Goal: Task Accomplishment & Management: Complete application form

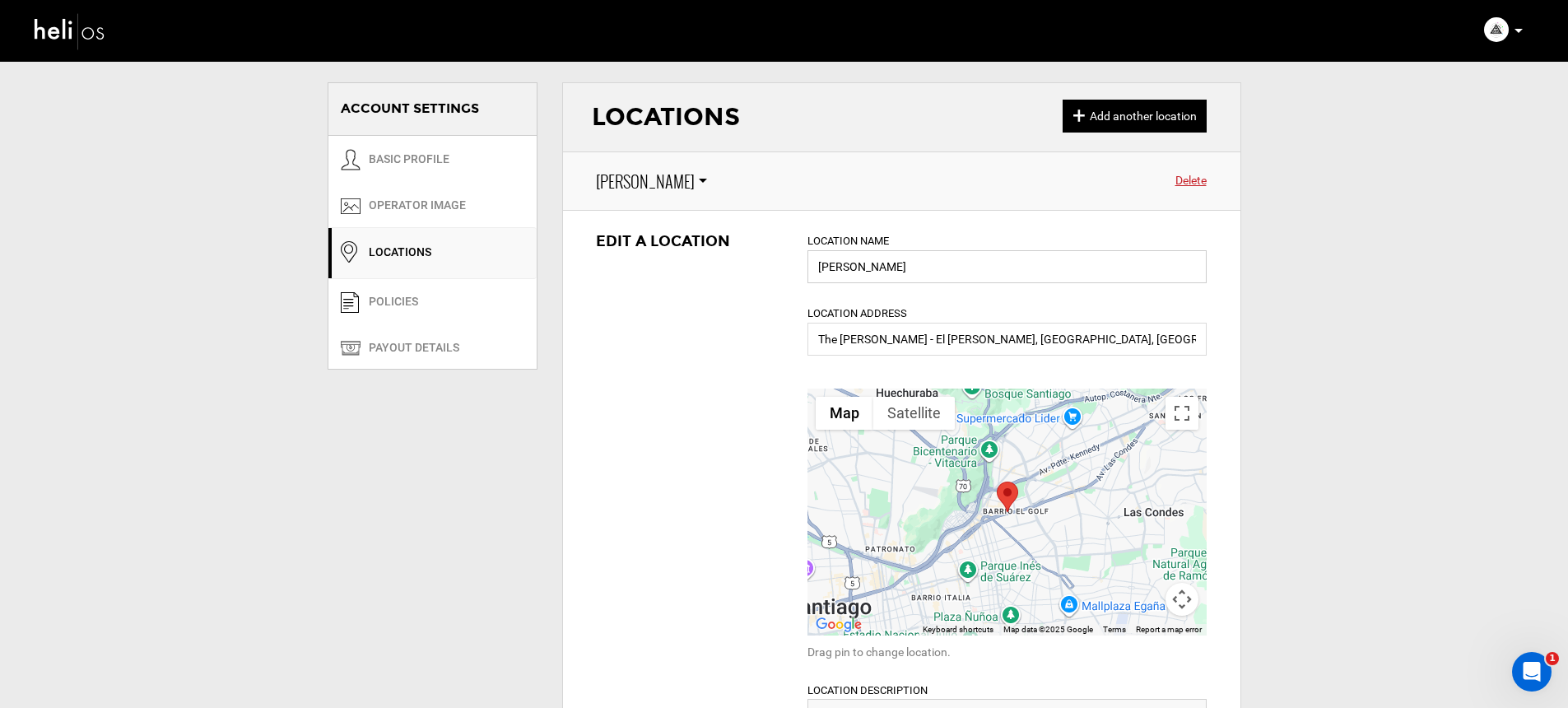
click at [895, 264] on input "[PERSON_NAME]" at bounding box center [1007, 266] width 399 height 33
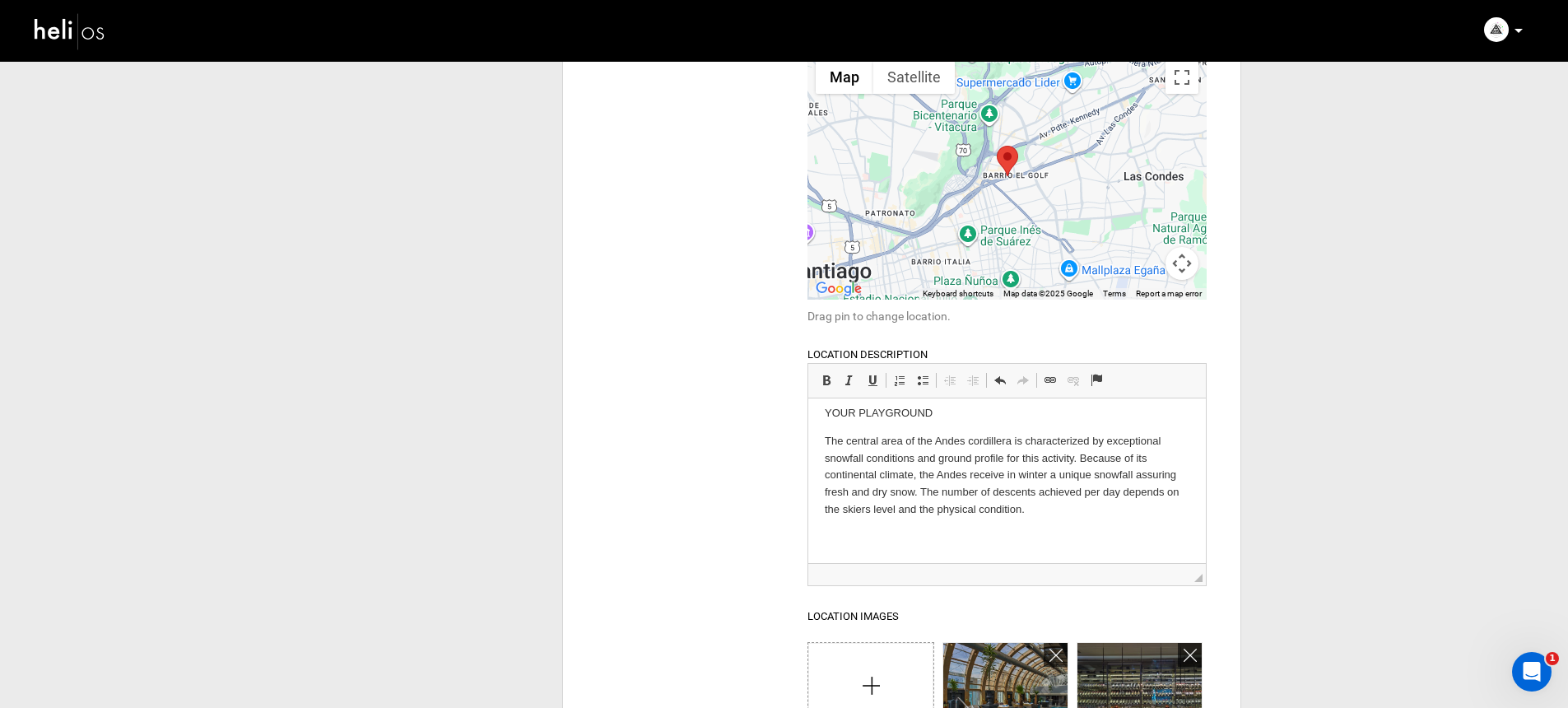
scroll to position [420, 0]
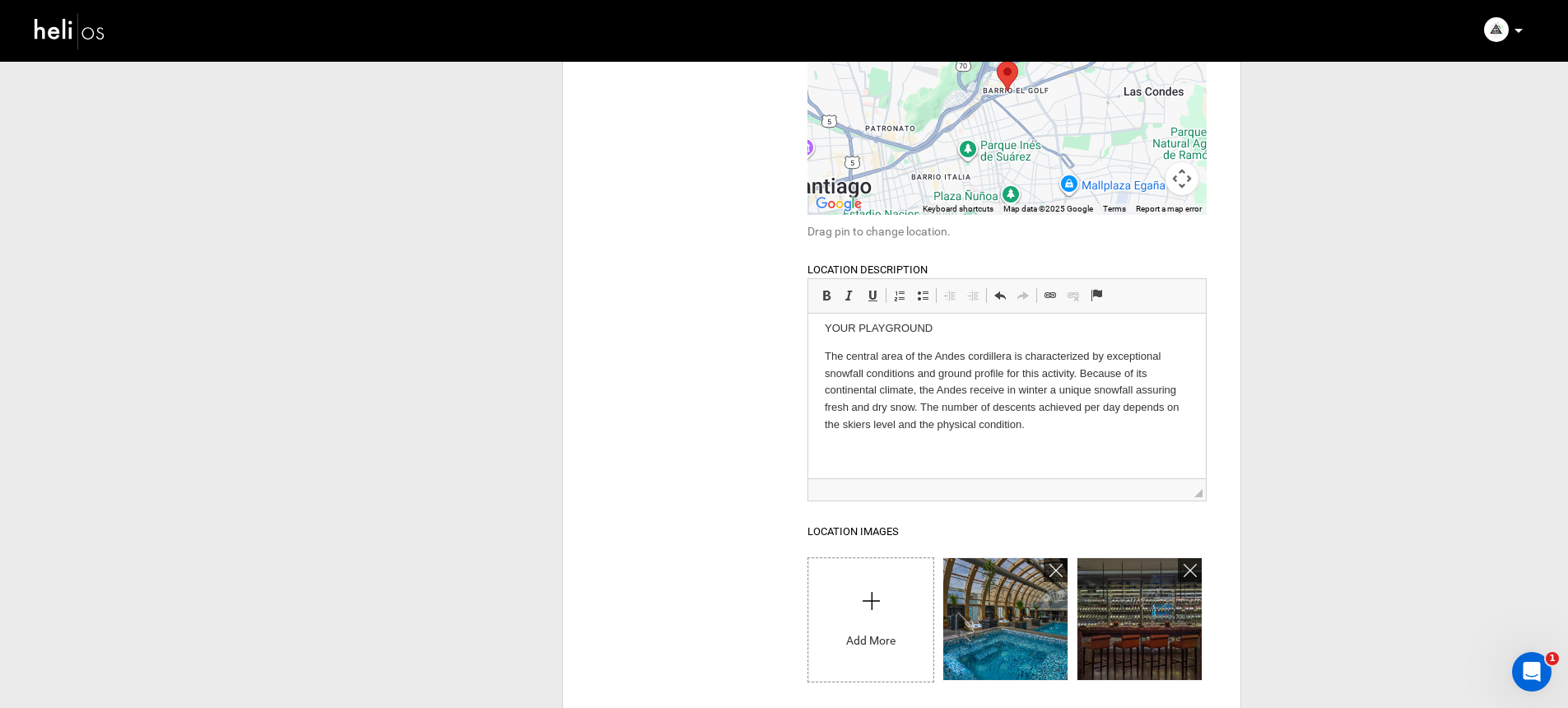
drag, startPoint x: 924, startPoint y: 370, endPoint x: 912, endPoint y: 368, distance: 12.2
click at [925, 370] on p "The central area of the Andes cordillera is characterized by exceptional snowfa…" at bounding box center [1007, 390] width 365 height 85
click at [873, 415] on p "The central area of the Andes cordillera is characterized by exceptional snowfa…" at bounding box center [1007, 390] width 365 height 85
click at [1041, 431] on p "The central area of the Andes cordillera is characterized by exceptional snowfa…" at bounding box center [1007, 390] width 365 height 85
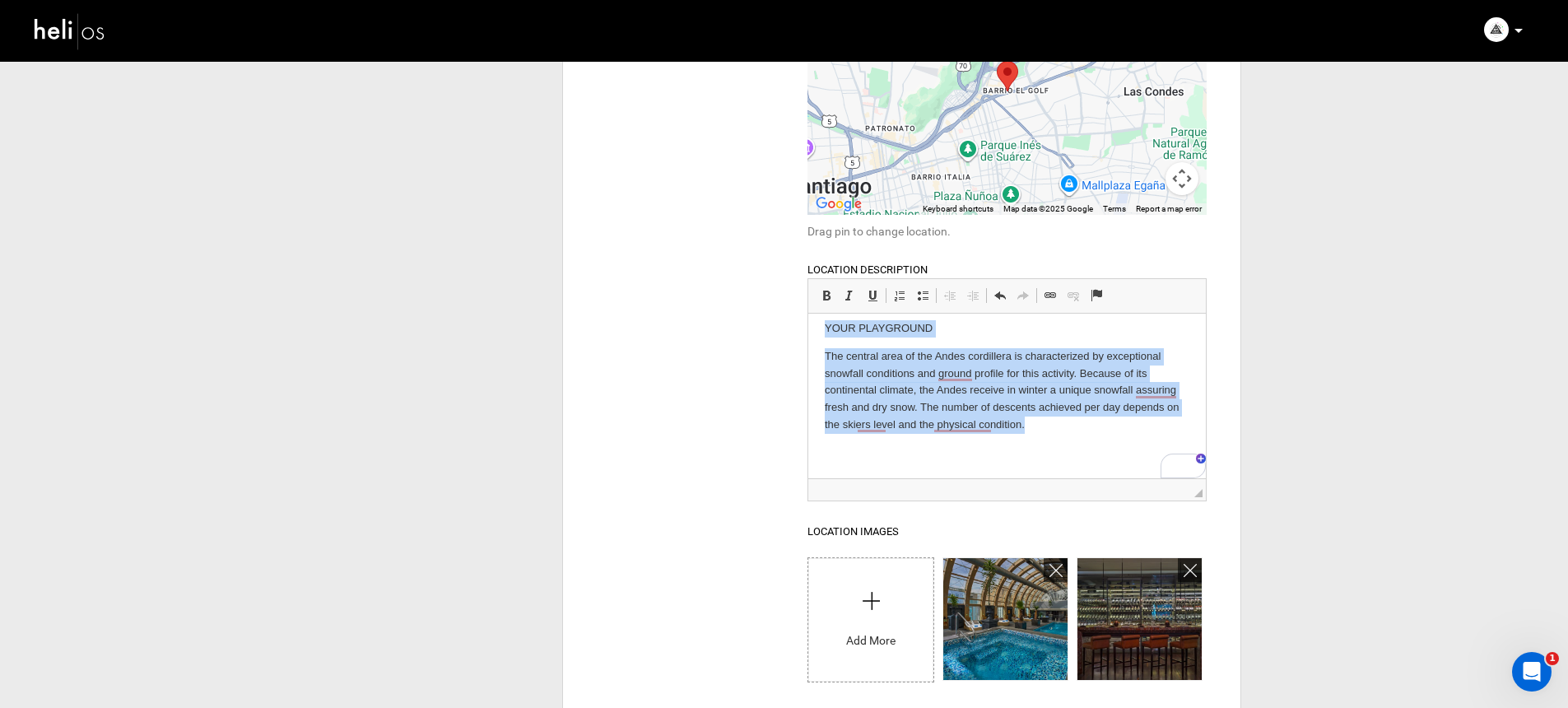
drag, startPoint x: 1062, startPoint y: 432, endPoint x: 758, endPoint y: 330, distance: 320.7
click at [808, 330] on html "YOUR PLAYGROUND The central area of the Andes cordillera is characterized by ex…" at bounding box center [1007, 391] width 397 height 175
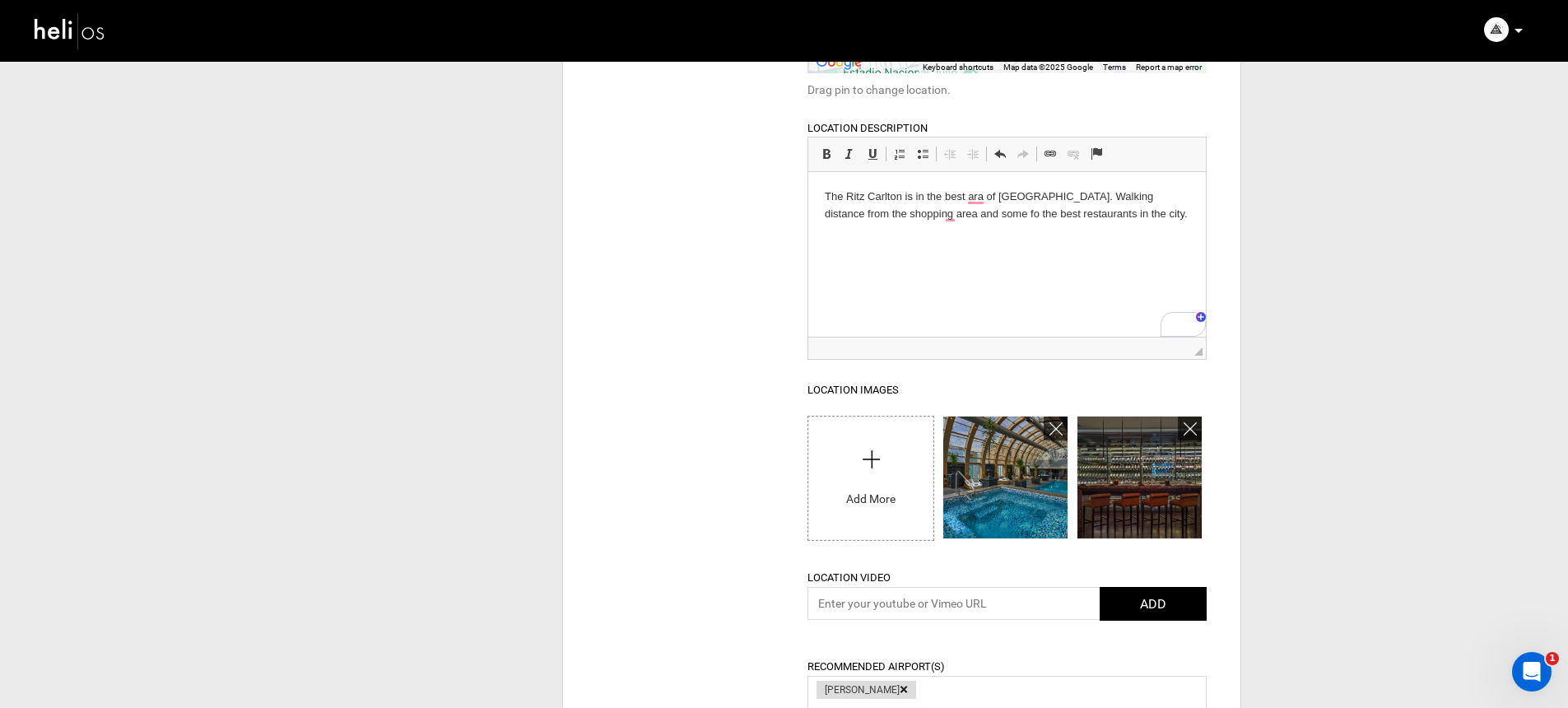
scroll to position [541, 0]
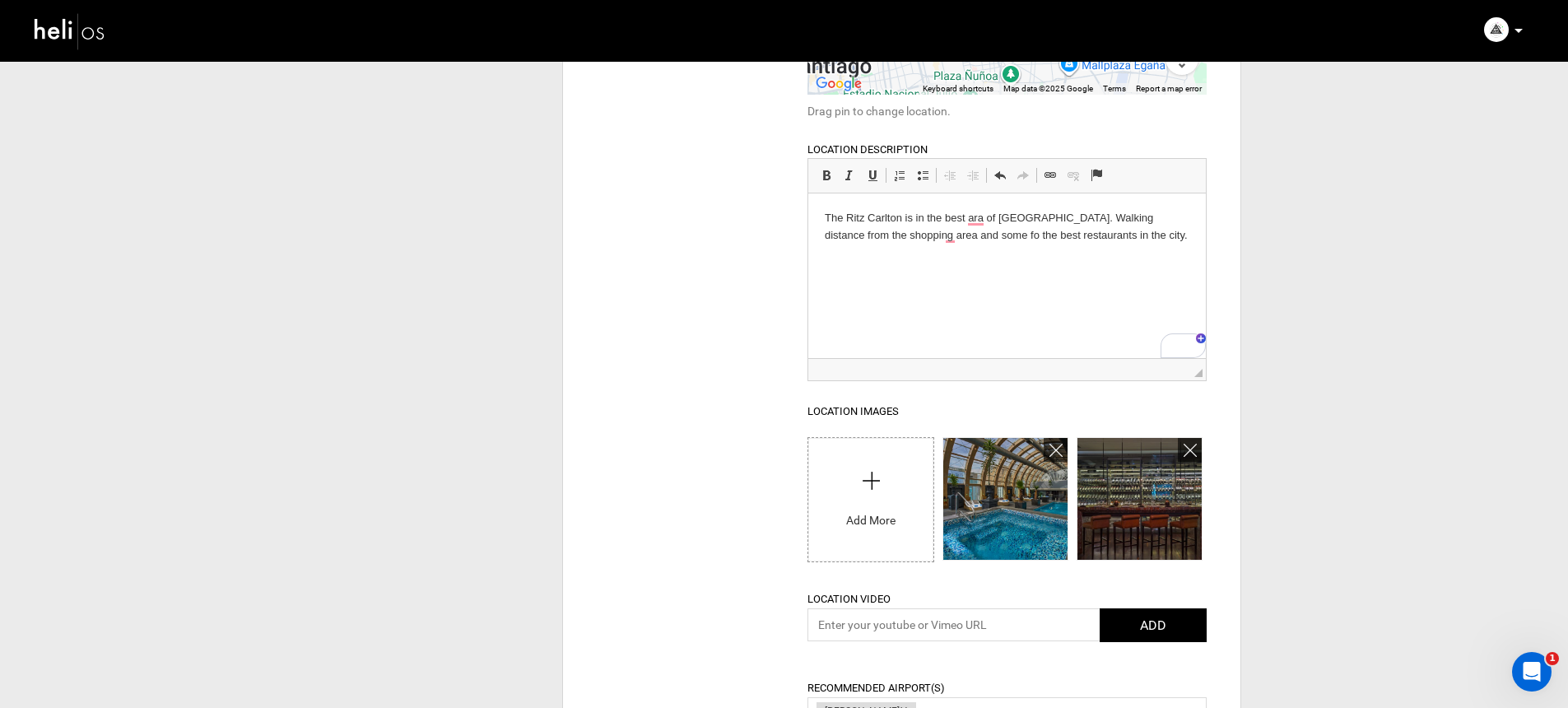
click at [823, 218] on html "The Ritz Carlton is in the best ara of Santiago. Walking distance from the shop…" at bounding box center [1007, 241] width 397 height 95
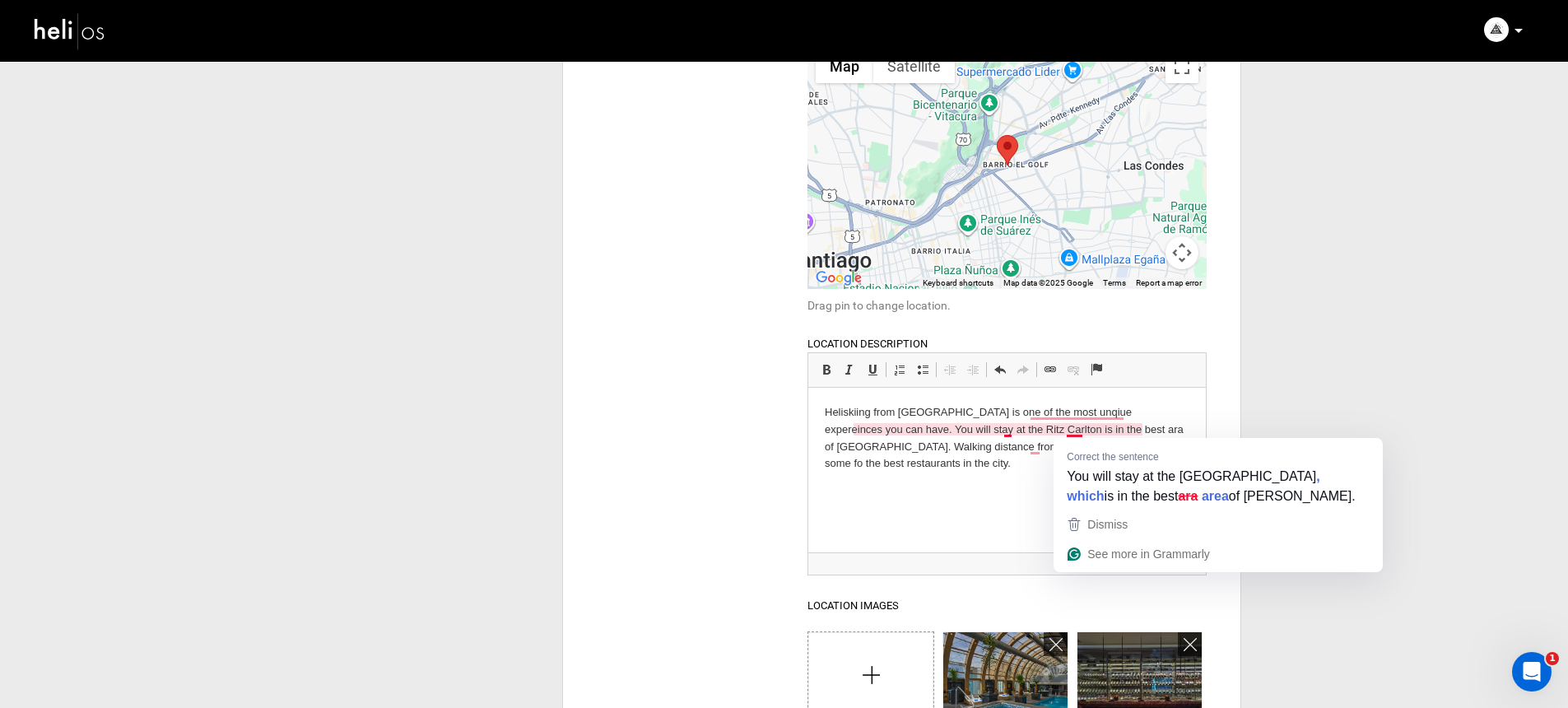
click at [1077, 433] on p "Heliskiing from Santiago is one of the most unqiue expereinces you can have. Yo…" at bounding box center [1007, 438] width 365 height 68
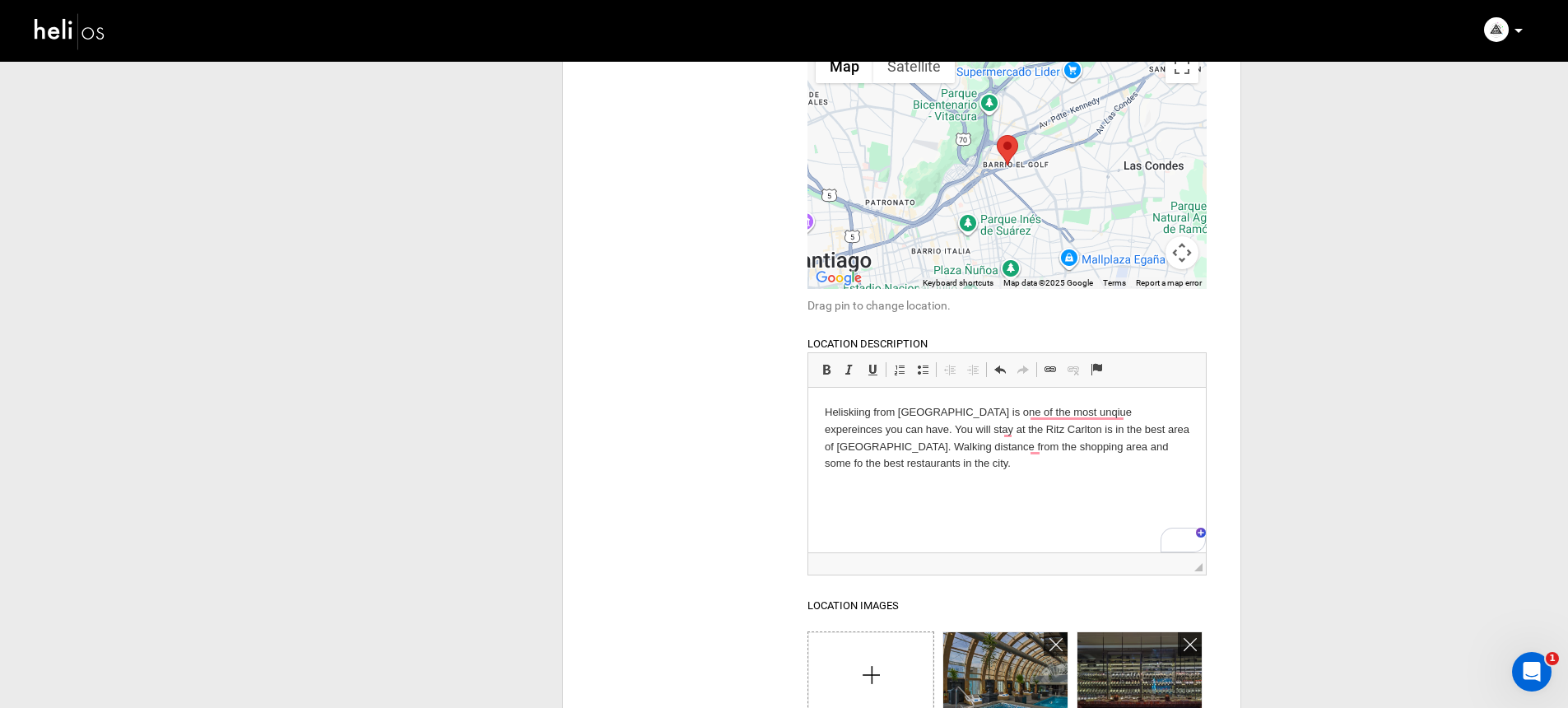
click at [1085, 431] on p "Heliskiing from Santiago is one of the most unqiue expereinces you can have. Yo…" at bounding box center [1007, 438] width 365 height 68
click at [995, 463] on p "Heliskiing from Santiago is one of the most unqiue expereinces you can have. Yo…" at bounding box center [1007, 438] width 365 height 68
click at [1079, 446] on p "Heliskiing from Santiago is one of the most unqiue expereinces you can have. Yo…" at bounding box center [1007, 438] width 365 height 68
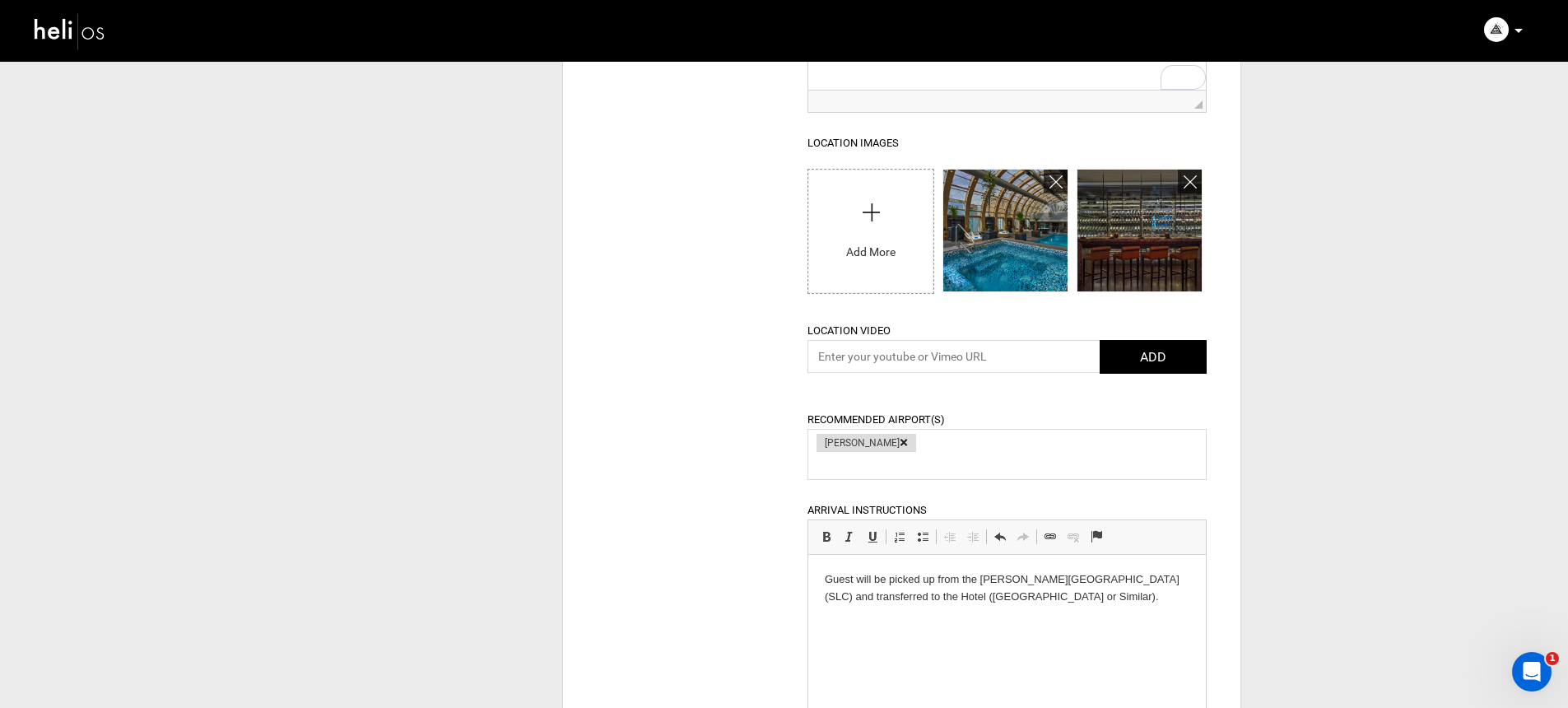
click at [879, 239] on input "file" at bounding box center [870, 227] width 124 height 116
click at [878, 239] on input "file" at bounding box center [870, 227] width 124 height 116
type input "C:\fakepath\50533293-_dsc2455_Classic-Hor.jpeg"
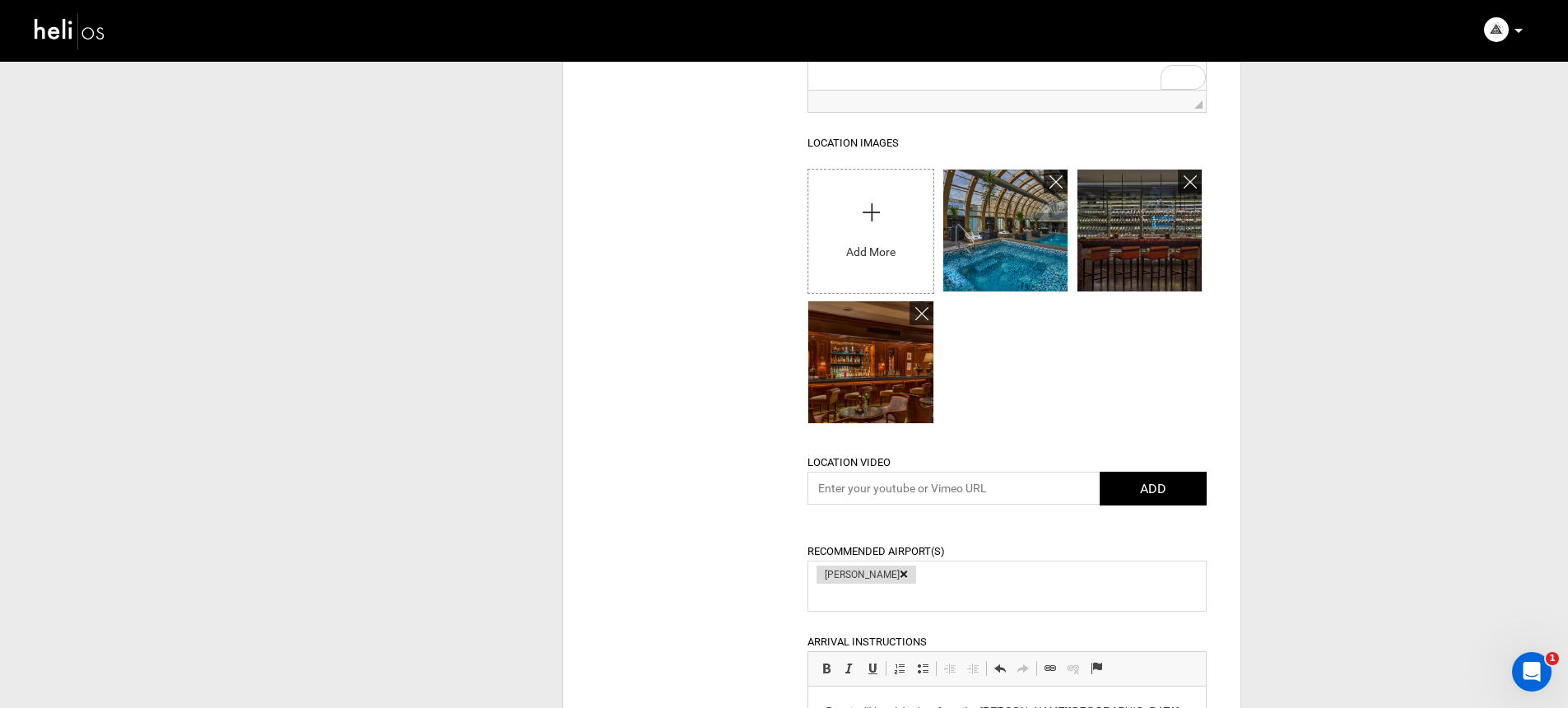
click at [836, 247] on input "file" at bounding box center [870, 227] width 124 height 116
type input "C:\fakepath\50533303-dji_0129_Classic-Hor.jpeg"
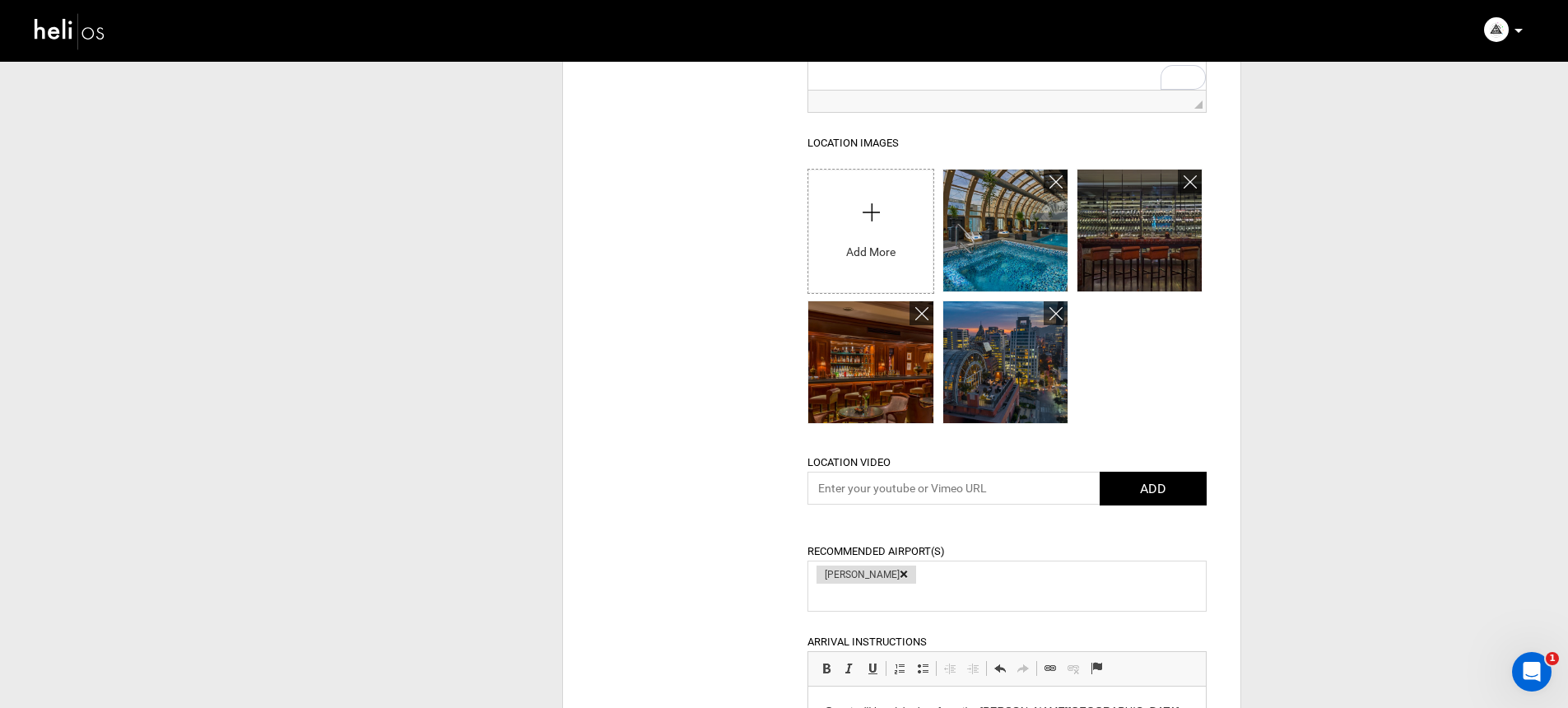
click at [884, 253] on input "file" at bounding box center [870, 227] width 124 height 116
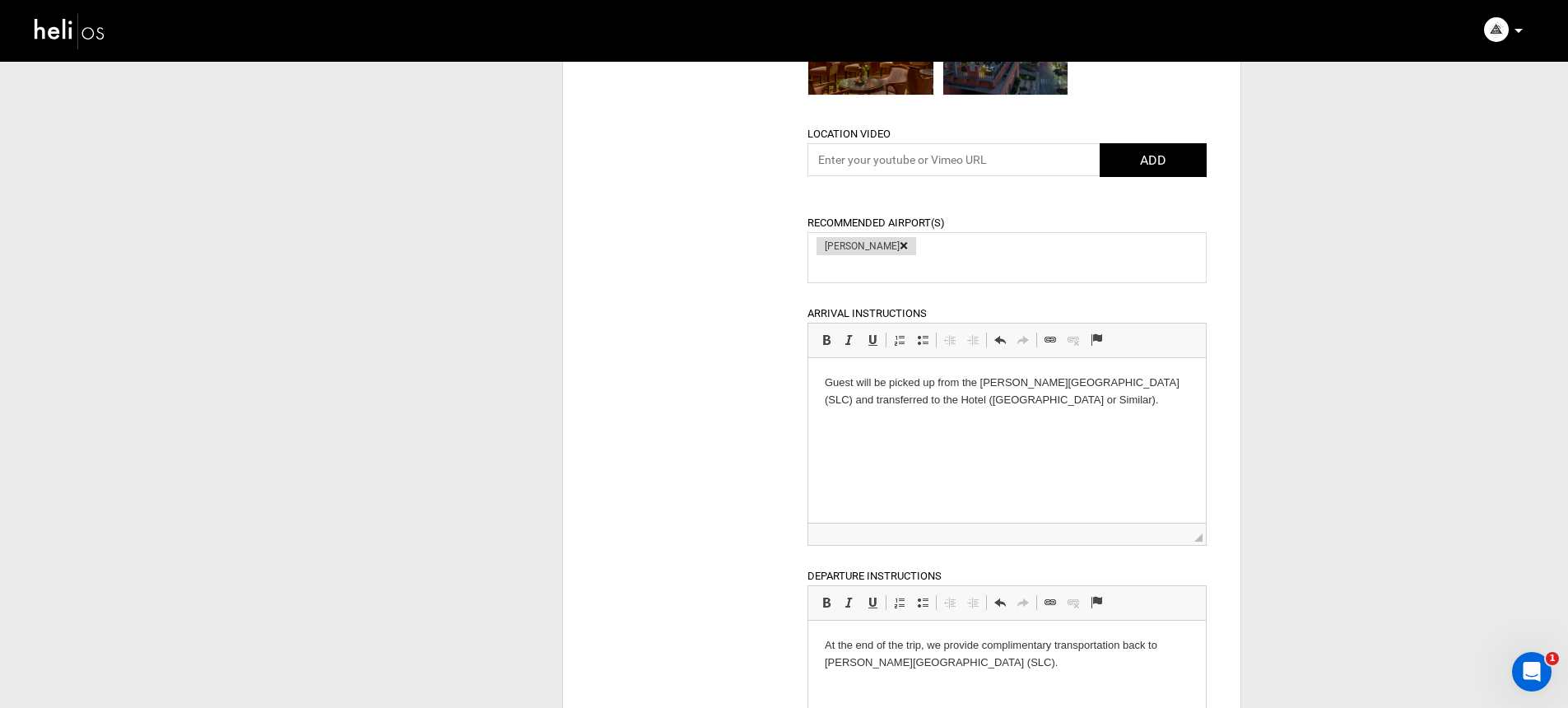
scroll to position [1265, 0]
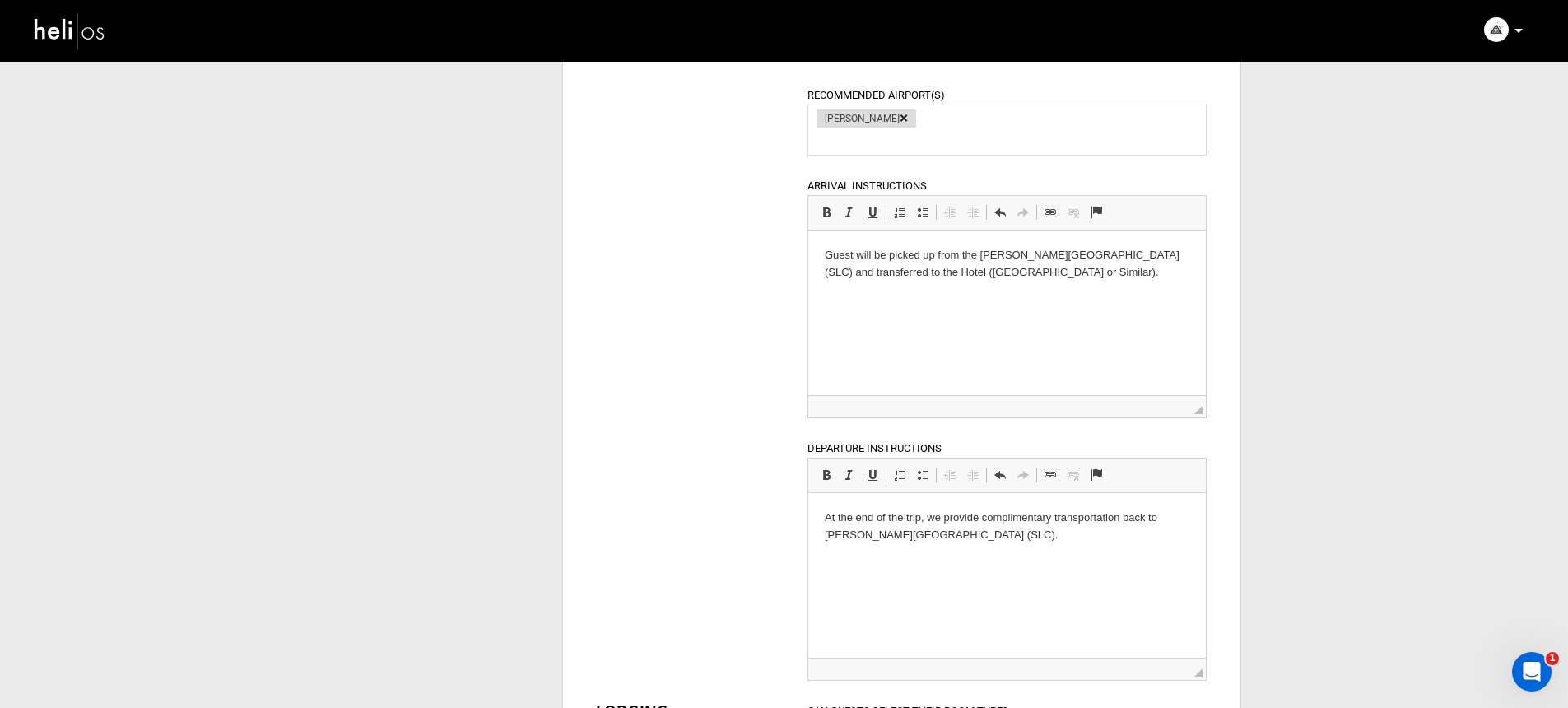
click at [1112, 298] on html "Guest will be picked up from the Santiago Airport (SLC) and transferred to the …" at bounding box center [1007, 264] width 397 height 68
drag, startPoint x: 1023, startPoint y: 279, endPoint x: 785, endPoint y: 260, distance: 238.8
click at [808, 260] on html "Guest will be picked up from the Santiago Airport (SLC) and transferred to the …" at bounding box center [1007, 264] width 397 height 68
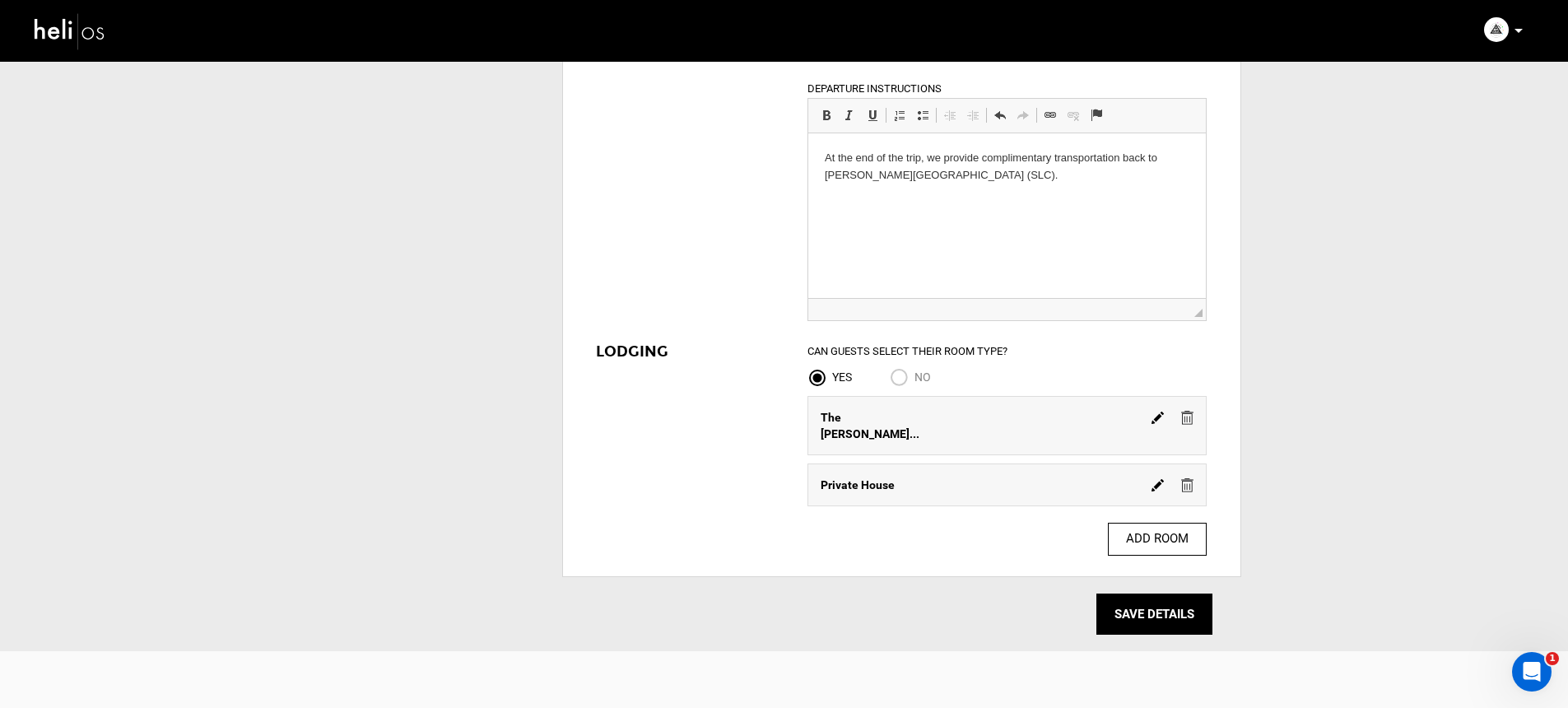
scroll to position [1549, 0]
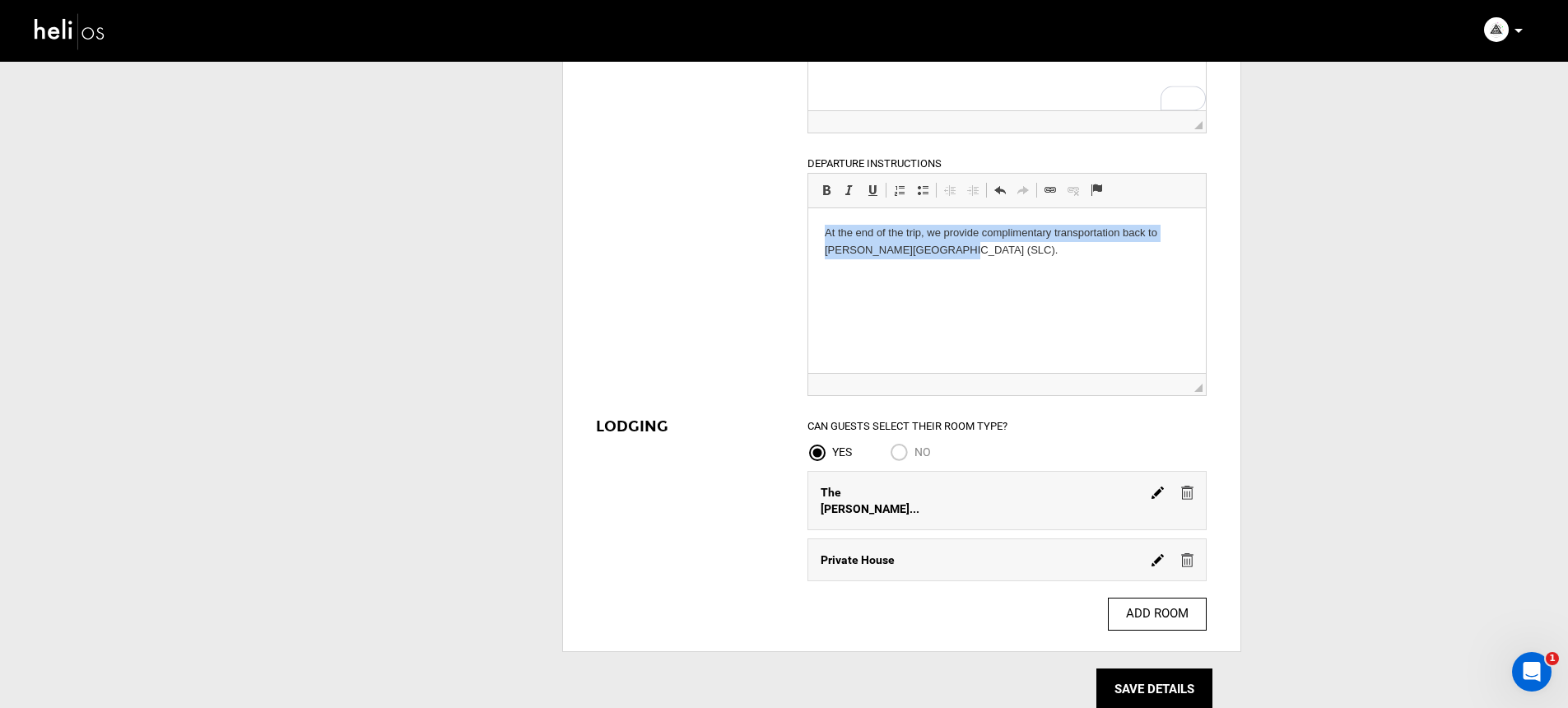
drag, startPoint x: 977, startPoint y: 257, endPoint x: 825, endPoint y: 231, distance: 154.2
click at [825, 231] on p "At the end of the trip, we provide complimentary transportation back to Santiag…" at bounding box center [1007, 241] width 365 height 35
drag, startPoint x: 963, startPoint y: 252, endPoint x: 773, endPoint y: 224, distance: 192.1
click at [808, 224] on html "After a At the end of the trip, we provide complimentary transportation back to…" at bounding box center [1007, 242] width 397 height 68
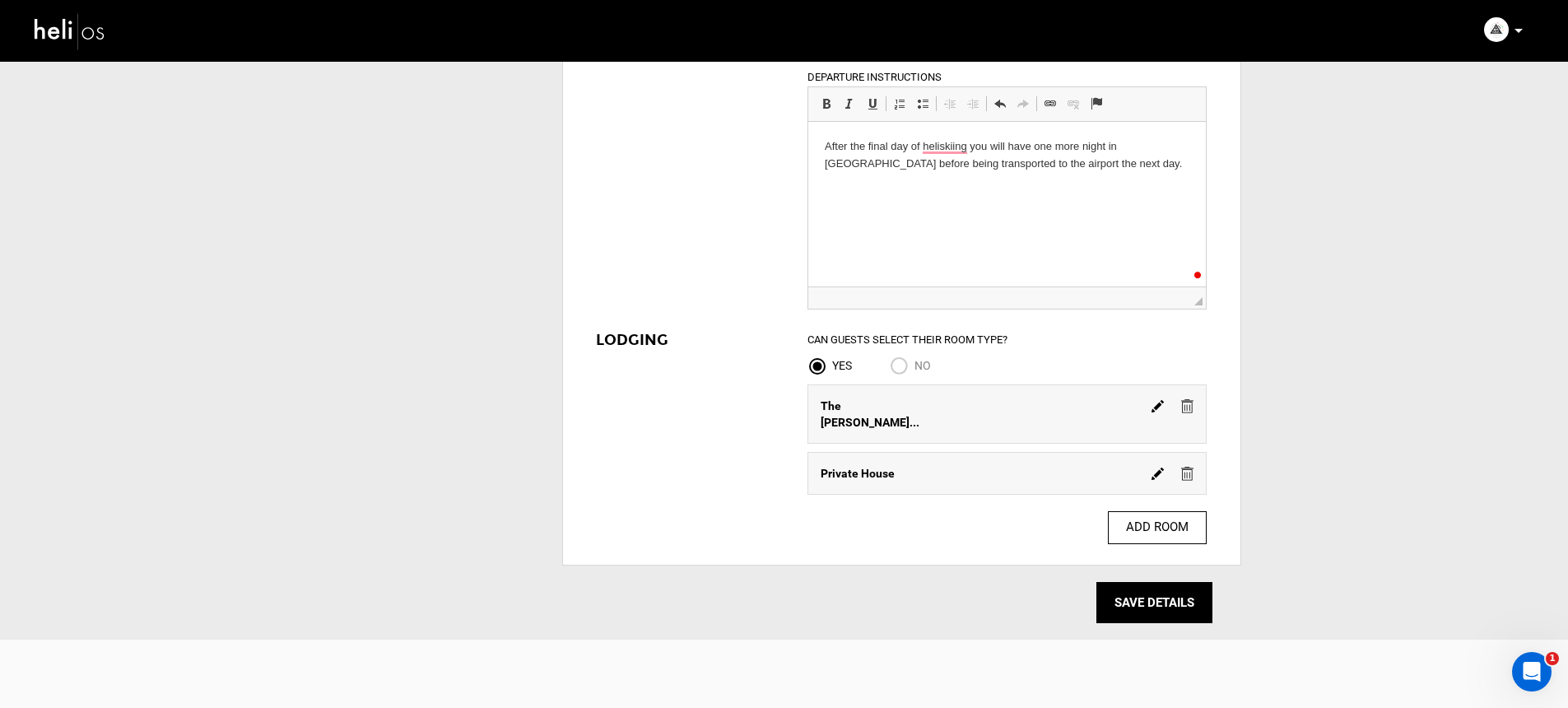
scroll to position [1802, 0]
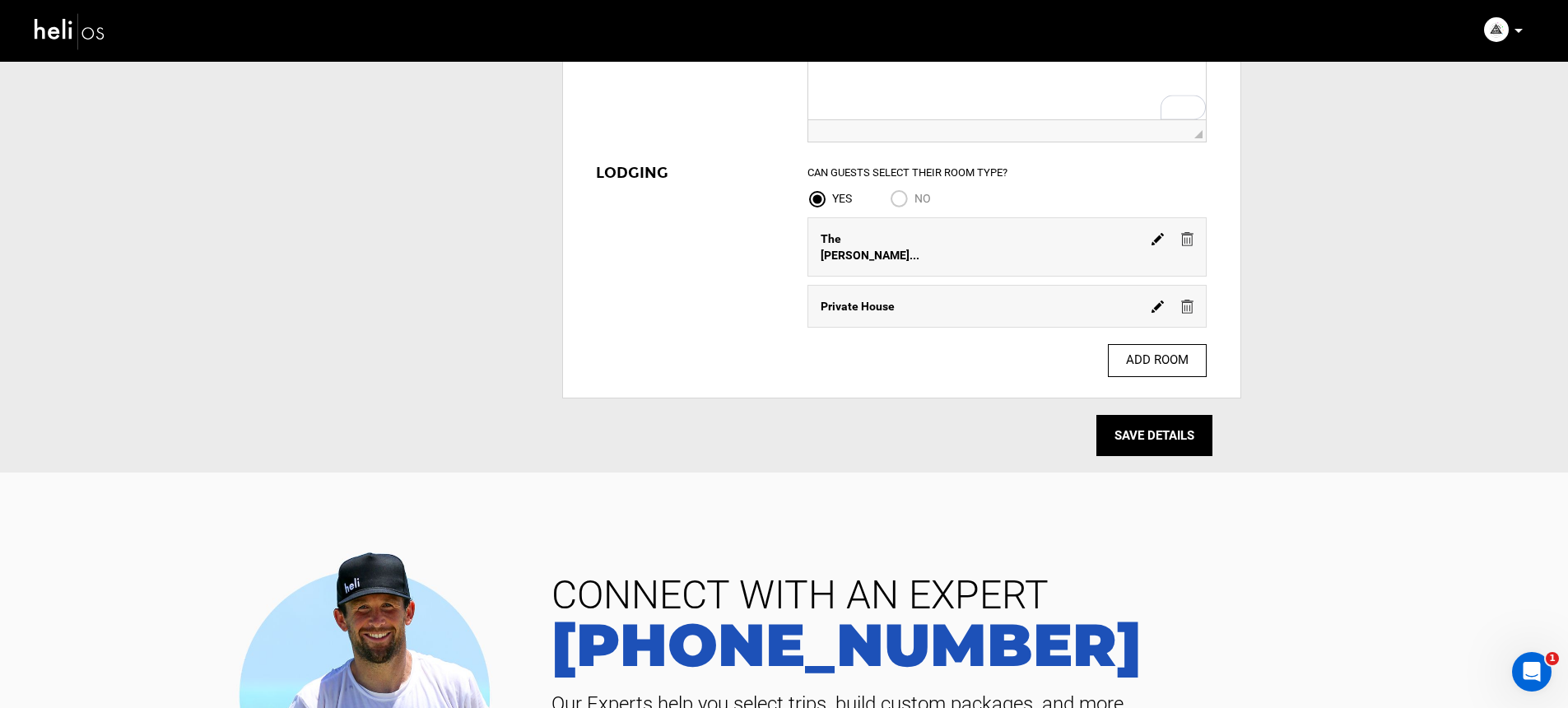
click at [1183, 300] on img at bounding box center [1187, 306] width 13 height 14
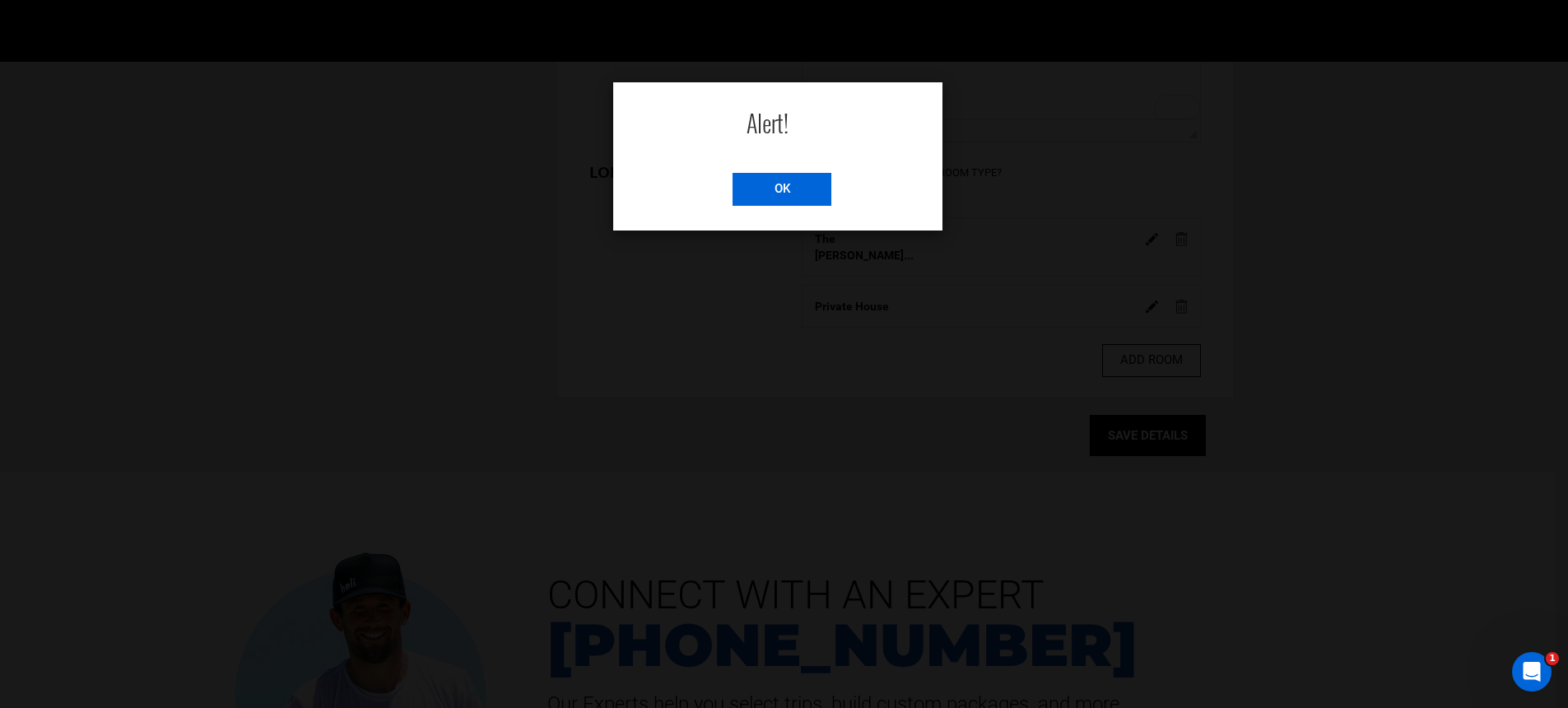
click at [781, 190] on input "OK" at bounding box center [781, 189] width 99 height 33
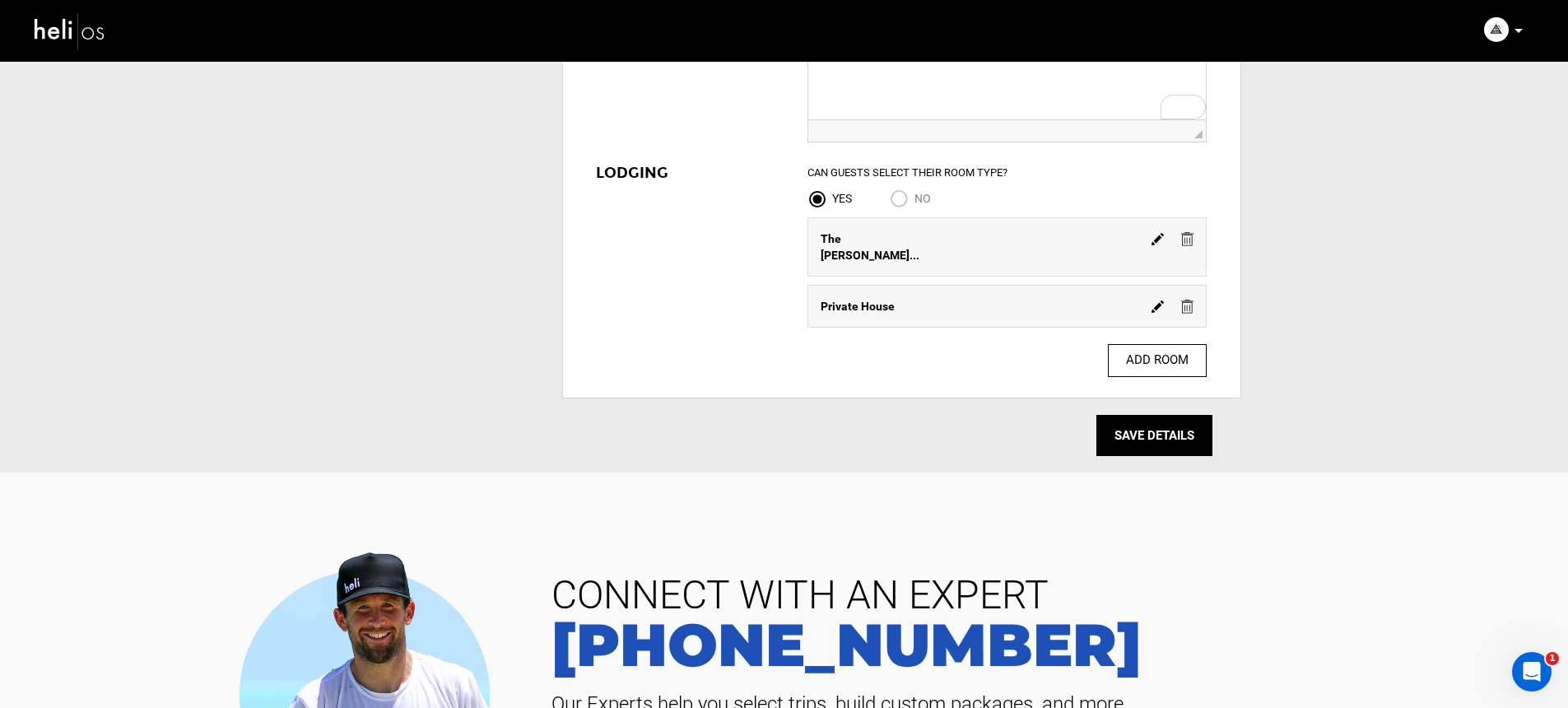
click at [1183, 300] on img at bounding box center [1187, 306] width 13 height 14
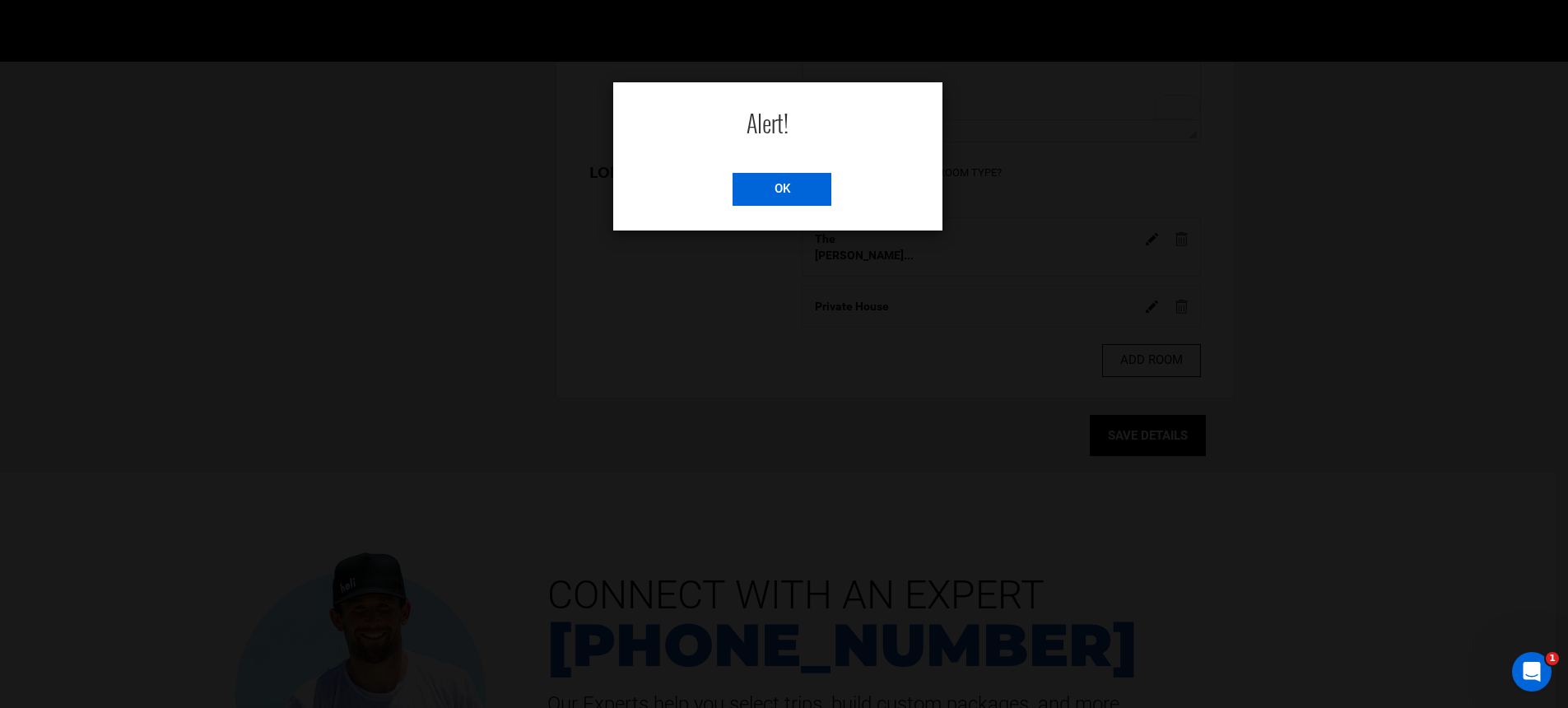
click at [796, 196] on input "OK" at bounding box center [781, 189] width 99 height 33
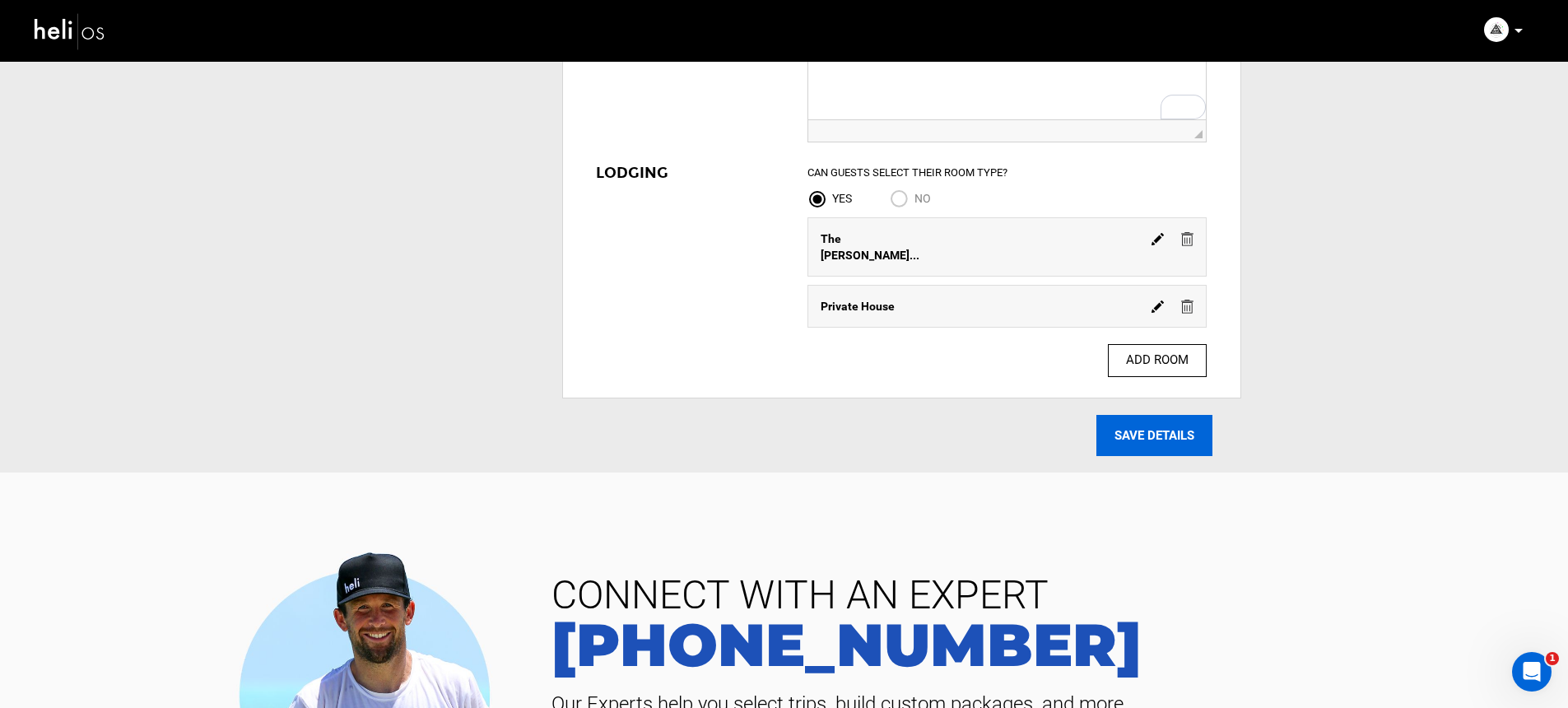
click at [1177, 423] on input "SAVE DETAILS" at bounding box center [1154, 435] width 116 height 41
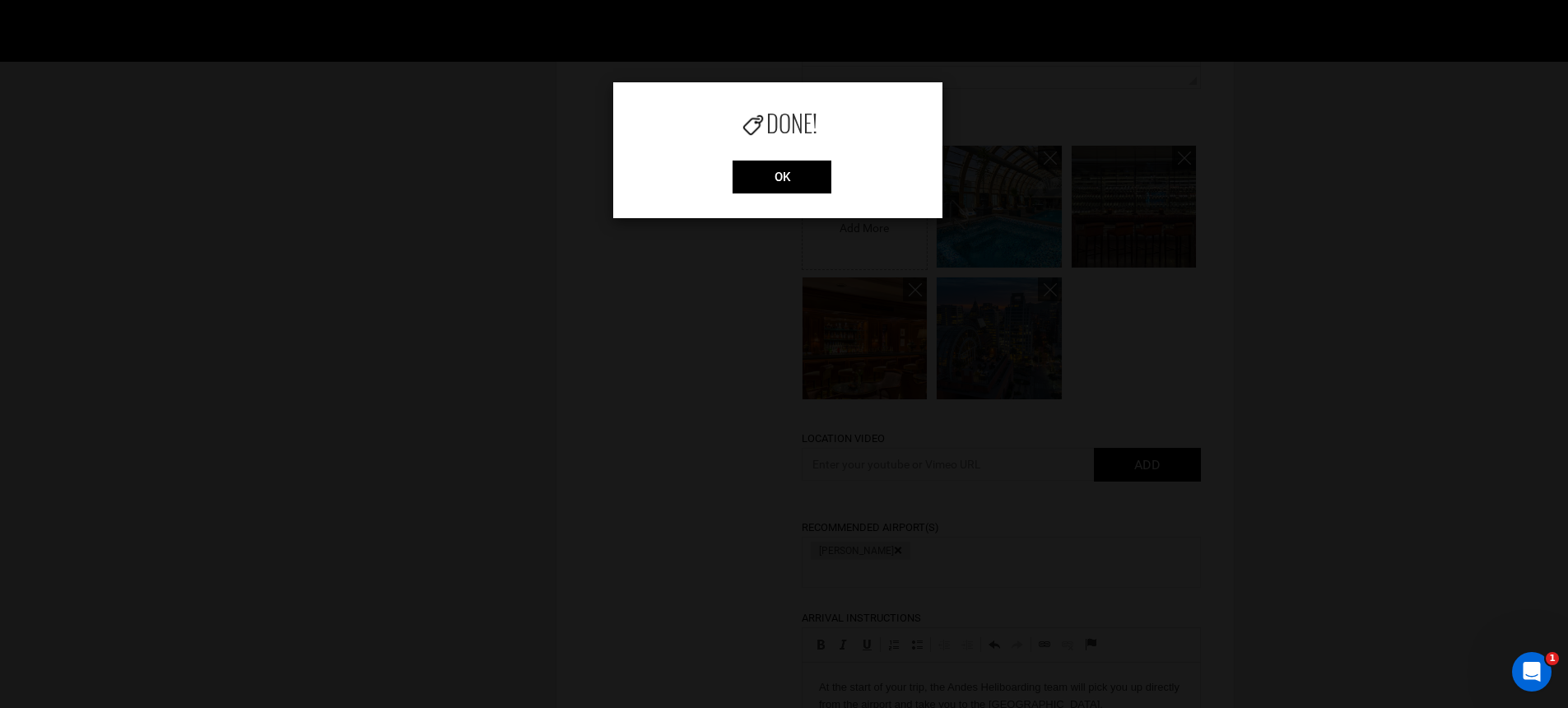
scroll to position [749, 0]
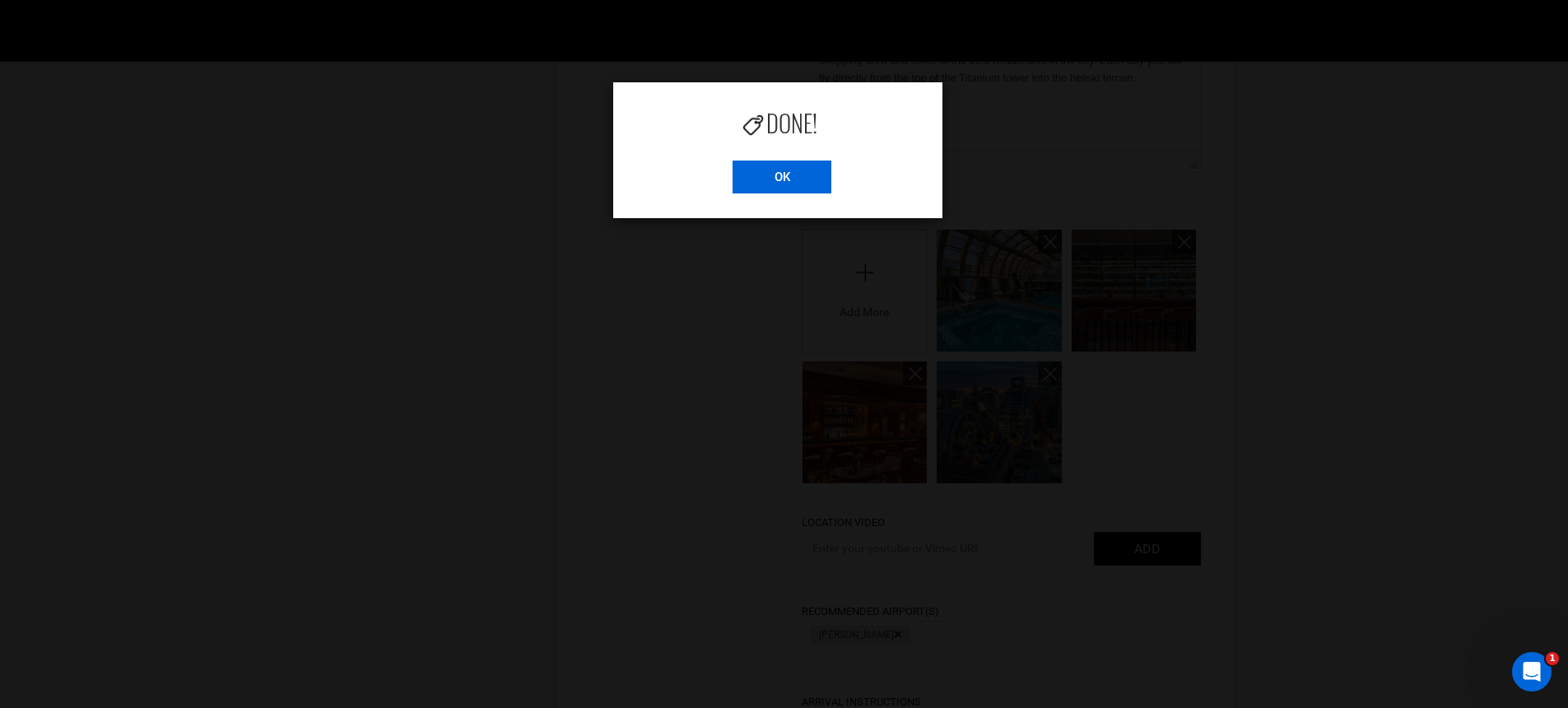
click at [792, 177] on input "OK" at bounding box center [781, 176] width 99 height 33
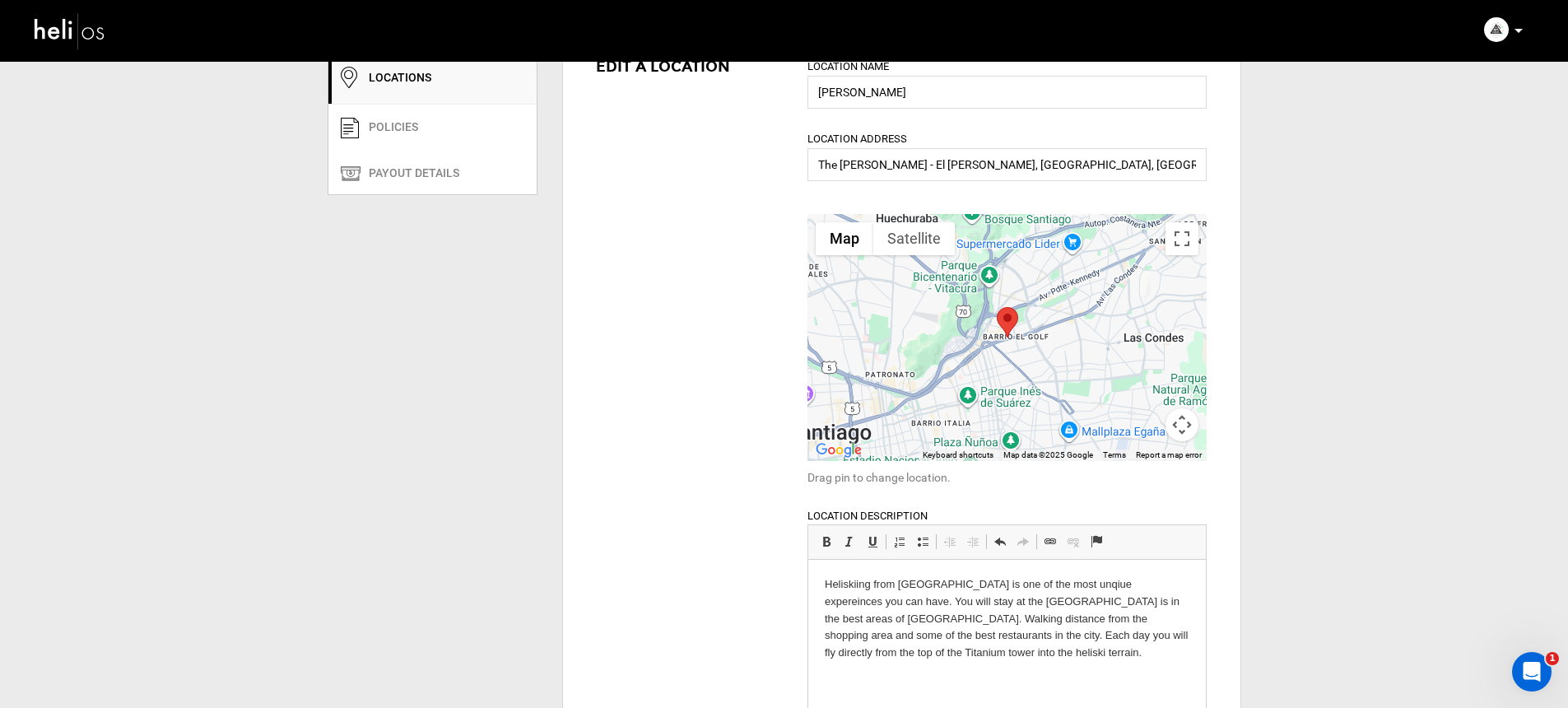
scroll to position [0, 0]
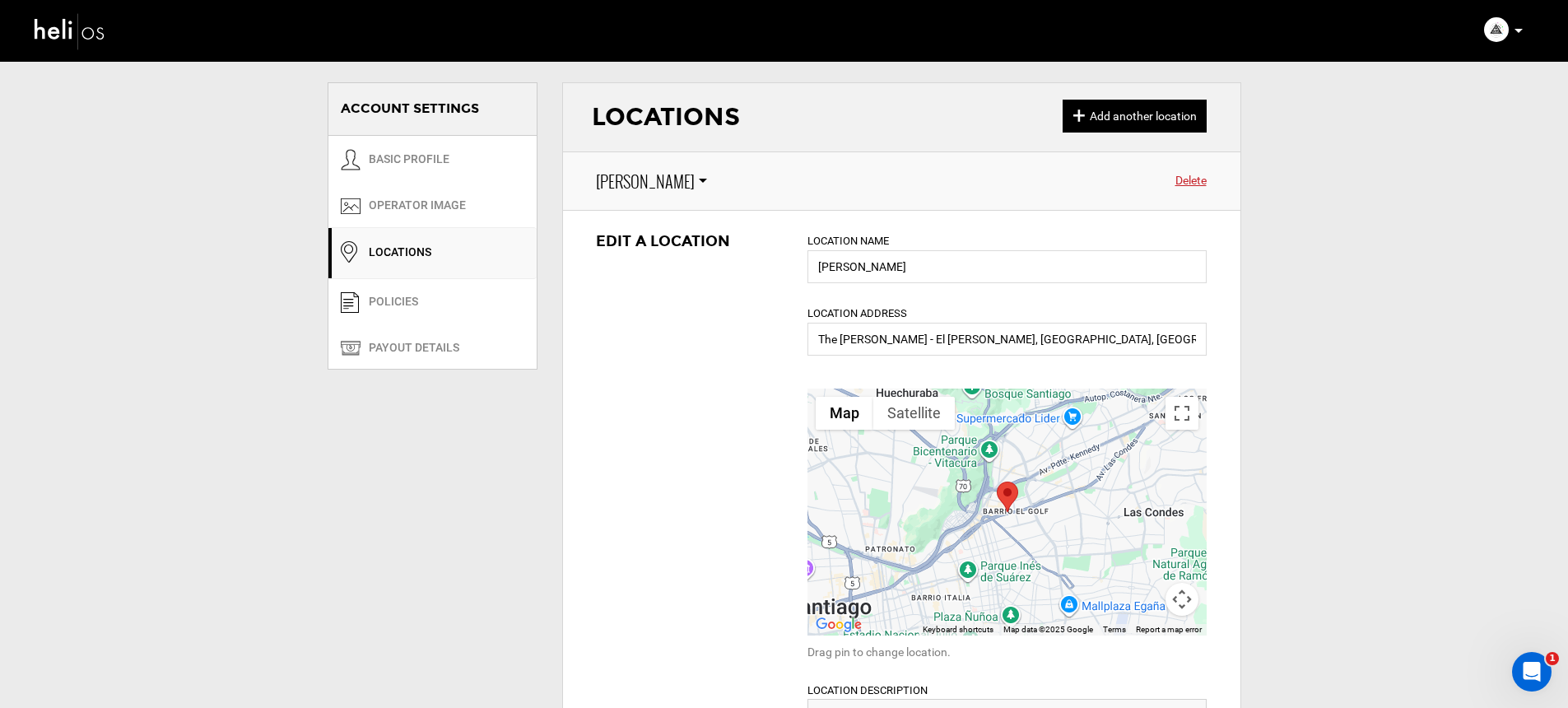
click at [593, 186] on div "Select Location [GEOGRAPHIC_DATA]" at bounding box center [791, 181] width 415 height 33
click at [613, 183] on span "[PERSON_NAME]" at bounding box center [645, 181] width 99 height 24
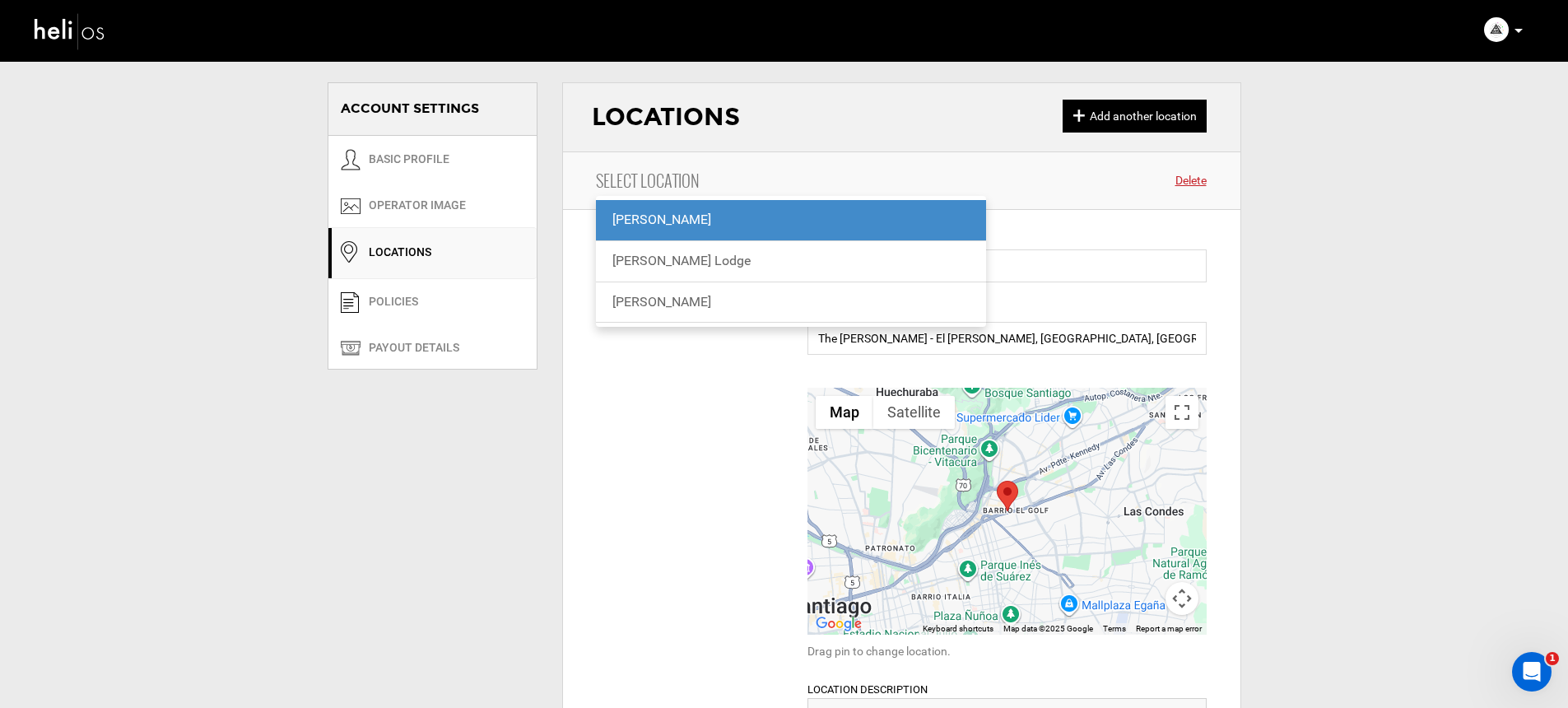
click at [661, 256] on div "[PERSON_NAME] Lodge" at bounding box center [791, 261] width 358 height 19
type input "[PERSON_NAME] Lodge"
type input "Lodge [PERSON_NAME]. El Ingenio - [GEOGRAPHIC_DATA], [GEOGRAPHIC_DATA][PERSON_N…"
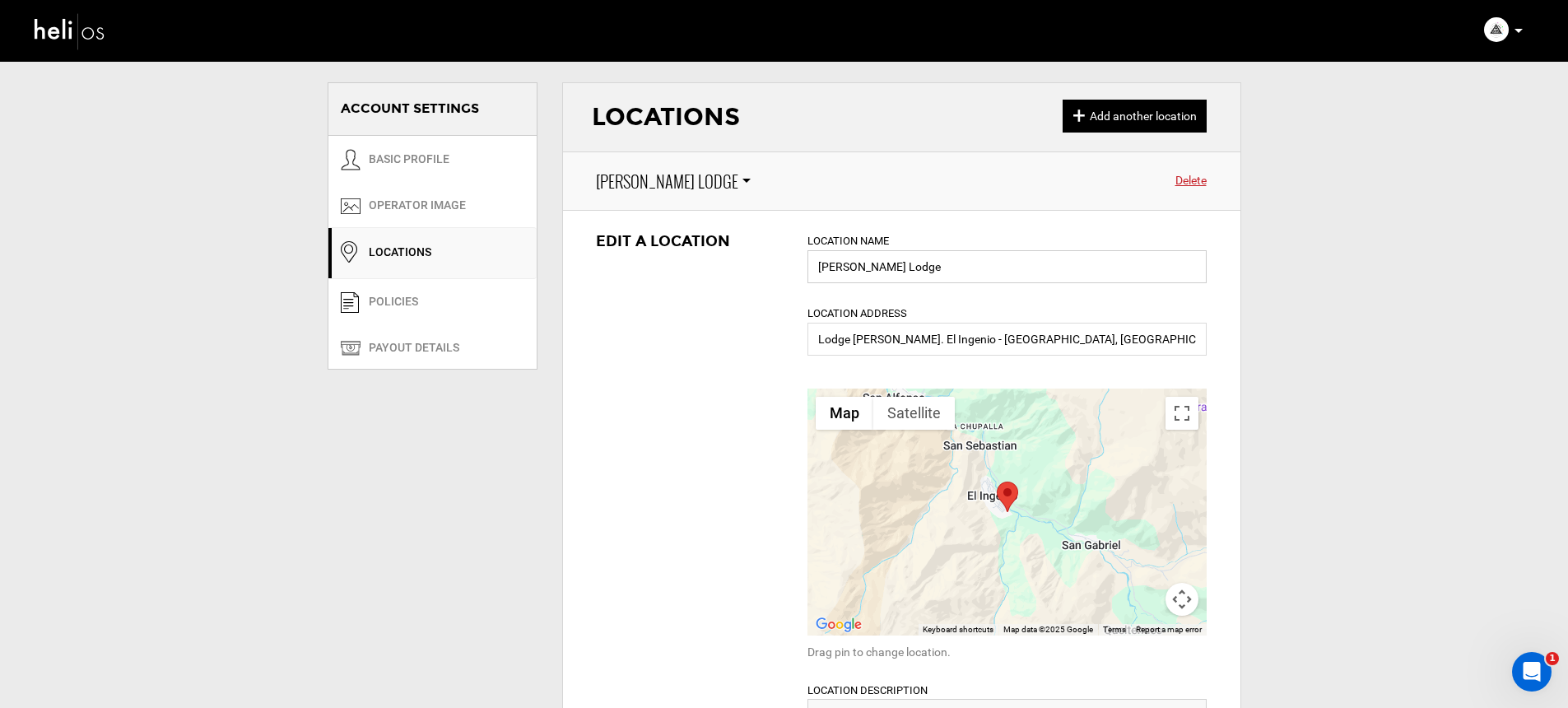
drag, startPoint x: 900, startPoint y: 271, endPoint x: 809, endPoint y: 268, distance: 91.0
click at [809, 268] on input "[PERSON_NAME] Lodge" at bounding box center [1007, 266] width 399 height 33
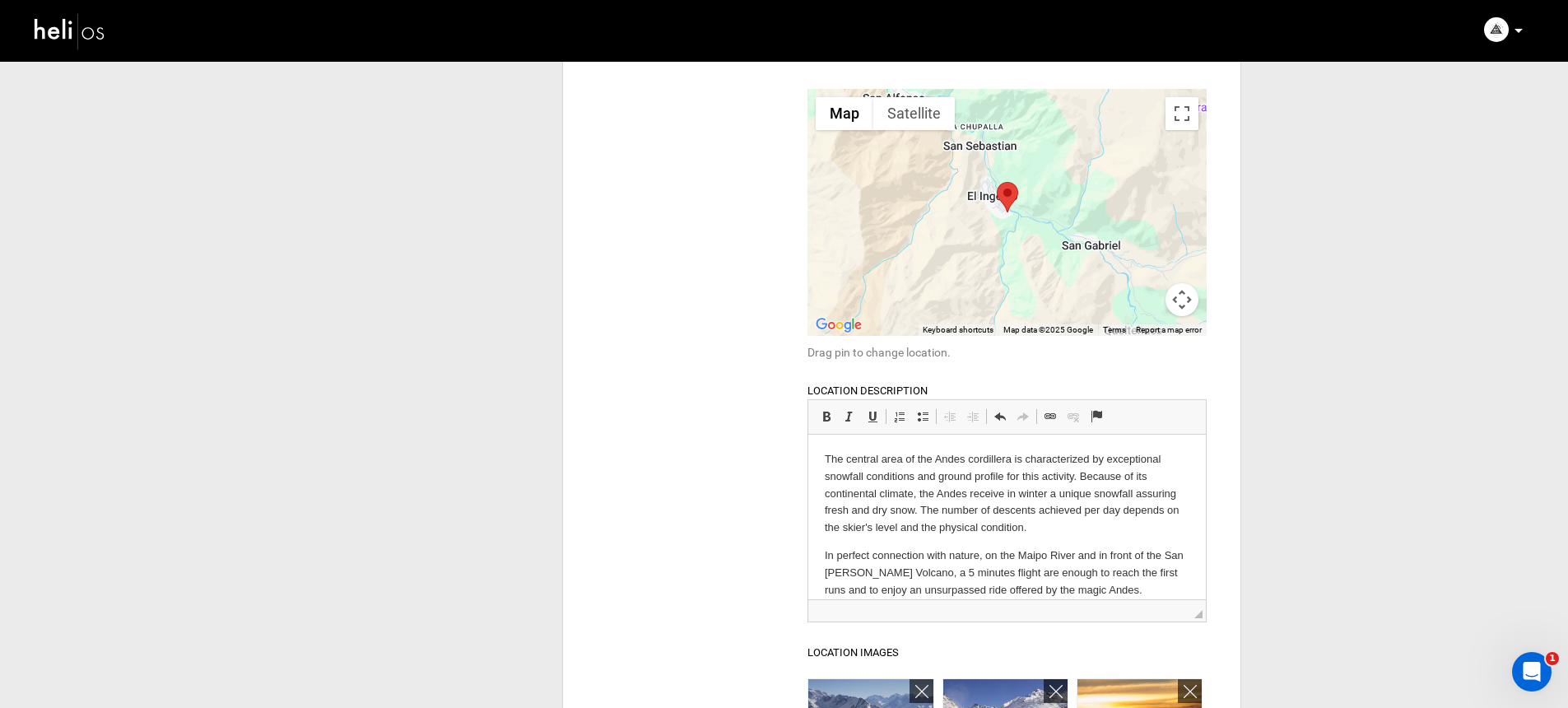
scroll to position [490, 0]
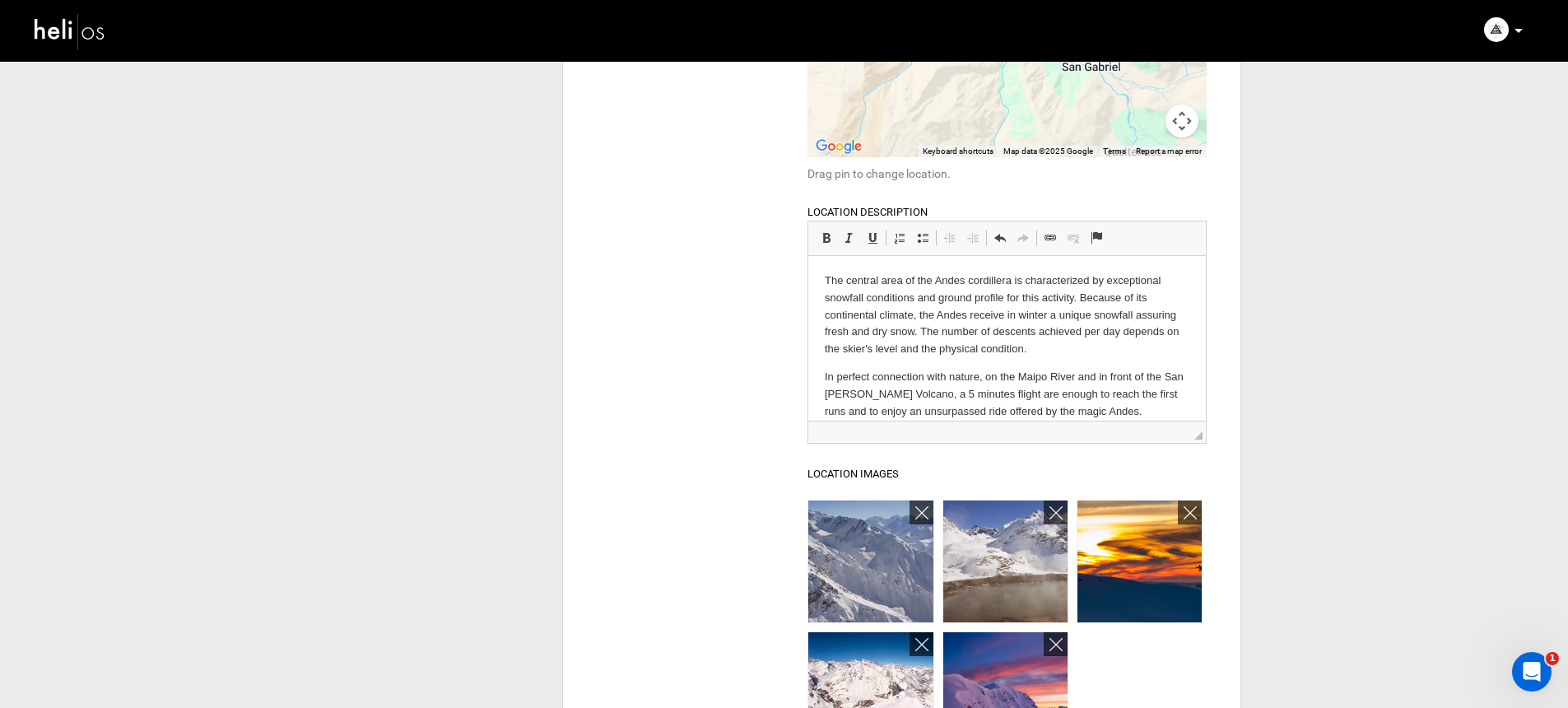
type input "Andes Heliboarding Lodge"
click at [873, 306] on p "The central area of the Andes cordillera is characterized by exceptional snowfa…" at bounding box center [1007, 315] width 365 height 85
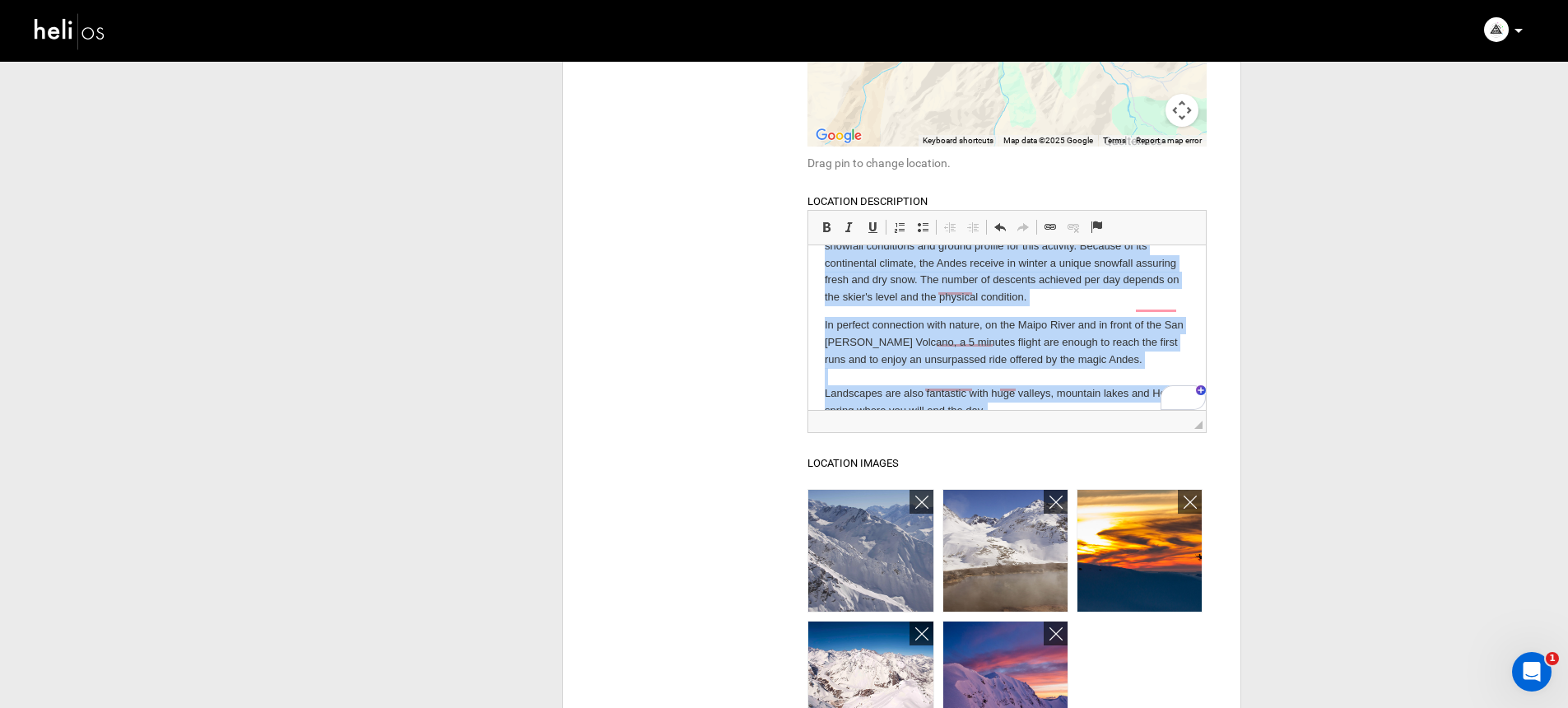
scroll to position [0, 0]
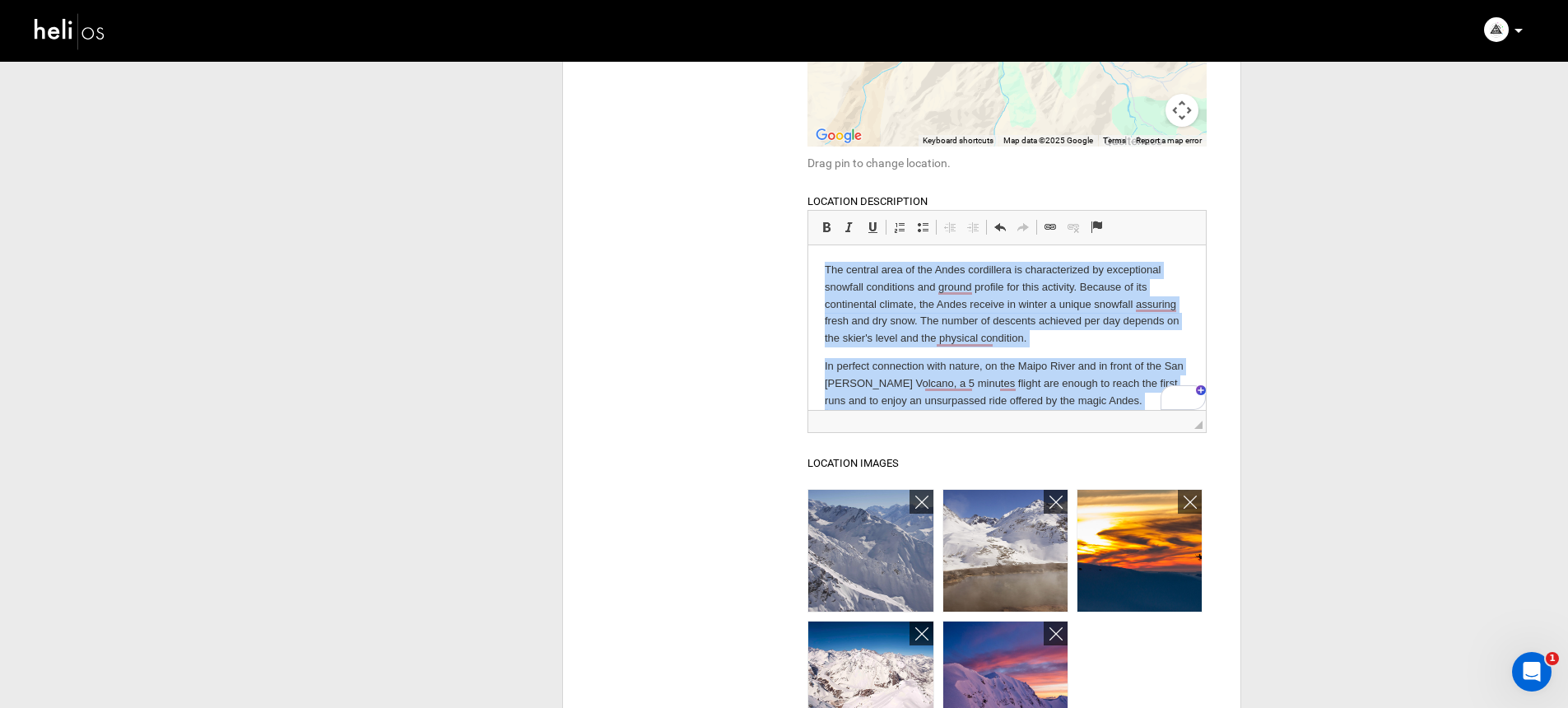
drag, startPoint x: 1012, startPoint y: 372, endPoint x: 690, endPoint y: 232, distance: 351.1
click at [808, 246] on html "The central area of the Andes cordillera is characterized by exceptional snowfa…" at bounding box center [1007, 376] width 397 height 260
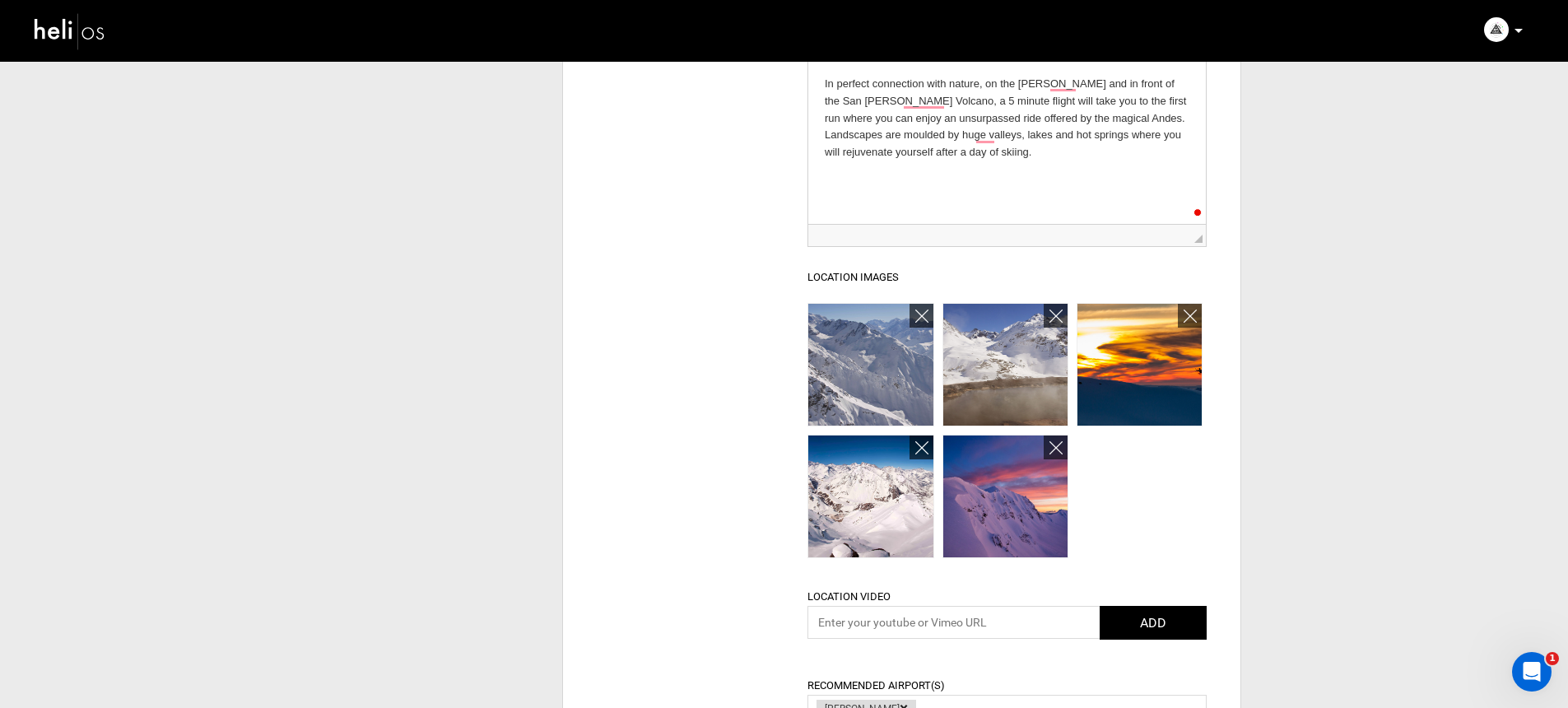
scroll to position [772, 0]
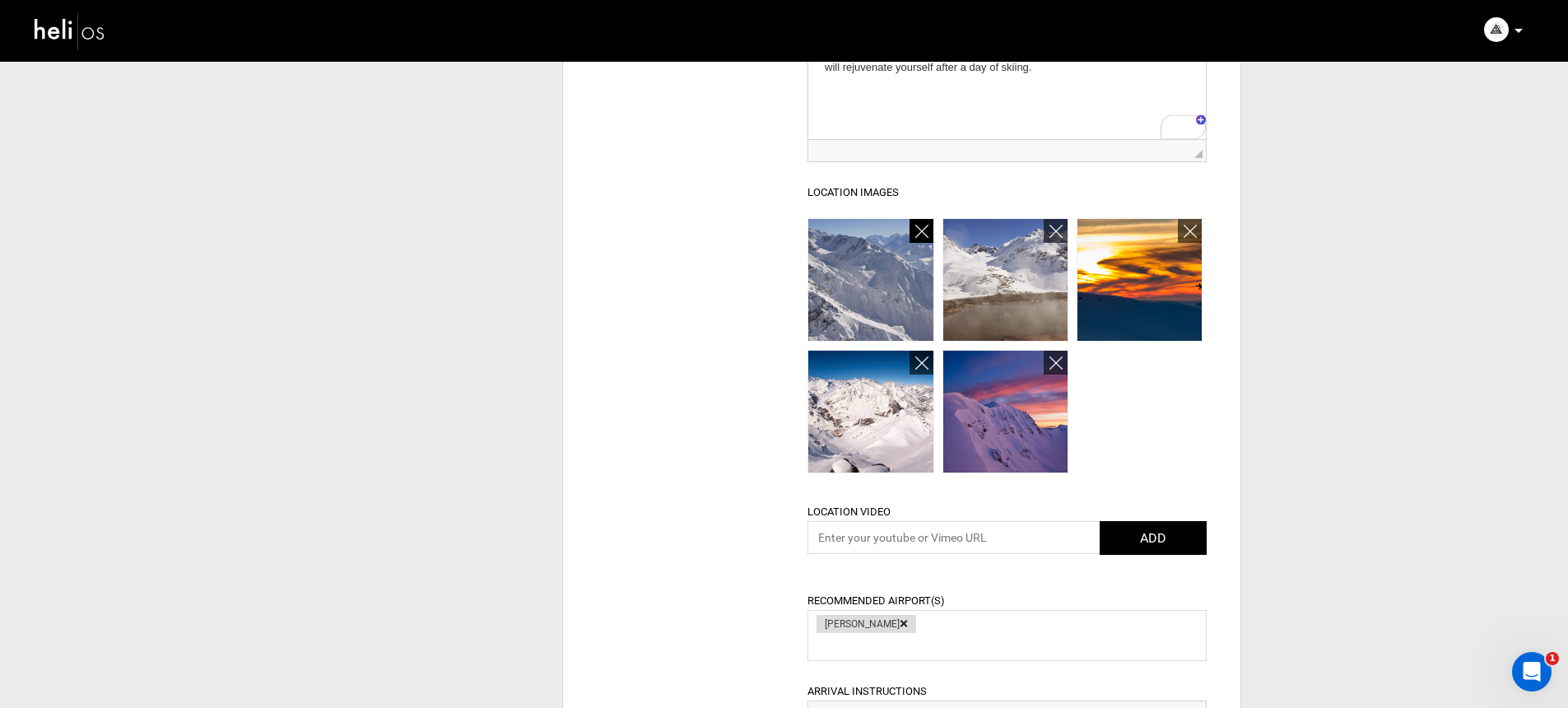
click at [917, 227] on icon at bounding box center [922, 231] width 14 height 19
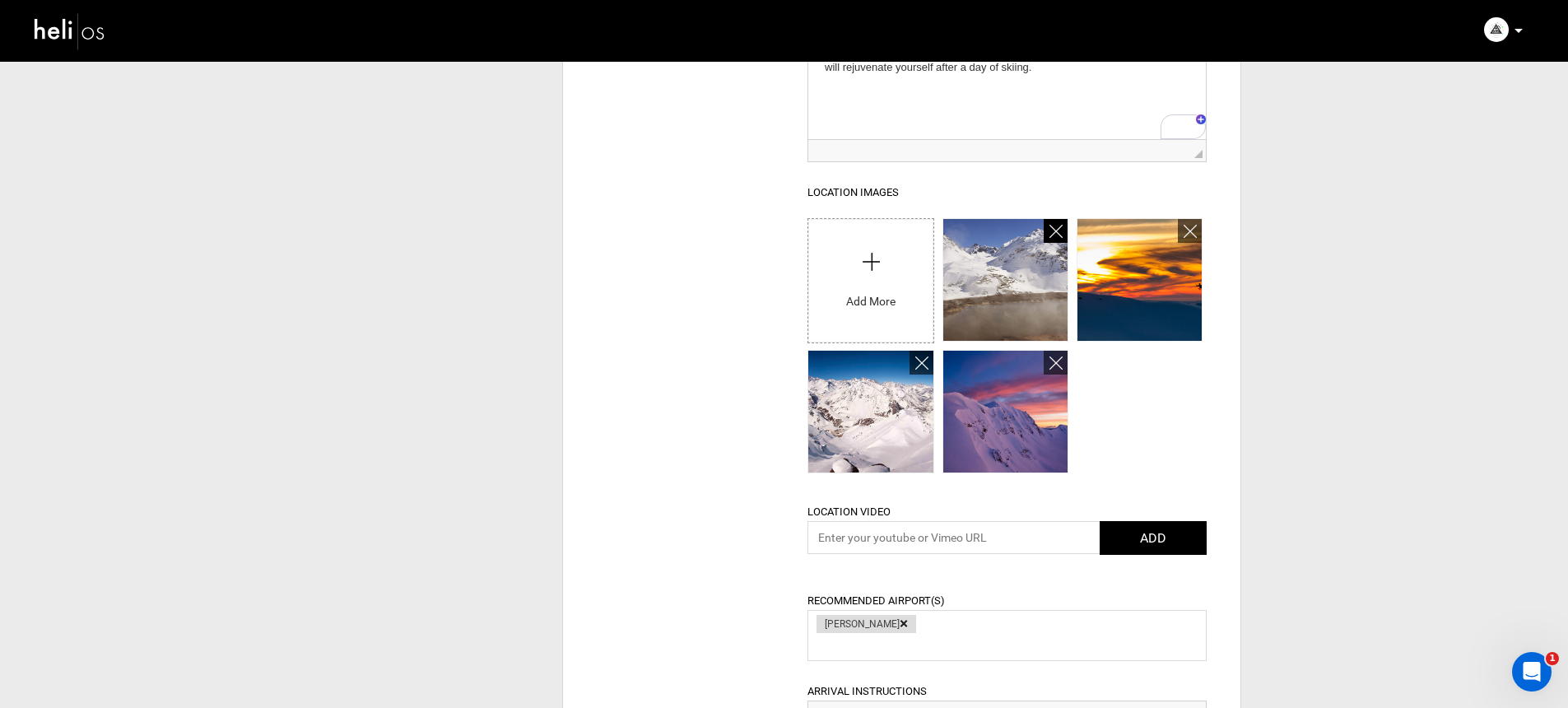
click at [1058, 229] on icon at bounding box center [1056, 231] width 14 height 19
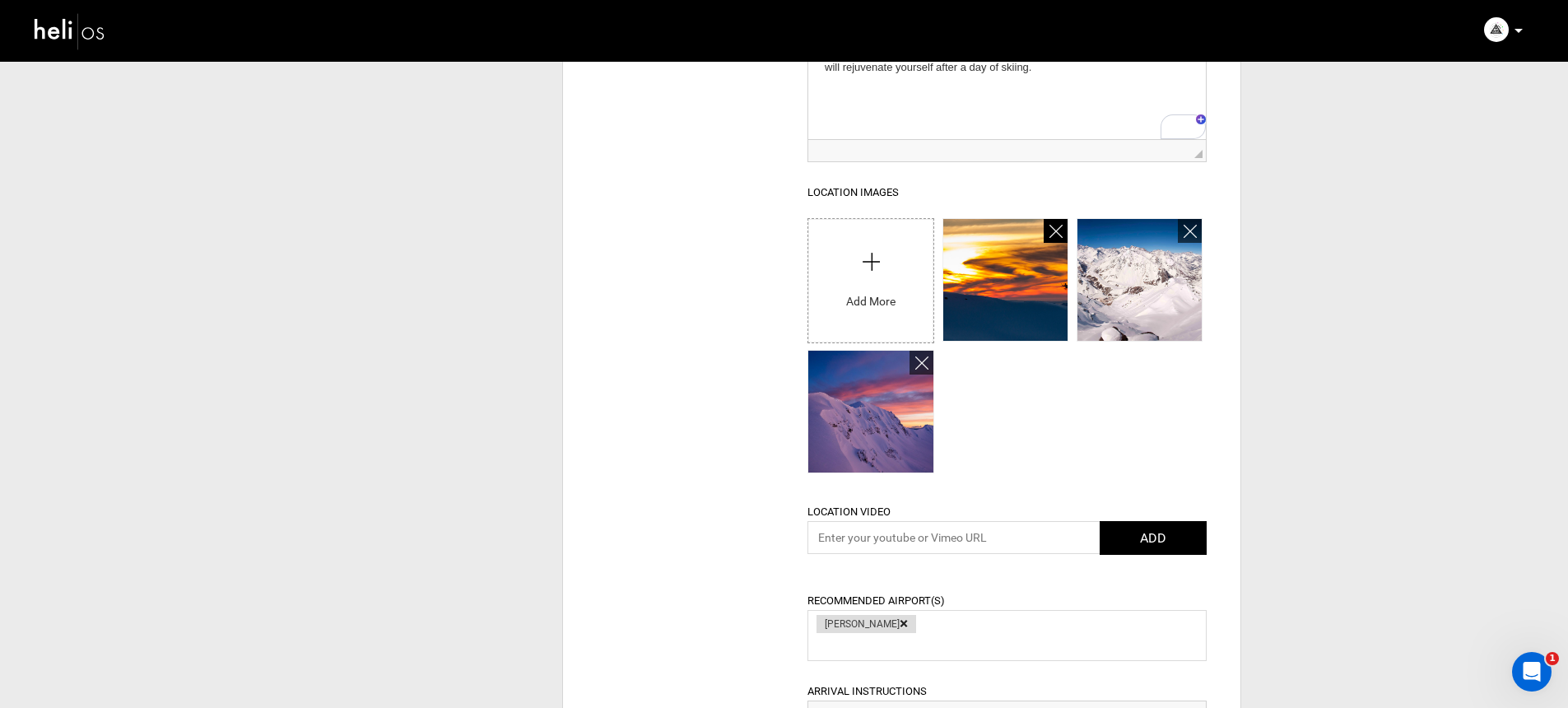
click at [1056, 231] on icon at bounding box center [1056, 231] width 14 height 19
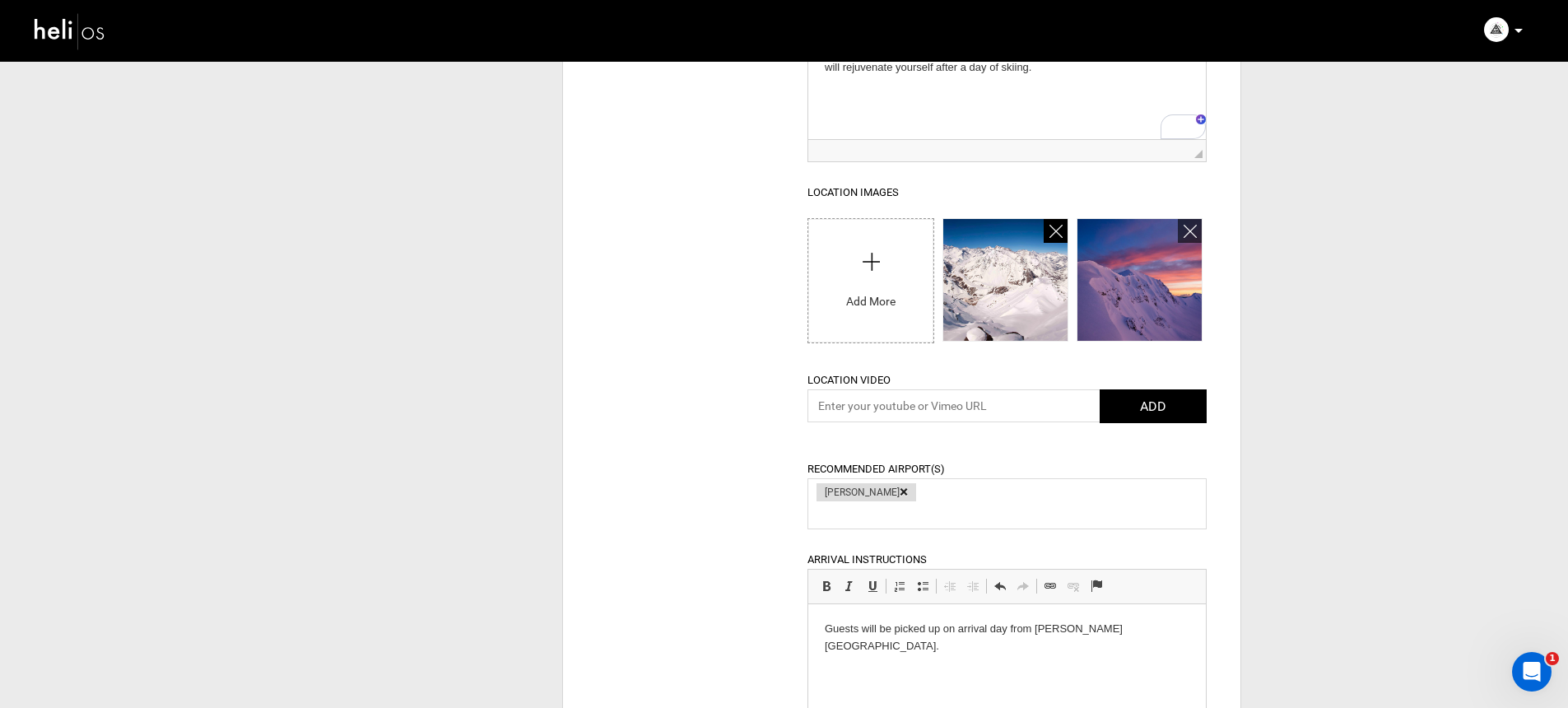
click at [1056, 231] on icon at bounding box center [1056, 231] width 14 height 19
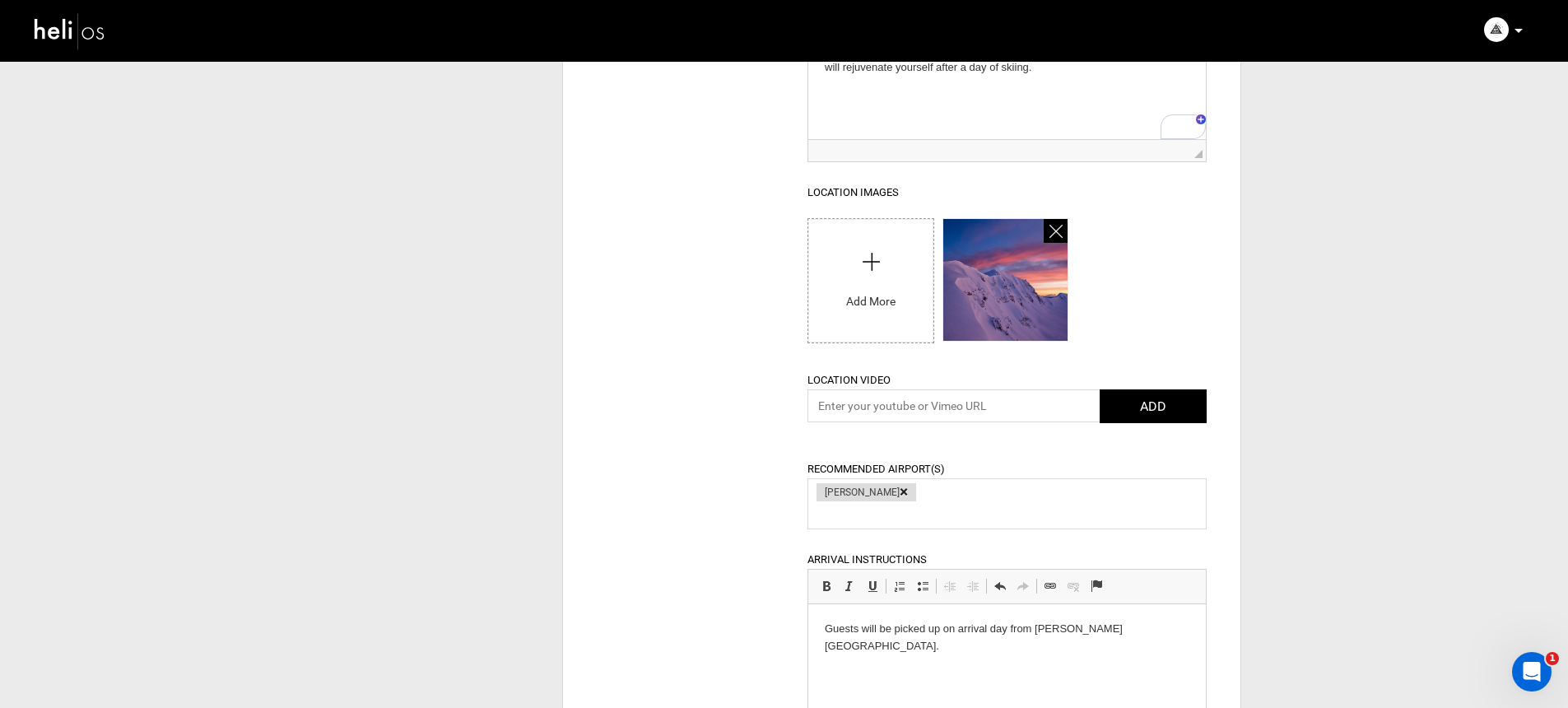
click at [1056, 231] on icon at bounding box center [1056, 231] width 14 height 19
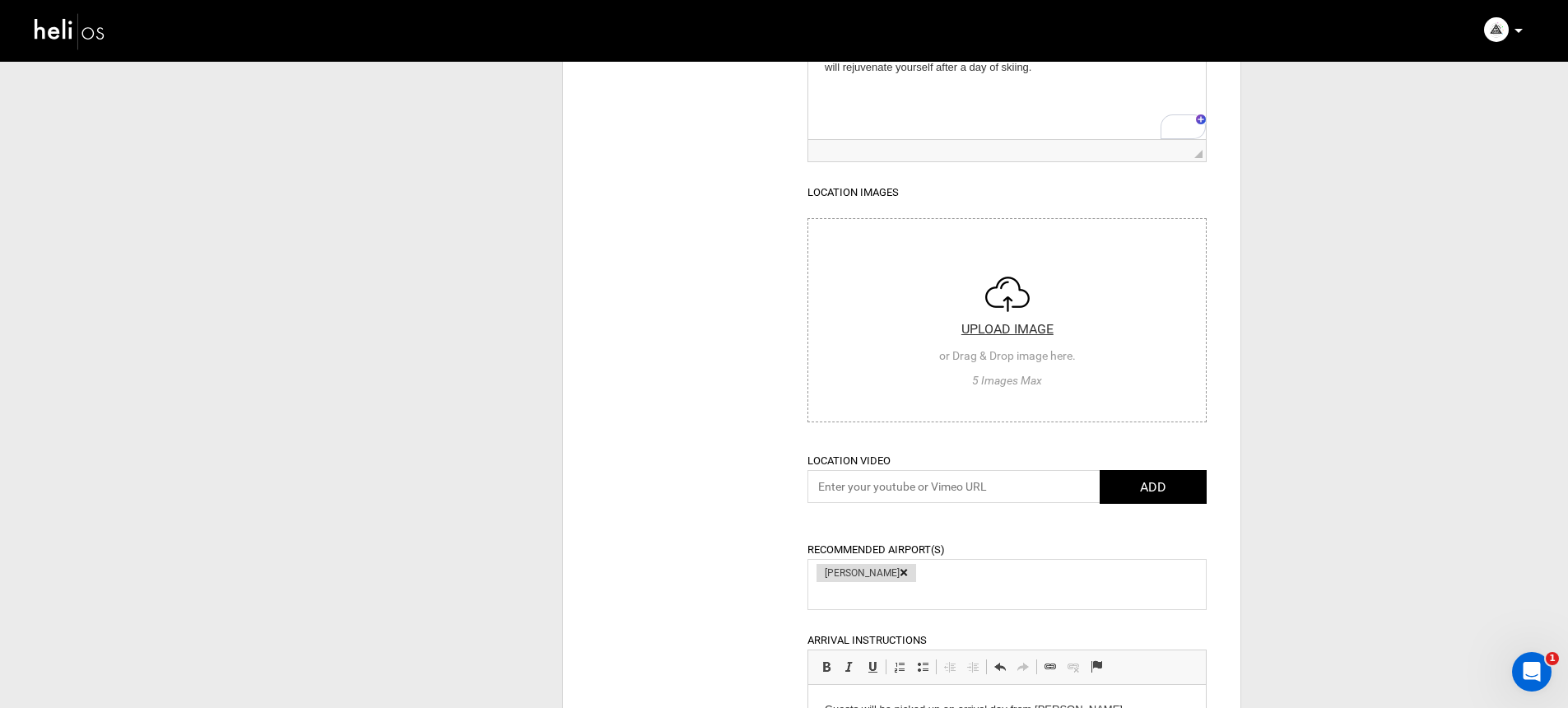
click at [937, 306] on input "file" at bounding box center [1007, 317] width 397 height 197
click at [601, 308] on div "Edit a Location Location Name Andes Heliboarding Lodge Location Address Lodge A…" at bounding box center [901, 406] width 678 height 1935
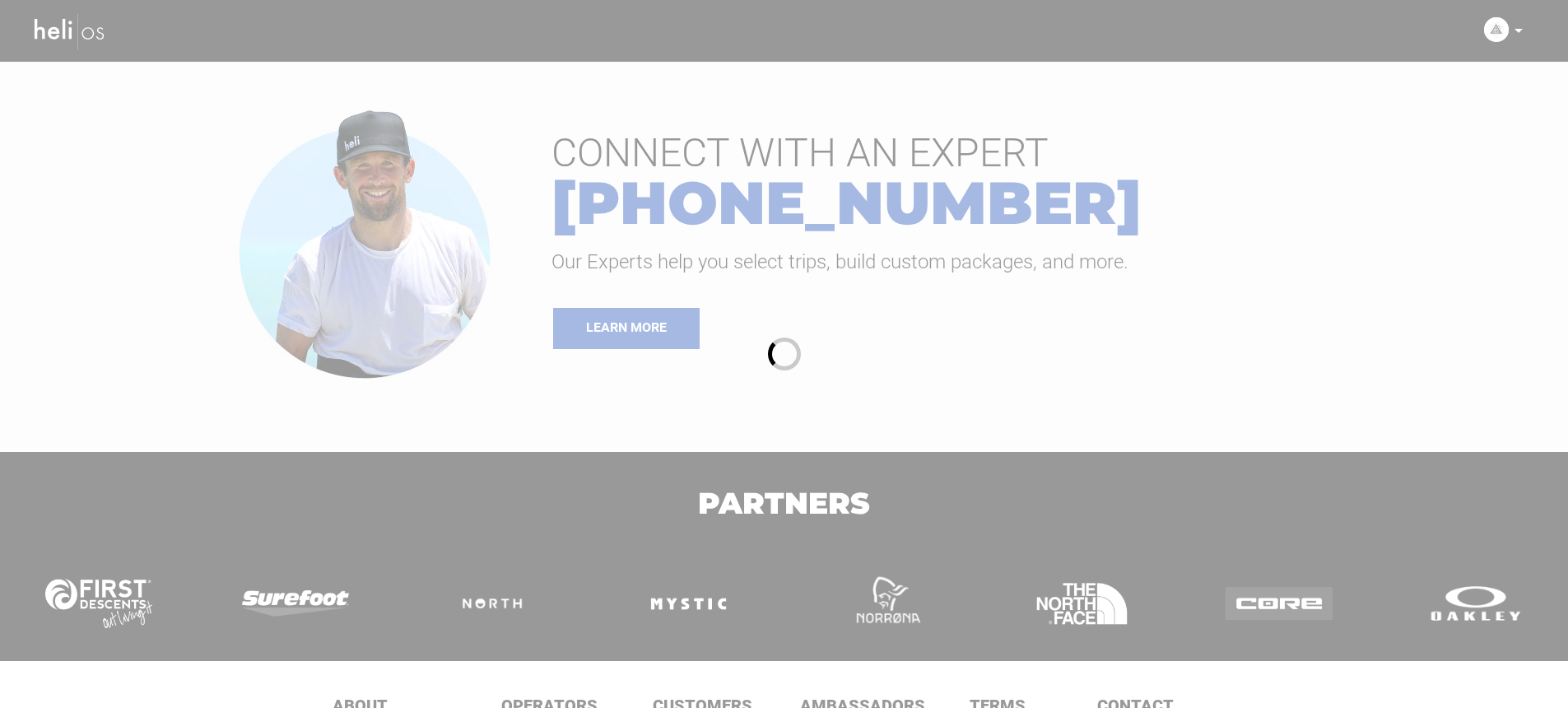
type input "Andes Heliboarding"
type input "[PERSON_NAME] and [PERSON_NAME]"
type input "andesheliboarding"
type input "Heliski The Andes"
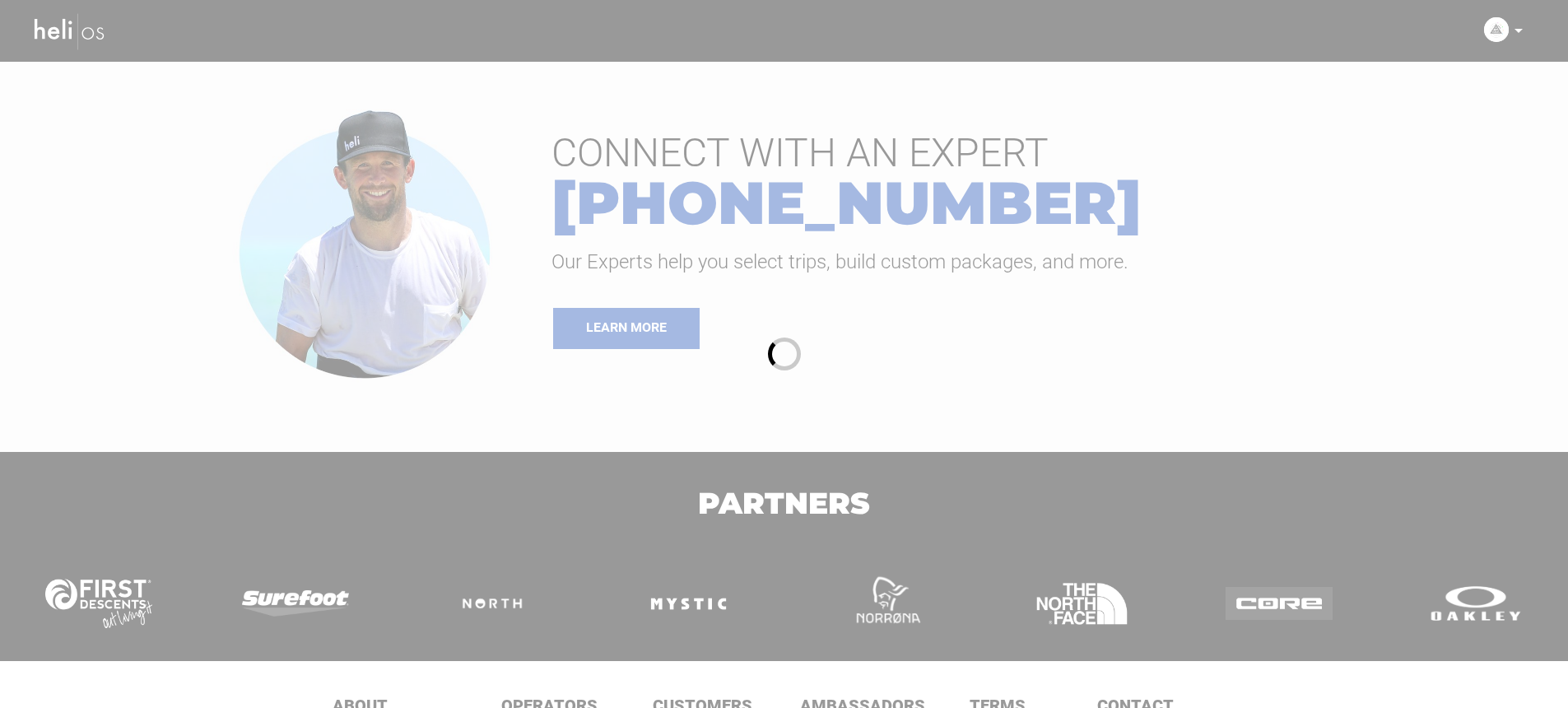
type textarea "Andes Heliboarding and his team of guides are revealing their experience and pr…"
type input "[EMAIL_ADDRESS][DOMAIN_NAME]"
type input "[URL][DOMAIN_NAME]"
type input "[STREET_ADDRESS][PERSON_NAME]"
type input "[PERSON_NAME]"
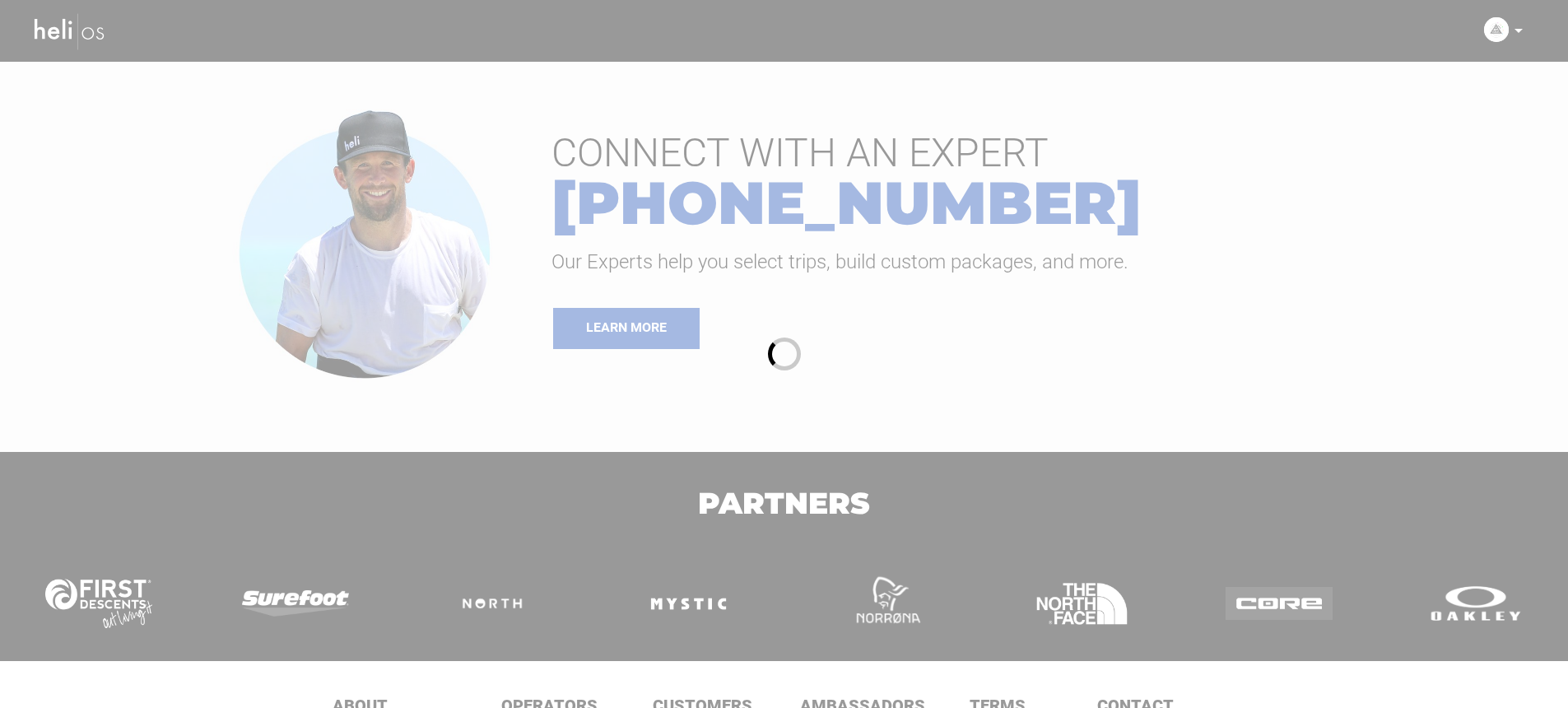
type input "7630000"
type input "00569428546"
type input "[PERSON_NAME]"
type input "The [PERSON_NAME] - El [PERSON_NAME], [GEOGRAPHIC_DATA], [GEOGRAPHIC_DATA]"
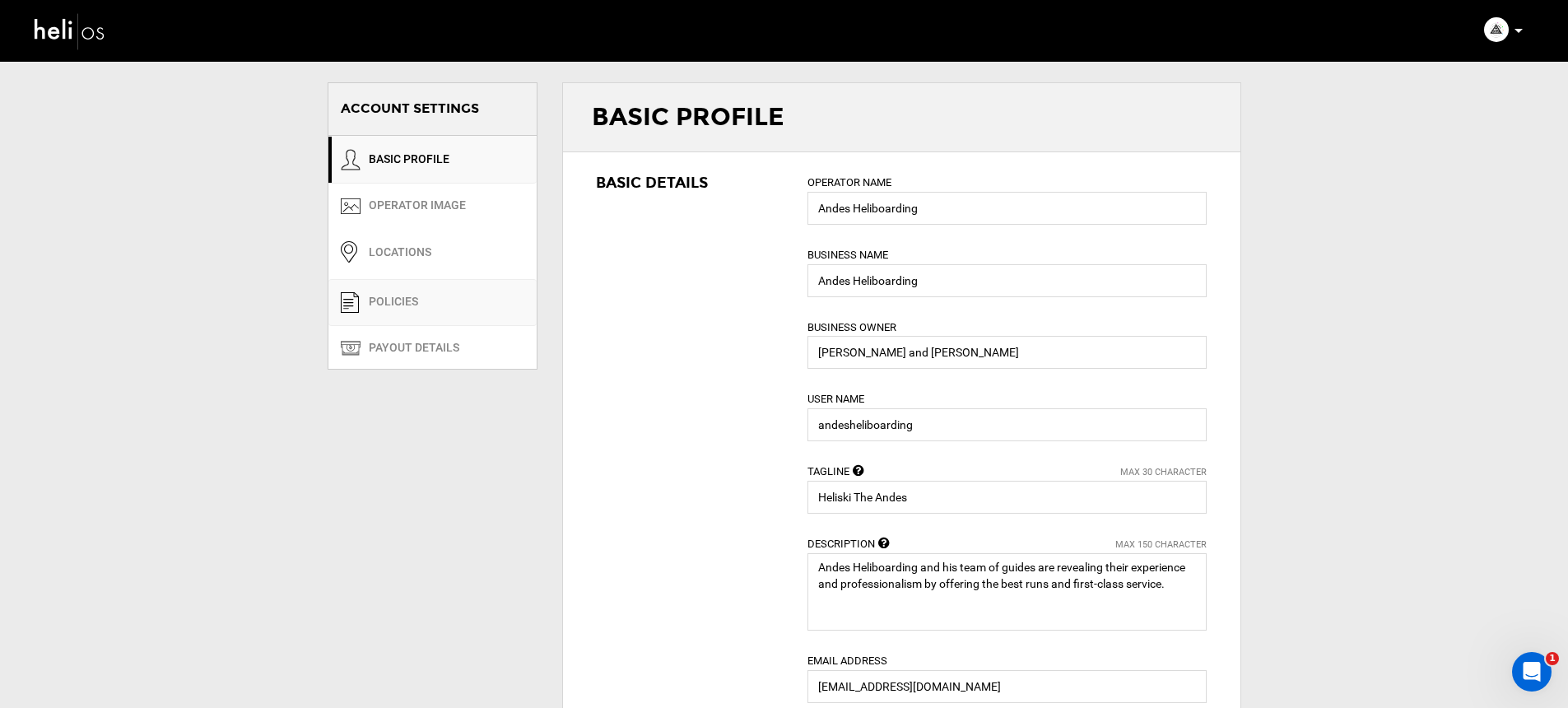
click at [469, 298] on link "POLICIES" at bounding box center [432, 303] width 208 height 47
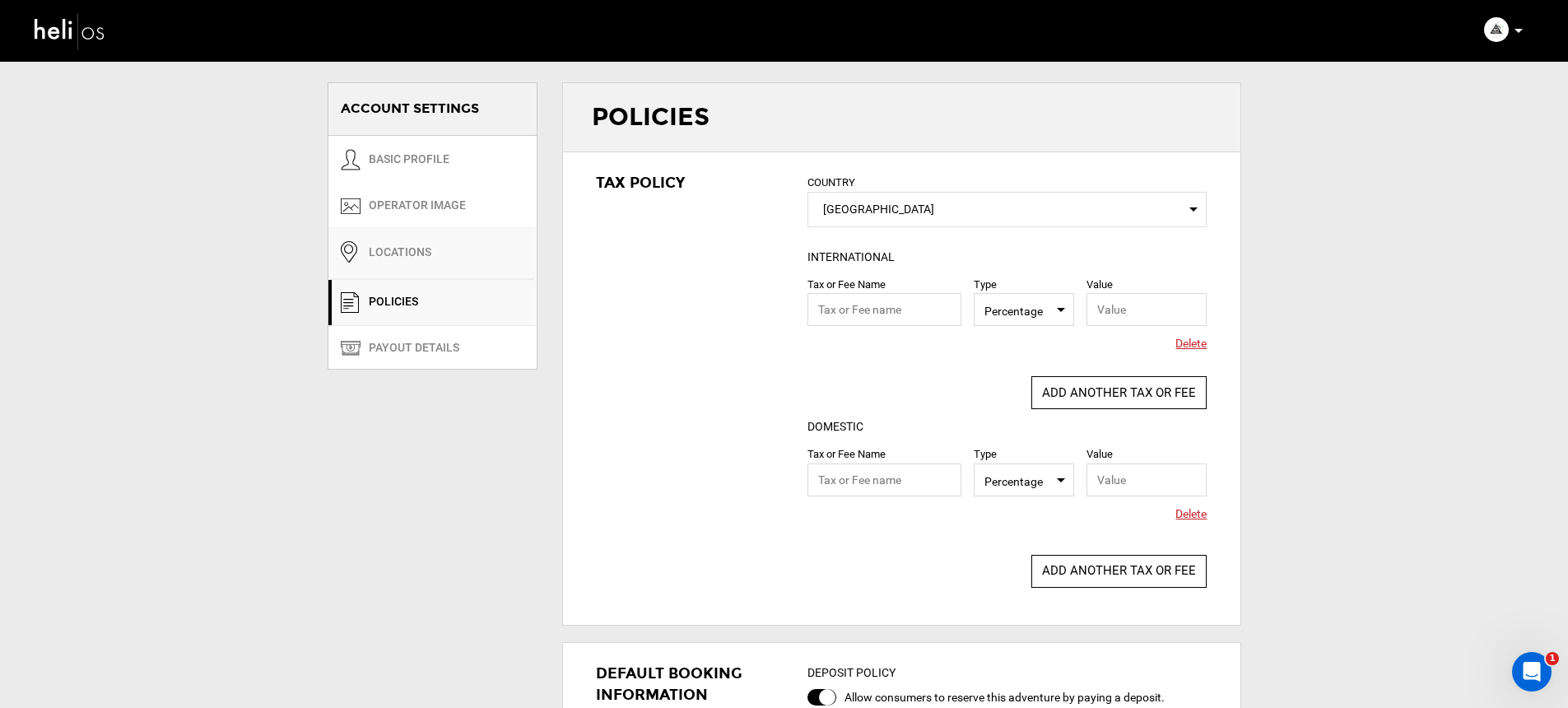
click at [451, 268] on link "Locations" at bounding box center [432, 252] width 208 height 51
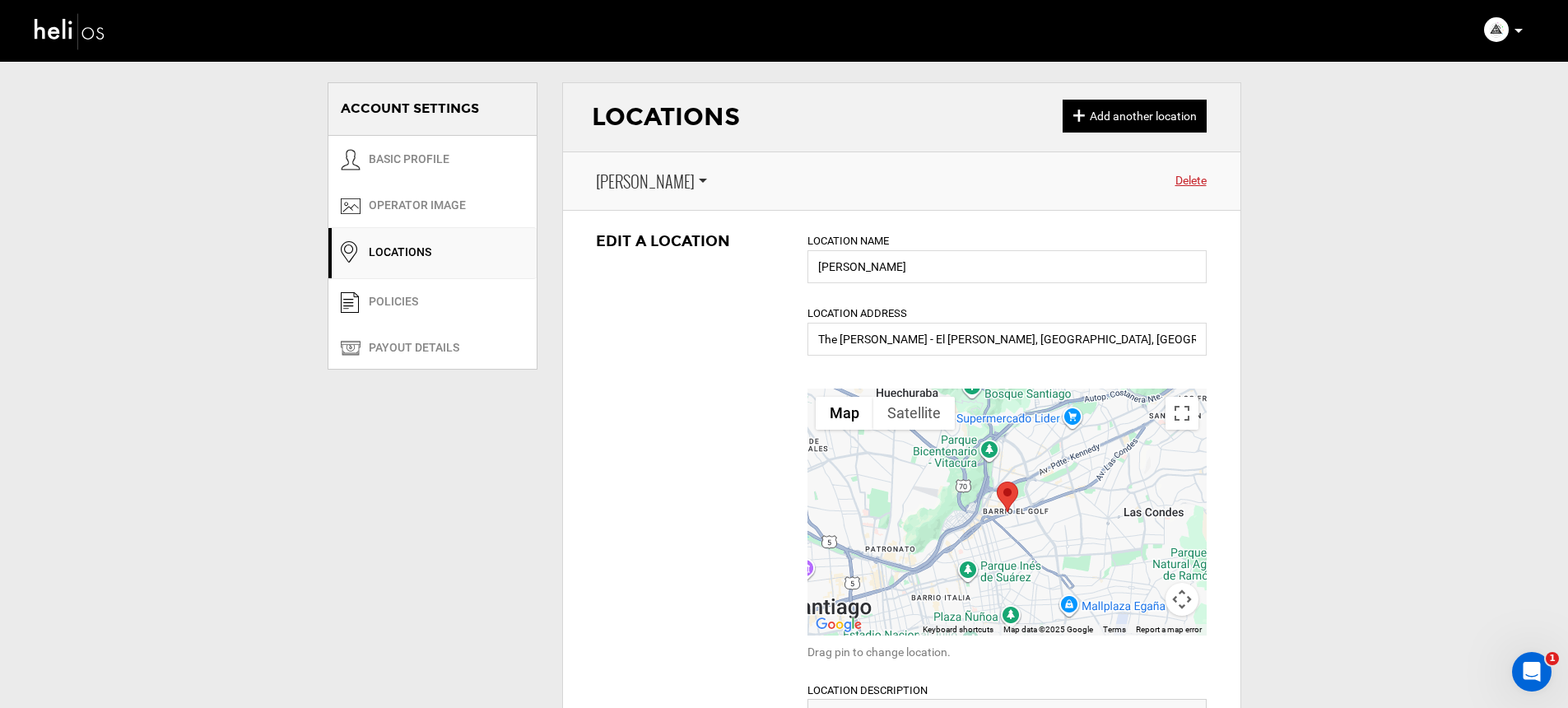
click at [621, 187] on span "[PERSON_NAME]" at bounding box center [645, 181] width 99 height 24
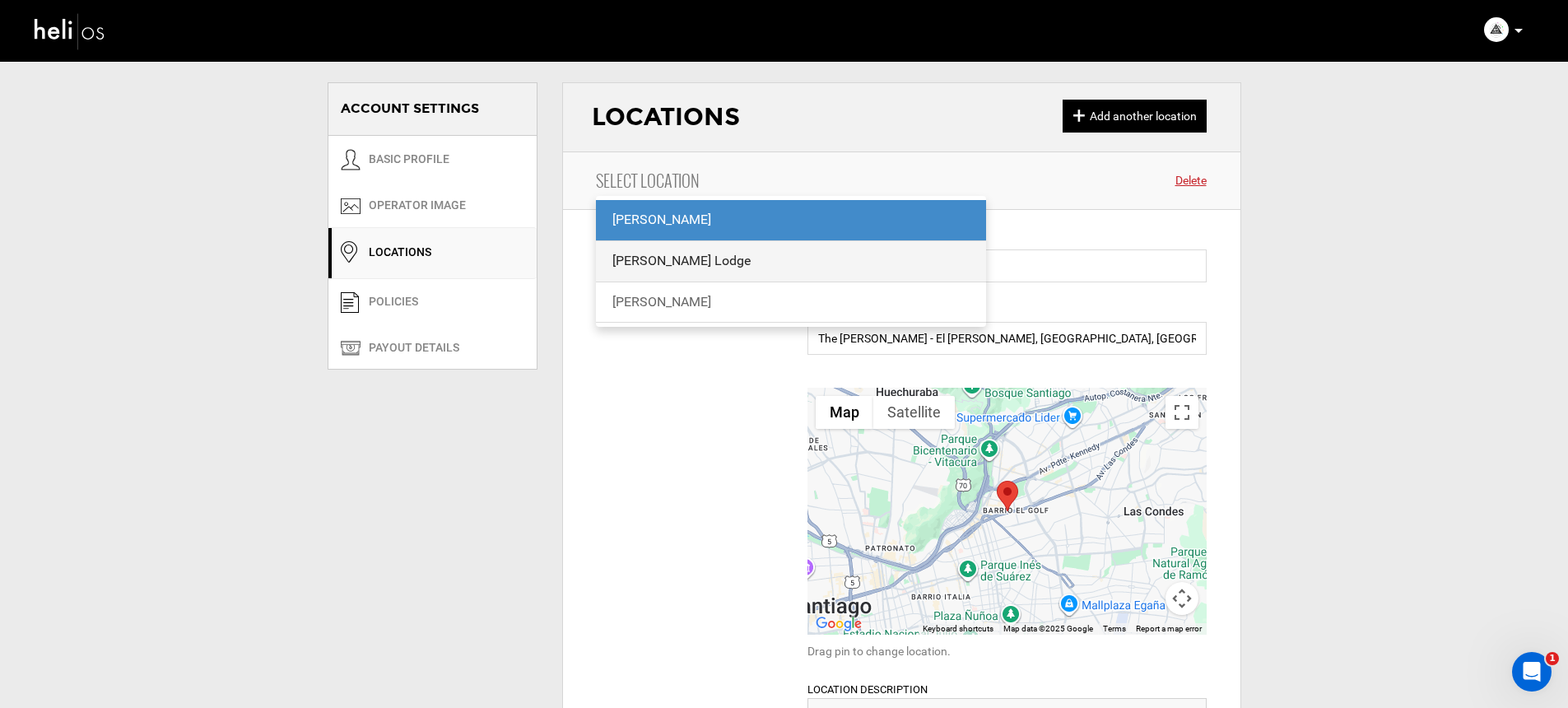
click at [650, 257] on div "[PERSON_NAME] Lodge" at bounding box center [791, 261] width 358 height 19
type input "[PERSON_NAME] Lodge"
type input "Lodge [PERSON_NAME]. El Ingenio - [GEOGRAPHIC_DATA], [GEOGRAPHIC_DATA][PERSON_N…"
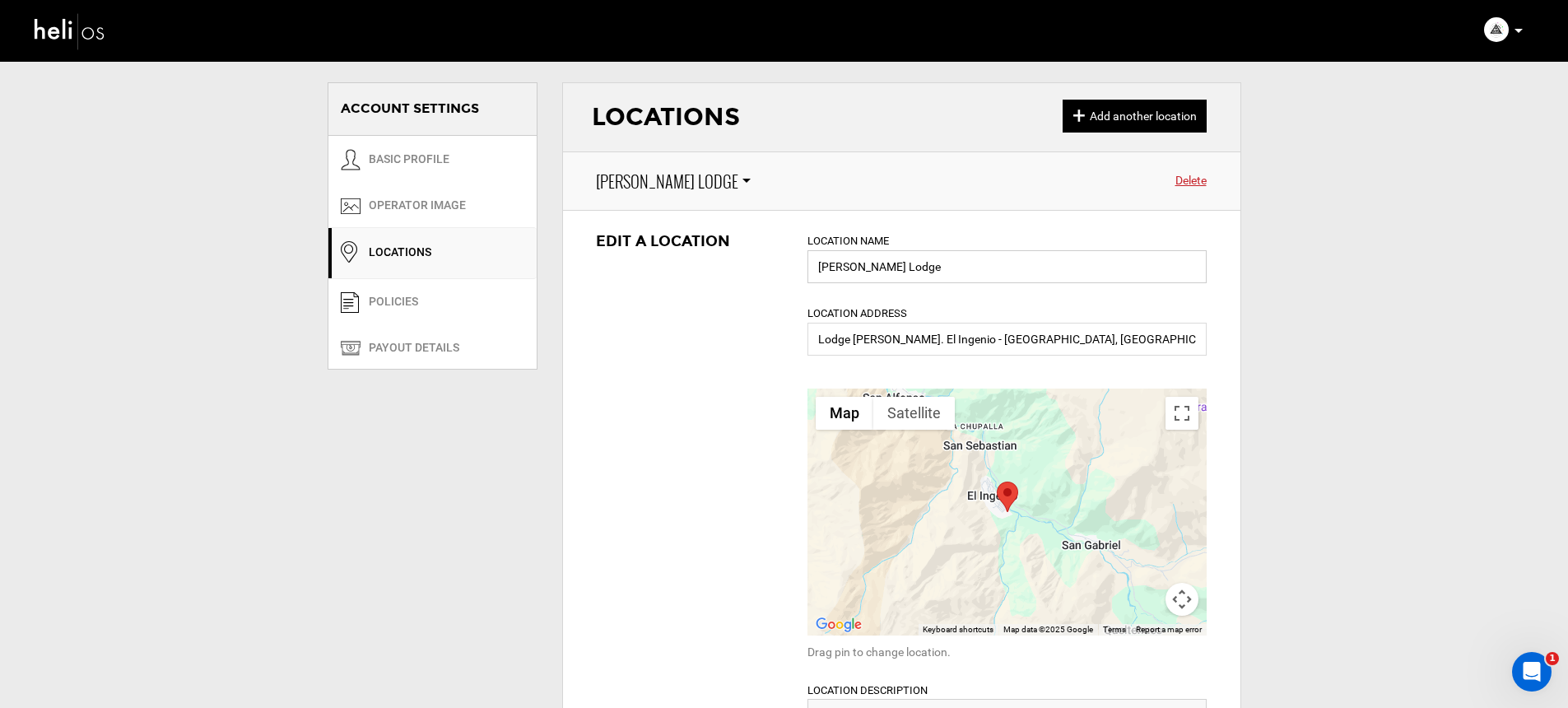
drag, startPoint x: 916, startPoint y: 273, endPoint x: 725, endPoint y: 269, distance: 191.0
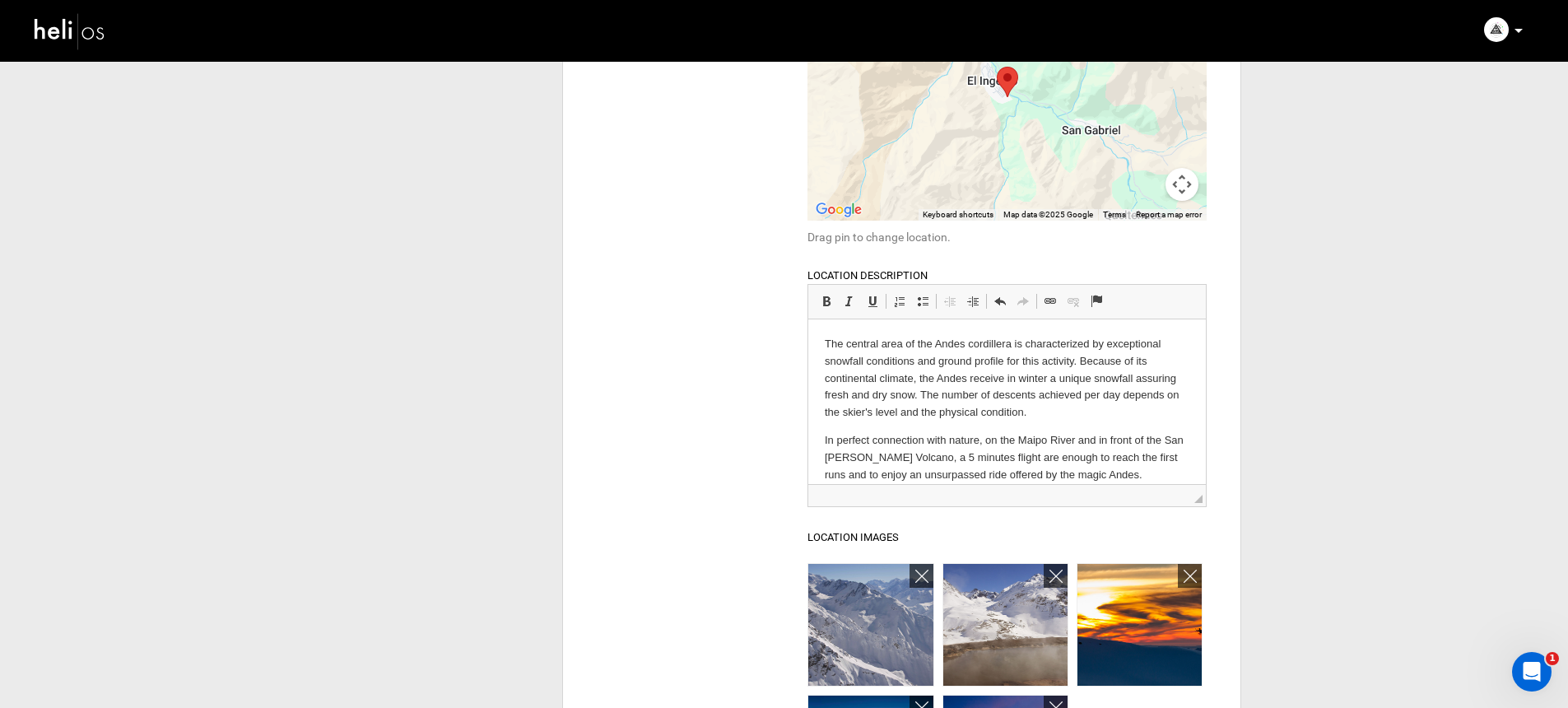
scroll to position [448, 0]
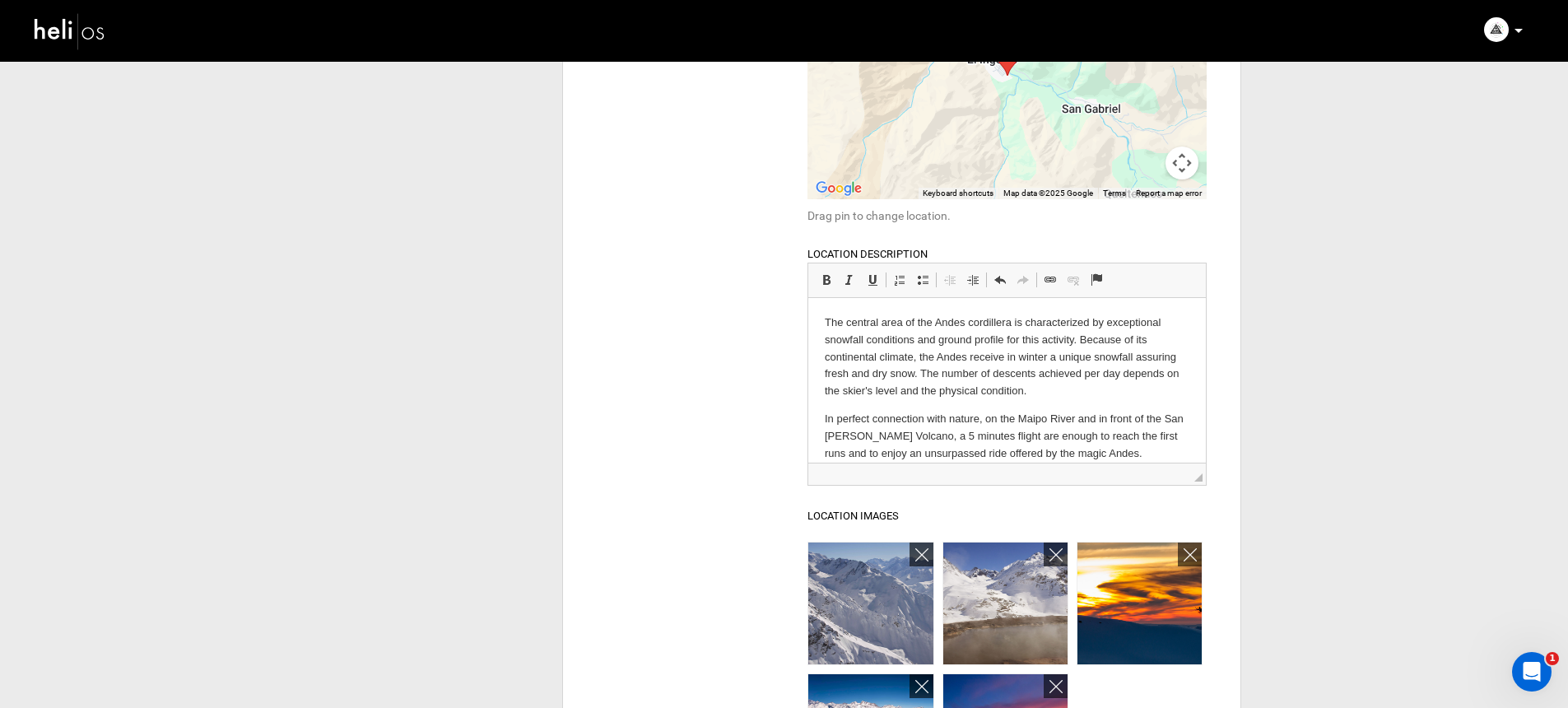
type input "Andes Heliboarding Lodge"
click at [859, 338] on p "The central area of the Andes cordillera is characterized by exceptional snowfa…" at bounding box center [1007, 356] width 365 height 85
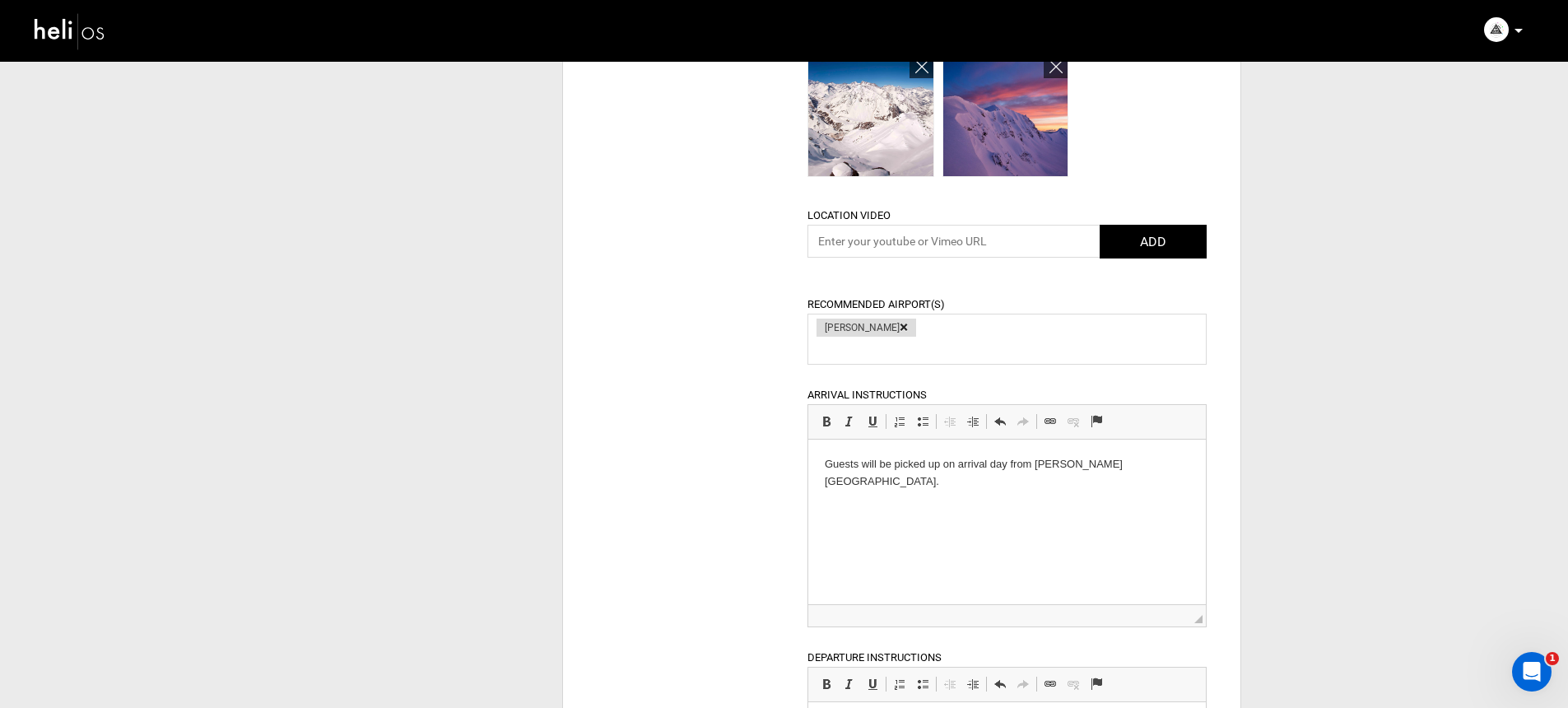
scroll to position [1322, 0]
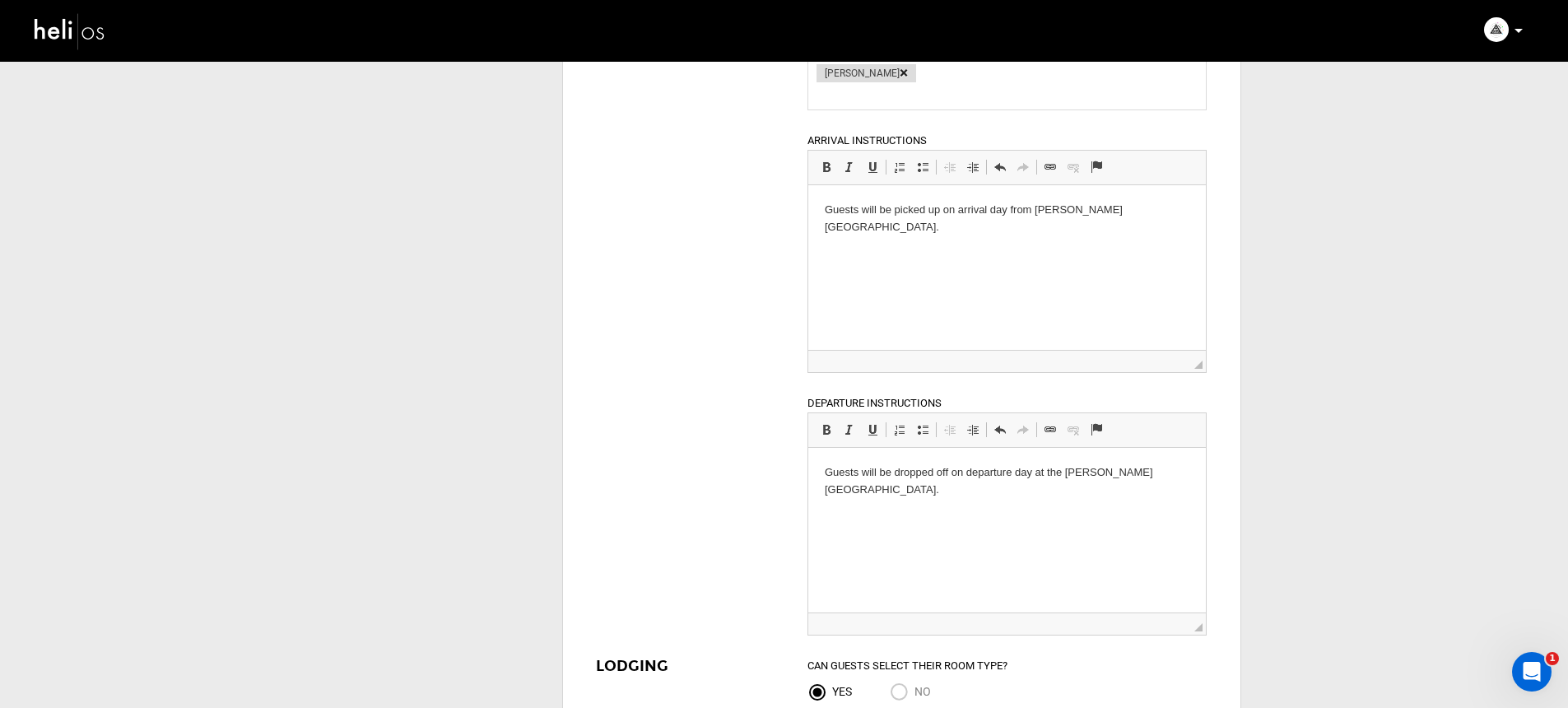
click at [911, 493] on p "Guests will be dropped off on departure day at the [PERSON_NAME][GEOGRAPHIC_DAT…" at bounding box center [1007, 481] width 365 height 35
drag, startPoint x: 910, startPoint y: 495, endPoint x: 792, endPoint y: 471, distance: 120.4
click at [808, 471] on html "Guests will be dropped off on departure day at the [PERSON_NAME][GEOGRAPHIC_DAT…" at bounding box center [1007, 481] width 397 height 68
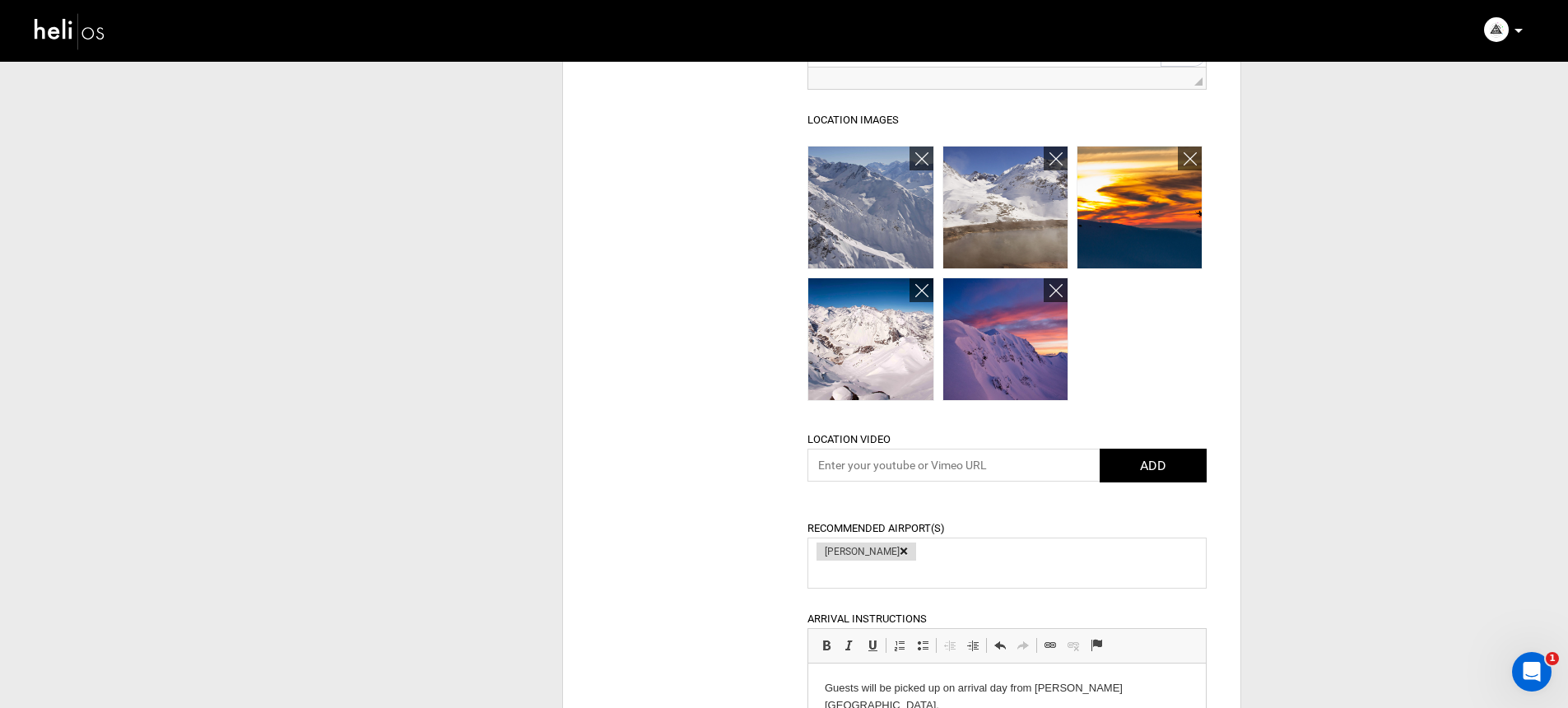
scroll to position [1048, 0]
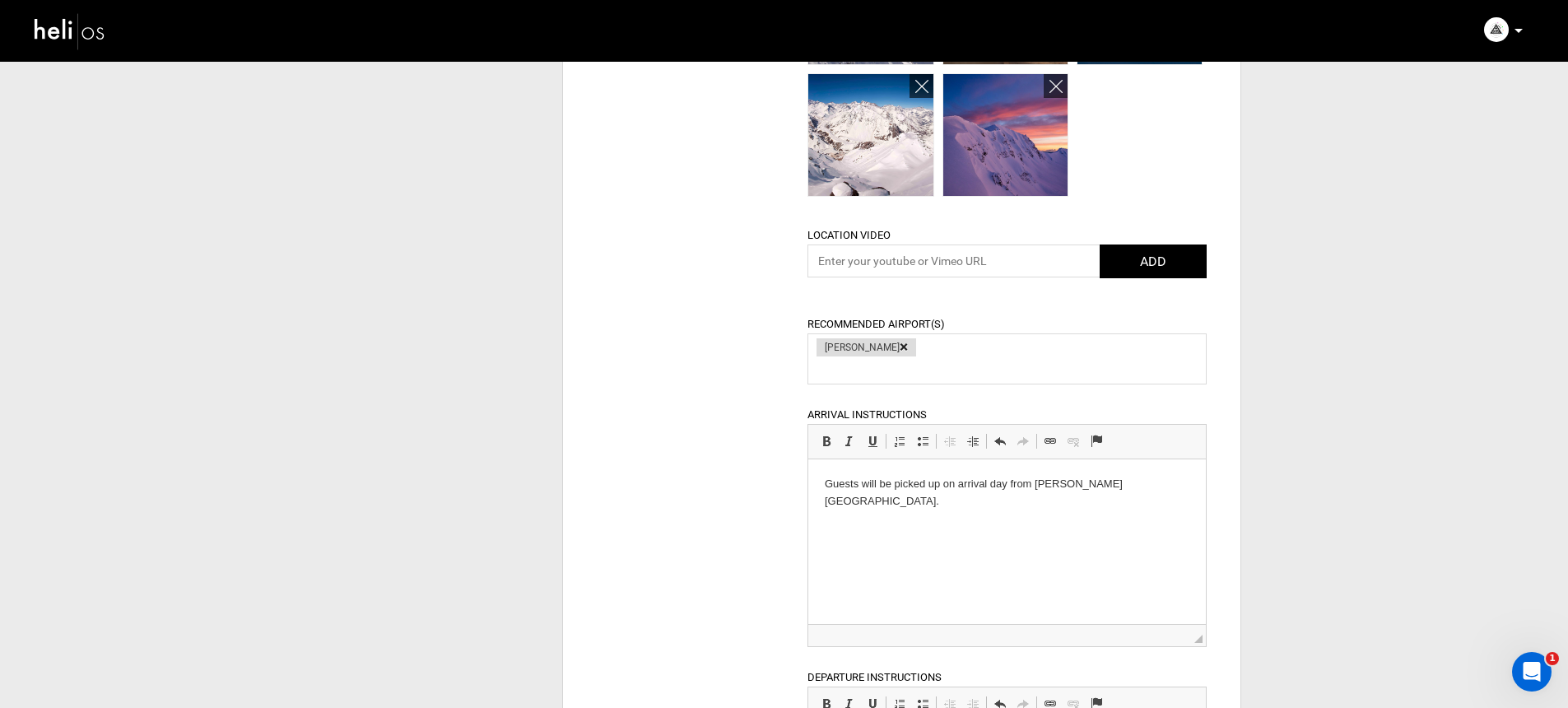
drag, startPoint x: 913, startPoint y: 510, endPoint x: 1177, endPoint y: 480, distance: 265.7
click at [912, 510] on html "Guests will be picked up on arrival day from [PERSON_NAME][GEOGRAPHIC_DATA]." at bounding box center [1007, 493] width 397 height 68
drag, startPoint x: 1177, startPoint y: 480, endPoint x: 1187, endPoint y: 486, distance: 11.7
click at [1177, 480] on p "Guests will be picked up on arrival day from [PERSON_NAME][GEOGRAPHIC_DATA]." at bounding box center [1007, 493] width 365 height 35
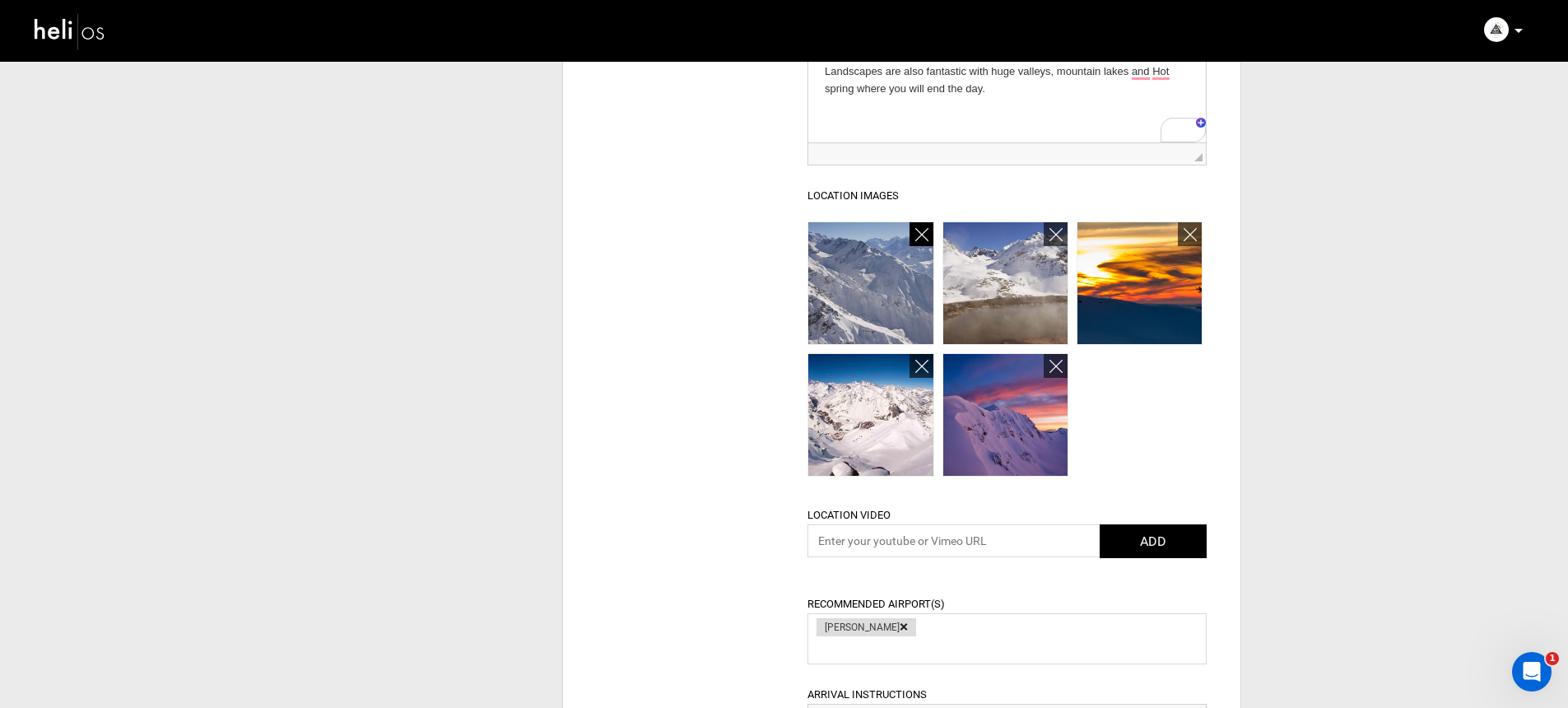
click at [923, 242] on icon at bounding box center [922, 235] width 14 height 19
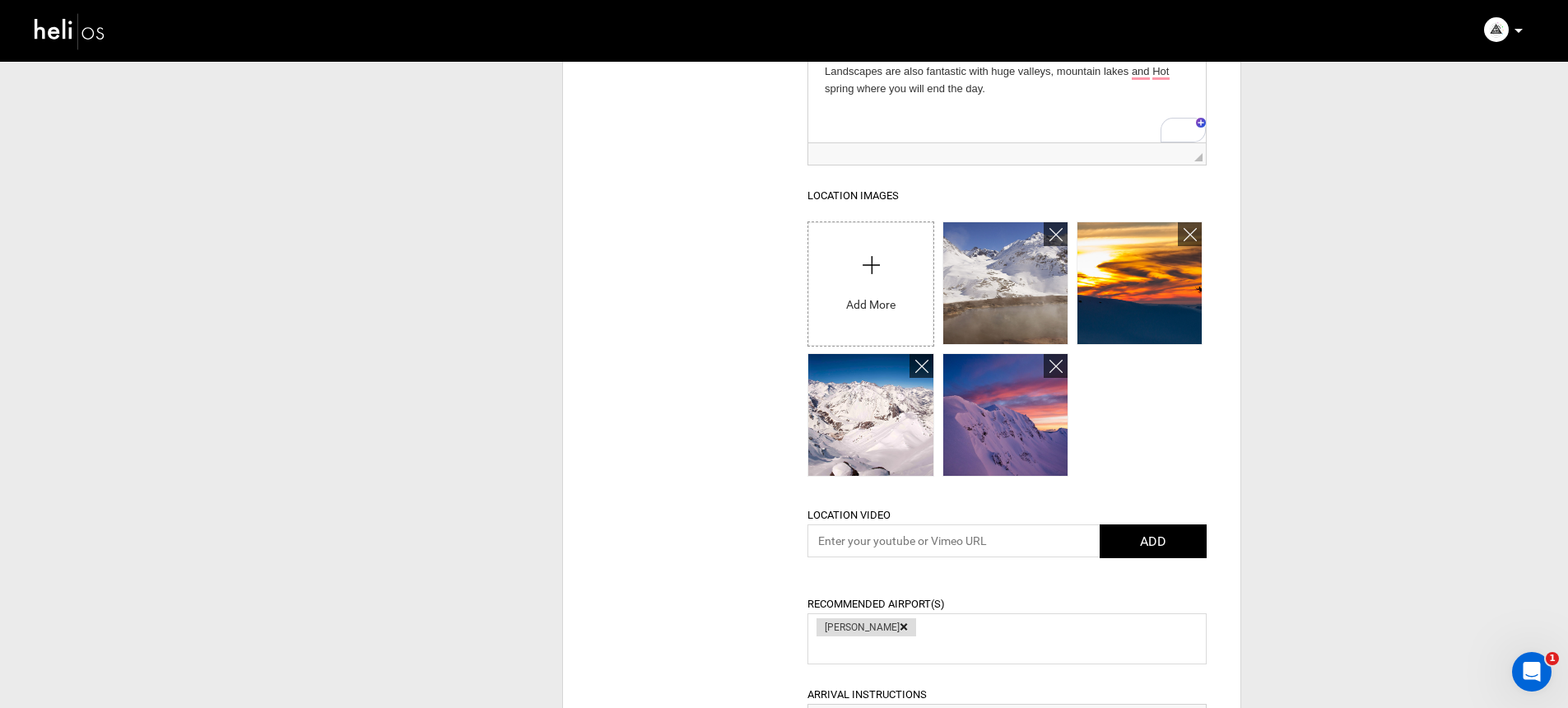
click at [921, 235] on input "file" at bounding box center [870, 279] width 124 height 116
click at [1057, 233] on icon at bounding box center [1056, 235] width 14 height 19
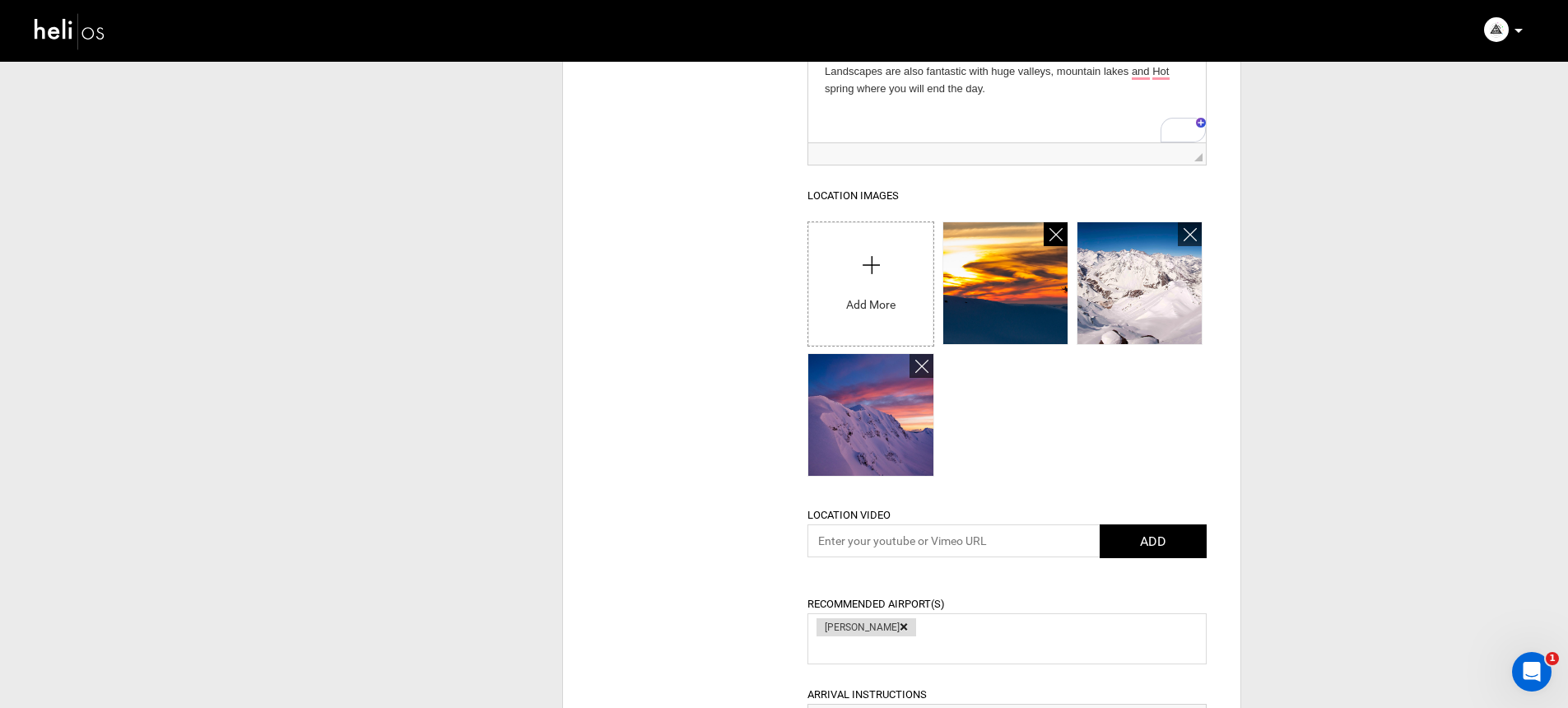
click at [1057, 233] on icon at bounding box center [1056, 235] width 14 height 19
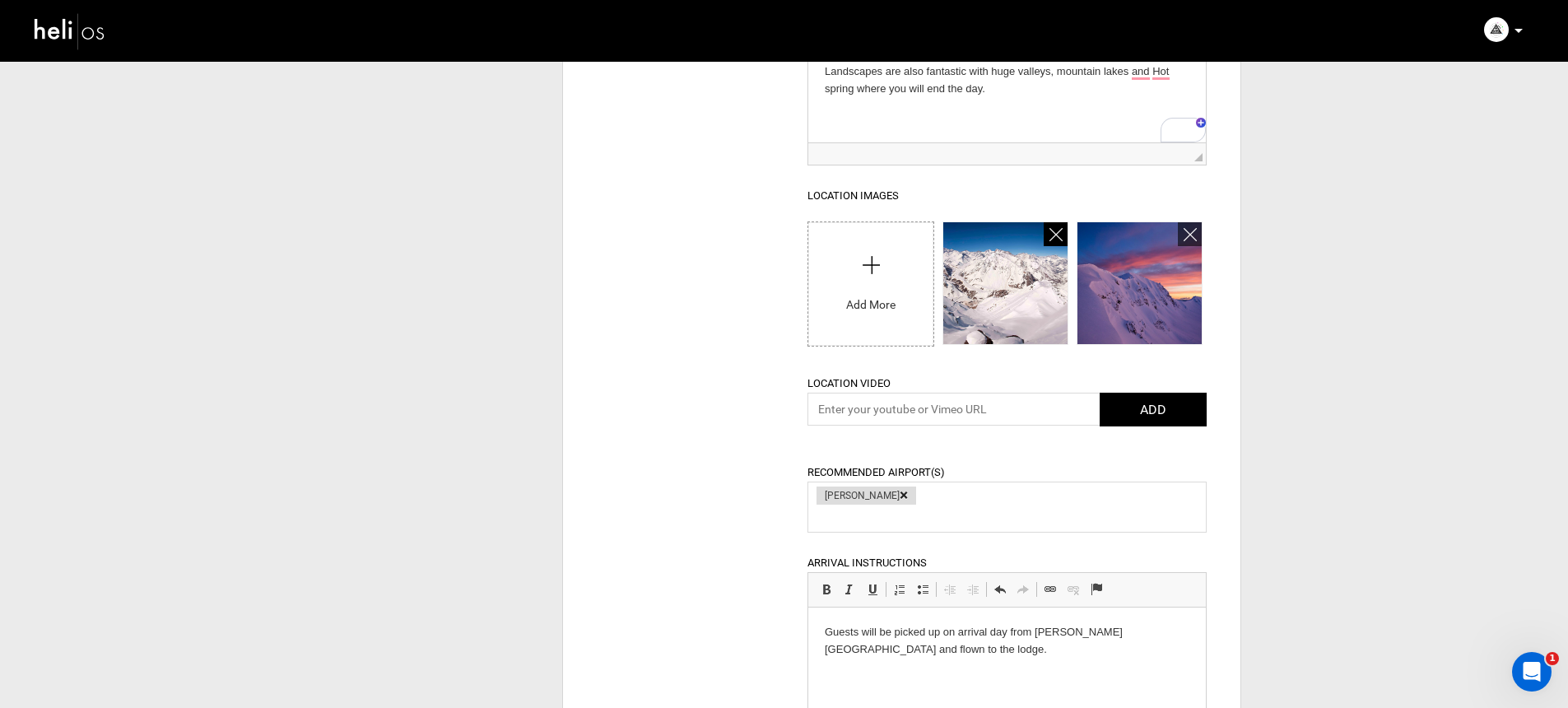
click at [1057, 233] on icon at bounding box center [1056, 235] width 14 height 19
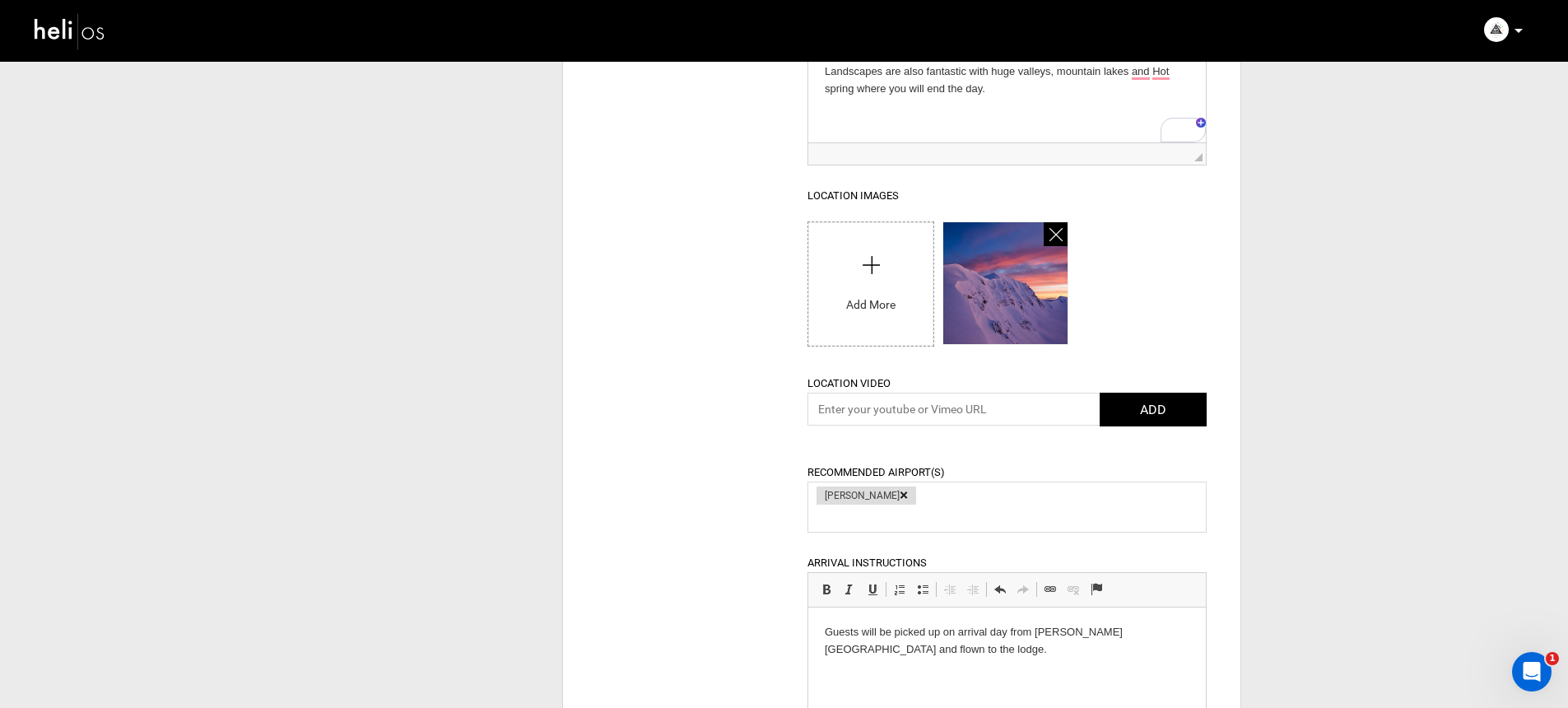
click at [1057, 233] on icon at bounding box center [1056, 235] width 14 height 19
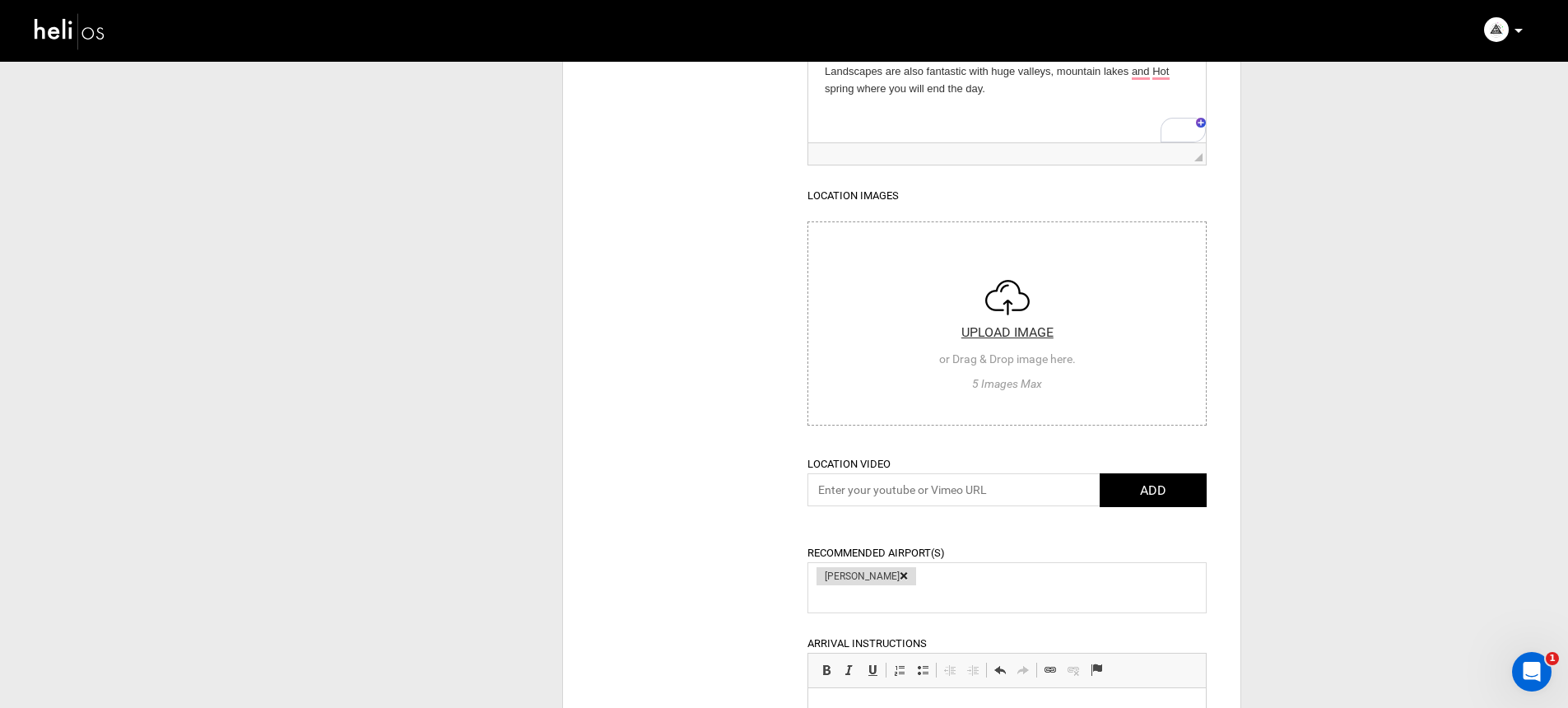
click at [886, 277] on input "file" at bounding box center [1007, 321] width 397 height 197
type input "C:\fakepath\[GEOGRAPHIC_DATA] [PERSON_NAME]-0006200.jpg"
click at [1008, 325] on input "file" at bounding box center [1007, 321] width 397 height 197
type input "C:\fakepath\[GEOGRAPHIC_DATA] [PERSON_NAME]-0006206.jpg"
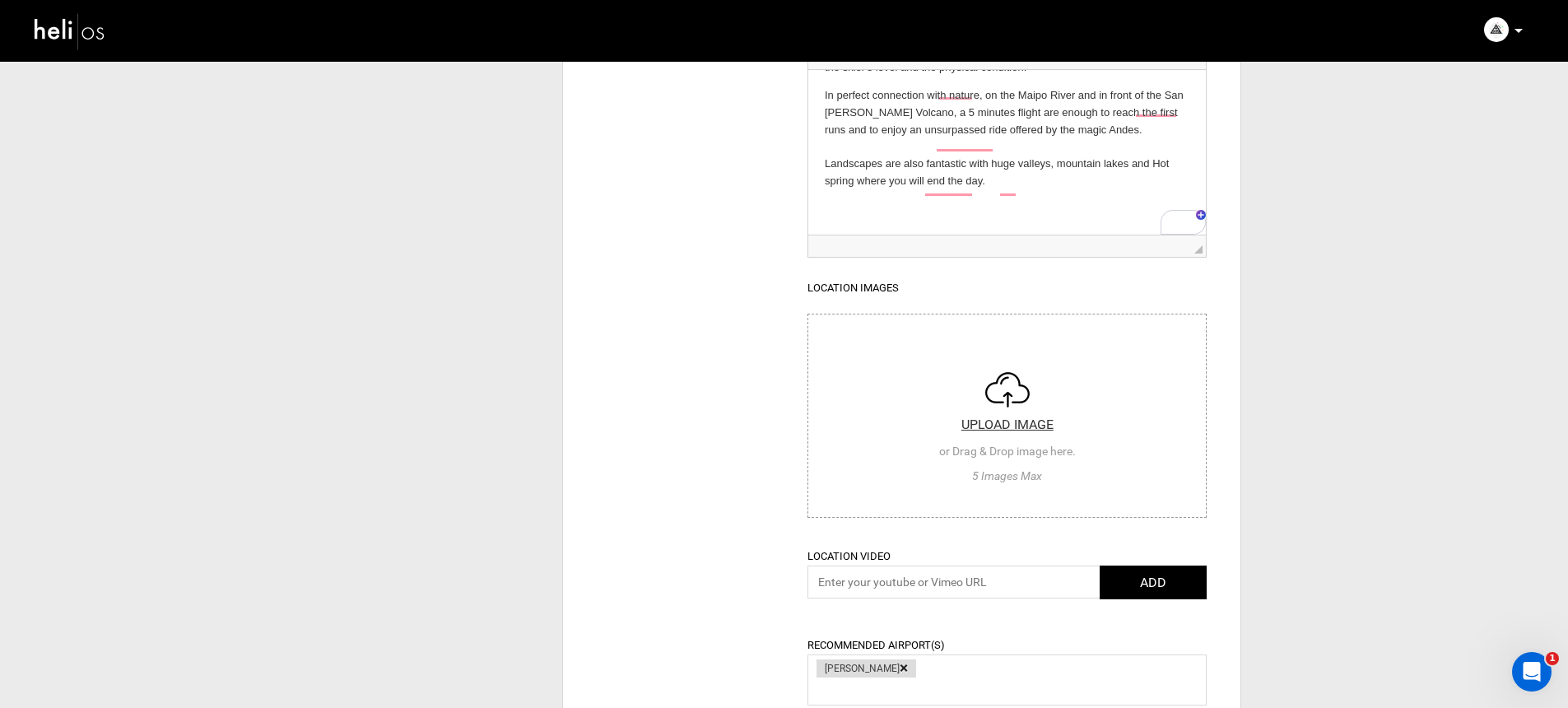
scroll to position [95, 0]
click at [1016, 392] on input "file" at bounding box center [1007, 413] width 397 height 197
type input "C:\fakepath\487170480_1230250935774799_2074002239960506087_n.jpg"
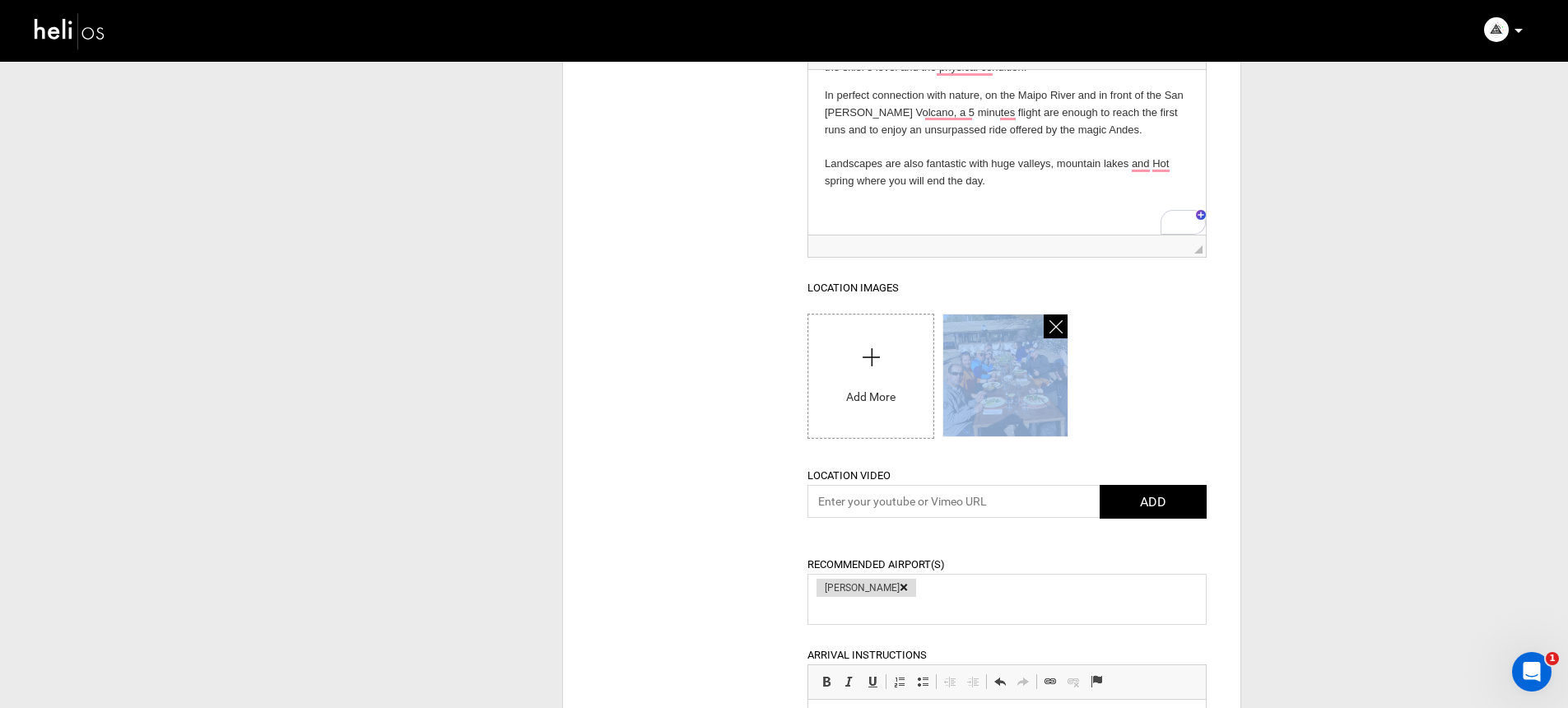
click at [1050, 328] on icon at bounding box center [1056, 327] width 14 height 19
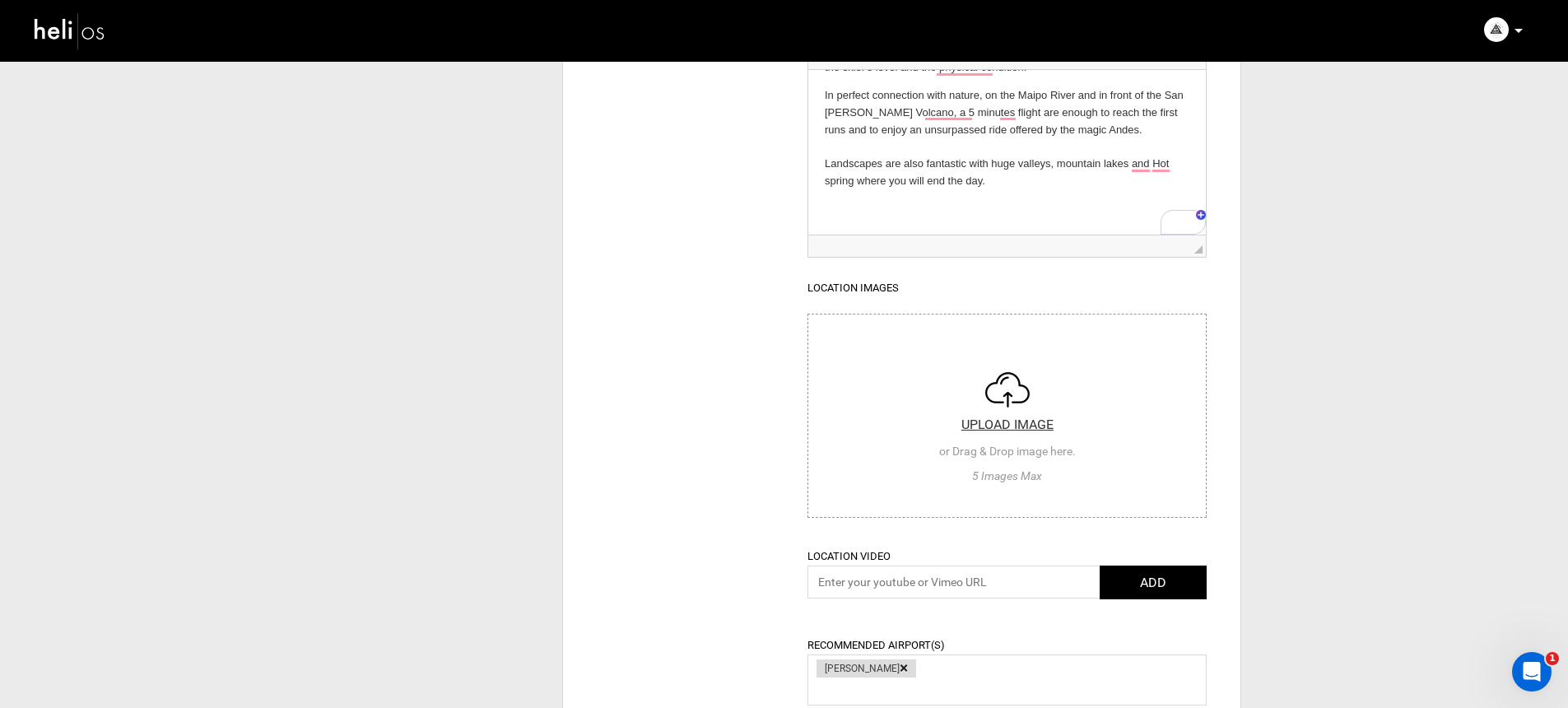
click at [935, 358] on input "file" at bounding box center [1007, 413] width 397 height 197
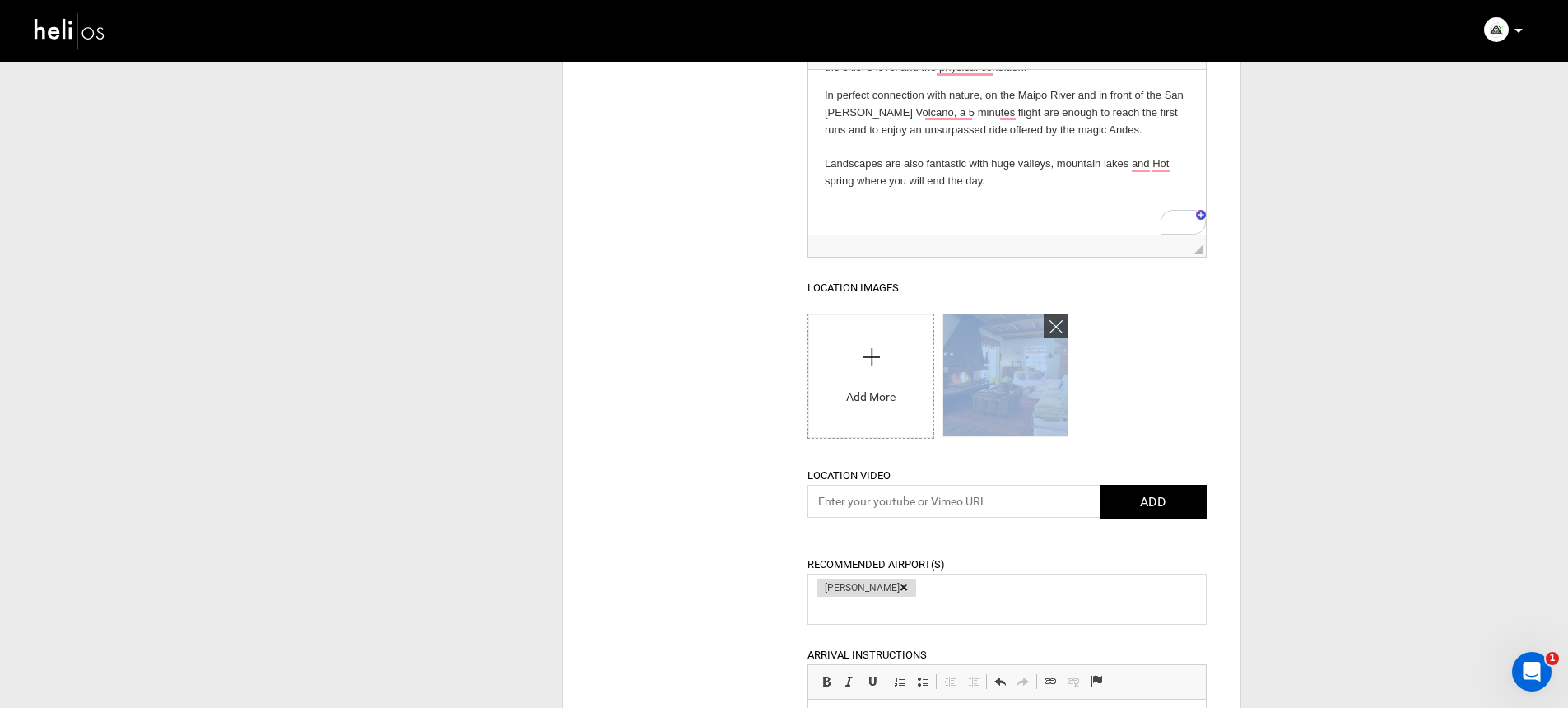
click at [866, 367] on input "file" at bounding box center [870, 371] width 124 height 116
type input "C:\fakepath\[GEOGRAPHIC_DATA] [PERSON_NAME]-0006206.jpg"
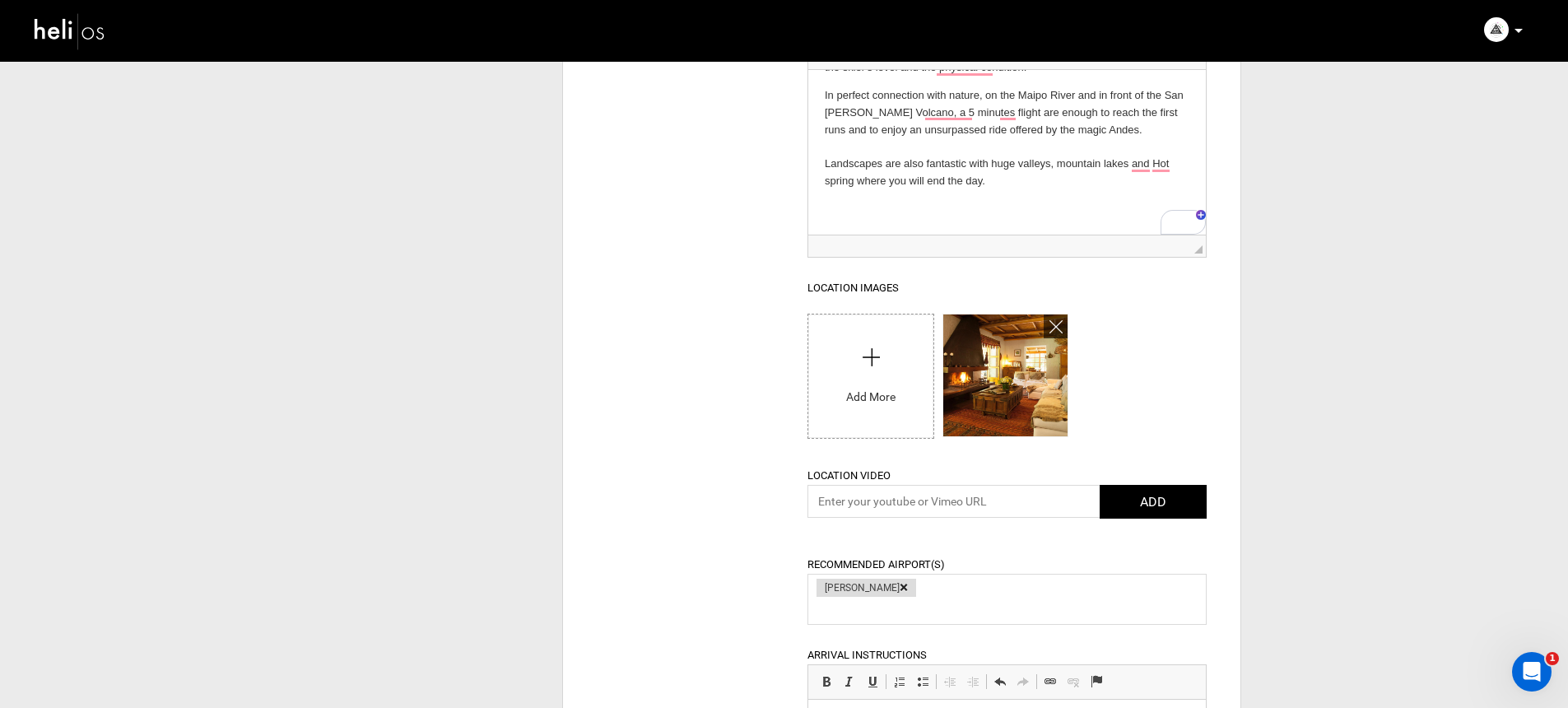
click at [1176, 361] on div "UPLOAD IMAGE or Drag & Drop image here. 5 Images Max Please select at least one…" at bounding box center [1007, 380] width 399 height 132
click at [876, 374] on input "file" at bounding box center [870, 371] width 124 height 116
type input "C:\fakepath\[GEOGRAPHIC_DATA] [PERSON_NAME]-0006206.jpg"
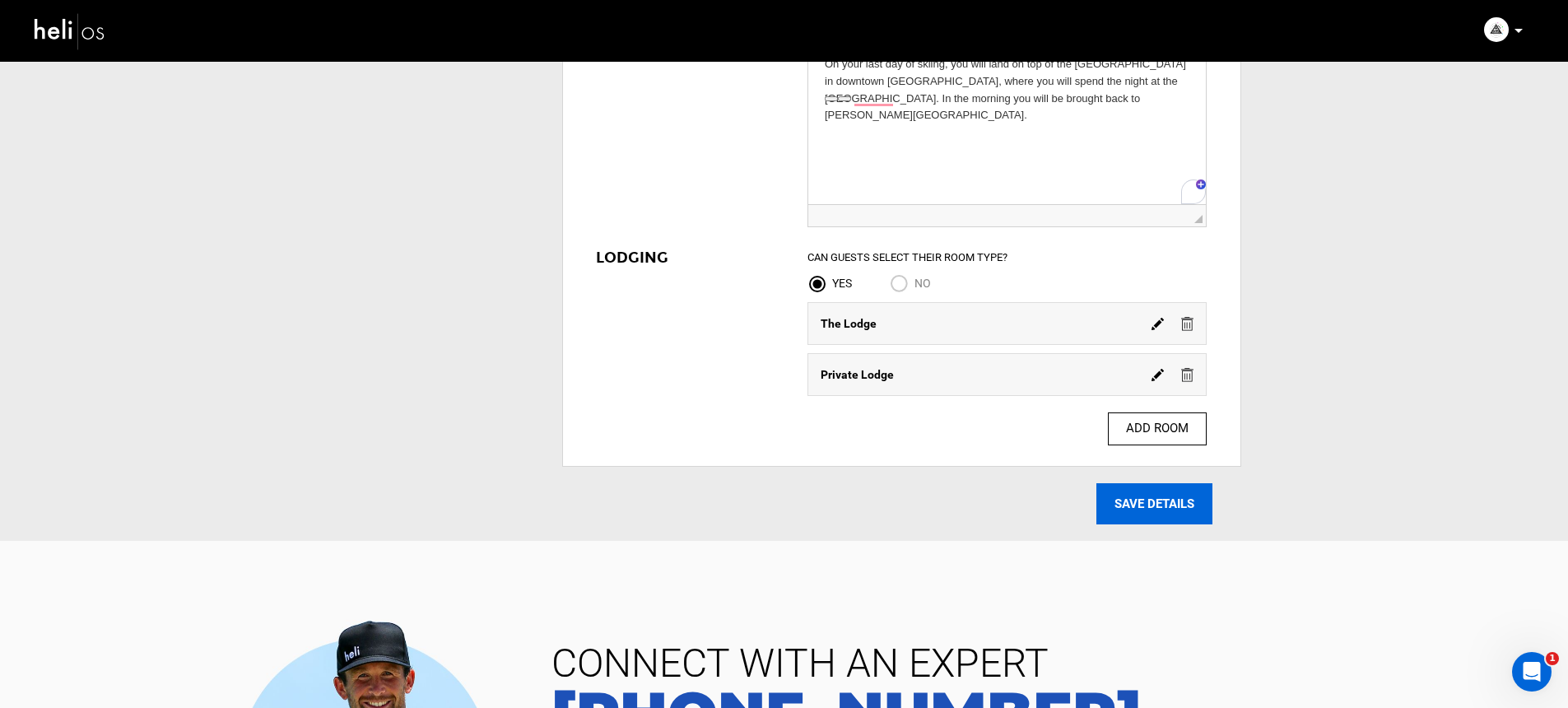
click at [1137, 505] on input "SAVE DETAILS" at bounding box center [1154, 503] width 116 height 41
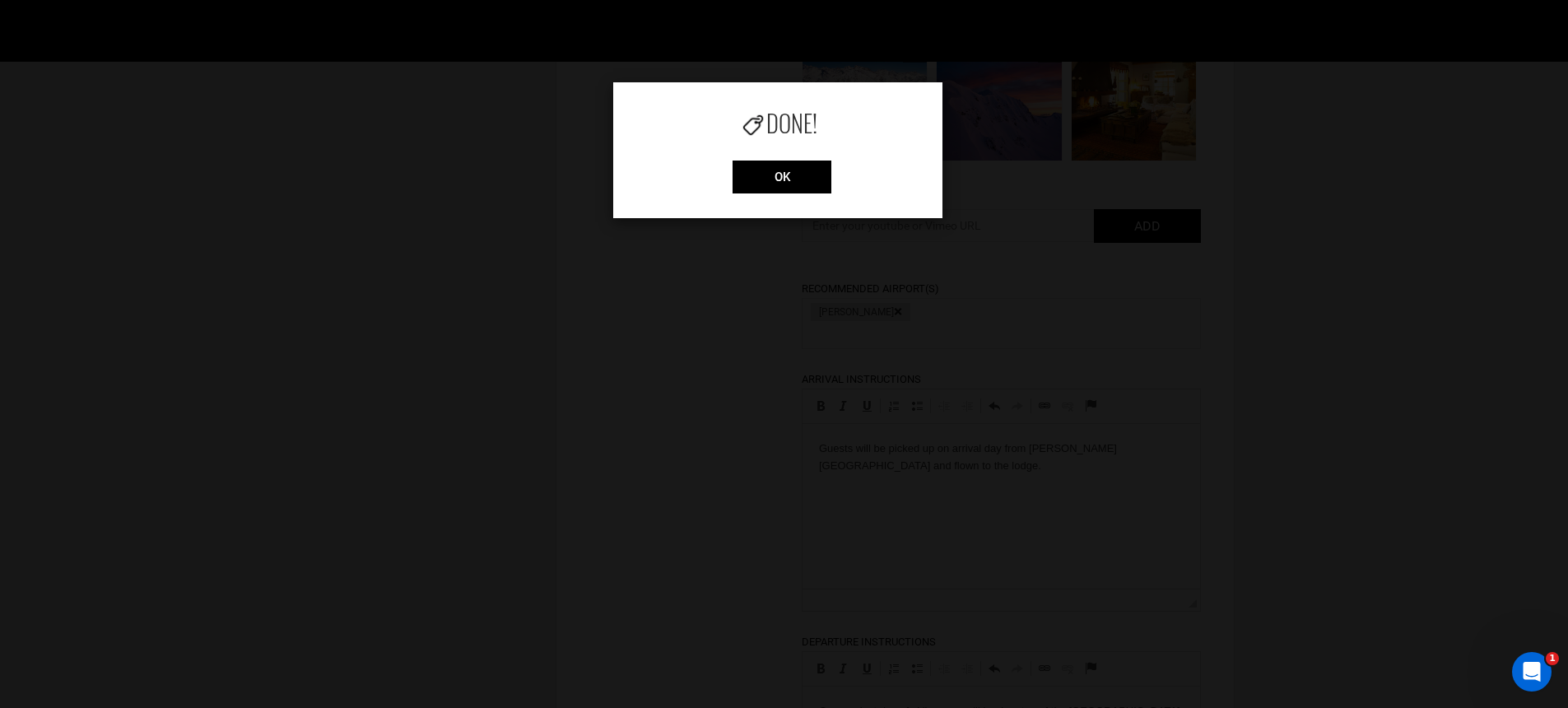
scroll to position [986, 0]
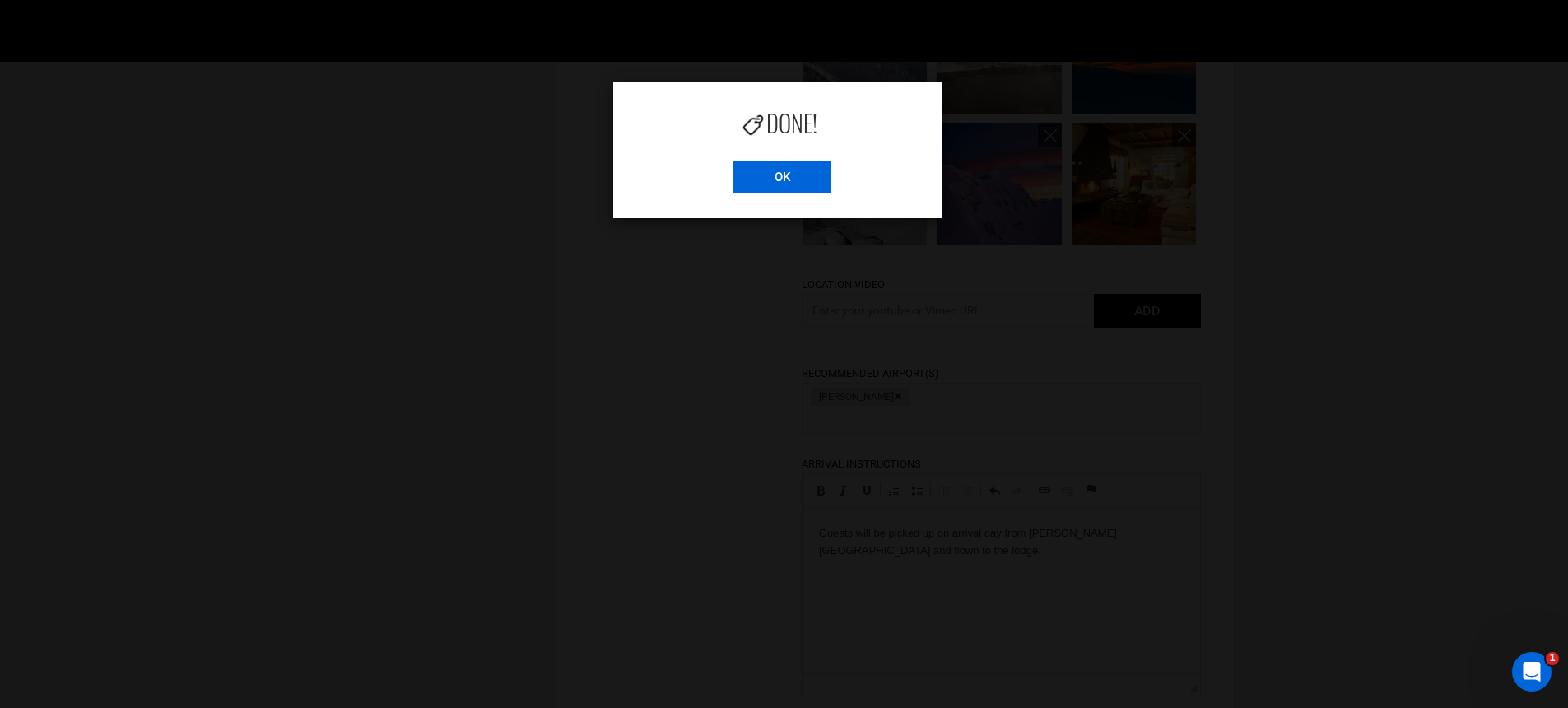
click at [779, 186] on input "OK" at bounding box center [781, 176] width 99 height 33
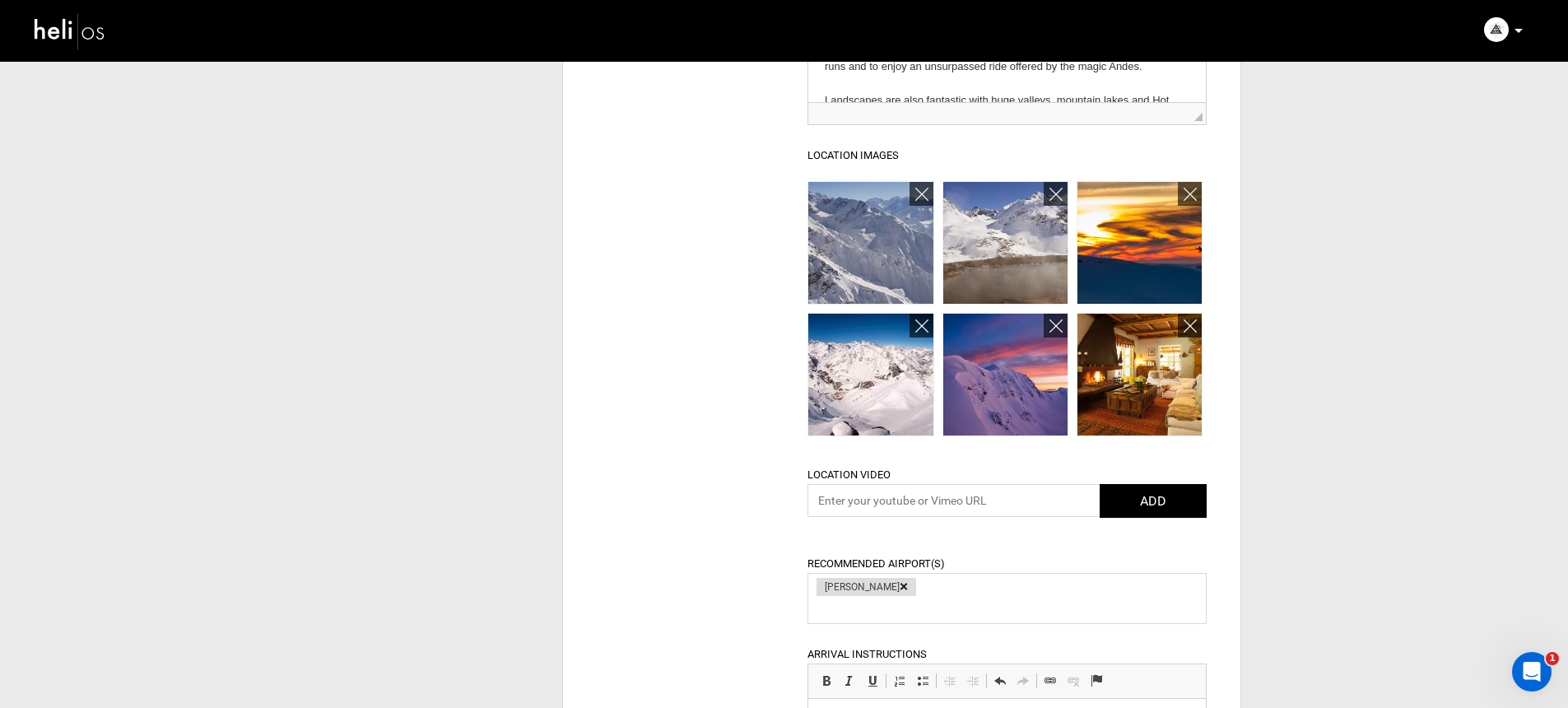
scroll to position [593, 0]
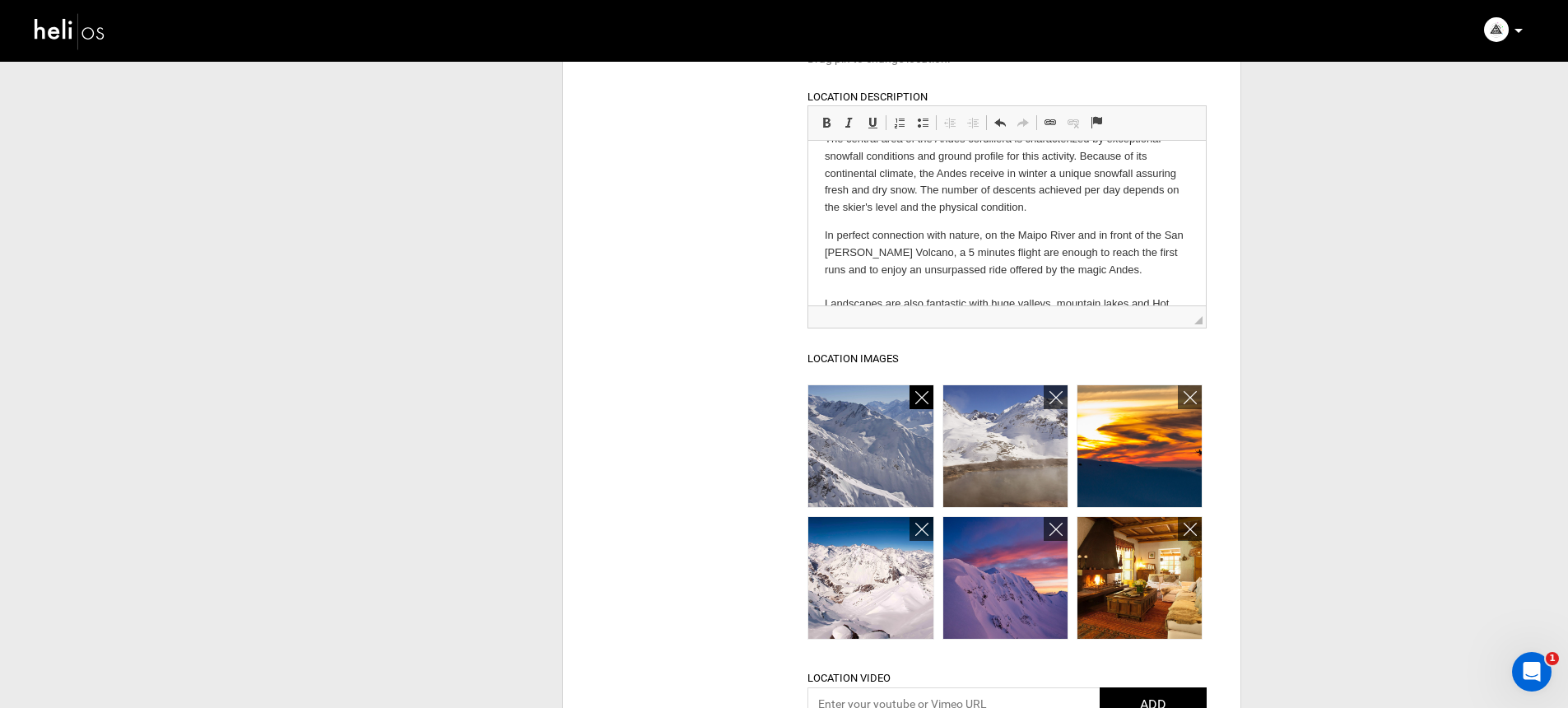
click at [924, 399] on icon at bounding box center [922, 397] width 14 height 19
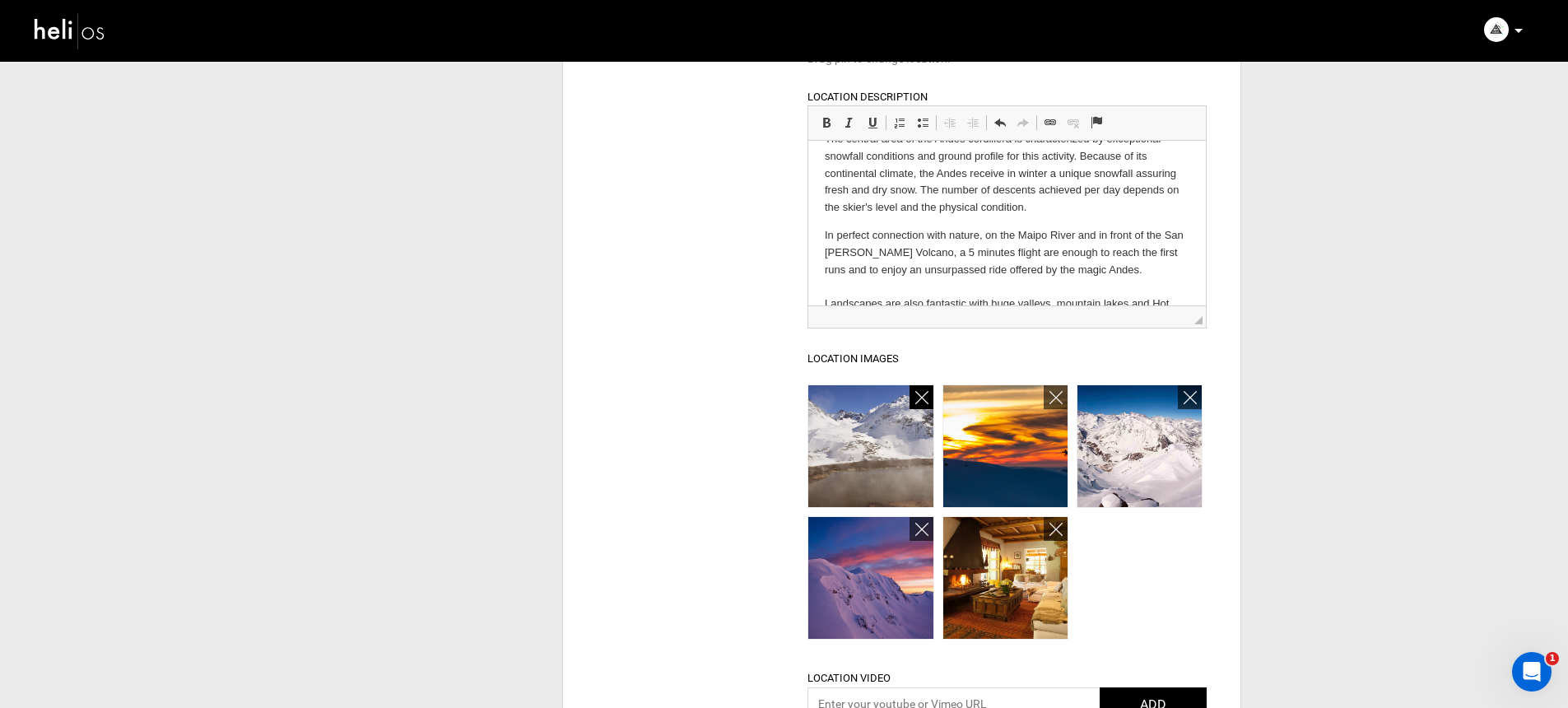
click at [924, 399] on icon at bounding box center [922, 397] width 14 height 19
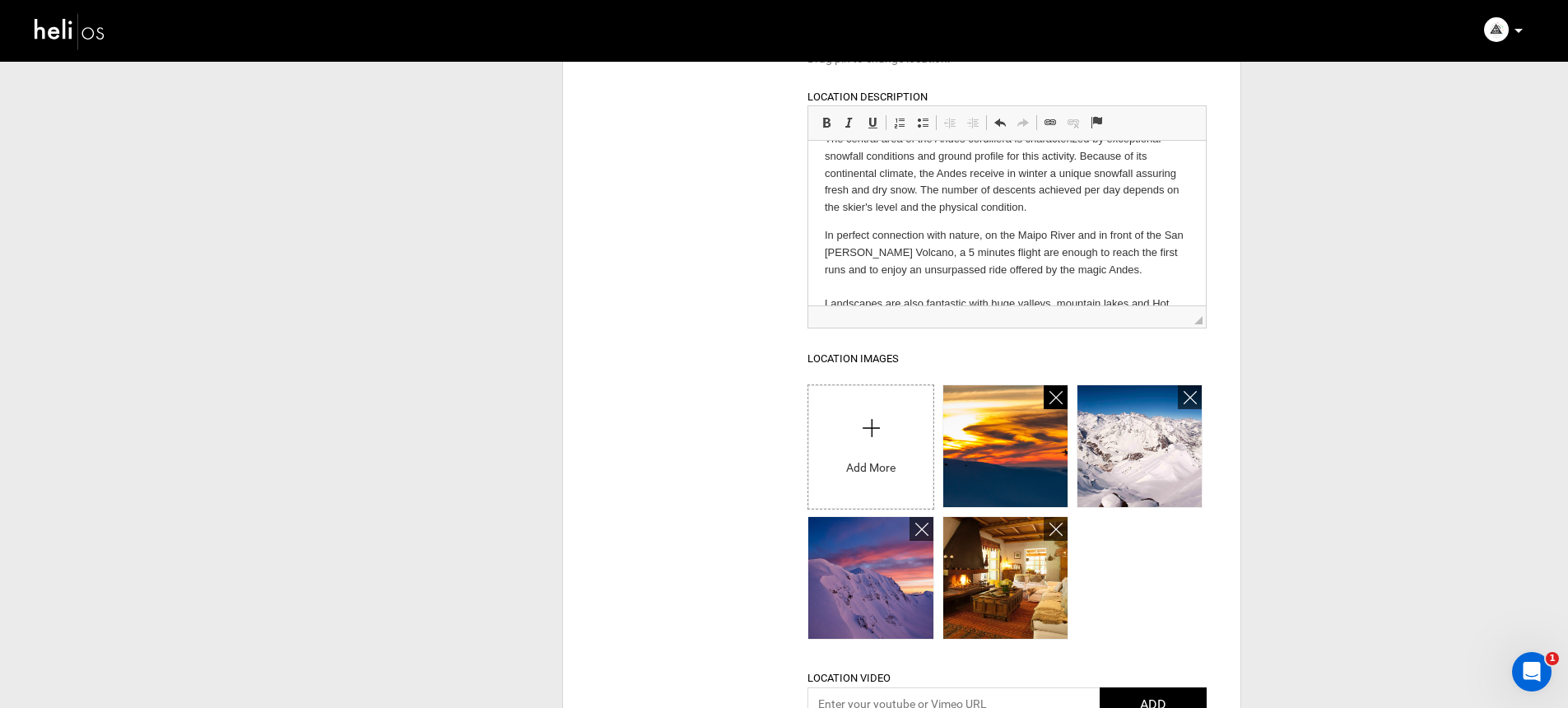
click at [924, 399] on input "file" at bounding box center [870, 442] width 124 height 116
type input "C:\fakepath\487170480_1230250935774799_2074002239960506087_n.jpg"
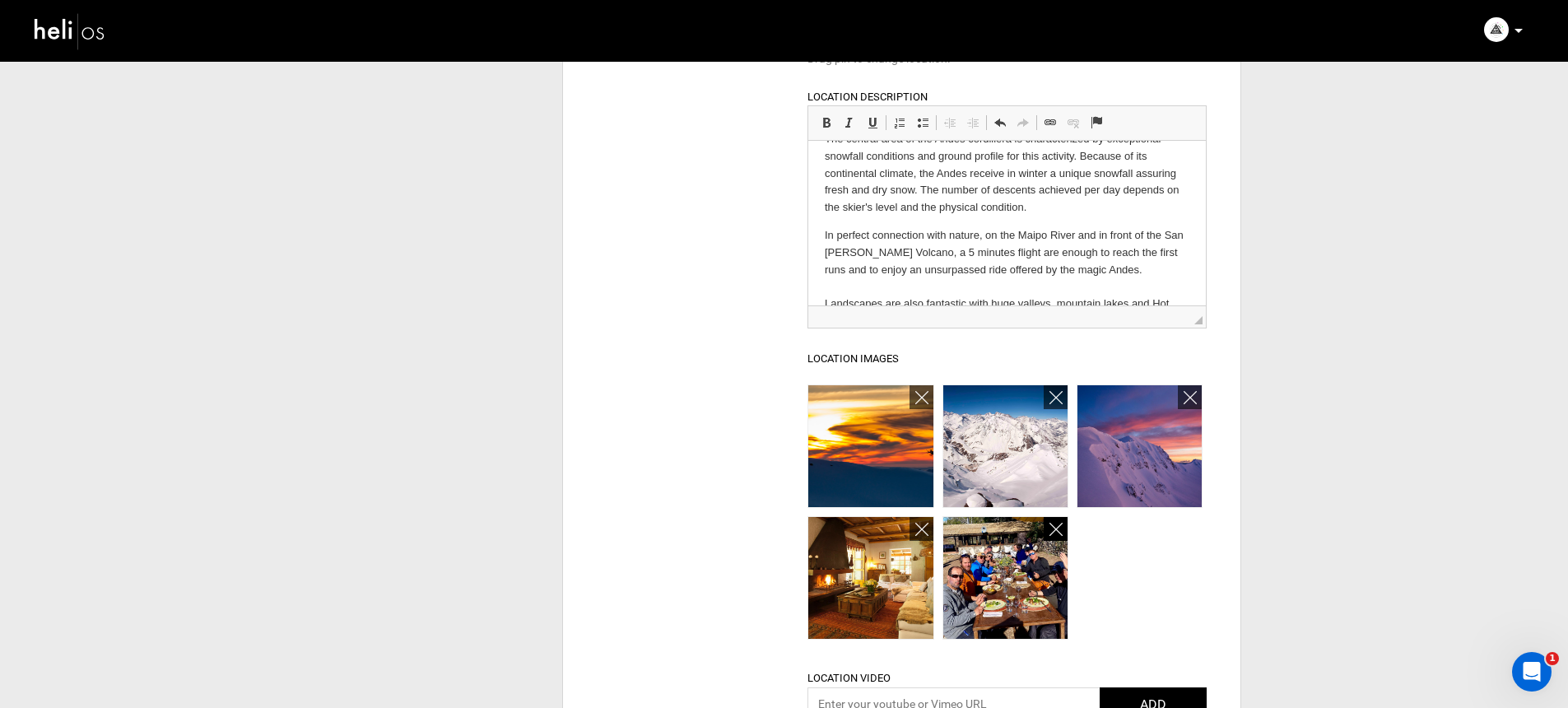
click at [1049, 524] on icon at bounding box center [1056, 529] width 14 height 19
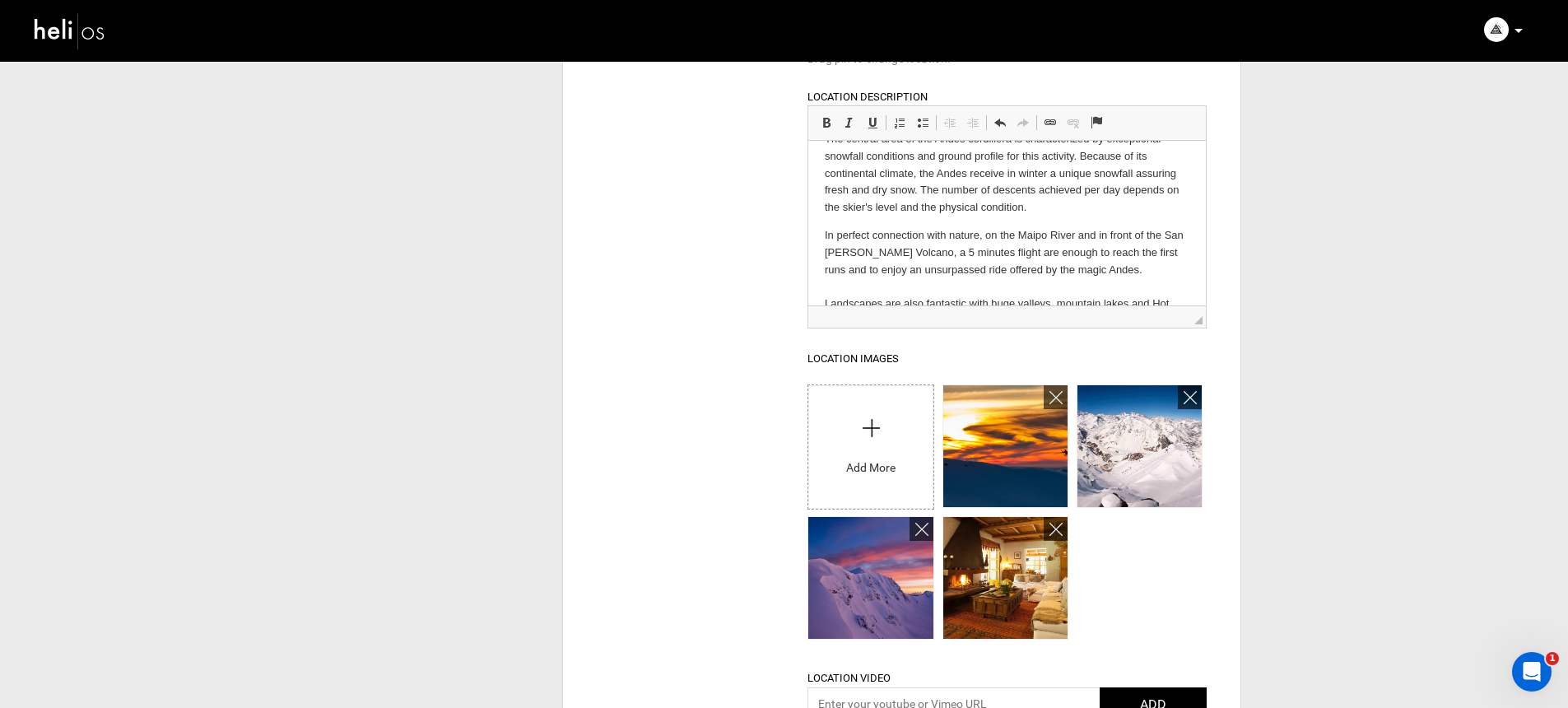
click at [893, 446] on input "file" at bounding box center [870, 442] width 124 height 116
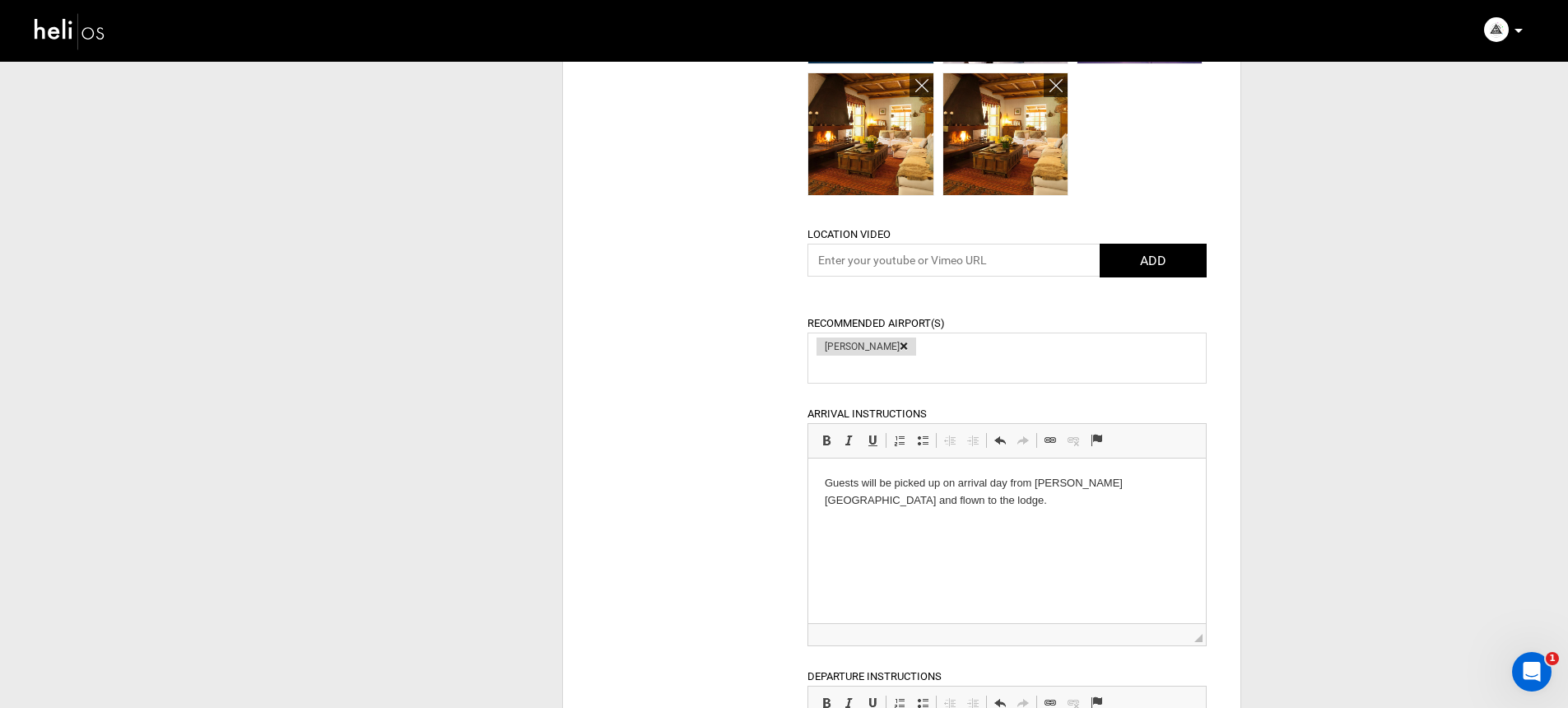
scroll to position [797, 0]
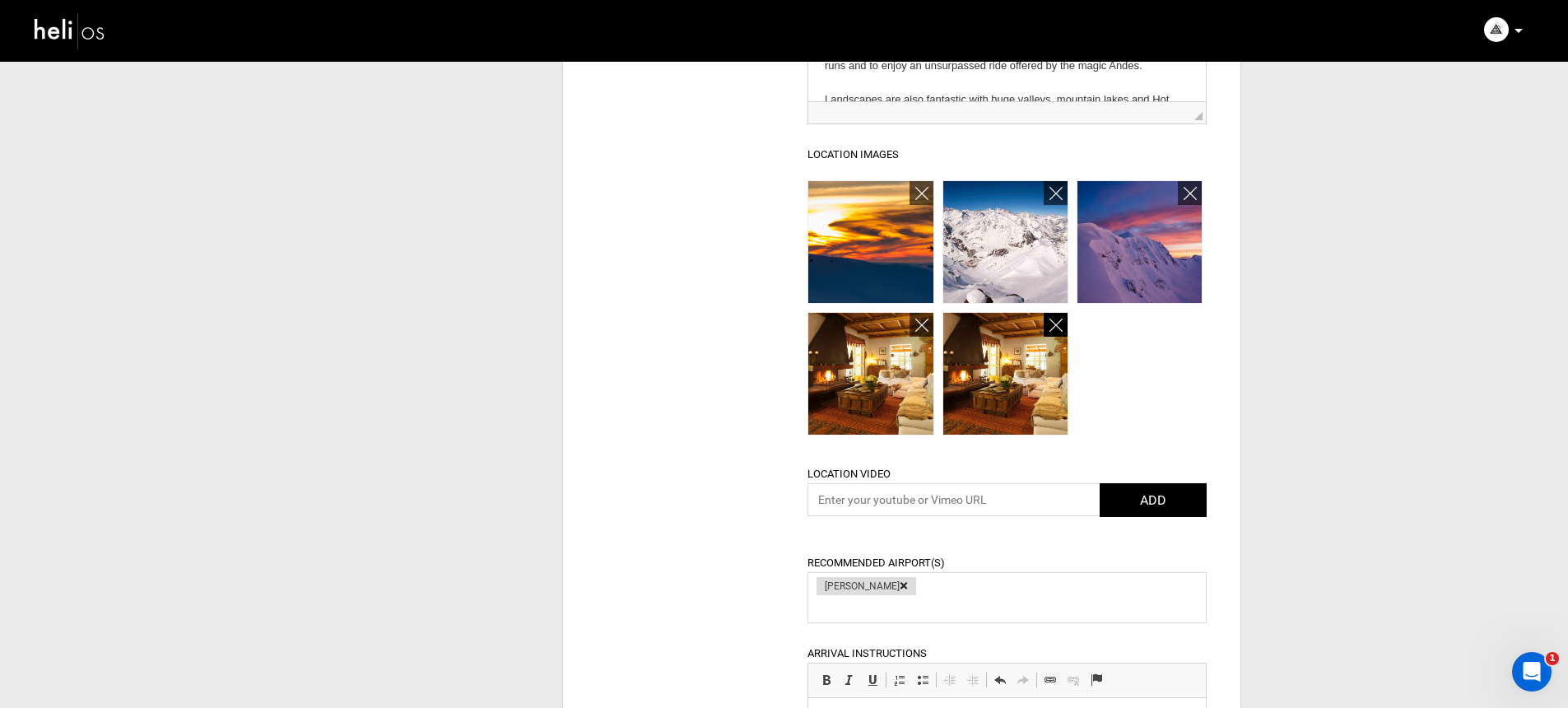
click at [1057, 327] on icon at bounding box center [1056, 325] width 14 height 19
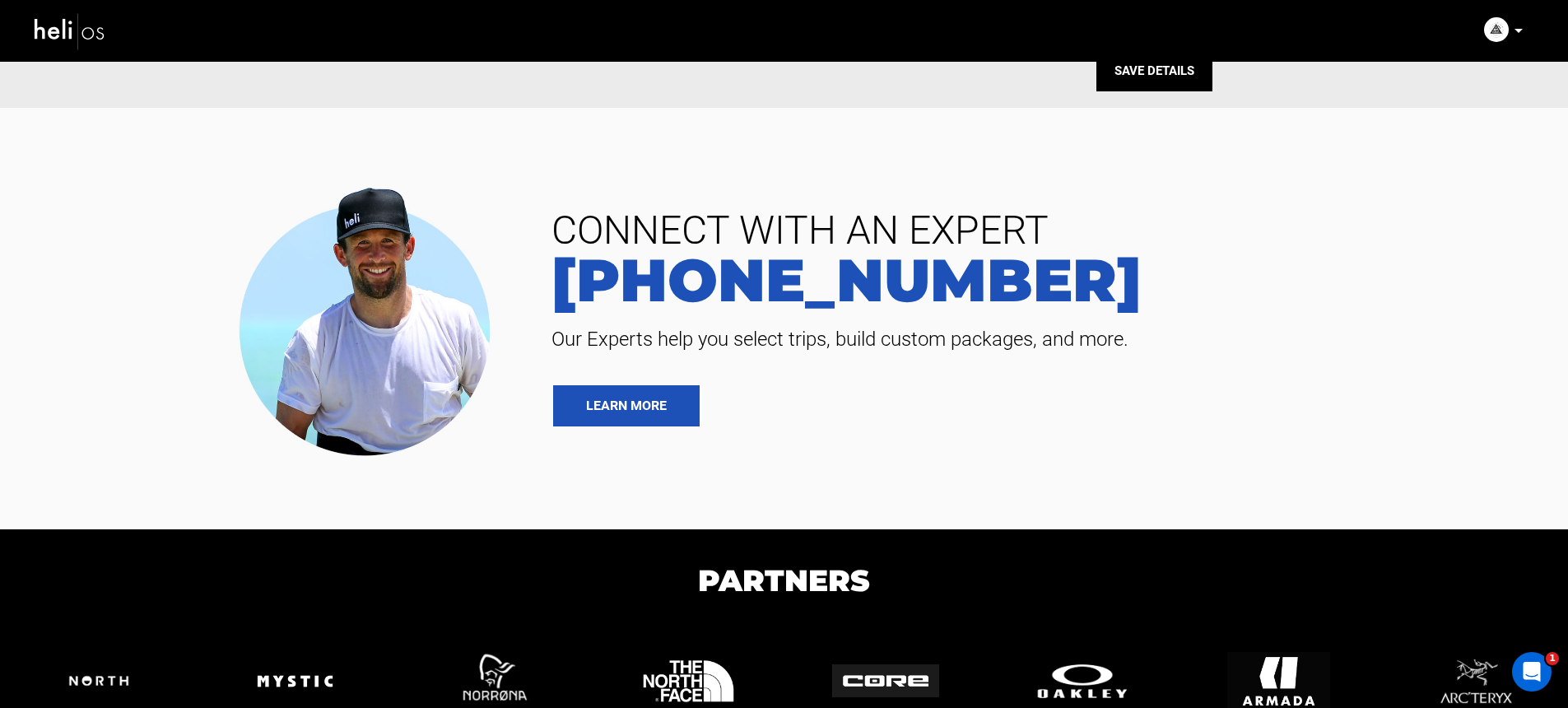
scroll to position [1898, 0]
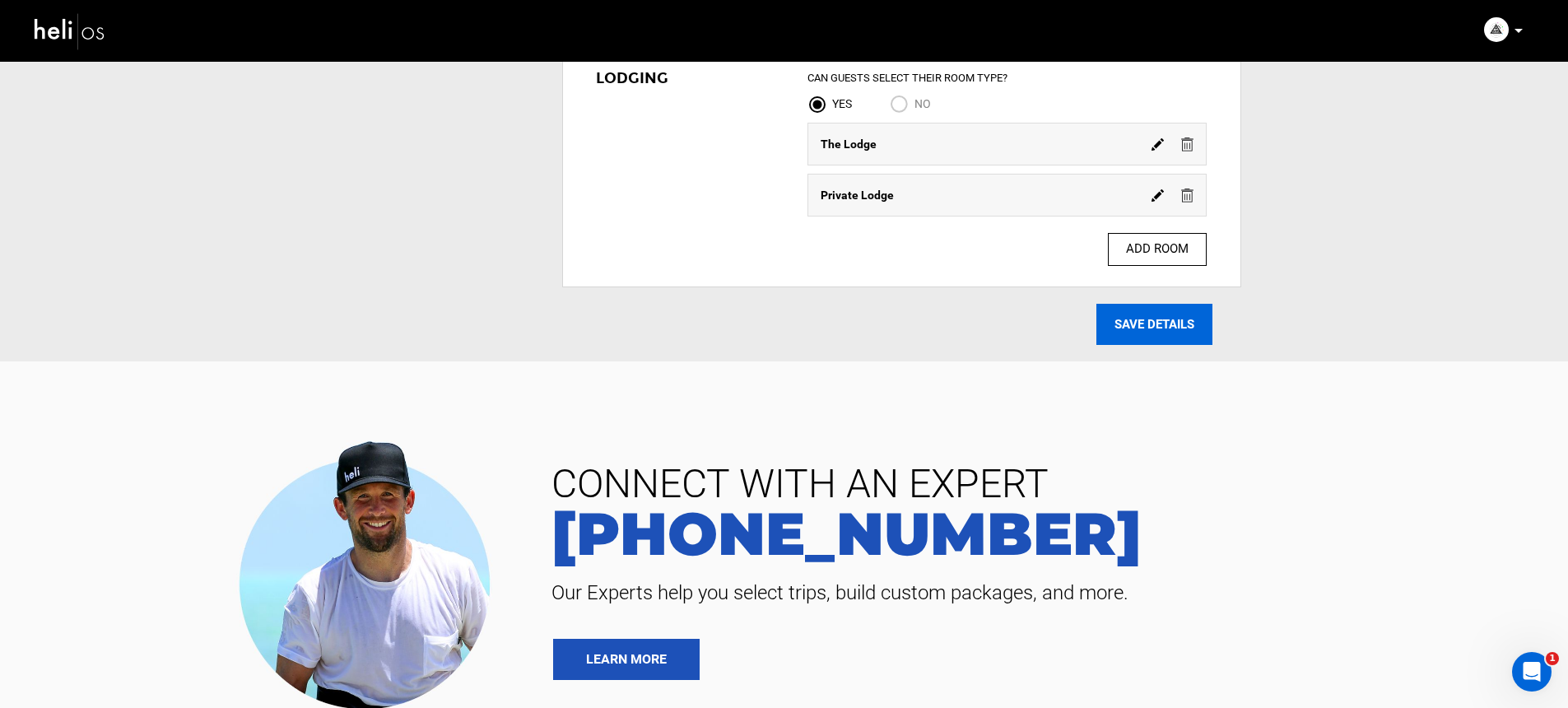
click at [1119, 334] on input "SAVE DETAILS" at bounding box center [1154, 324] width 116 height 41
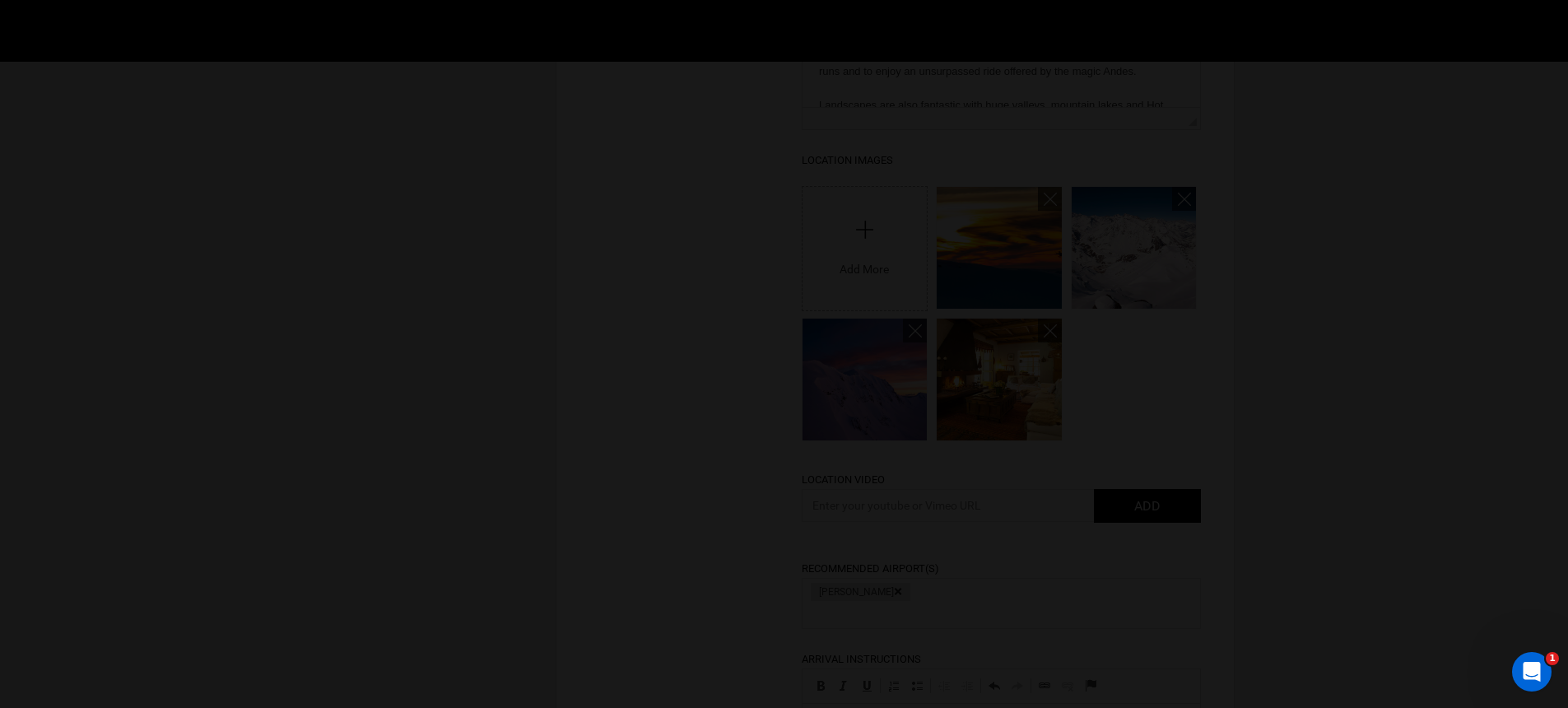
scroll to position [469, 0]
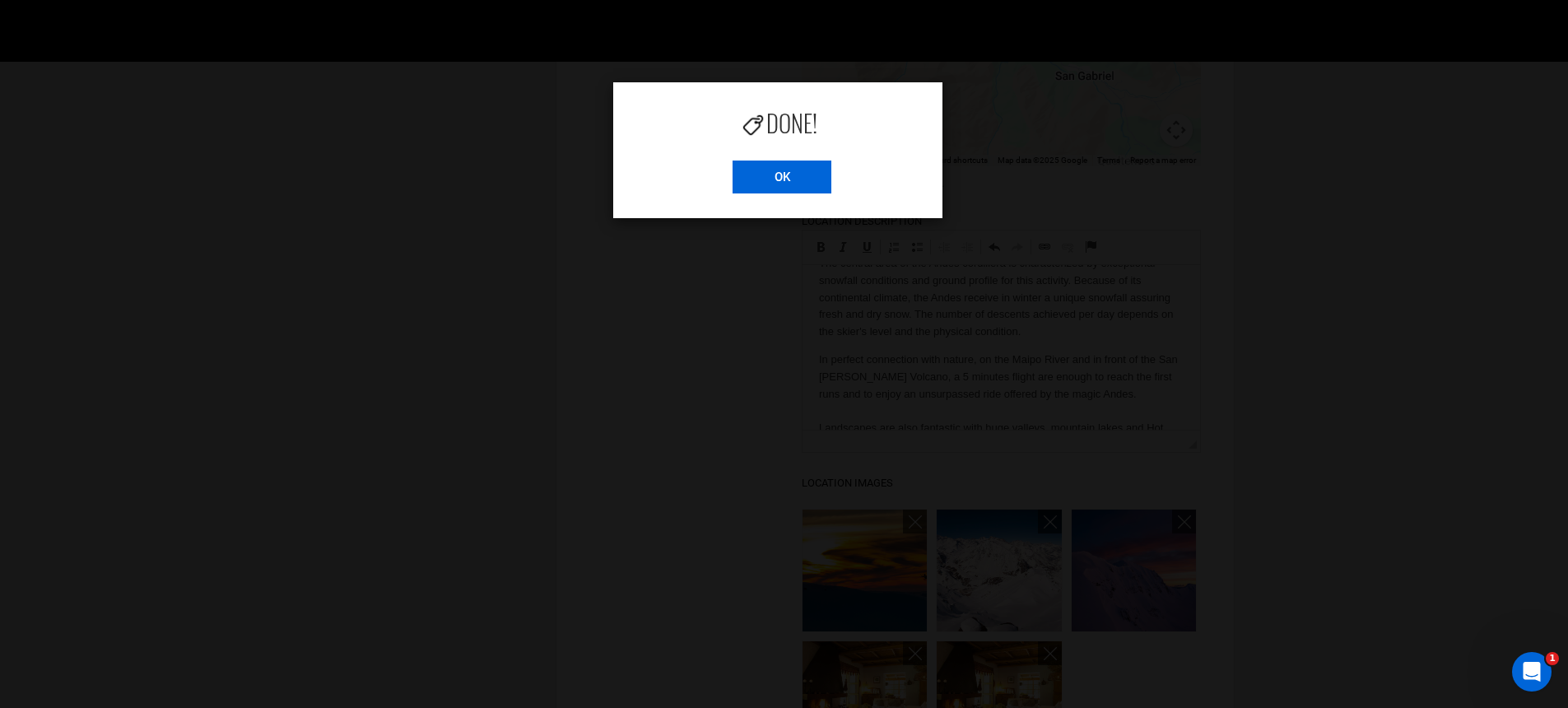
click at [790, 187] on input "OK" at bounding box center [781, 176] width 99 height 33
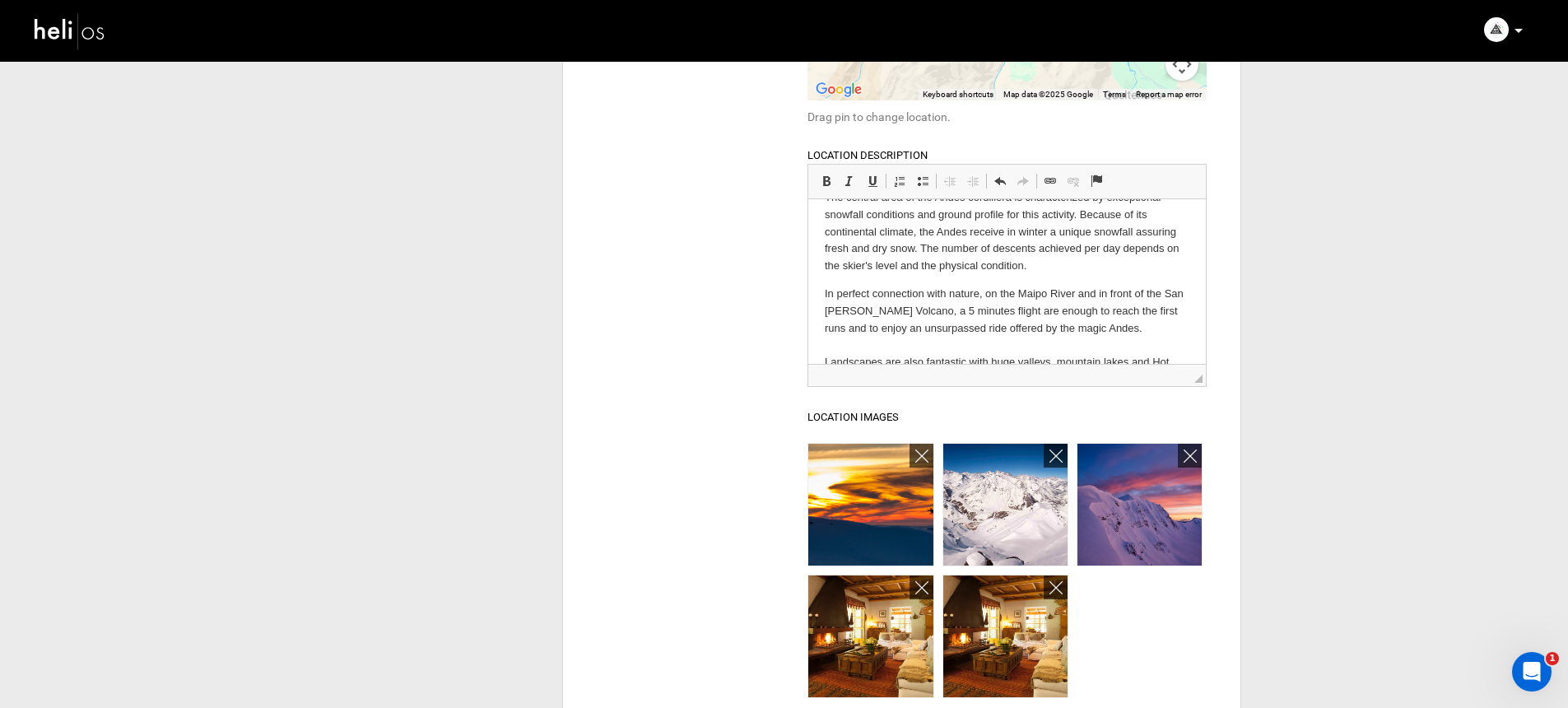
scroll to position [619, 0]
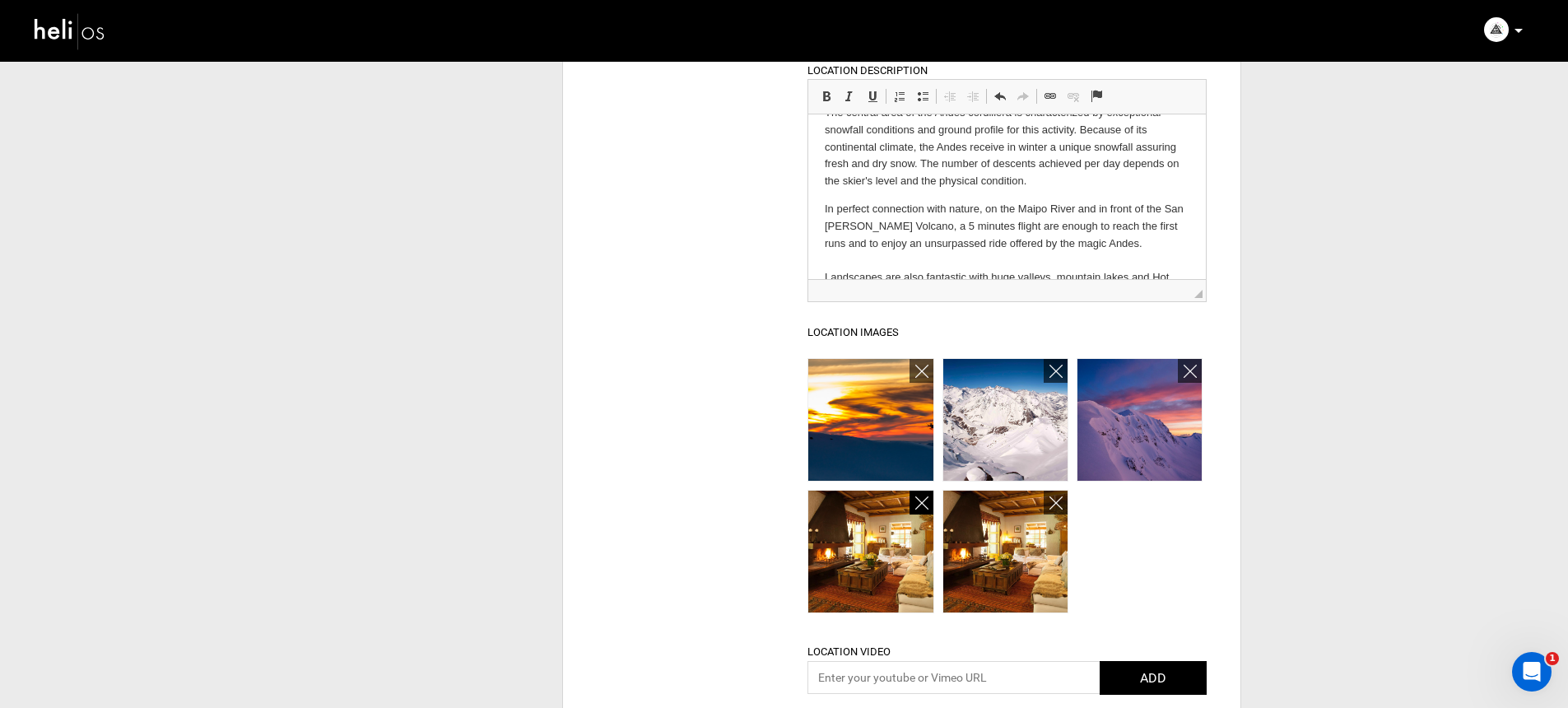
click at [922, 505] on icon at bounding box center [922, 503] width 14 height 19
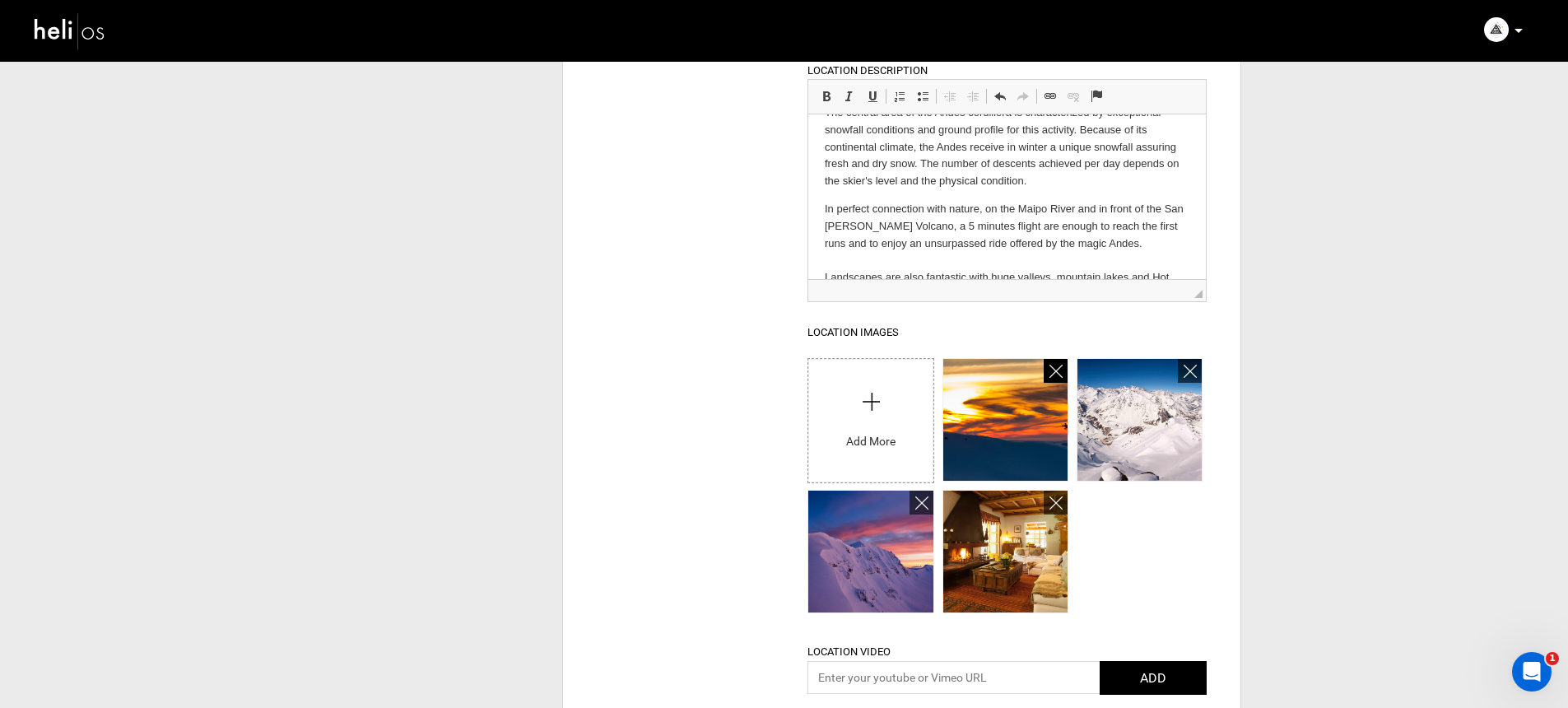
click at [1059, 371] on icon at bounding box center [1056, 371] width 14 height 19
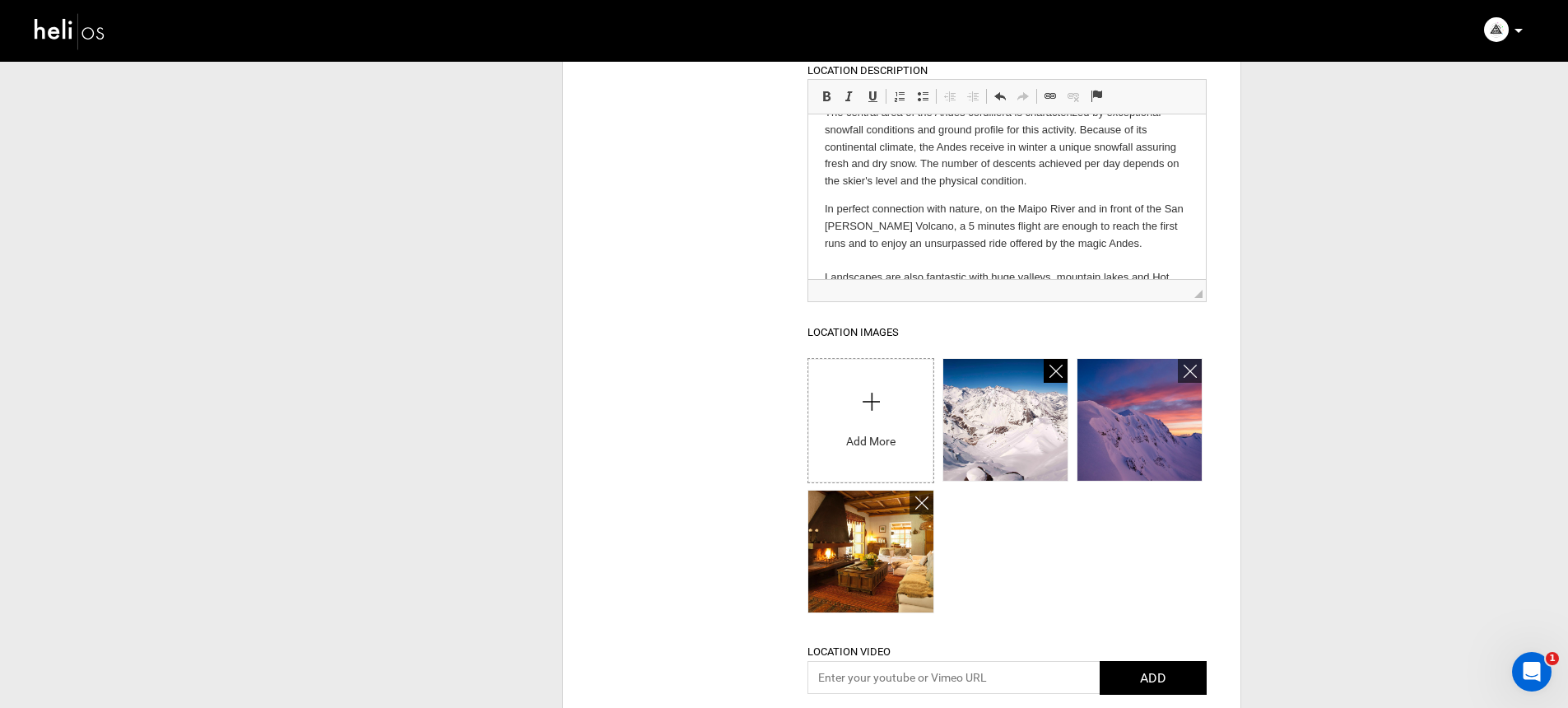
click at [1058, 372] on icon at bounding box center [1056, 371] width 14 height 19
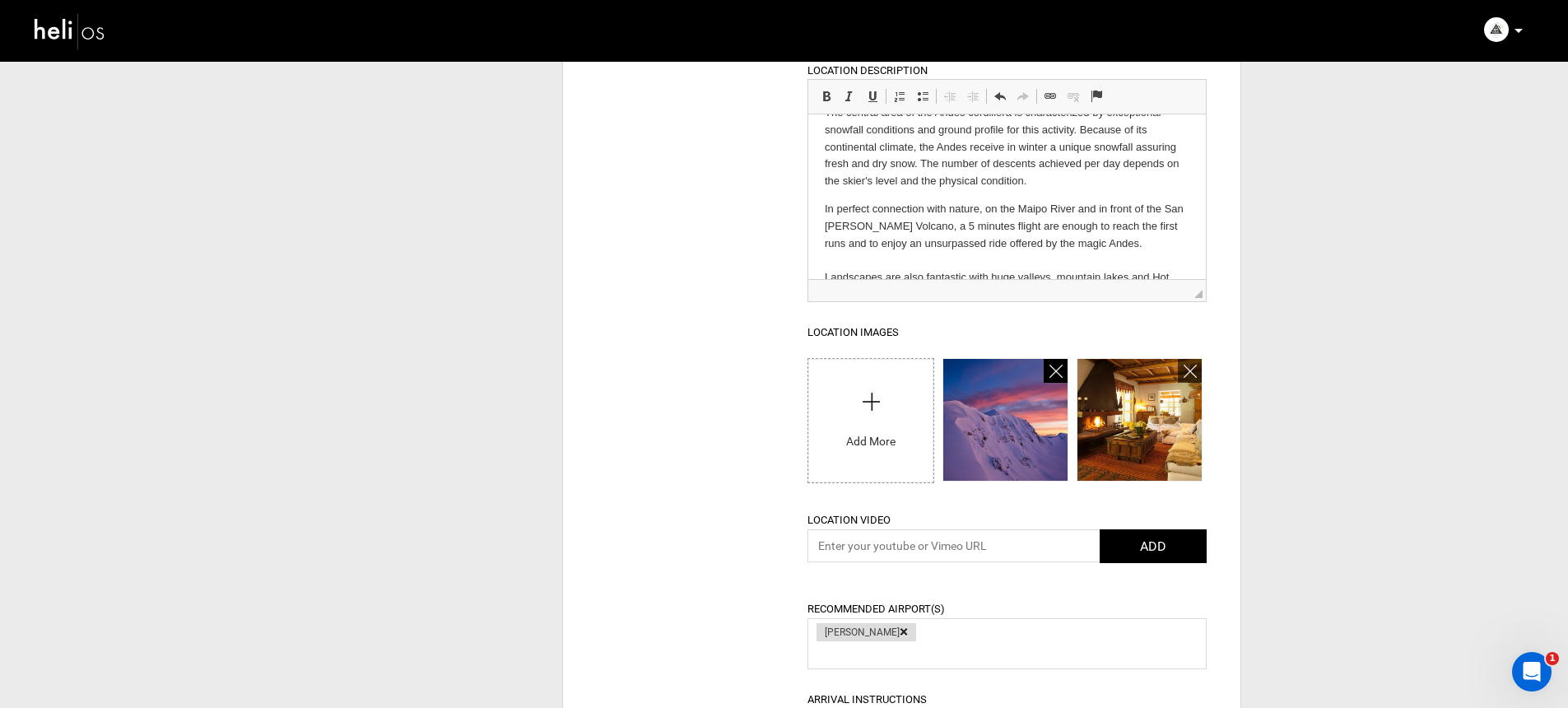
click at [1058, 372] on icon at bounding box center [1056, 371] width 14 height 19
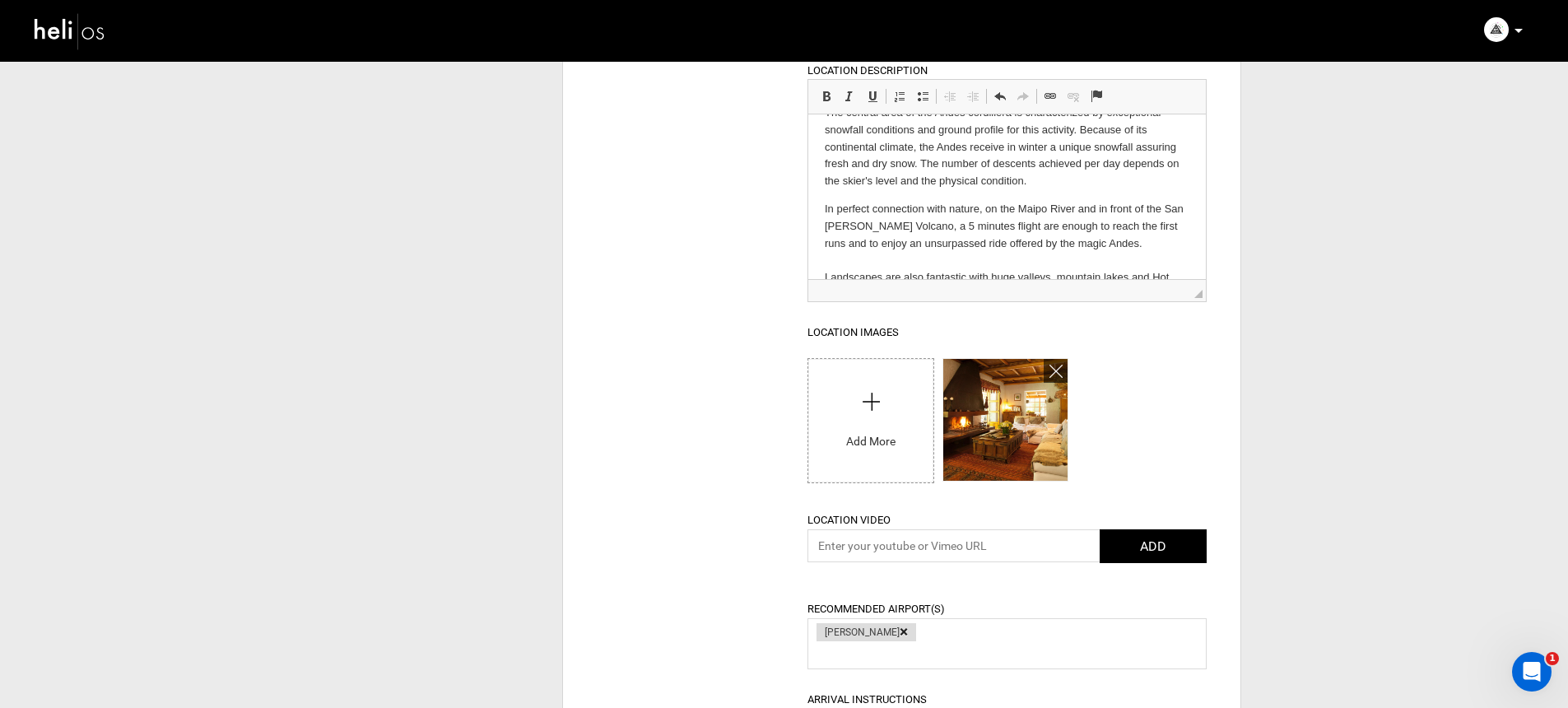
click at [877, 394] on input "file" at bounding box center [870, 416] width 124 height 116
type input "C:\fakepath\[GEOGRAPHIC_DATA] [PERSON_NAME]-0006200.jpg"
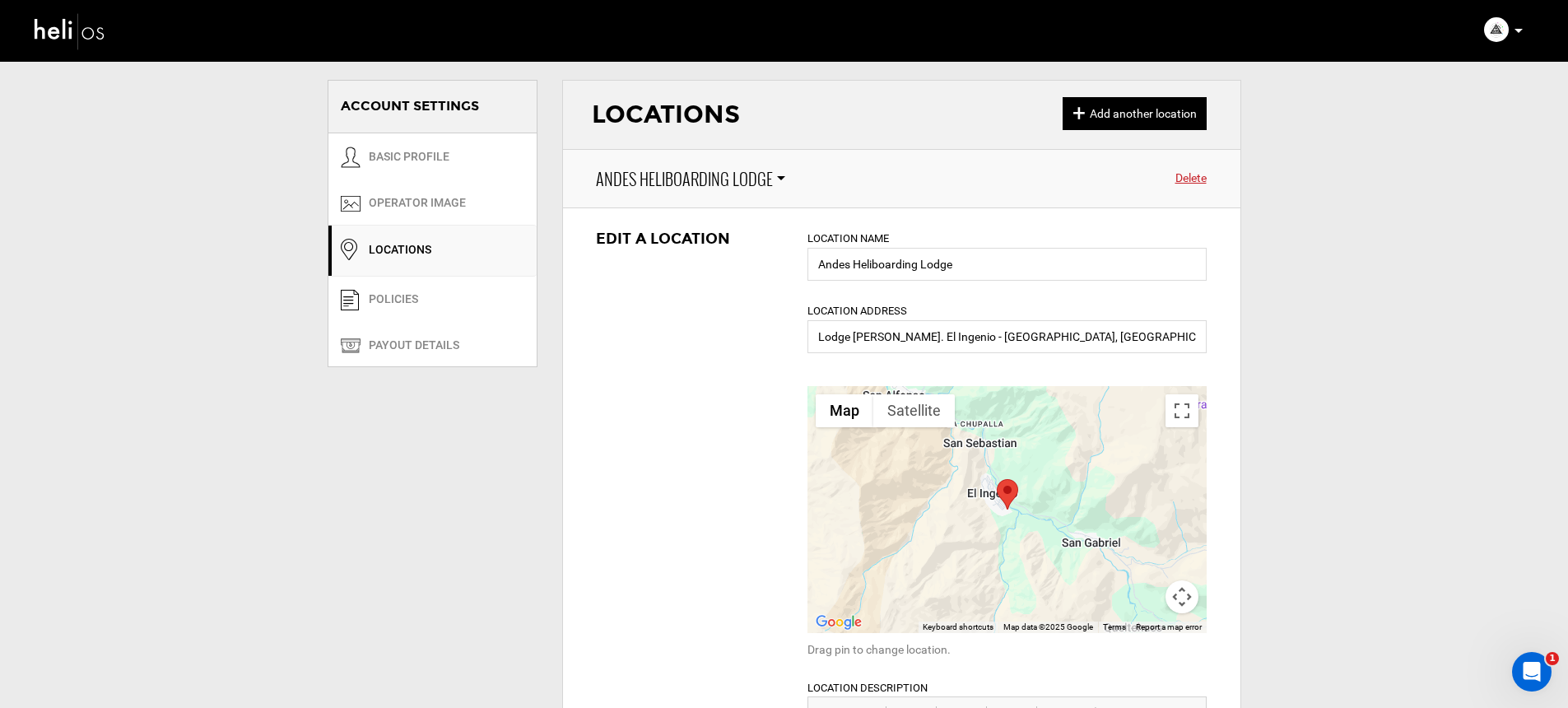
scroll to position [0, 0]
click at [651, 184] on span "Andes Heliboarding Lodge" at bounding box center [684, 181] width 177 height 24
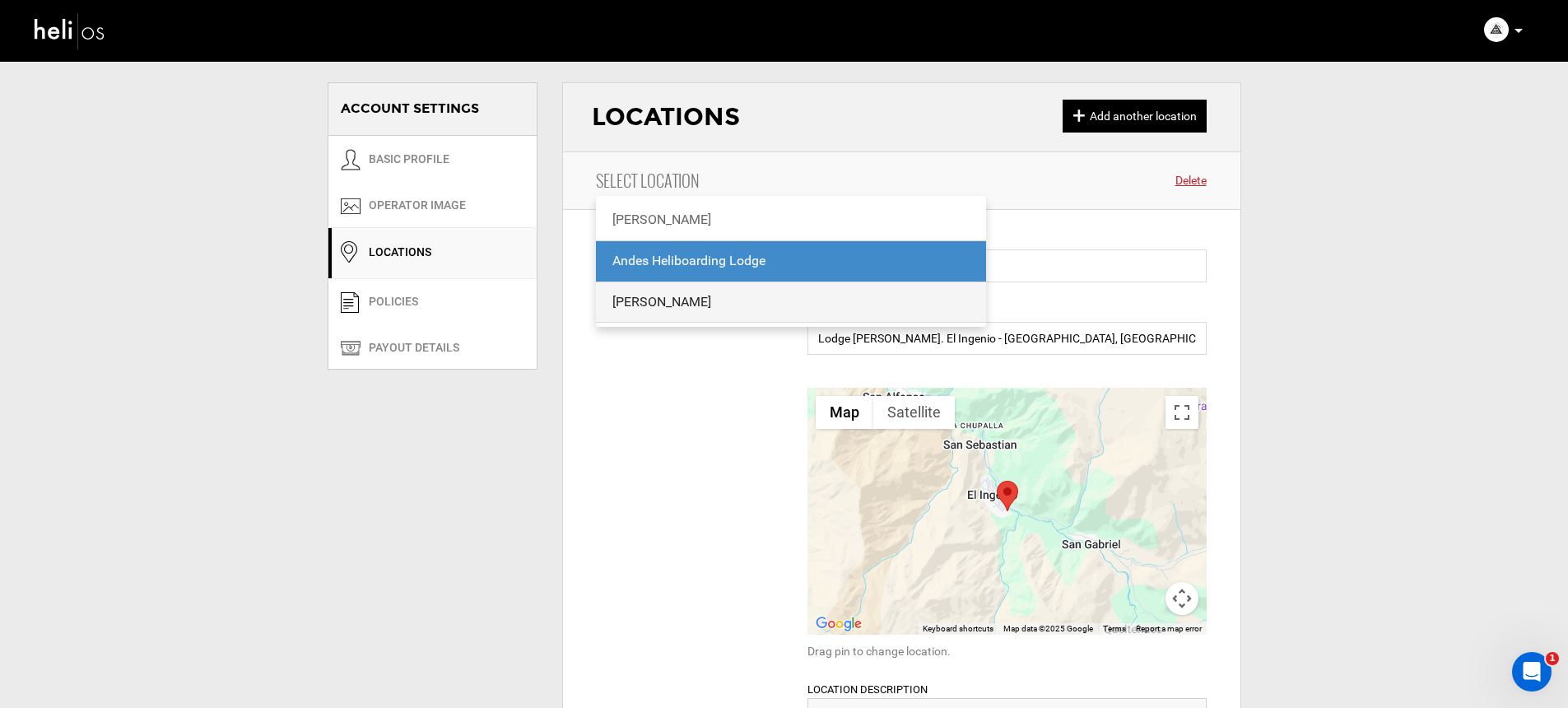
click at [699, 295] on div "[PERSON_NAME]" at bounding box center [791, 302] width 358 height 19
type input "[PERSON_NAME]"
type input "[GEOGRAPHIC_DATA], [GEOGRAPHIC_DATA][PERSON_NAME], [PERSON_NAME], [GEOGRAPHIC_D…"
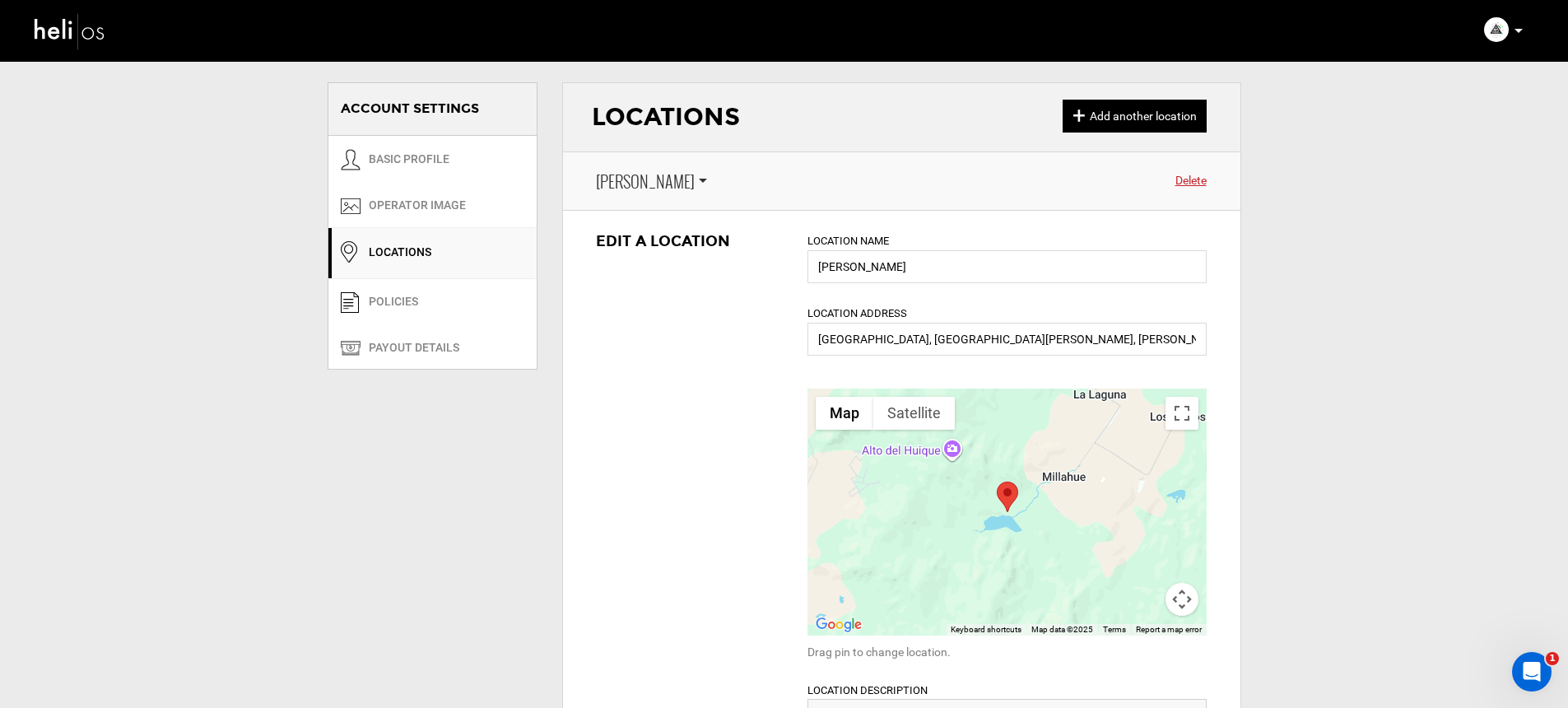
click at [652, 184] on span "[PERSON_NAME]" at bounding box center [645, 181] width 99 height 24
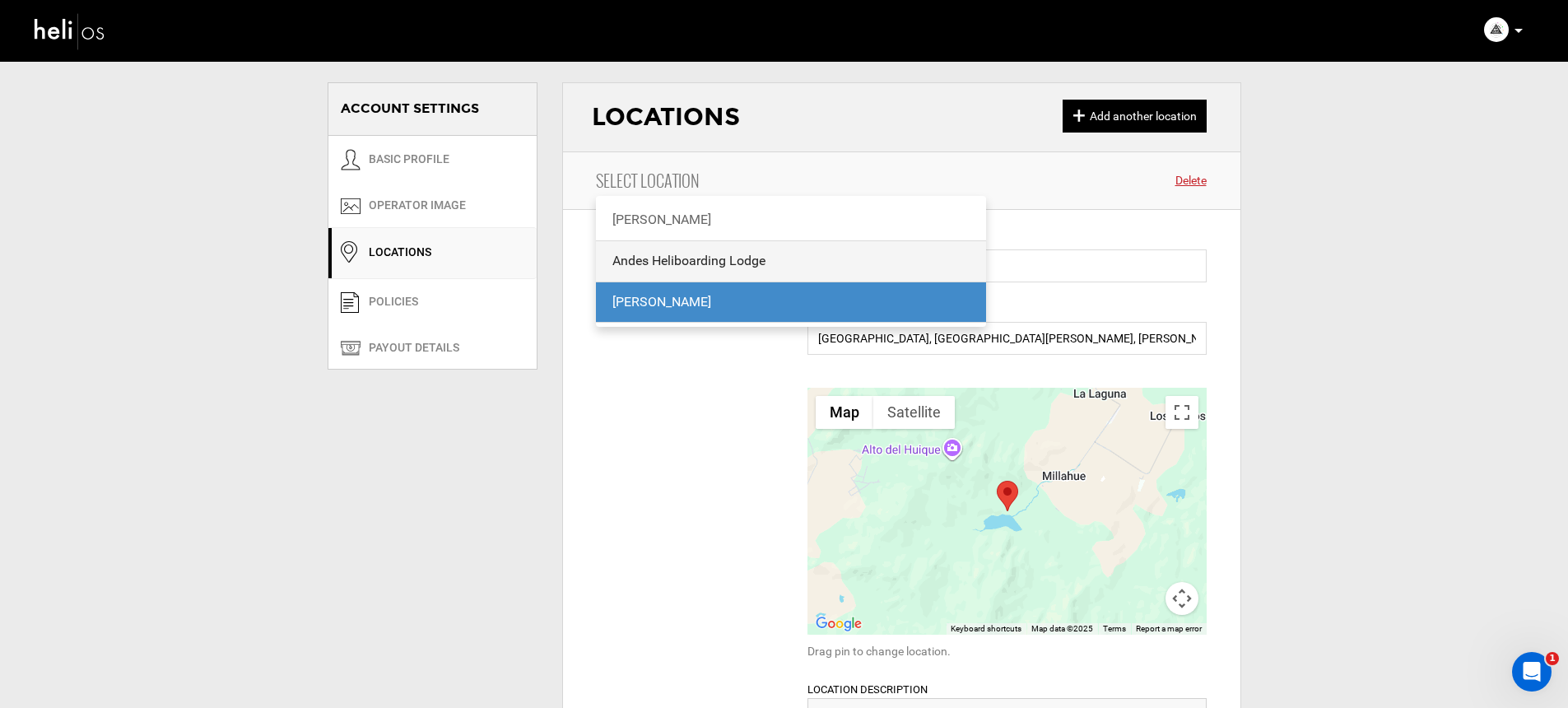
click at [647, 261] on div "Andes Heliboarding Lodge" at bounding box center [791, 261] width 358 height 19
type input "Andes Heliboarding Lodge"
type input "Lodge [PERSON_NAME]. El Ingenio - [GEOGRAPHIC_DATA], [GEOGRAPHIC_DATA][PERSON_N…"
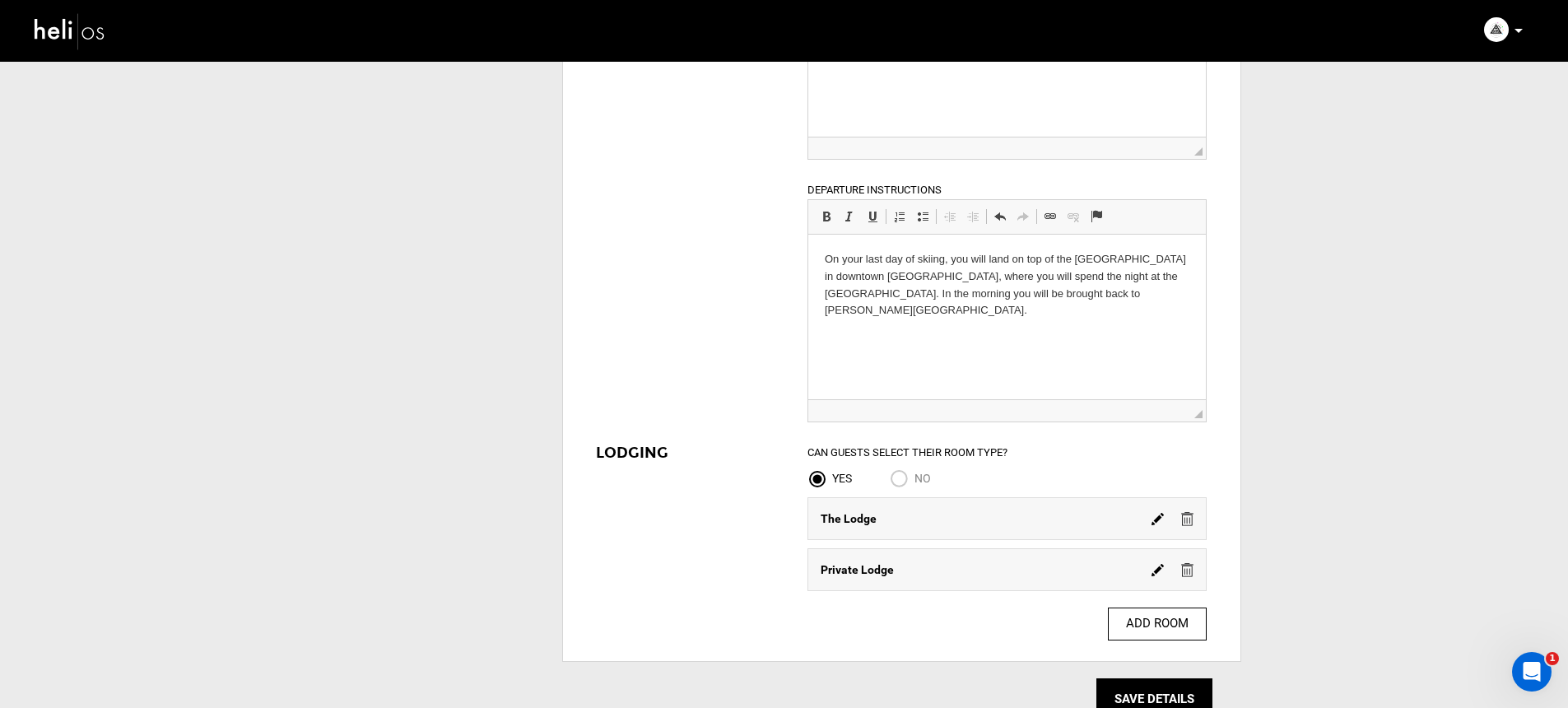
scroll to position [1693, 0]
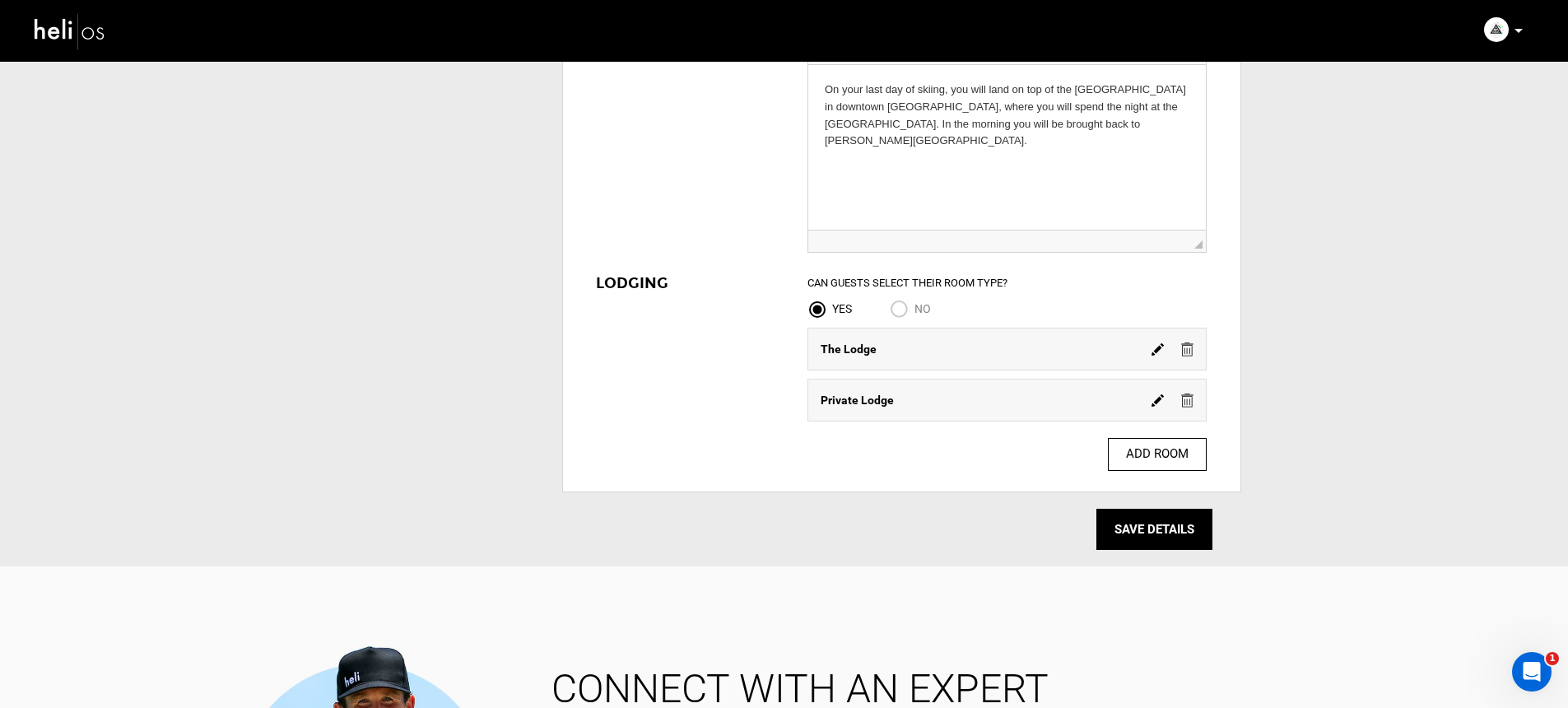
click at [1159, 348] on img at bounding box center [1157, 349] width 13 height 13
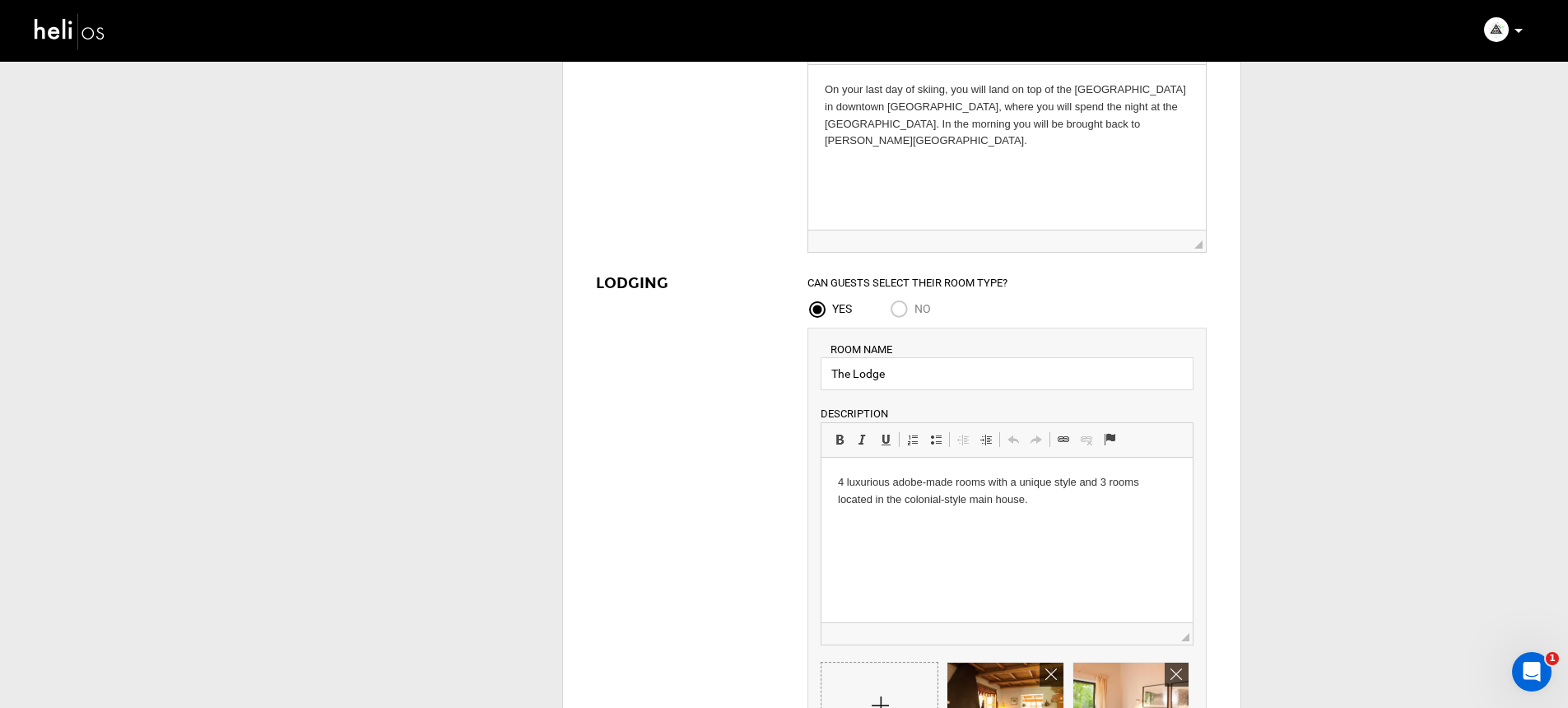
scroll to position [2008, 0]
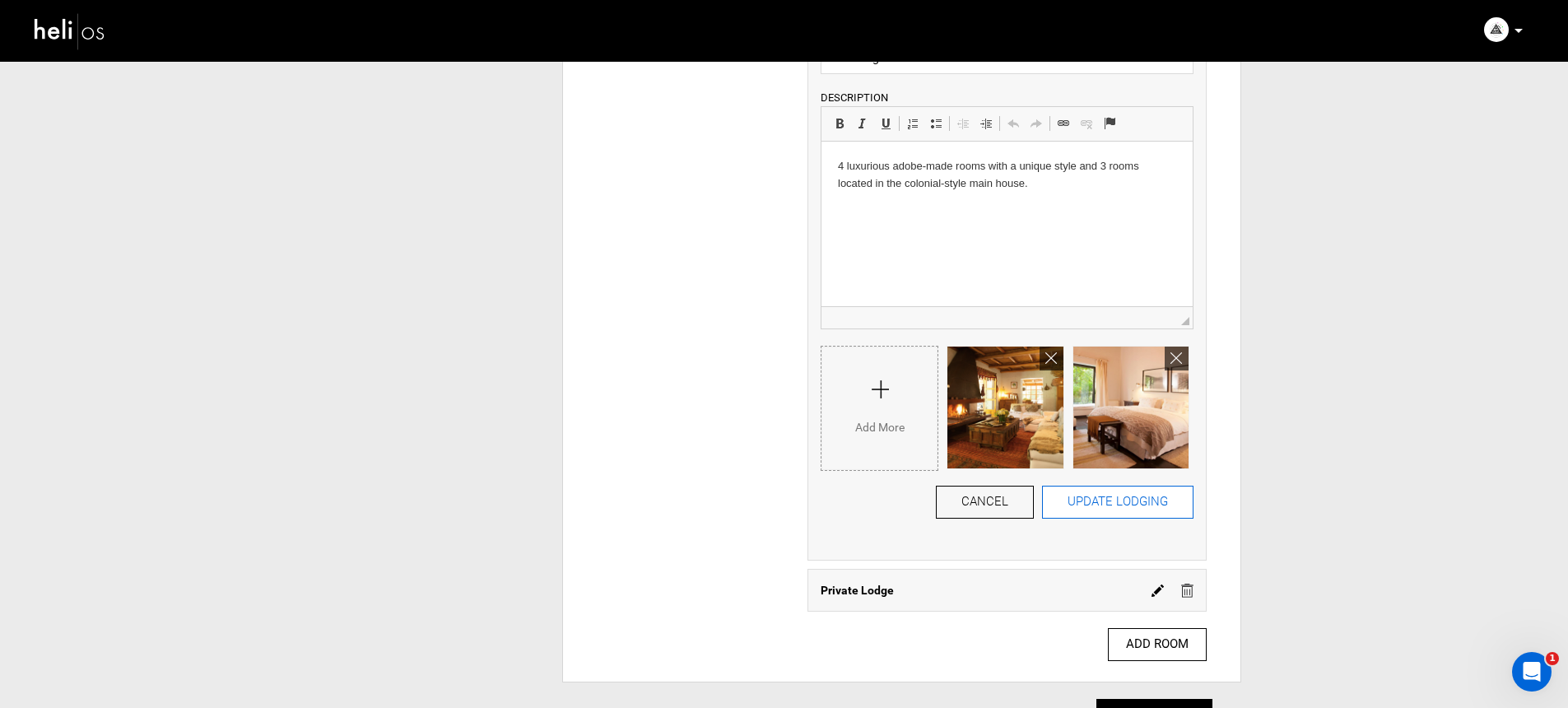
click at [1100, 489] on button "UPDATE LODGING" at bounding box center [1117, 501] width 151 height 33
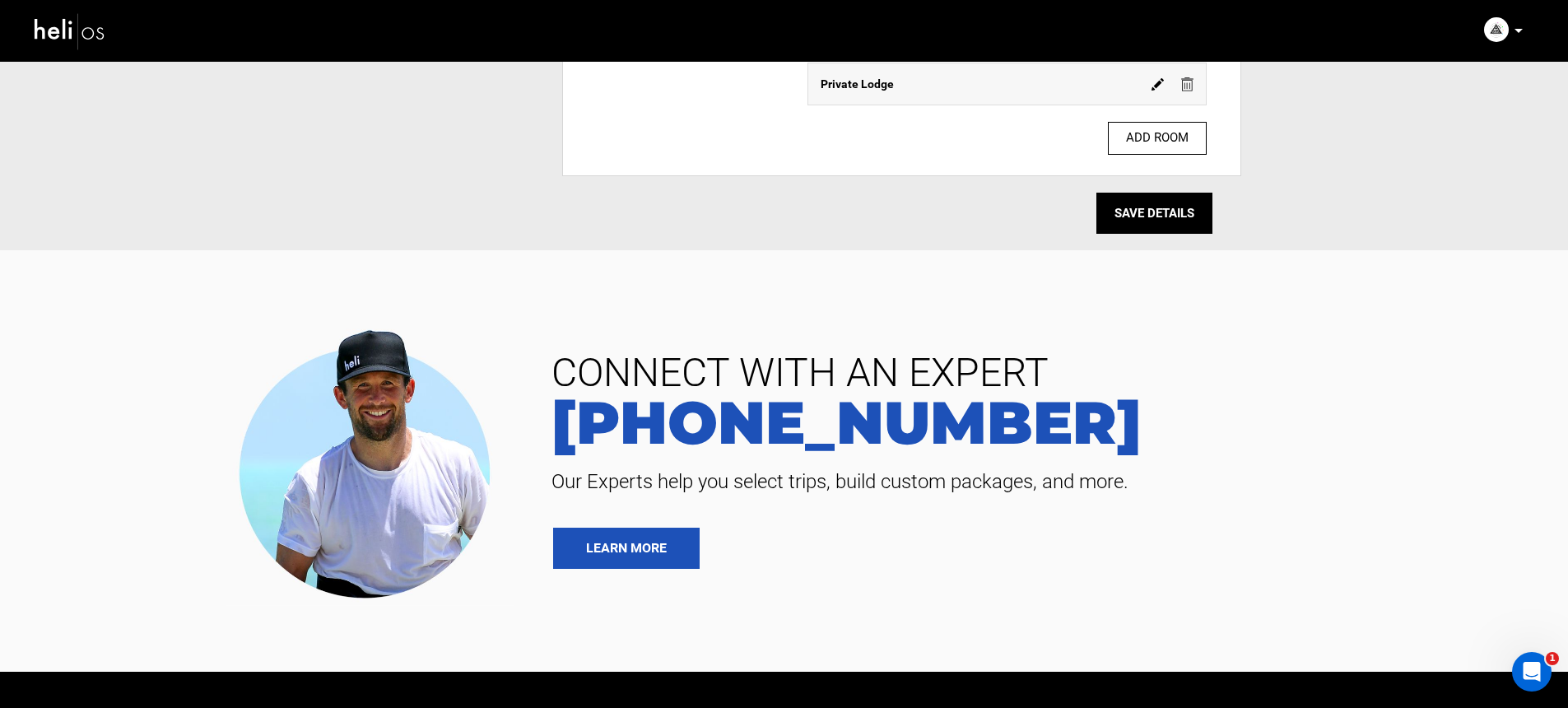
scroll to position [1777, 0]
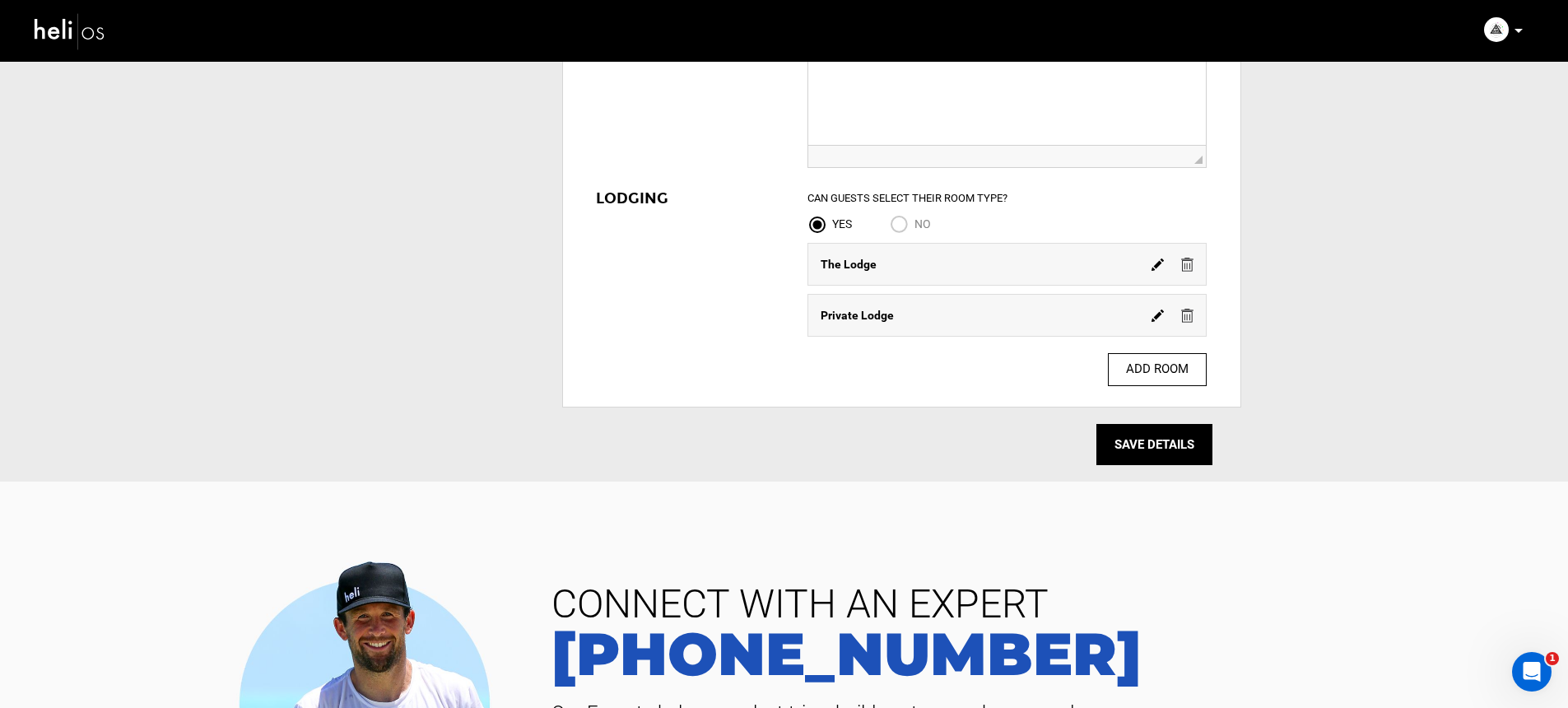
click at [1161, 316] on img at bounding box center [1157, 316] width 13 height 13
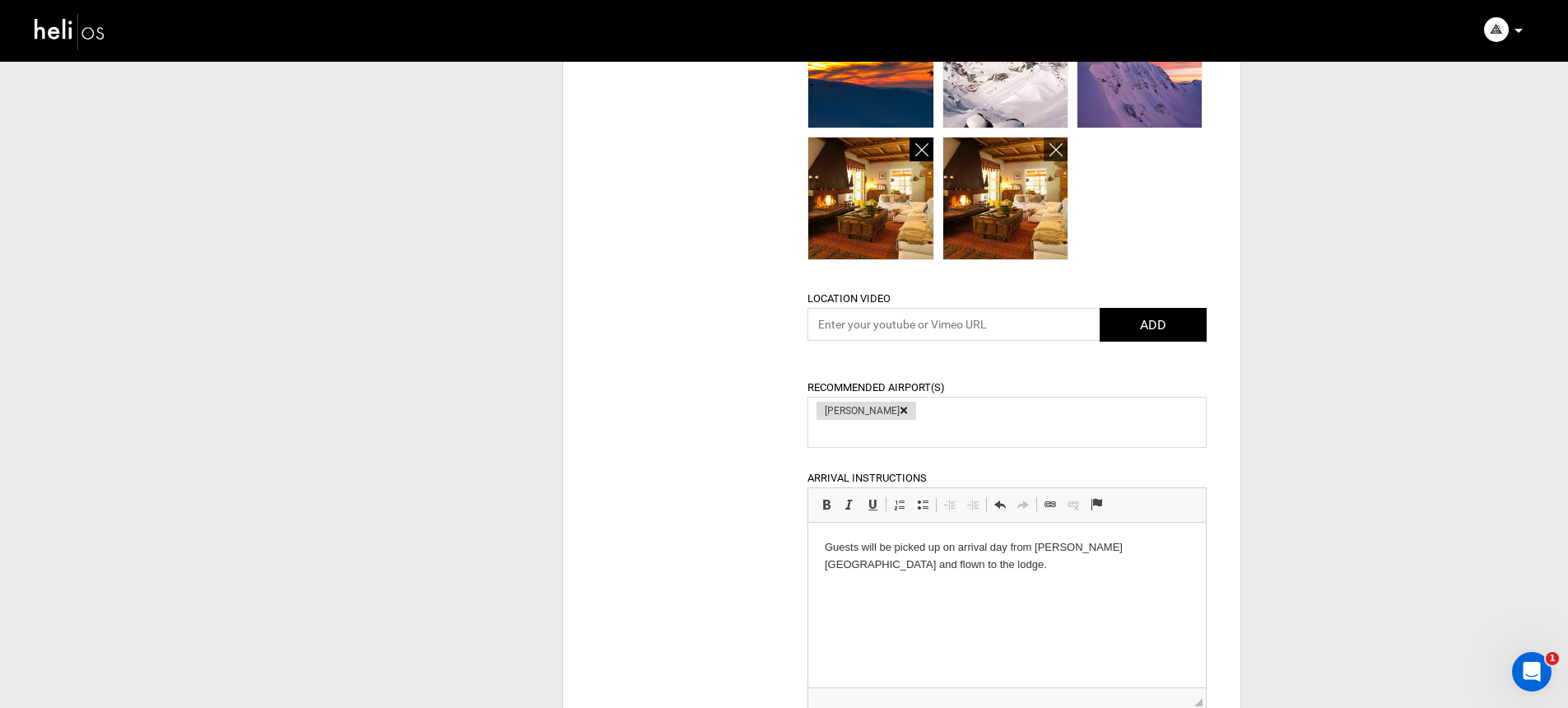
scroll to position [772, 0]
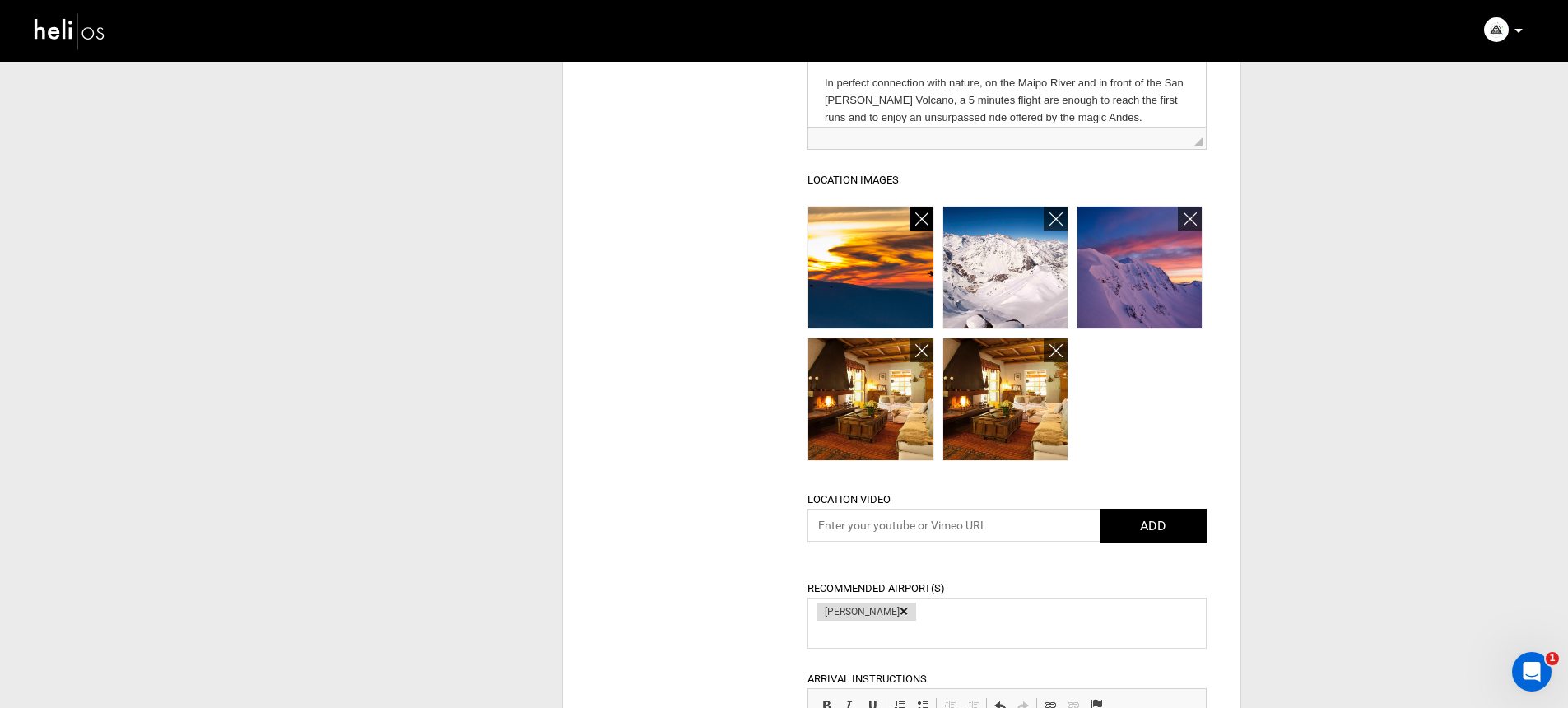
click at [915, 220] on icon at bounding box center [922, 219] width 14 height 19
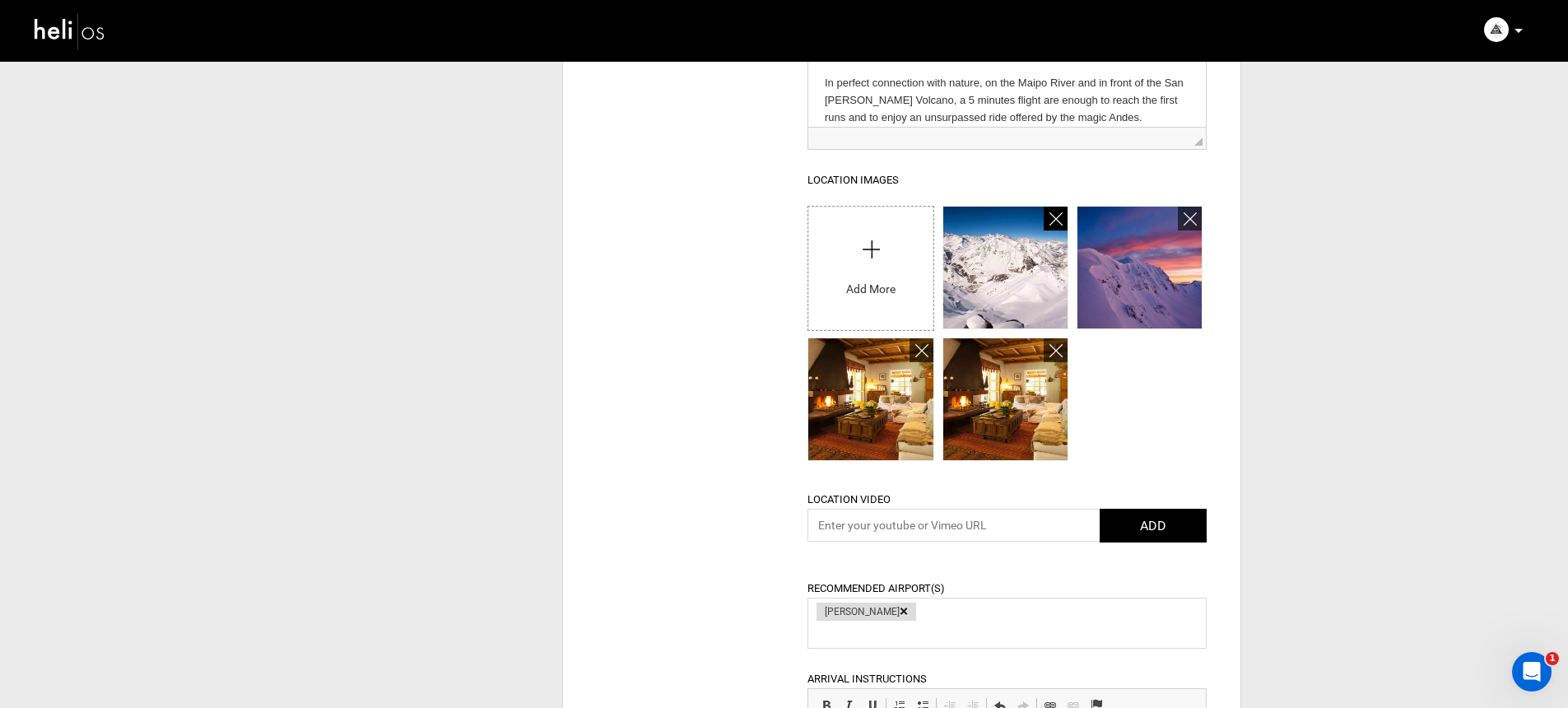
click at [1054, 218] on icon at bounding box center [1056, 219] width 14 height 19
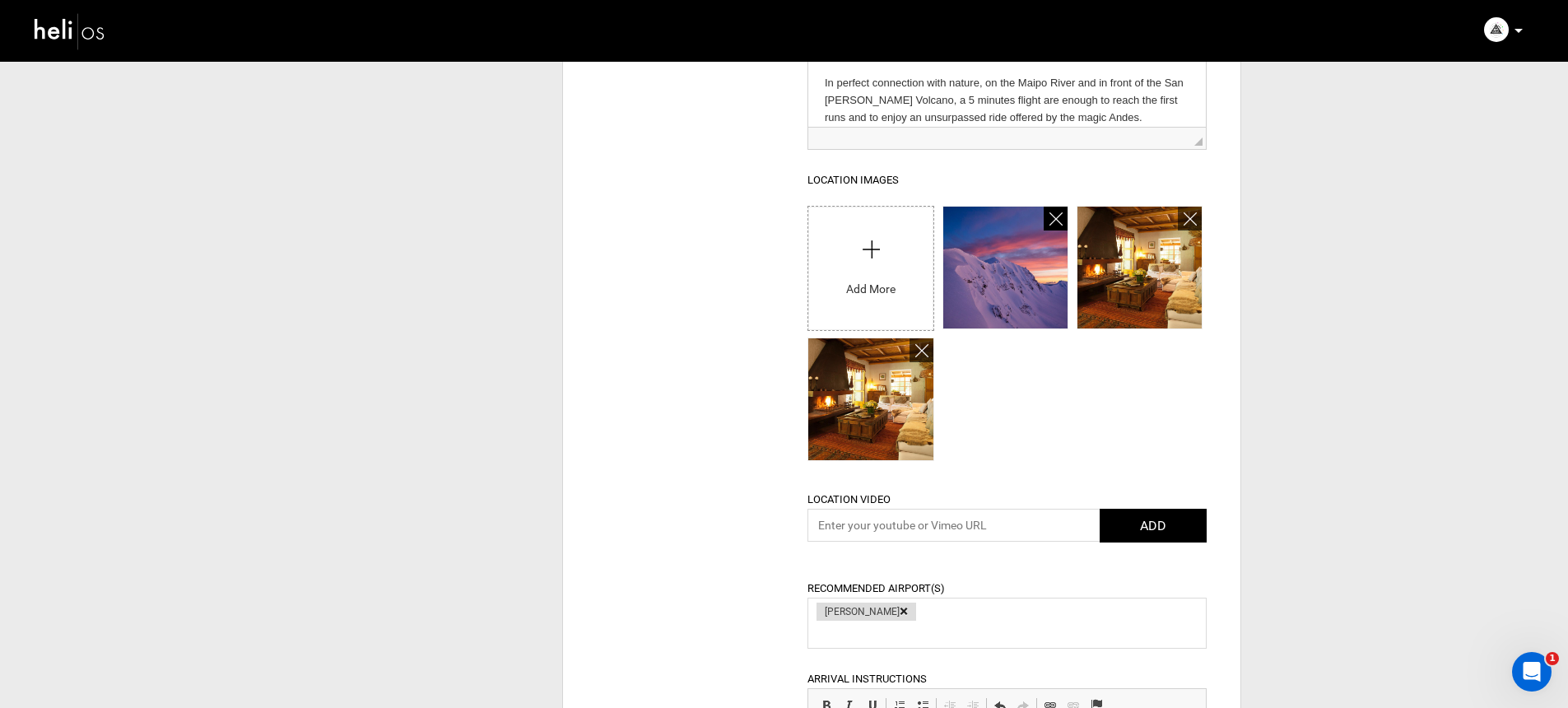
click at [1054, 217] on icon at bounding box center [1056, 219] width 14 height 19
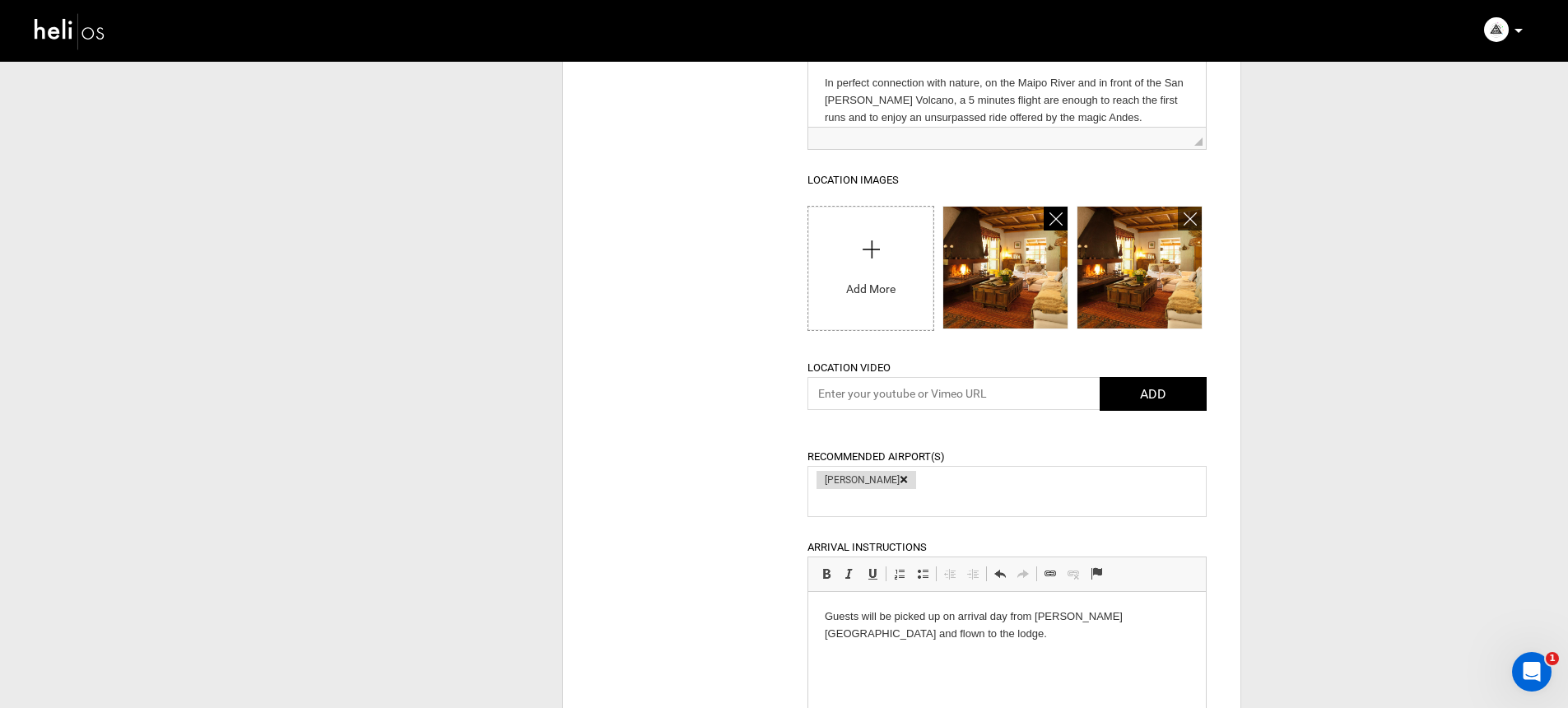
click at [1050, 217] on icon at bounding box center [1056, 219] width 14 height 19
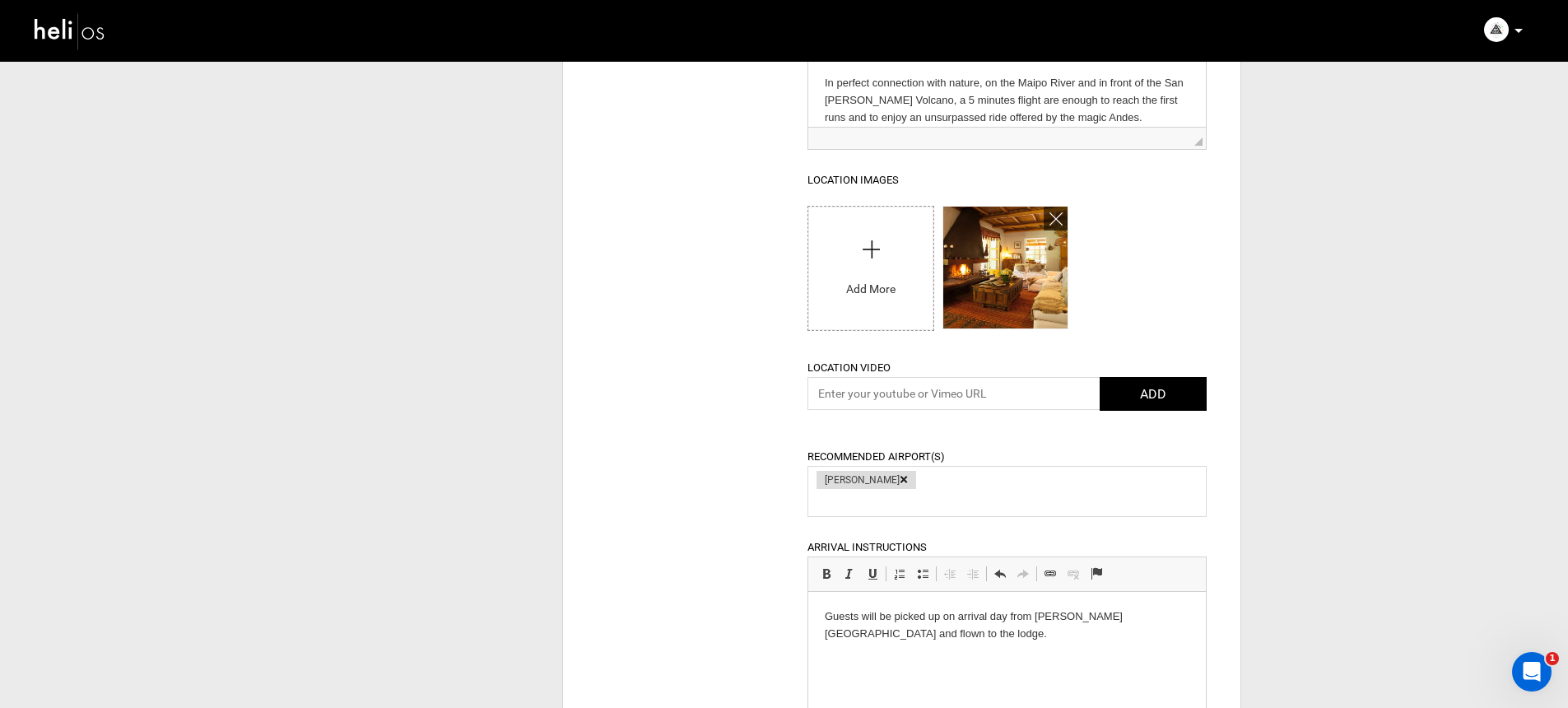
click at [873, 264] on input "file" at bounding box center [870, 264] width 124 height 116
type input "C:\fakepath\[GEOGRAPHIC_DATA] [PERSON_NAME]-0006200.jpg"
click at [704, 307] on div "Edit a Location Location Name [GEOGRAPHIC_DATA] [GEOGRAPHIC_DATA] Location Addr…" at bounding box center [901, 678] width 678 height 2479
click at [886, 286] on input "file" at bounding box center [870, 264] width 124 height 116
type input "C:\fakepath\[GEOGRAPHIC_DATA] [PERSON_NAME]-0006206.jpg"
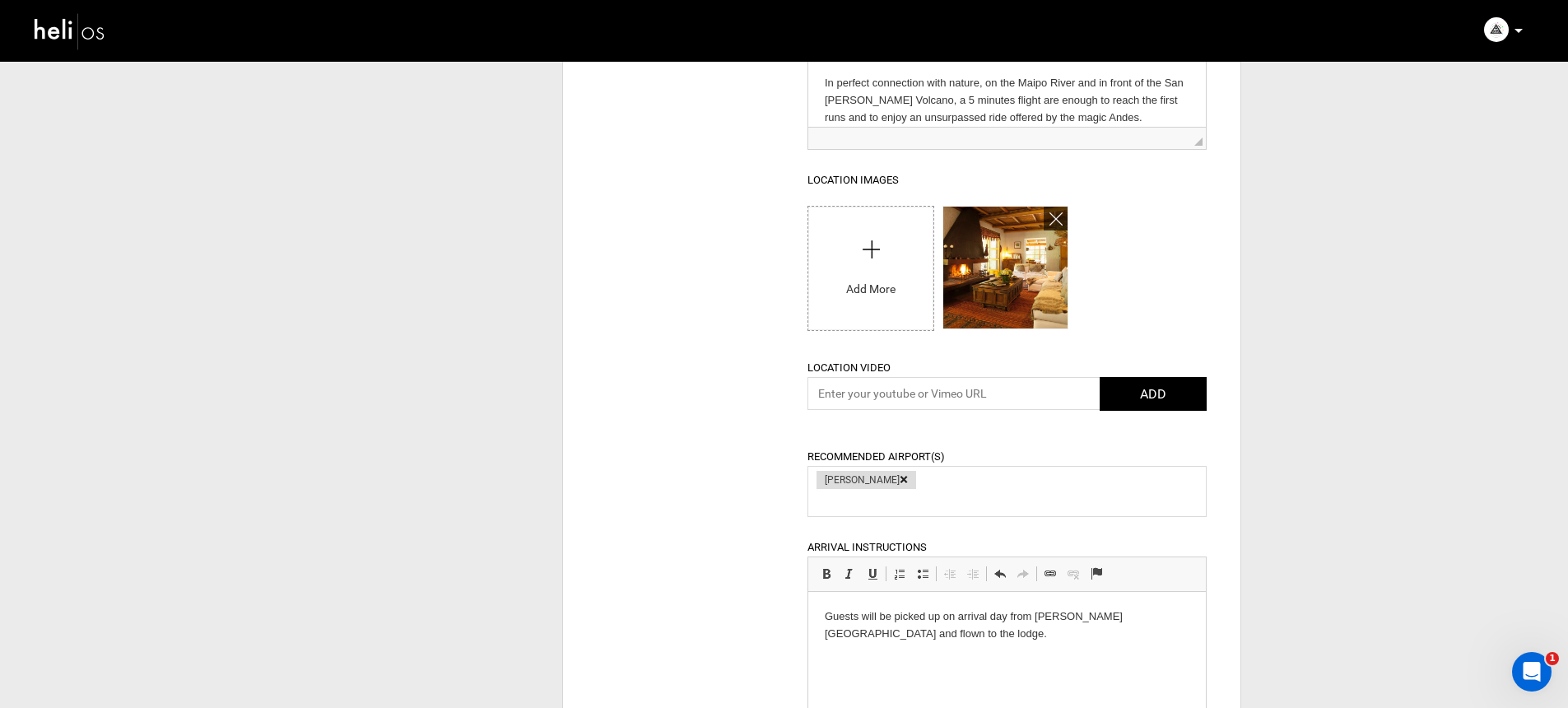
click at [900, 274] on input "file" at bounding box center [870, 264] width 124 height 116
type input "C:\fakepath\[GEOGRAPHIC_DATA] [PERSON_NAME]-0006368.jpg"
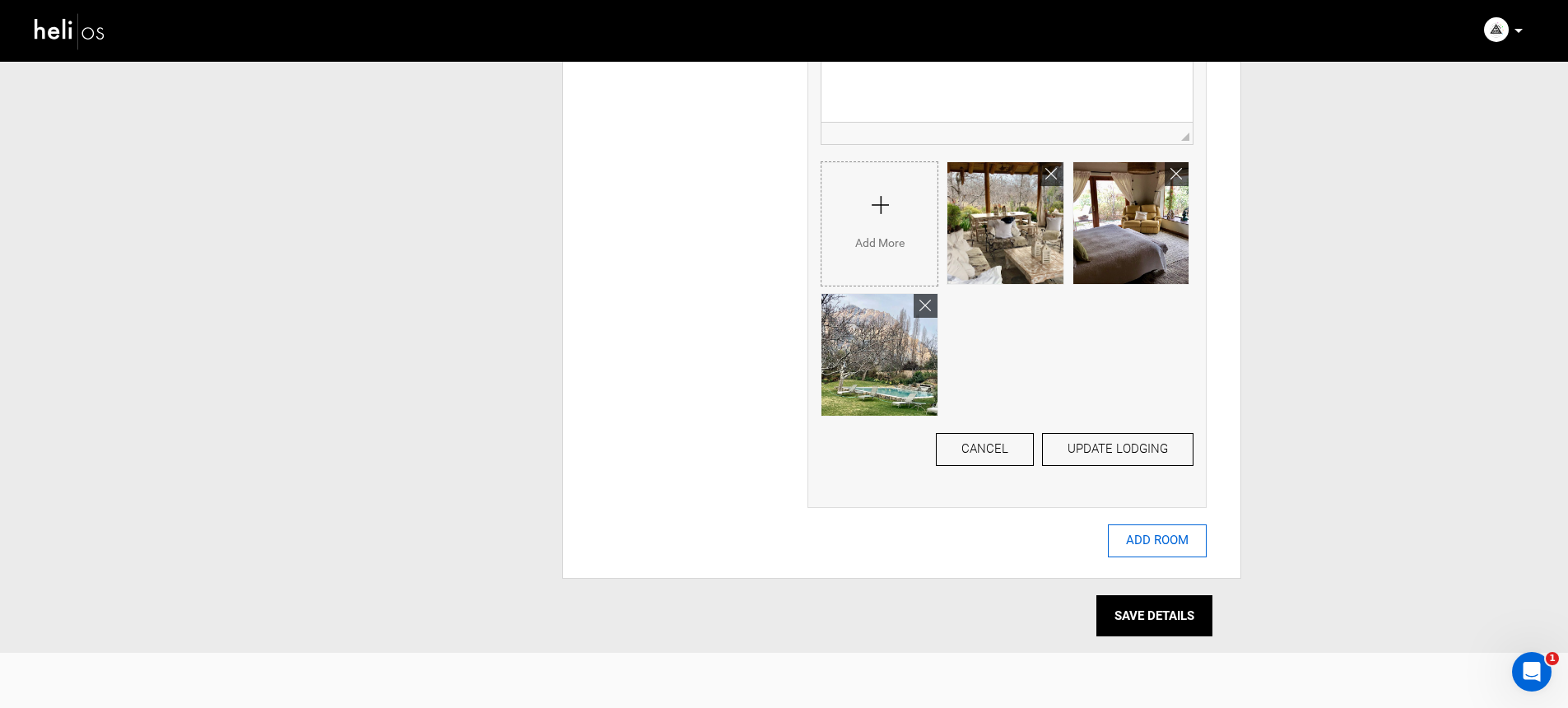
scroll to position [2197, 0]
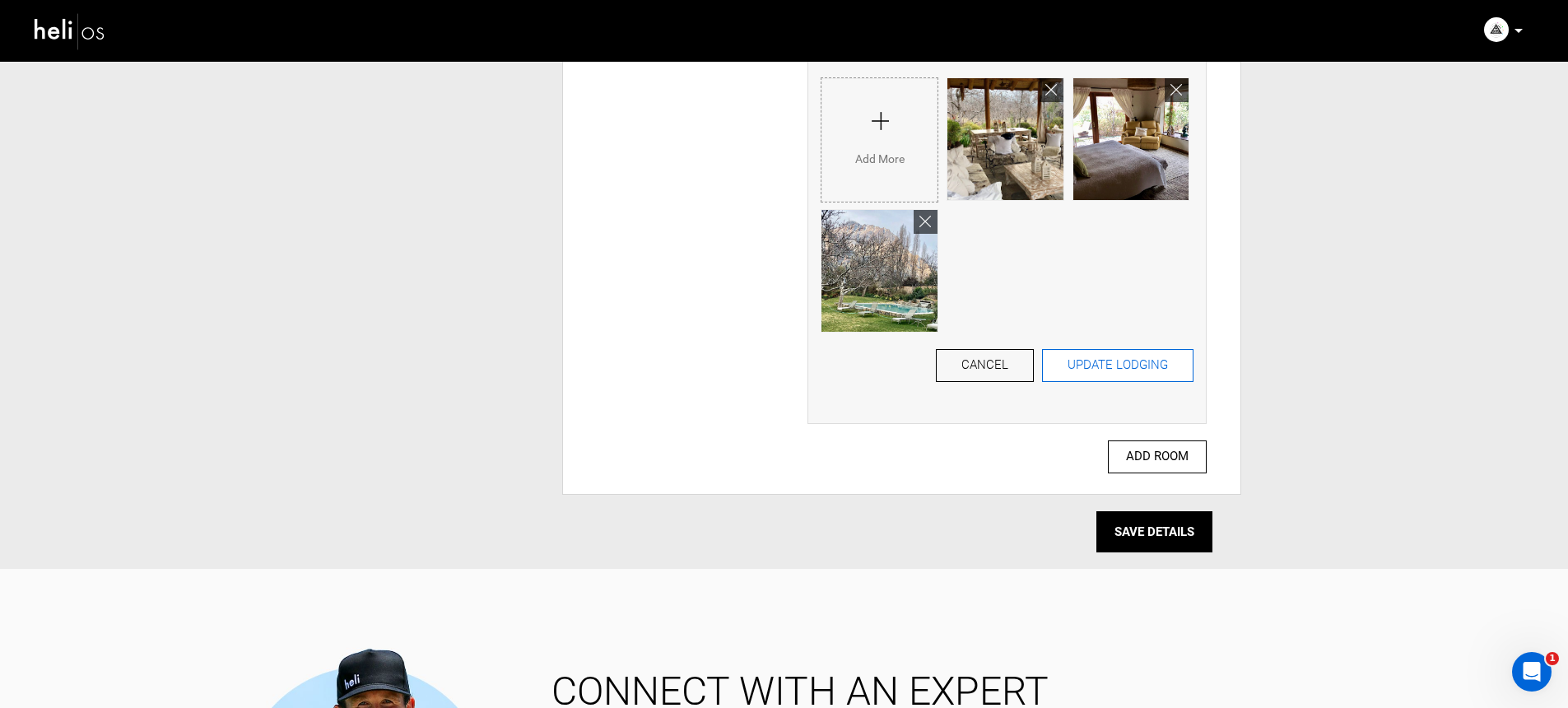
click at [1154, 369] on button "UPDATE LODGING" at bounding box center [1117, 365] width 151 height 33
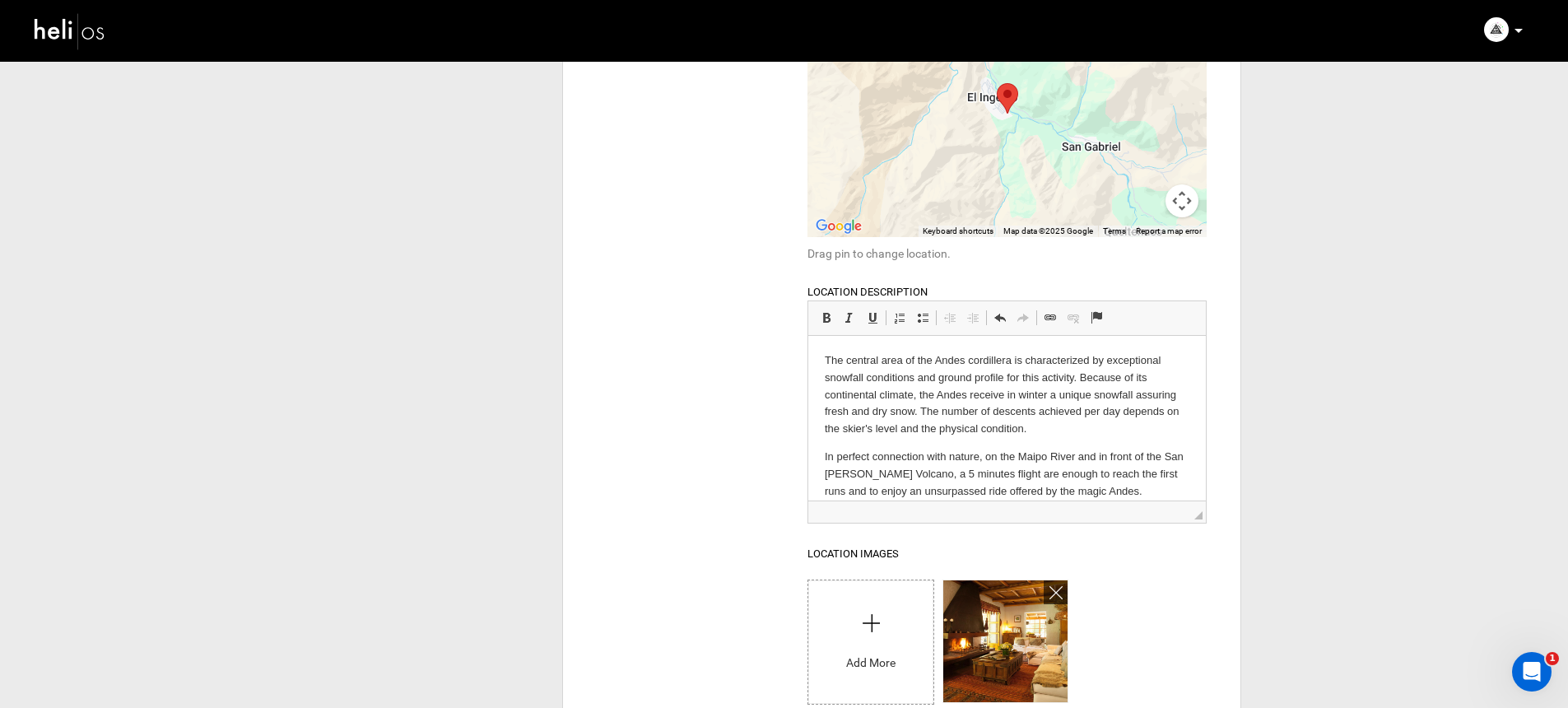
scroll to position [851, 0]
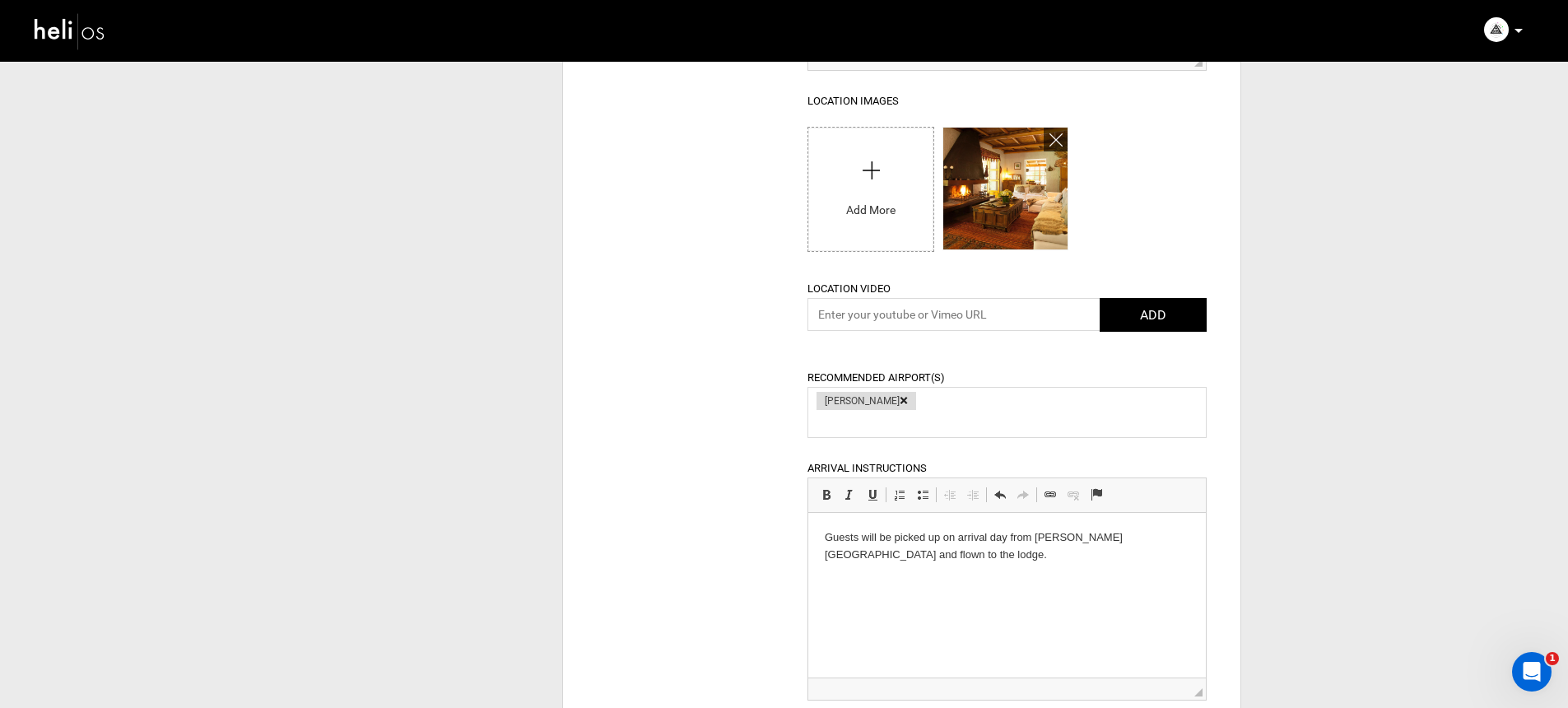
click at [845, 217] on input "file" at bounding box center [870, 185] width 124 height 116
type input "C:\fakepath\[GEOGRAPHIC_DATA] [PERSON_NAME]-0006242.jpg"
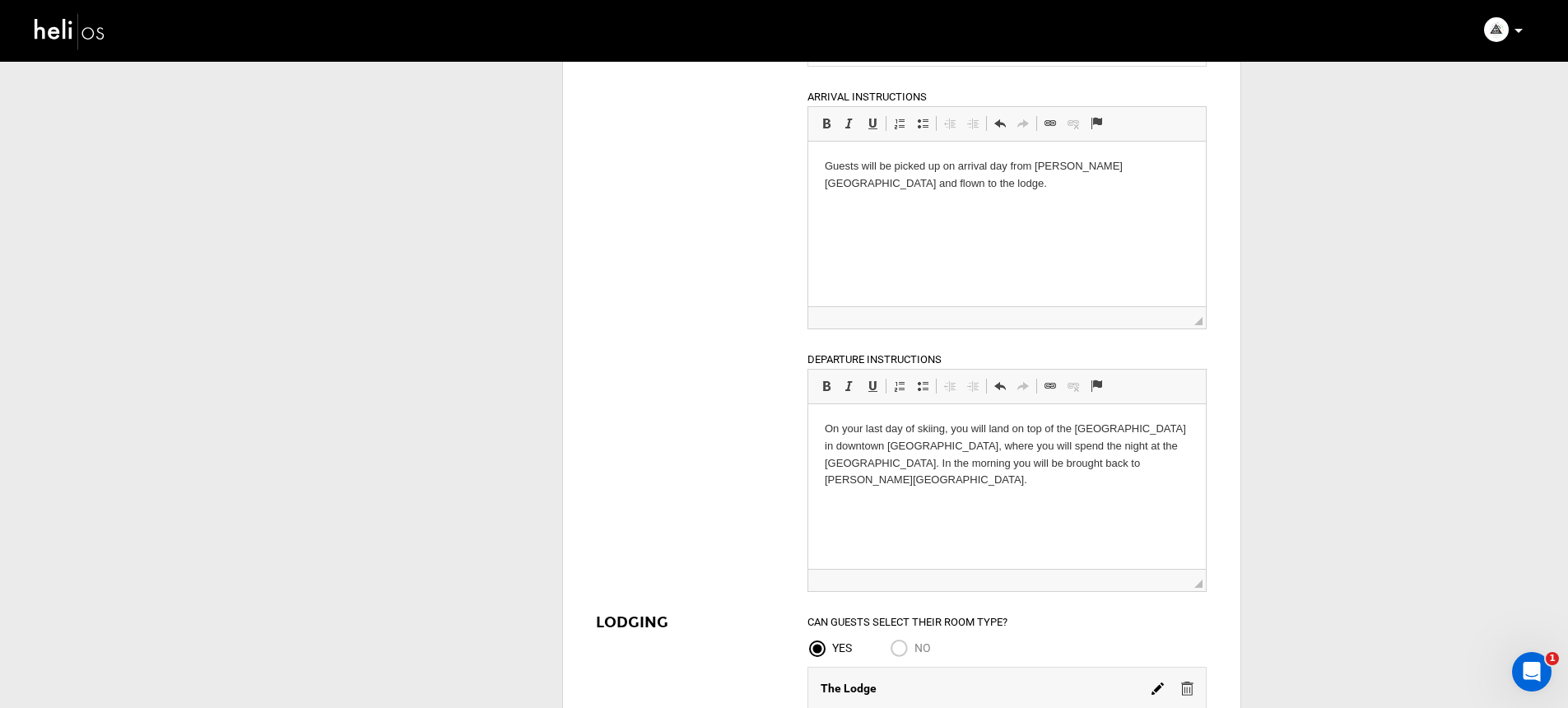
scroll to position [1392, 0]
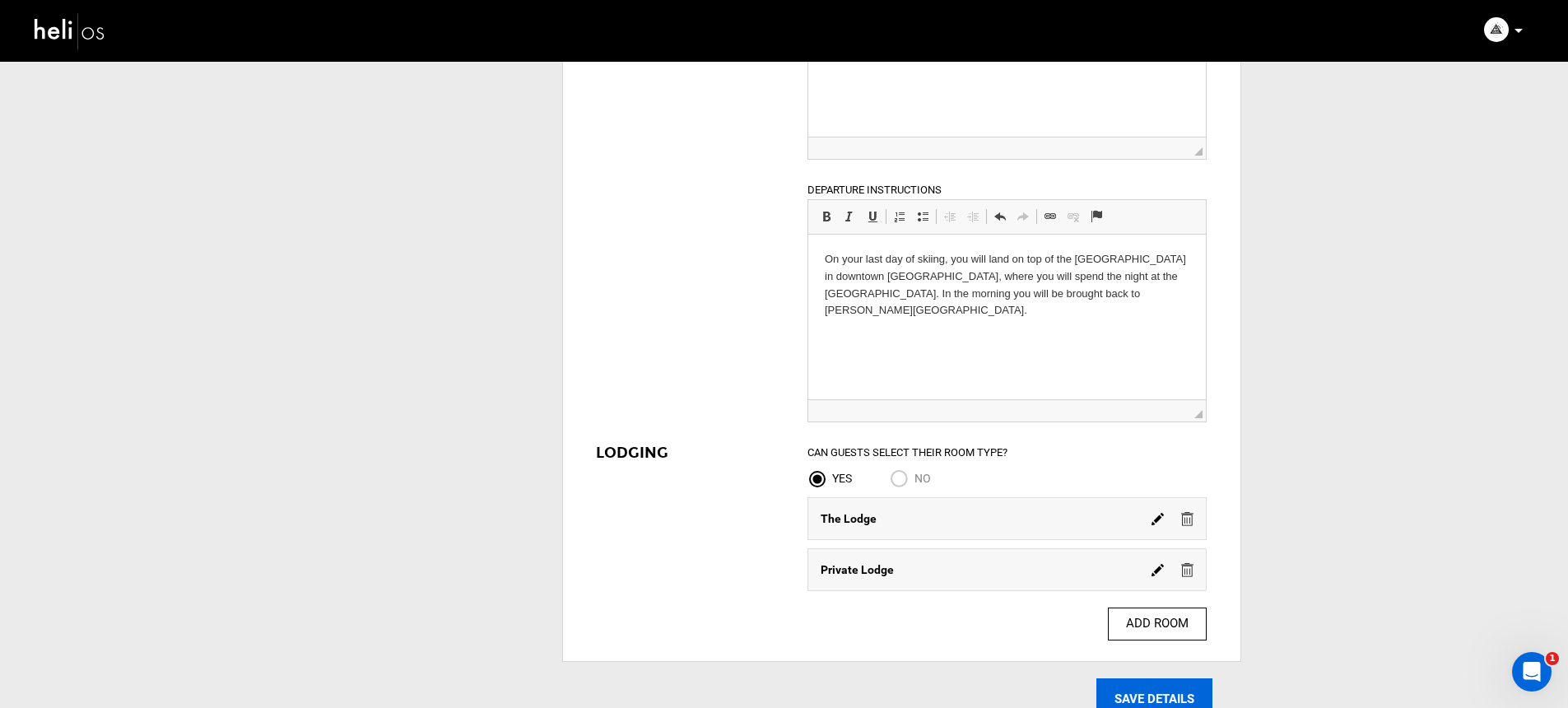
click at [1155, 689] on input "SAVE DETAILS" at bounding box center [1154, 698] width 116 height 41
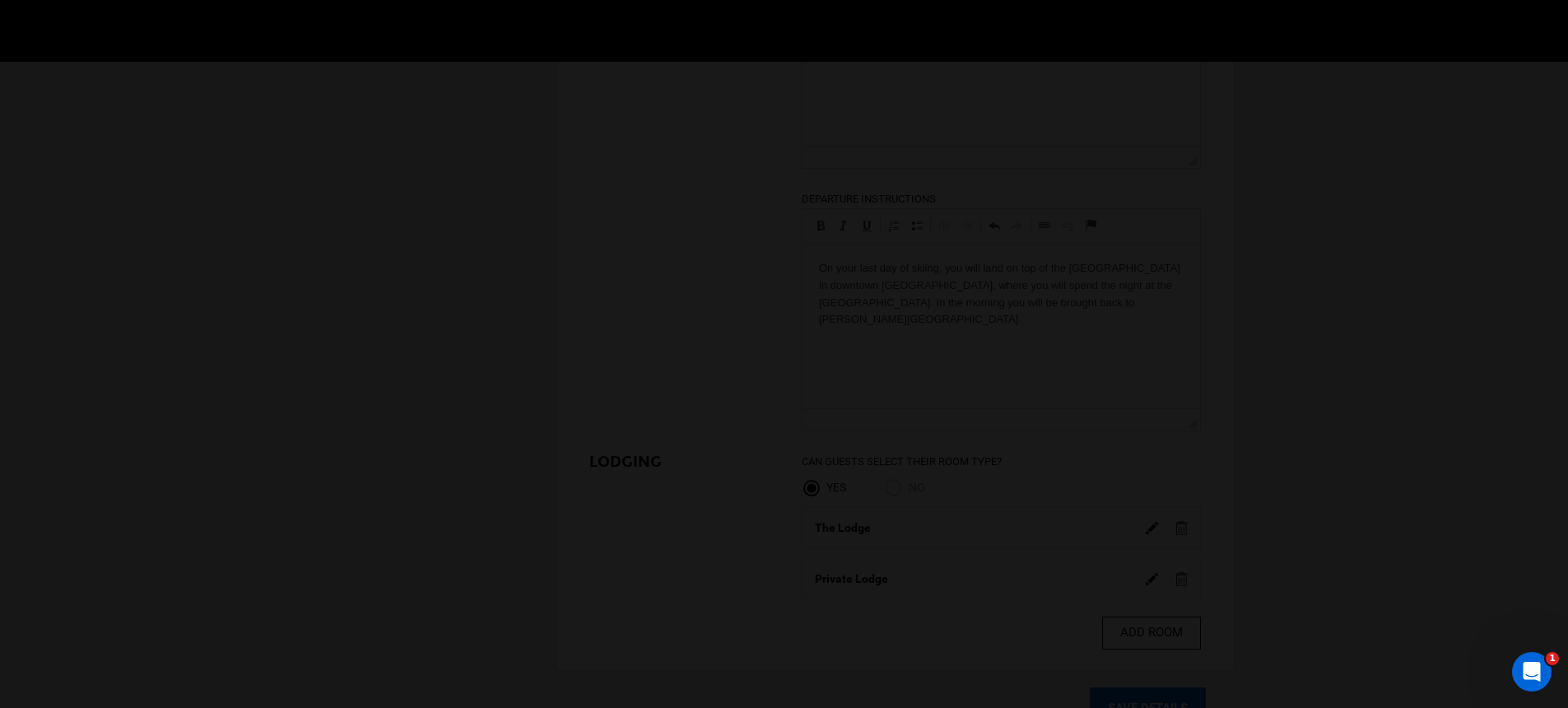
scroll to position [1073, 0]
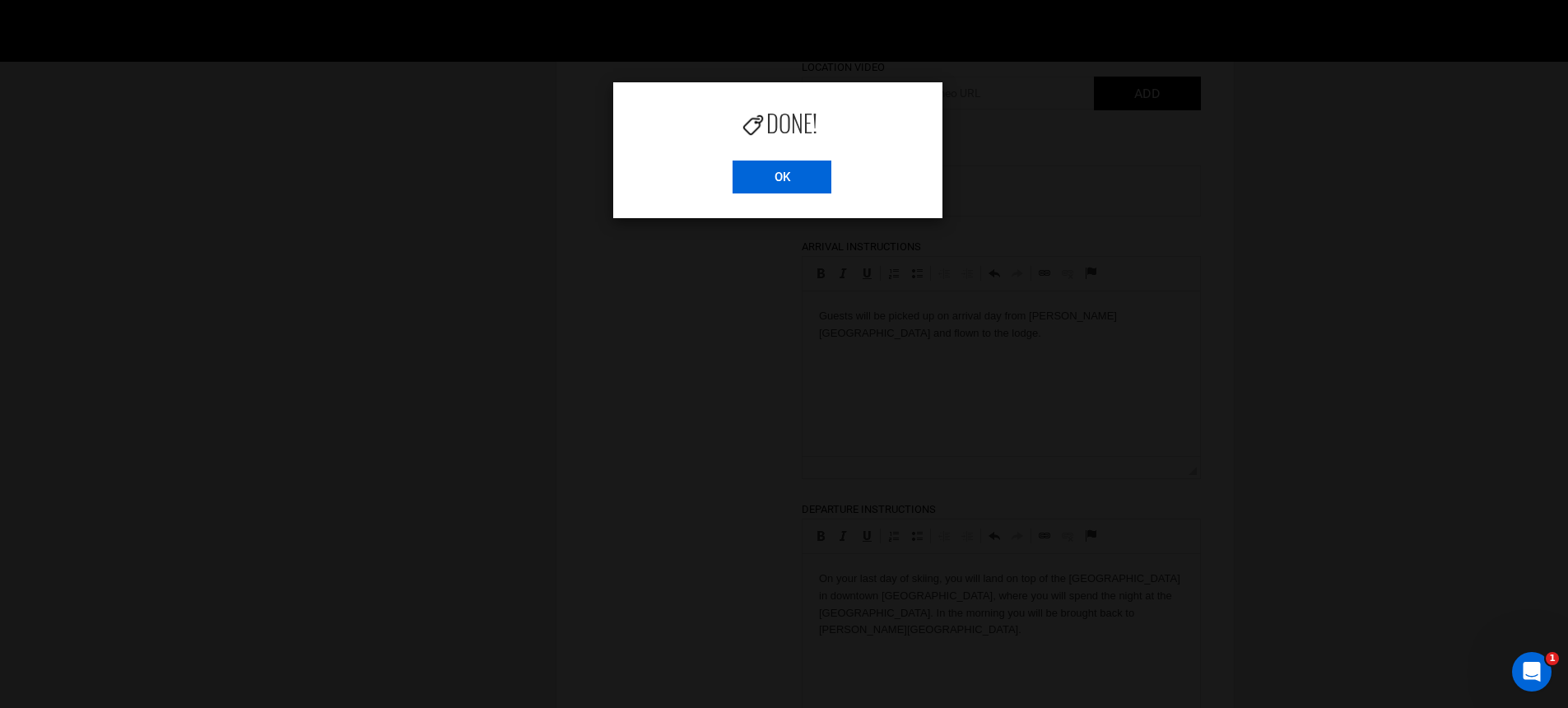
click at [808, 183] on input "OK" at bounding box center [781, 176] width 99 height 33
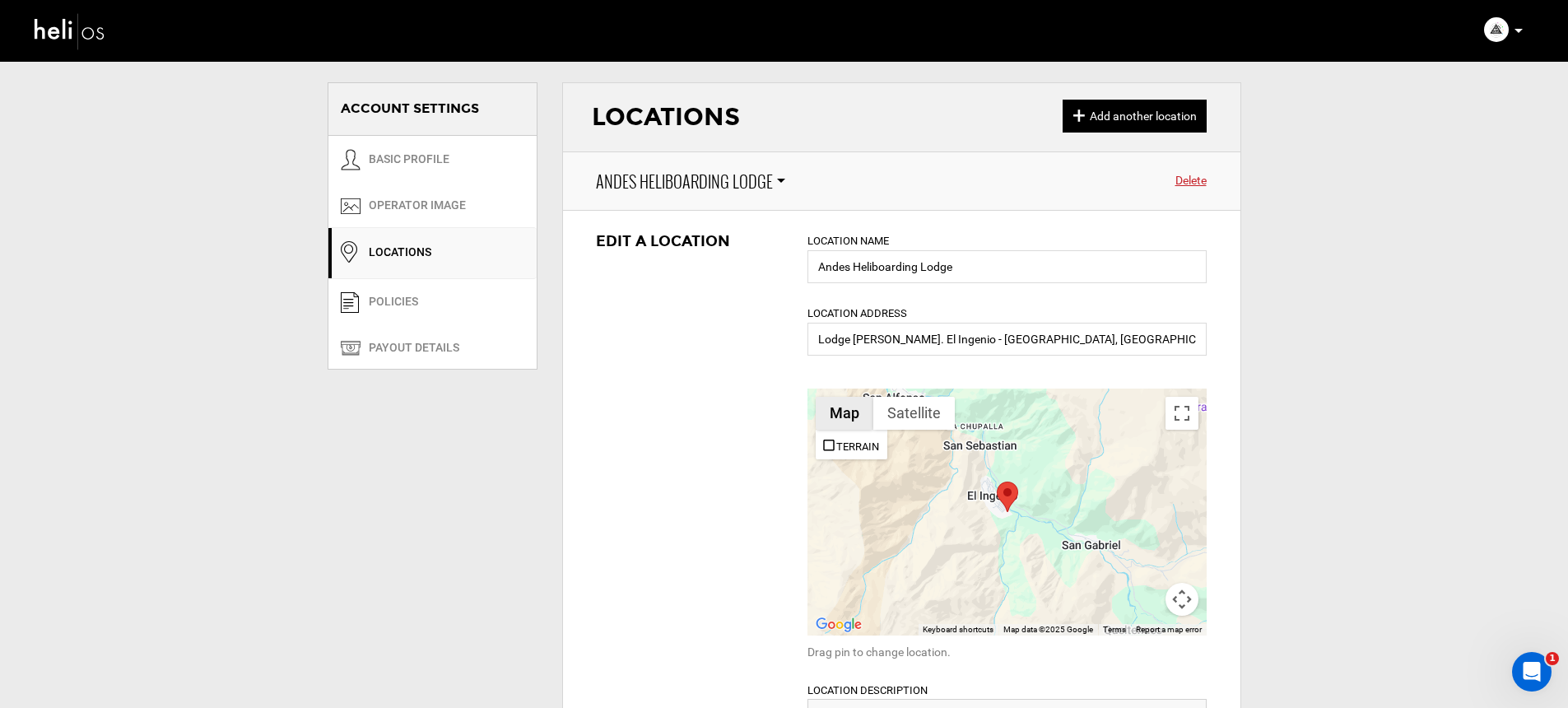
scroll to position [677, 0]
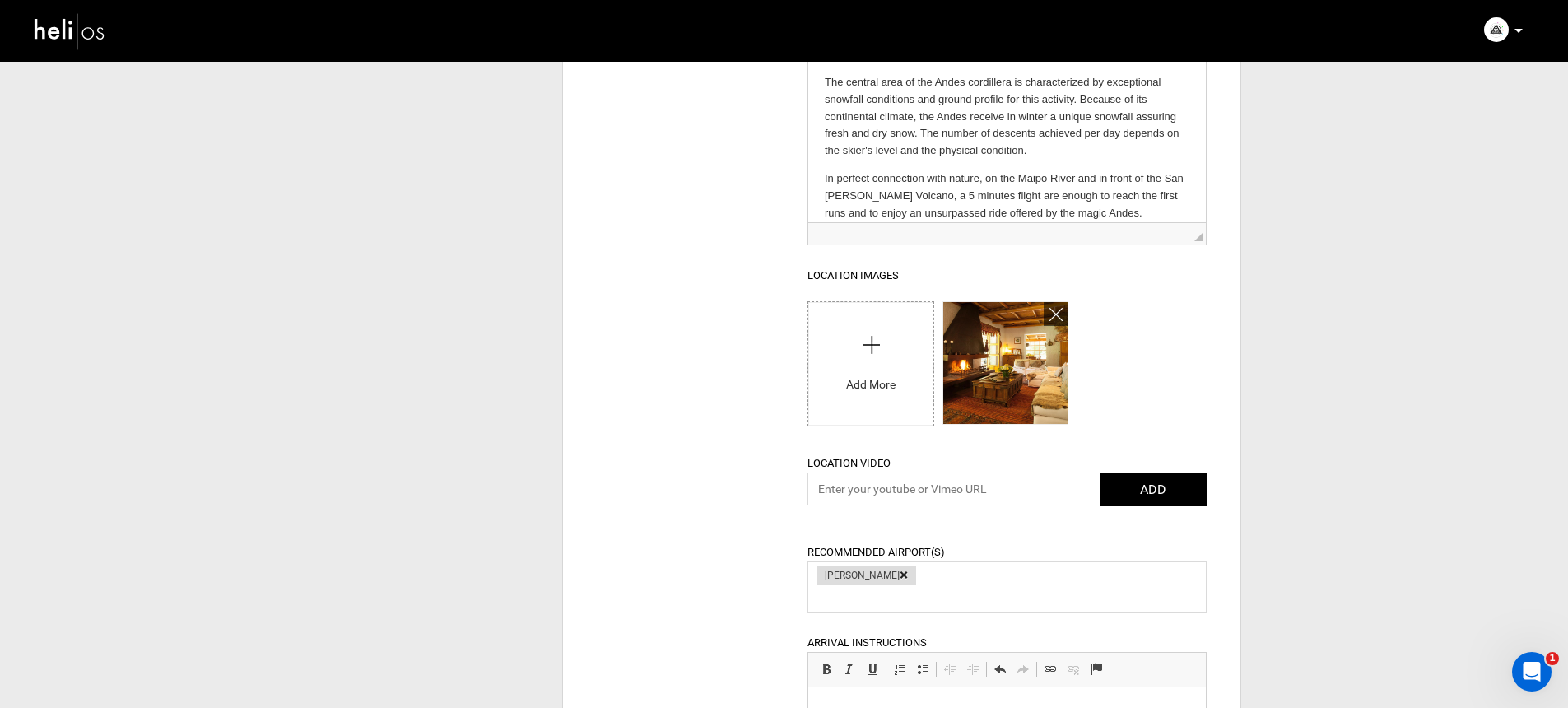
click at [866, 398] on input "file" at bounding box center [870, 359] width 124 height 116
type input "C:\fakepath\[GEOGRAPHIC_DATA] [PERSON_NAME]-0006200.jpg"
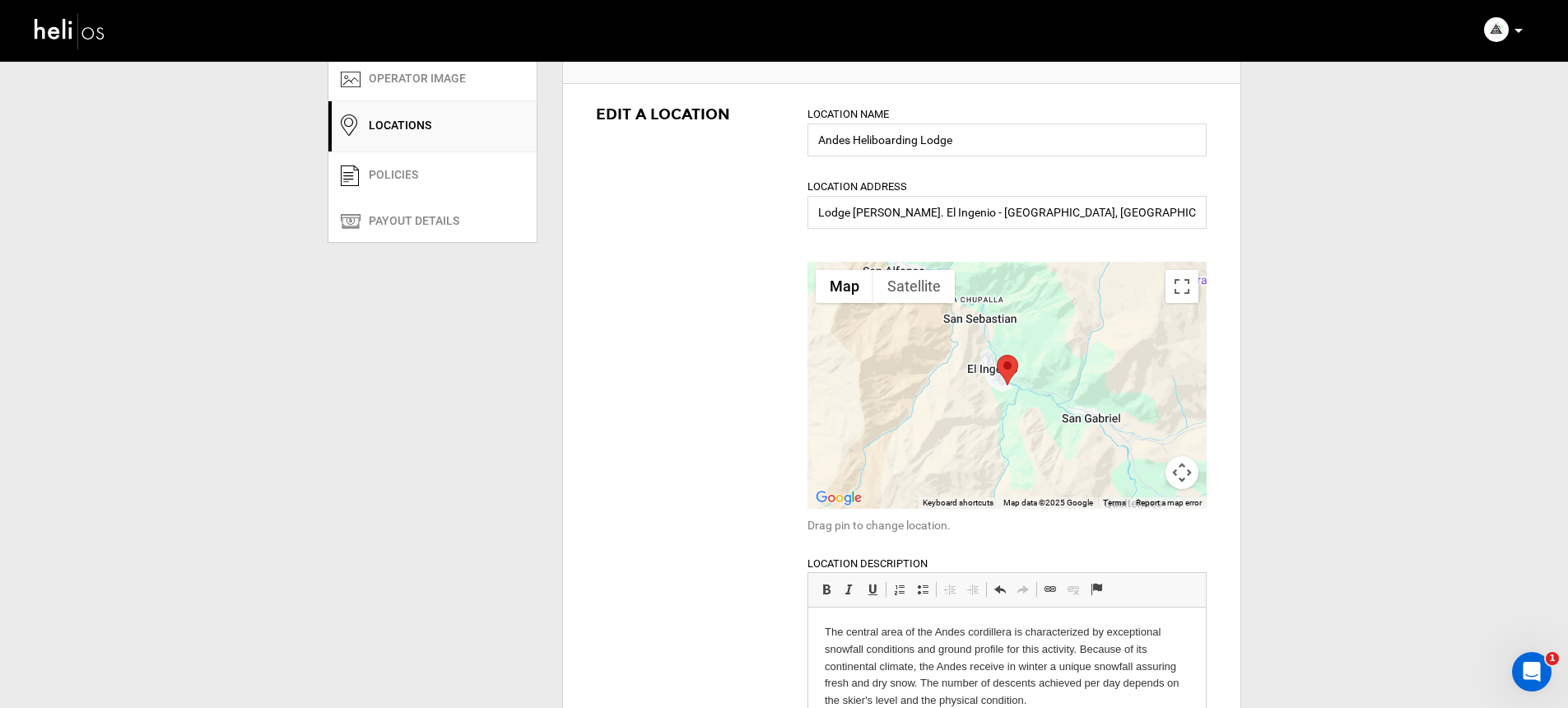
scroll to position [0, 0]
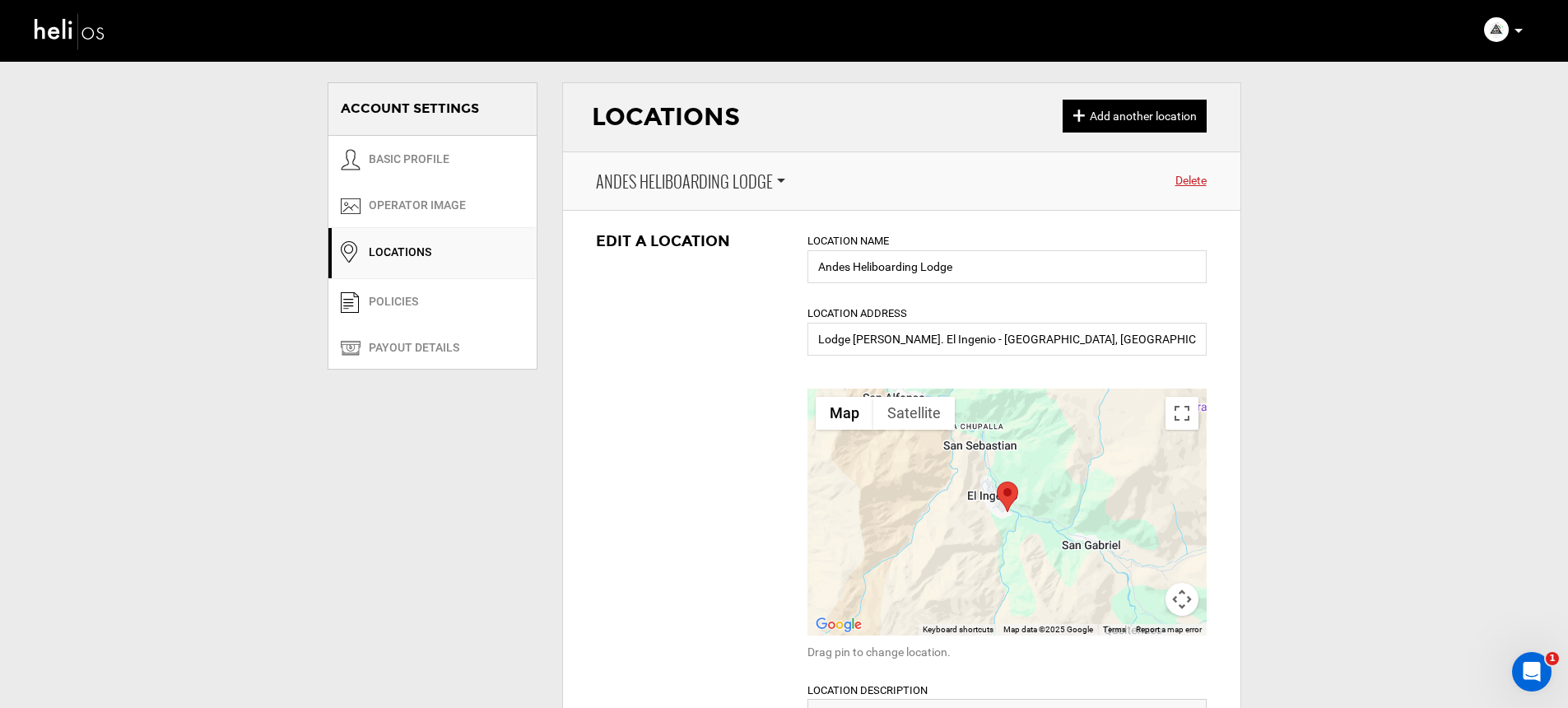
click at [679, 190] on span "Andes Heliboarding Lodge" at bounding box center [684, 181] width 177 height 24
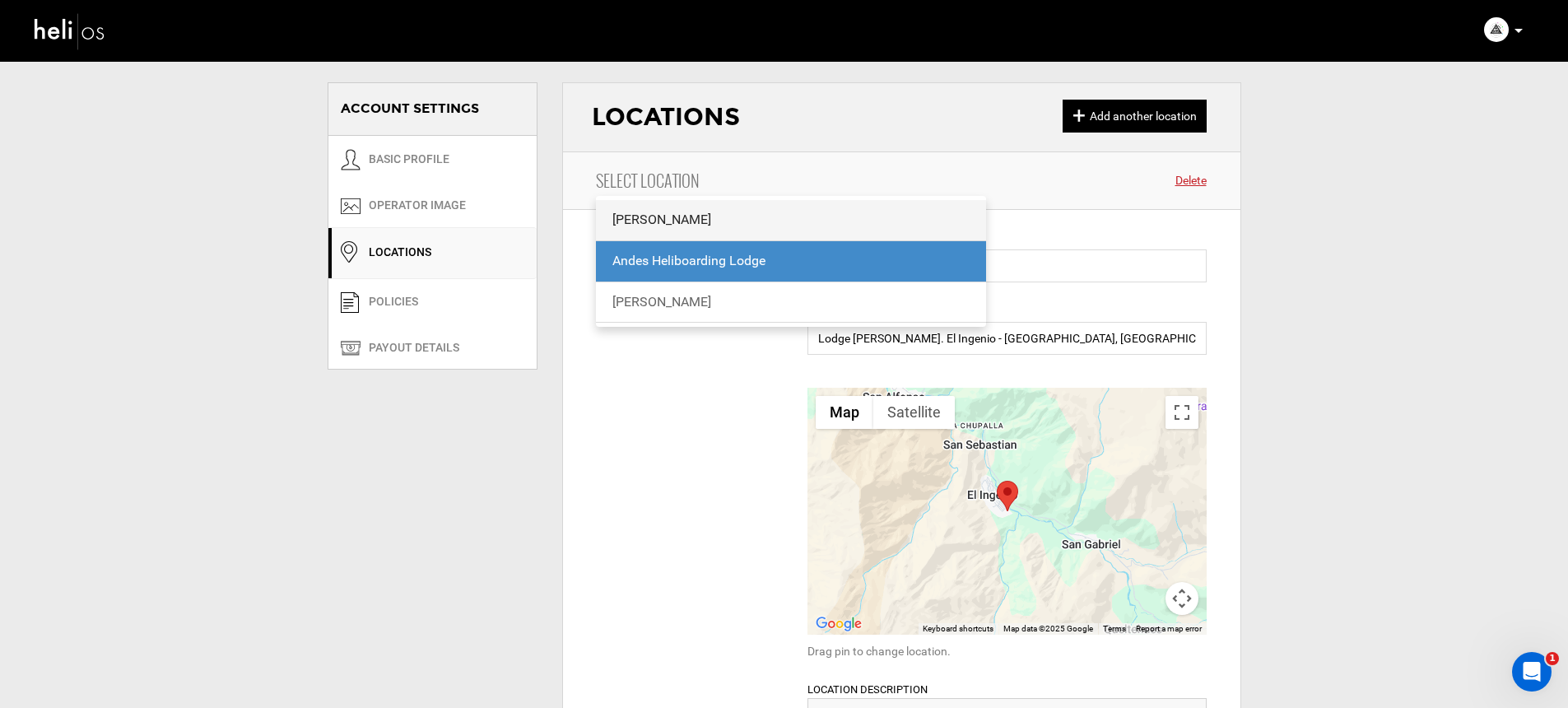
click at [650, 230] on span "[PERSON_NAME]" at bounding box center [791, 220] width 391 height 41
type input "[PERSON_NAME]"
type input "The [PERSON_NAME] - El [PERSON_NAME], [GEOGRAPHIC_DATA], [GEOGRAPHIC_DATA]"
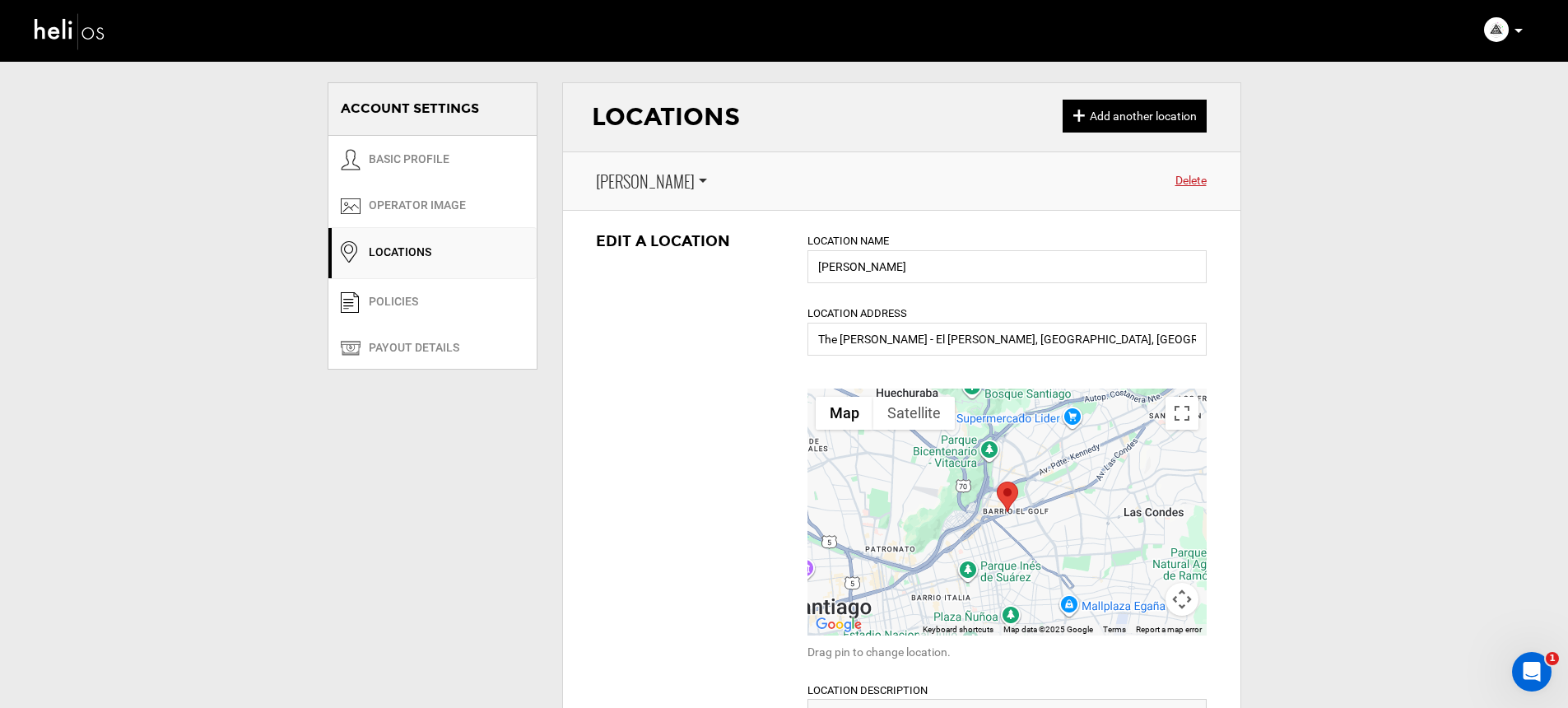
click at [652, 188] on span "[PERSON_NAME]" at bounding box center [645, 181] width 99 height 24
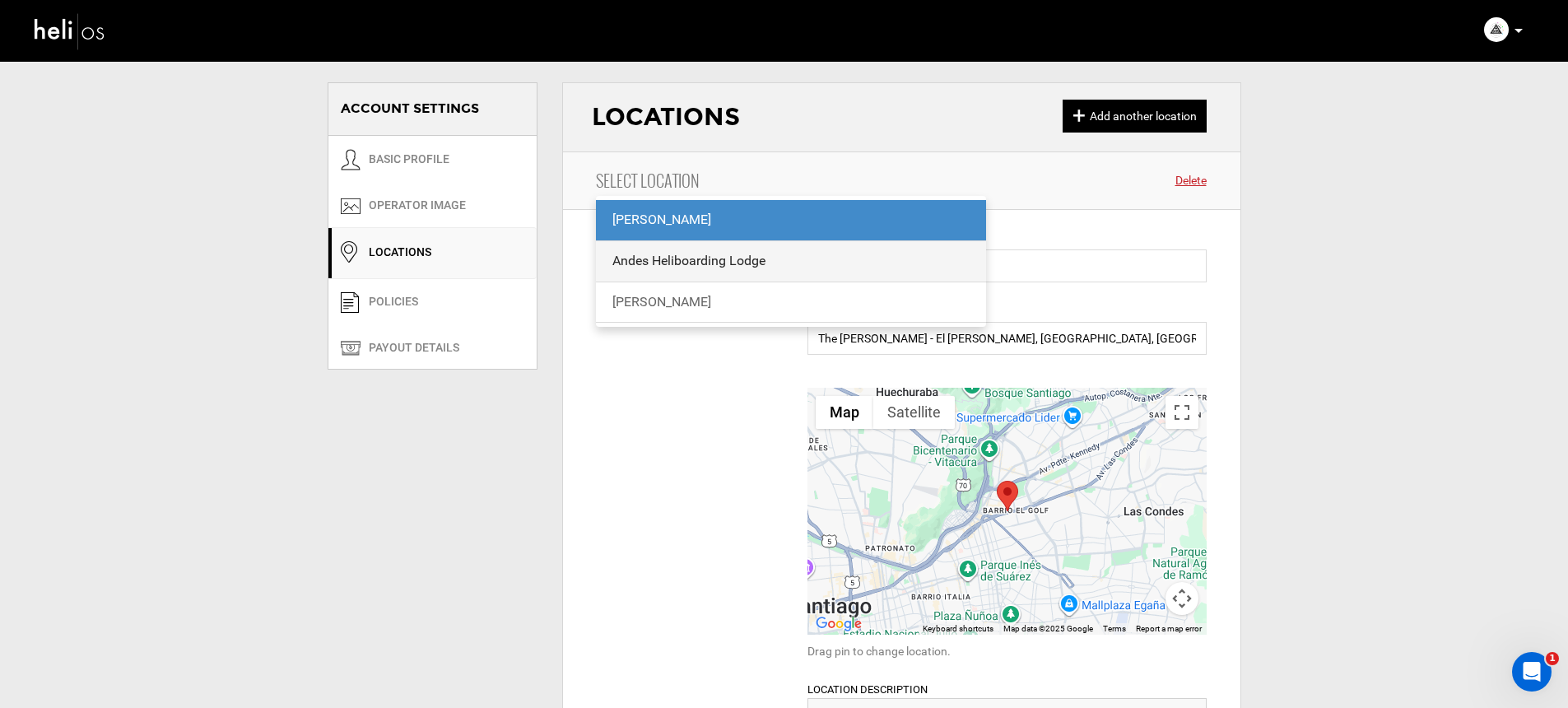
click at [649, 262] on div "Andes Heliboarding Lodge" at bounding box center [791, 261] width 358 height 19
type input "Andes Heliboarding Lodge"
type input "Lodge [PERSON_NAME]. El Ingenio - [GEOGRAPHIC_DATA], [GEOGRAPHIC_DATA][PERSON_N…"
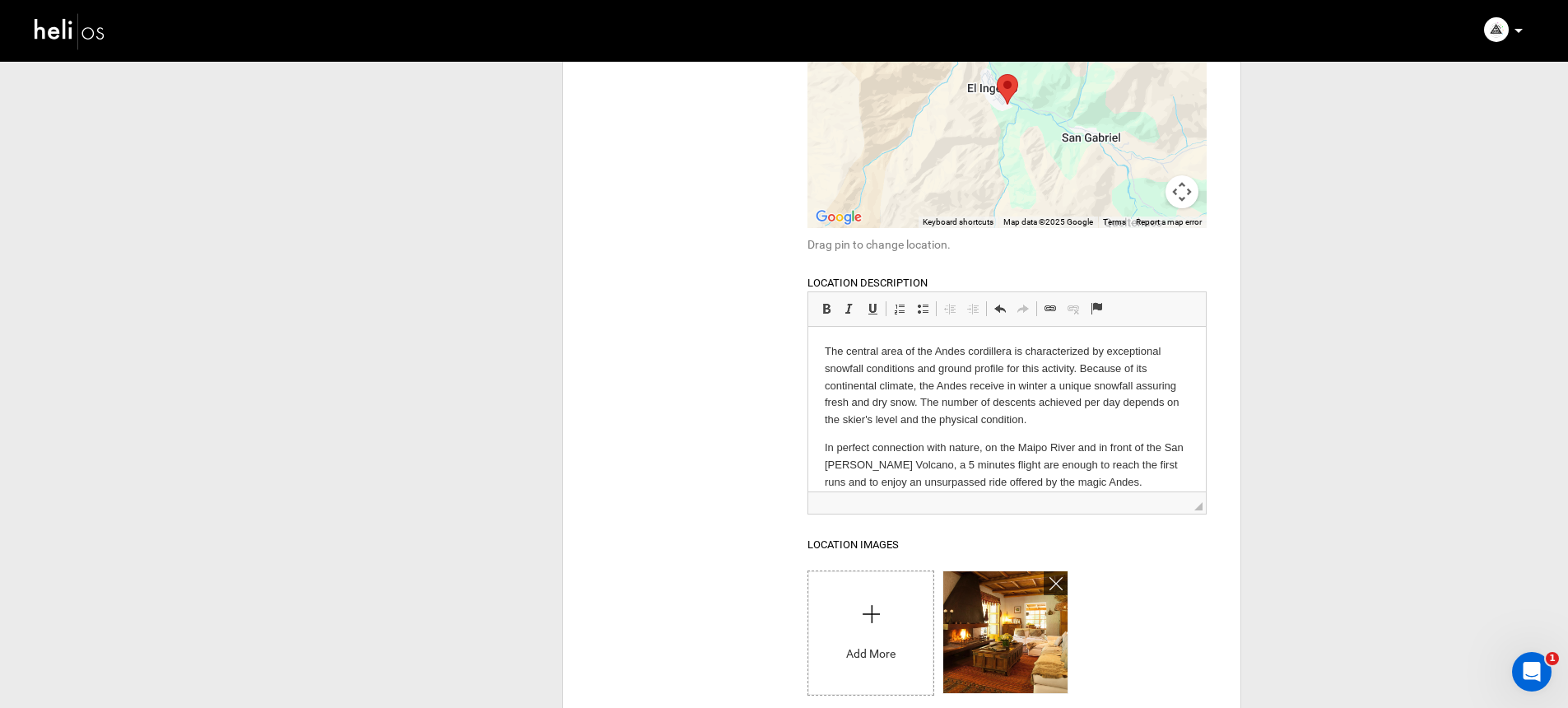
scroll to position [417, 0]
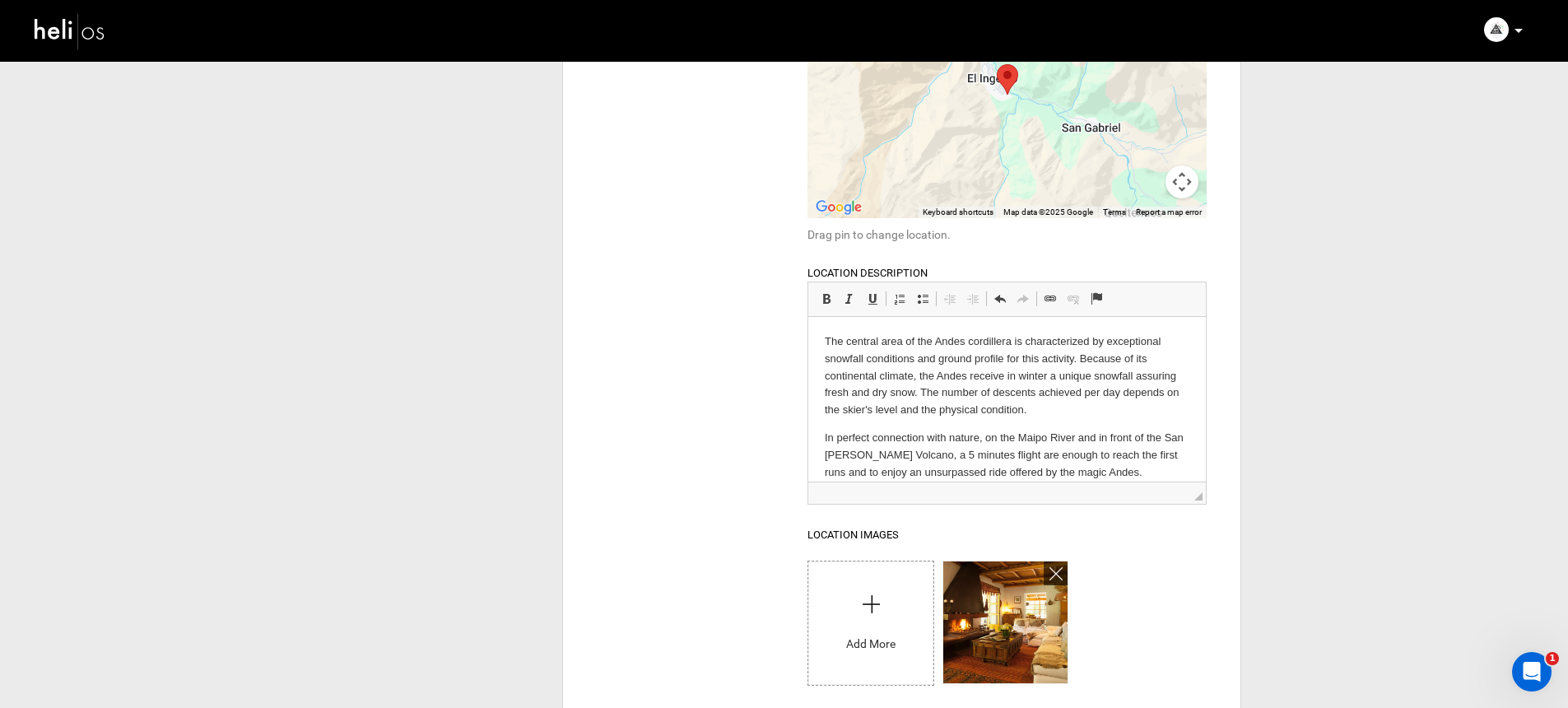
click at [902, 404] on p "The central area of the Andes cordillera is characterized by exceptional snowfa…" at bounding box center [1007, 376] width 365 height 85
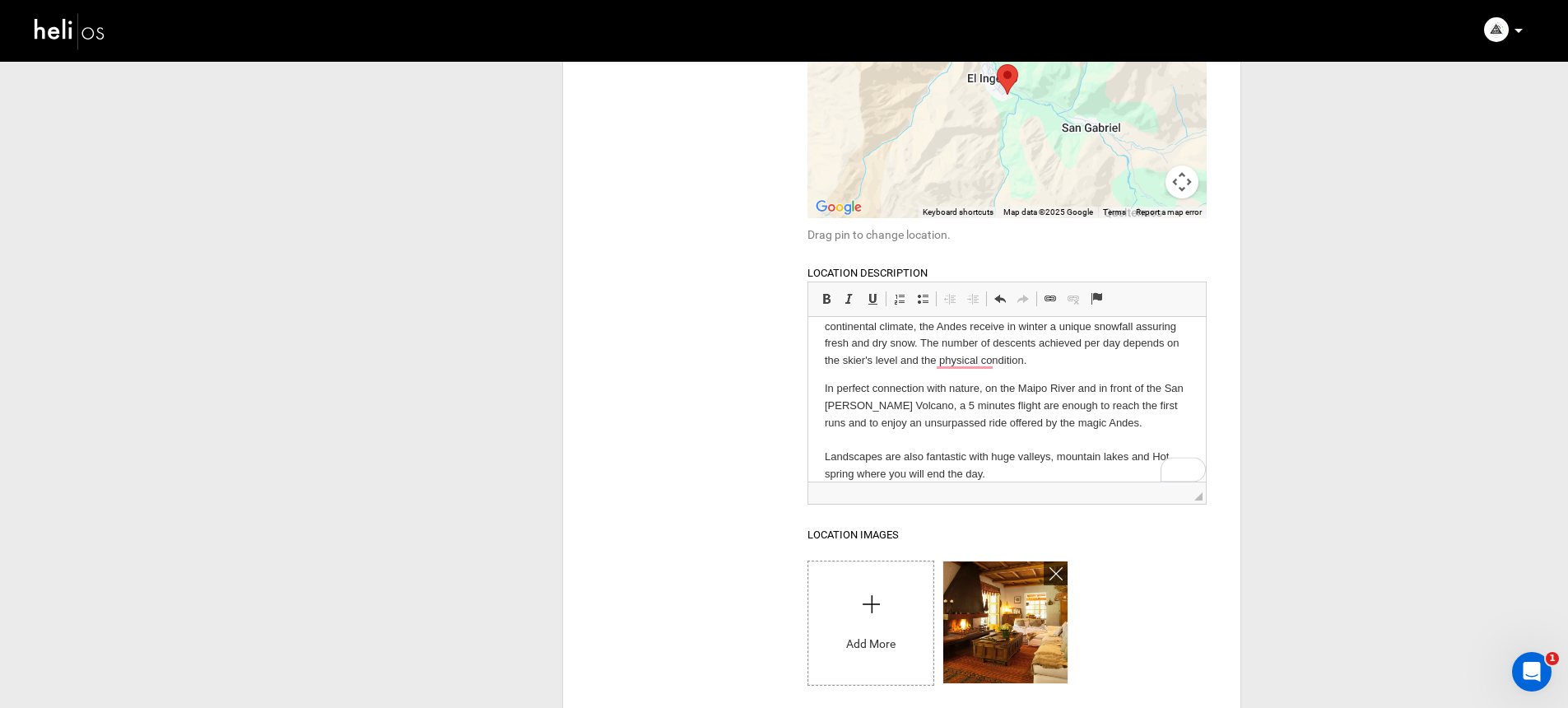
scroll to position [40, 0]
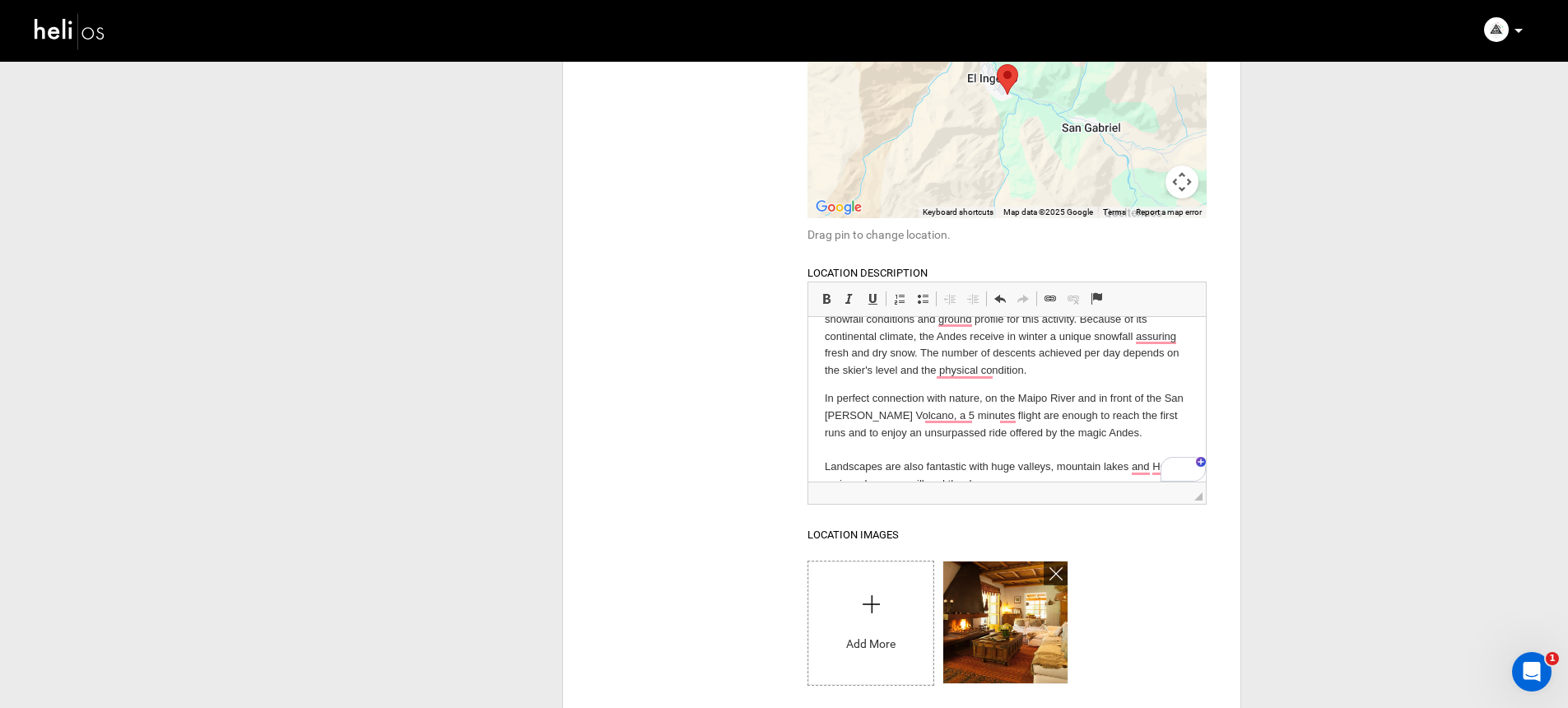
click at [864, 605] on input "file" at bounding box center [870, 619] width 124 height 116
type input "C:\fakepath\[GEOGRAPHIC_DATA] [PERSON_NAME]-0006206.jpg"
click at [879, 431] on p "In perfect connection with nature, on the Maipo River and in front of the San […" at bounding box center [1007, 441] width 365 height 103
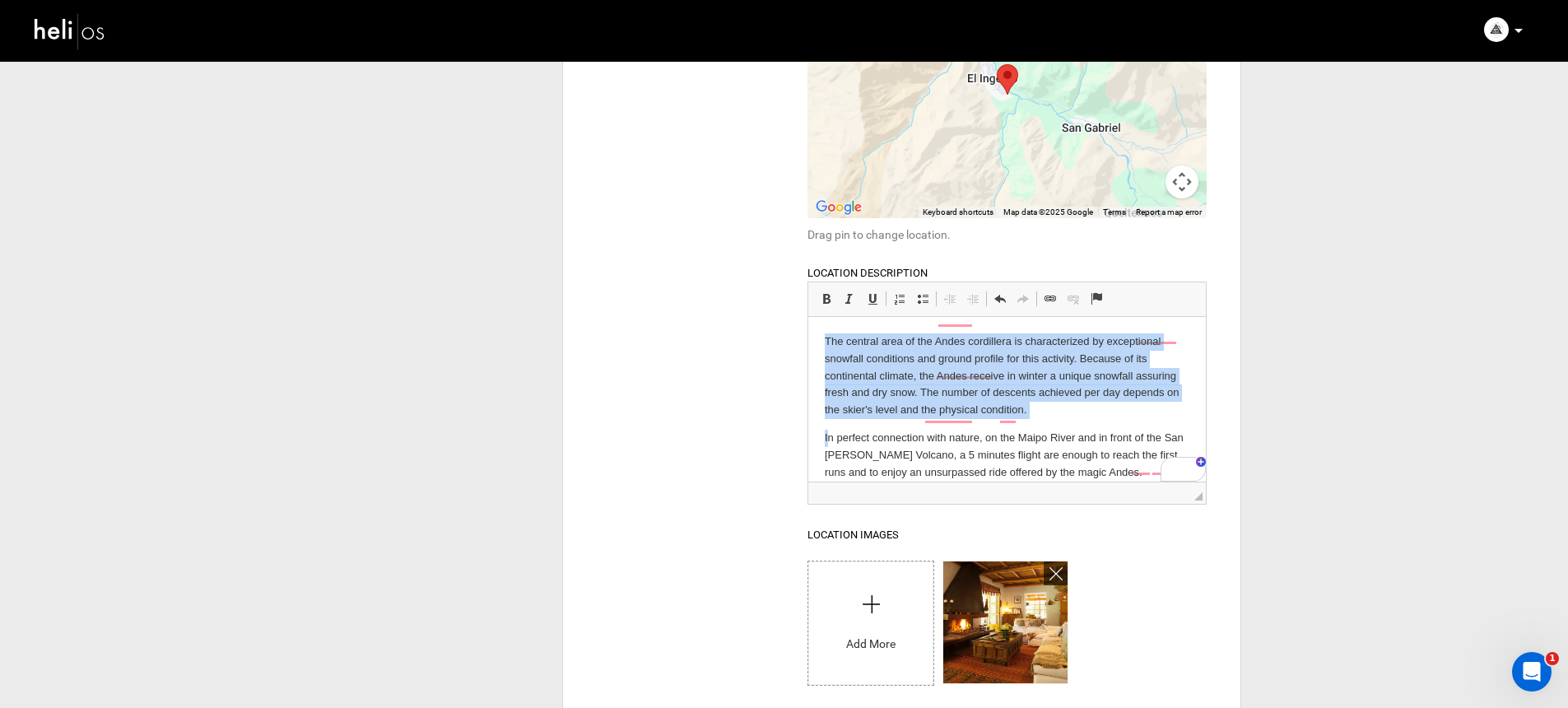
scroll to position [0, 0]
drag, startPoint x: 825, startPoint y: 394, endPoint x: 1593, endPoint y: 630, distance: 803.4
click at [808, 316] on html "The central area of the Andes cordillera is characterized by exceptional snowfa…" at bounding box center [1007, 446] width 397 height 260
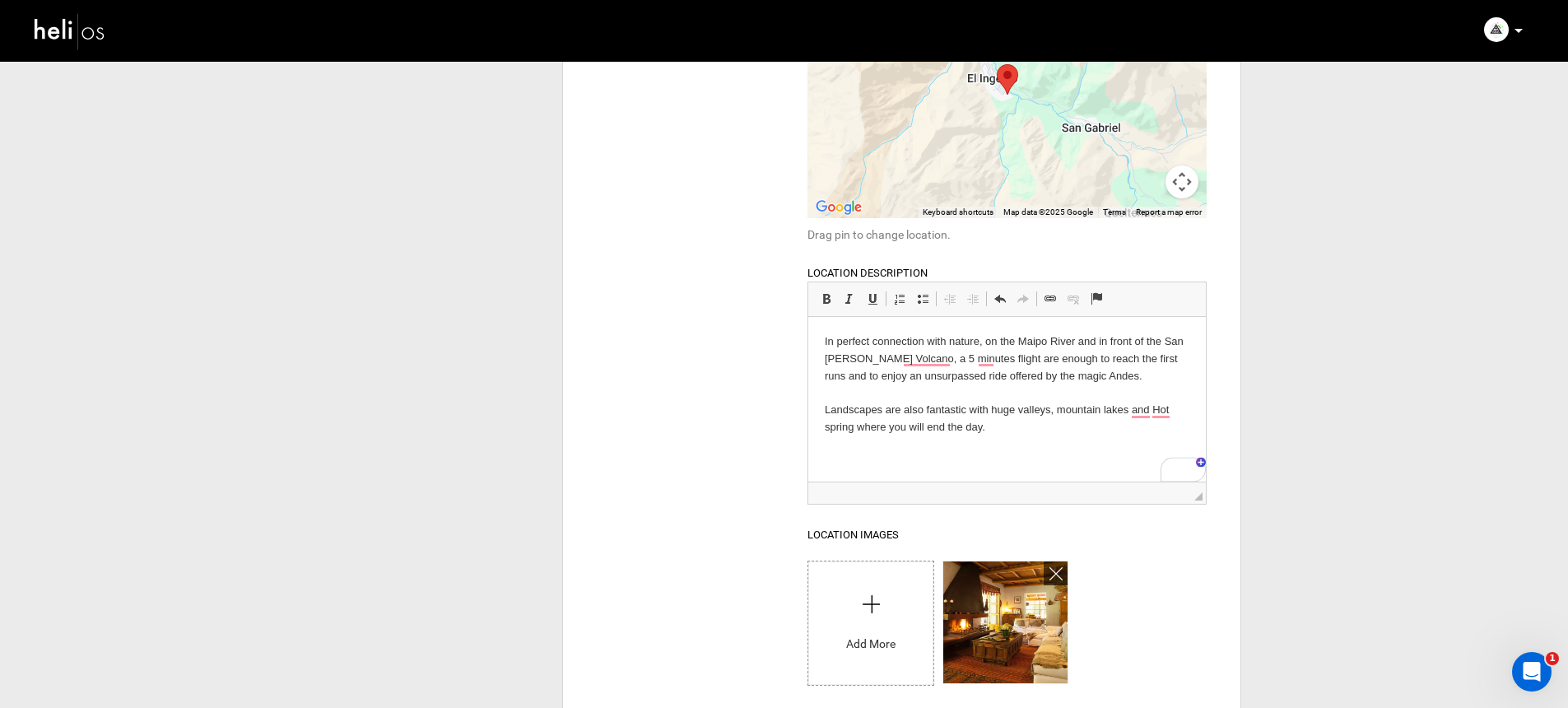
click at [1011, 396] on p "In perfect connection with nature, on the Maipo River and in front of the San […" at bounding box center [1007, 385] width 365 height 103
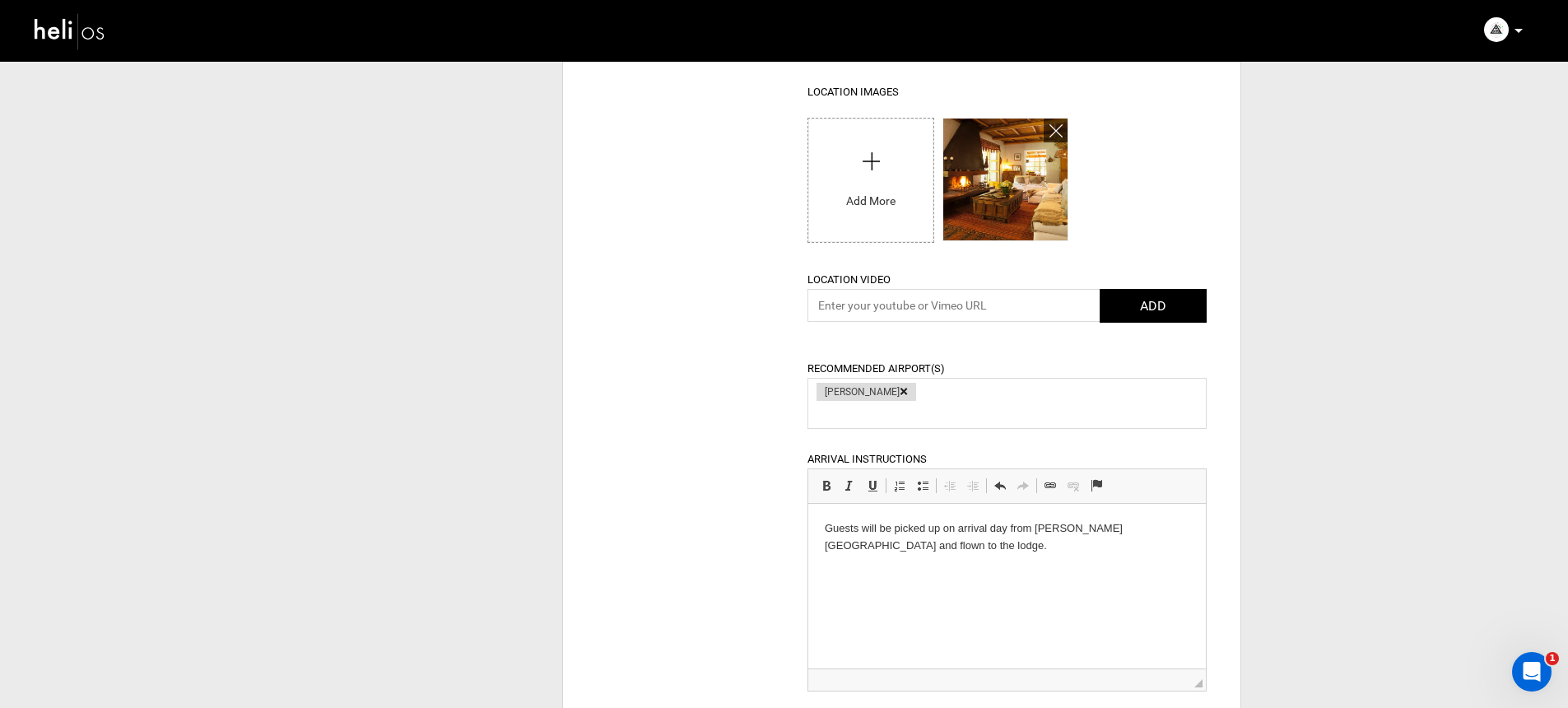
scroll to position [1431, 0]
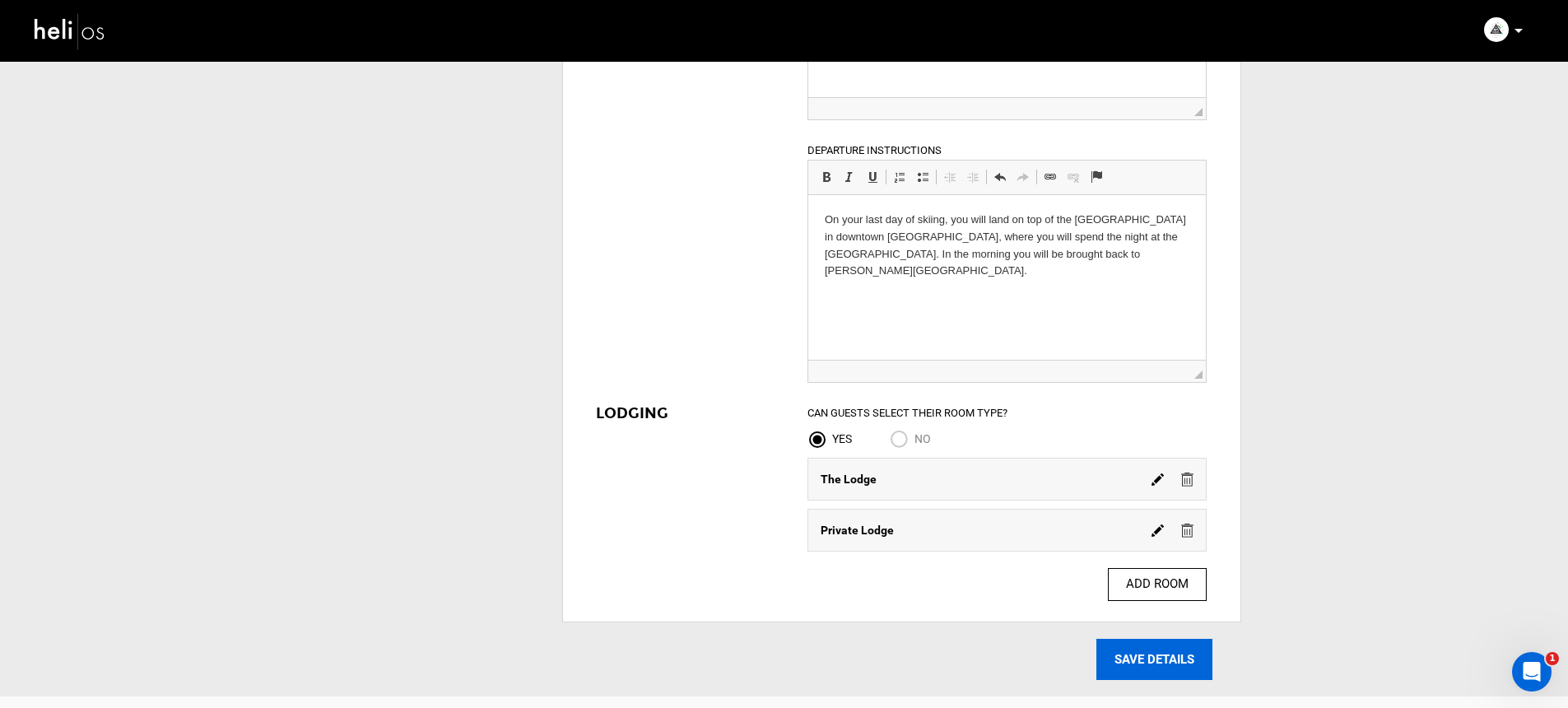
click at [1168, 663] on input "SAVE DETAILS" at bounding box center [1154, 659] width 116 height 41
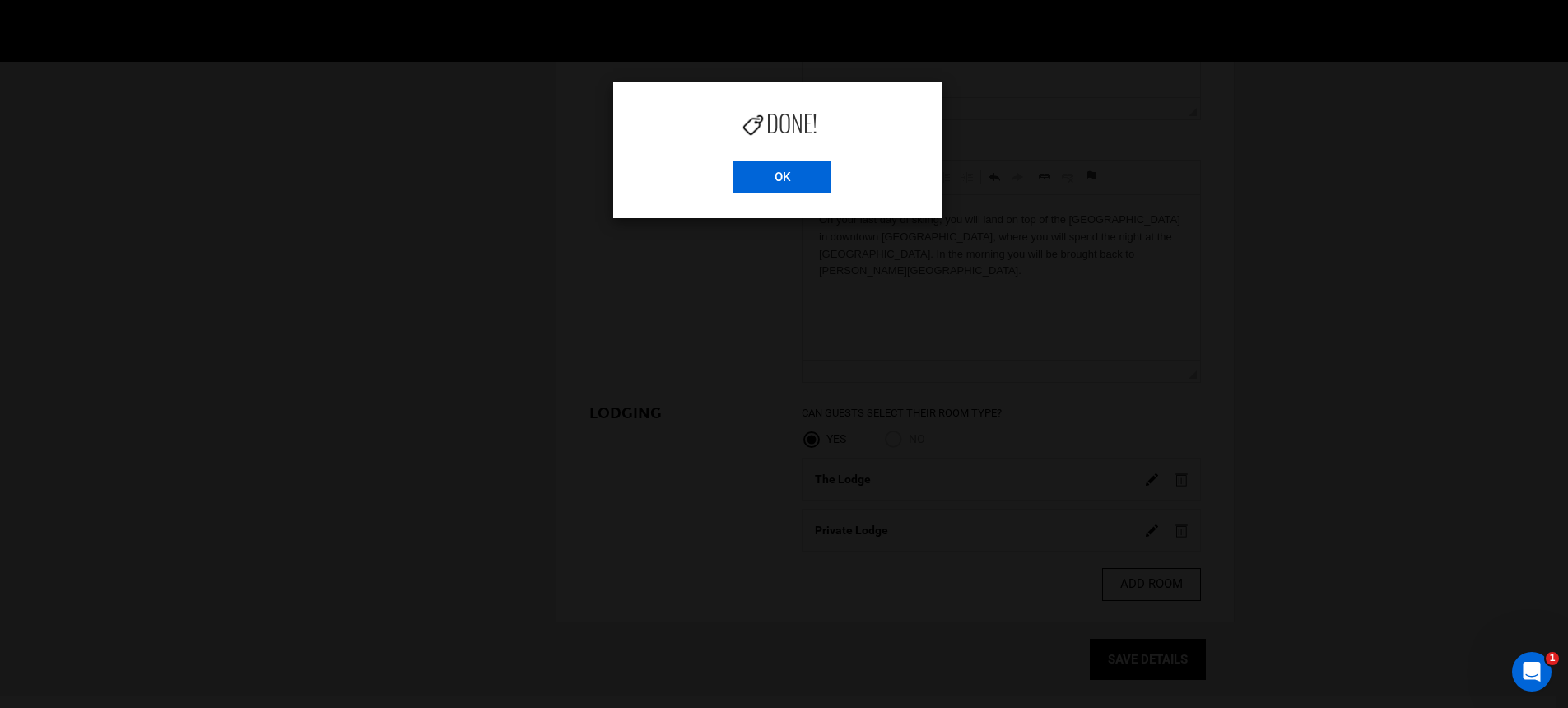
click at [803, 182] on input "OK" at bounding box center [781, 176] width 99 height 33
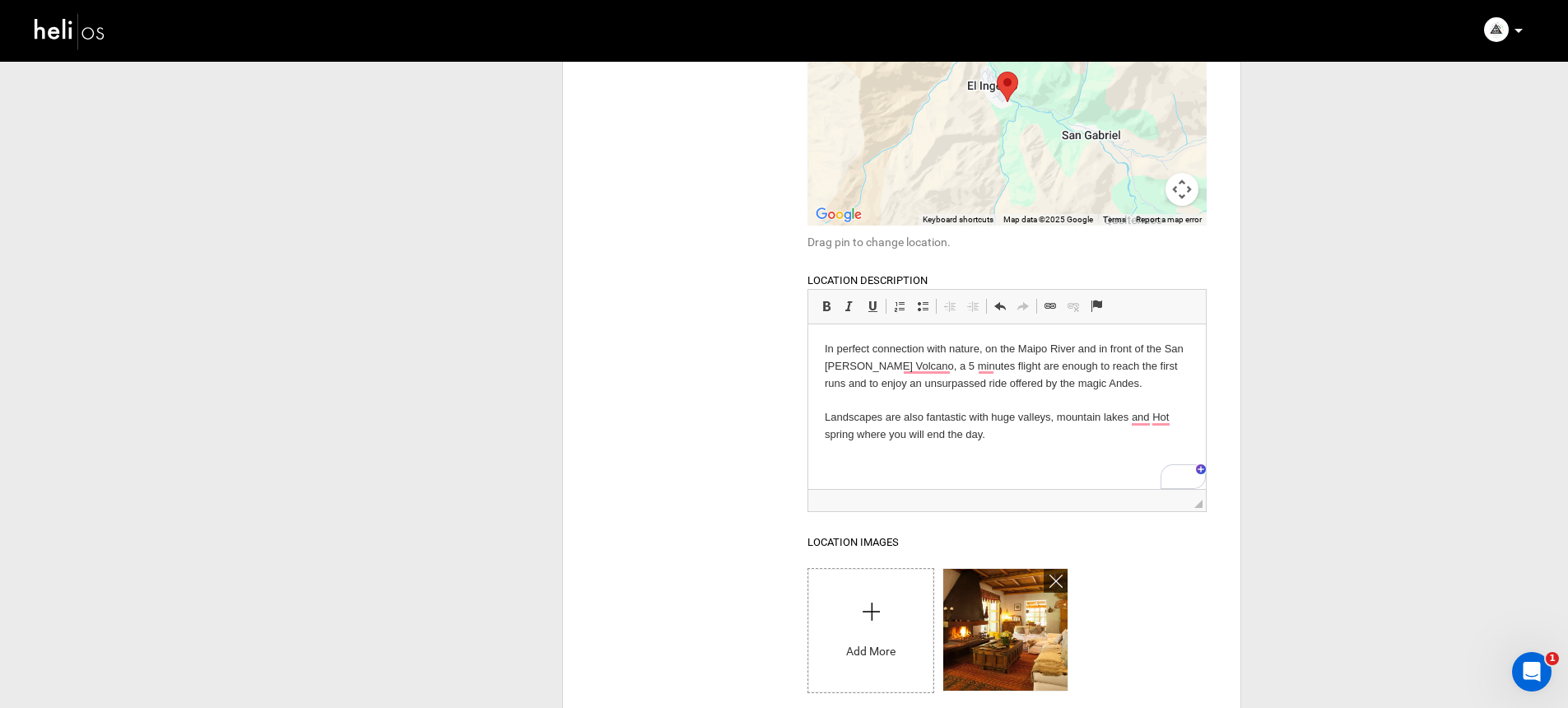
scroll to position [494, 0]
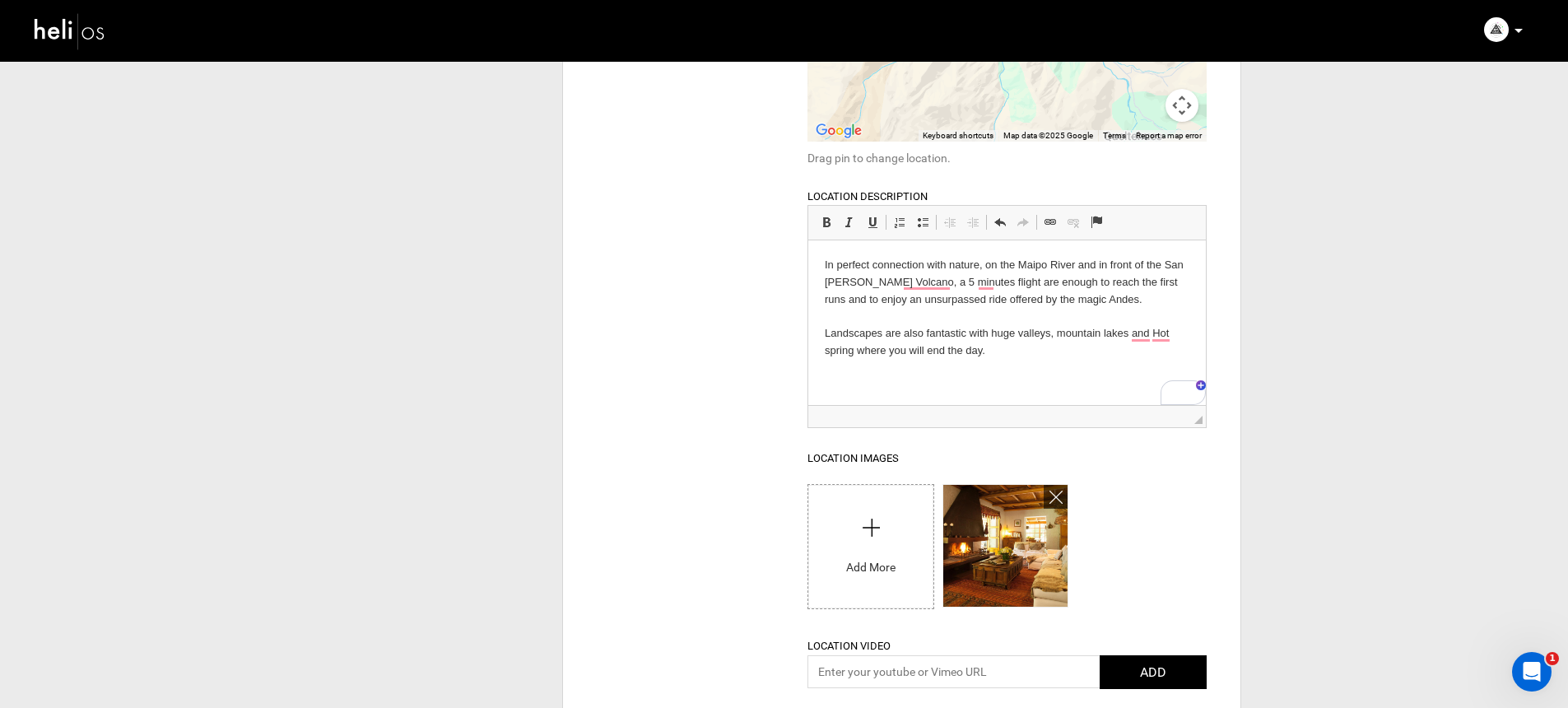
click at [895, 551] on input "file" at bounding box center [870, 542] width 124 height 116
type input "C:\fakepath\[GEOGRAPHIC_DATA] [PERSON_NAME]-0006206.jpg"
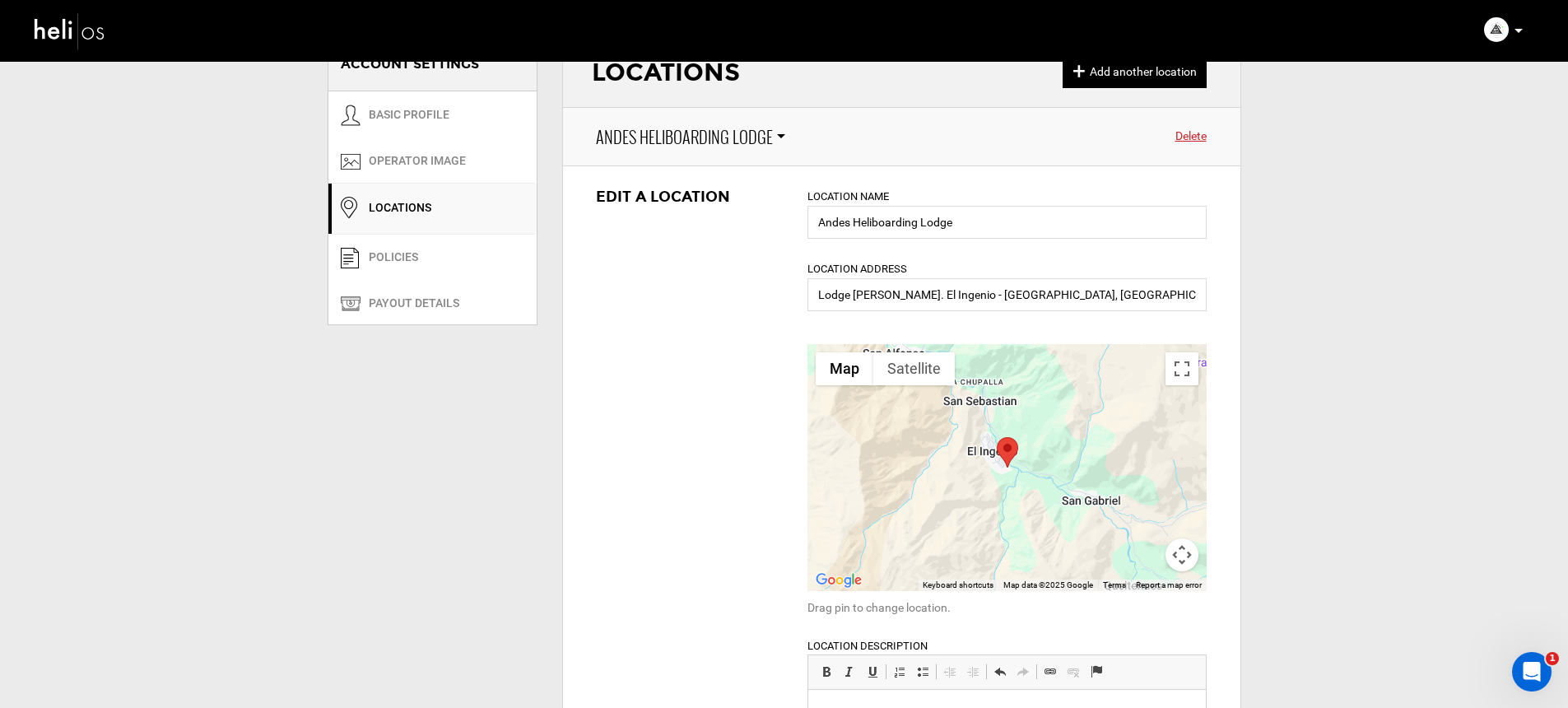
scroll to position [0, 0]
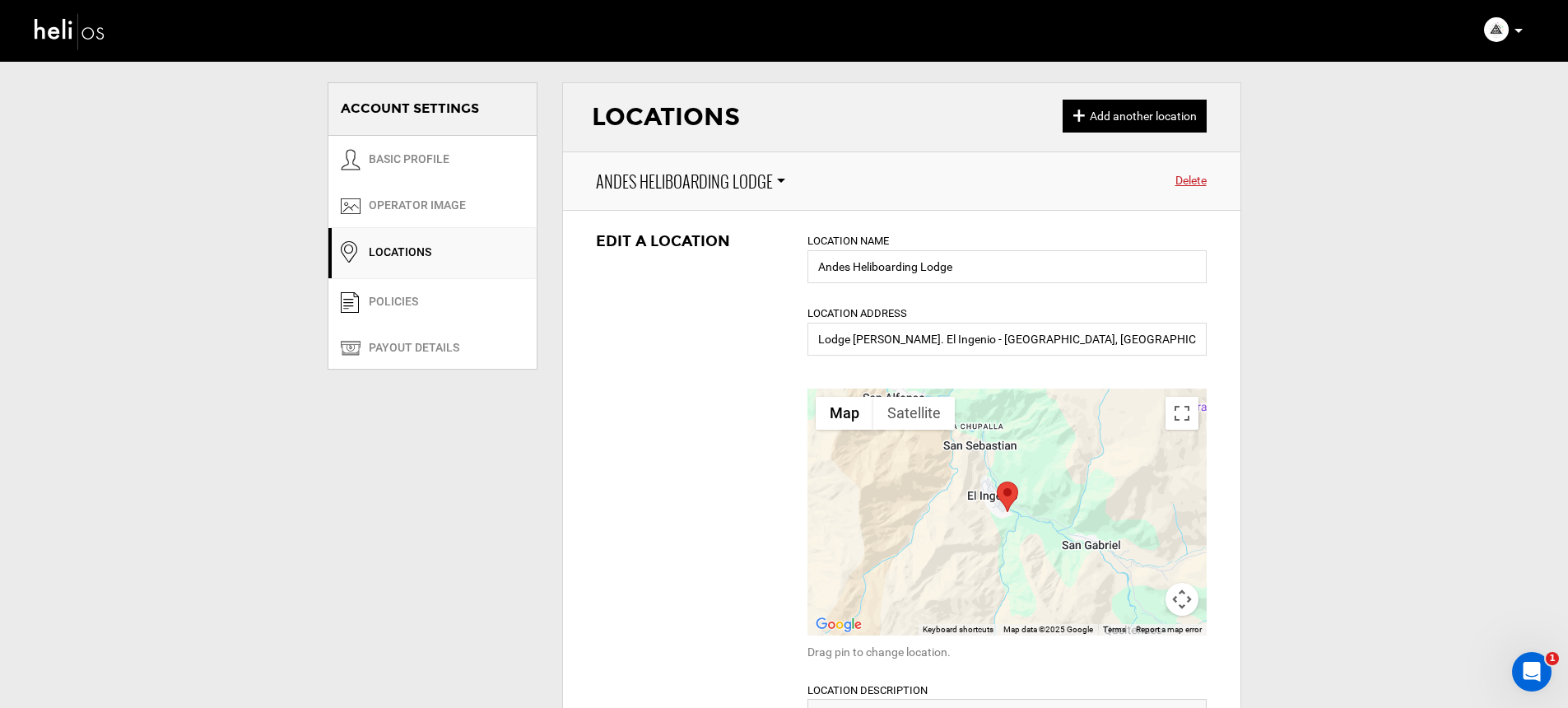
click at [88, 41] on img at bounding box center [70, 31] width 74 height 44
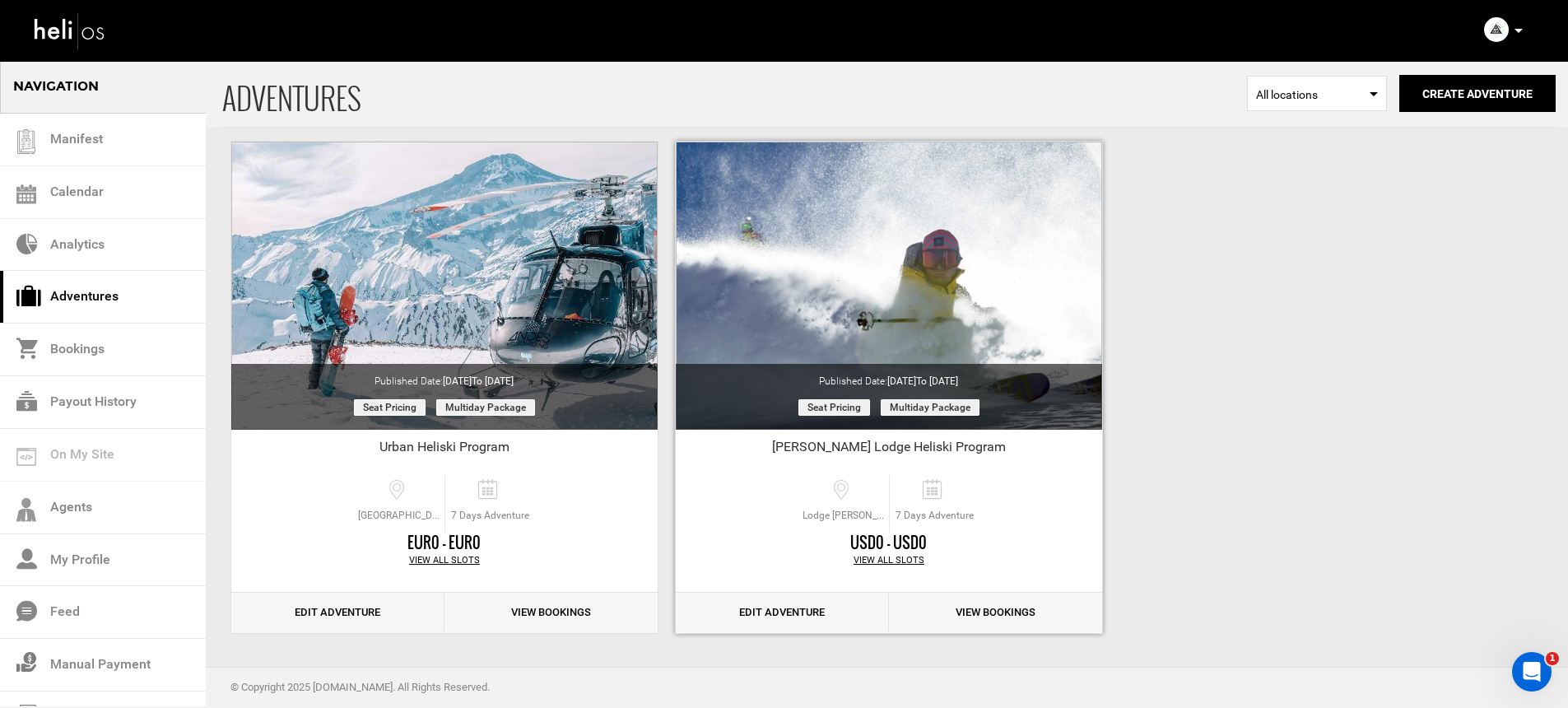
click at [832, 622] on link "Edit Adventure" at bounding box center [782, 613] width 214 height 41
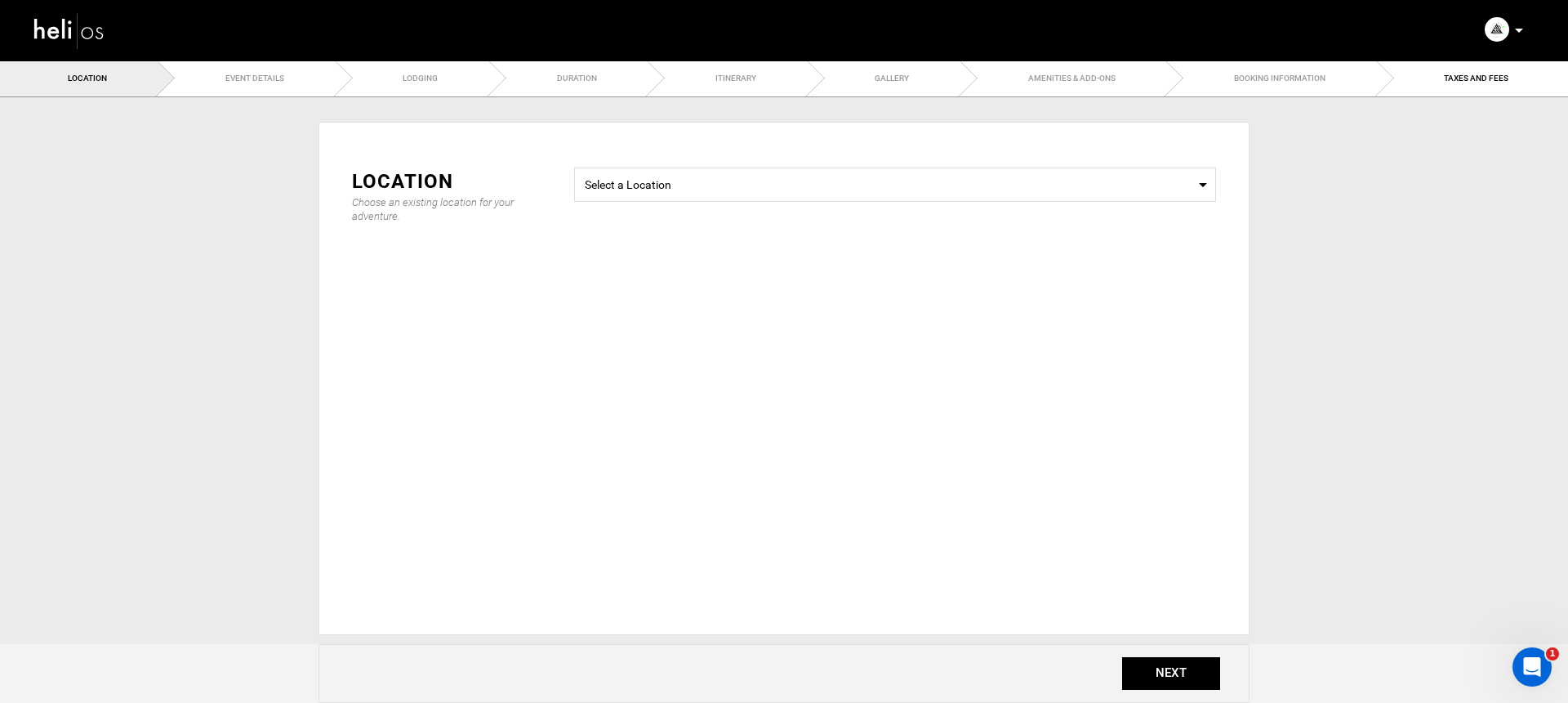
type input "[PERSON_NAME] Lodge Heliski Program"
checkbox input "true"
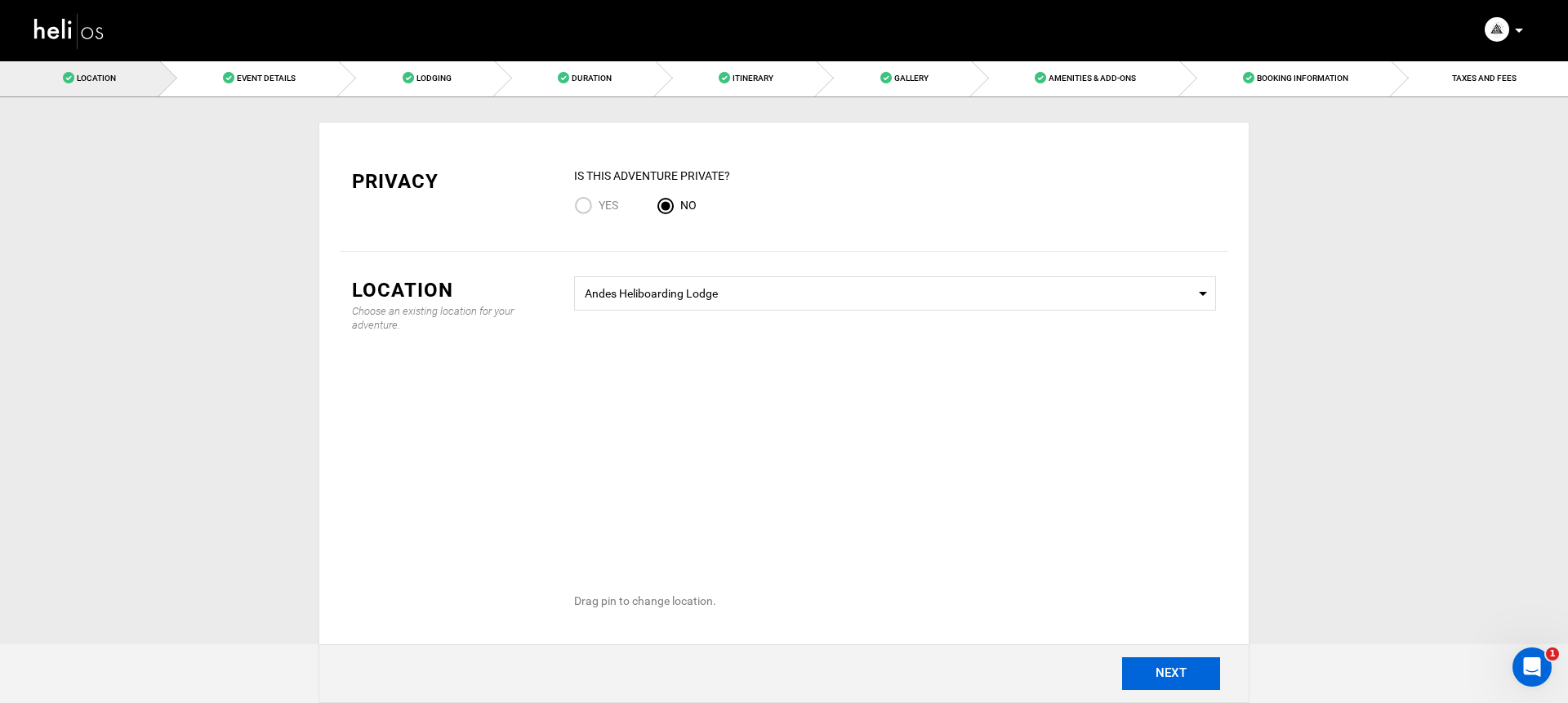
click at [1153, 675] on button "NEXT" at bounding box center [1171, 673] width 98 height 33
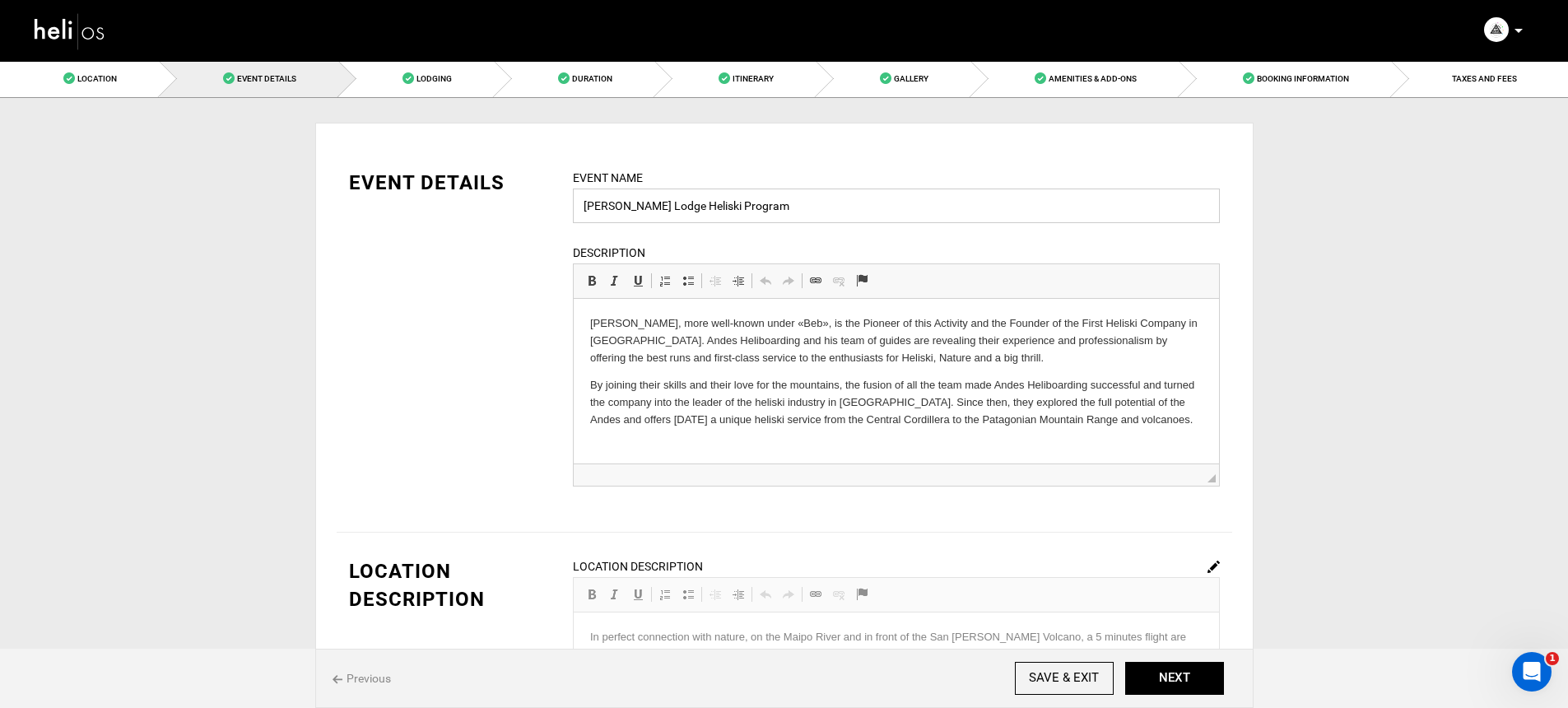
click at [687, 199] on input "[PERSON_NAME] Lodge Heliski Program" at bounding box center [896, 205] width 646 height 35
drag, startPoint x: 748, startPoint y: 208, endPoint x: 485, endPoint y: 203, distance: 263.0
click at [485, 203] on div "EVENT DETAILS Event Name [PERSON_NAME] Heliski Program Event name can not be le…" at bounding box center [784, 338] width 895 height 338
type input "A"
type input "Andes Heliboarding Lodge"
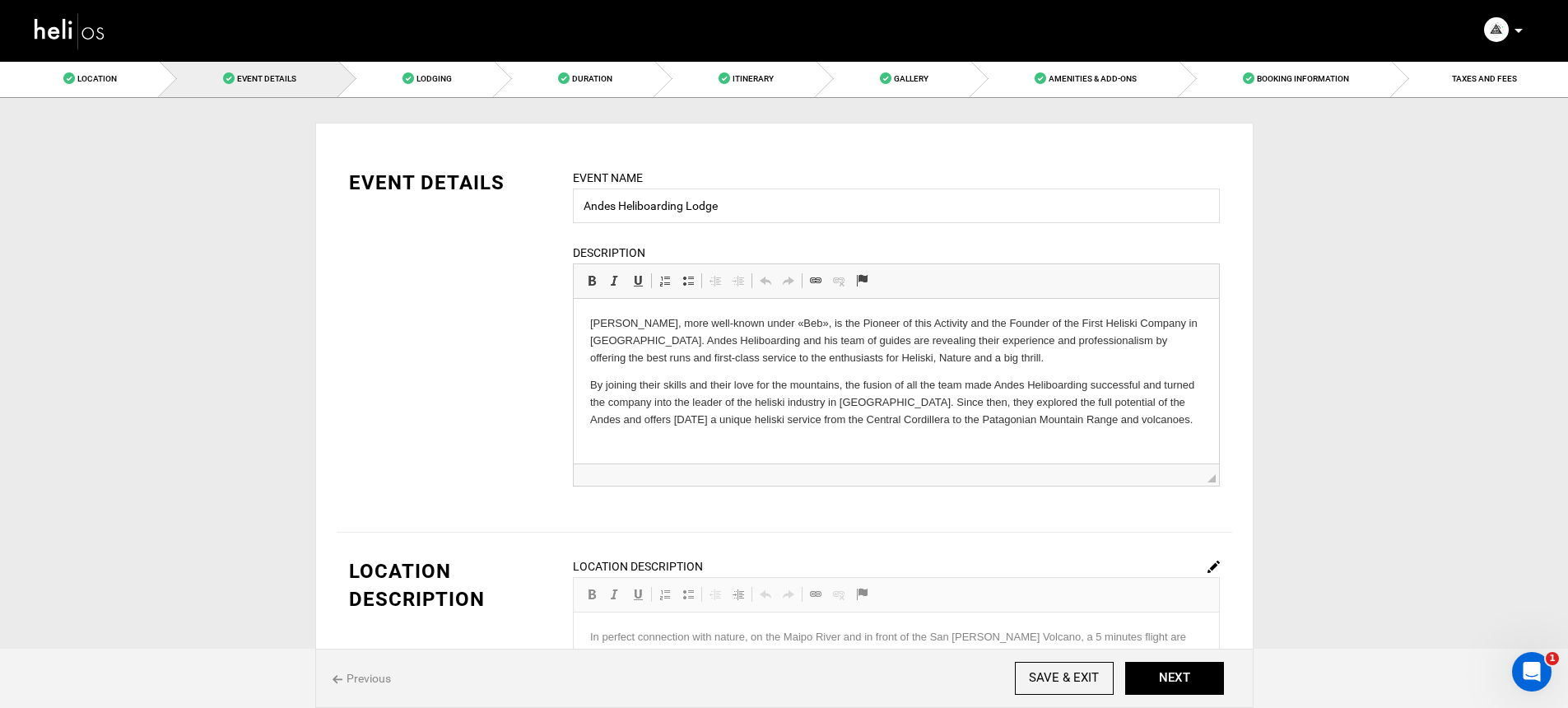
click at [852, 322] on p "[PERSON_NAME], more well-known under «Beb», is the Pioneer of this Activity and…" at bounding box center [895, 340] width 612 height 51
click at [830, 325] on p "[PERSON_NAME], more well-known under «Beb , is the Pioneer of this Activity and…" at bounding box center [895, 340] width 612 height 51
click at [893, 354] on p "[PERSON_NAME], more well-known under Beb , is the Pioneer of this Activity and …" at bounding box center [895, 340] width 612 height 51
drag, startPoint x: 983, startPoint y: 324, endPoint x: 958, endPoint y: 323, distance: 25.0
click at [958, 323] on p "[PERSON_NAME], more well-known under Beb , is the Pioneer of this Activity and …" at bounding box center [895, 340] width 612 height 51
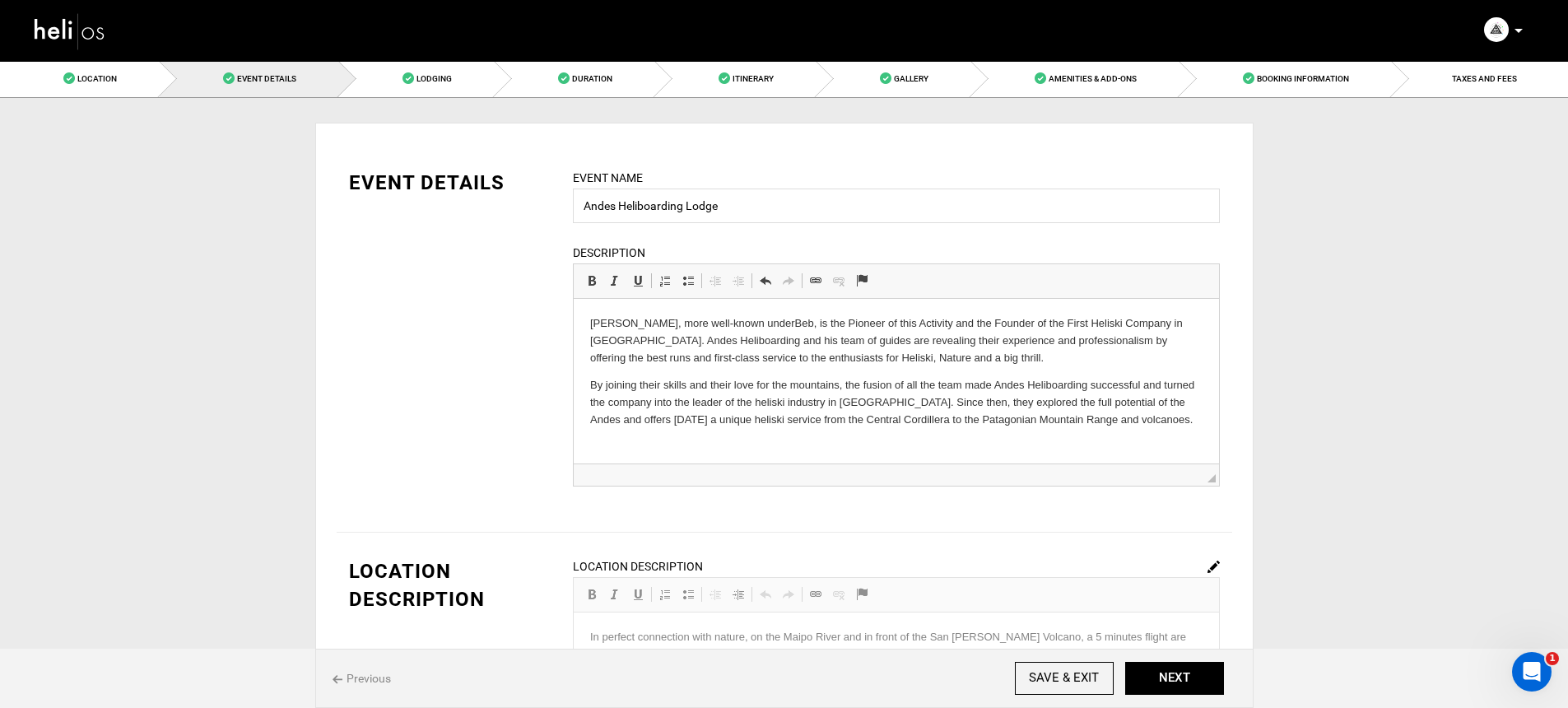
click at [950, 324] on p "[PERSON_NAME], more well-known under Beb , is the Pioneer of this Activity and …" at bounding box center [895, 340] width 612 height 51
click at [962, 359] on p "[PERSON_NAME], more well-known under Beb , is the Pioneer of this a ctivity and…" at bounding box center [895, 340] width 612 height 51
drag, startPoint x: 981, startPoint y: 327, endPoint x: 947, endPoint y: 326, distance: 34.0
click at [947, 326] on p "[PERSON_NAME], more well-known under Beb , is the Pioneer of this a ctivity and…" at bounding box center [895, 340] width 612 height 51
click at [1036, 345] on p "[PERSON_NAME], more well-known under Beb , is the Pioneer of heliskiing and the…" at bounding box center [895, 340] width 612 height 51
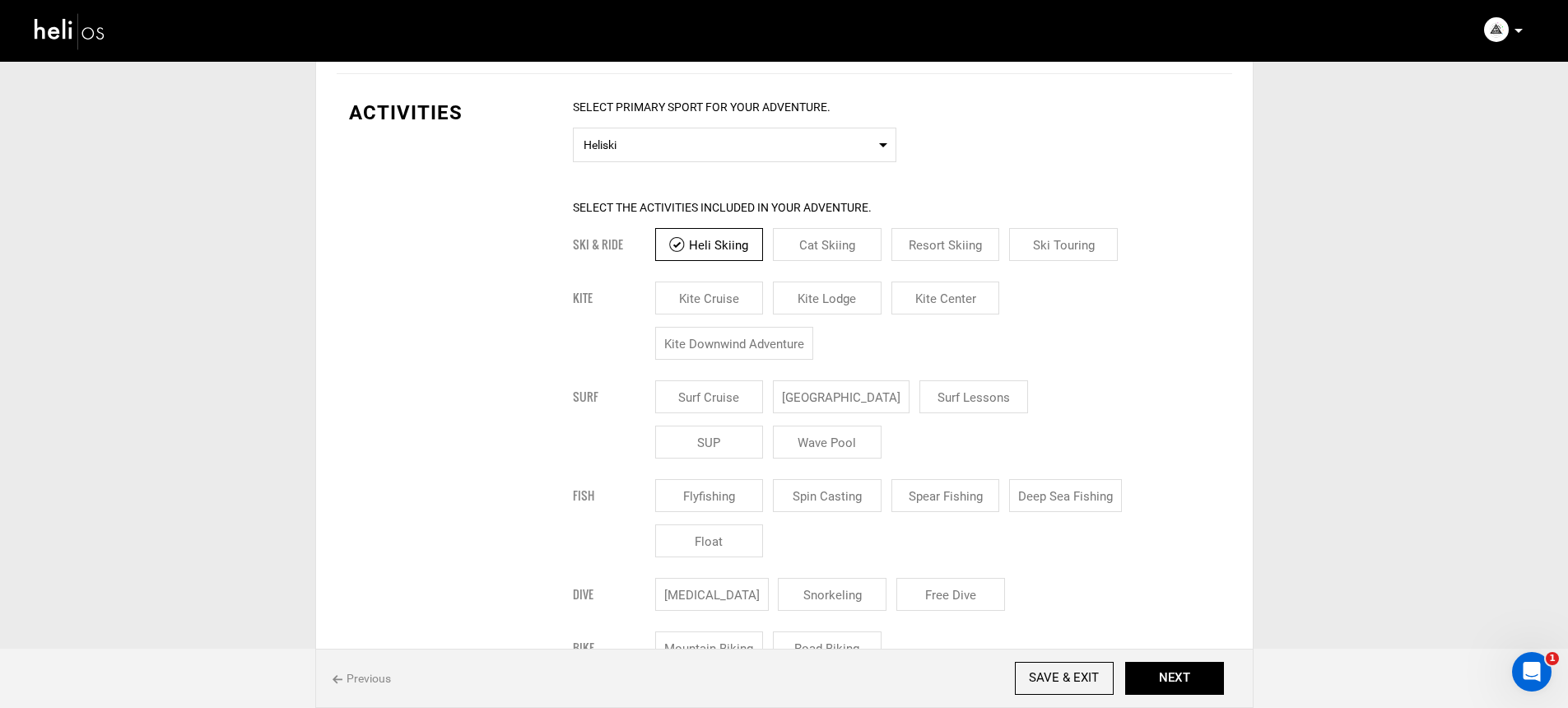
scroll to position [705, 0]
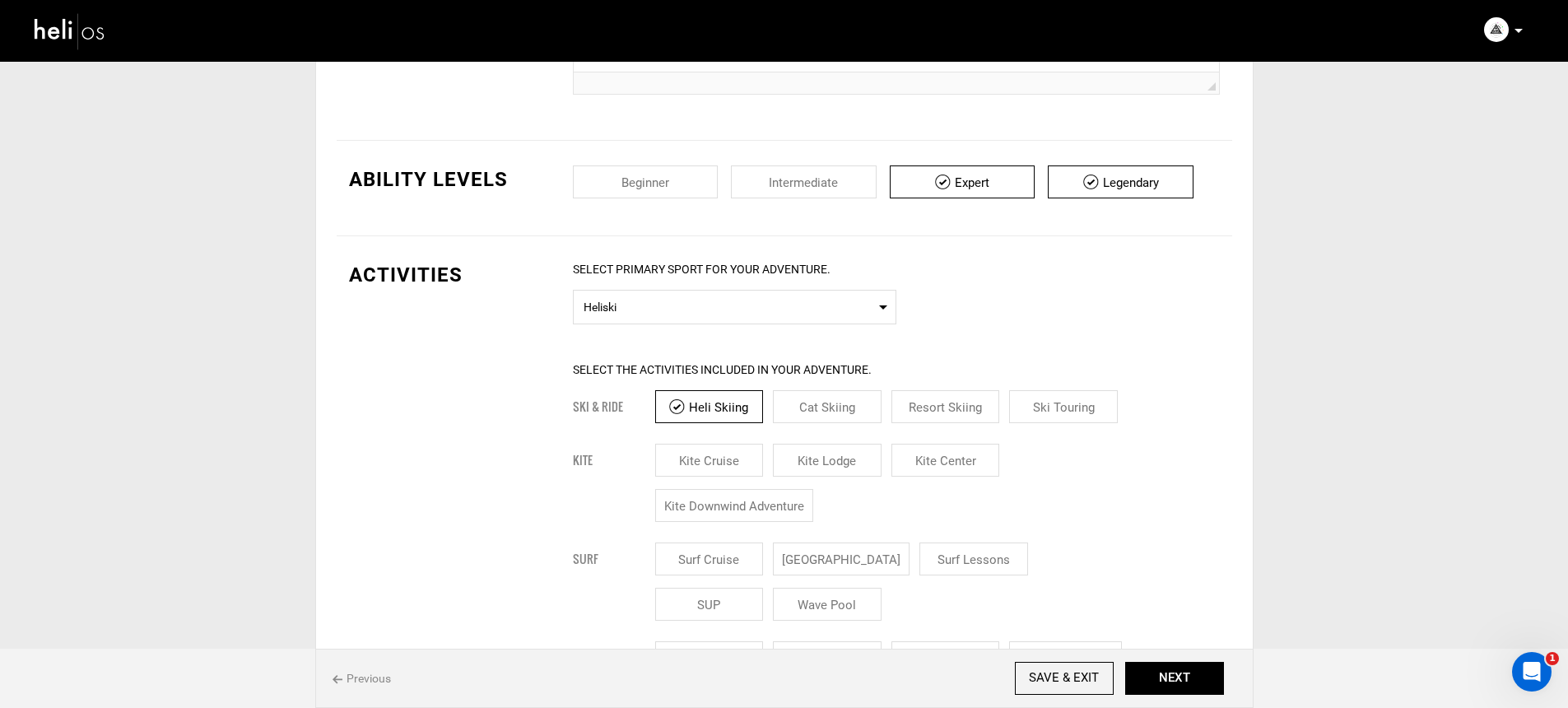
click at [808, 185] on input "checkbox" at bounding box center [803, 181] width 146 height 33
checkbox input "true"
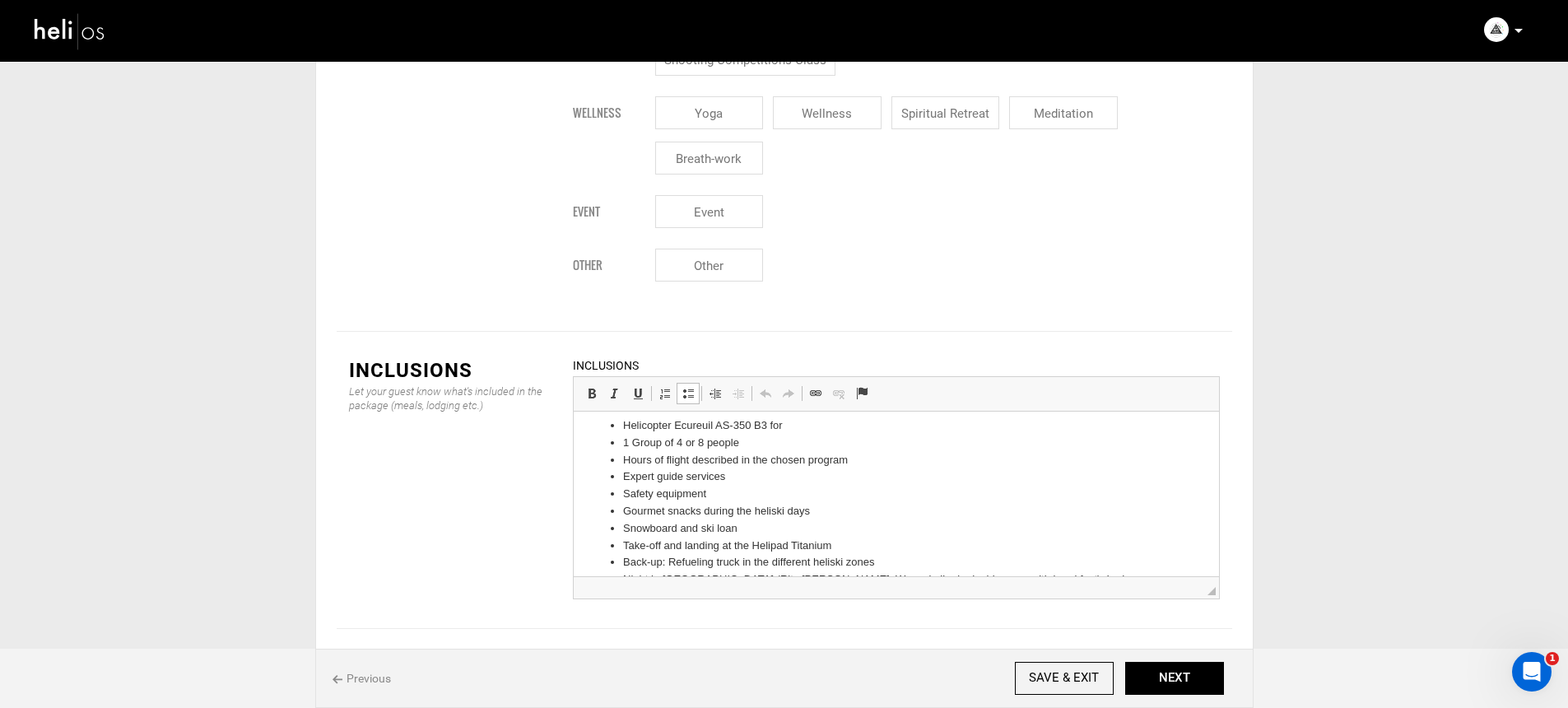
scroll to position [11, 0]
click at [805, 426] on li "Helicopter Ecureuil AS-350 B3 for" at bounding box center [895, 425] width 546 height 17
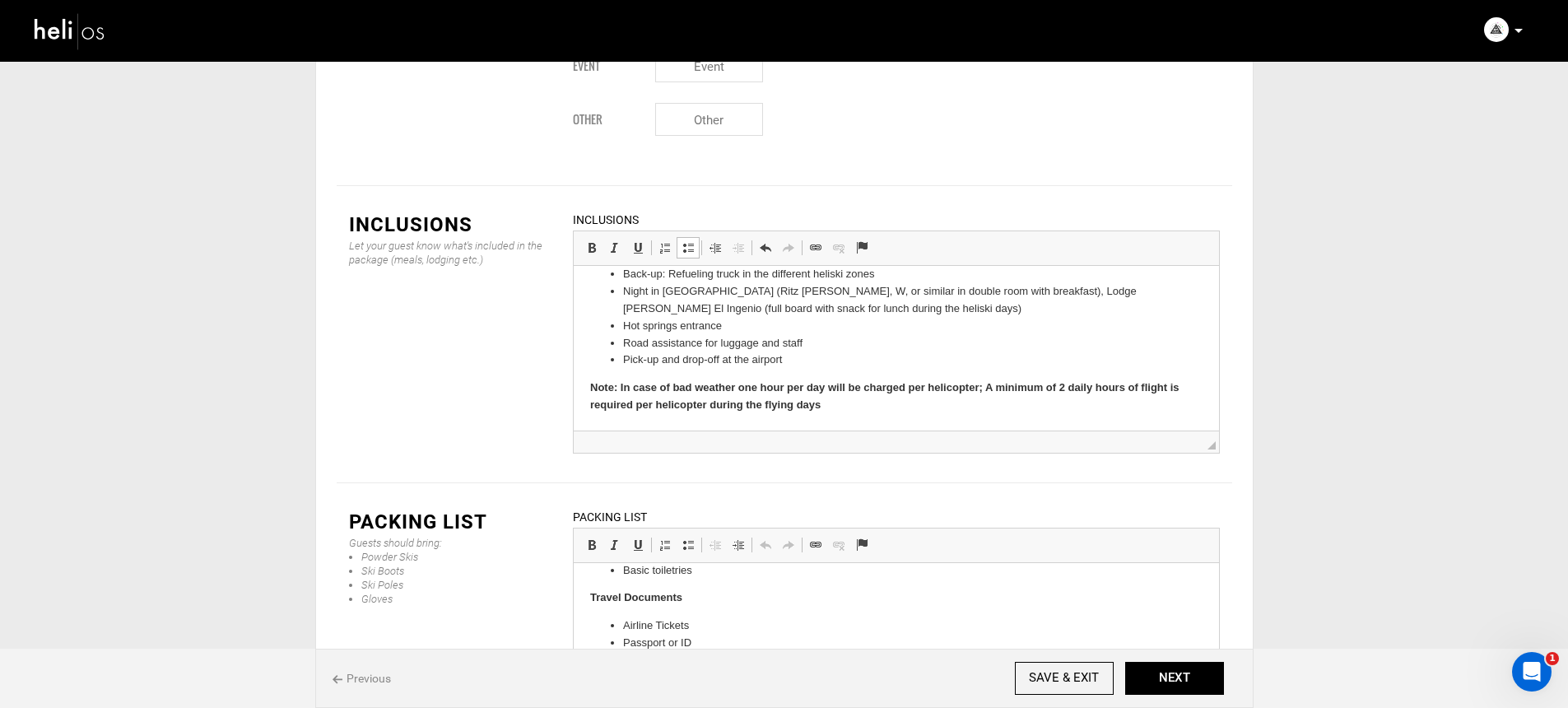
scroll to position [376, 0]
click at [1145, 672] on button "NEXT" at bounding box center [1174, 678] width 99 height 33
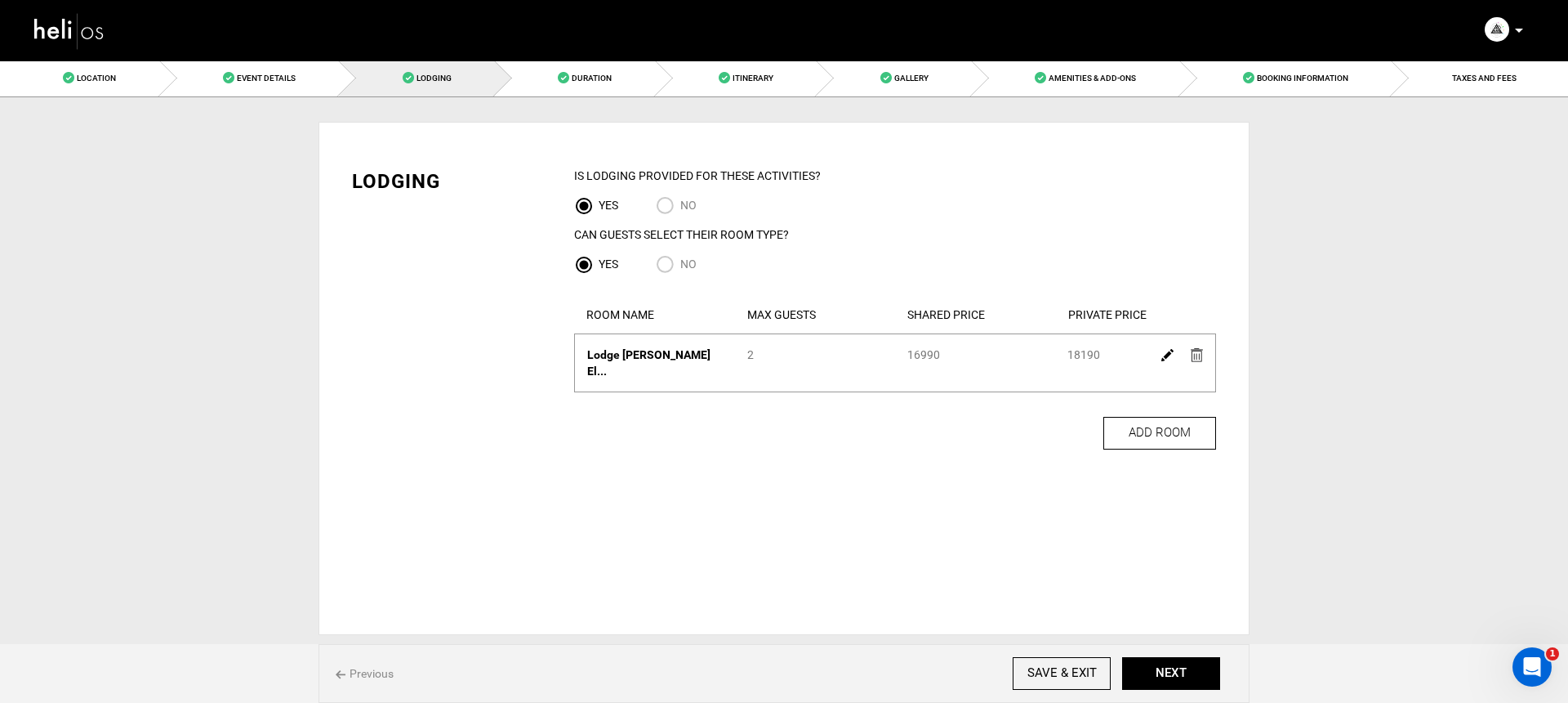
click at [1168, 355] on img at bounding box center [1168, 354] width 13 height 13
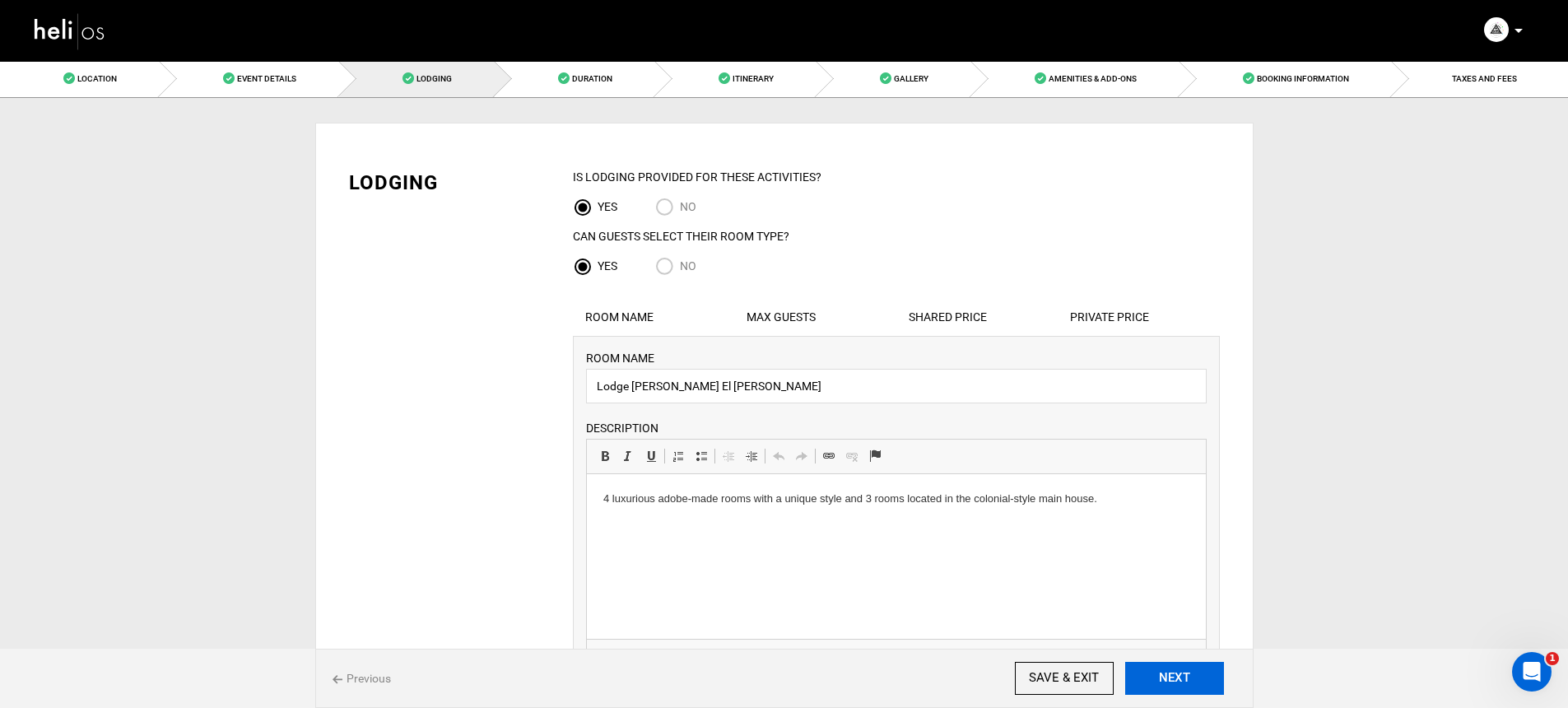
click at [1202, 673] on button "NEXT" at bounding box center [1174, 678] width 99 height 33
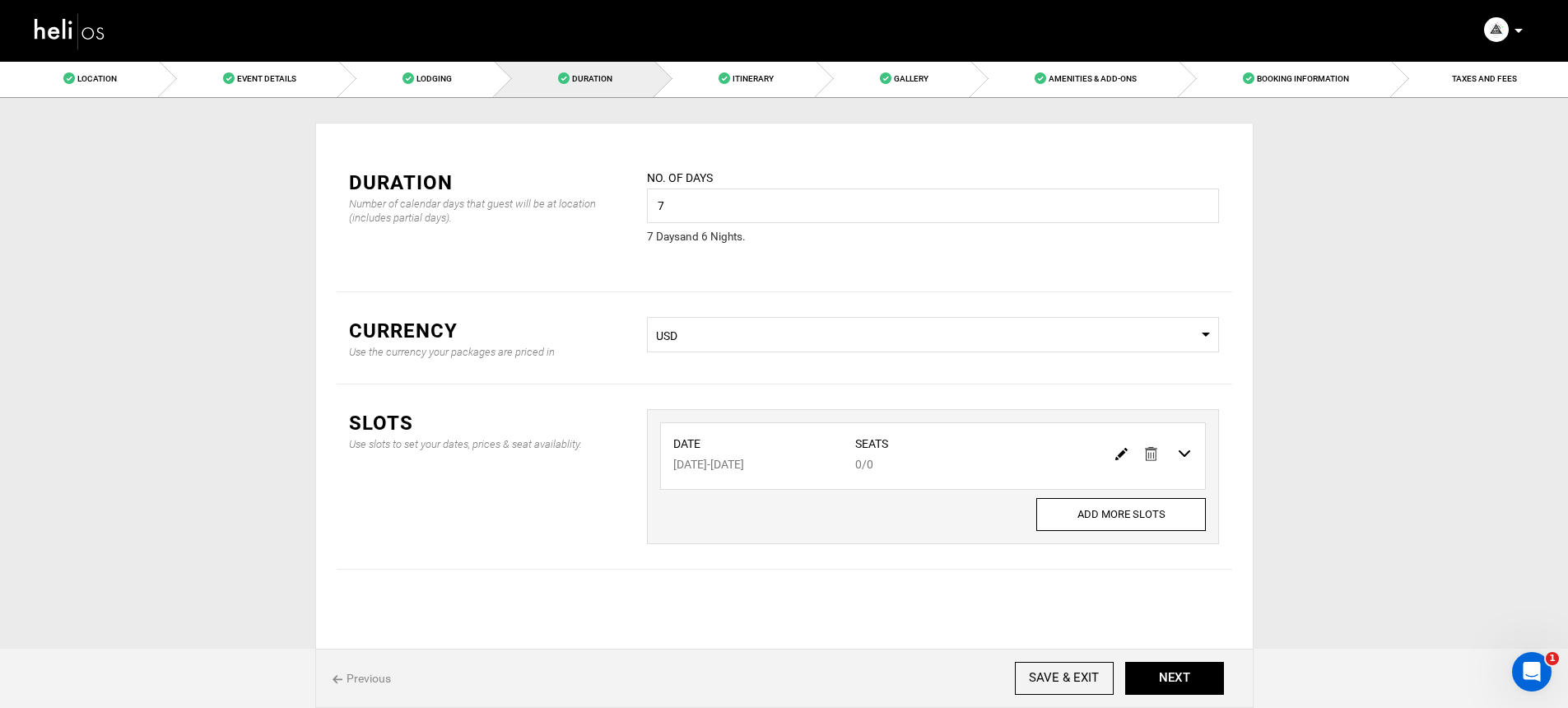
click at [1118, 457] on img at bounding box center [1121, 453] width 13 height 13
type input "[DATE]"
type input "0"
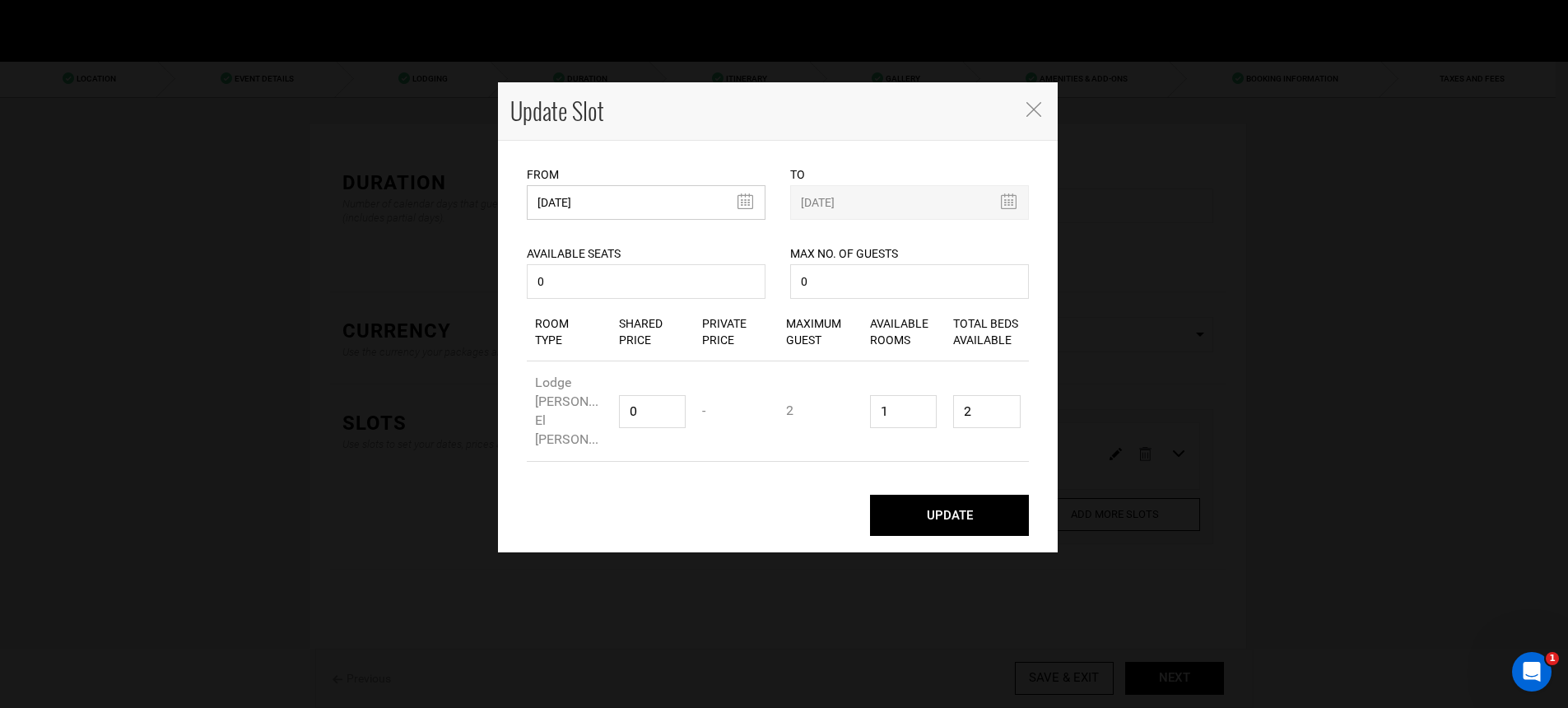
click at [703, 214] on input "[DATE]" at bounding box center [646, 202] width 239 height 35
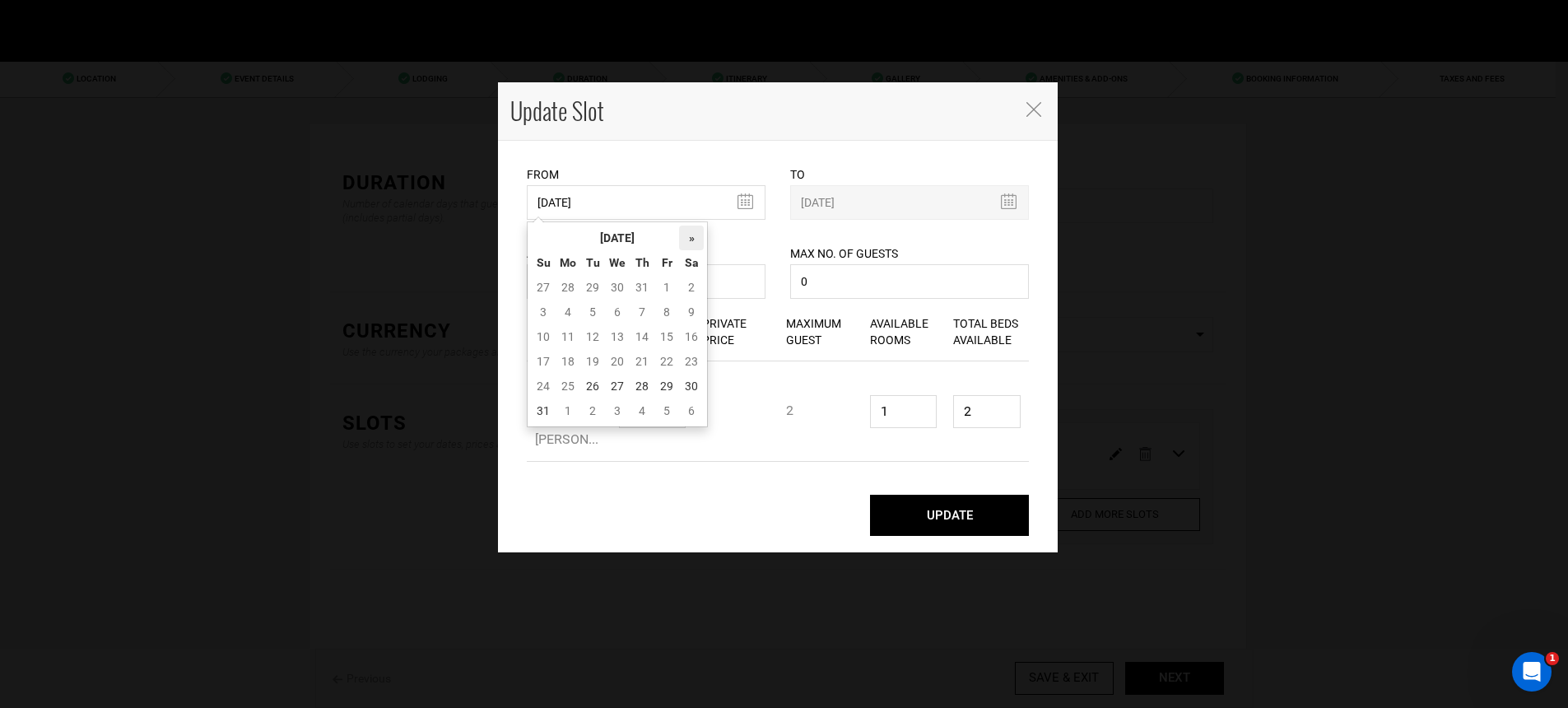
click at [700, 234] on th "»" at bounding box center [690, 237] width 24 height 24
click at [699, 234] on th "»" at bounding box center [690, 237] width 24 height 24
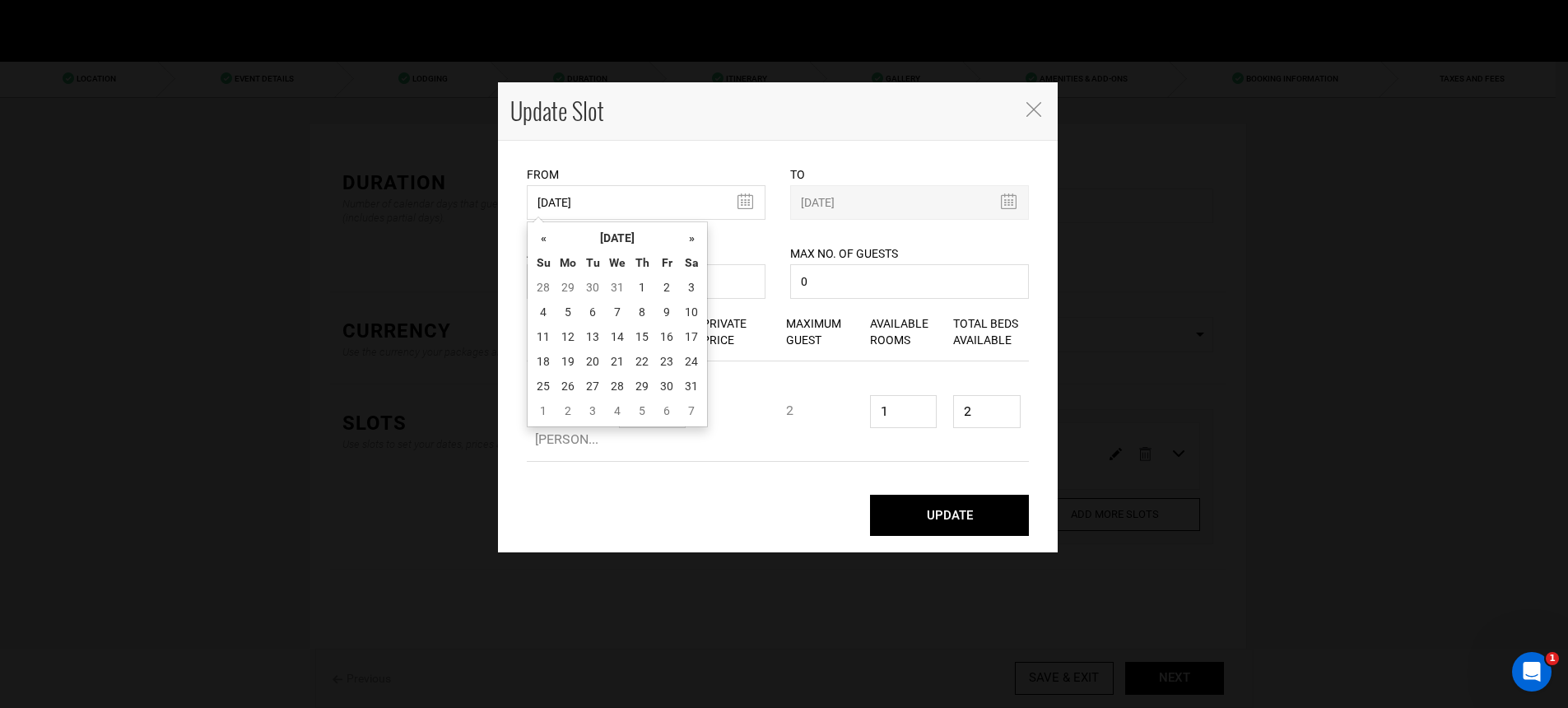
click at [699, 234] on th "»" at bounding box center [690, 237] width 24 height 24
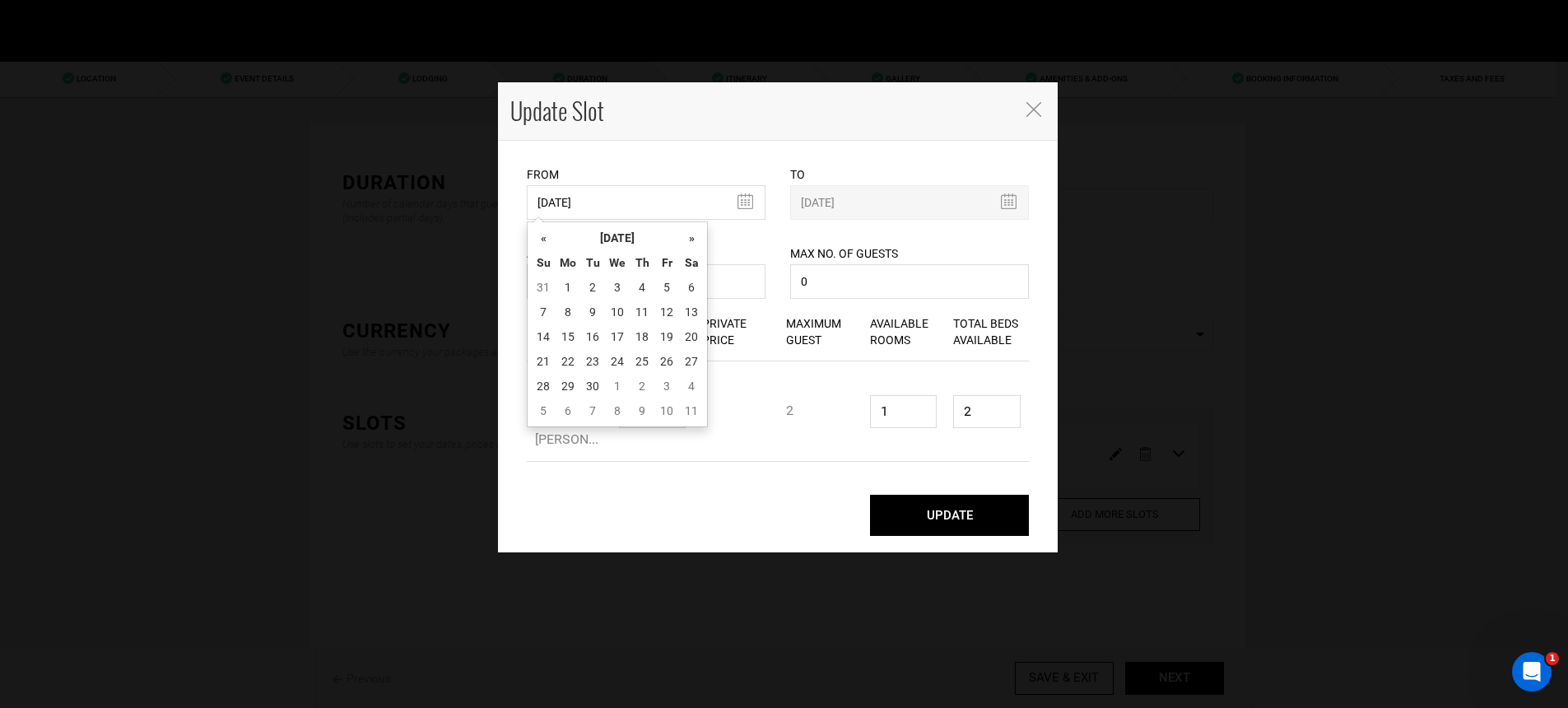
click at [699, 234] on th "»" at bounding box center [690, 237] width 24 height 24
click at [693, 243] on th "»" at bounding box center [690, 237] width 24 height 24
click at [686, 289] on td "5" at bounding box center [690, 287] width 24 height 24
type input "[DATE]"
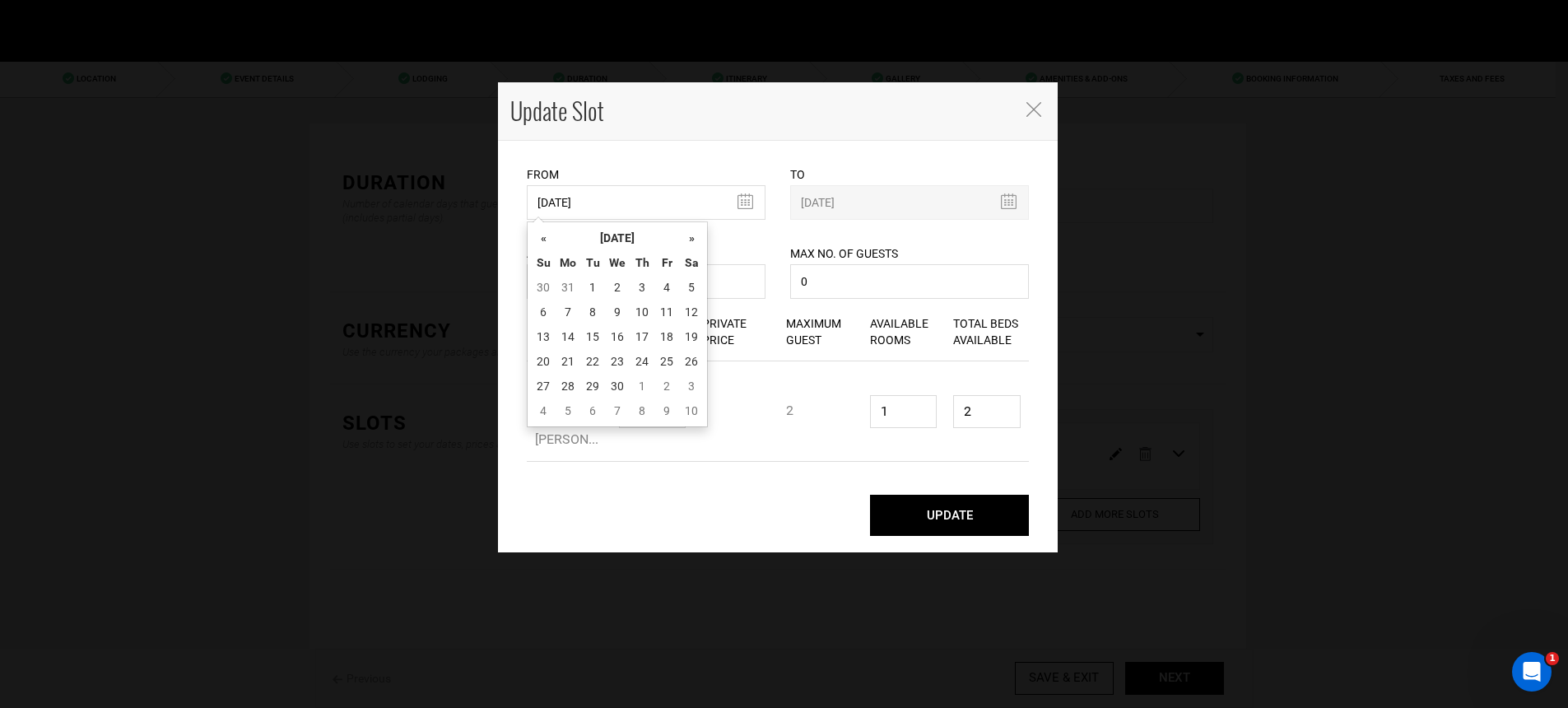
type input "[DATE]"
click at [688, 288] on input "0" at bounding box center [646, 281] width 239 height 35
click at [930, 495] on button "UPDATE" at bounding box center [949, 515] width 159 height 41
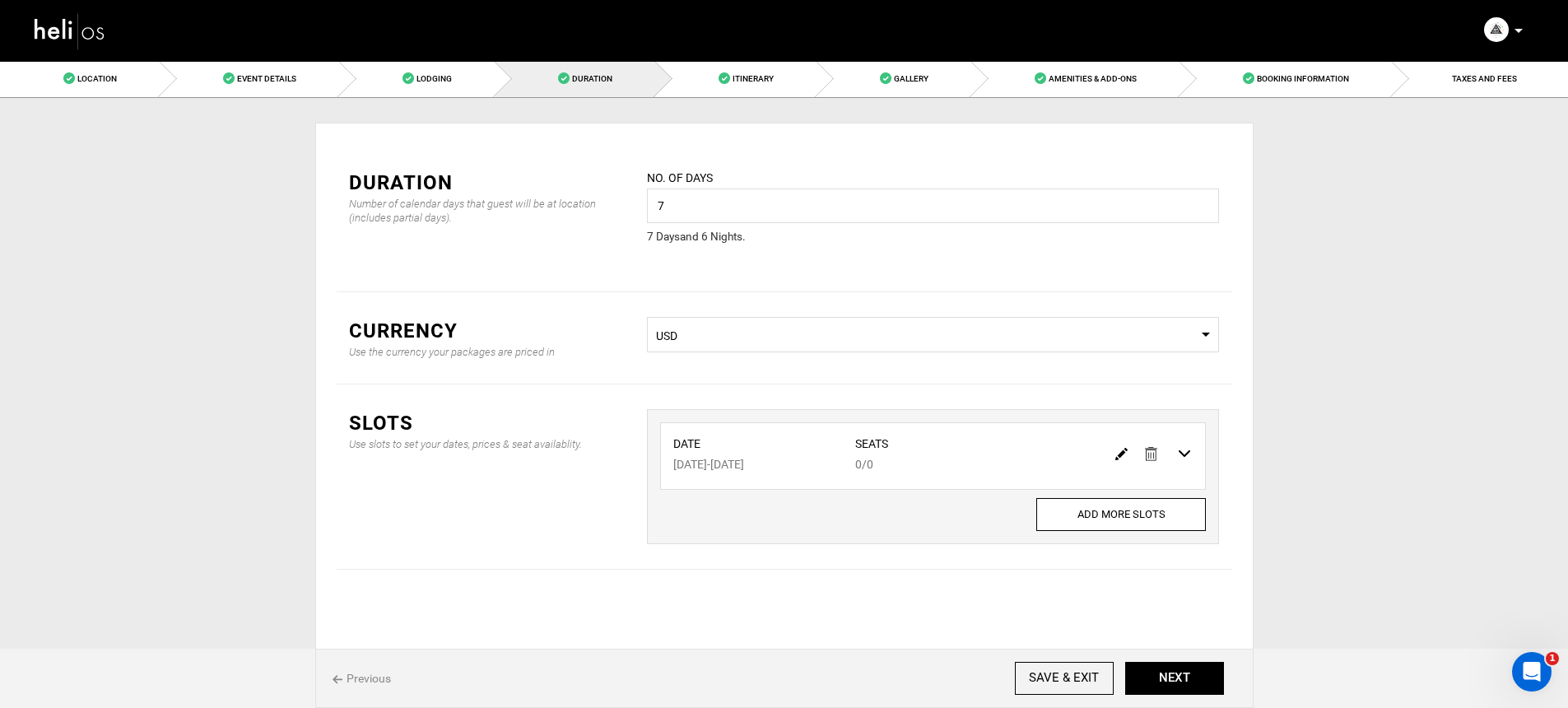
click at [376, 680] on span "Previous" at bounding box center [361, 678] width 58 height 17
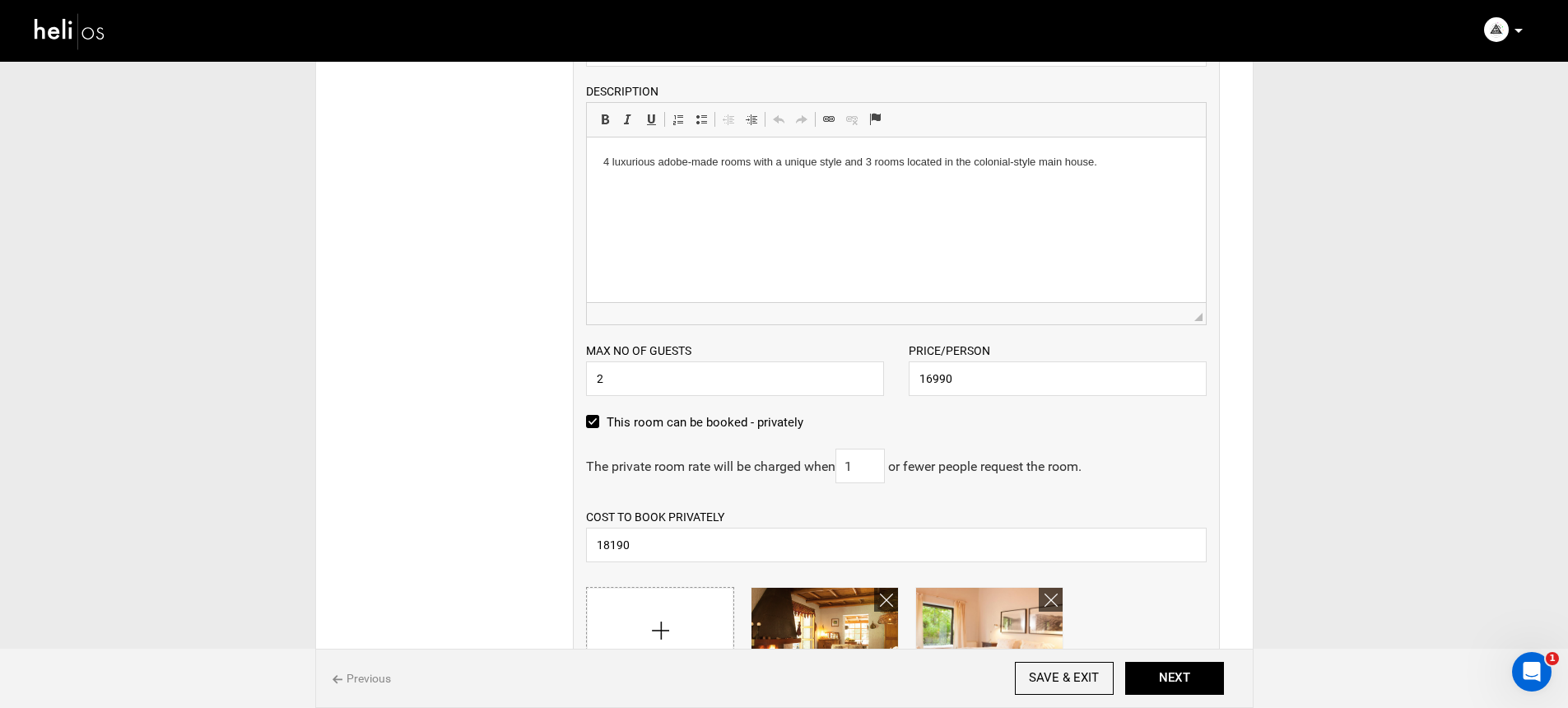
scroll to position [662, 0]
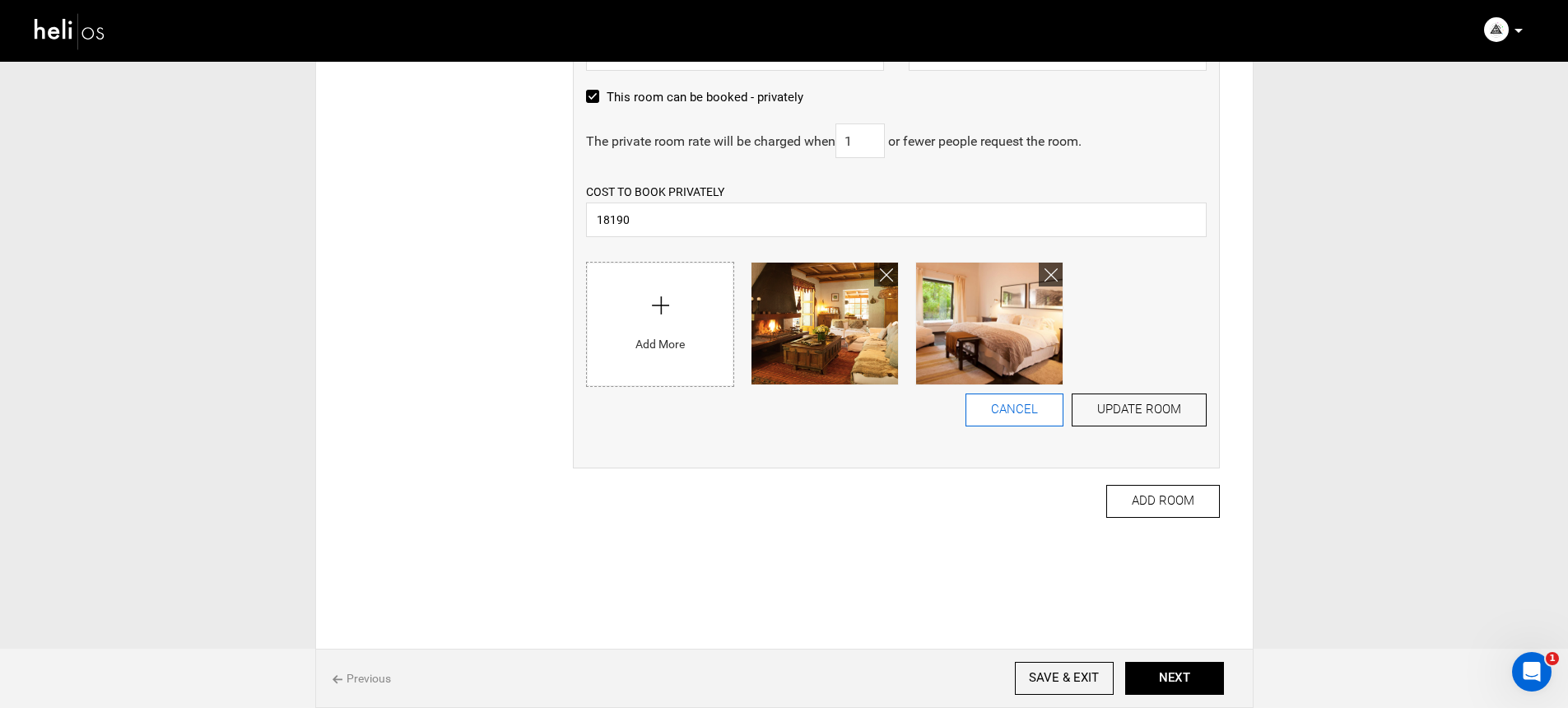
click at [1025, 408] on button "CANCEL" at bounding box center [1014, 409] width 98 height 33
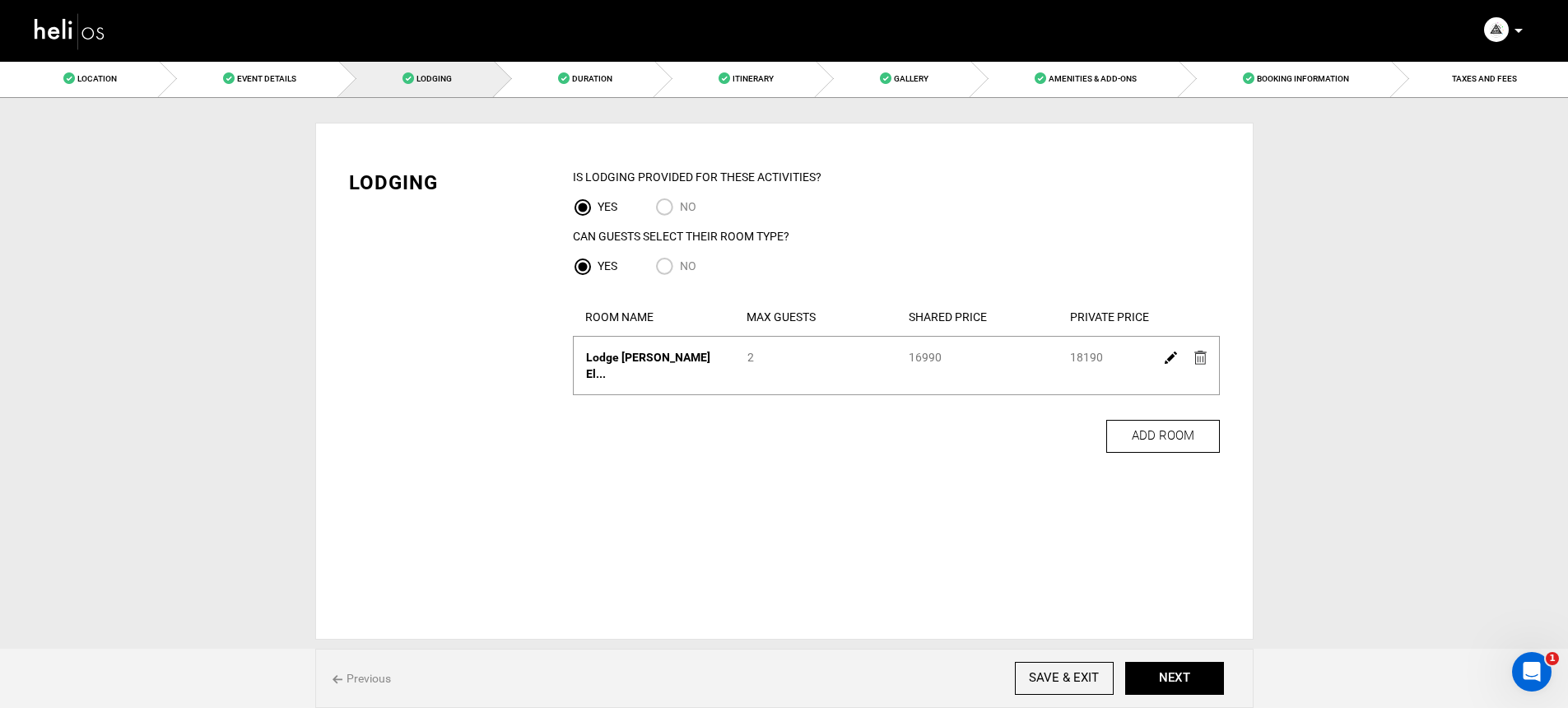
scroll to position [0, 0]
click at [248, 83] on link "Event Details" at bounding box center [251, 78] width 181 height 37
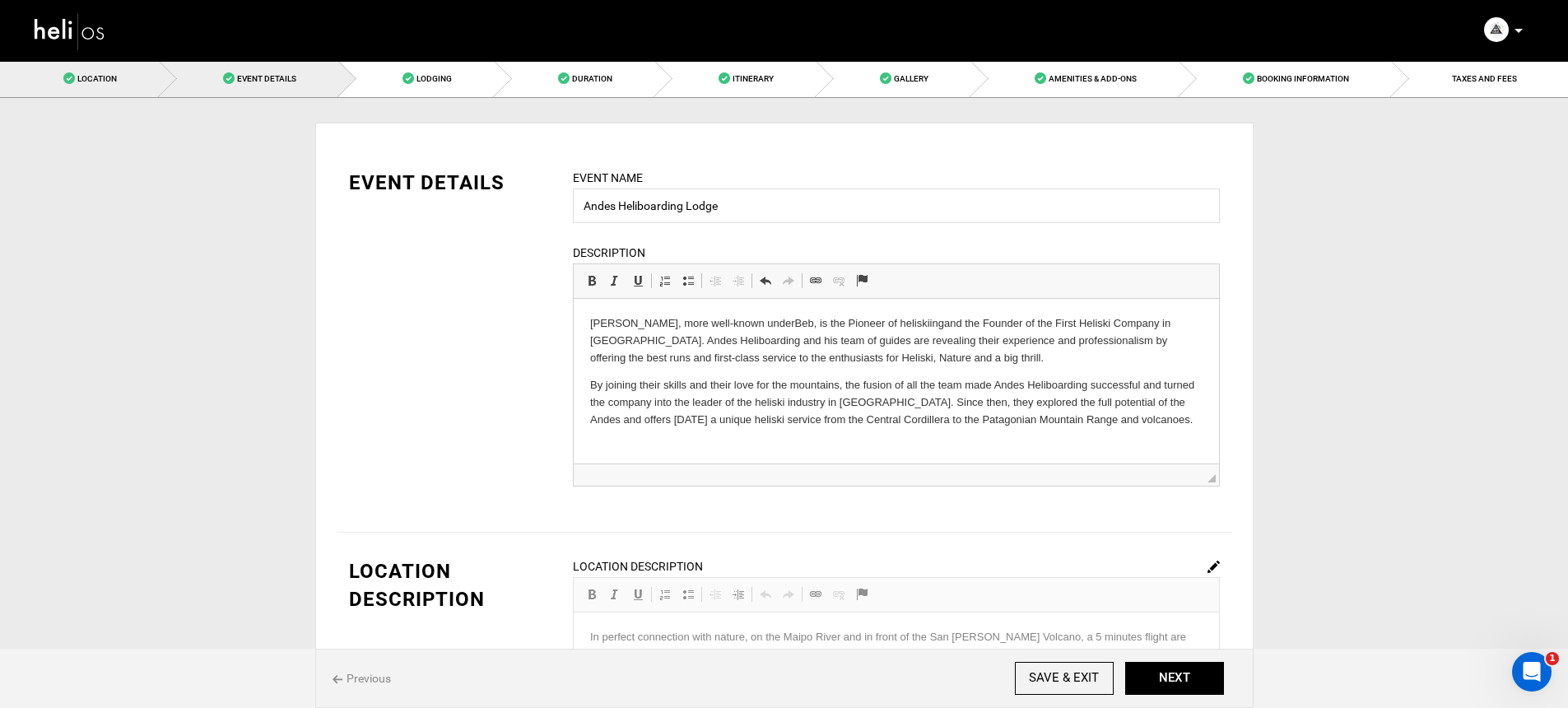
click at [158, 90] on link "Location" at bounding box center [79, 78] width 160 height 37
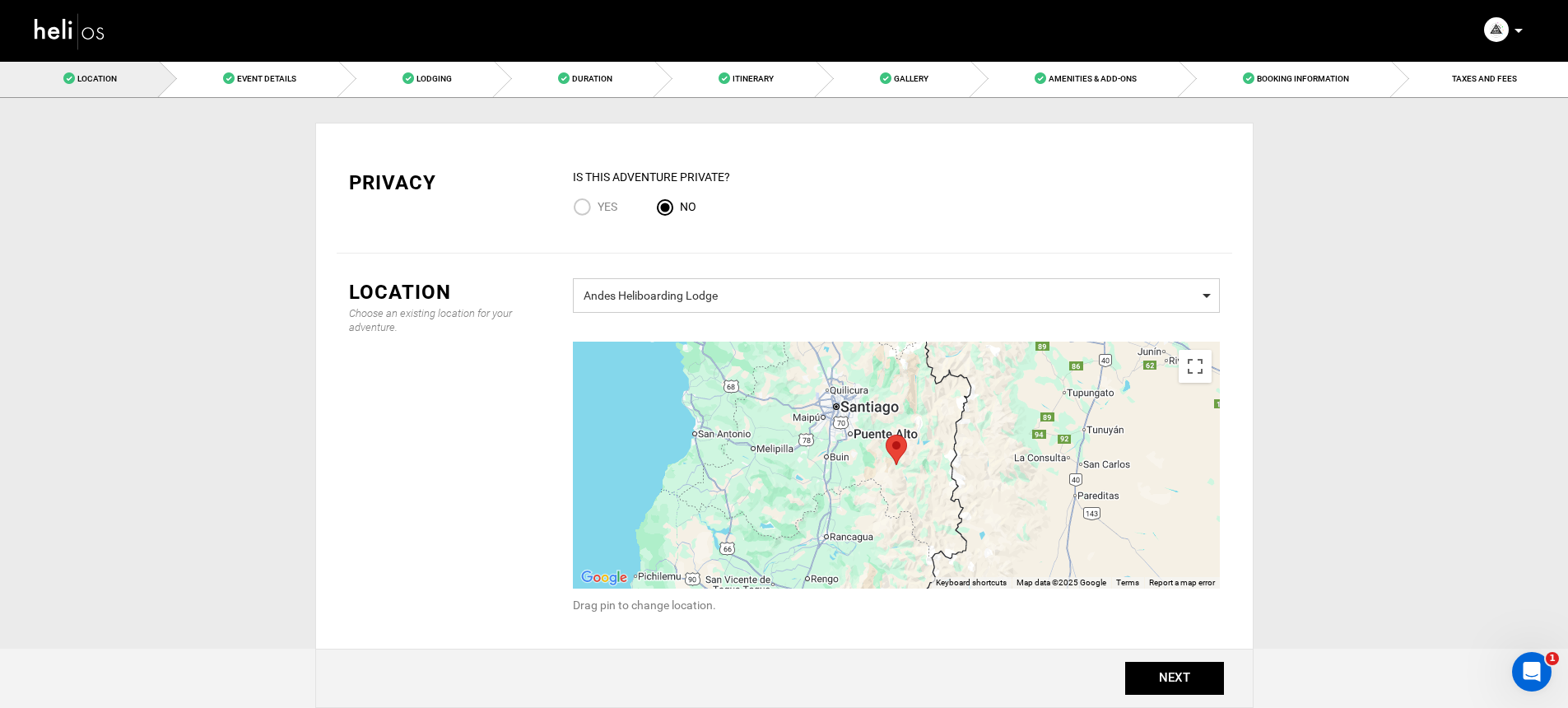
click at [720, 290] on span "Andes Heliboarding Lodge" at bounding box center [895, 293] width 625 height 20
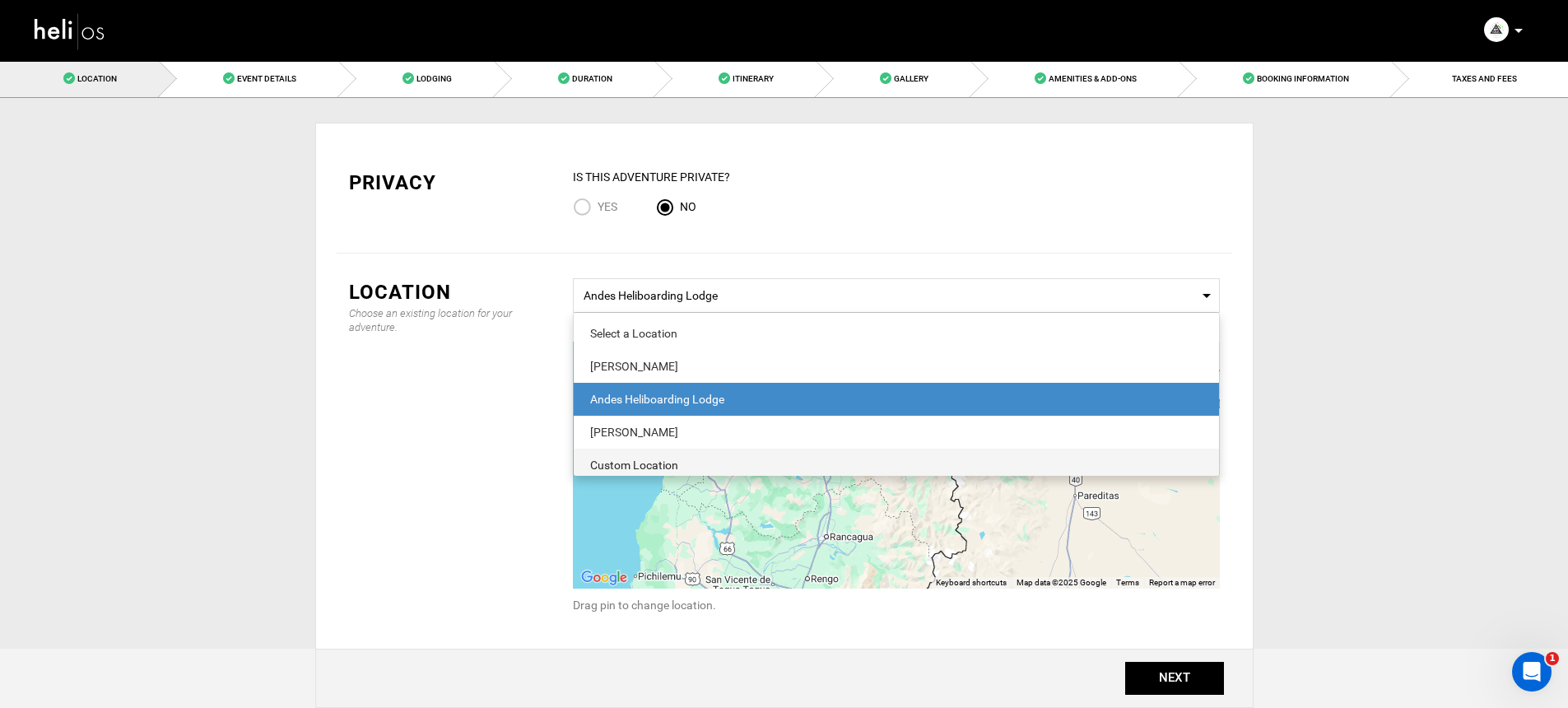
click at [678, 462] on div "Custom Location" at bounding box center [895, 465] width 612 height 17
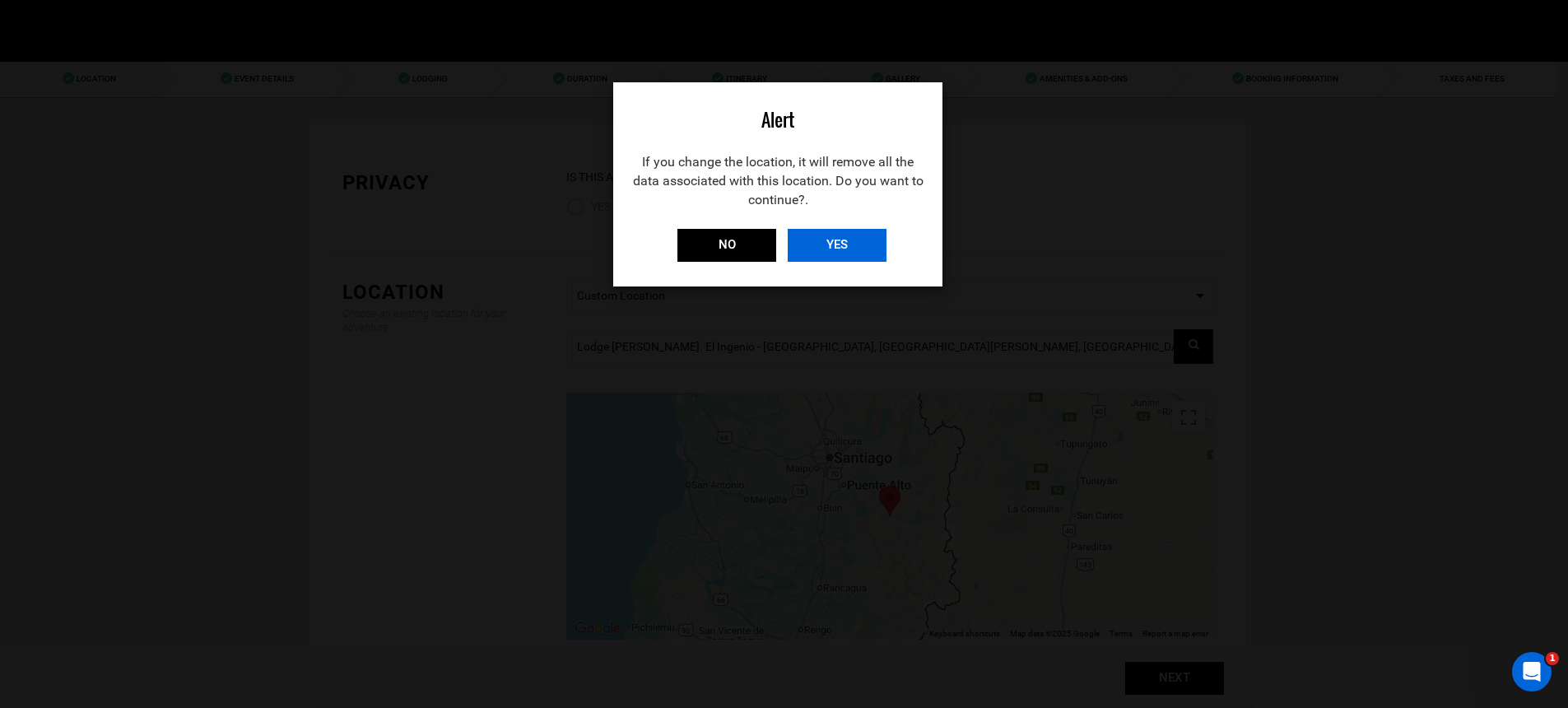
click at [801, 251] on input "YES" at bounding box center [836, 245] width 99 height 33
type input "[US_STATE] Stock Exchange, [US_STATE][GEOGRAPHIC_DATA], [GEOGRAPHIC_DATA]"
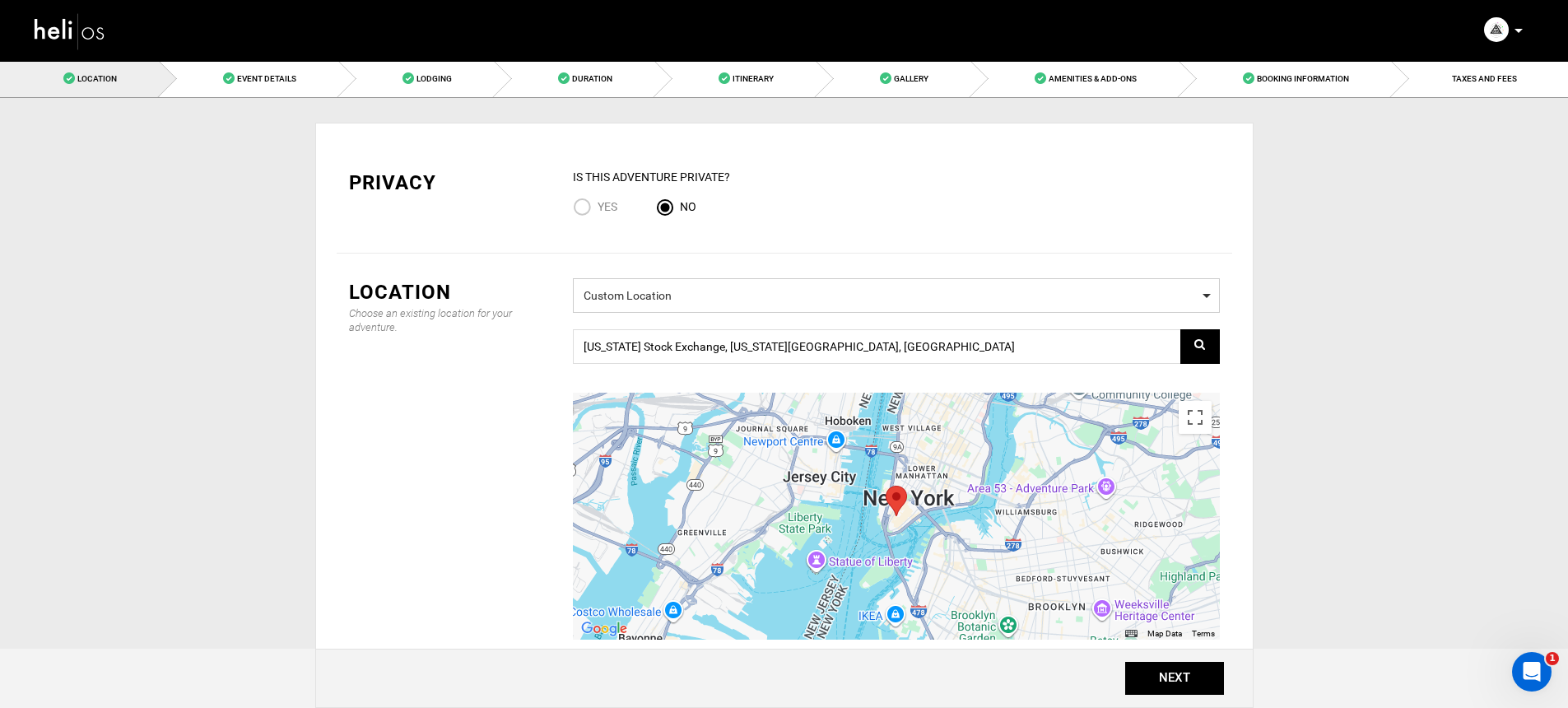
click at [679, 296] on span "Custom Location" at bounding box center [895, 293] width 625 height 20
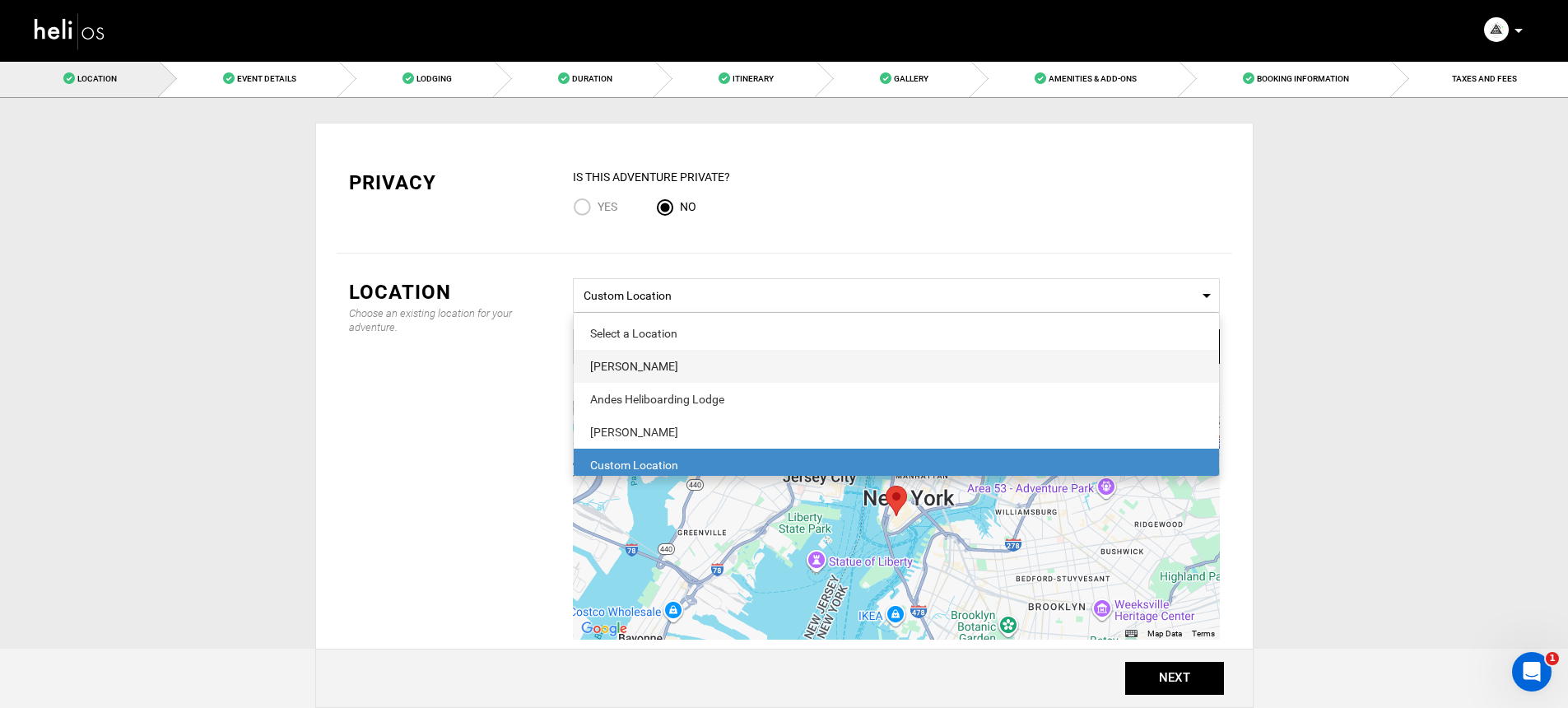
scroll to position [4, 0]
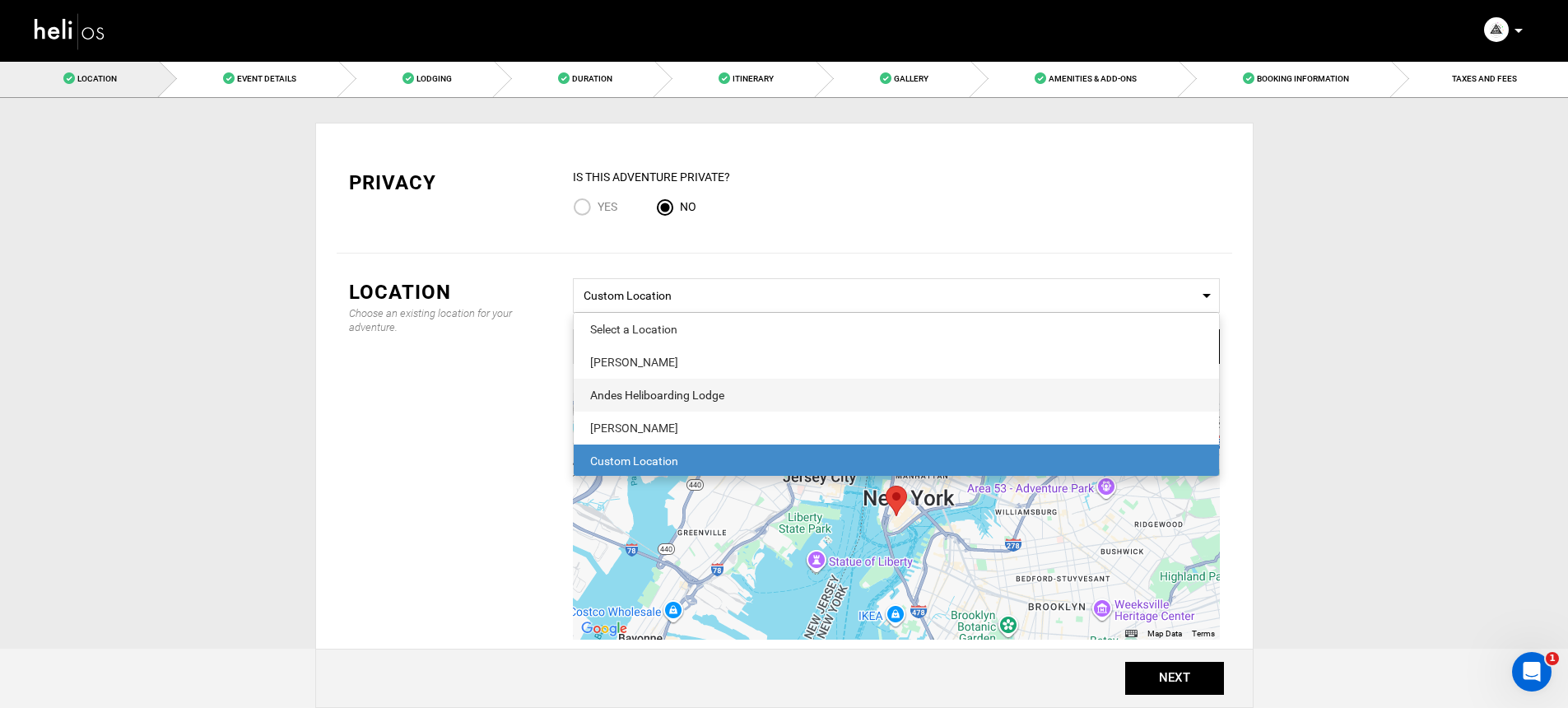
click at [682, 389] on div "Andes Heliboarding Lodge" at bounding box center [895, 395] width 612 height 17
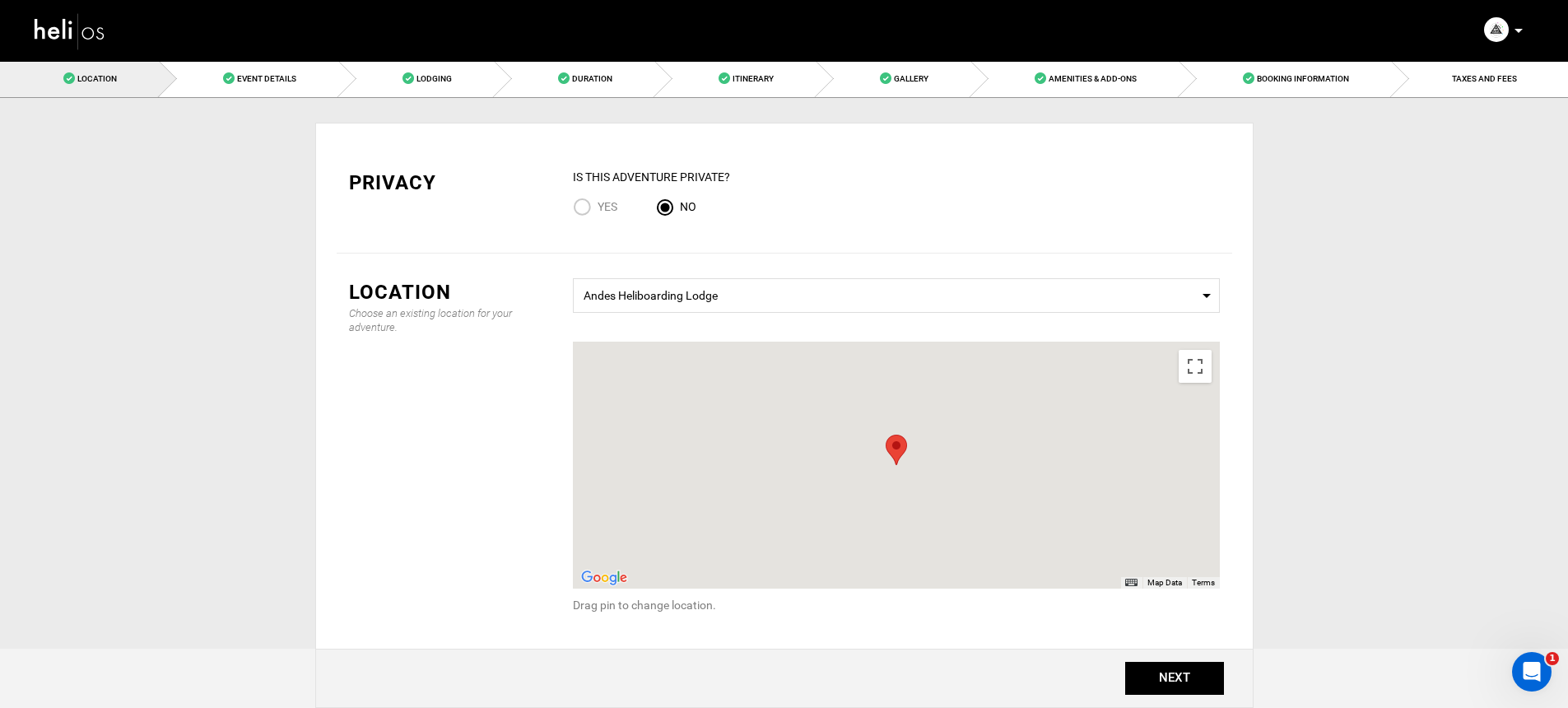
scroll to position [0, 0]
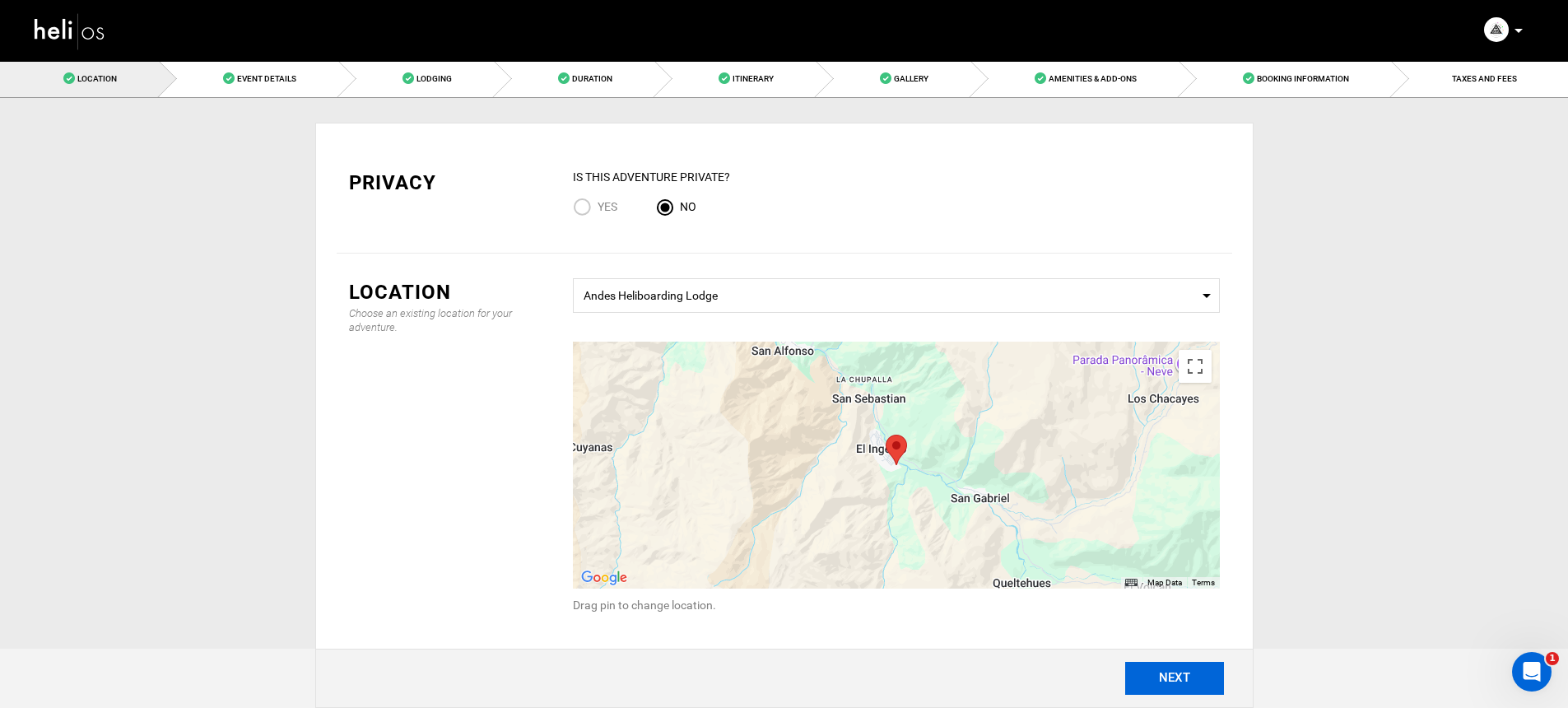
click at [1157, 681] on button "NEXT" at bounding box center [1174, 678] width 99 height 33
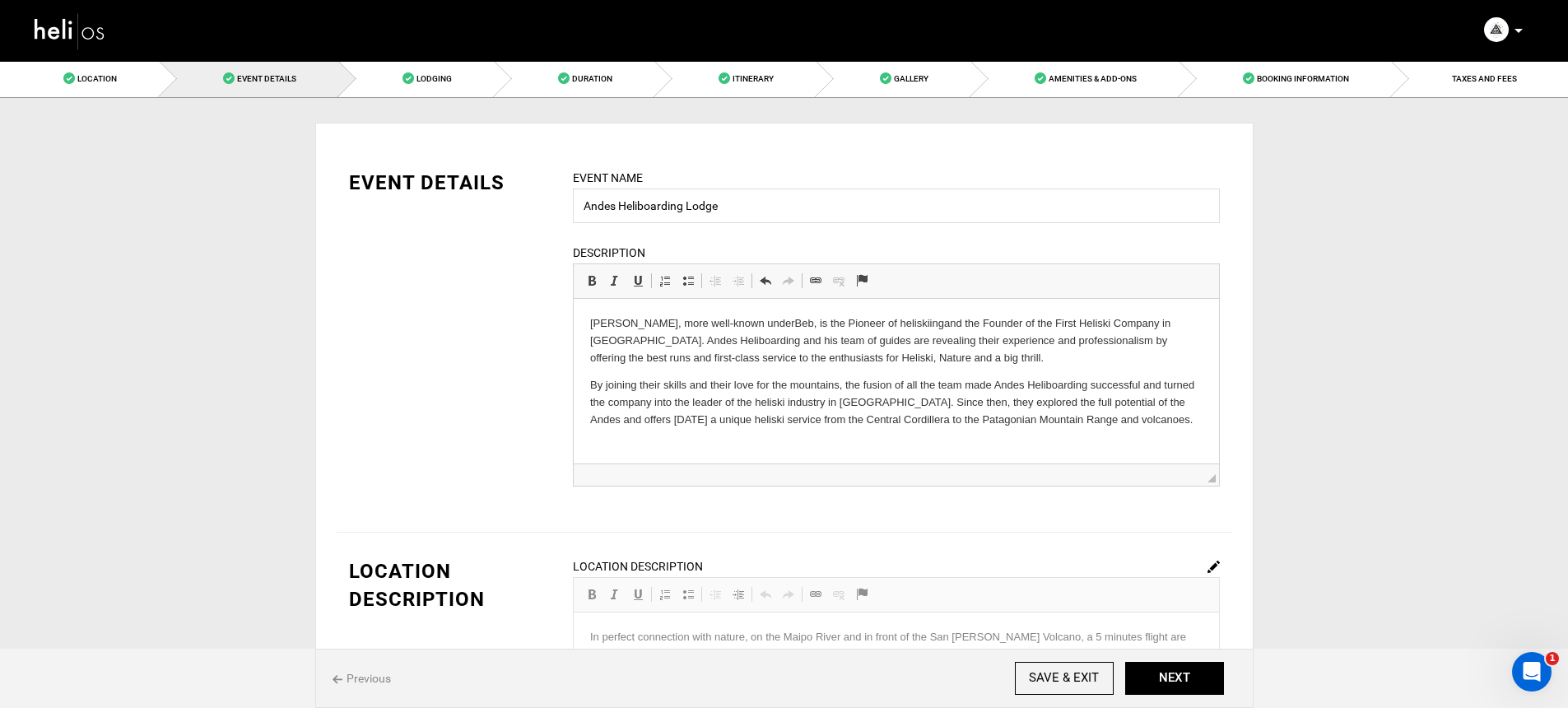
scroll to position [274, 0]
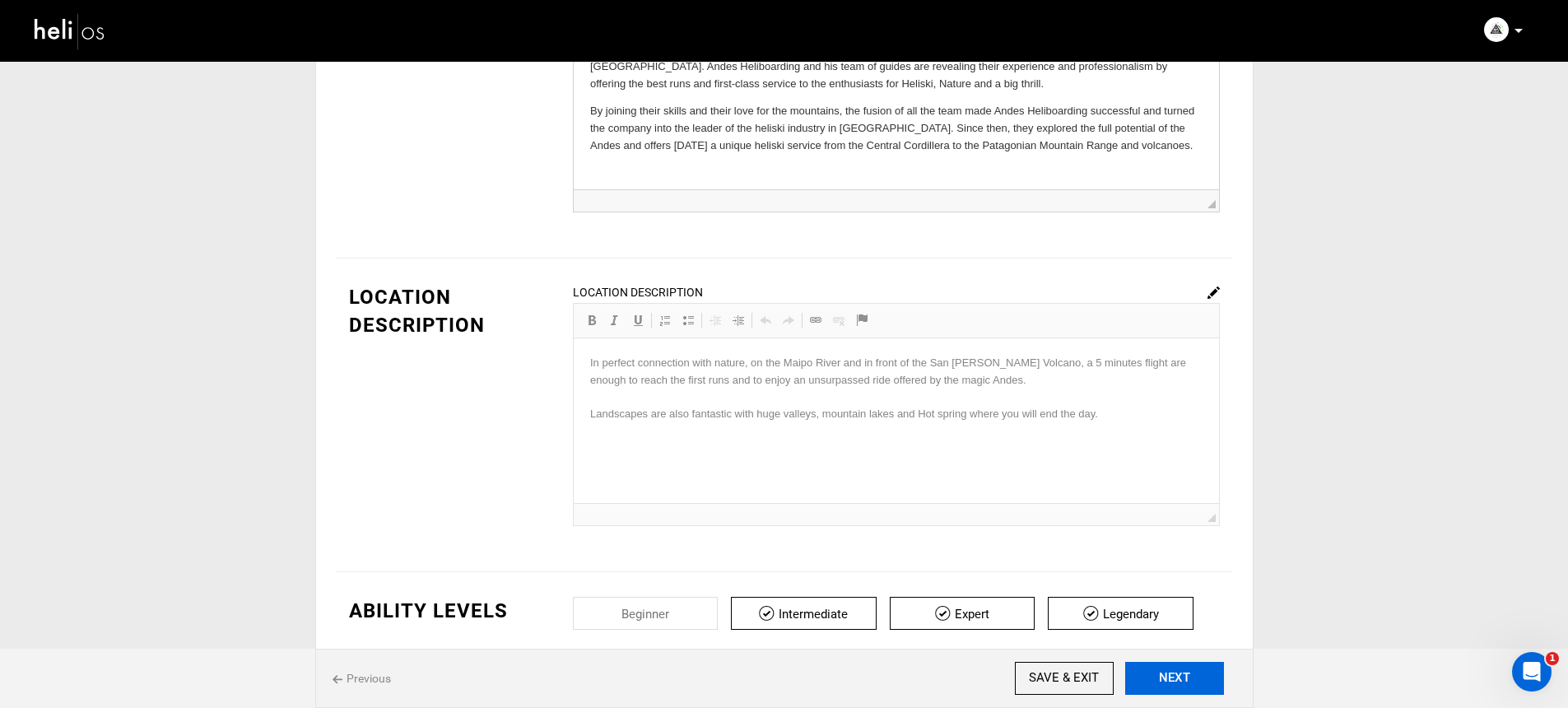
click at [1218, 682] on button "NEXT" at bounding box center [1174, 678] width 99 height 33
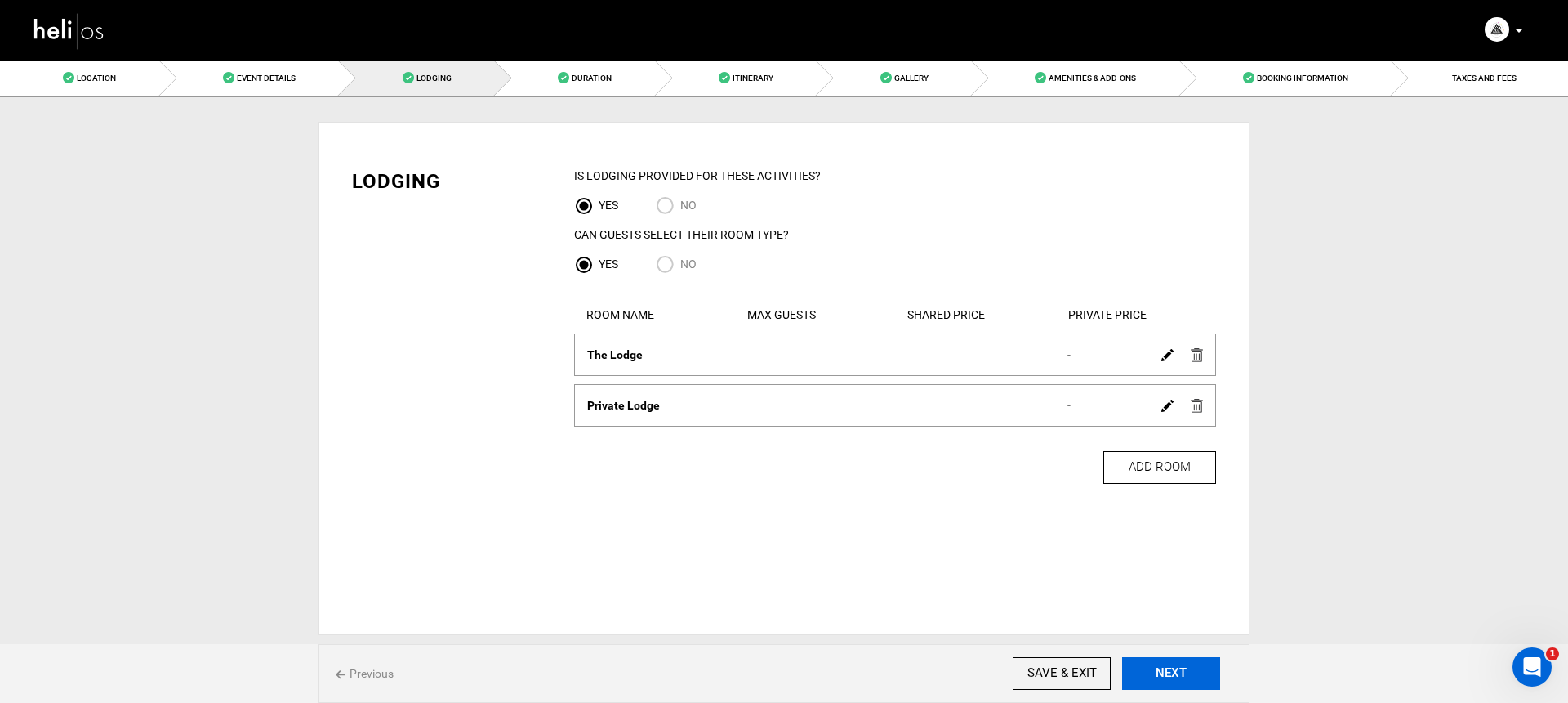
click at [1142, 675] on button "NEXT" at bounding box center [1171, 673] width 98 height 33
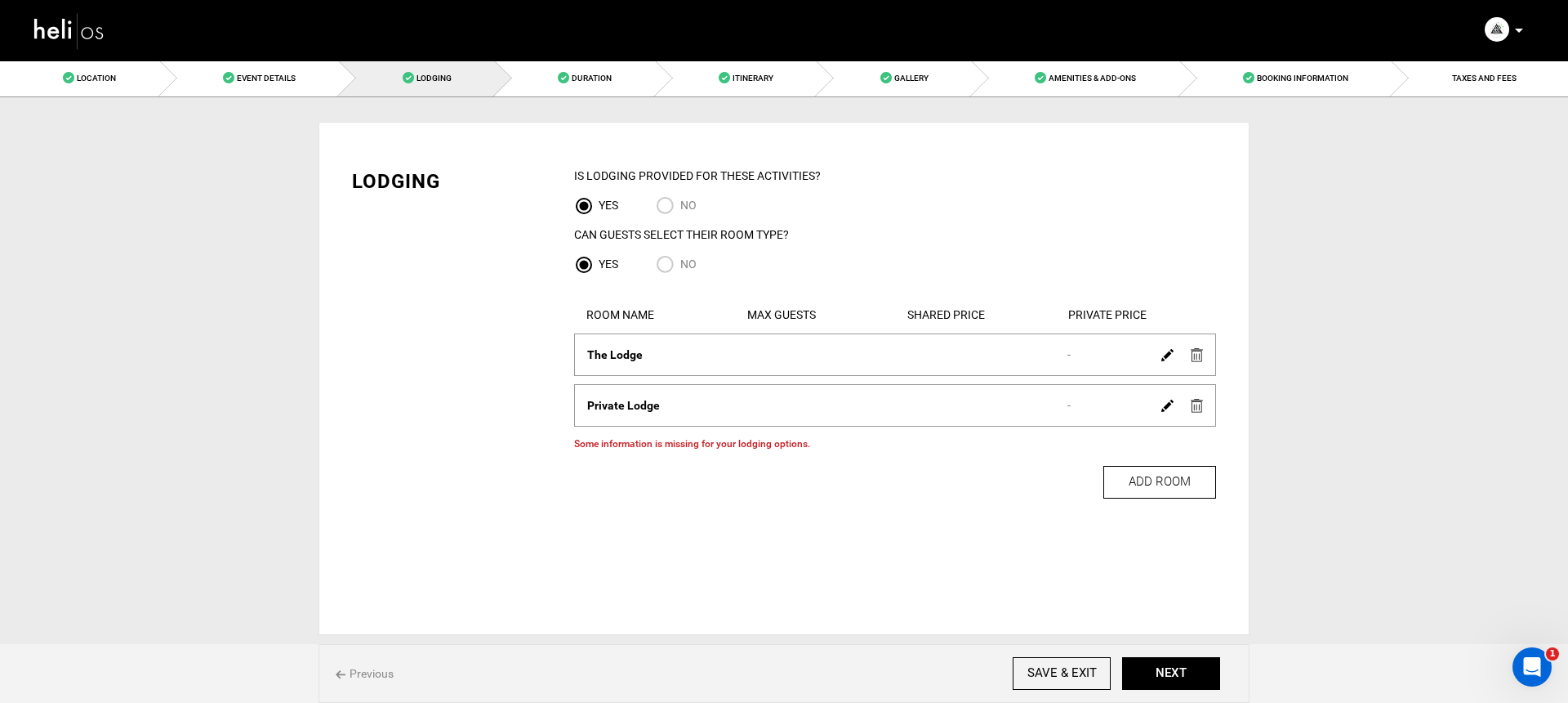
click at [1162, 358] on img at bounding box center [1168, 354] width 13 height 13
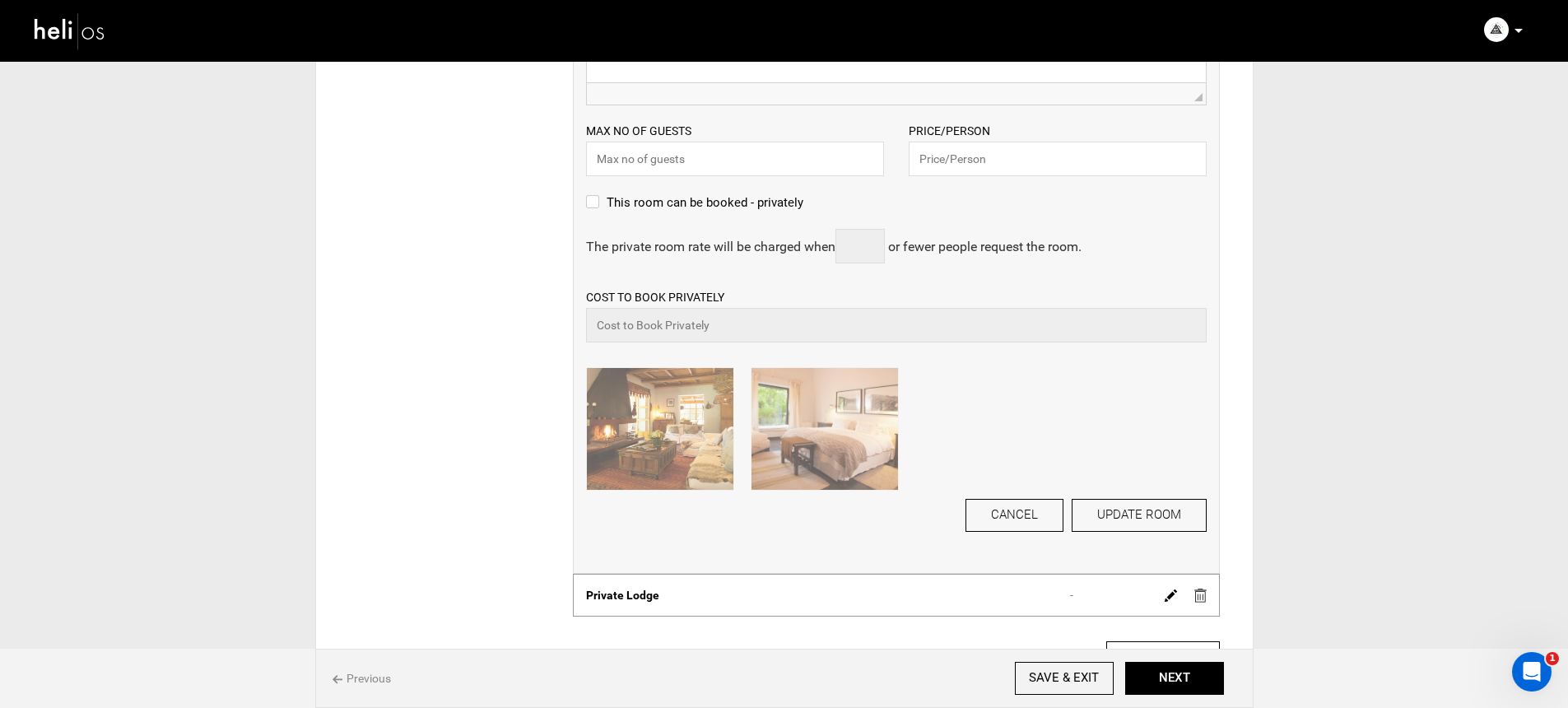
scroll to position [490, 0]
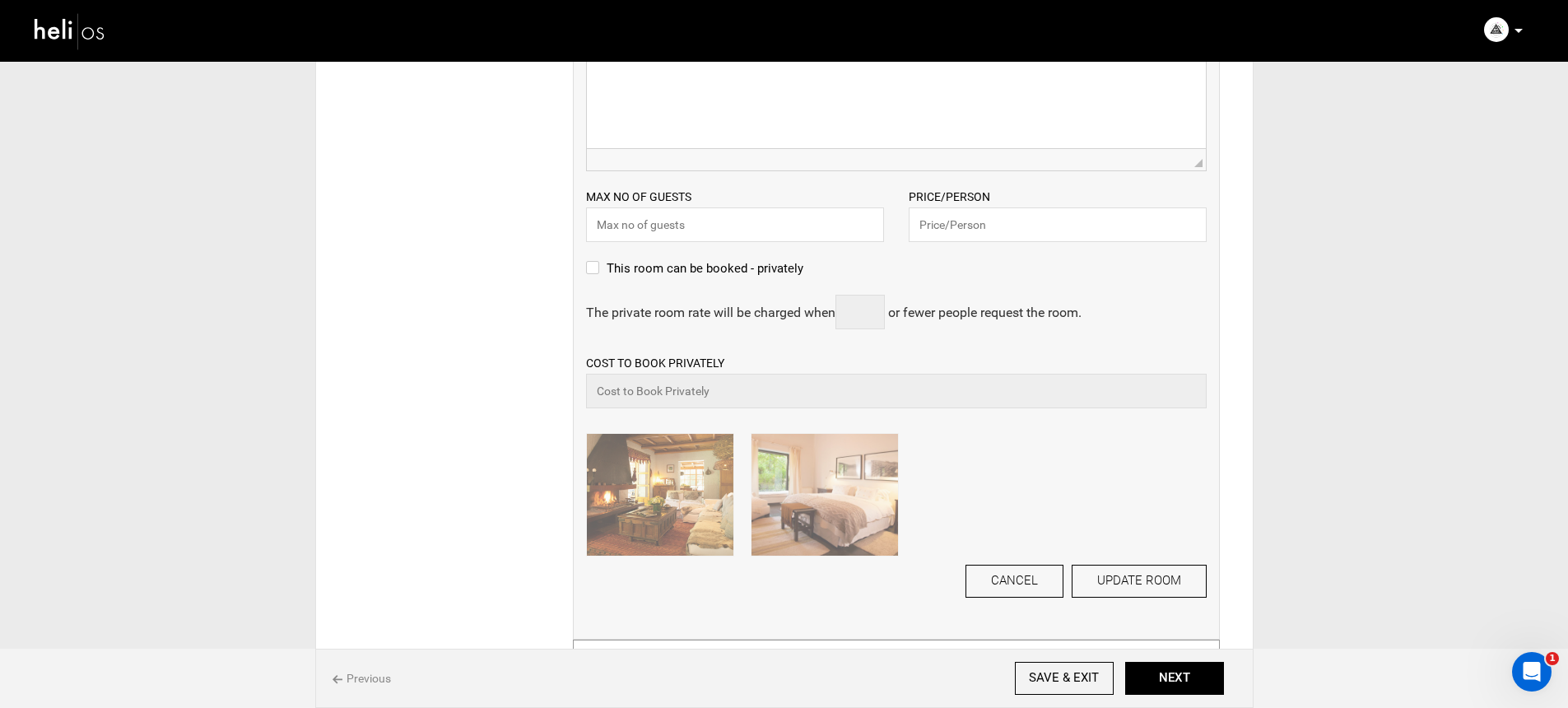
click at [811, 243] on div "ROOM NAME The Lodge Please enter room name. DESCRIPTION Rich Text Editor, edito…" at bounding box center [896, 242] width 646 height 794
click at [811, 235] on input "text" at bounding box center [734, 224] width 298 height 35
type input "2"
click at [967, 225] on input "1" at bounding box center [1057, 224] width 298 height 35
type input "17790"
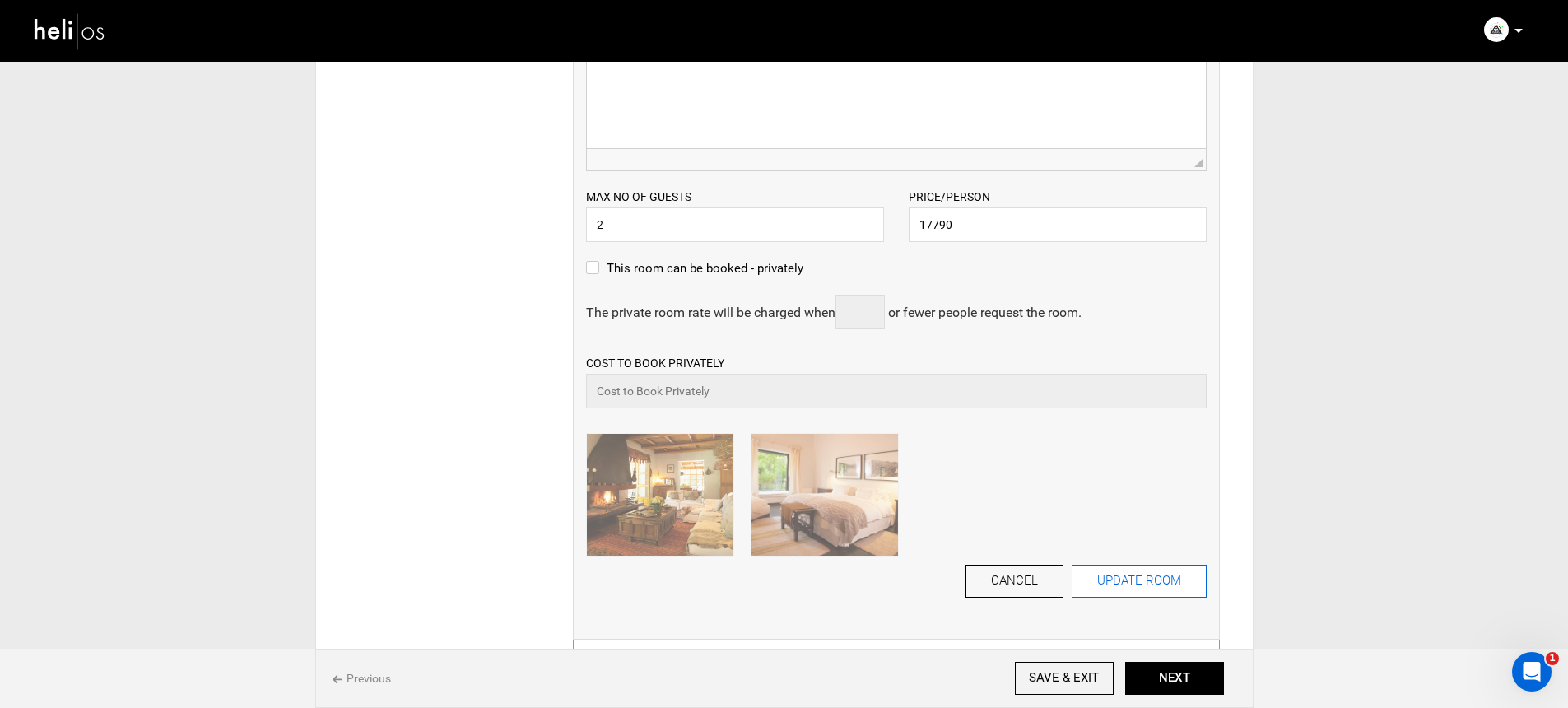
click at [1150, 584] on button "UPDATE ROOM" at bounding box center [1139, 581] width 135 height 33
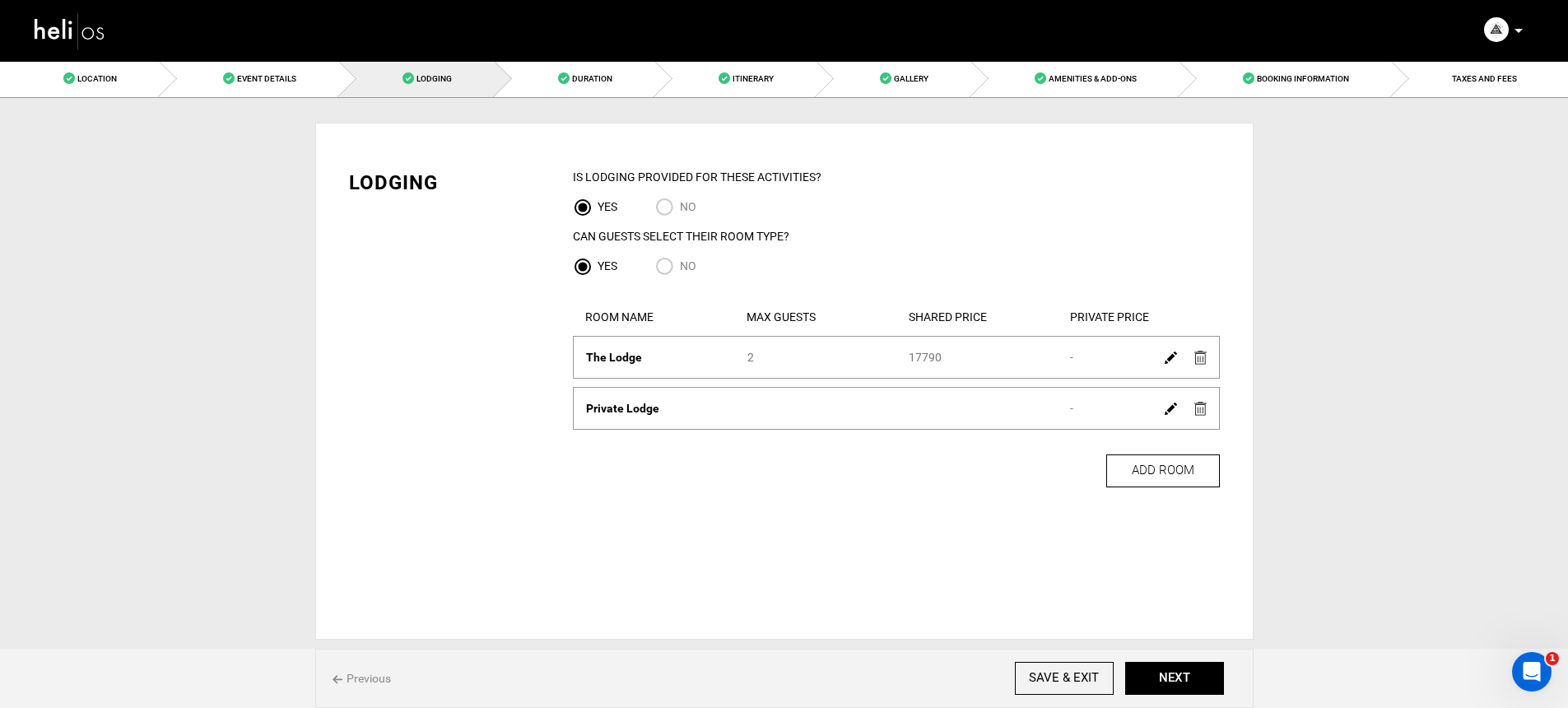
scroll to position [0, 0]
click at [1171, 411] on img at bounding box center [1176, 408] width 13 height 13
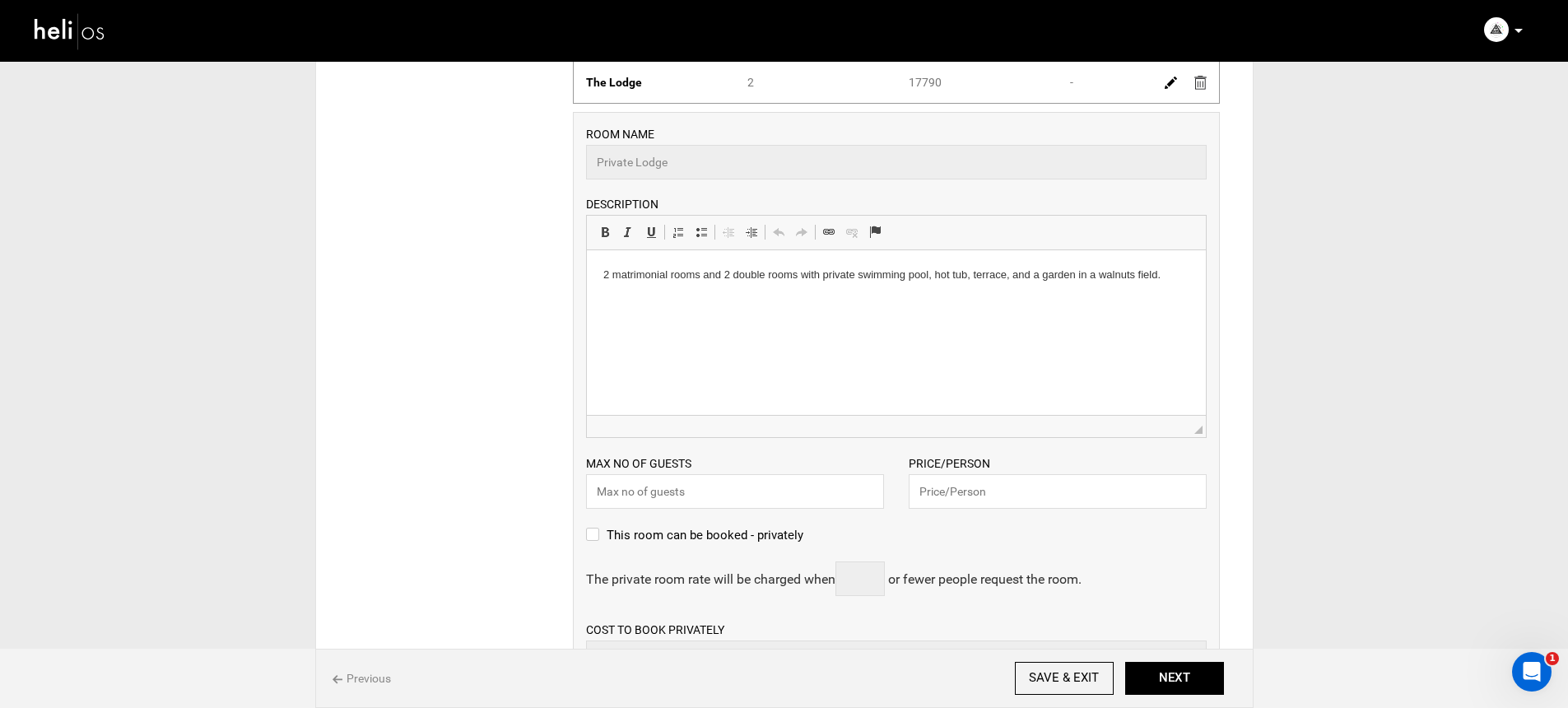
scroll to position [359, 0]
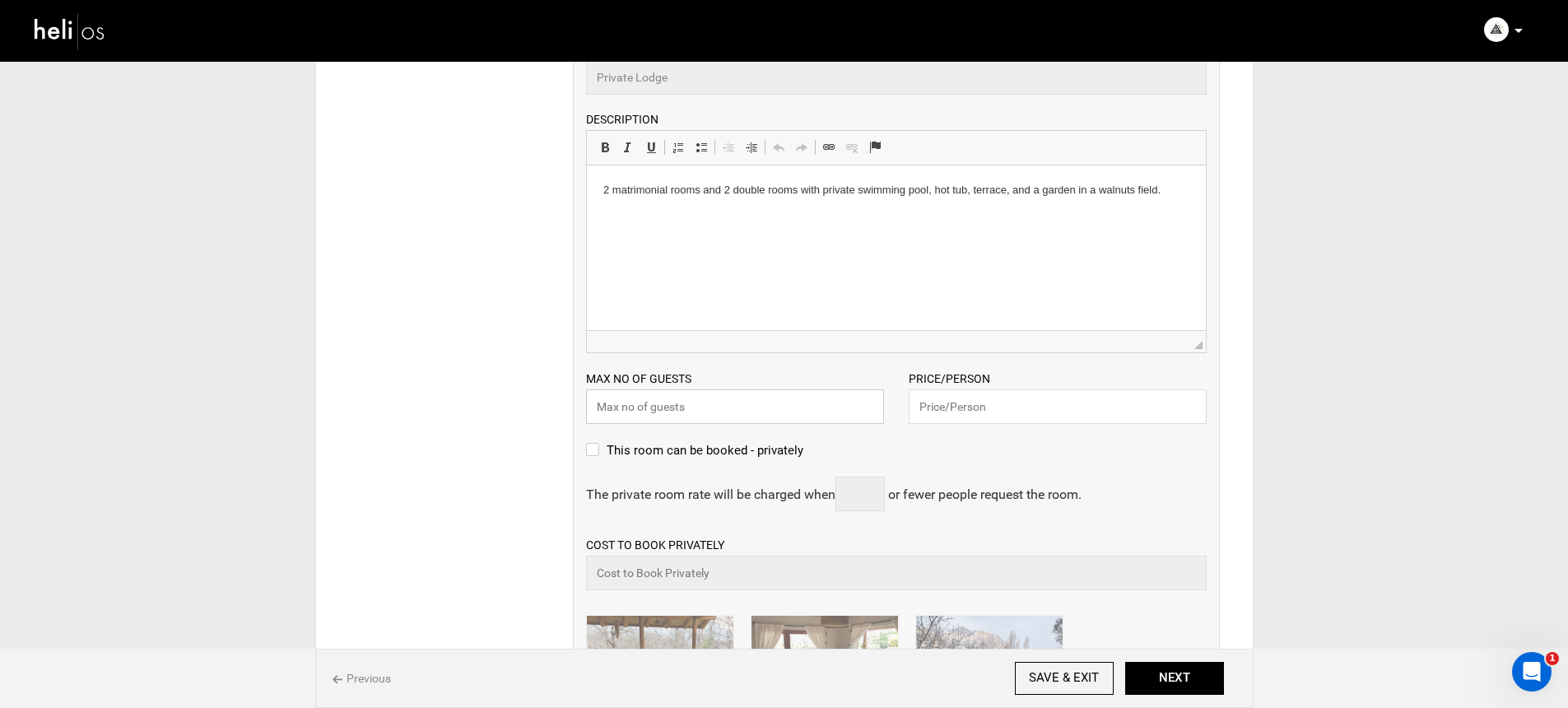
click at [776, 416] on input "text" at bounding box center [734, 406] width 298 height 35
click at [844, 419] on input "text" at bounding box center [734, 406] width 298 height 35
type input "4"
click at [988, 418] on input "text" at bounding box center [1057, 406] width 298 height 35
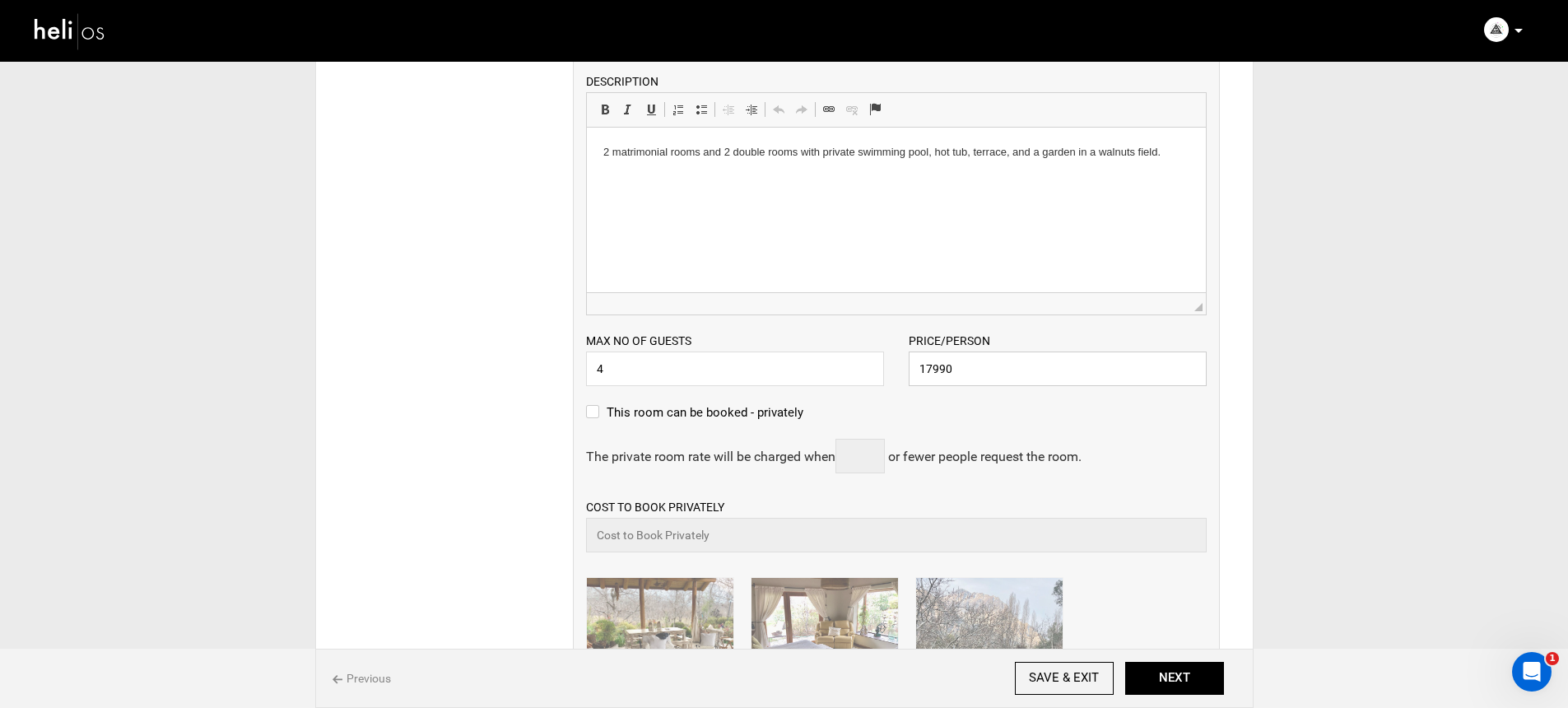
scroll to position [587, 0]
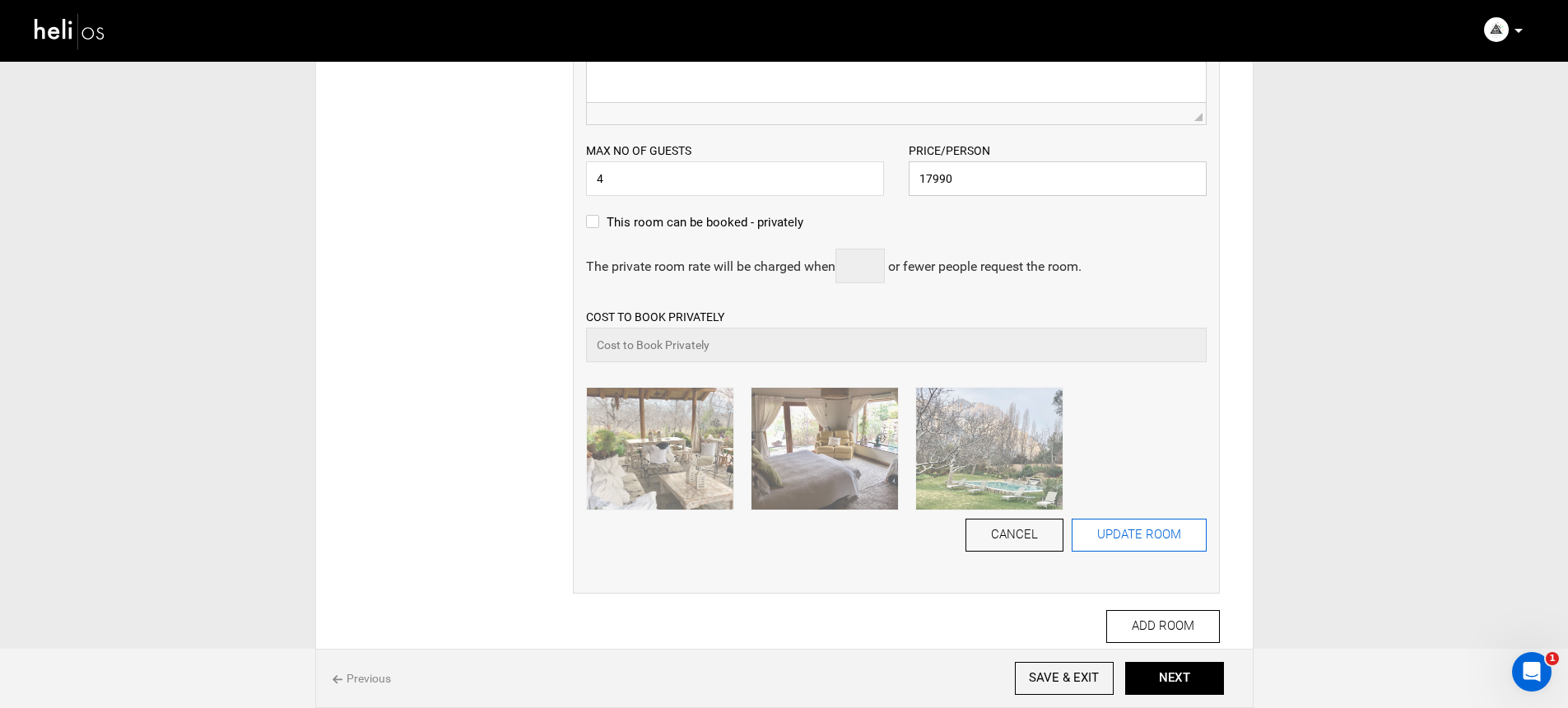
type input "17990"
click at [1145, 527] on button "UPDATE ROOM" at bounding box center [1139, 534] width 135 height 33
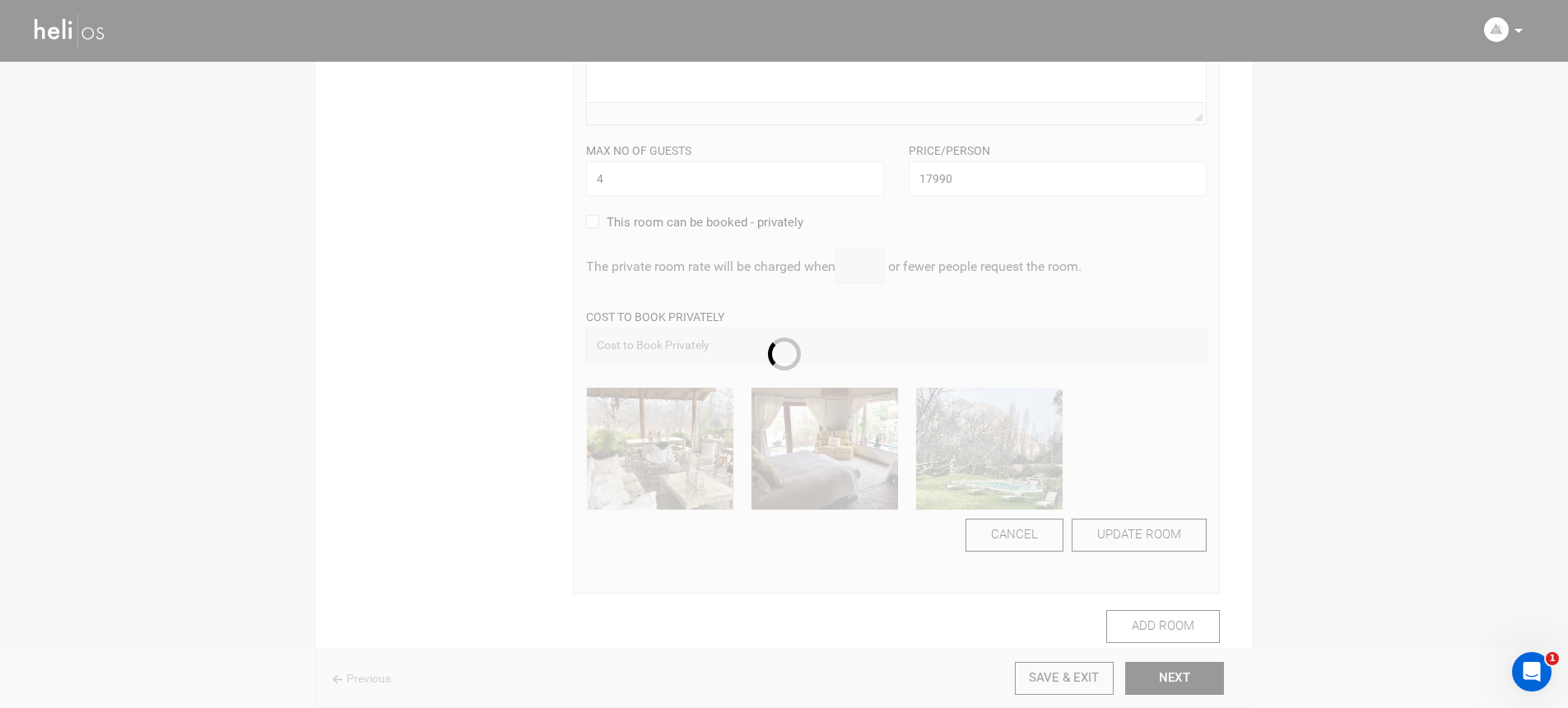
scroll to position [0, 0]
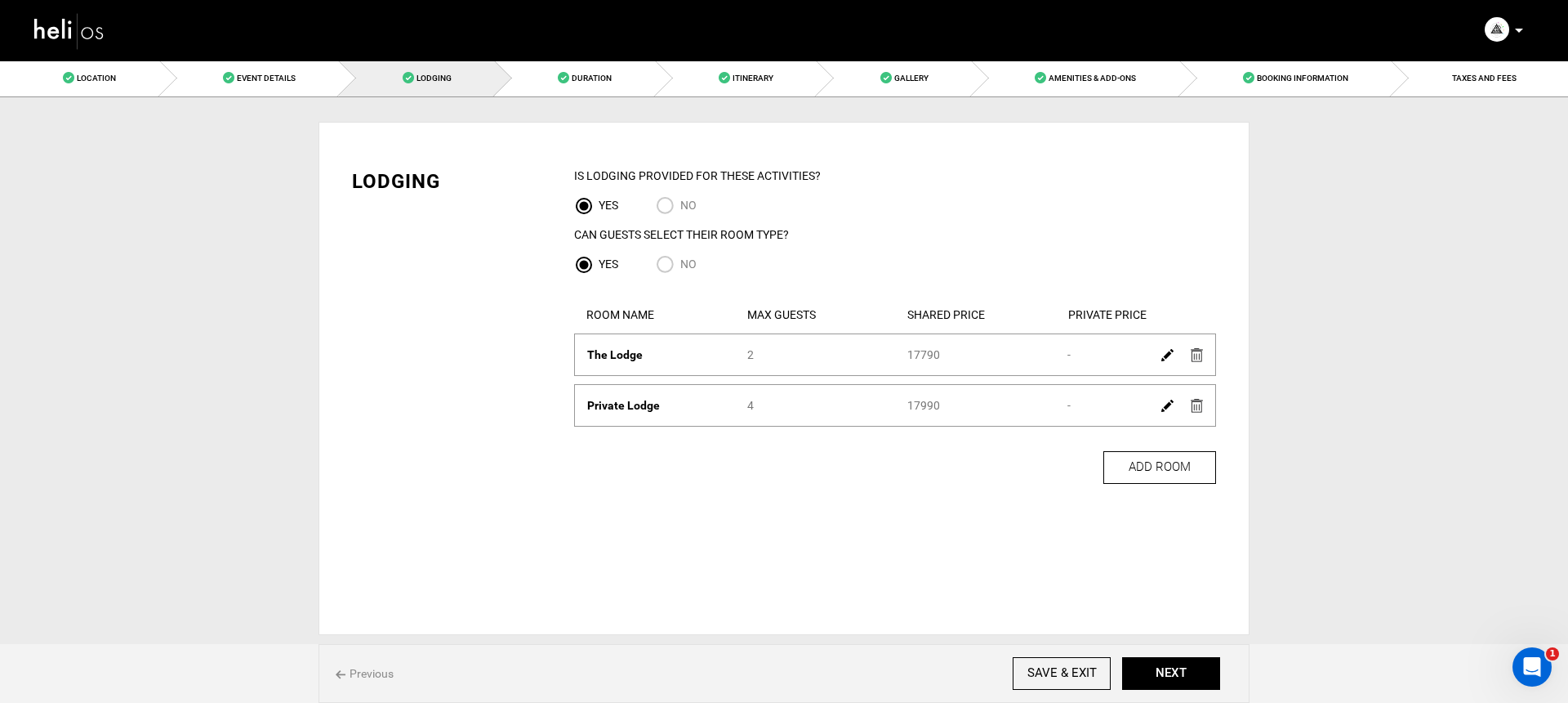
click at [1167, 406] on img at bounding box center [1168, 406] width 13 height 13
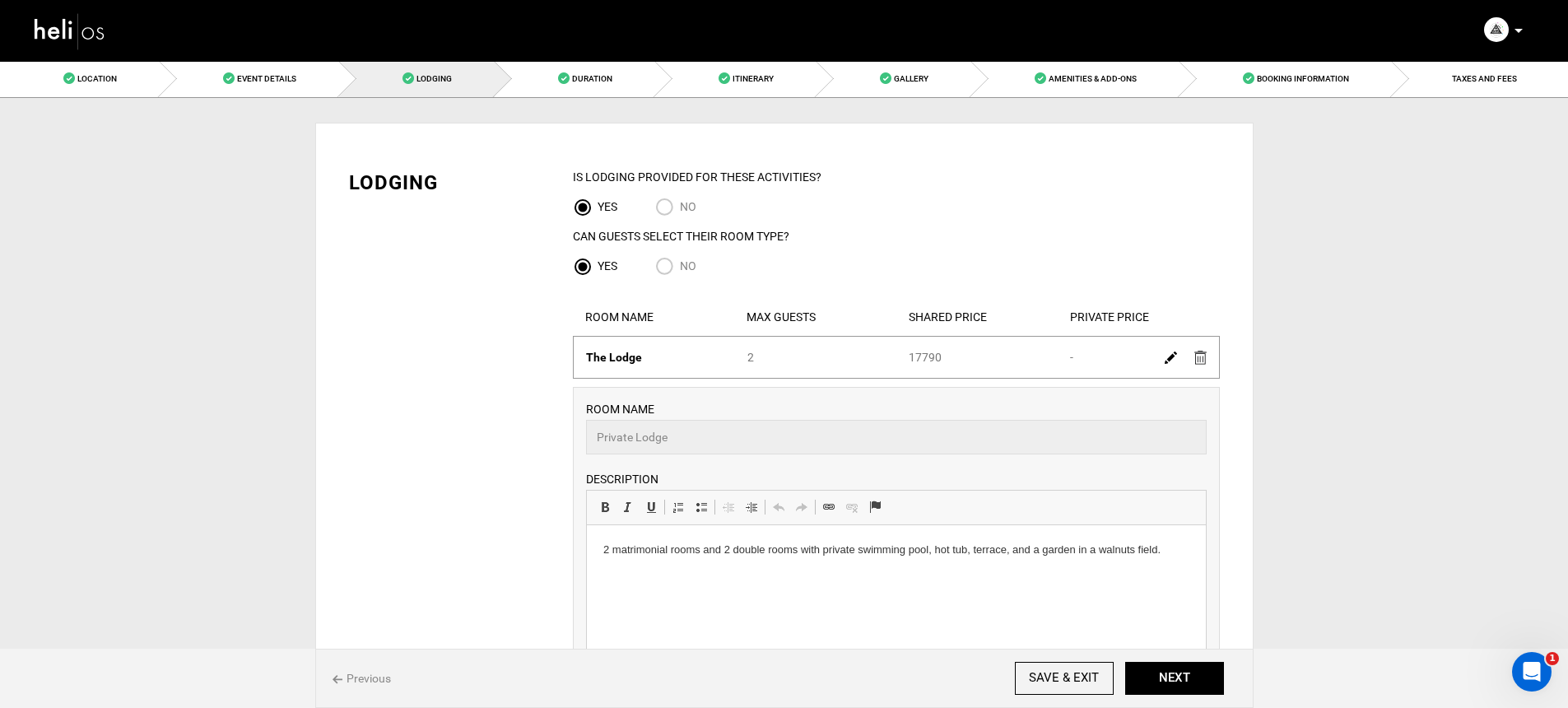
scroll to position [379, 0]
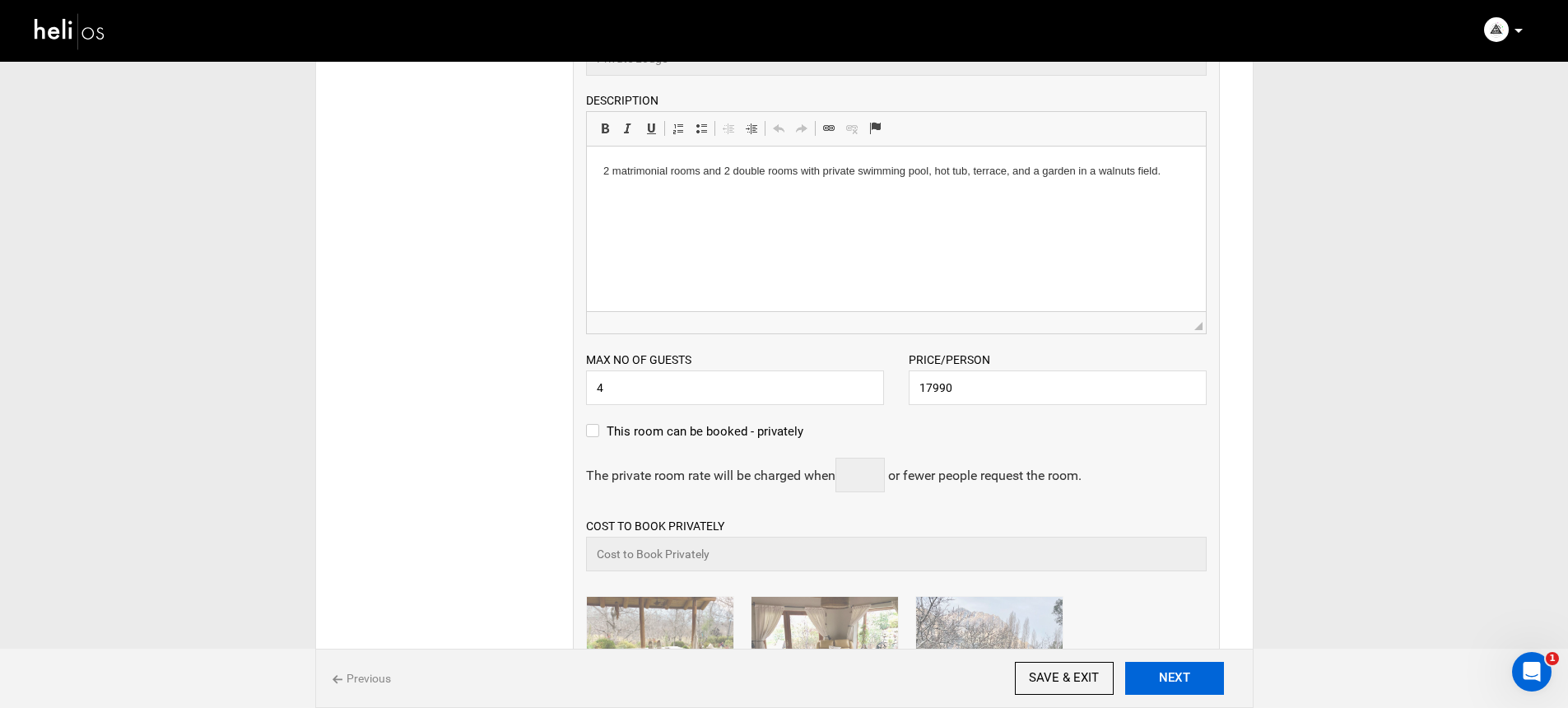
drag, startPoint x: 1144, startPoint y: 659, endPoint x: 1152, endPoint y: 664, distance: 9.4
click at [1145, 659] on div "Previous SAVE & EXIT NEXT" at bounding box center [784, 678] width 938 height 59
click at [1154, 669] on button "NEXT" at bounding box center [1174, 678] width 99 height 33
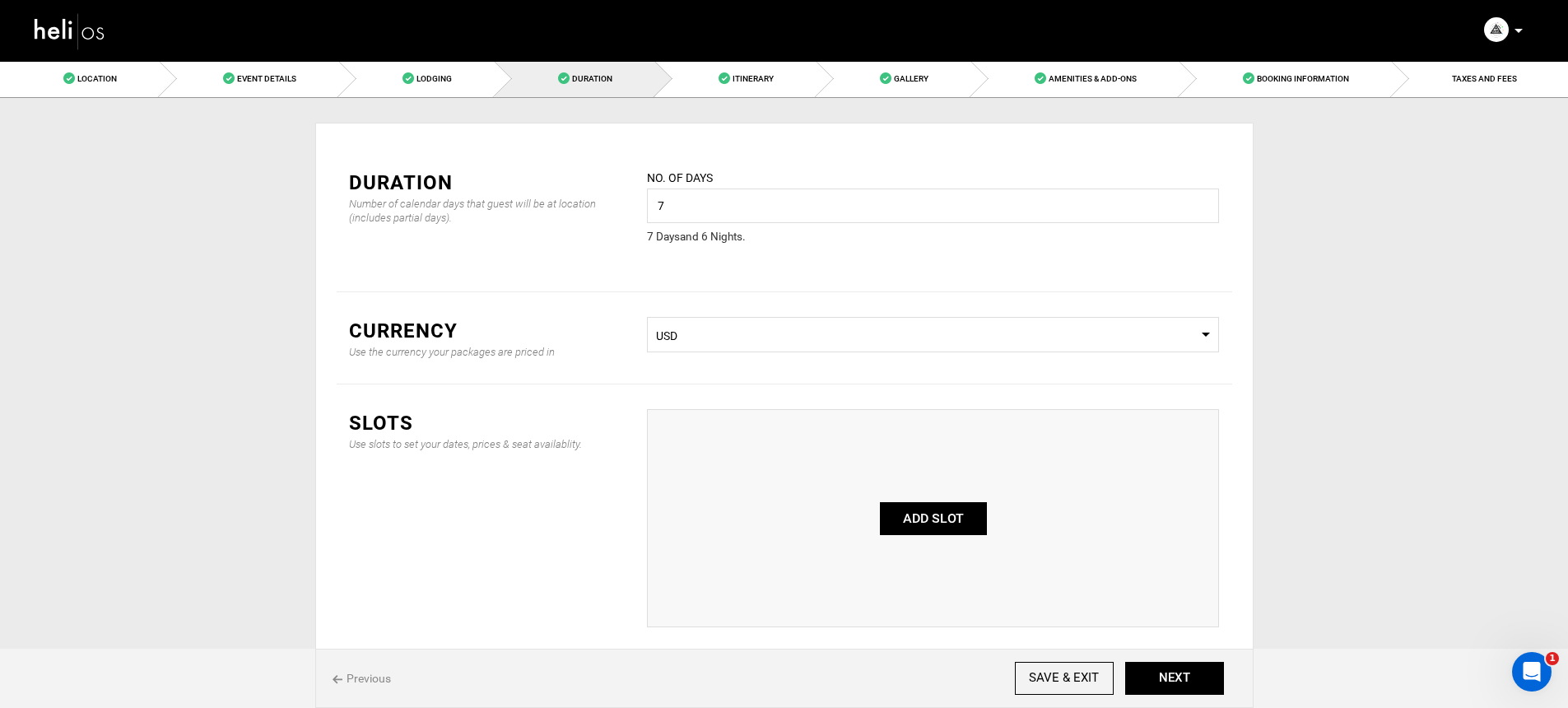
click at [908, 514] on button "ADD SLOT" at bounding box center [933, 518] width 107 height 33
type input "0"
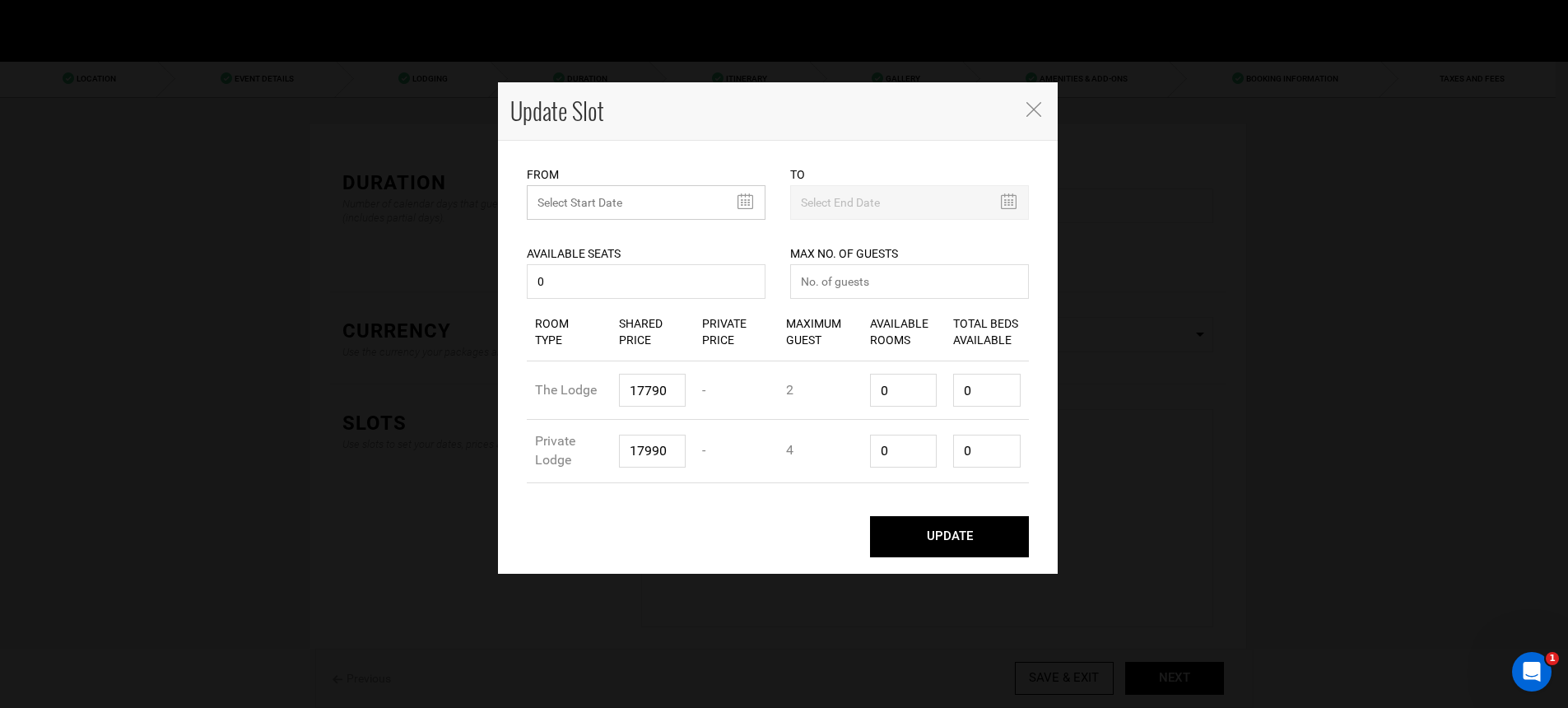
click at [624, 197] on input "MINIMUM NUMBER OF NIGHTS" at bounding box center [646, 202] width 239 height 35
click at [684, 238] on th "»" at bounding box center [690, 237] width 24 height 24
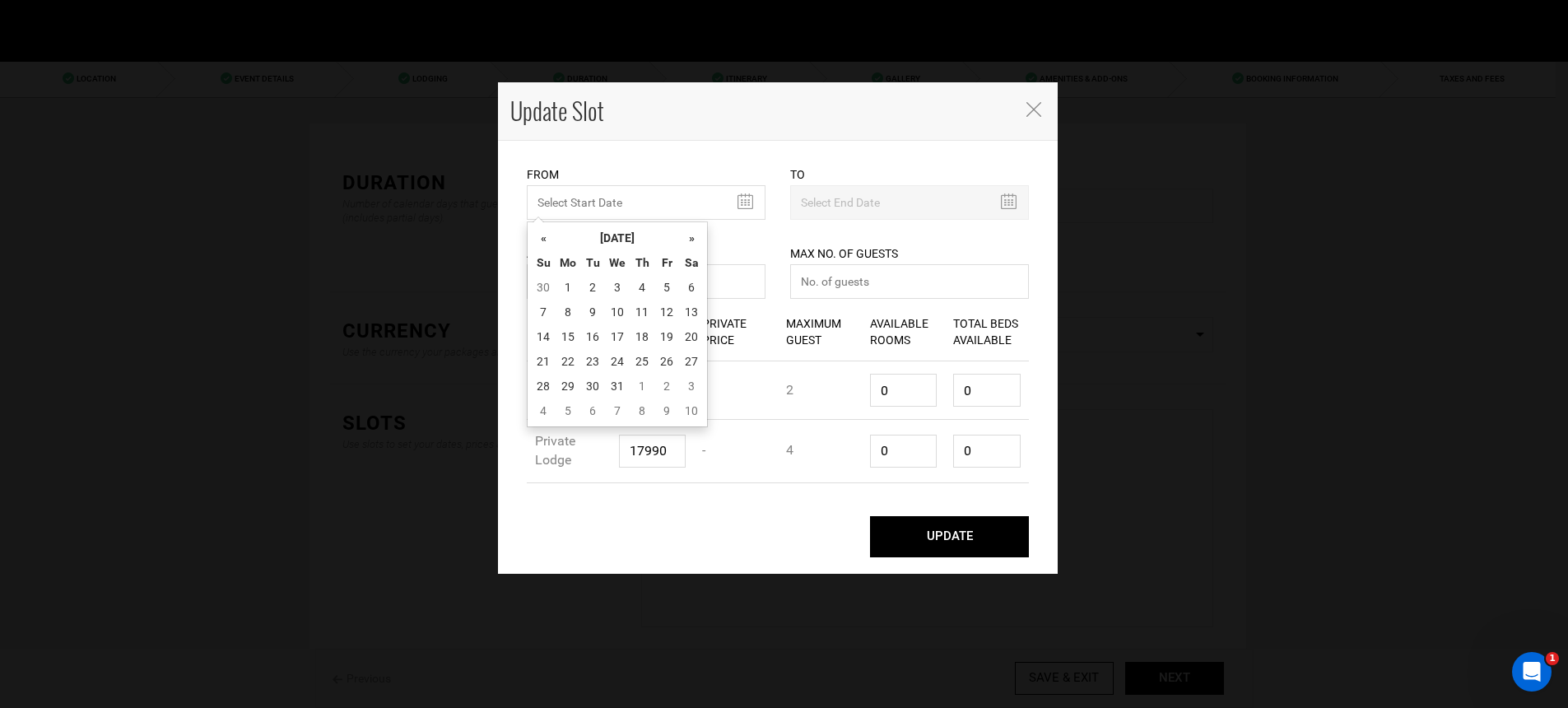
click at [684, 238] on th "»" at bounding box center [690, 237] width 24 height 24
click at [685, 236] on th "»" at bounding box center [690, 237] width 24 height 24
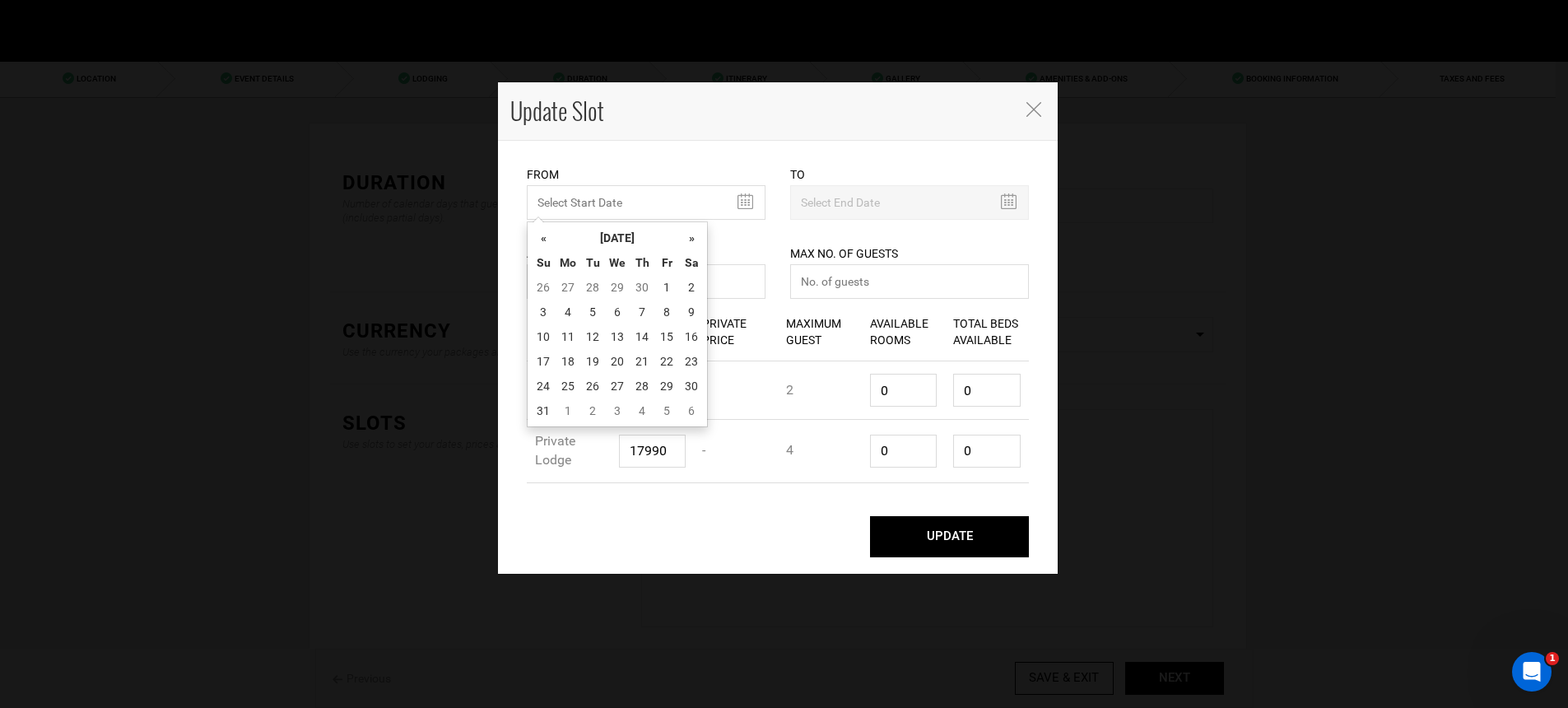
click at [685, 236] on th "»" at bounding box center [690, 237] width 24 height 24
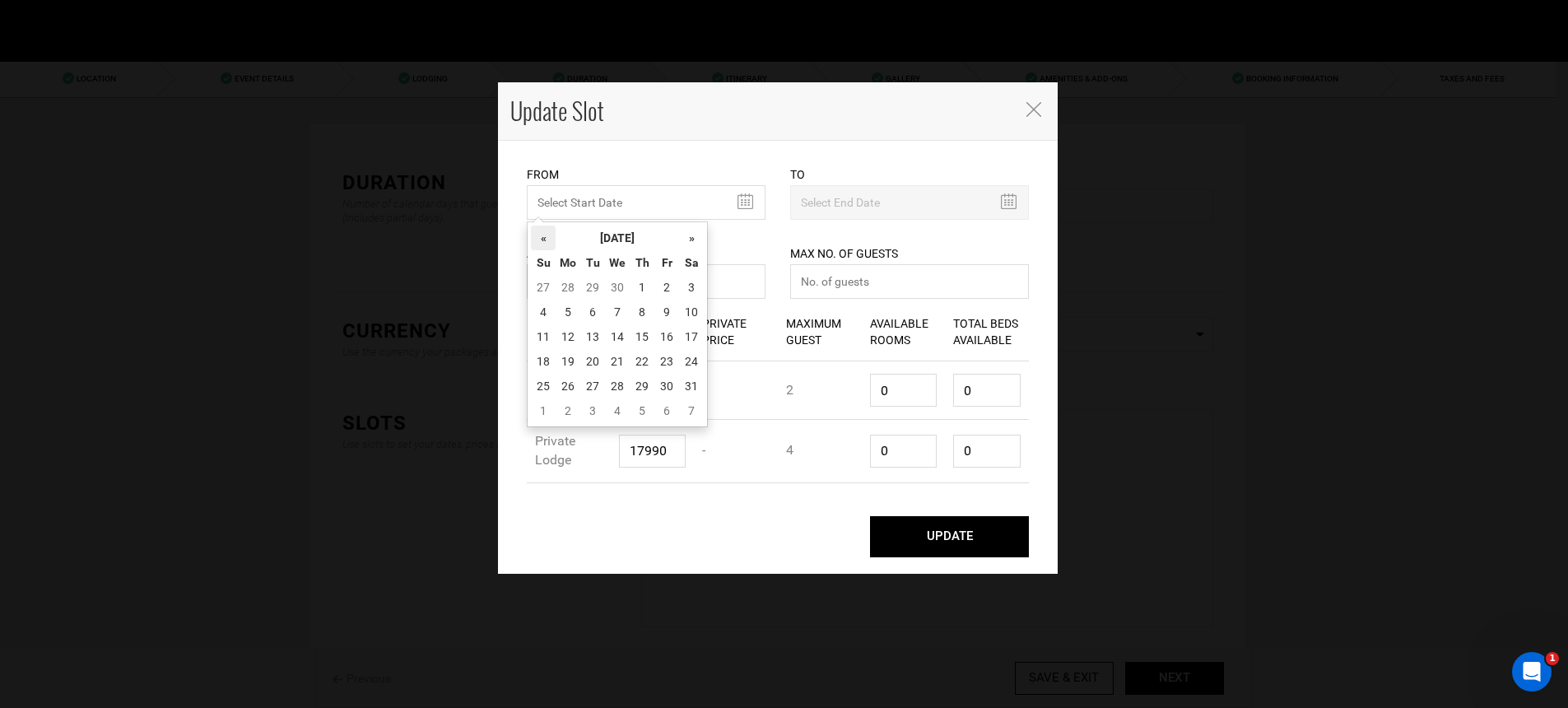
click at [547, 244] on th "«" at bounding box center [543, 237] width 24 height 24
click at [660, 289] on td "4" at bounding box center [666, 287] width 24 height 24
type input "[DATE]"
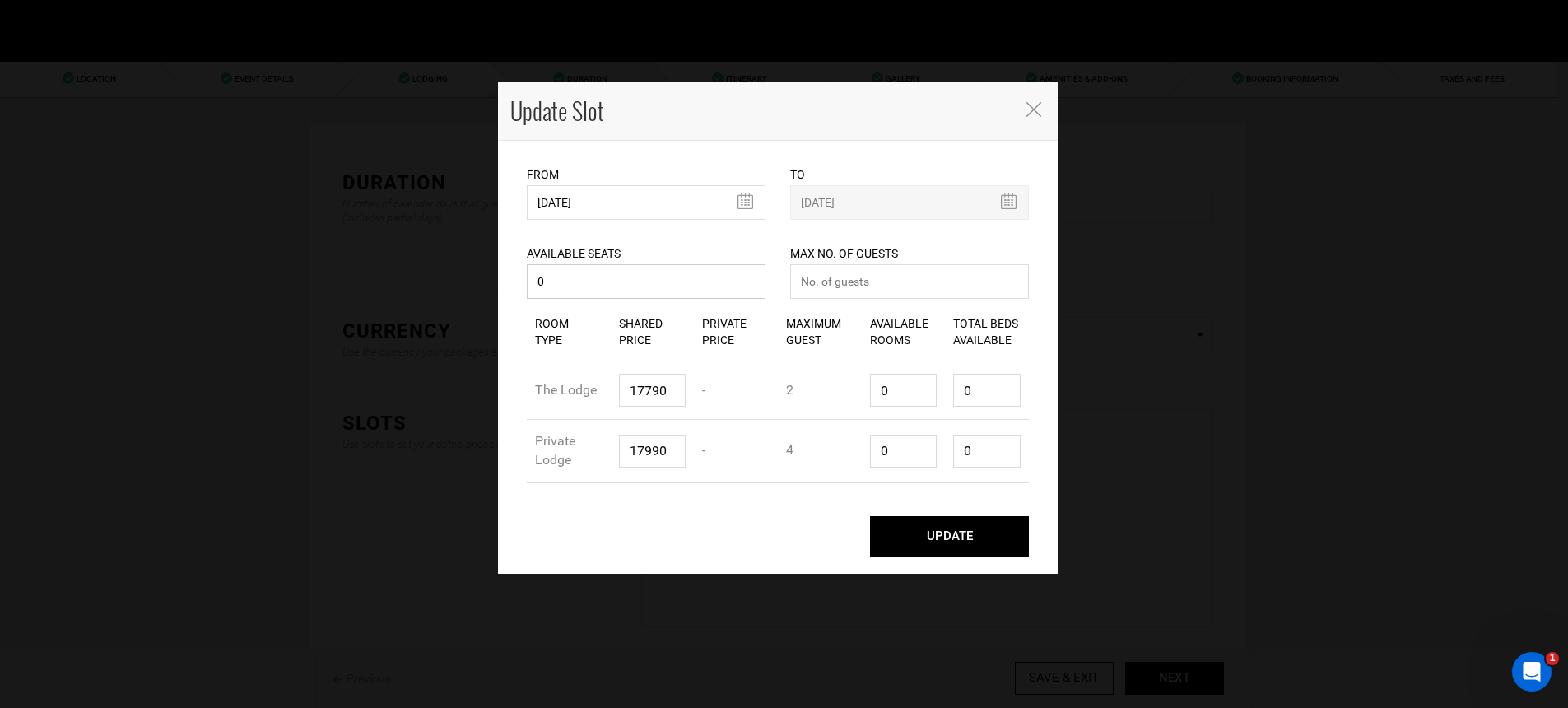
click at [711, 298] on input "0" at bounding box center [646, 281] width 239 height 35
click at [809, 274] on input "number" at bounding box center [909, 281] width 239 height 35
type input "0"
click at [914, 395] on input "0" at bounding box center [904, 390] width 68 height 33
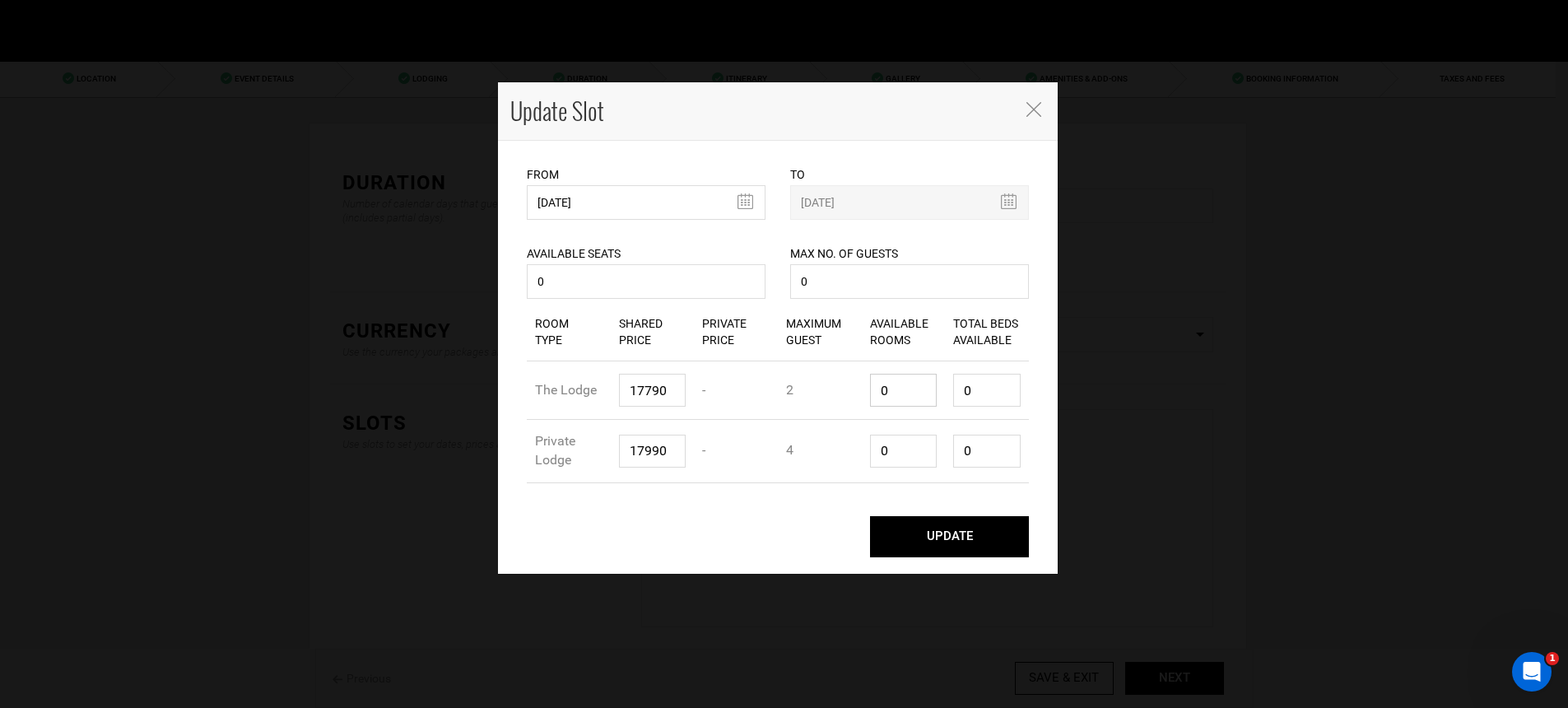
type input "1"
type input "2"
type input "1"
click at [901, 433] on div "Available Rooms 0" at bounding box center [903, 451] width 84 height 57
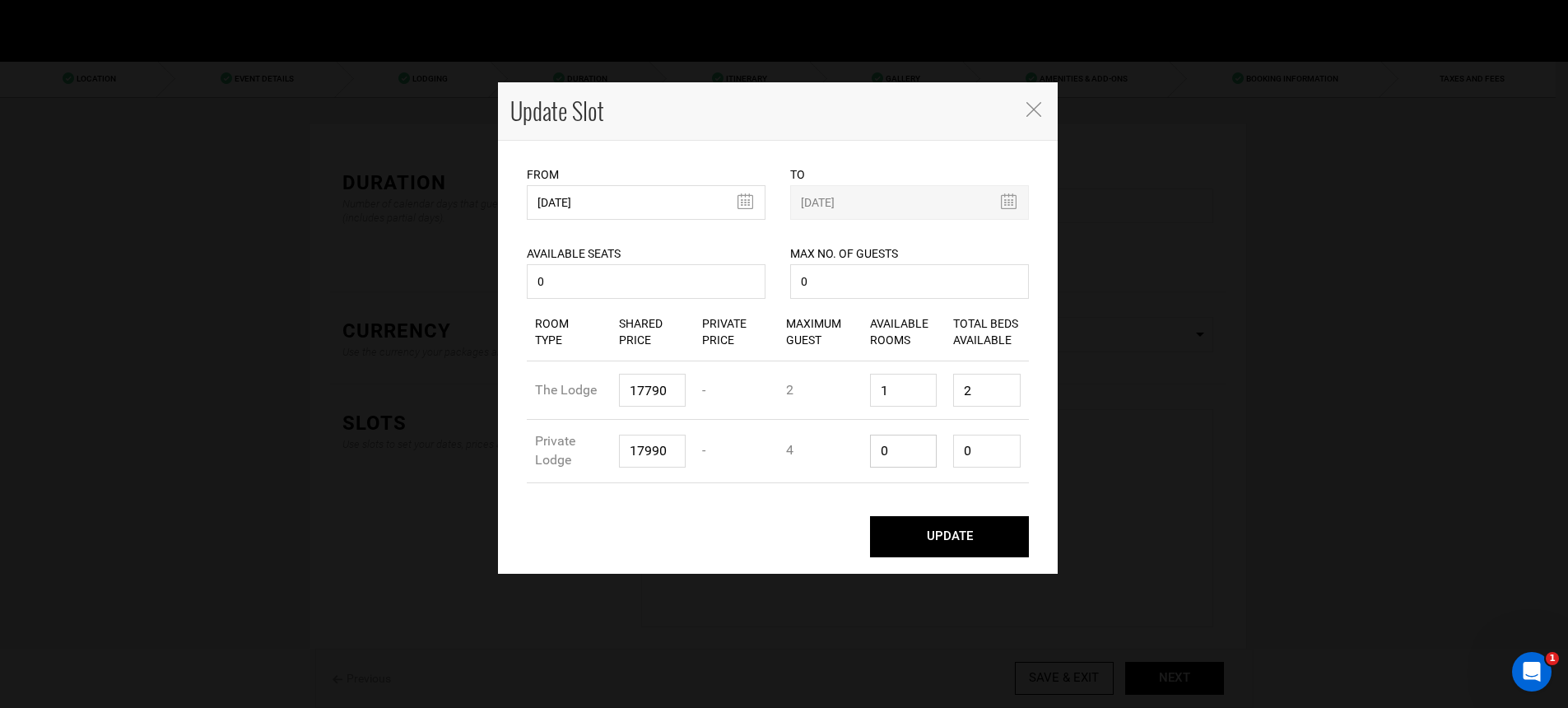
click at [900, 440] on input "0" at bounding box center [904, 451] width 68 height 33
type input "1"
type input "4"
type input "1"
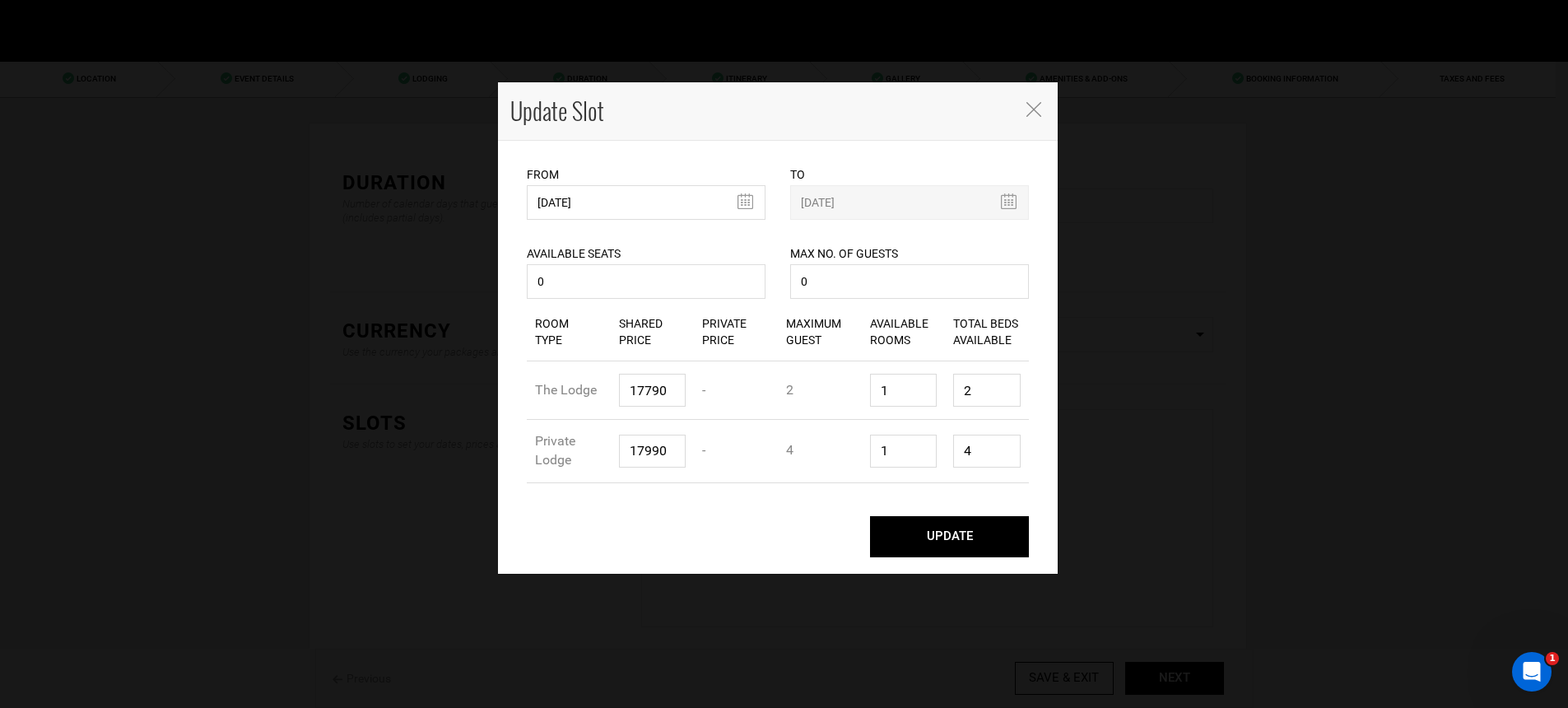
click at [940, 527] on button "UPDATE" at bounding box center [949, 536] width 159 height 41
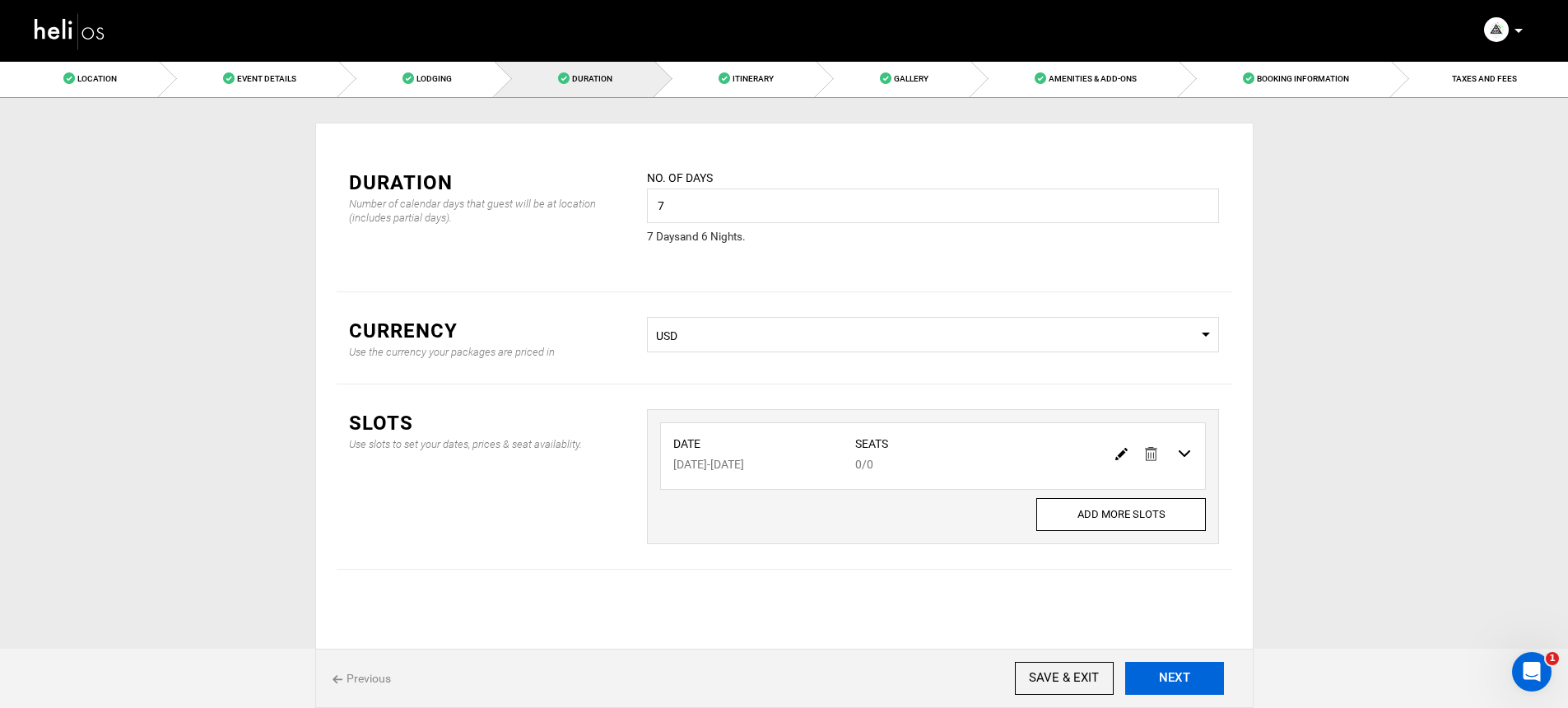
click at [1156, 682] on button "NEXT" at bounding box center [1174, 678] width 99 height 33
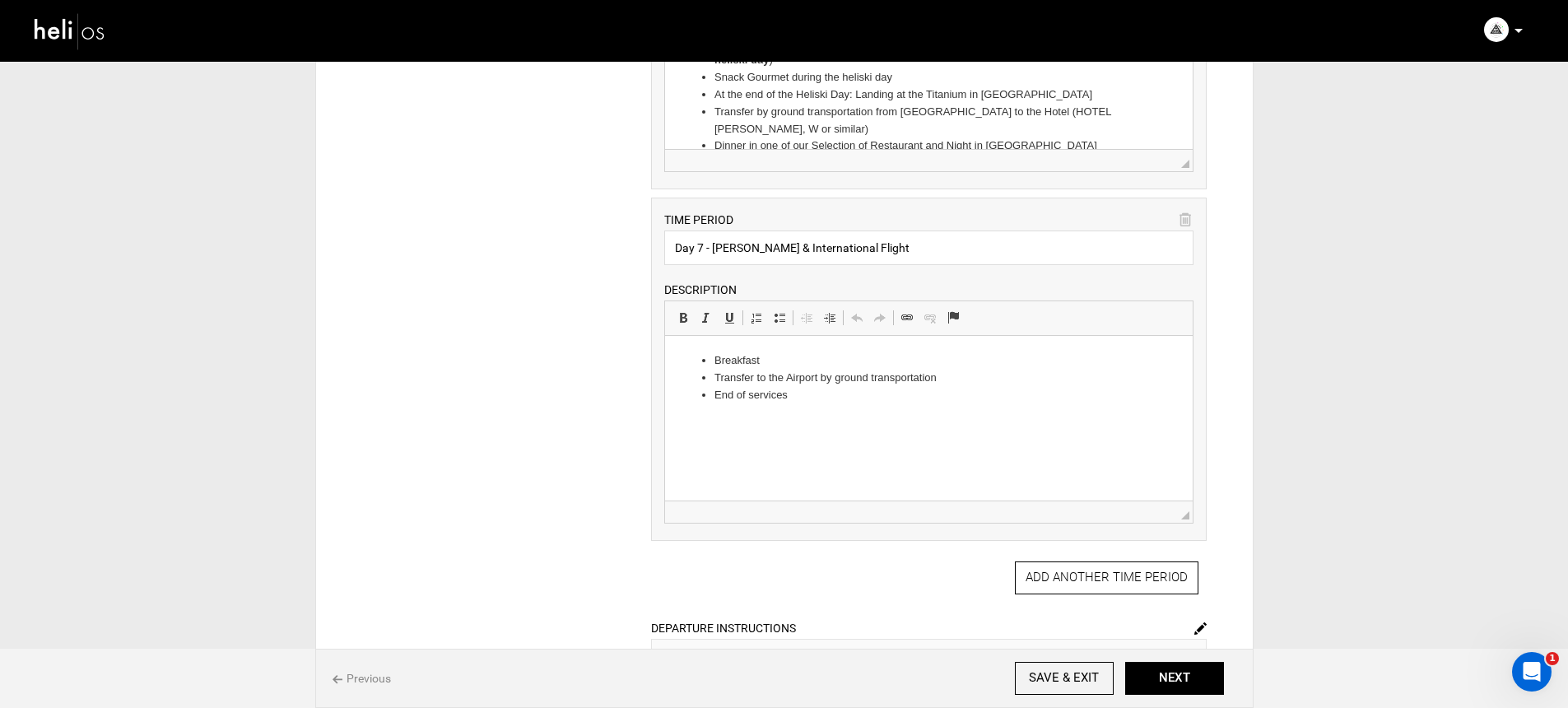
scroll to position [1527, 0]
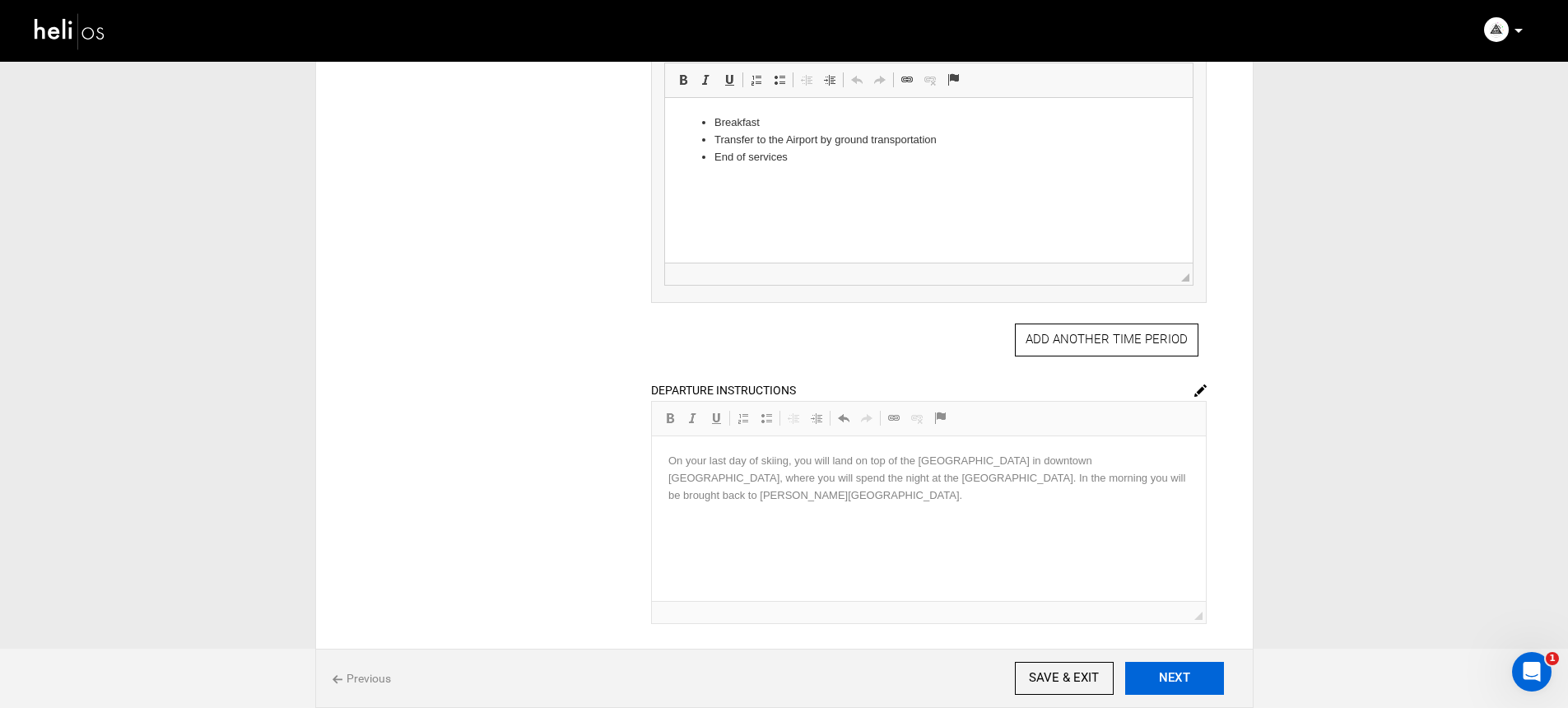
click at [1159, 667] on button "NEXT" at bounding box center [1174, 678] width 99 height 33
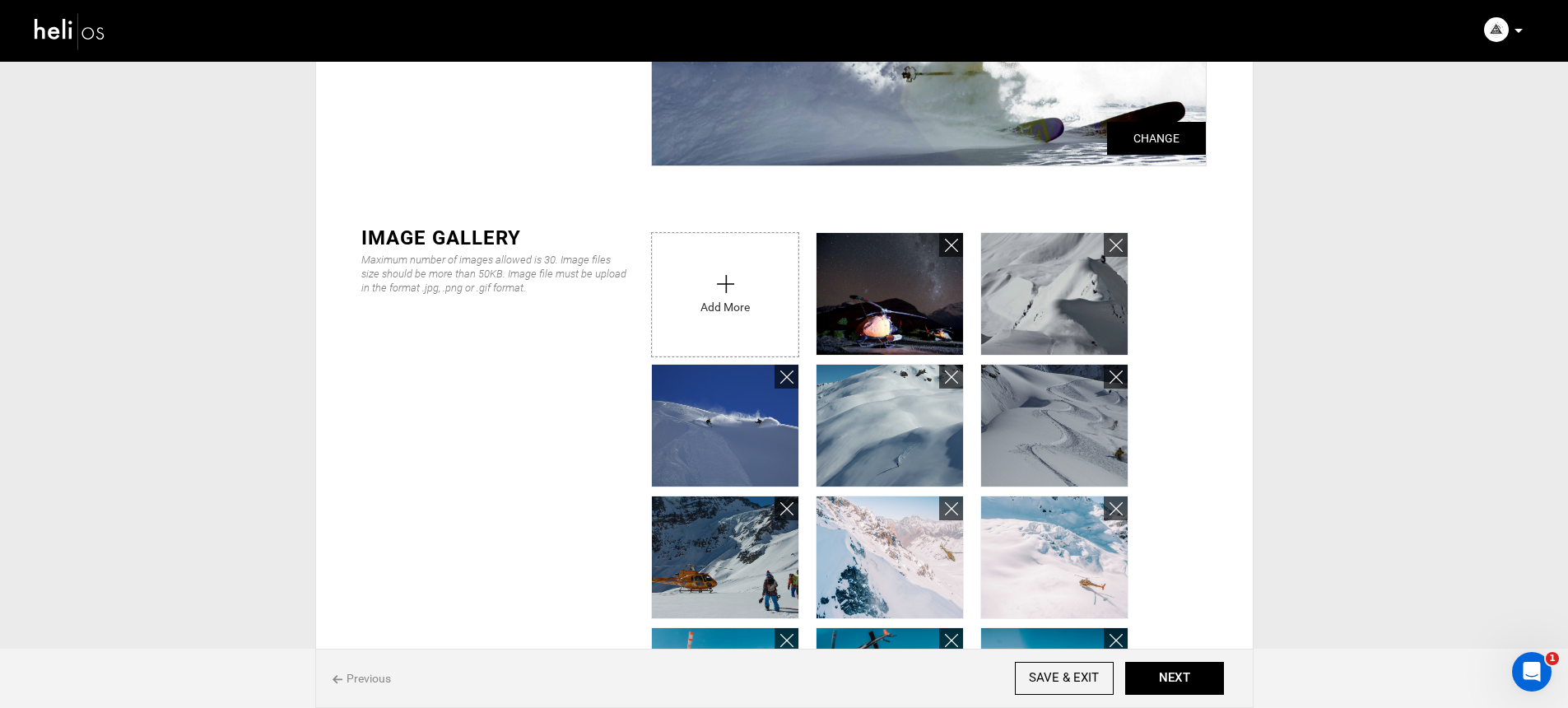
scroll to position [162, 0]
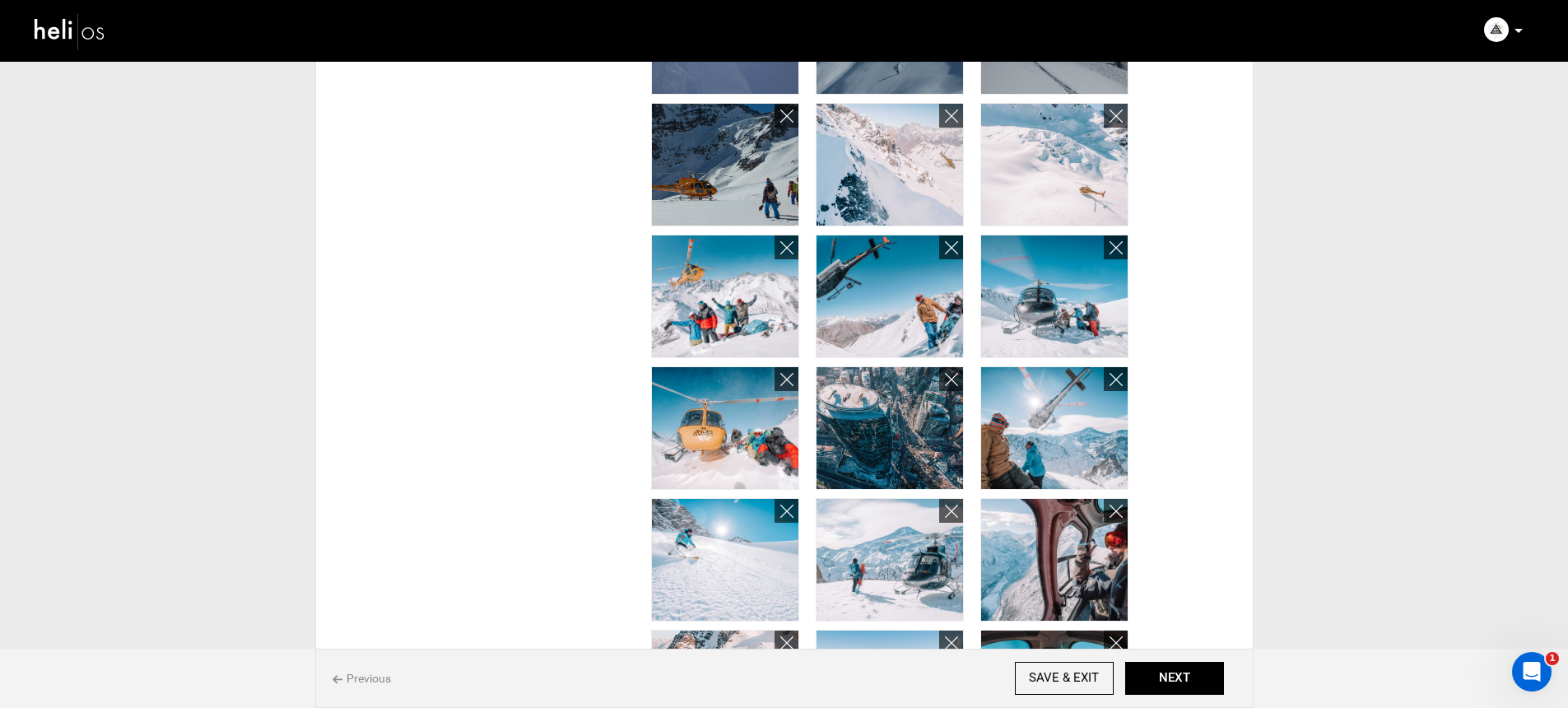
scroll to position [721, 0]
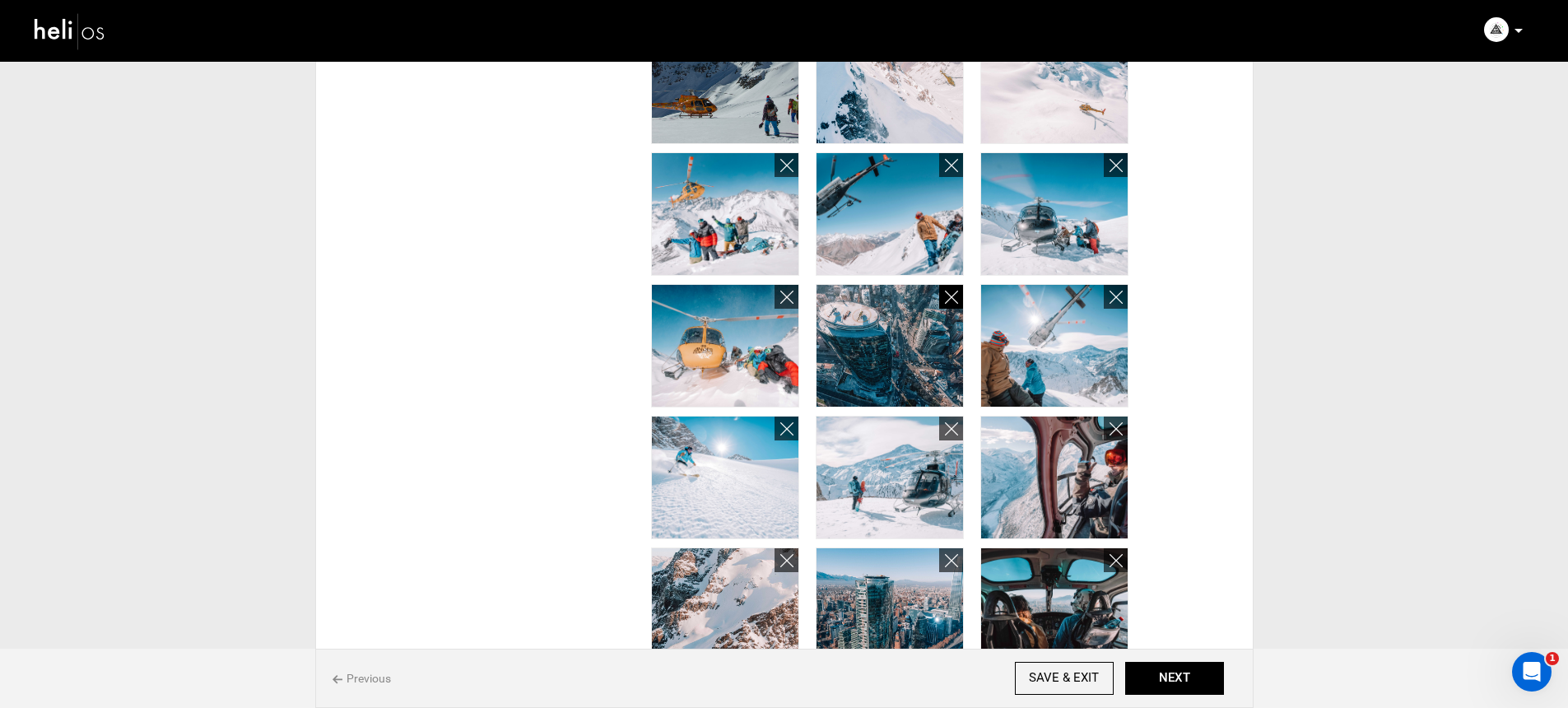
click at [954, 300] on icon at bounding box center [951, 297] width 14 height 19
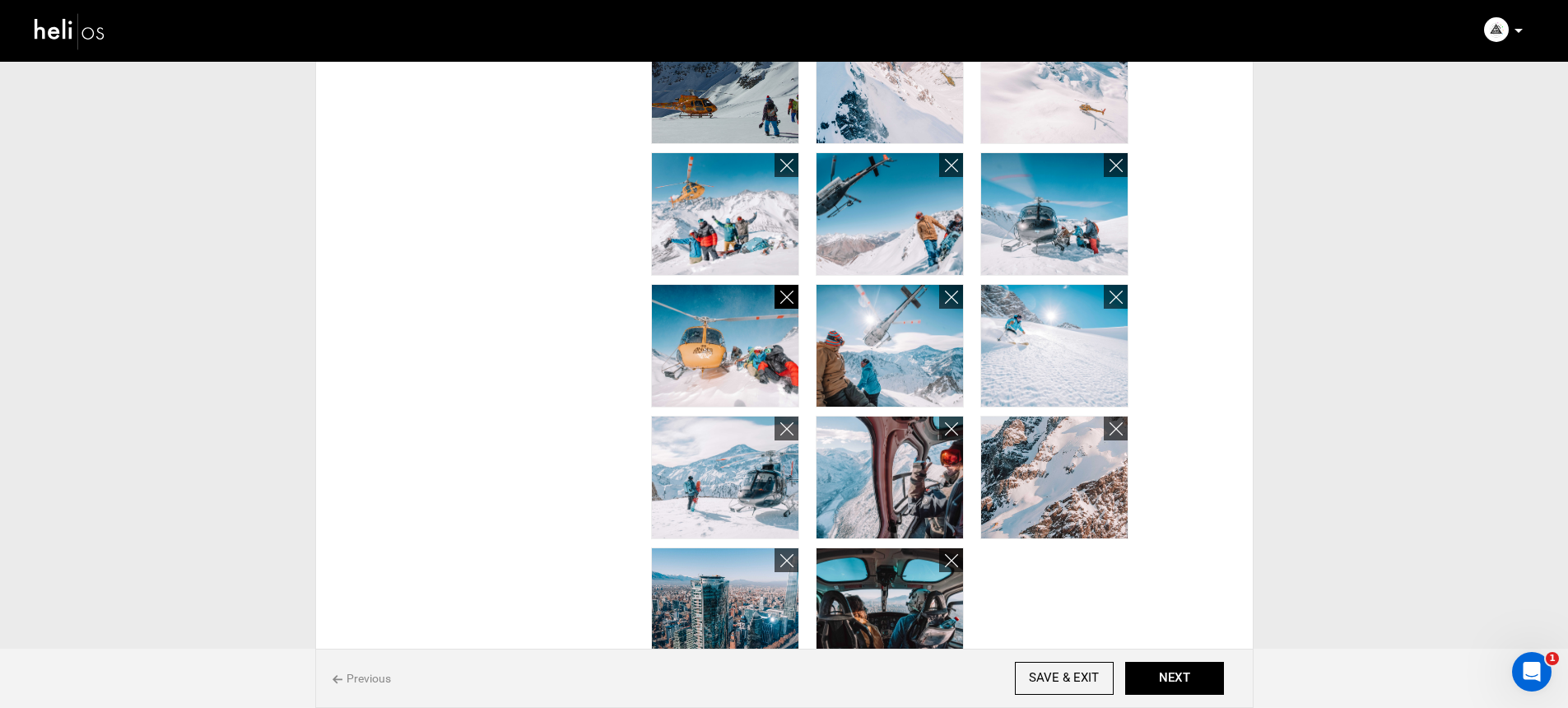
click at [789, 300] on icon at bounding box center [787, 297] width 14 height 19
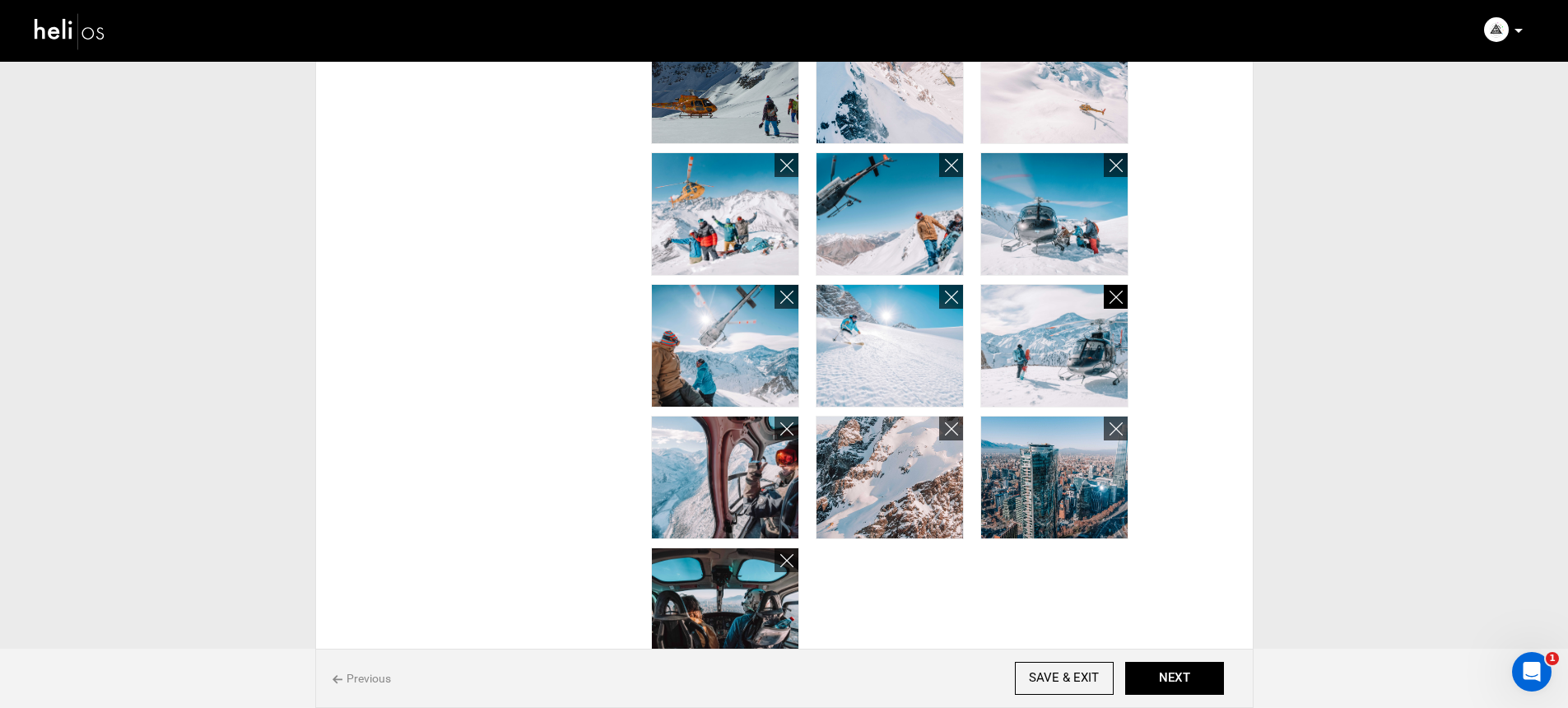
click at [1114, 300] on icon at bounding box center [1116, 297] width 14 height 19
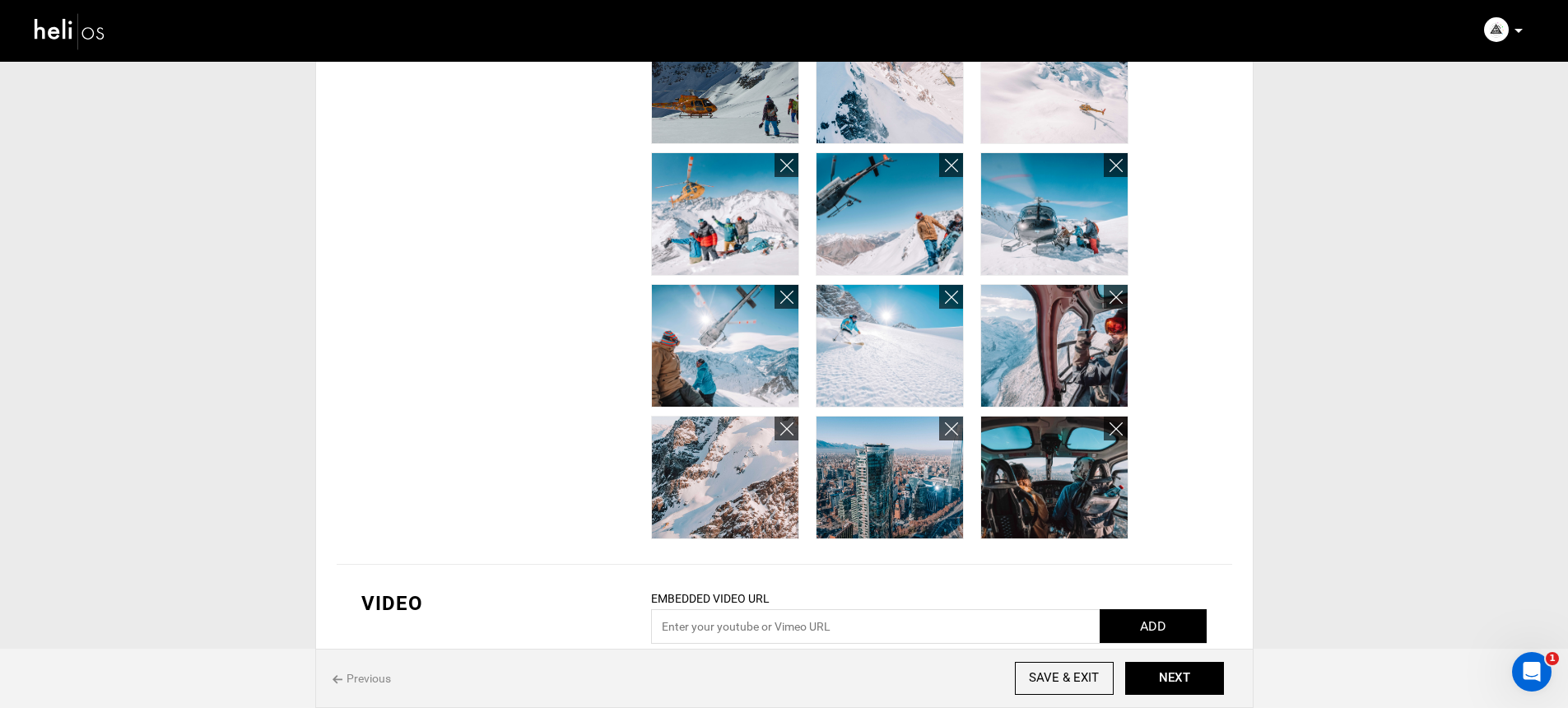
scroll to position [808, 0]
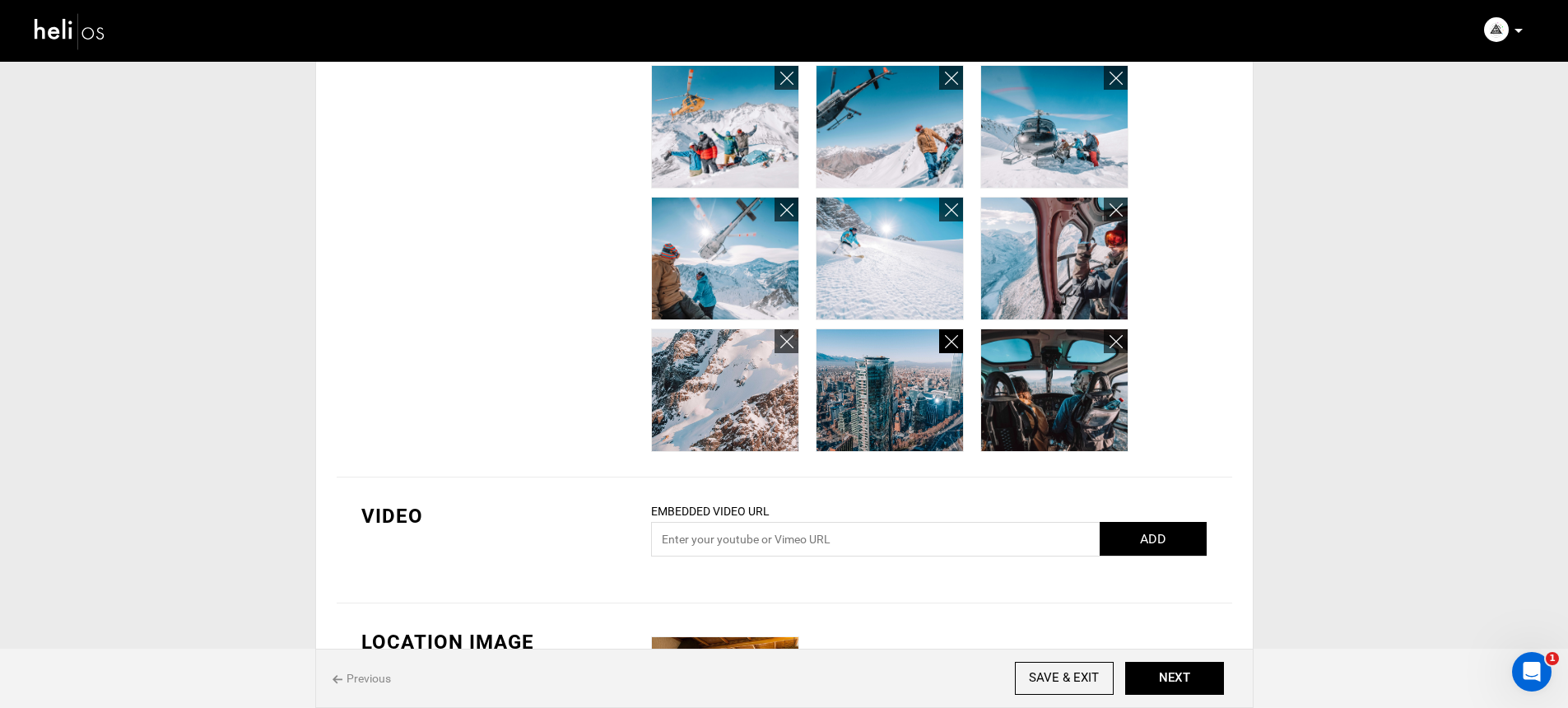
click at [951, 340] on icon at bounding box center [951, 342] width 14 height 19
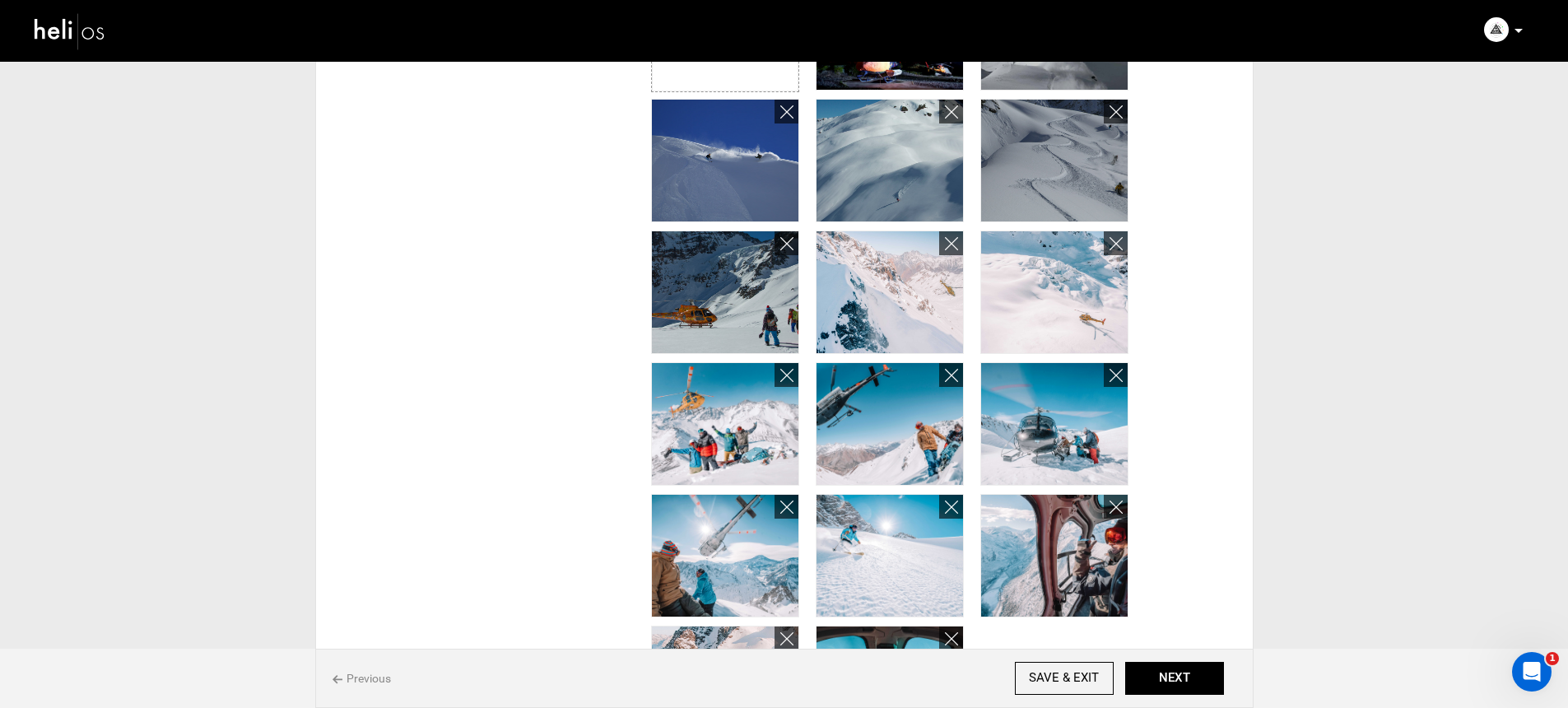
scroll to position [187, 0]
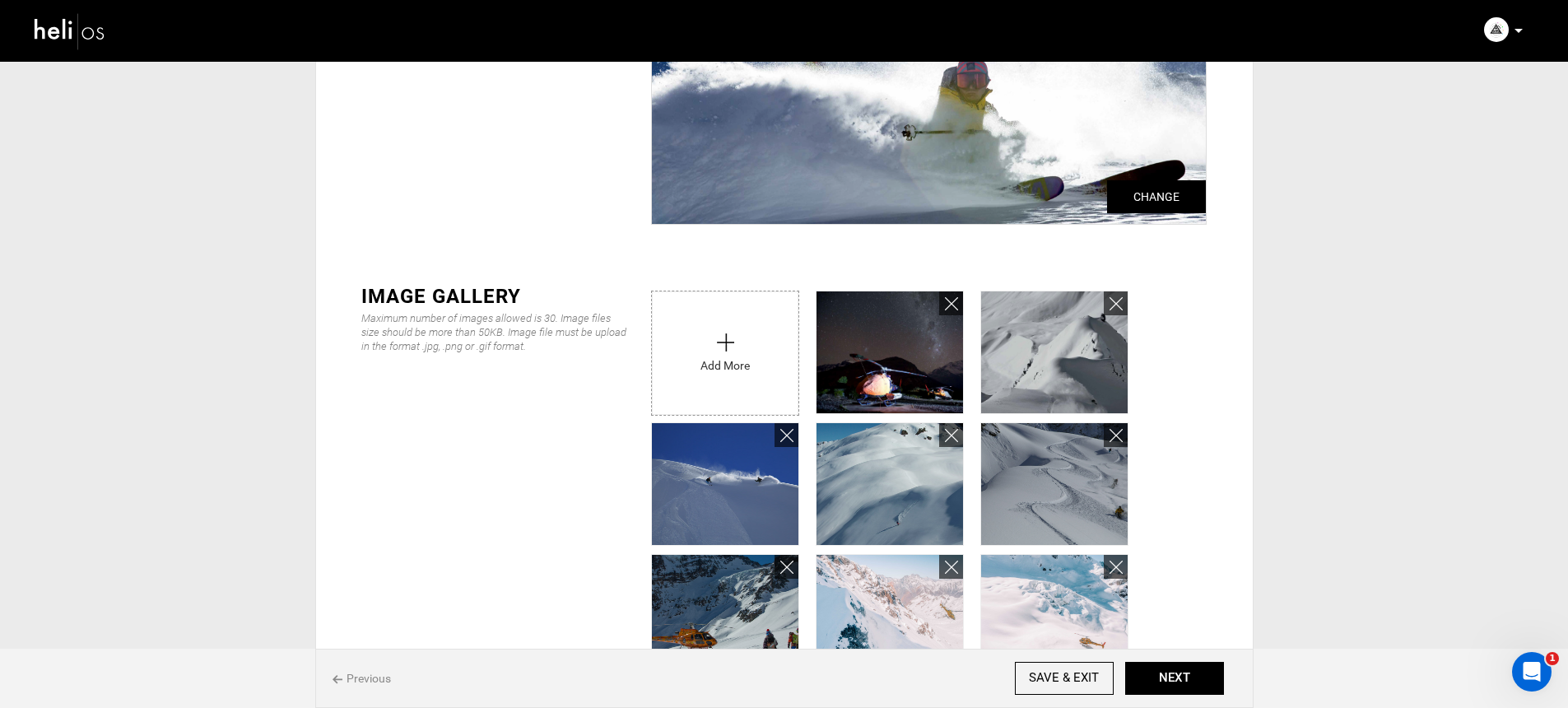
click at [713, 367] on input "file" at bounding box center [725, 349] width 147 height 116
type input "C:\fakepath\[GEOGRAPHIC_DATA] [PERSON_NAME]-0006200.jpg"
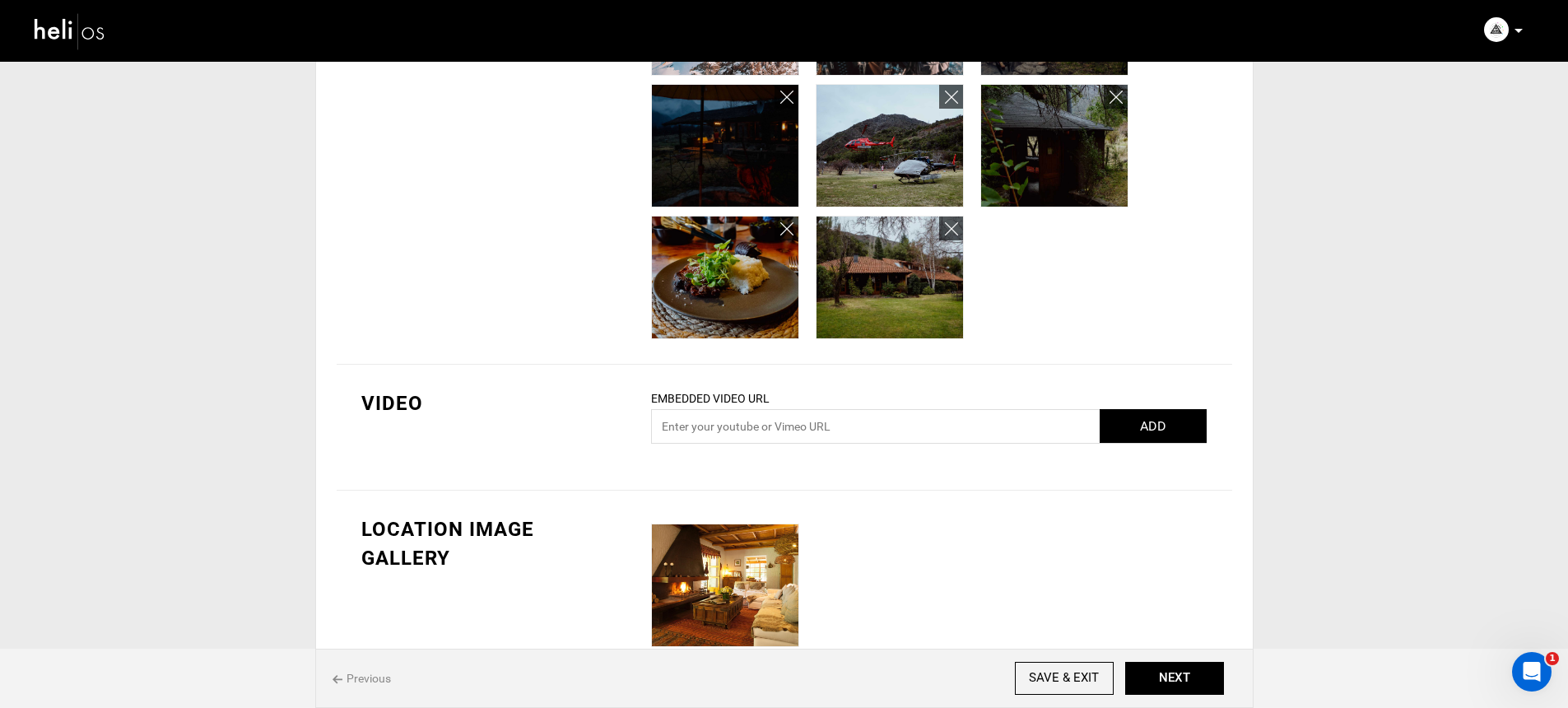
scroll to position [1207, 0]
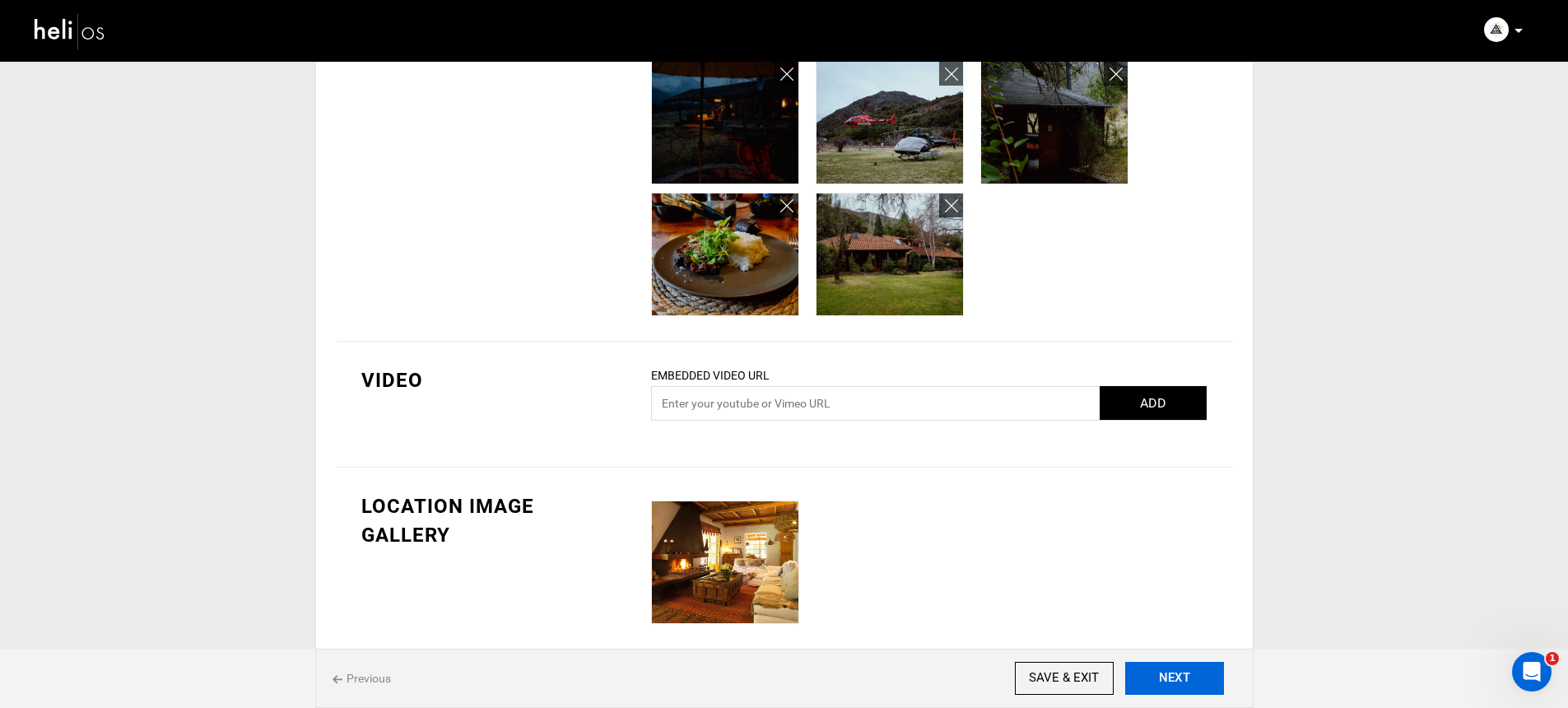
click at [1179, 681] on button "NEXT" at bounding box center [1174, 678] width 99 height 33
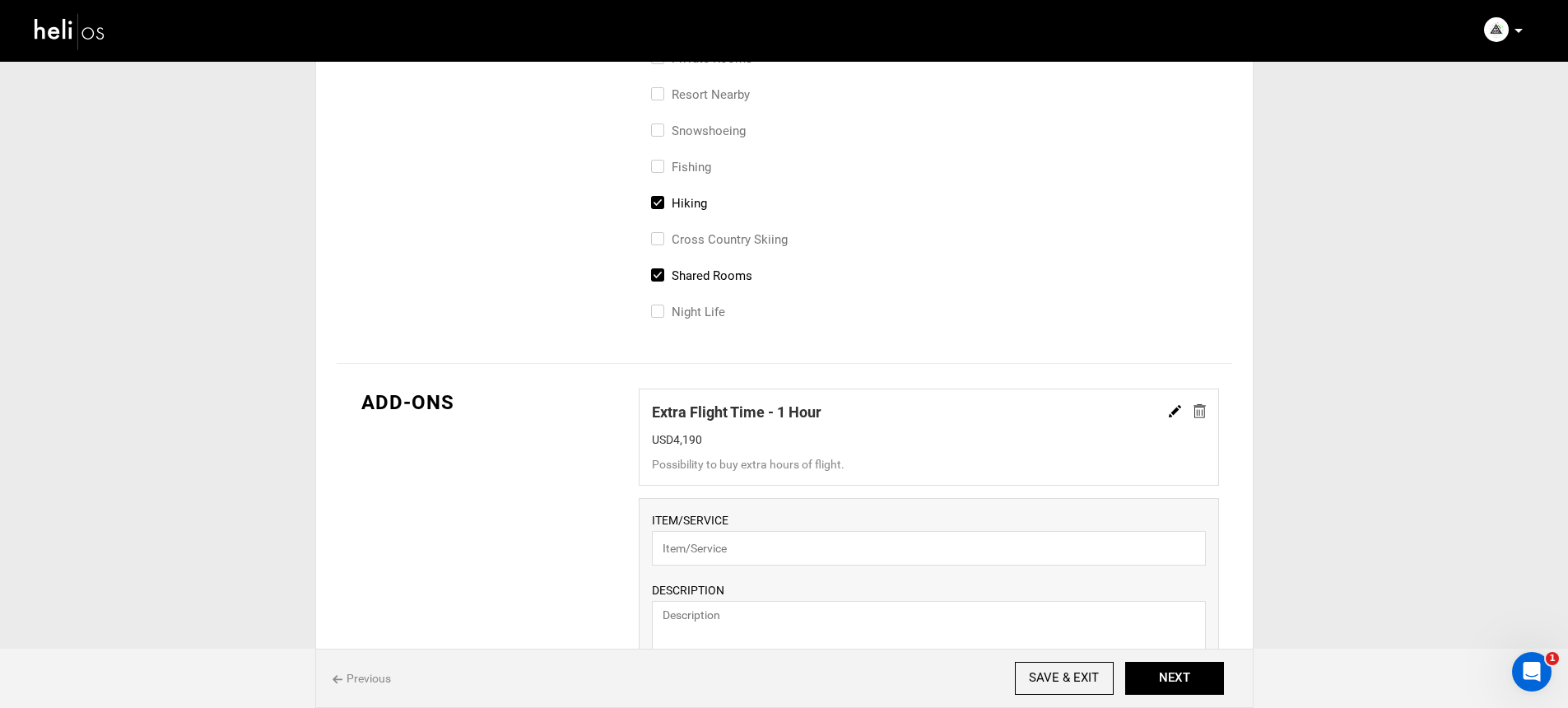
scroll to position [803, 0]
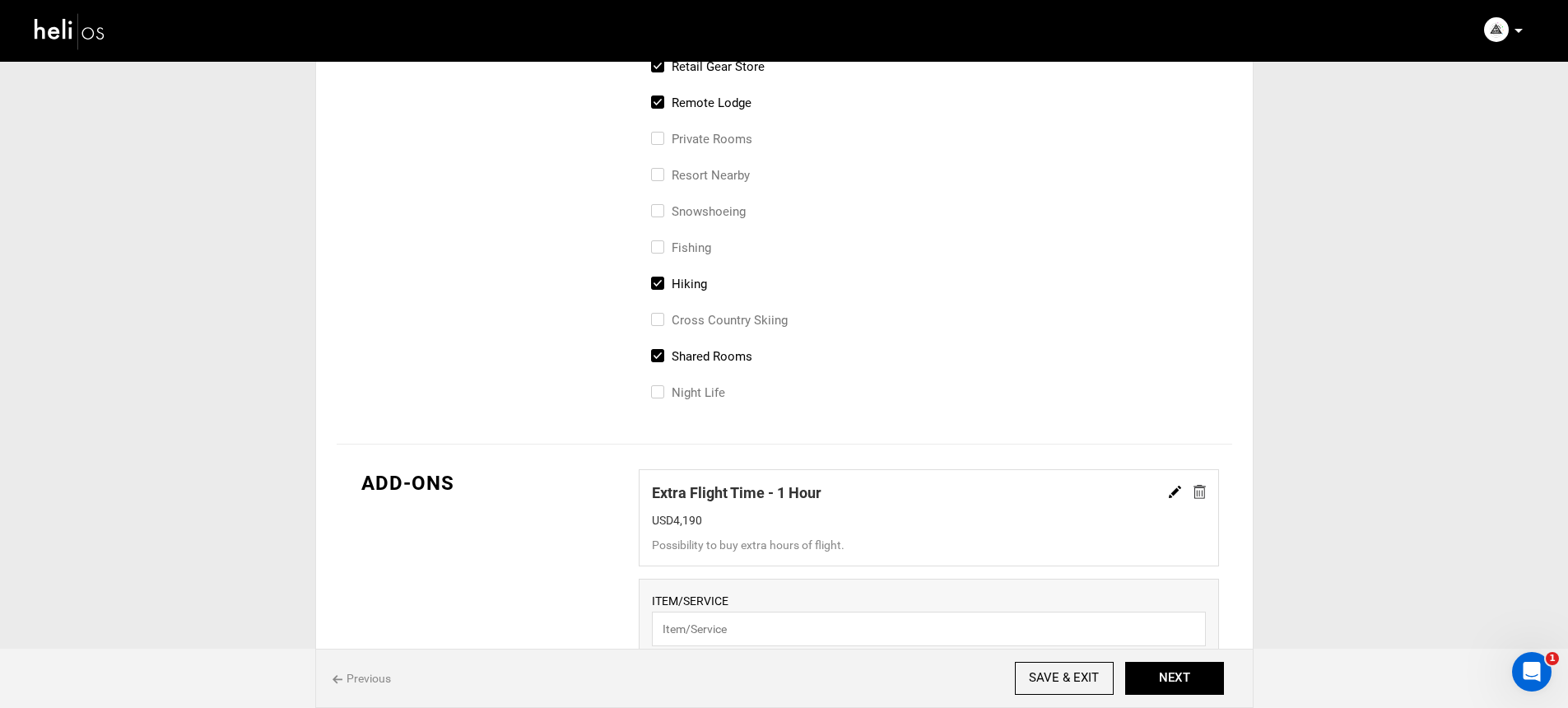
click at [654, 284] on input "Hiking" at bounding box center [656, 292] width 11 height 36
checkbox input "false"
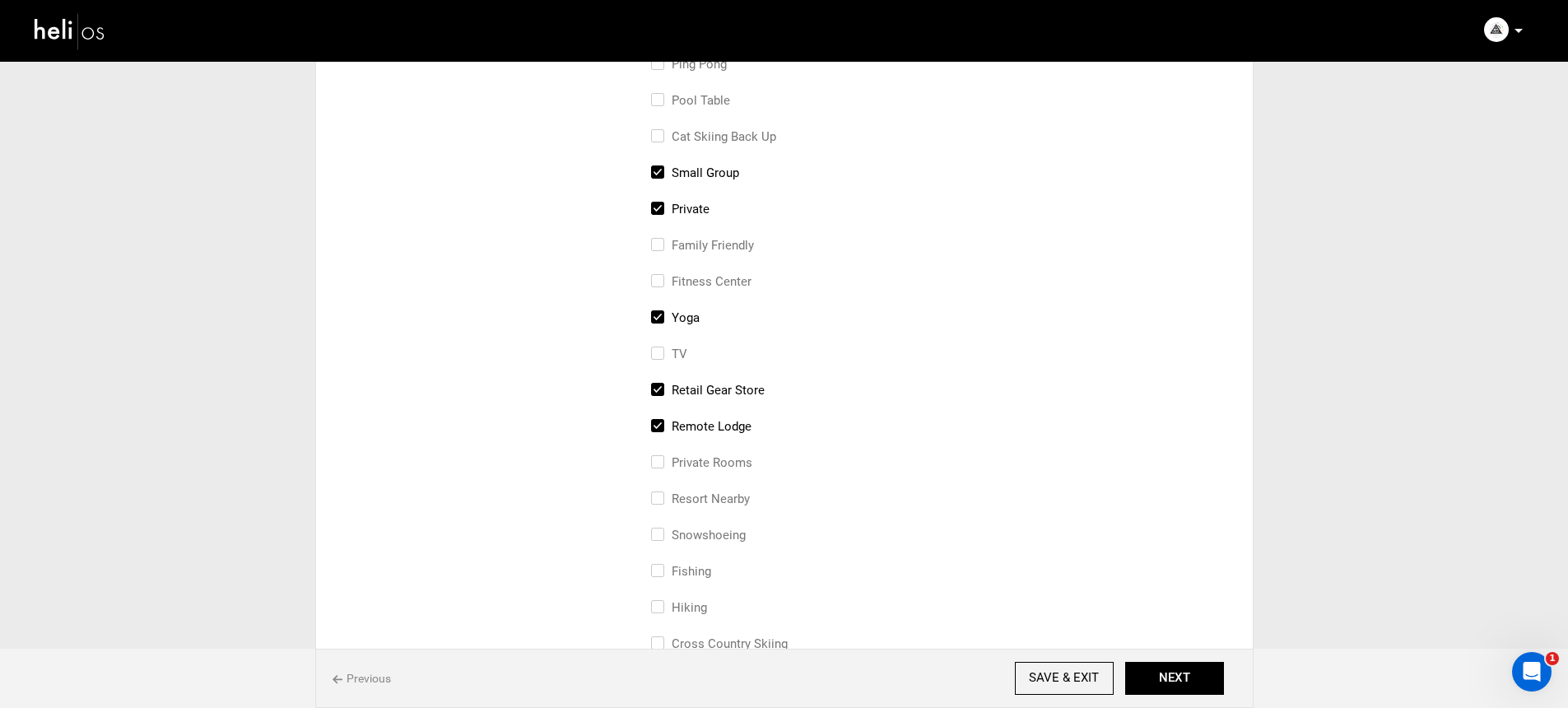
scroll to position [458, 0]
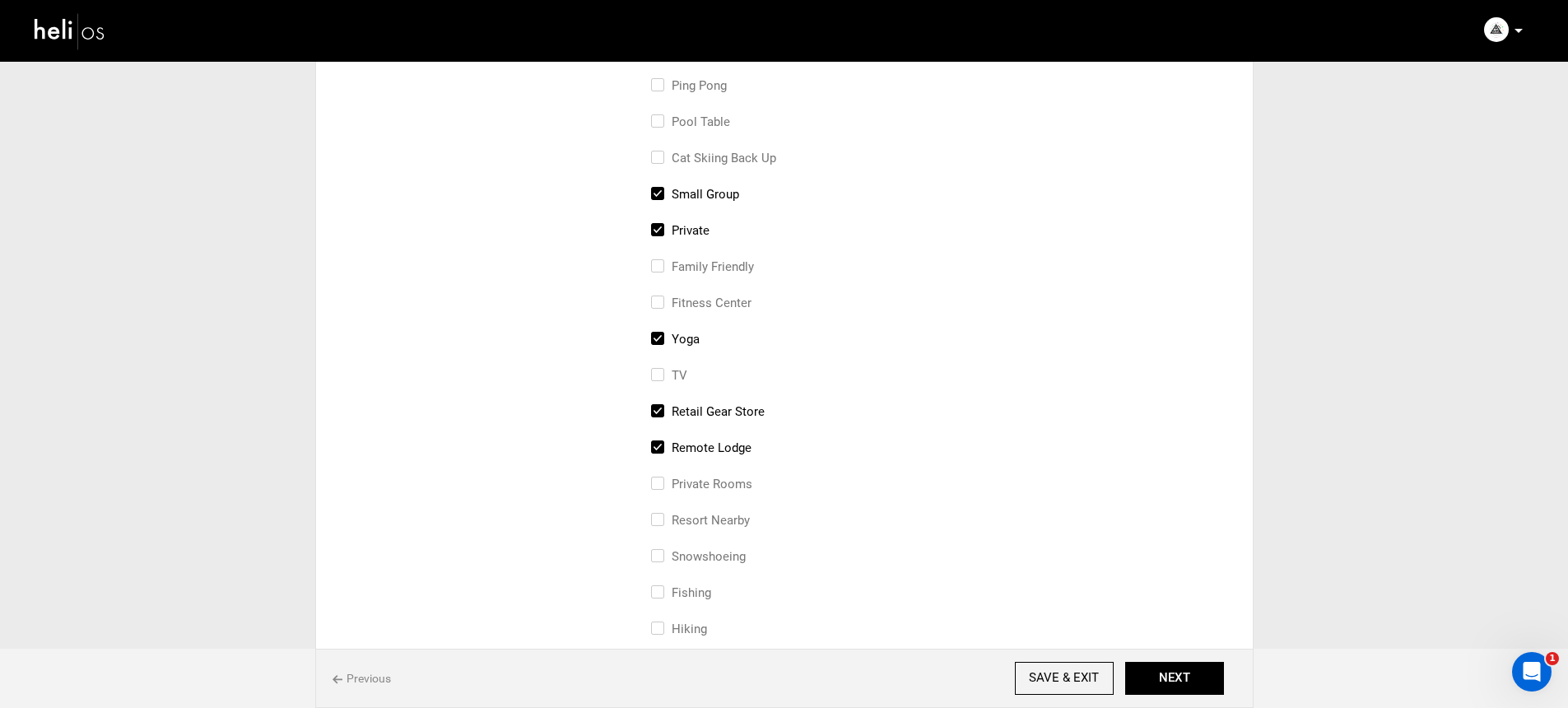
click at [706, 409] on label "retail gear store" at bounding box center [707, 411] width 114 height 19
click at [662, 409] on input "retail gear store" at bounding box center [656, 419] width 11 height 36
checkbox input "false"
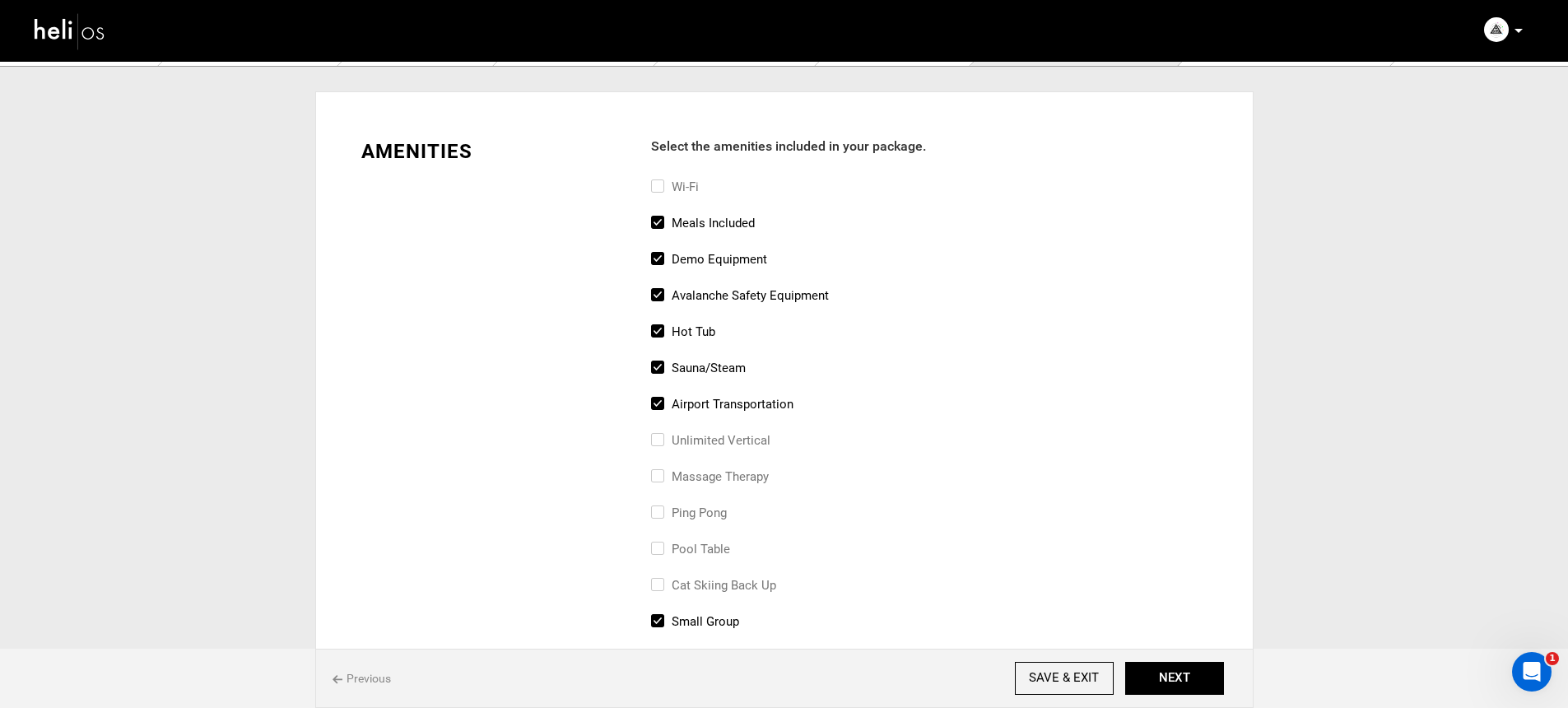
scroll to position [20, 0]
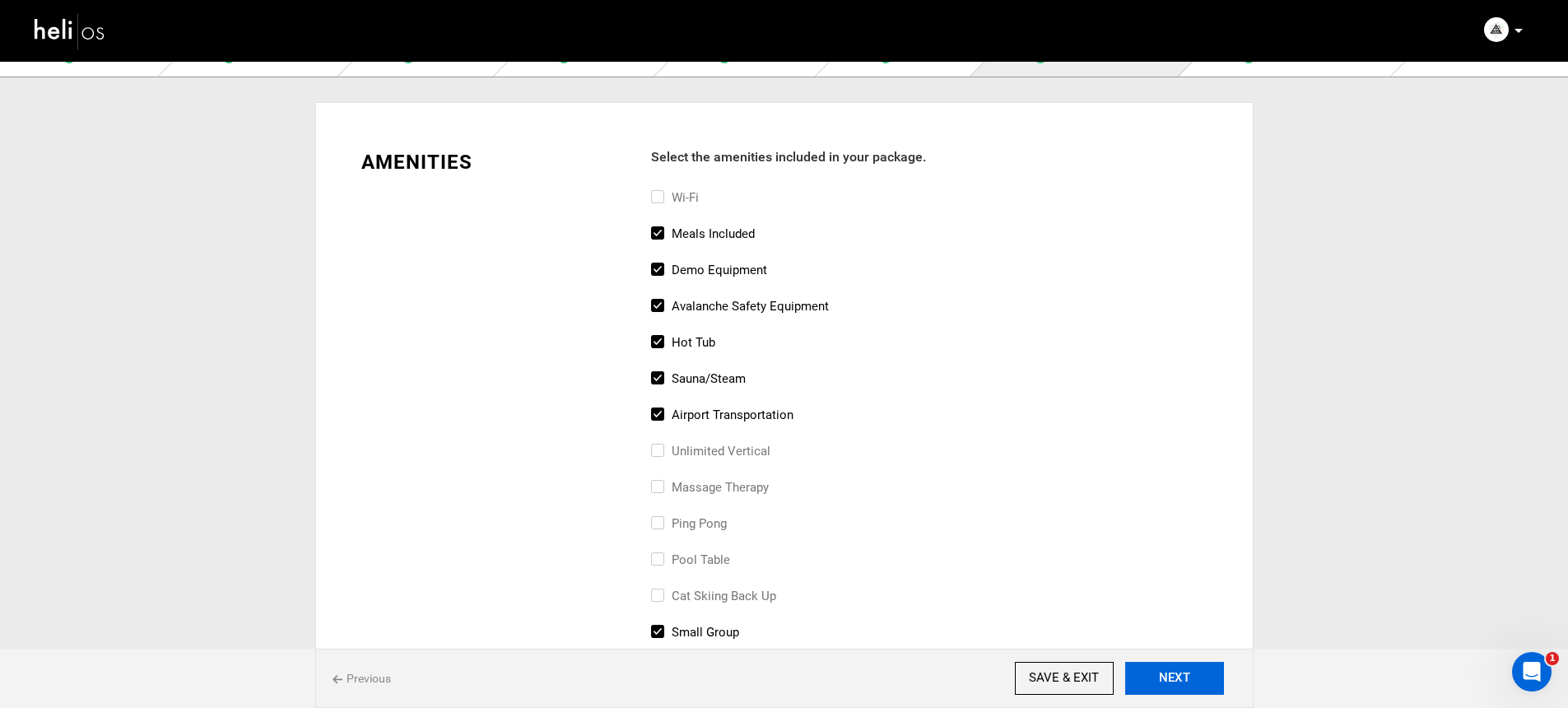
click at [1171, 673] on button "NEXT" at bounding box center [1174, 678] width 99 height 33
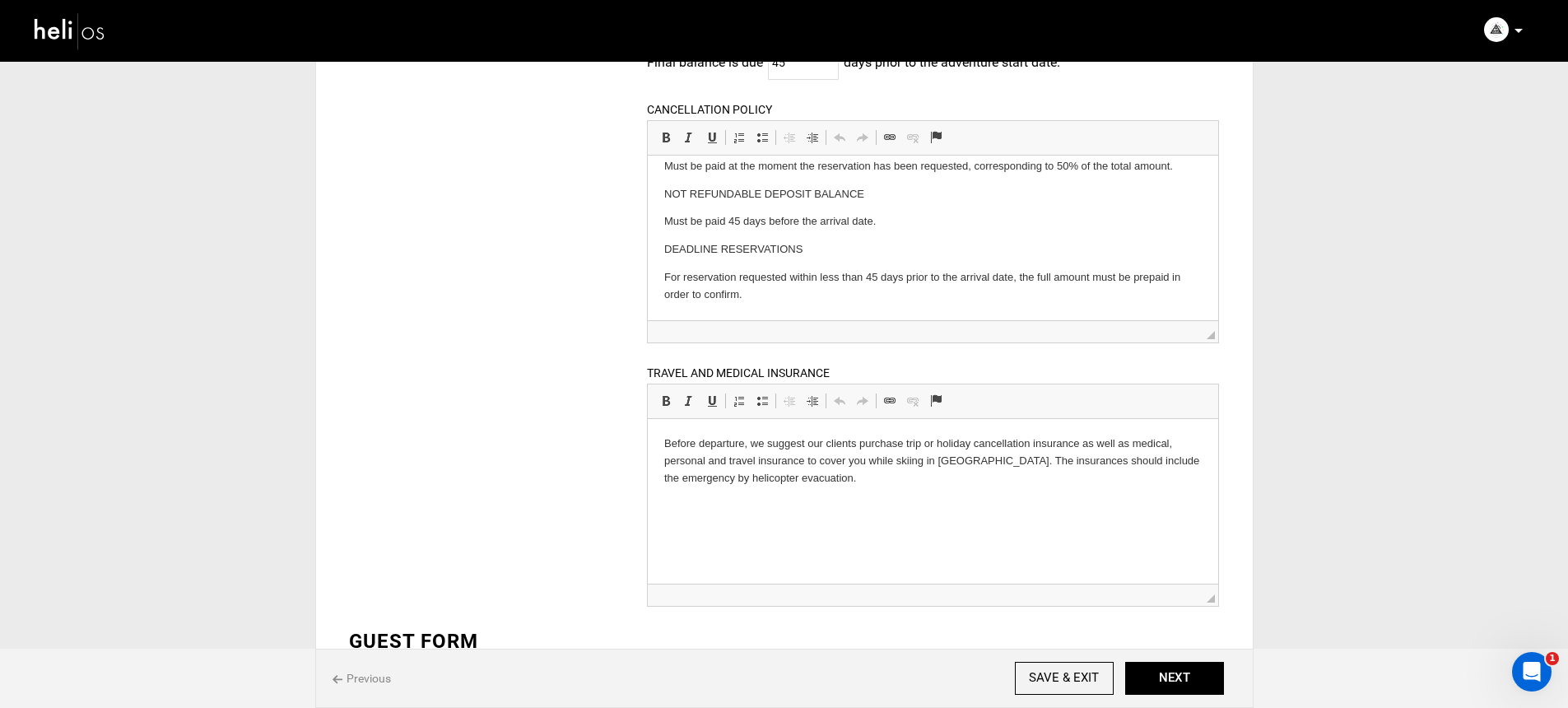
scroll to position [420, 0]
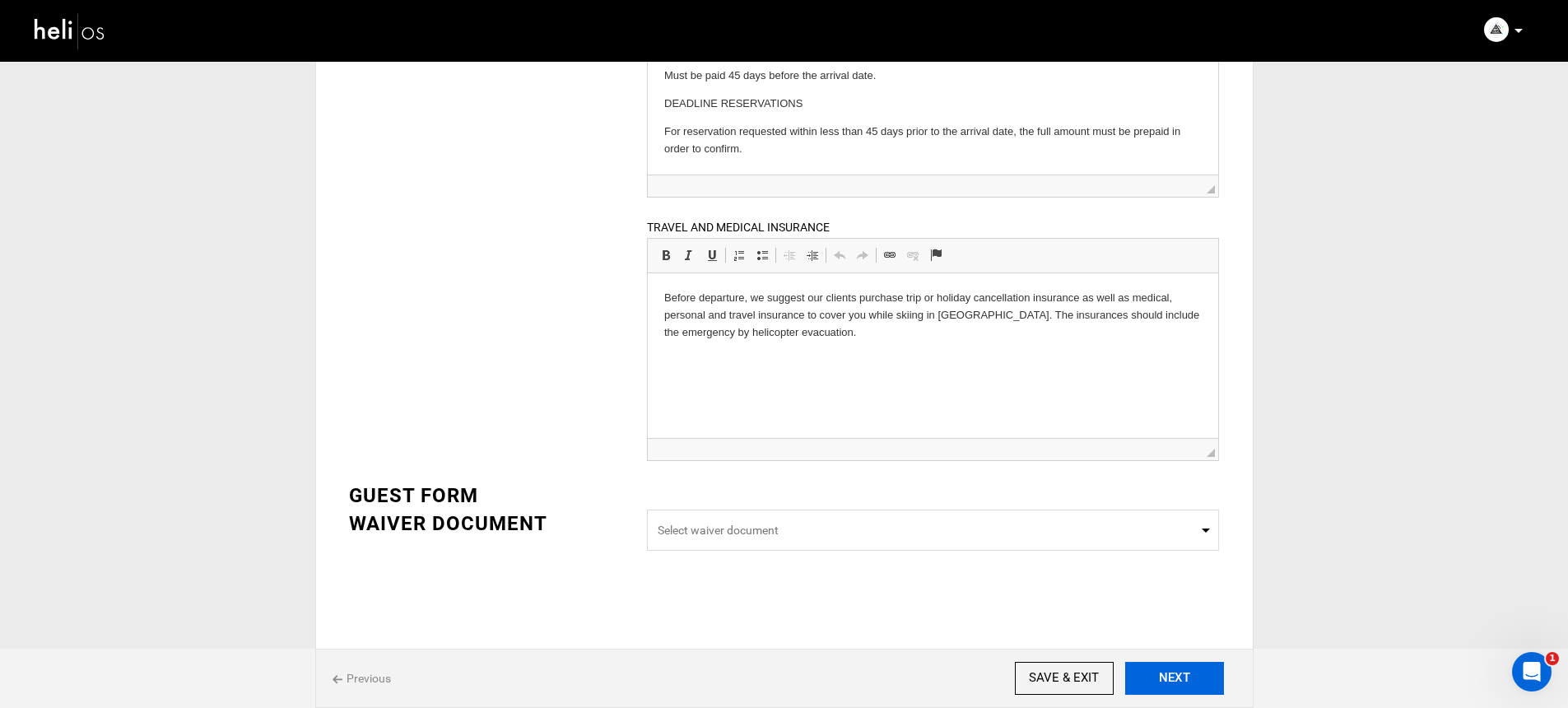
click at [1208, 689] on button "NEXT" at bounding box center [1174, 678] width 99 height 33
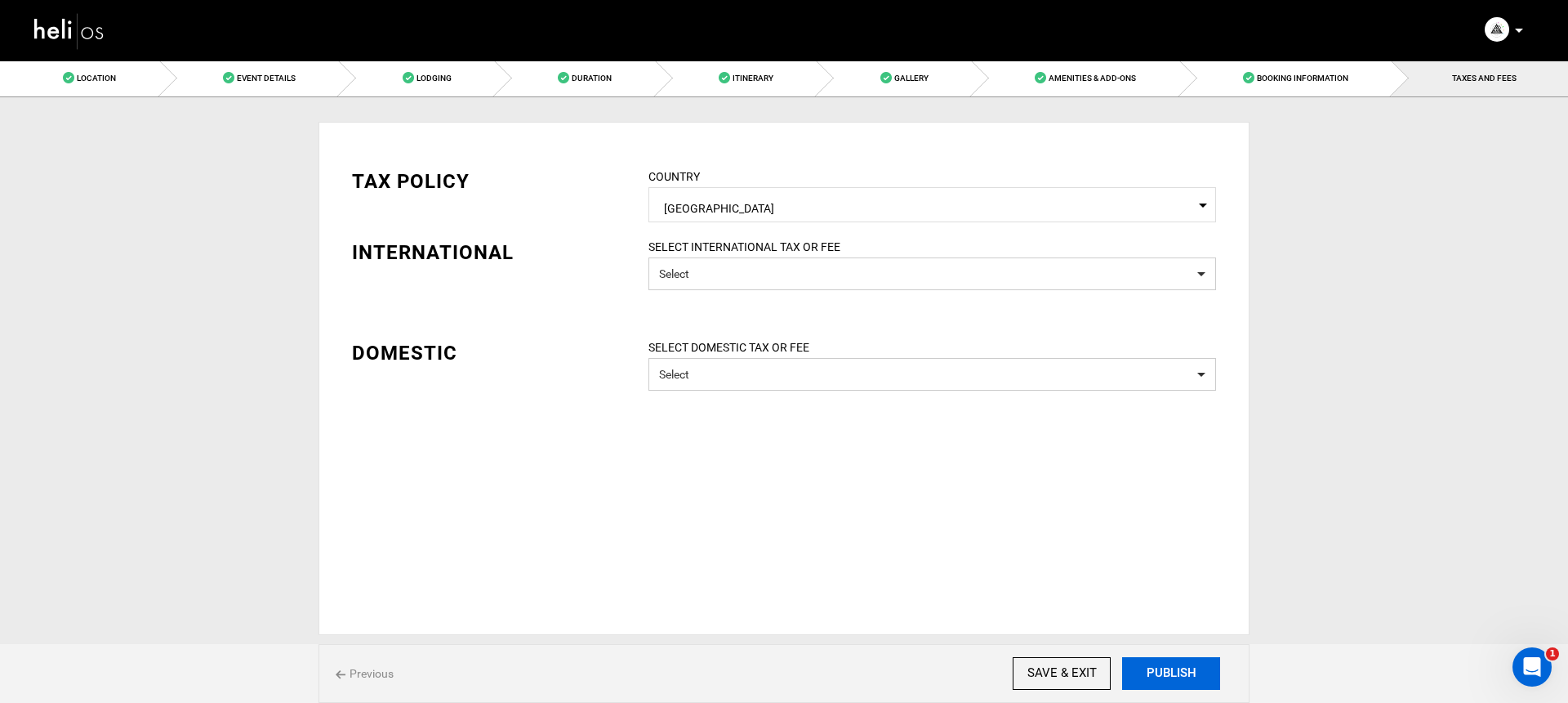
click at [1190, 673] on button "PUBLISH" at bounding box center [1171, 673] width 98 height 33
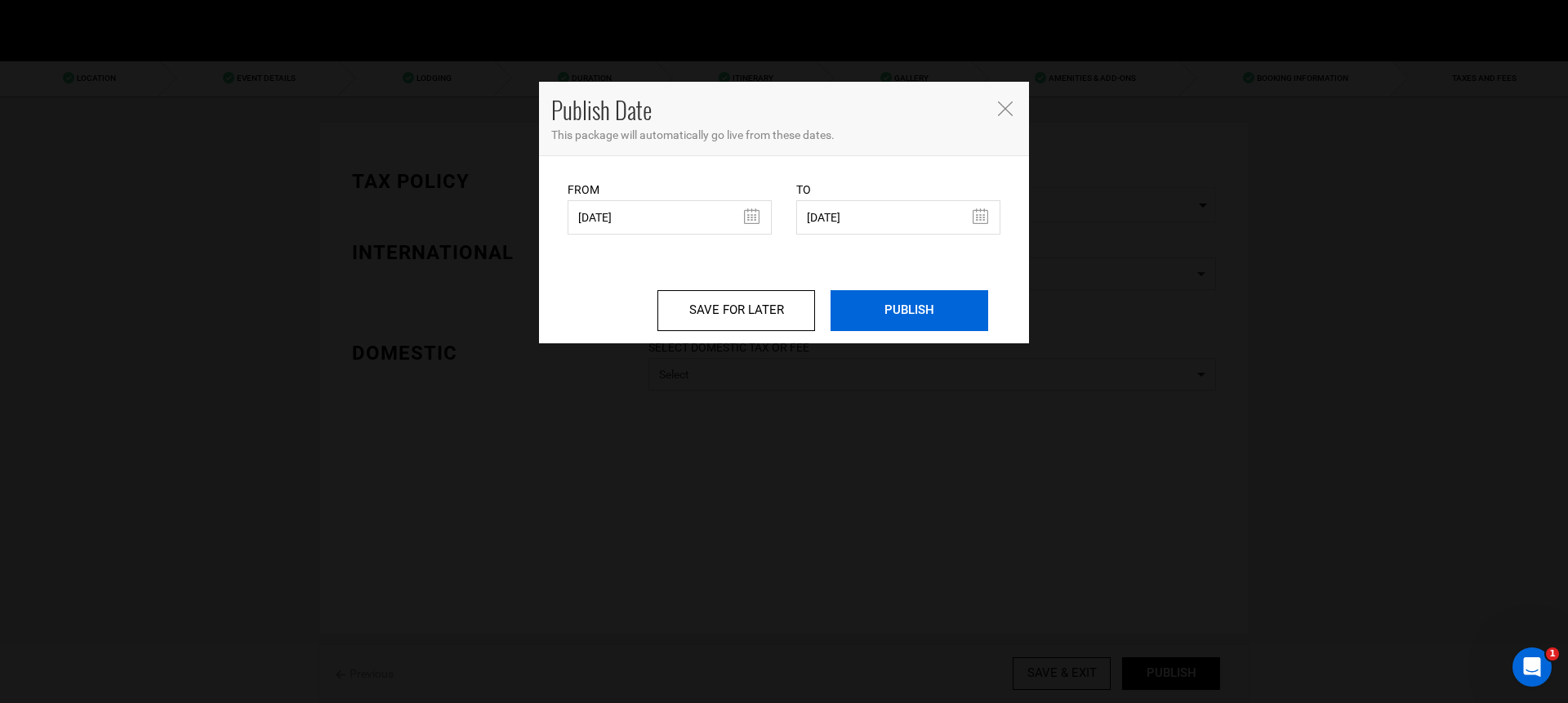
click at [911, 306] on input "PUBLISH" at bounding box center [910, 310] width 157 height 41
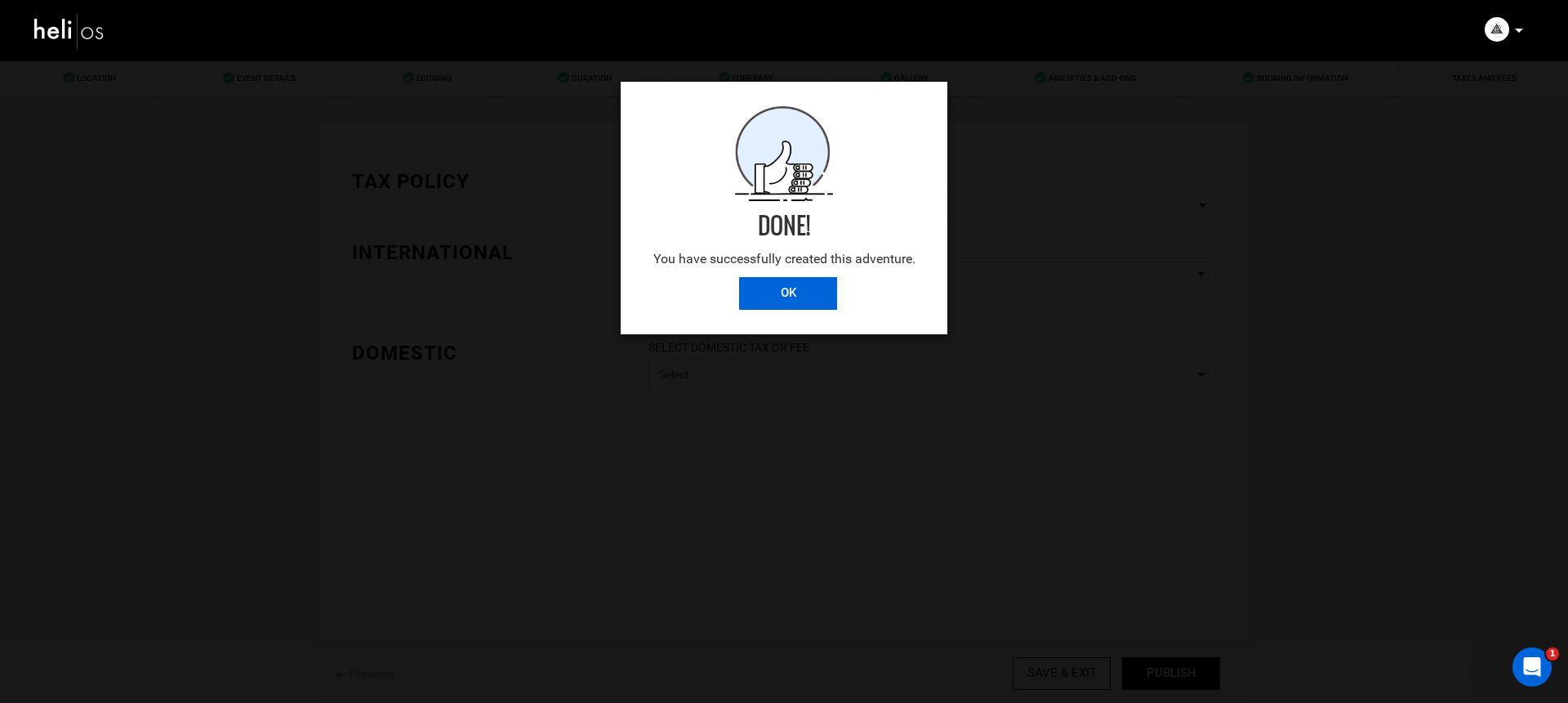
click at [786, 304] on input "OK" at bounding box center [787, 293] width 98 height 33
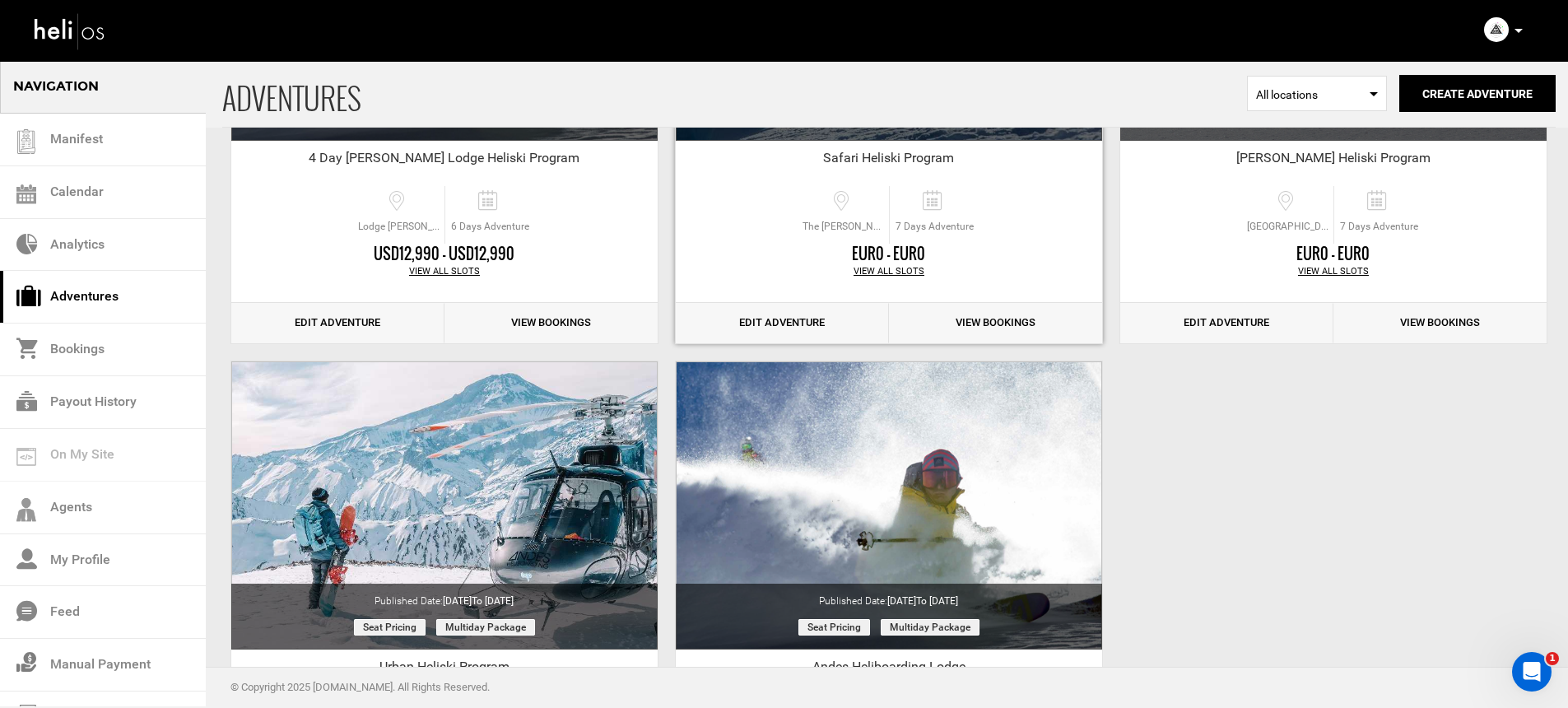
scroll to position [520, 0]
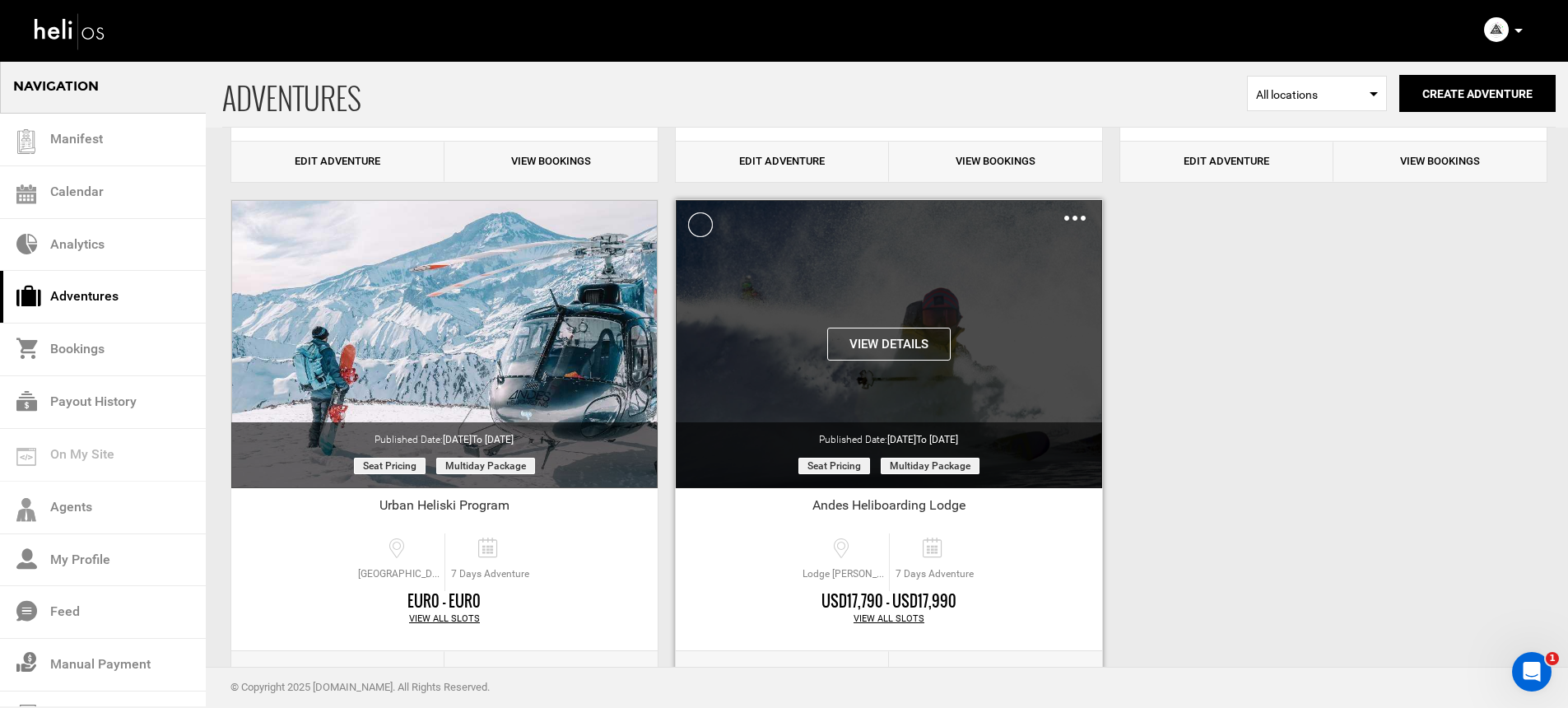
click at [889, 346] on button "View Details" at bounding box center [889, 343] width 123 height 33
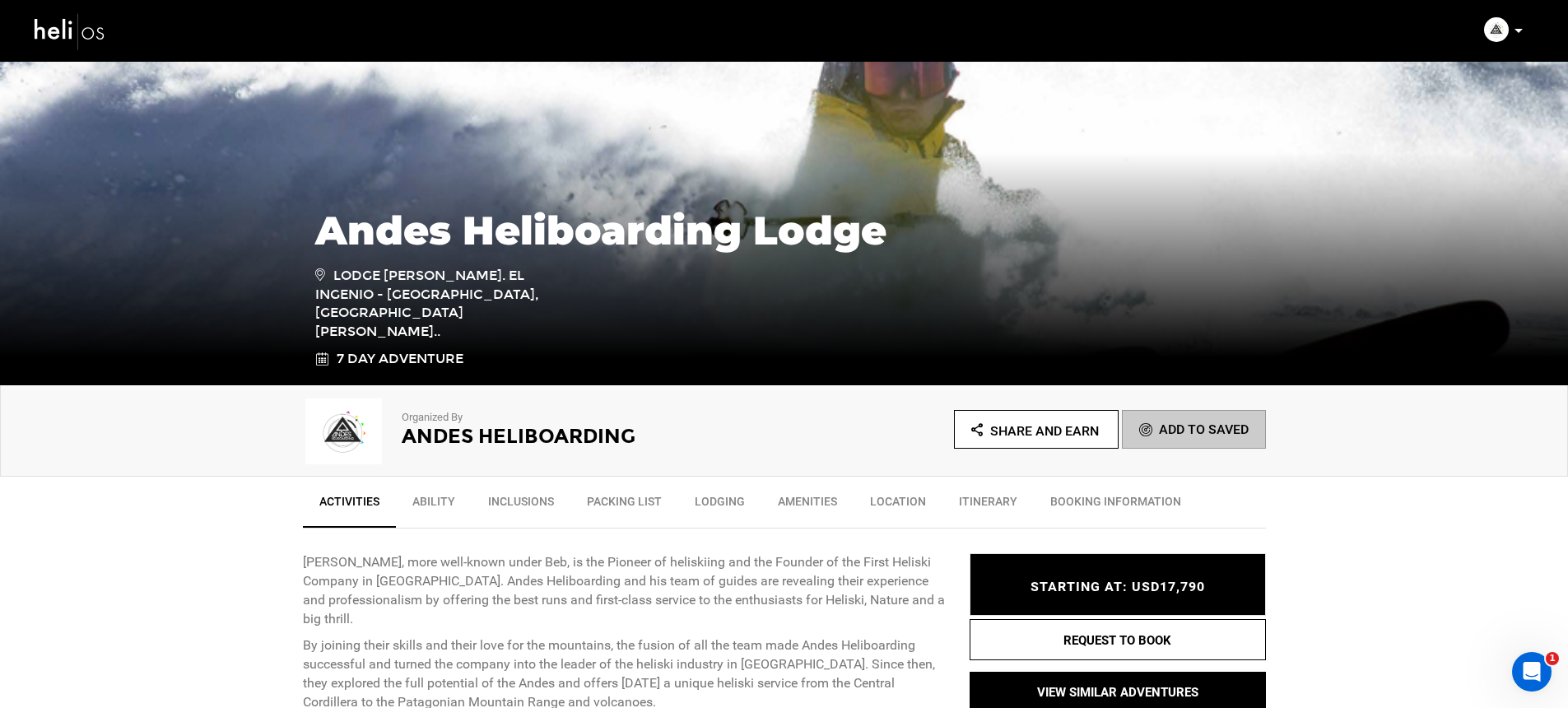
scroll to position [84, 0]
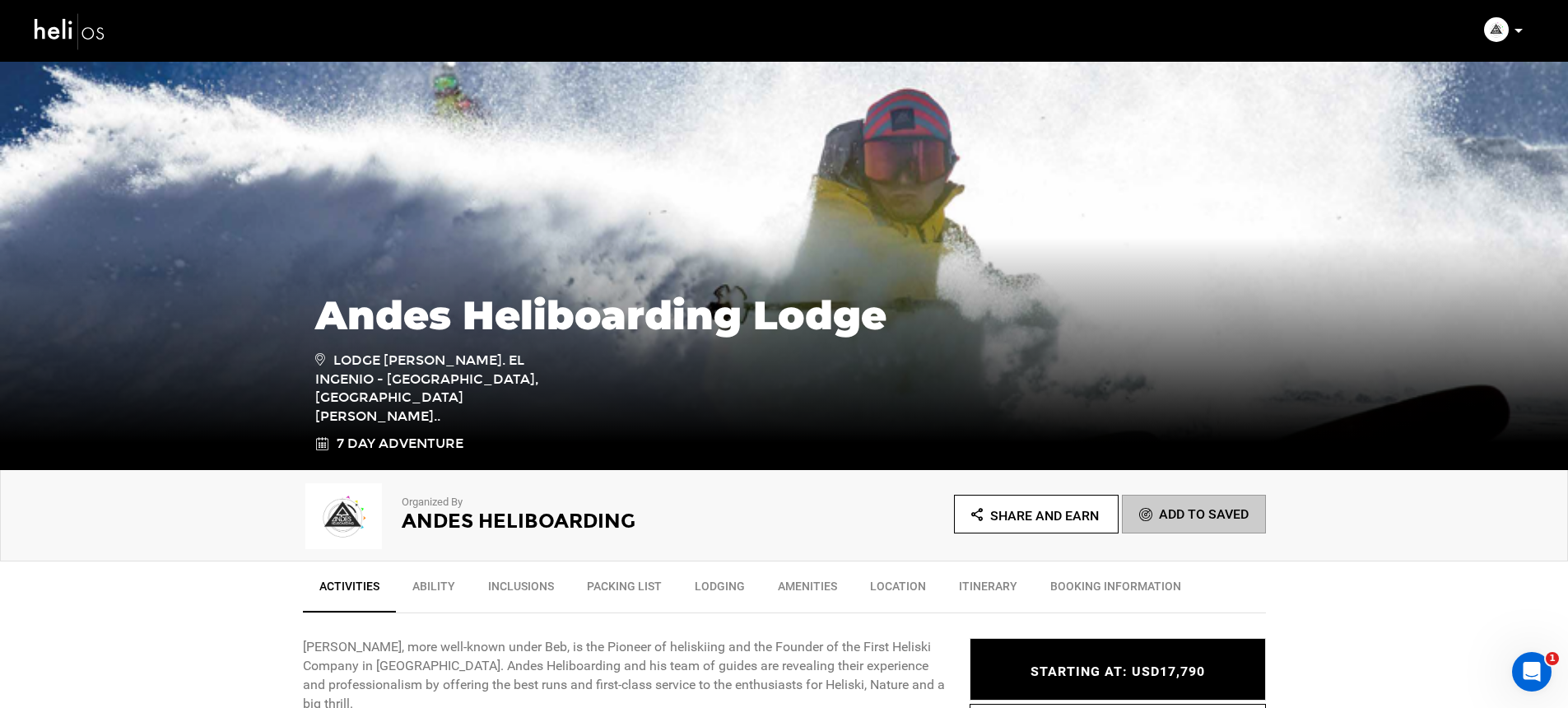
click at [1522, 30] on icon at bounding box center [1518, 30] width 8 height 4
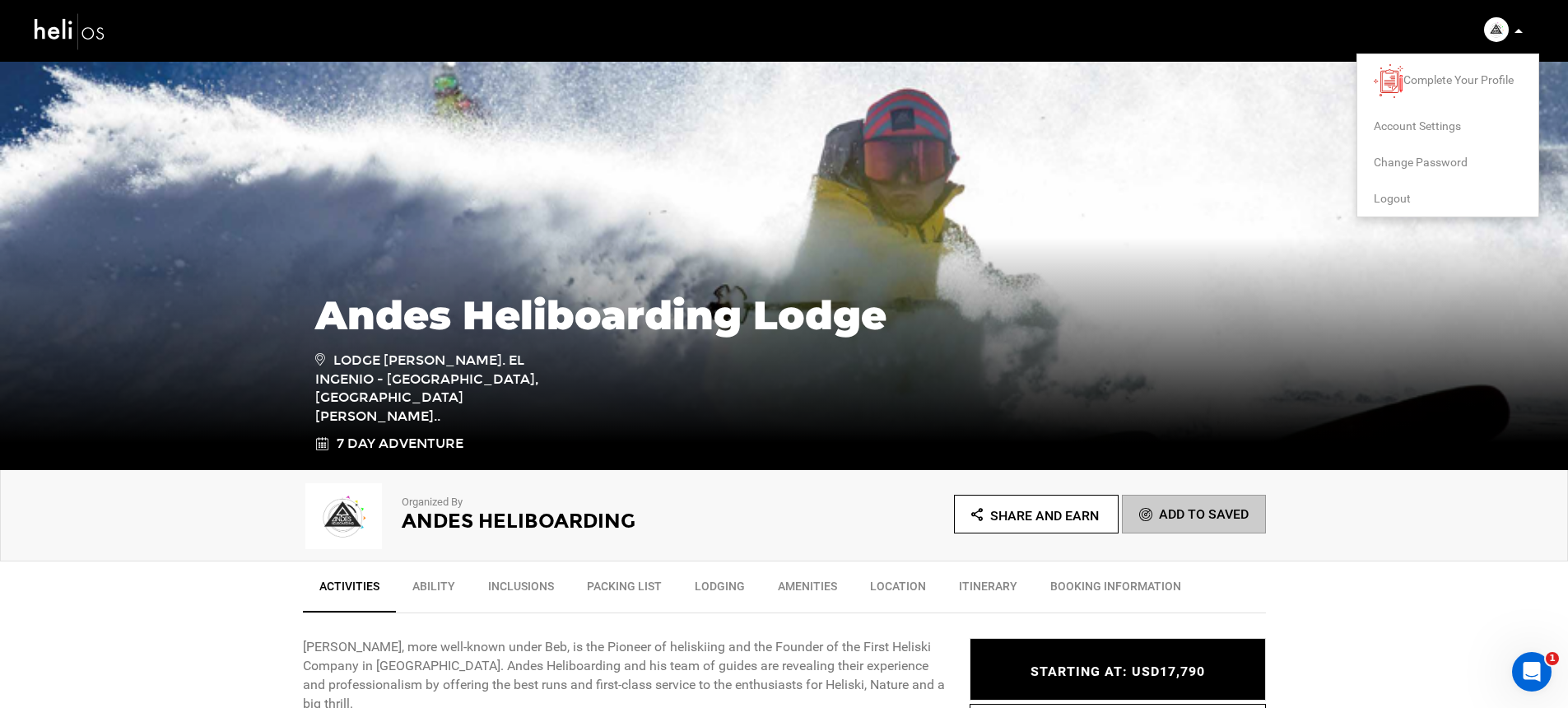
click at [1414, 129] on span "Account Settings" at bounding box center [1416, 126] width 87 height 14
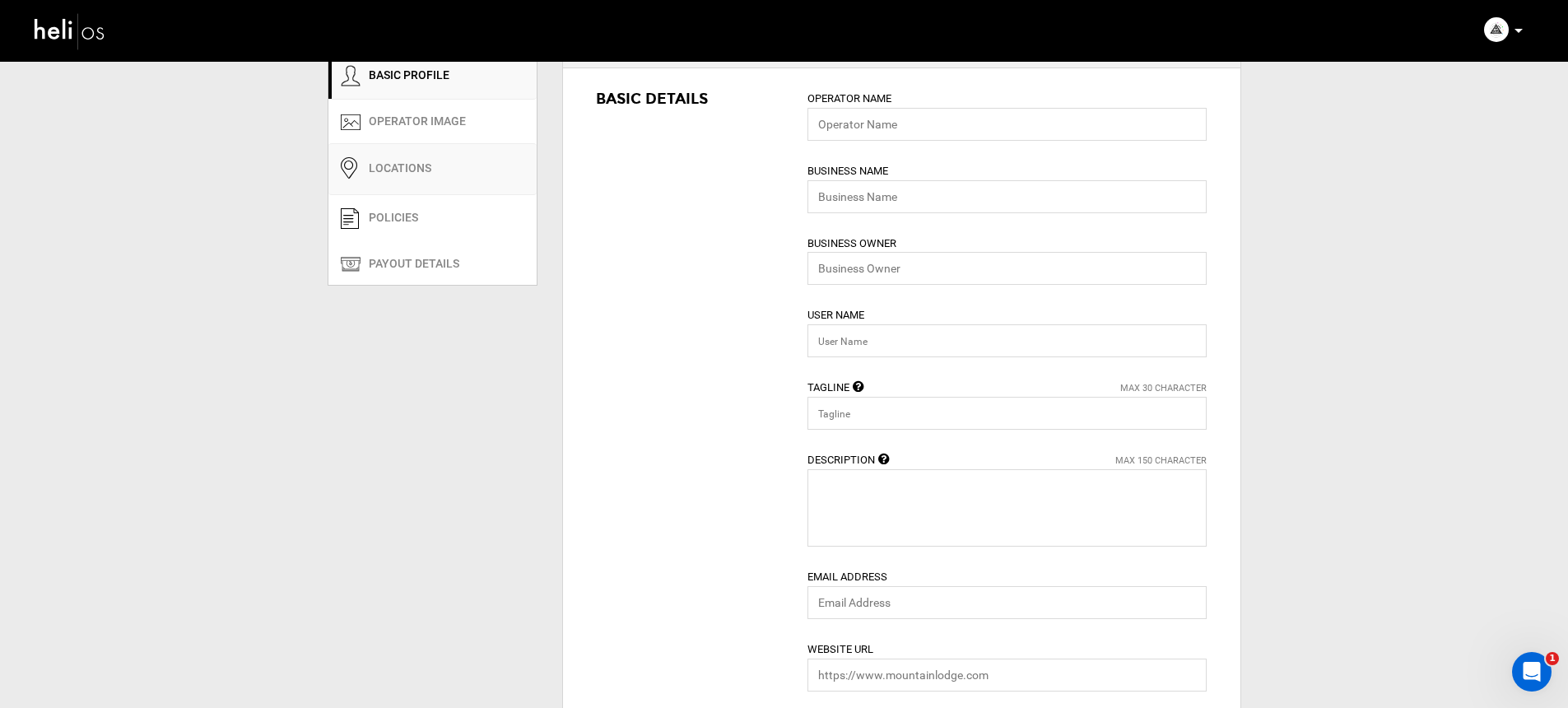
type input "Andes Heliboarding"
type input "[PERSON_NAME] and [PERSON_NAME]"
type input "andesheliboarding"
type input "Heliski The Andes"
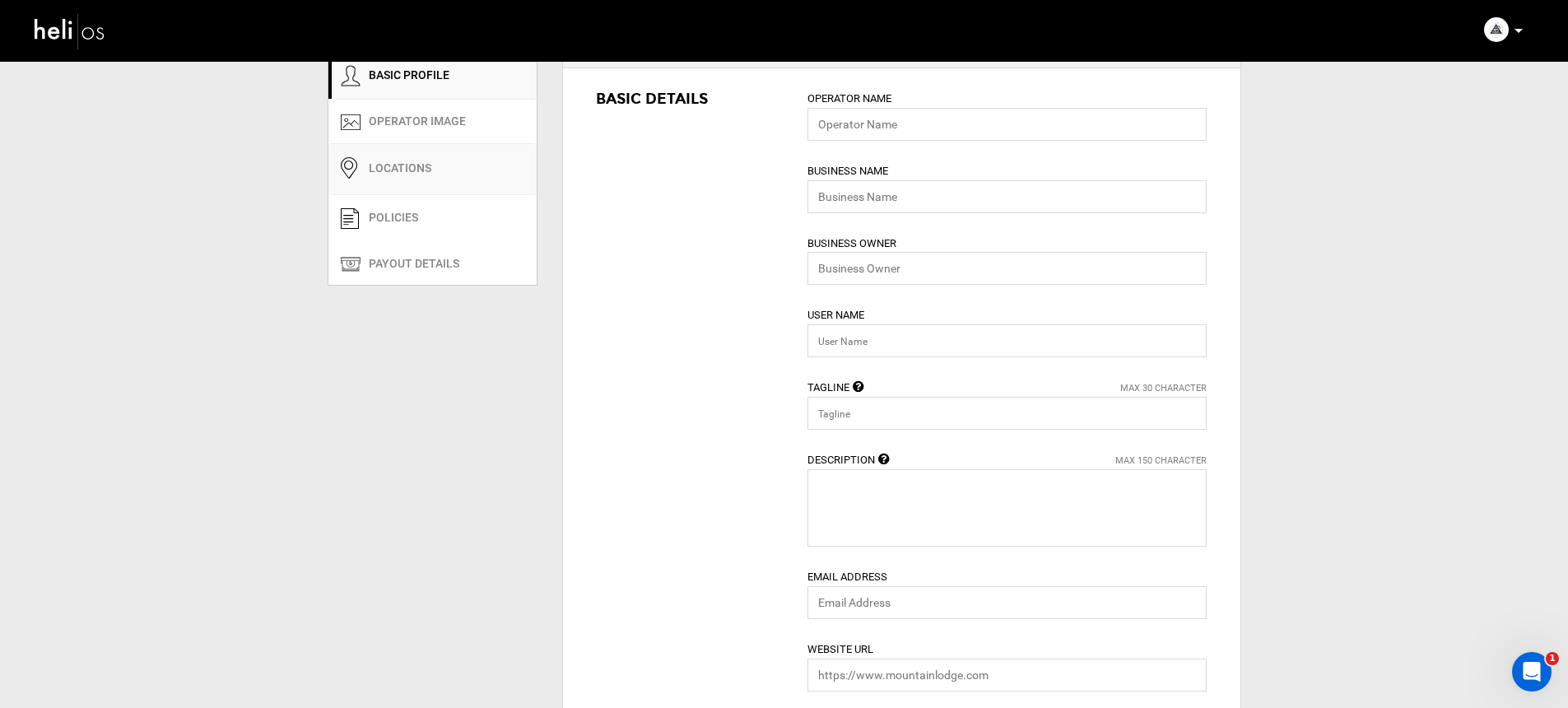
type textarea "Andes Heliboarding and his team of guides are revealing their experience and pr…"
type input "[EMAIL_ADDRESS][DOMAIN_NAME]"
type input "[URL][DOMAIN_NAME]"
type input "[STREET_ADDRESS][PERSON_NAME]"
type input "[PERSON_NAME]"
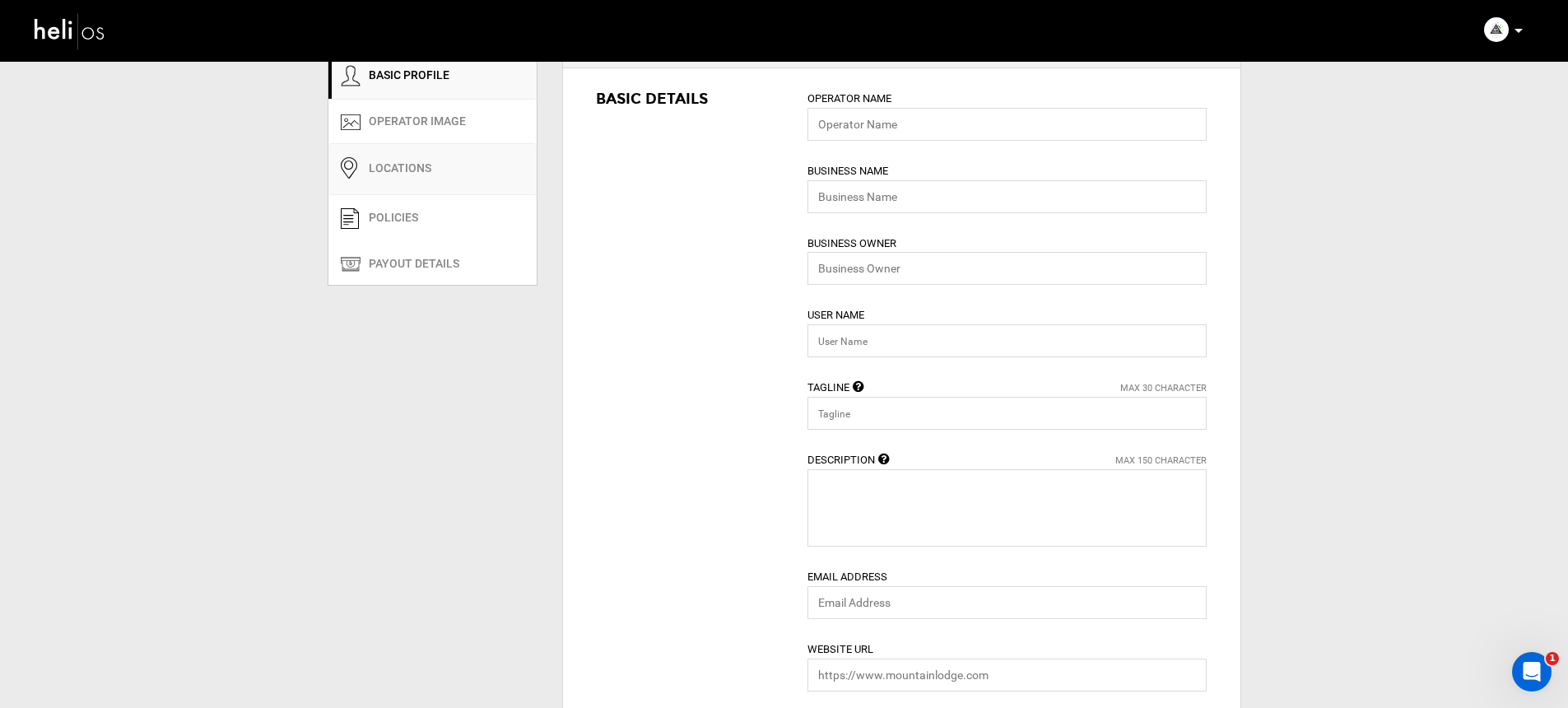
type input "7630000"
type input "00569428546"
type input "[PERSON_NAME]"
type input "The [PERSON_NAME] - El [PERSON_NAME], [GEOGRAPHIC_DATA], [GEOGRAPHIC_DATA]"
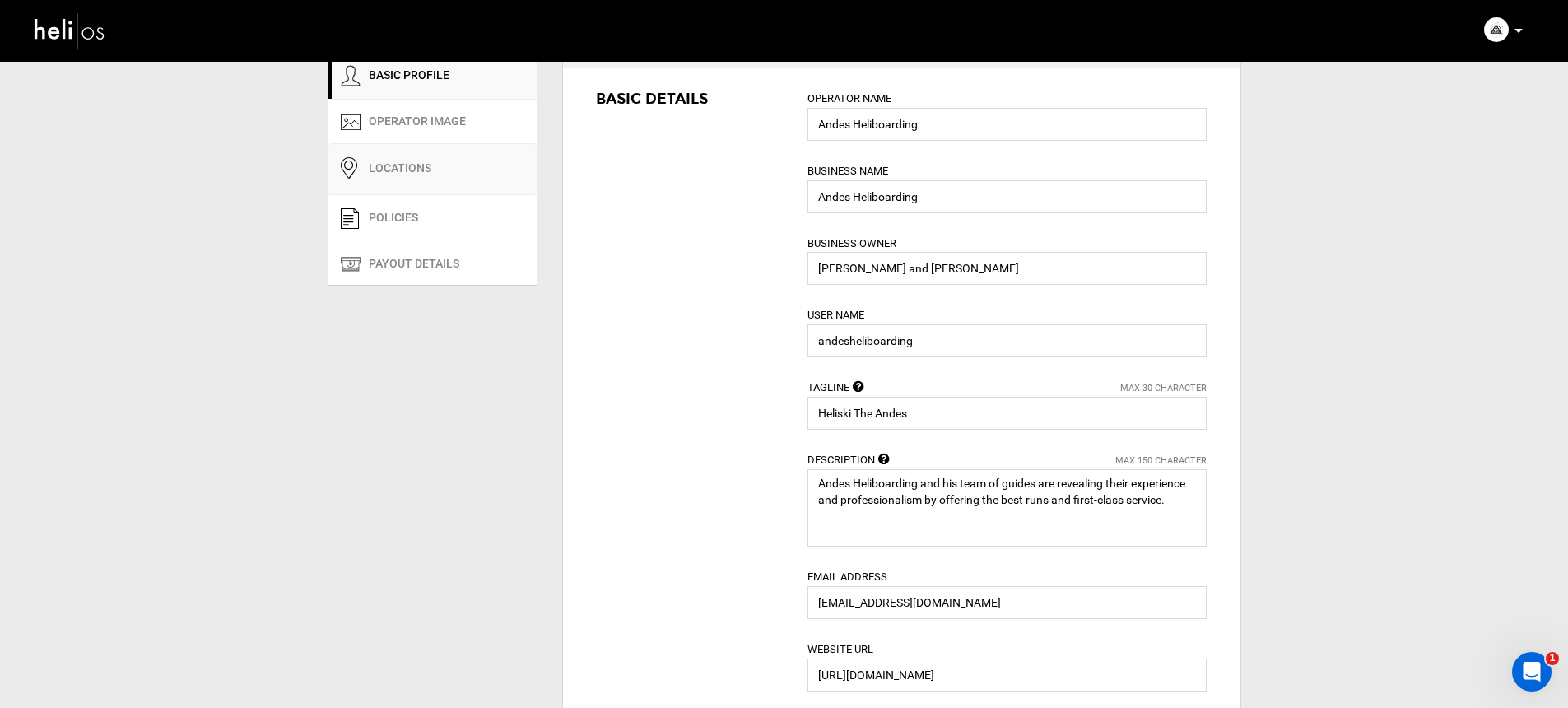
click at [459, 195] on link "Locations" at bounding box center [432, 169] width 208 height 51
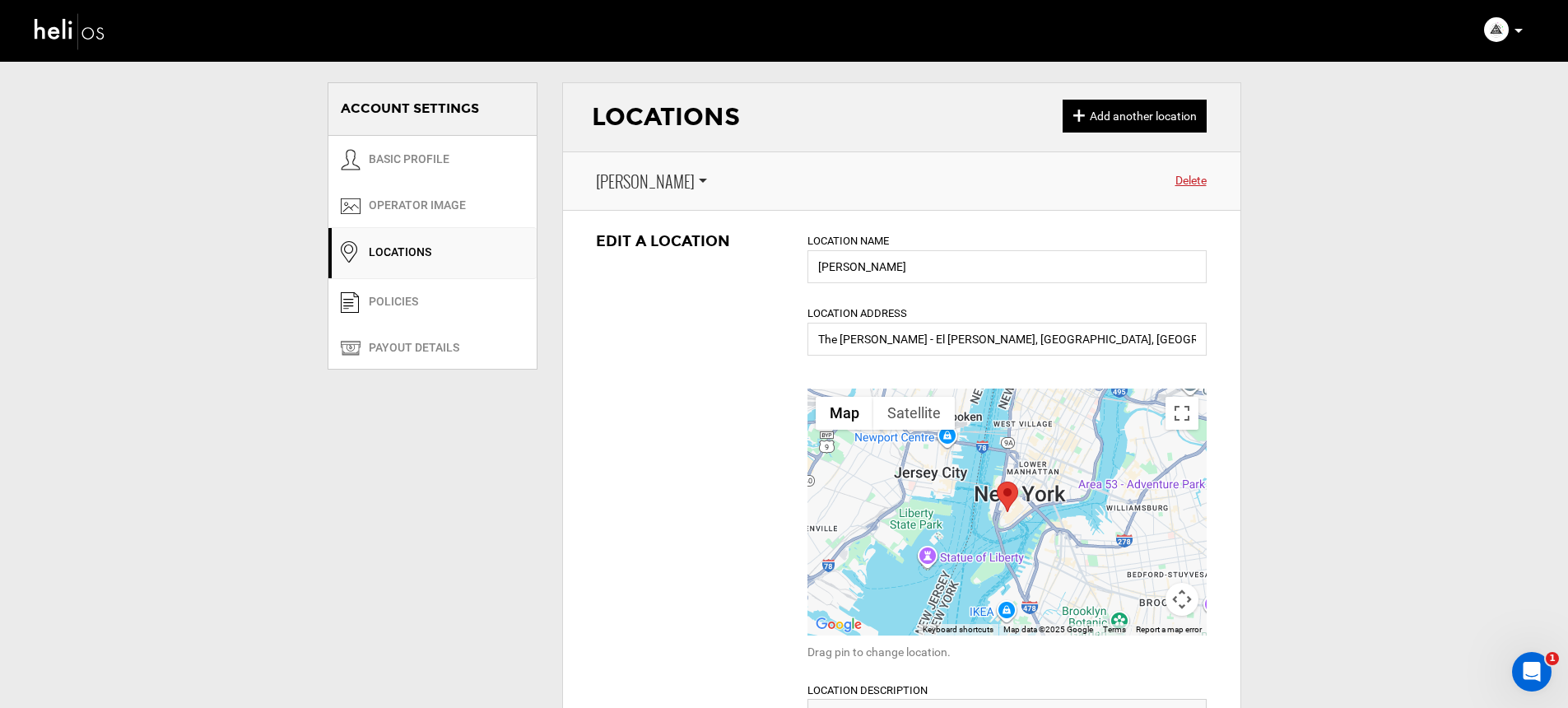
click at [648, 190] on span "[PERSON_NAME]" at bounding box center [645, 181] width 99 height 24
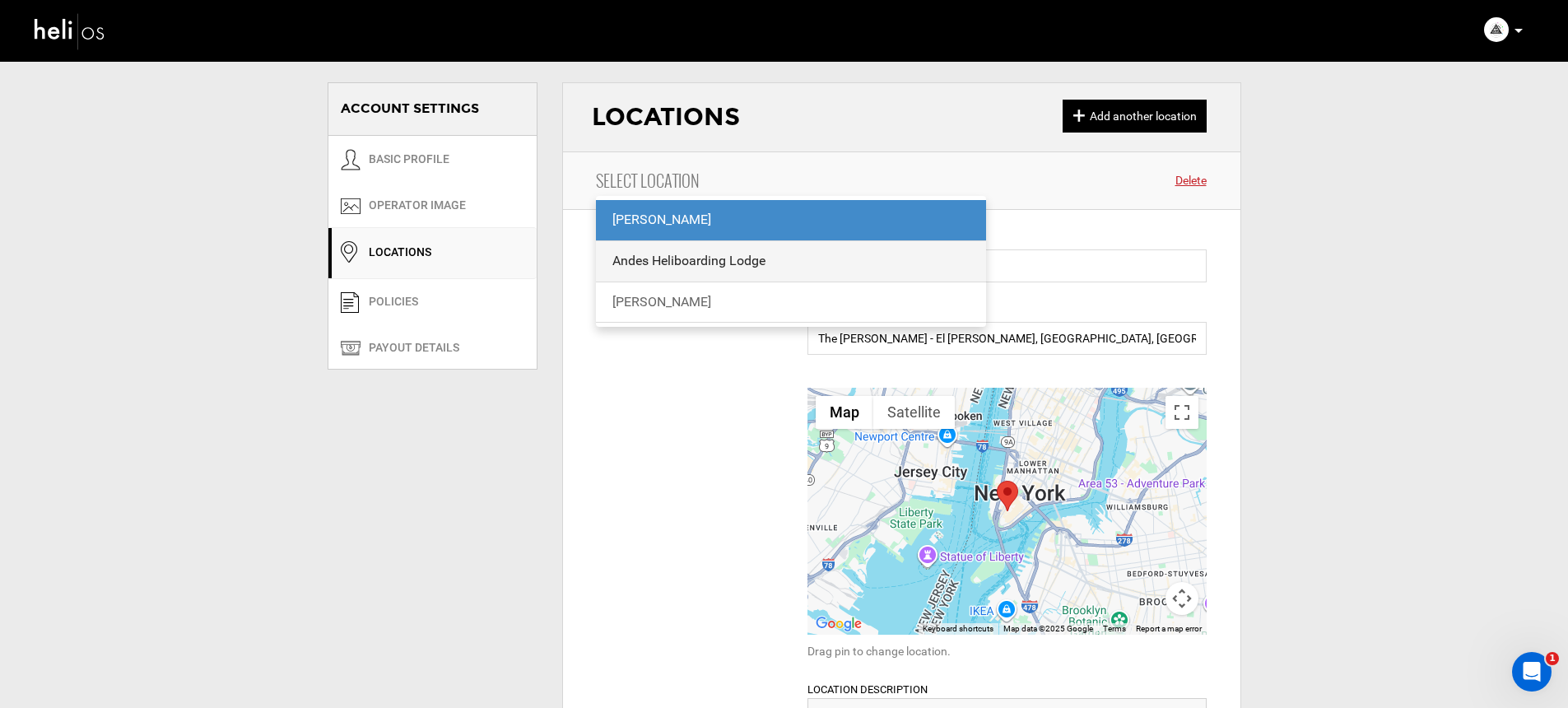
click at [643, 251] on div "Andes Heliboarding Lodge" at bounding box center [791, 261] width 358 height 19
type input "Andes Heliboarding Lodge"
type input "Lodge [PERSON_NAME]. El Ingenio - [GEOGRAPHIC_DATA], [GEOGRAPHIC_DATA][PERSON_N…"
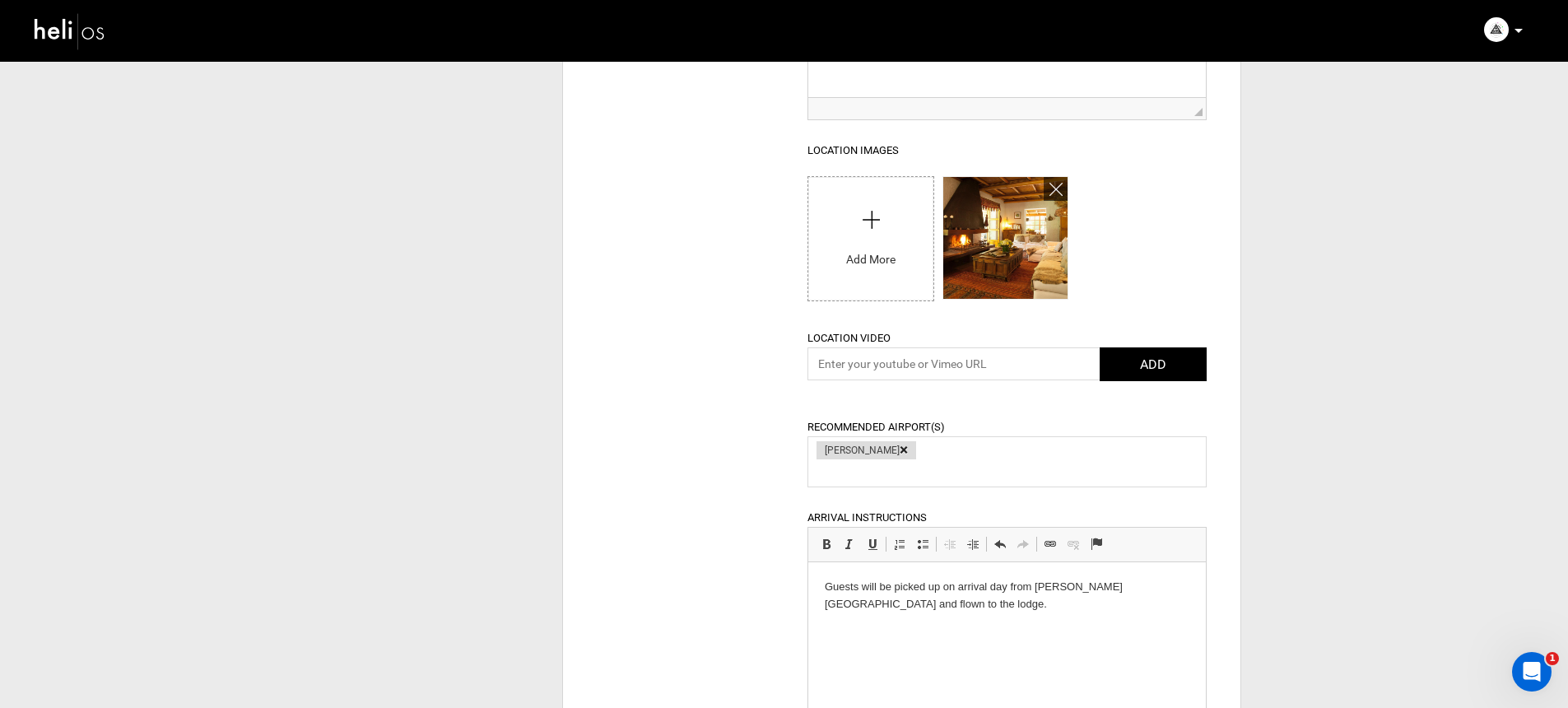
scroll to position [547, 0]
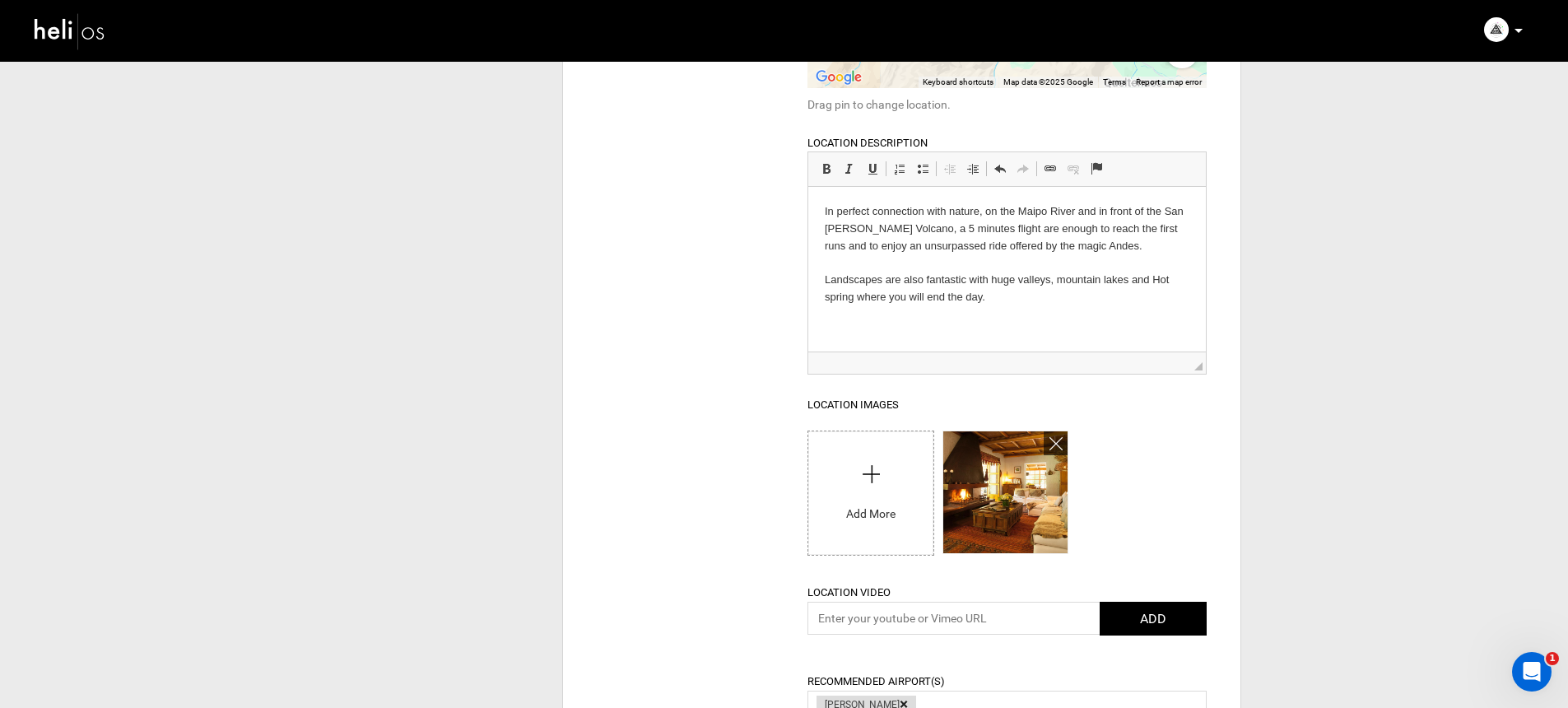
click at [811, 204] on html "In perfect connection with nature, on the Maipo River and in front of the San […" at bounding box center [1007, 268] width 397 height 164
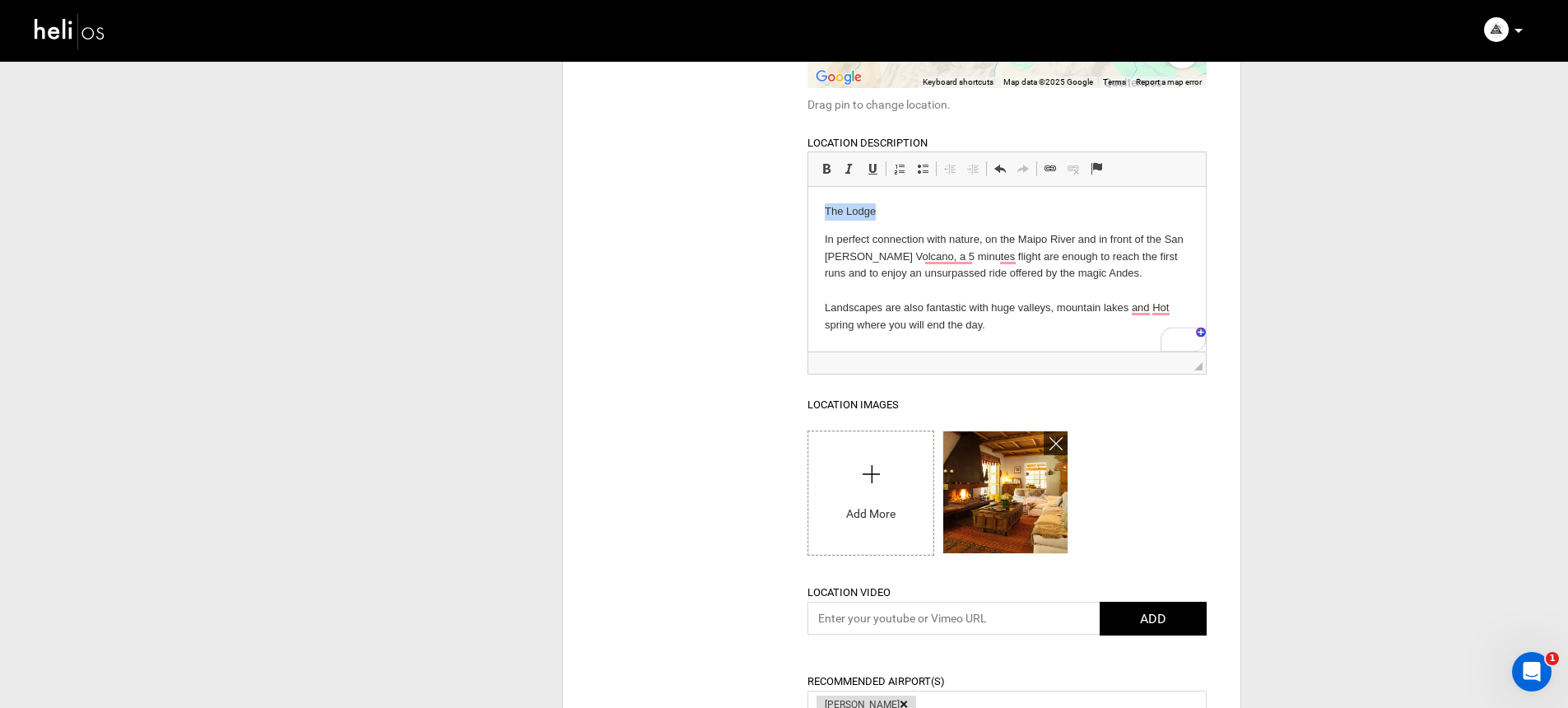
drag, startPoint x: 865, startPoint y: 212, endPoint x: 774, endPoint y: 207, distance: 91.1
click at [808, 207] on html "The Lodge In perfect connection with nature, on the Maipo River and in front of…" at bounding box center [1007, 282] width 397 height 191
click at [711, 223] on div "Edit a Location Location Name [GEOGRAPHIC_DATA] [GEOGRAPHIC_DATA] Location Addr…" at bounding box center [901, 584] width 678 height 1841
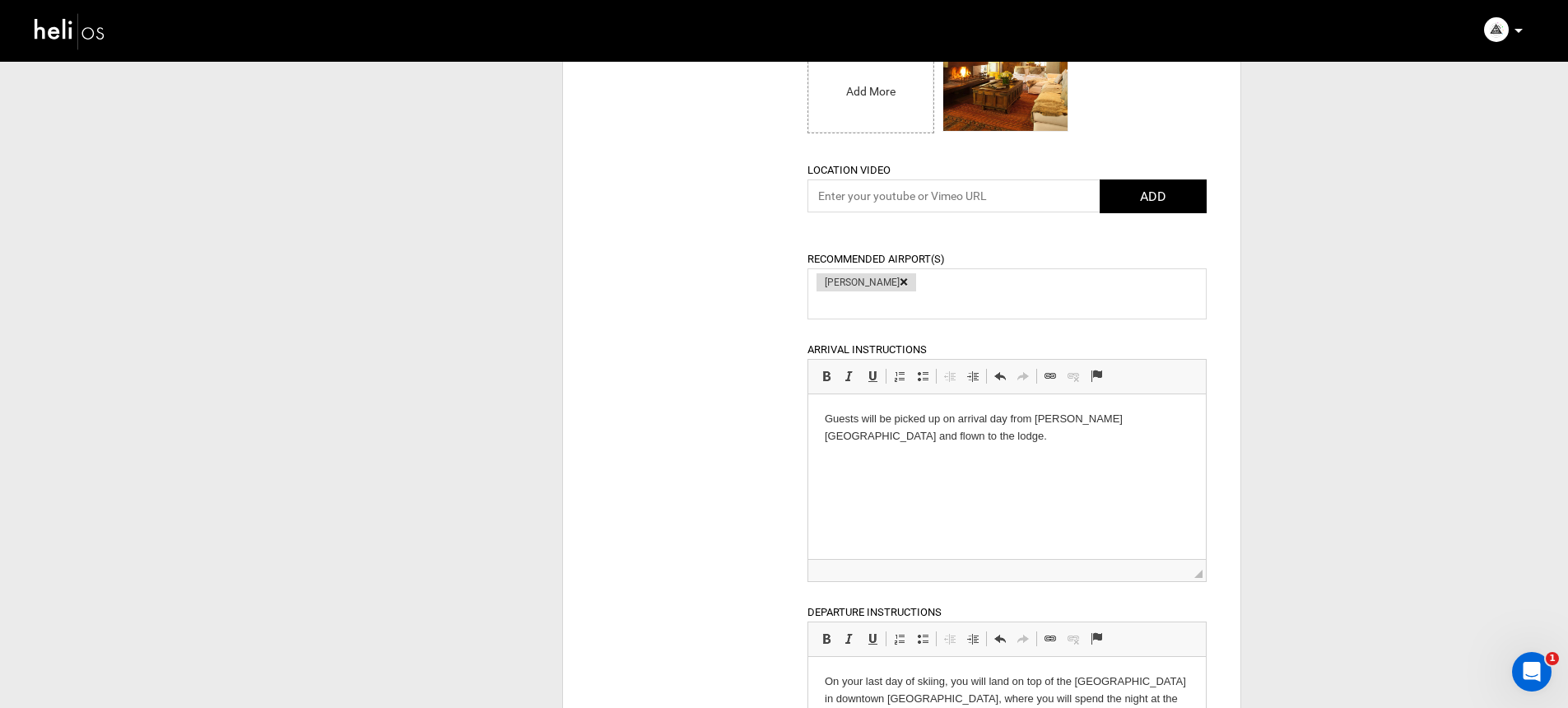
scroll to position [1538, 0]
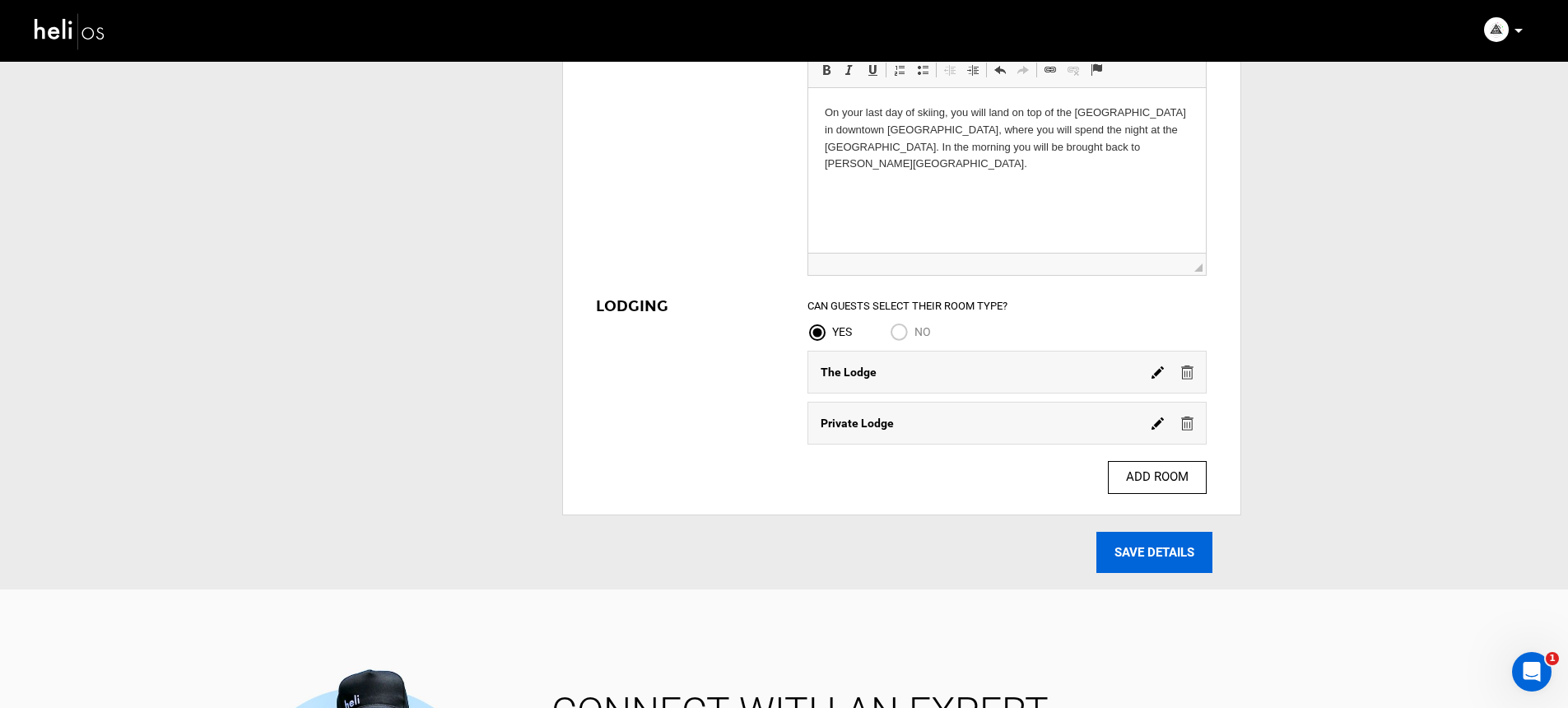
click at [1141, 559] on input "SAVE DETAILS" at bounding box center [1154, 552] width 116 height 41
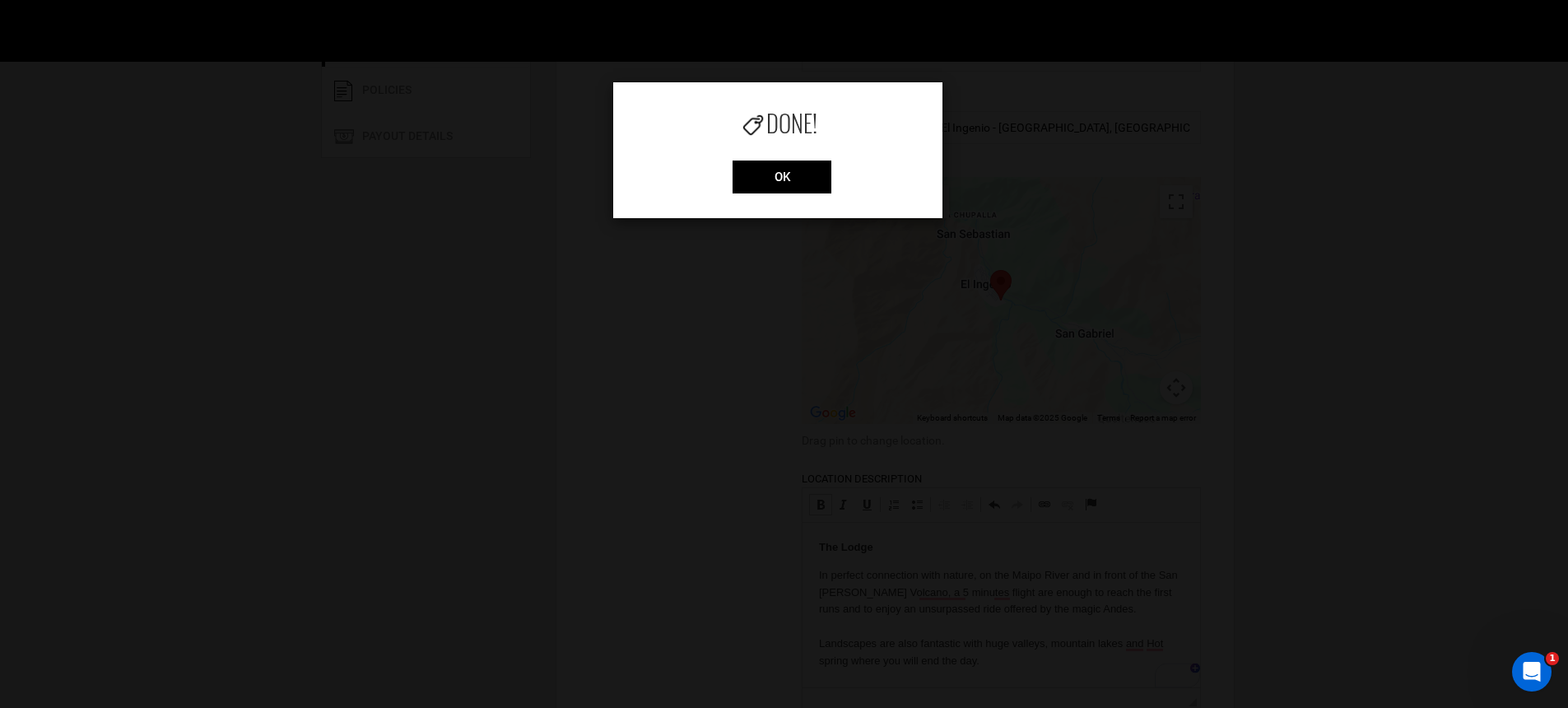
scroll to position [43, 0]
click at [759, 184] on input "OK" at bounding box center [781, 176] width 99 height 33
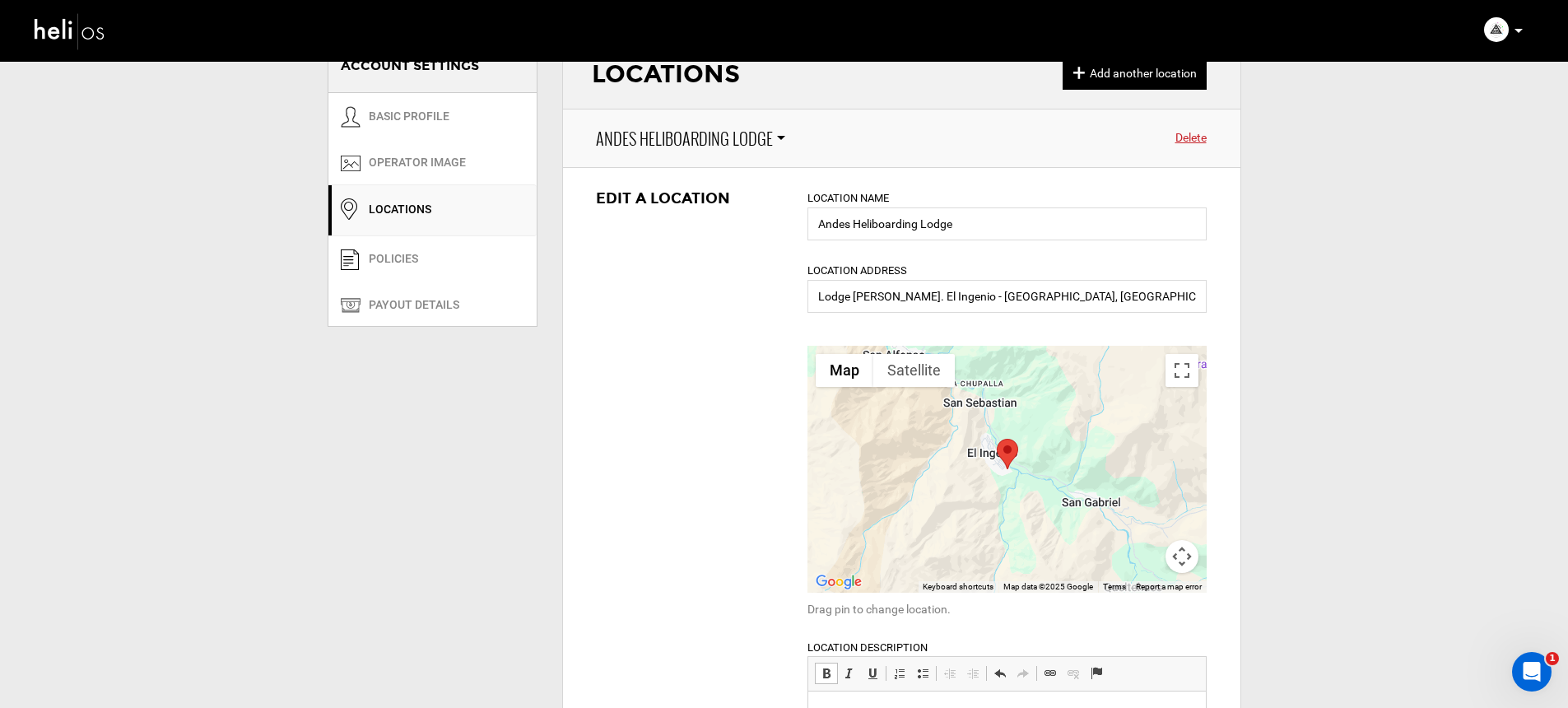
click at [44, 40] on img at bounding box center [70, 31] width 74 height 44
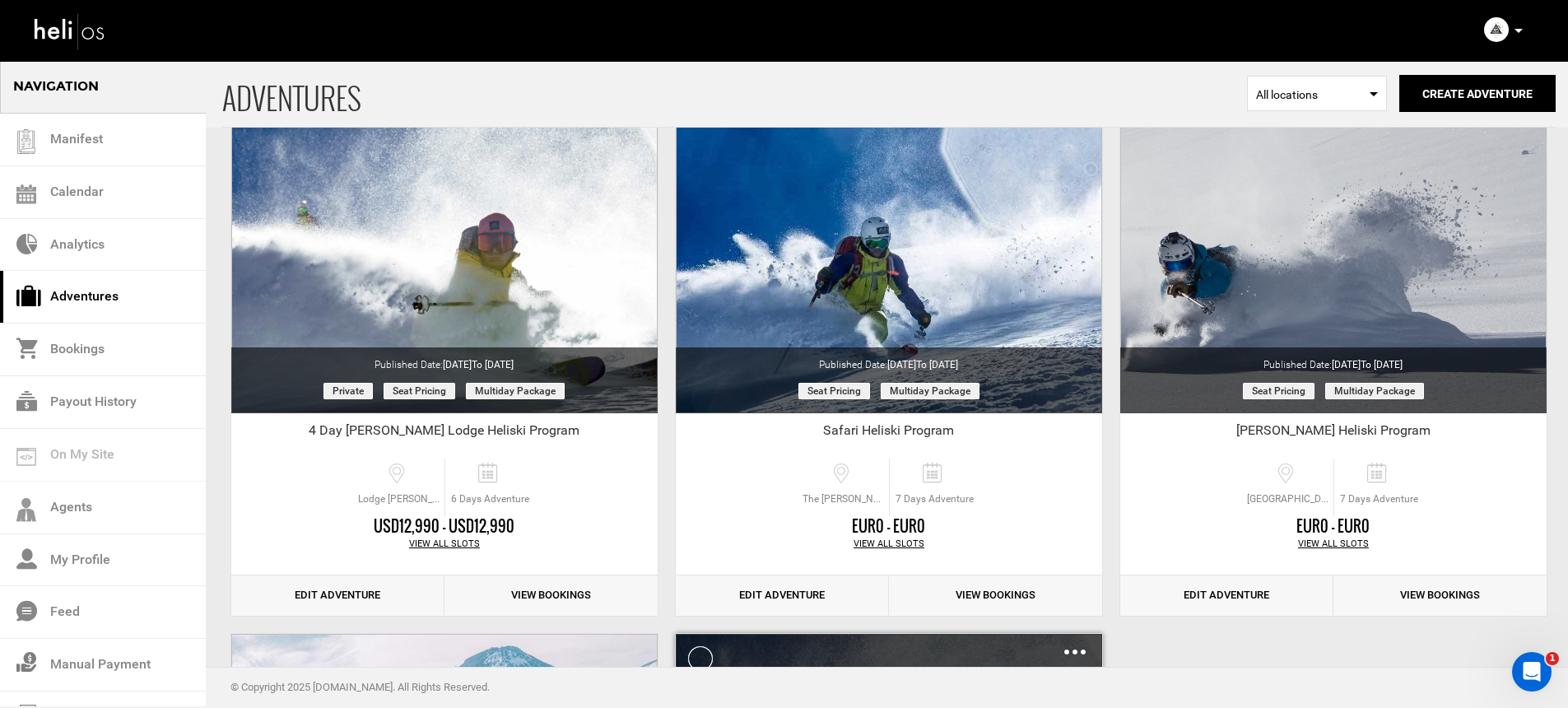
scroll to position [349, 0]
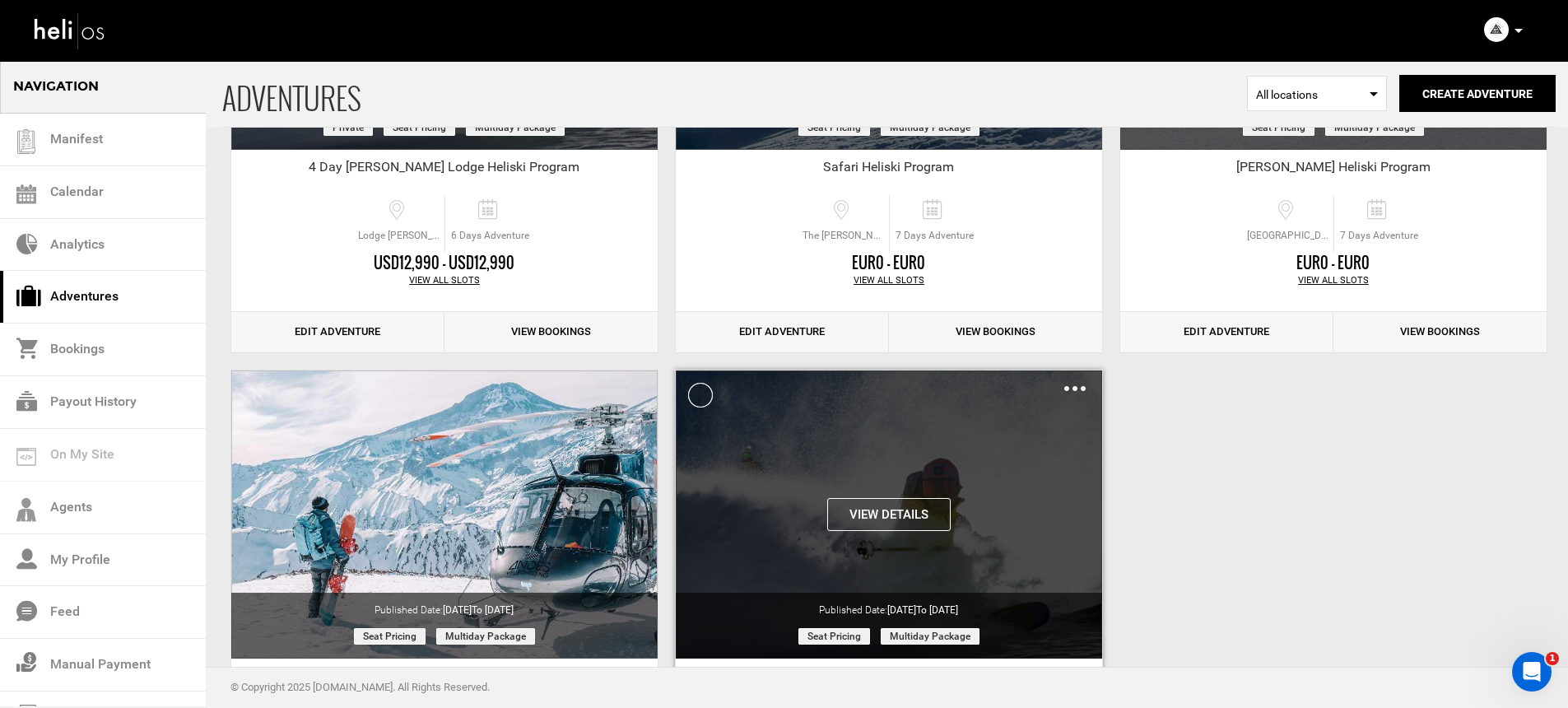
click at [910, 511] on button "View Details" at bounding box center [889, 514] width 123 height 33
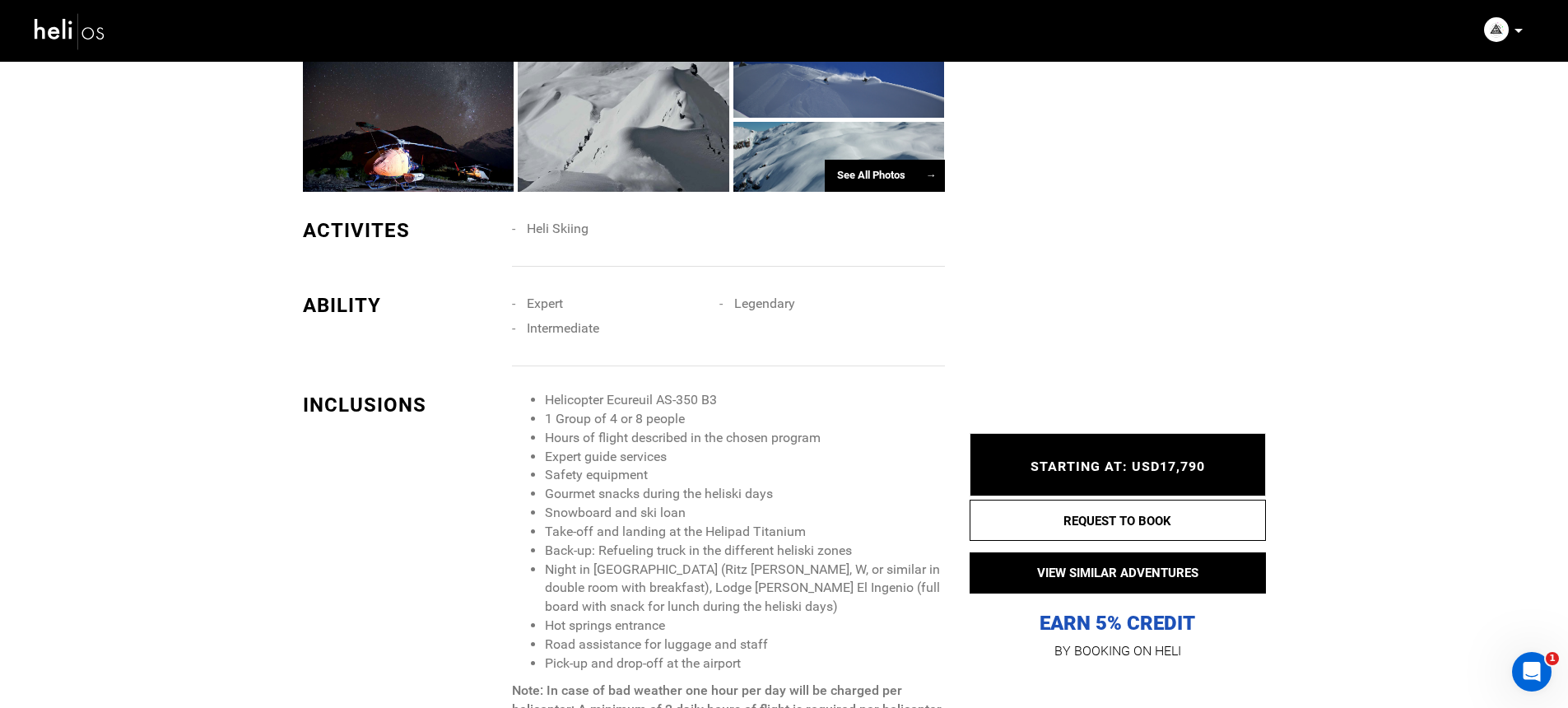
scroll to position [1305, 0]
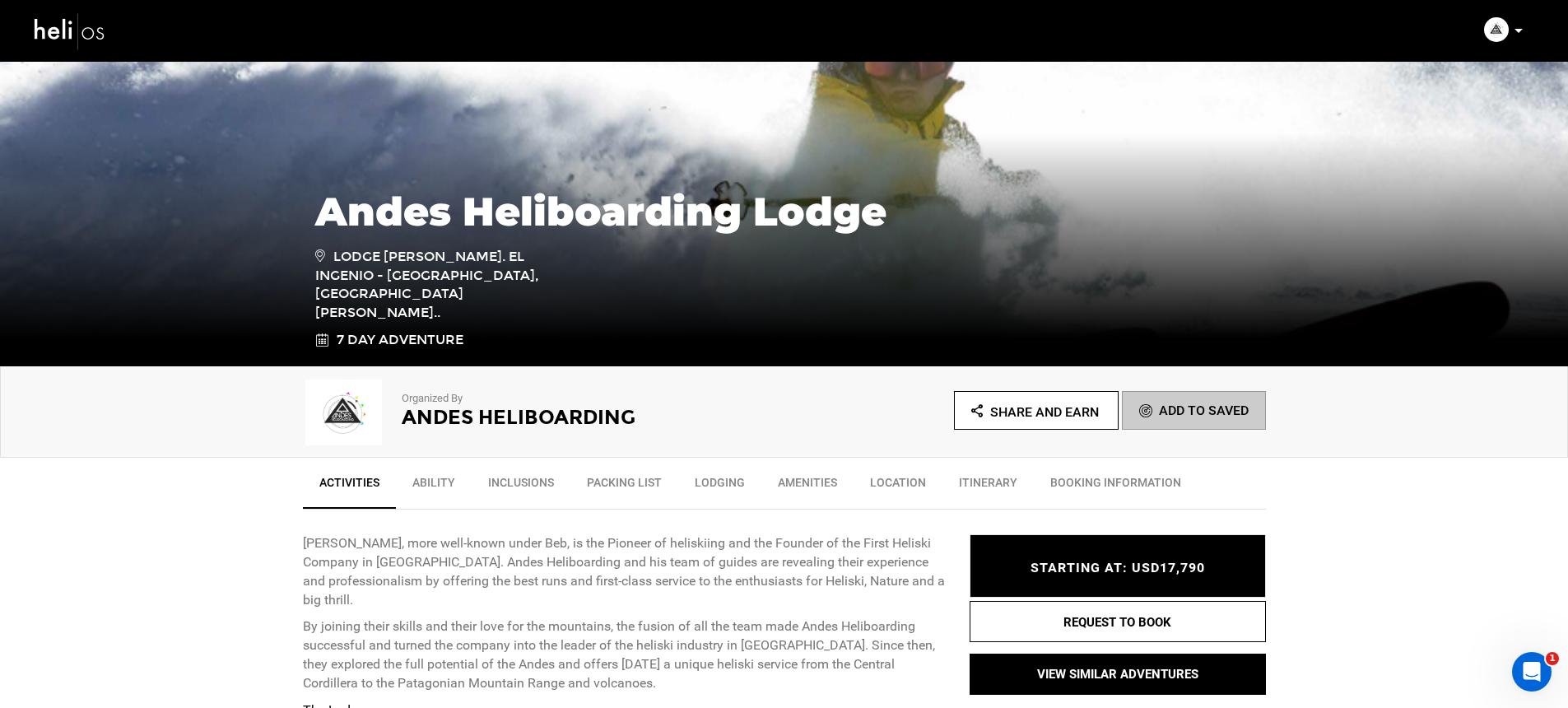
scroll to position [104, 0]
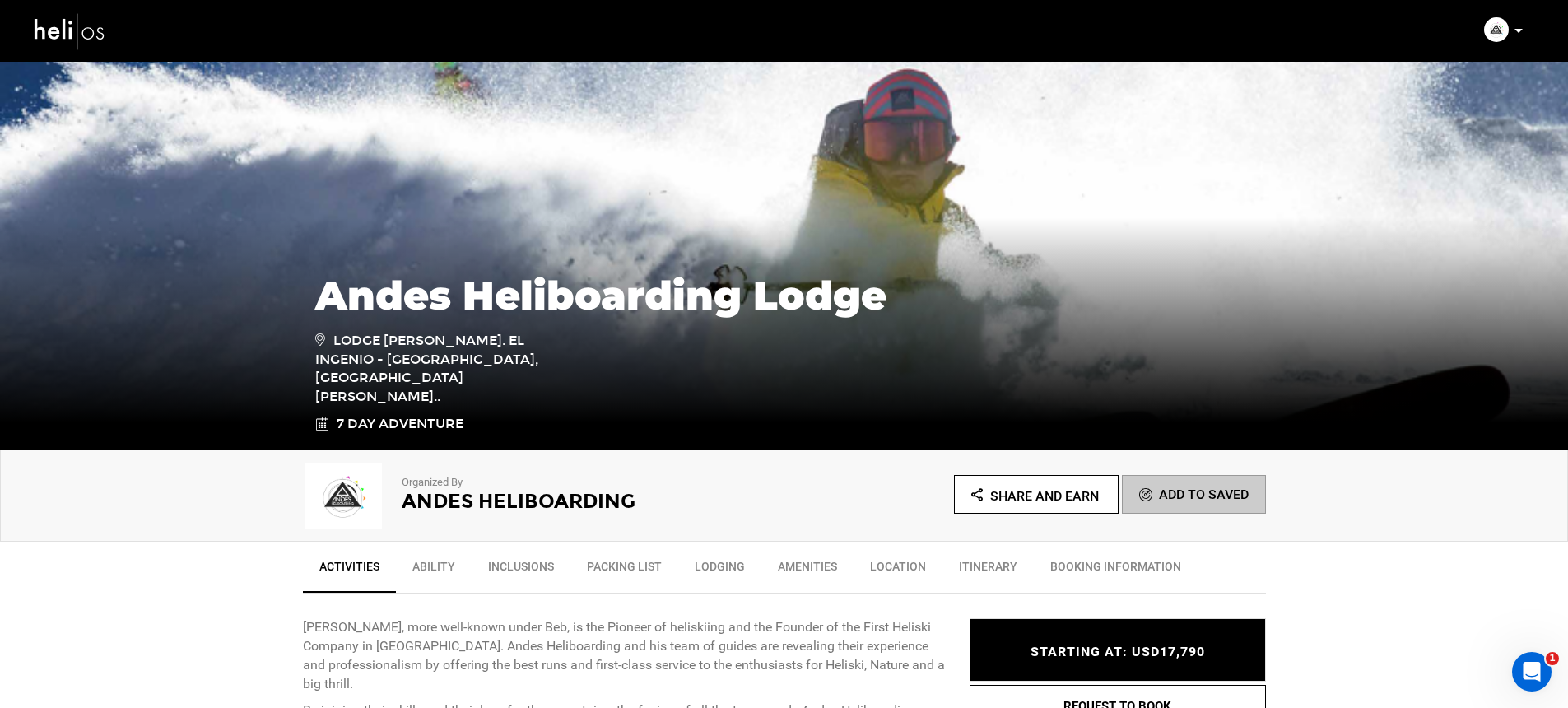
click at [338, 489] on img at bounding box center [344, 496] width 83 height 66
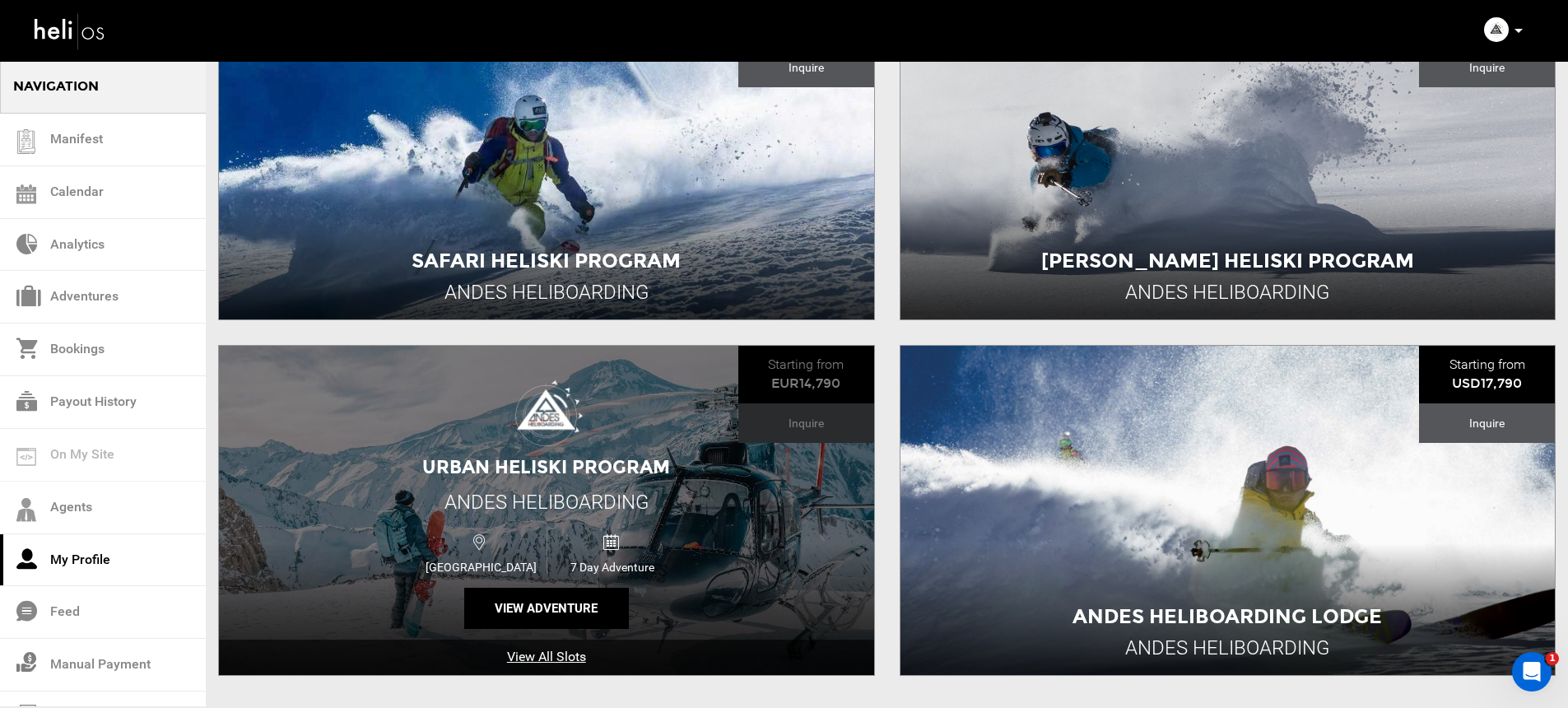
scroll to position [710, 0]
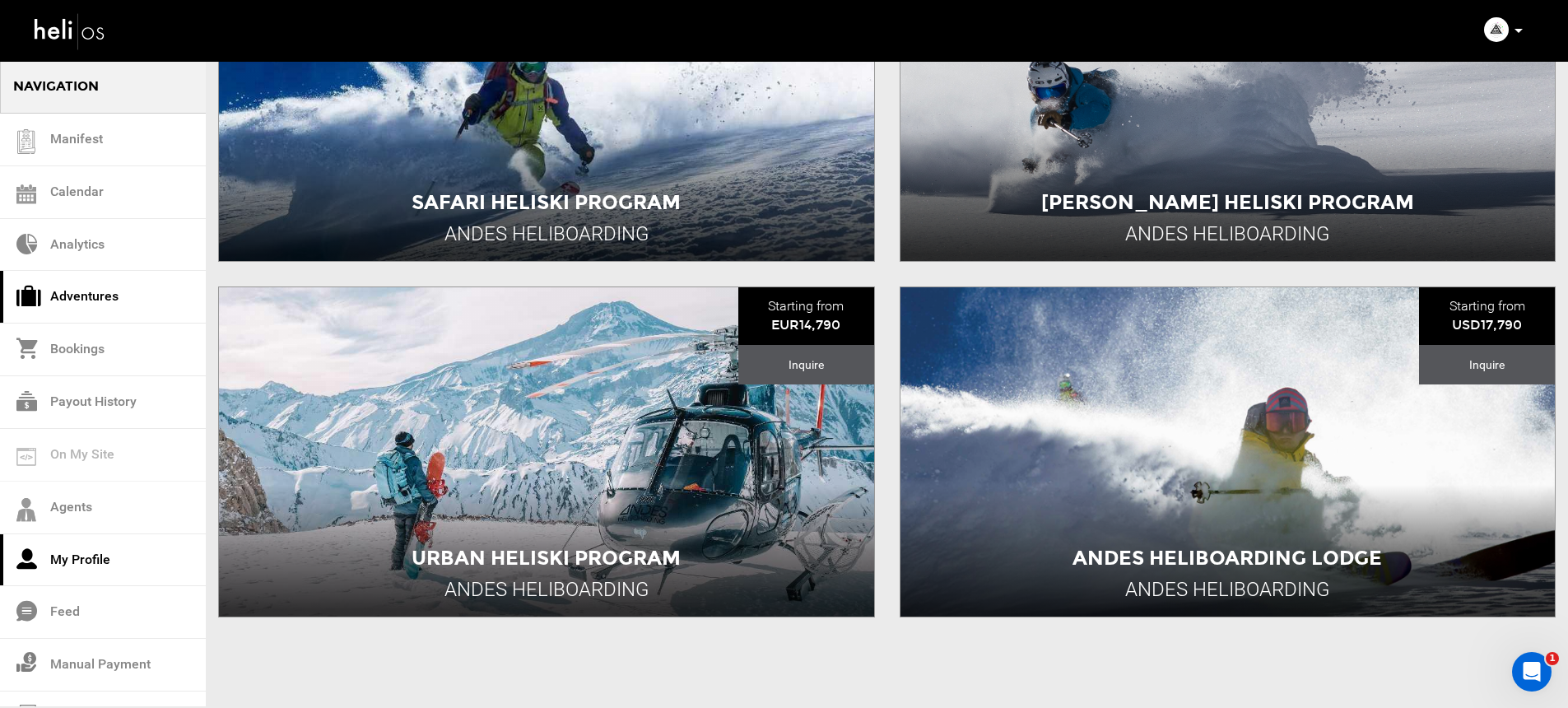
click at [134, 315] on link "Adventures" at bounding box center [103, 297] width 206 height 52
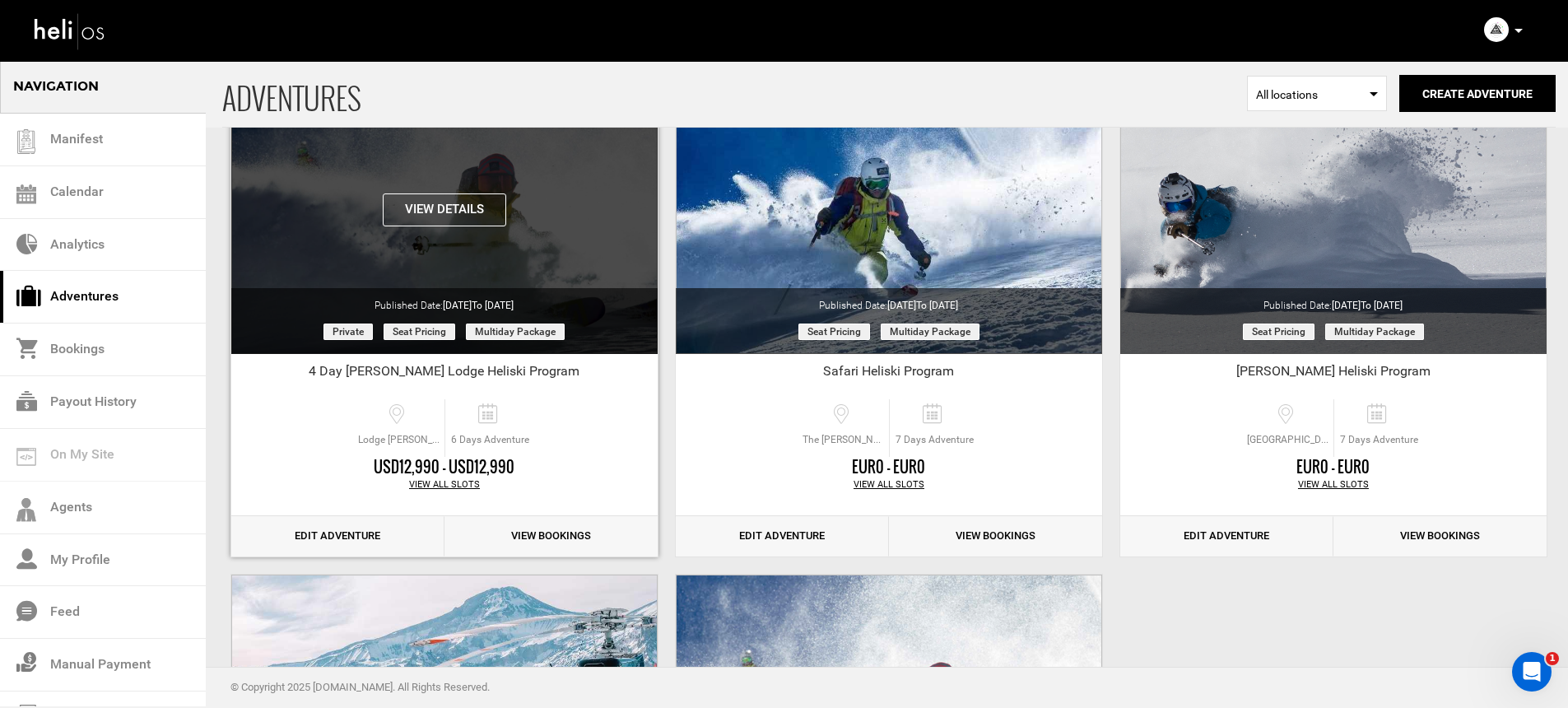
scroll to position [230, 0]
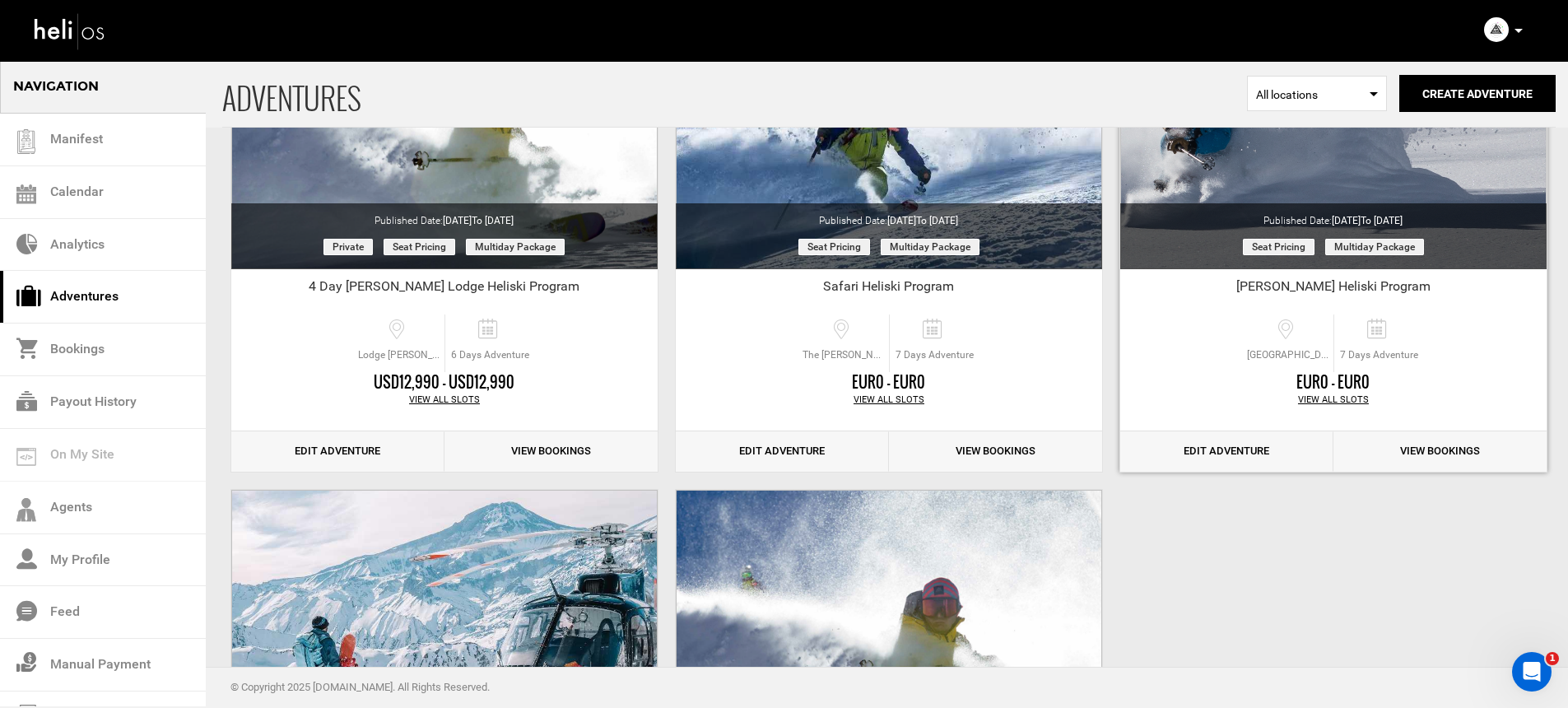
click at [1273, 457] on link "Edit Adventure" at bounding box center [1226, 451] width 214 height 41
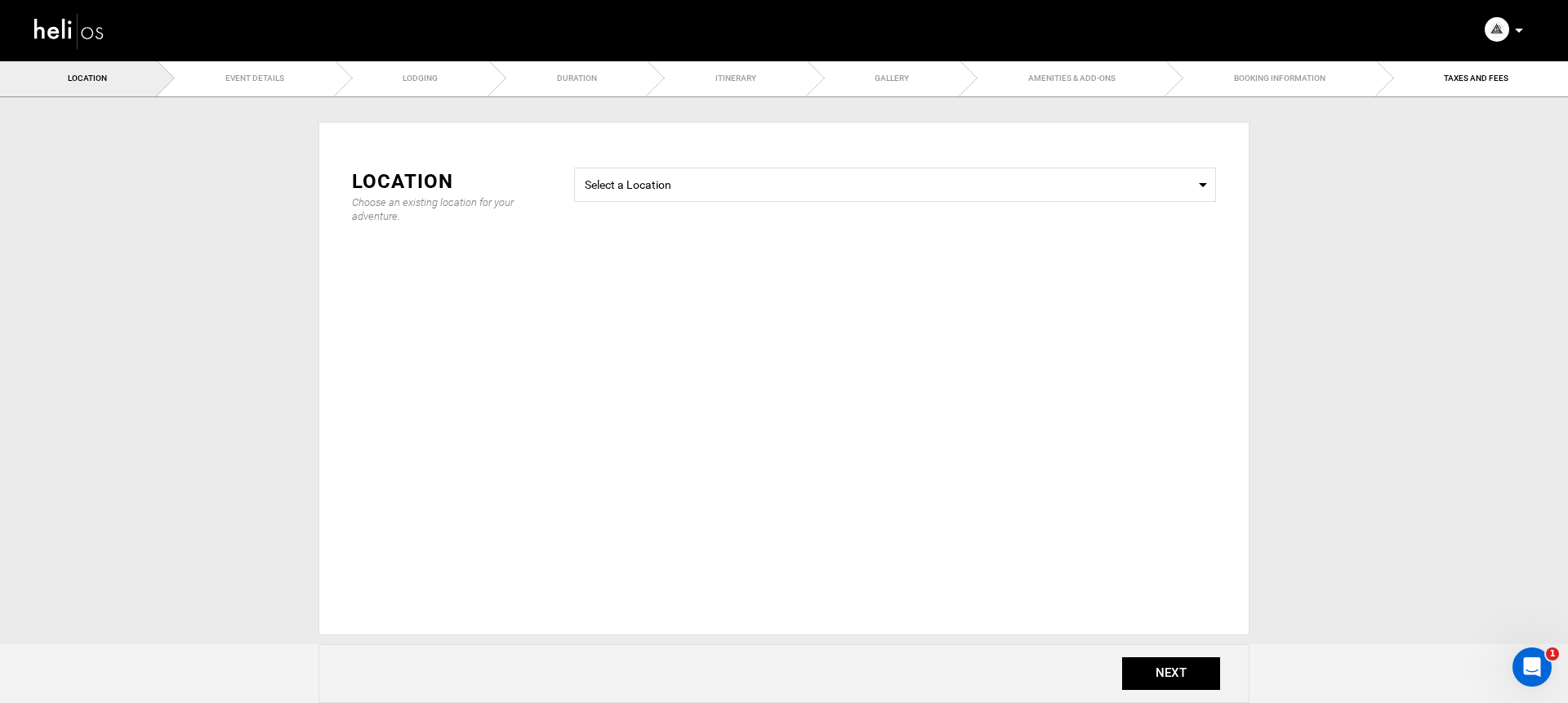
type input "[PERSON_NAME] Heliski Program"
type input "7"
checkbox input "true"
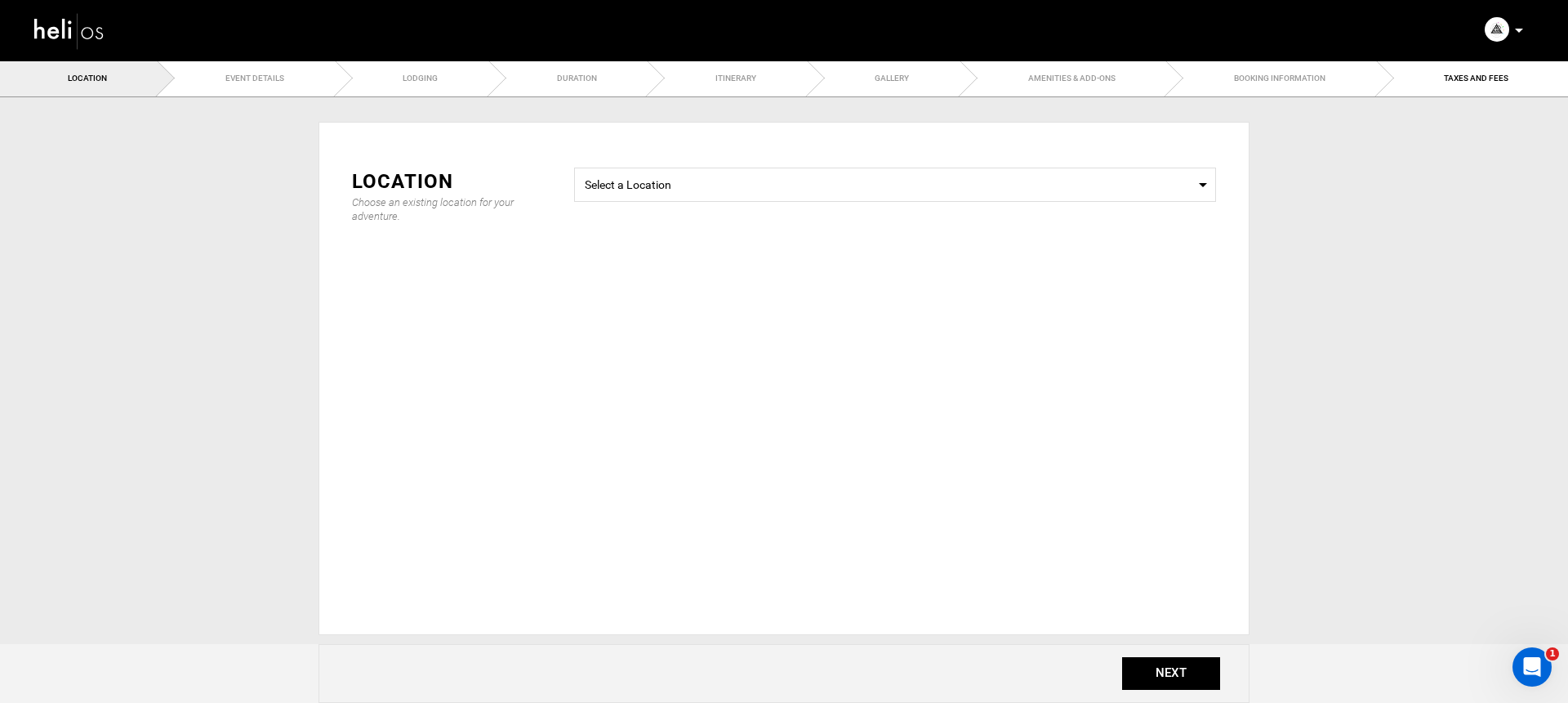
checkbox input "true"
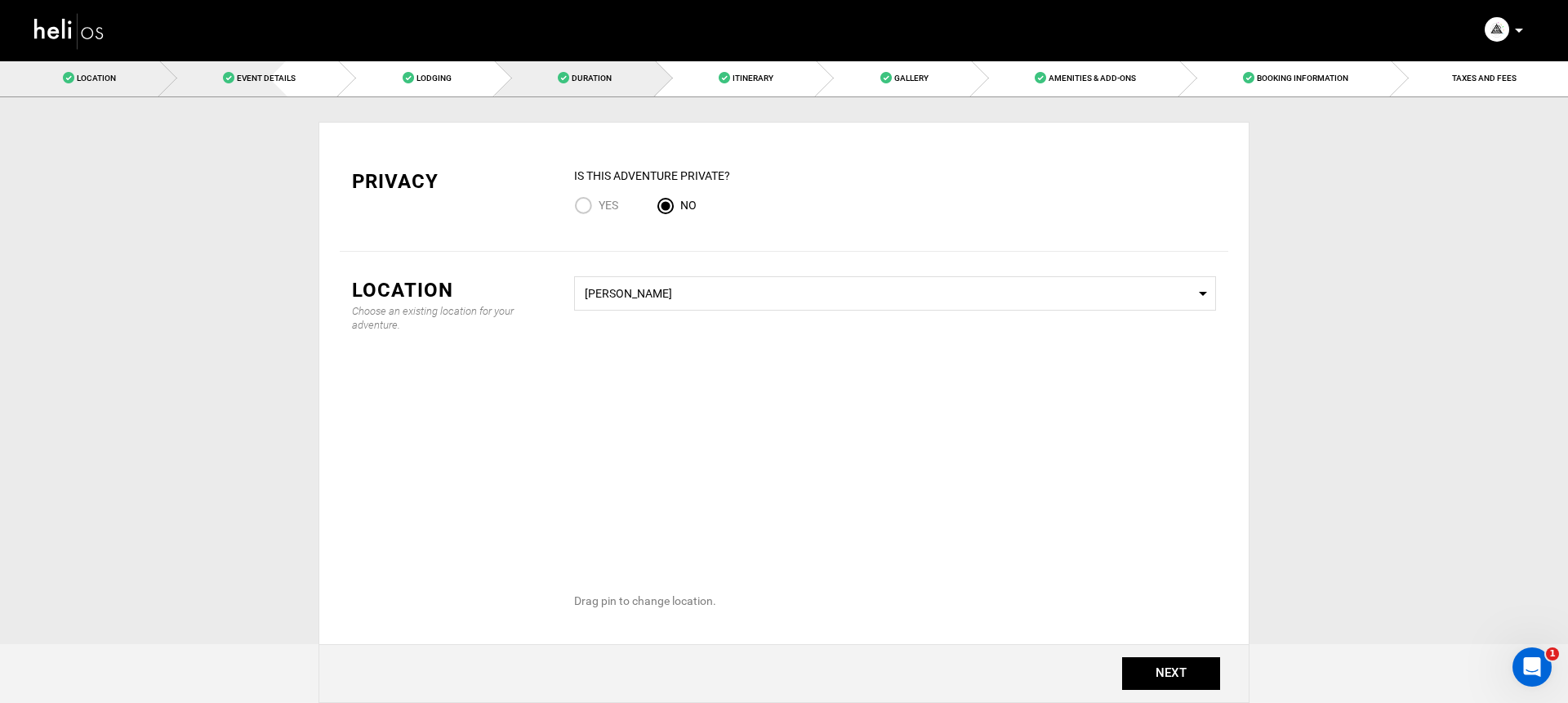
drag, startPoint x: 272, startPoint y: 85, endPoint x: 583, endPoint y: 80, distance: 311.0
click at [272, 85] on link "Event Details" at bounding box center [250, 78] width 180 height 37
click at [581, 77] on span "Duration" at bounding box center [592, 78] width 40 height 9
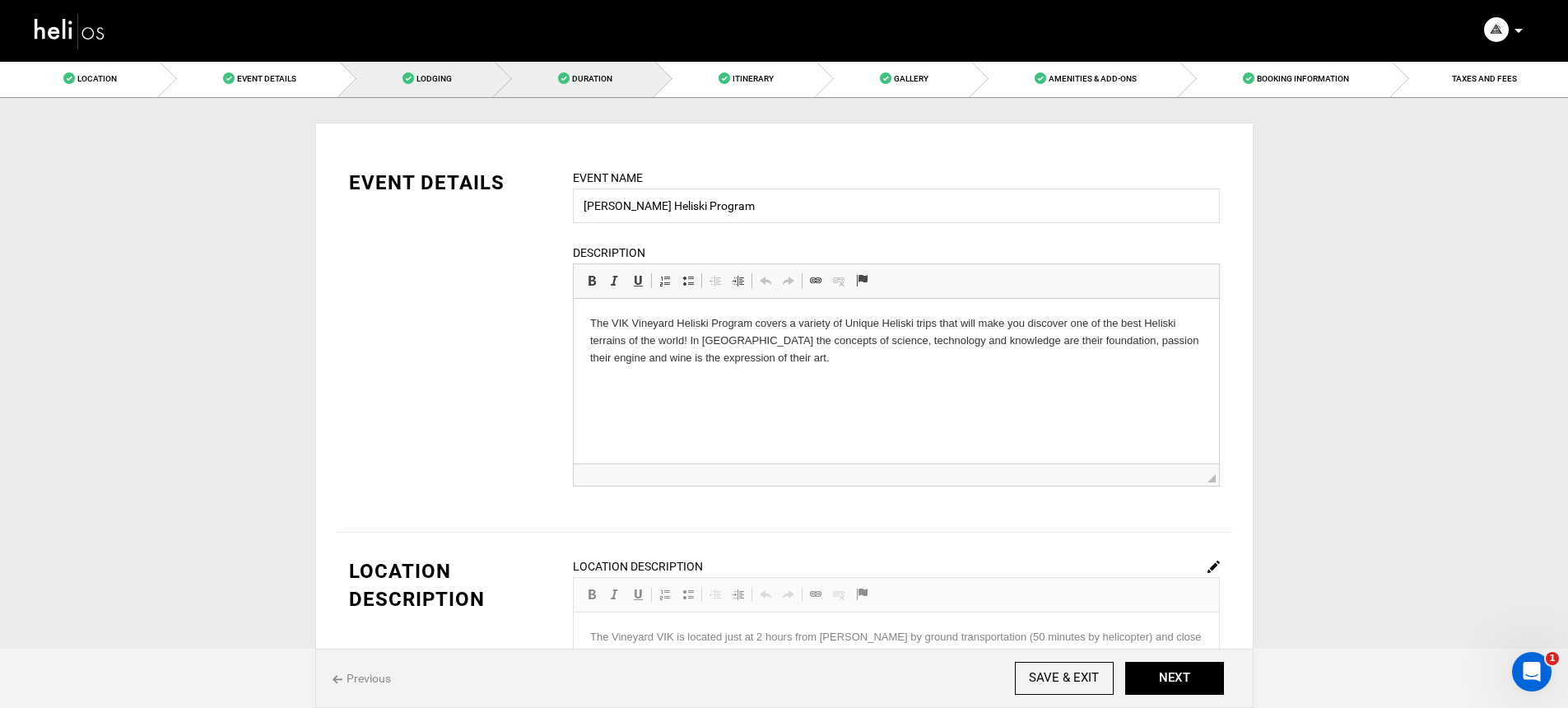
click at [403, 80] on span at bounding box center [408, 78] width 12 height 12
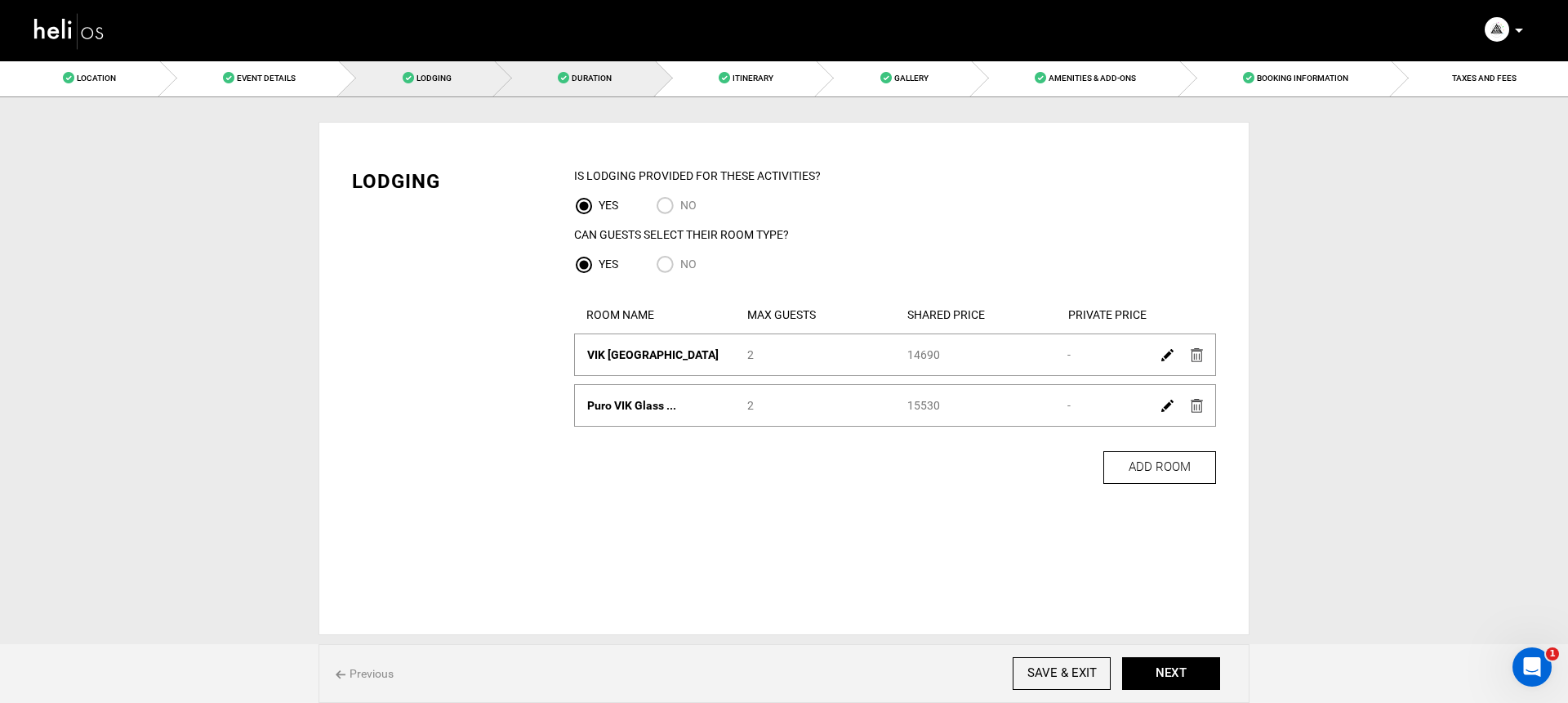
click at [562, 87] on link "Duration" at bounding box center [575, 78] width 161 height 37
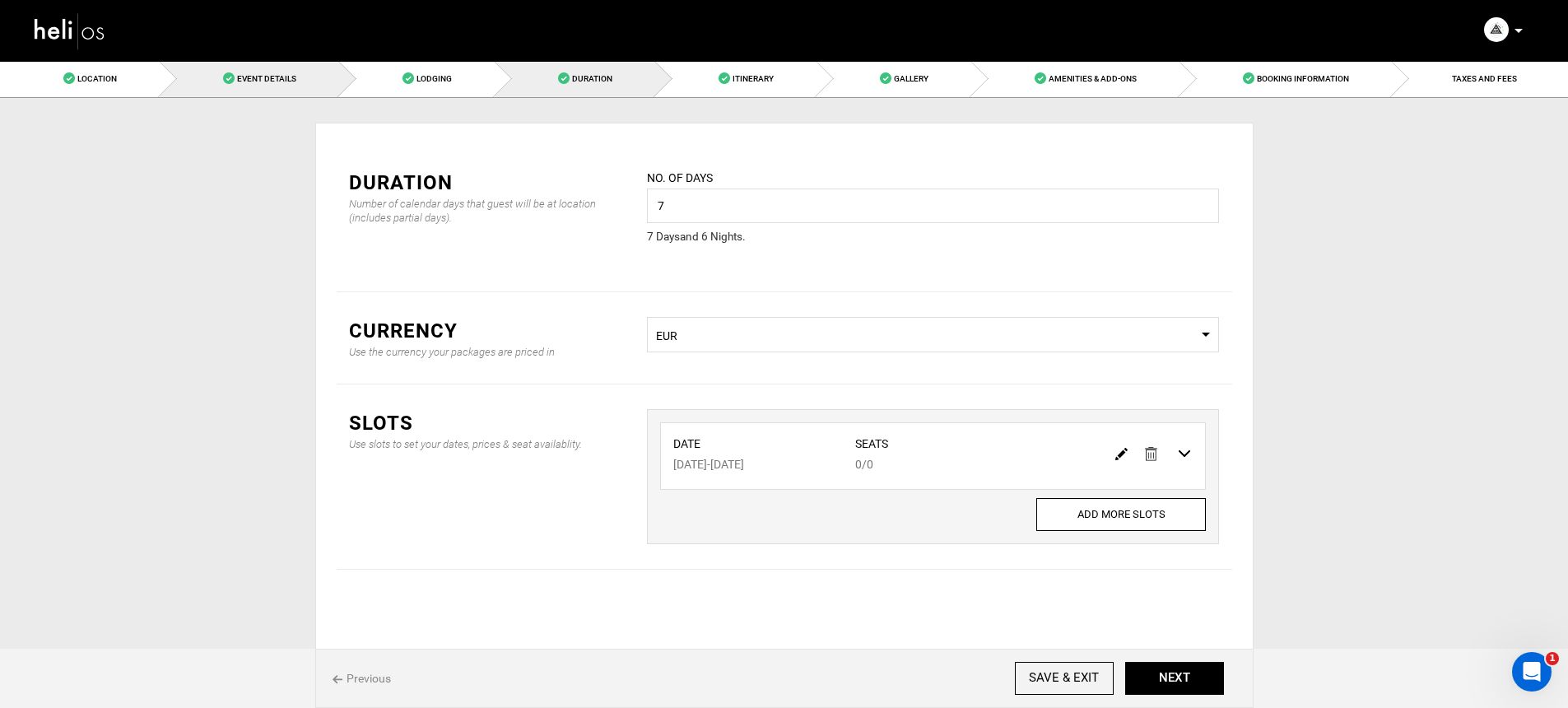
click at [222, 84] on link "Event Details" at bounding box center [249, 78] width 180 height 37
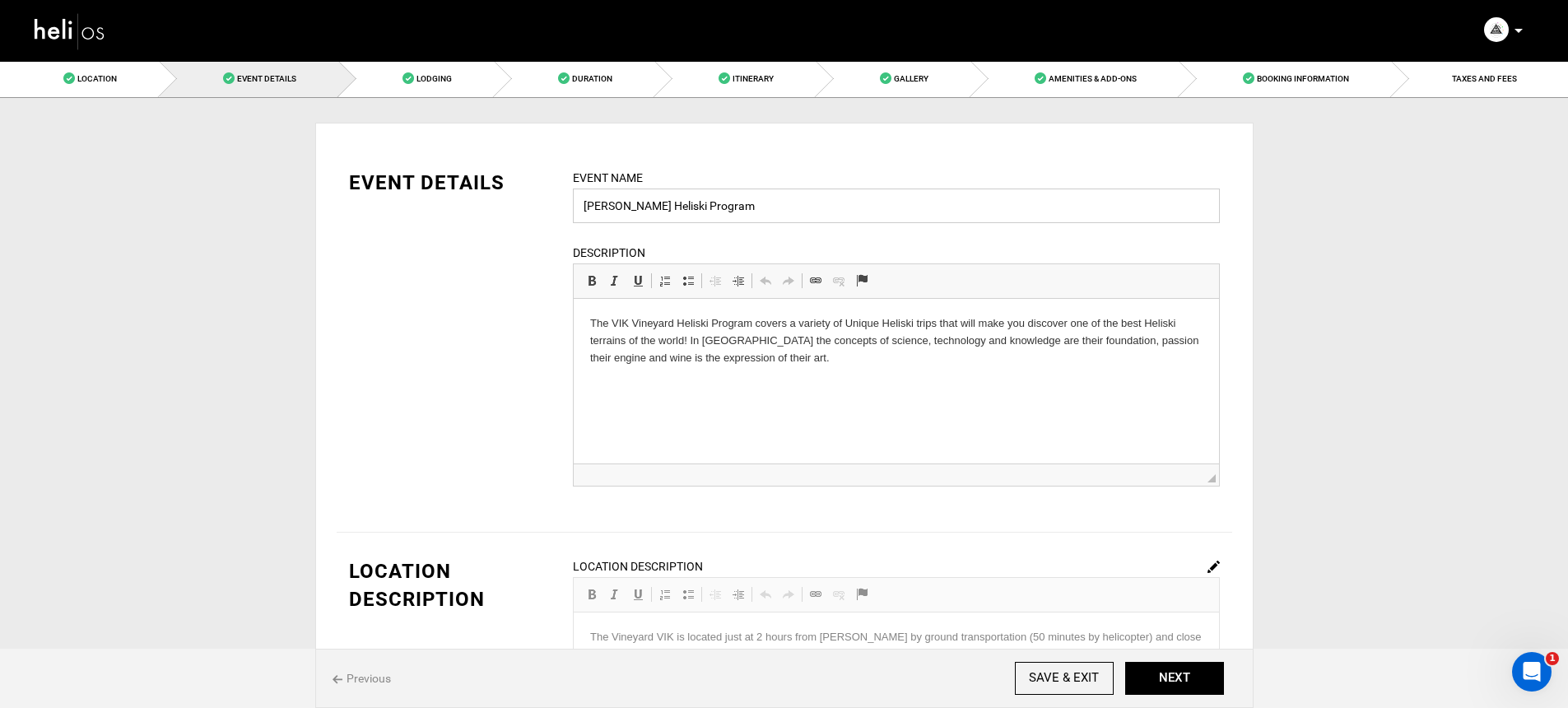
click at [677, 195] on input "[PERSON_NAME] Heliski Program" at bounding box center [896, 205] width 646 height 35
click at [744, 208] on input "[PERSON_NAME] Heliski Program" at bounding box center [896, 205] width 646 height 35
click at [844, 382] on html "The VIK Vineyard Heliski Program covers a variety of Unique Heliski trips that …" at bounding box center [895, 340] width 645 height 84
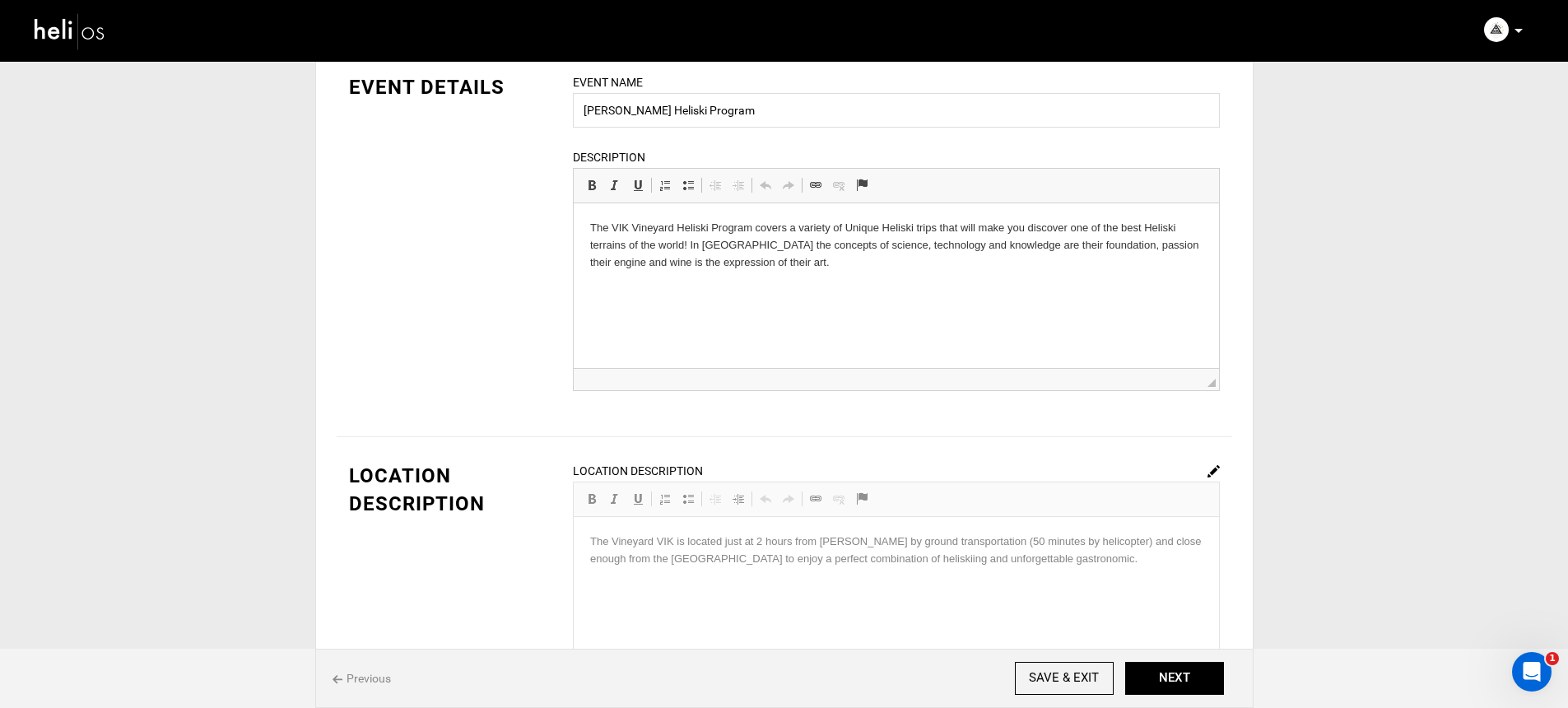
scroll to position [163, 0]
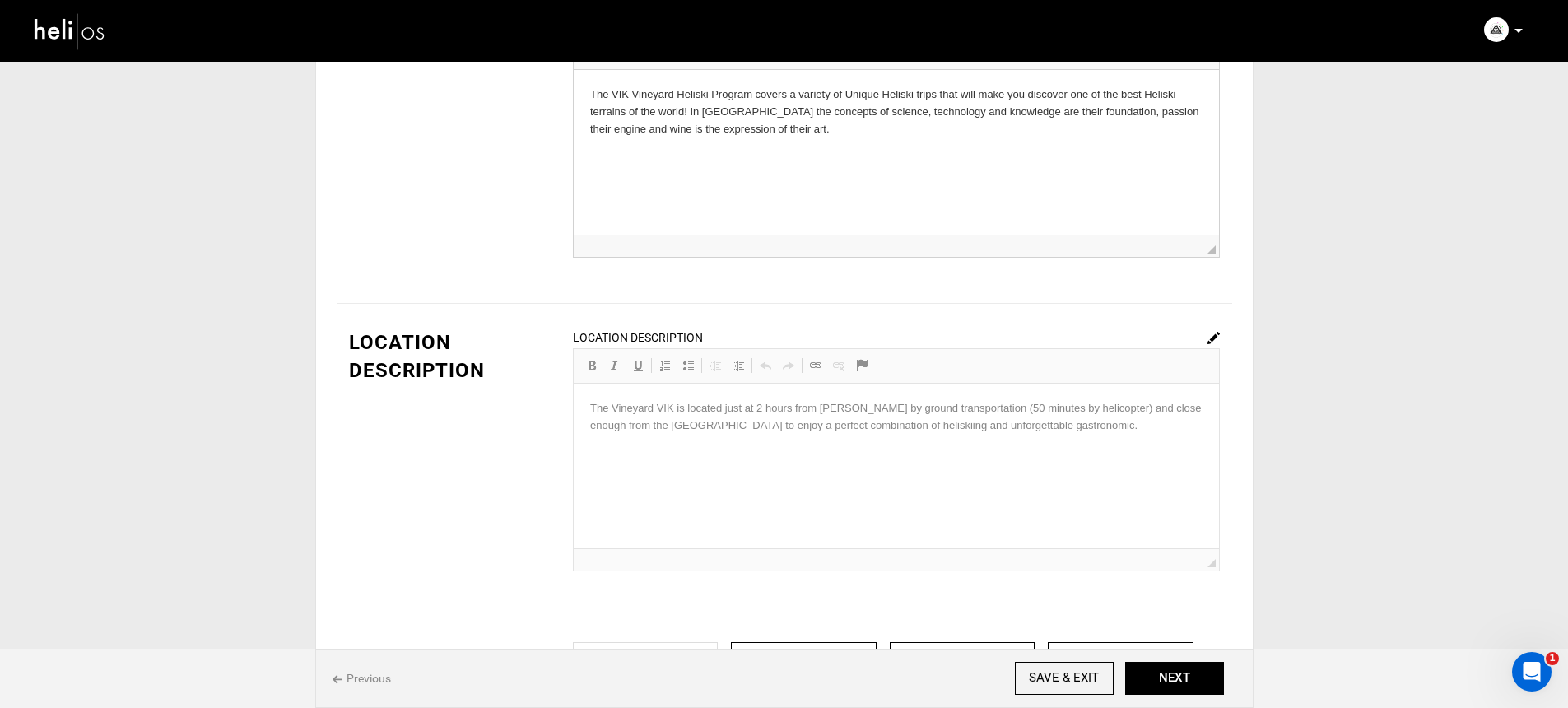
click at [844, 455] on div "Location Description Rich Text Editor, editor80 Editor toolbars Basic Styles Bo…" at bounding box center [896, 450] width 646 height 243
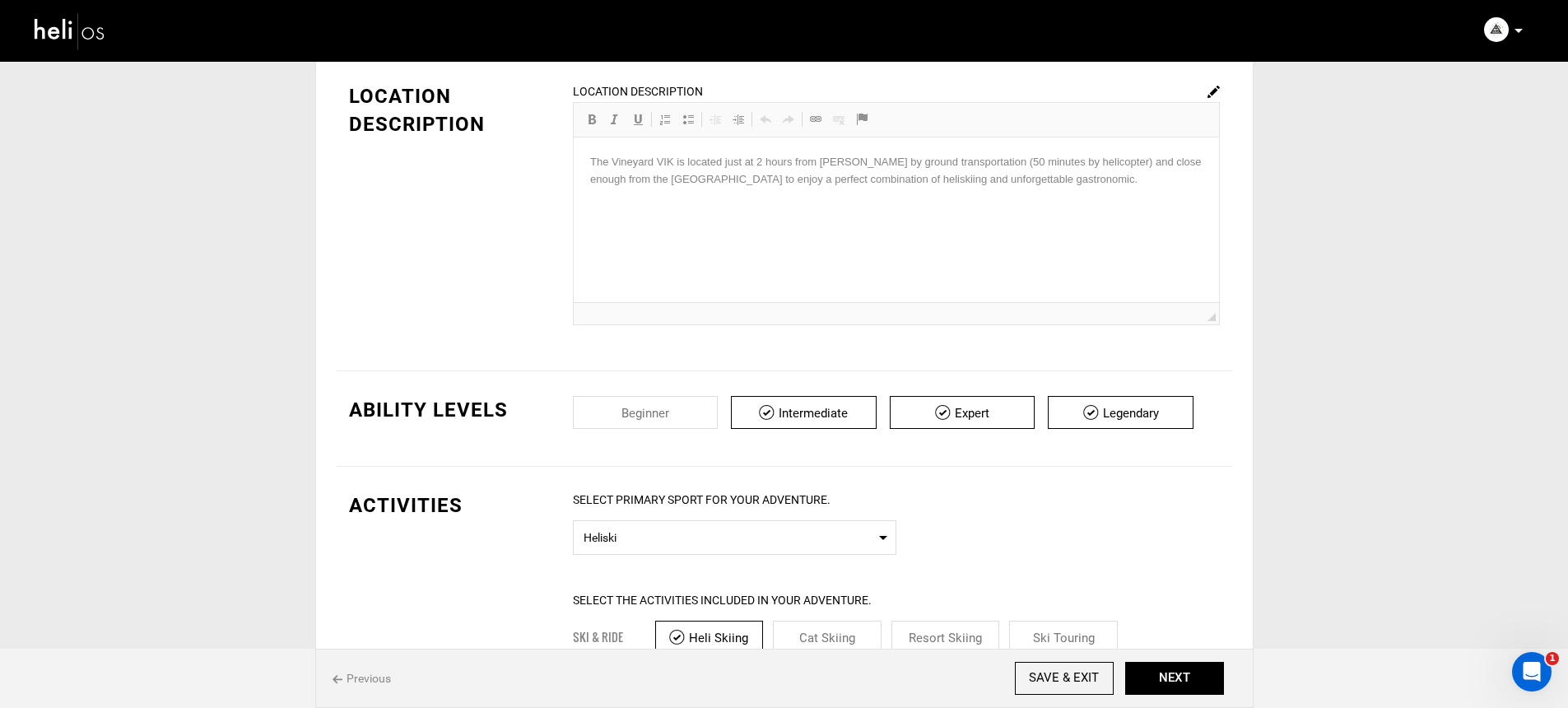
click at [1514, 30] on icon at bounding box center [1518, 30] width 8 height 4
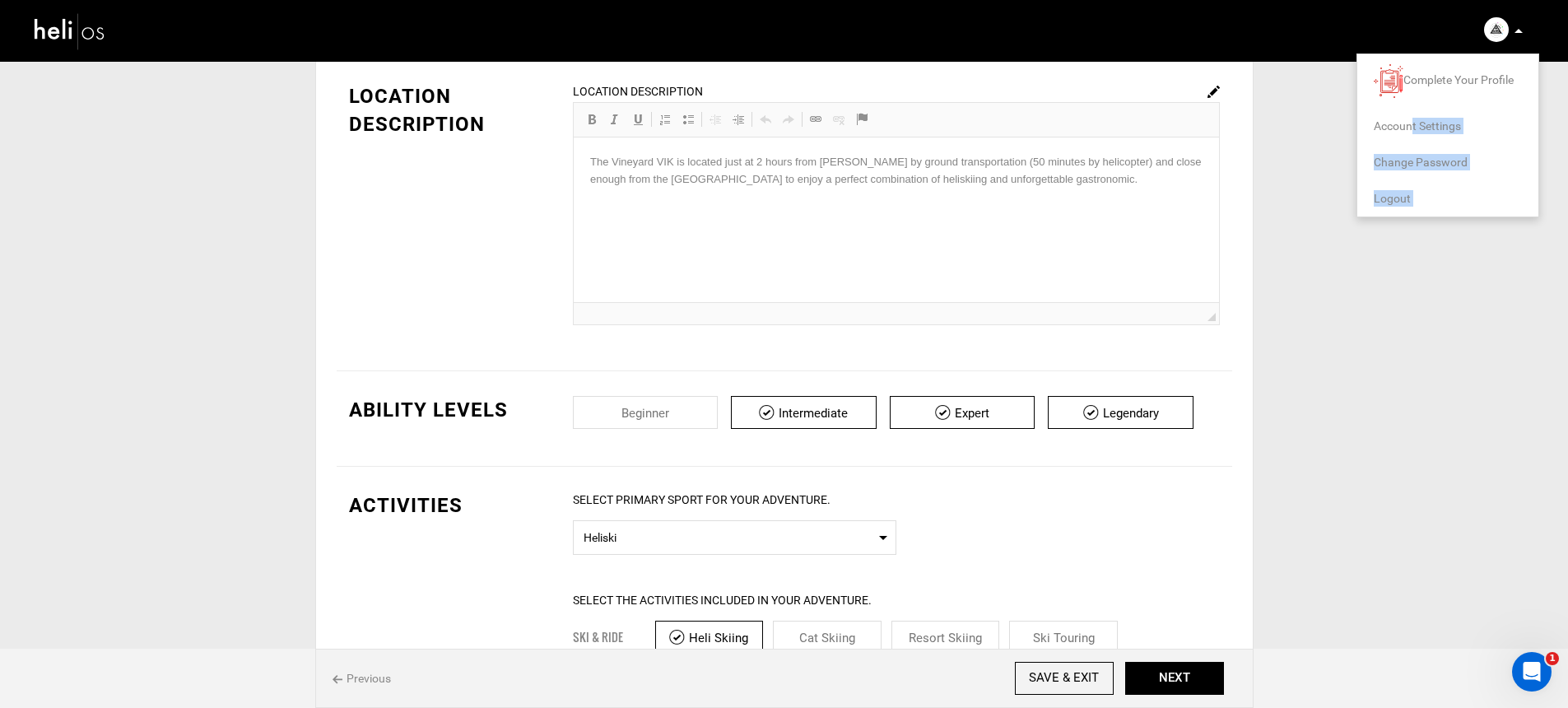
drag, startPoint x: 1410, startPoint y: 127, endPoint x: 1235, endPoint y: 144, distance: 175.8
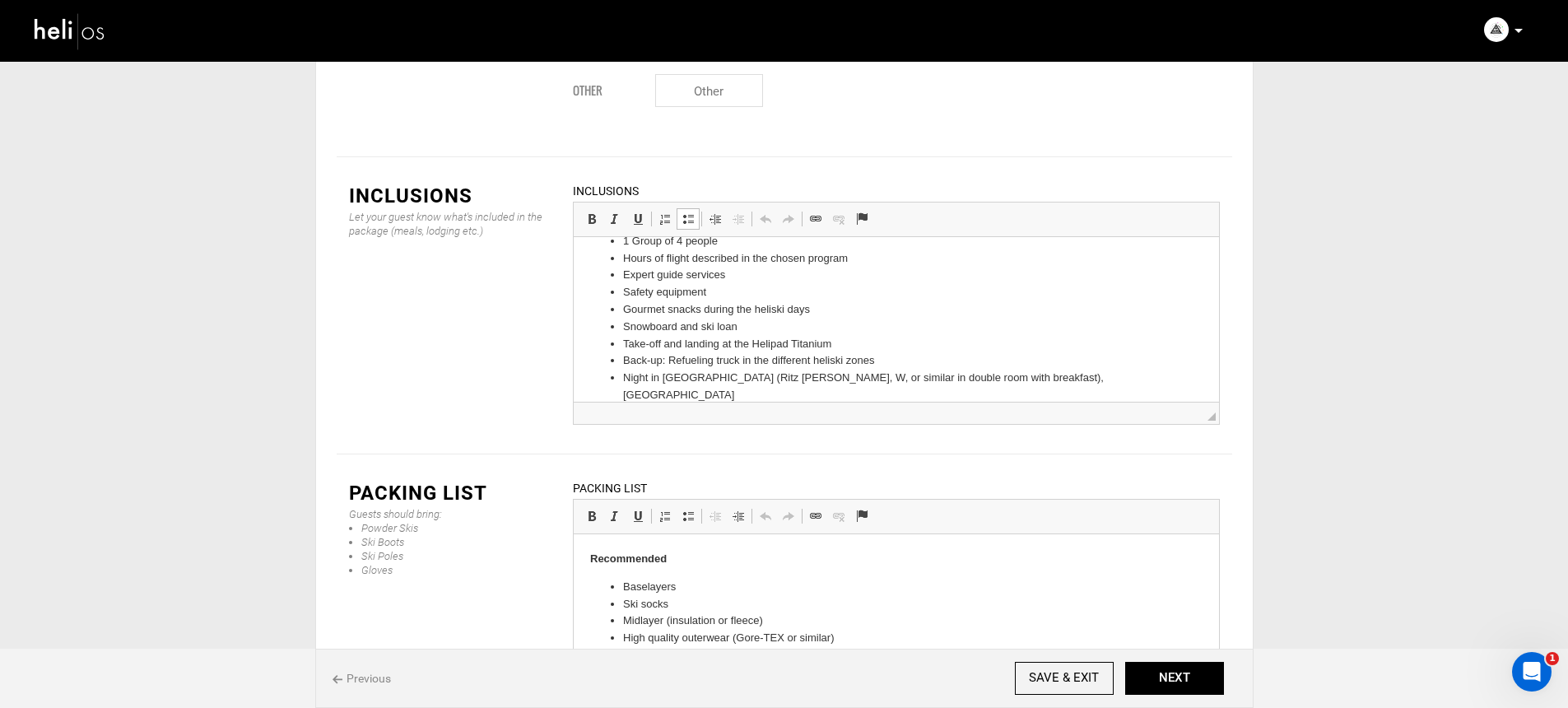
scroll to position [0, 0]
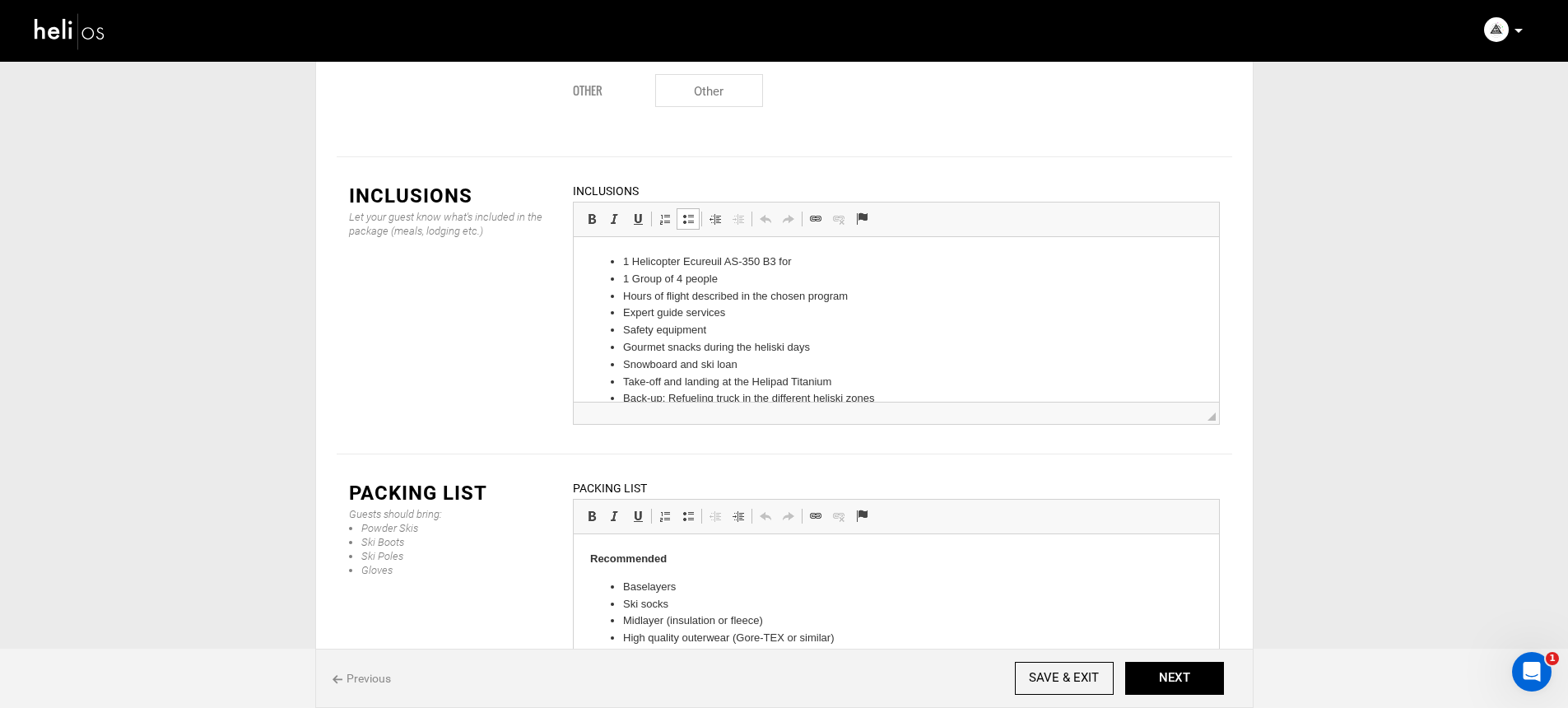
click at [845, 262] on li "1 Helicopter Ecureuil AS-350 B3 for" at bounding box center [895, 262] width 546 height 17
click at [95, 28] on img at bounding box center [70, 31] width 74 height 44
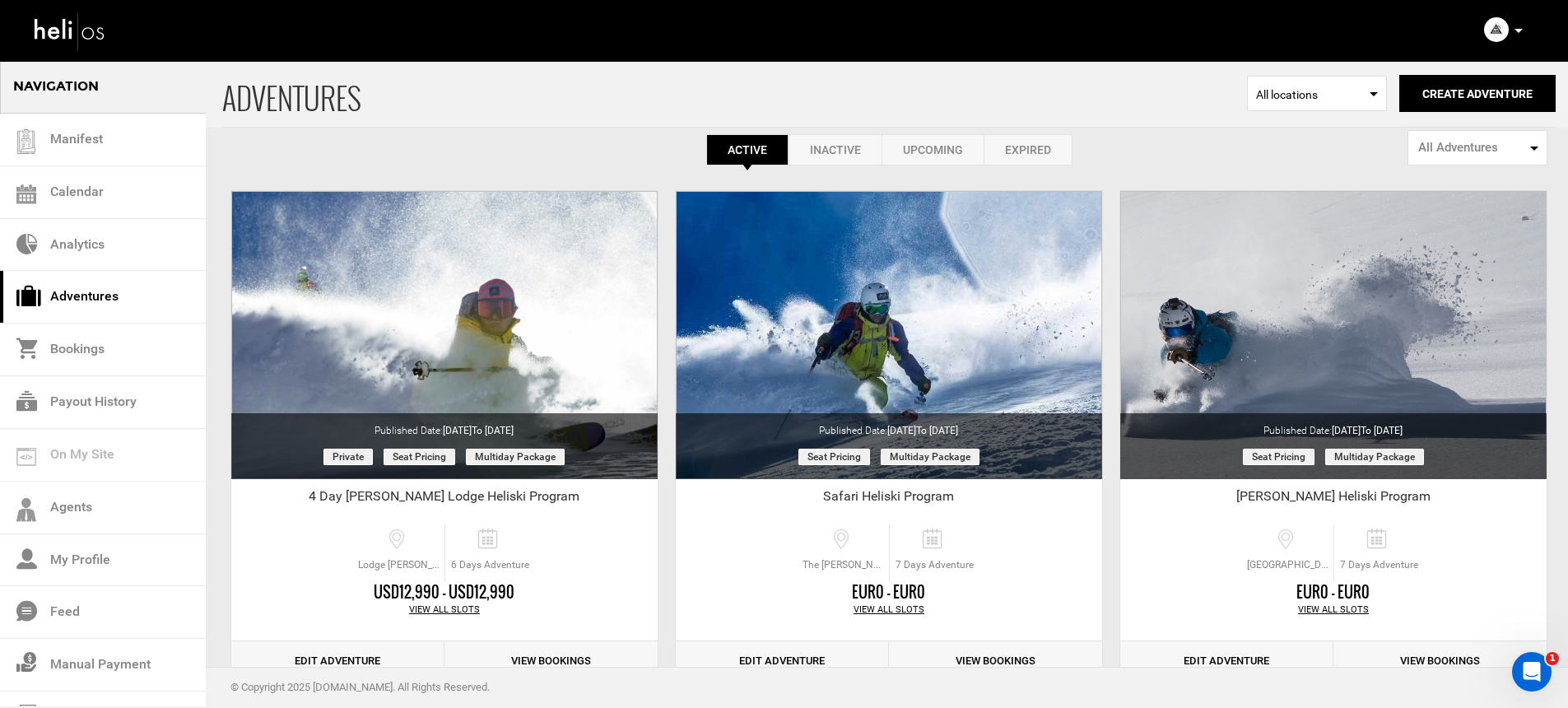
scroll to position [130, 0]
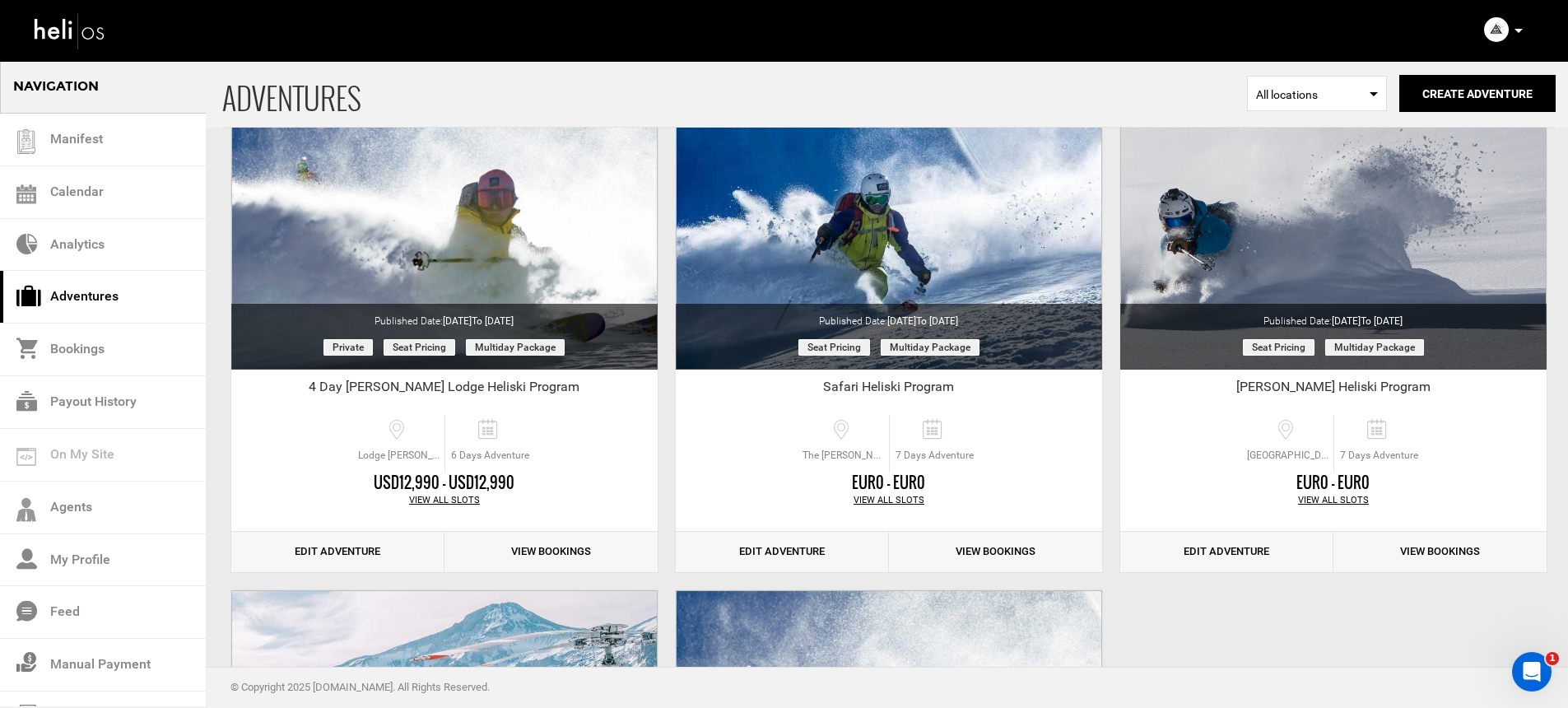
click at [1519, 29] on icon at bounding box center [1518, 30] width 8 height 4
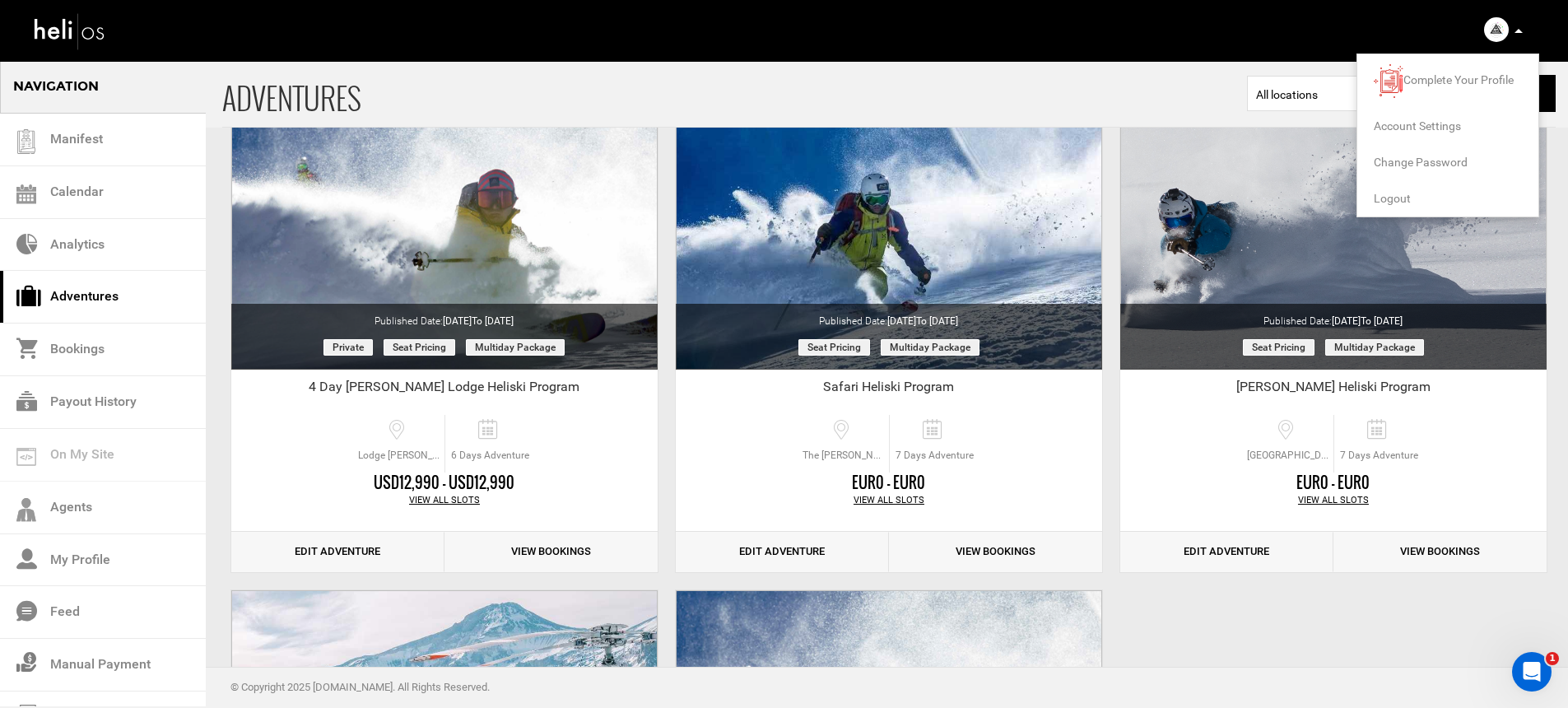
click at [1439, 120] on span "Account Settings" at bounding box center [1416, 126] width 87 height 14
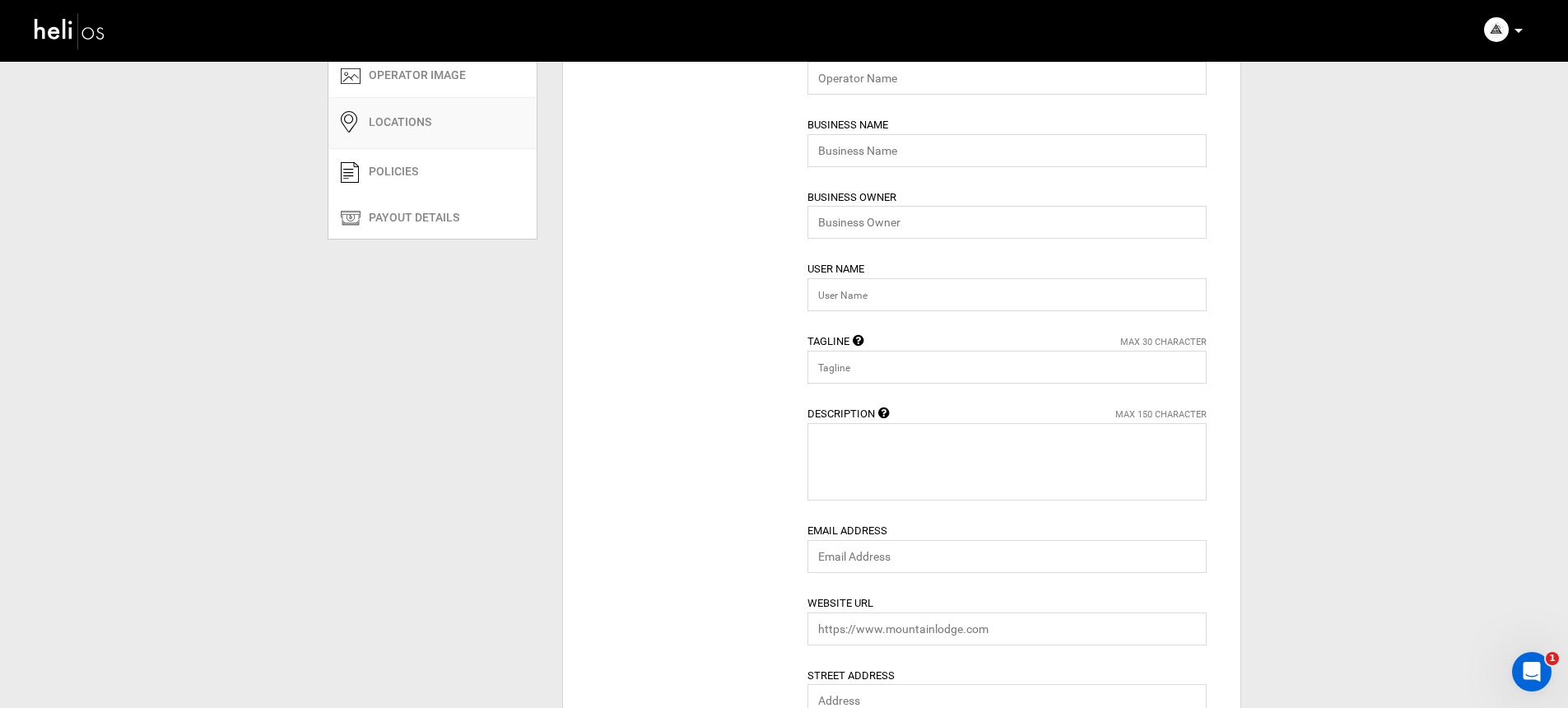
type input "Andes Heliboarding"
type input "[PERSON_NAME] and [PERSON_NAME]"
type input "andesheliboarding"
type input "Heliski The Andes"
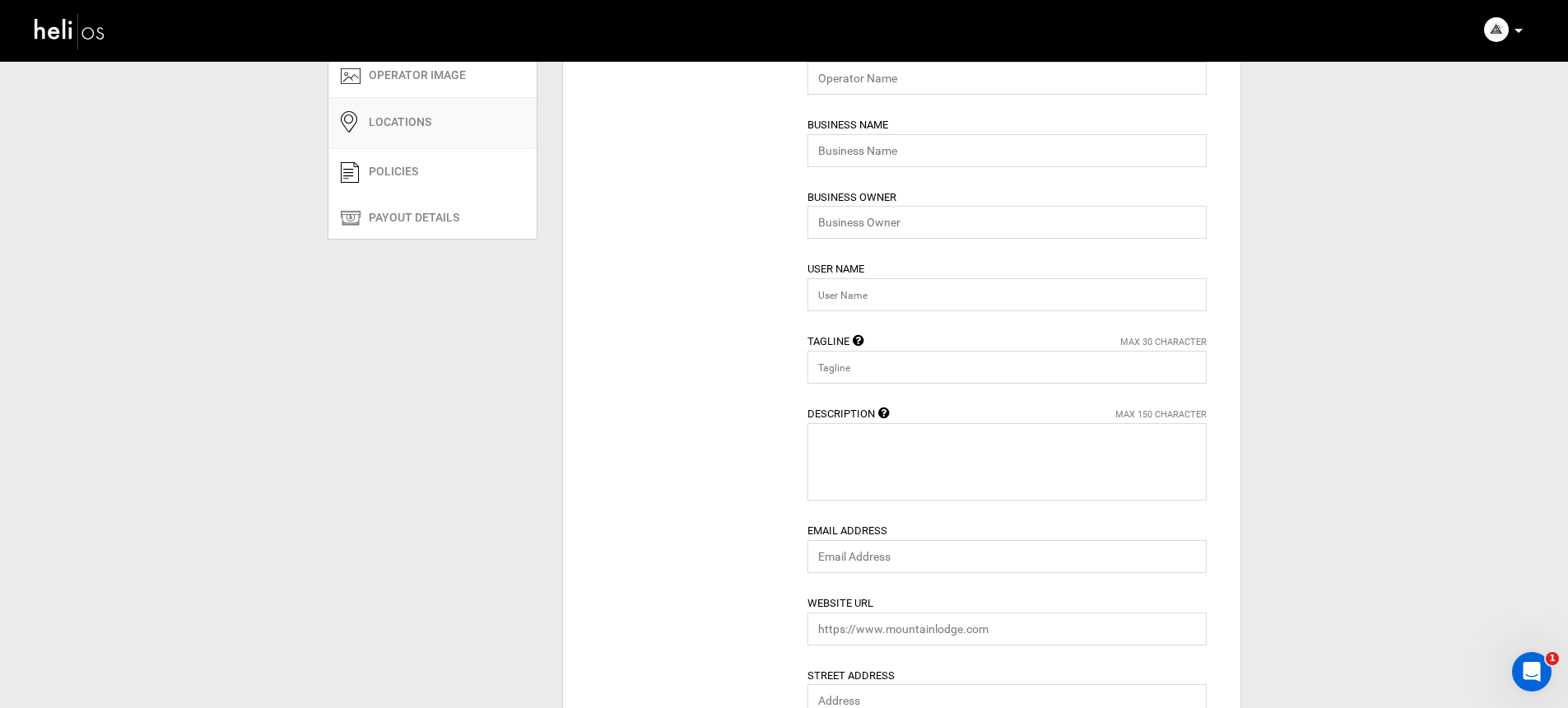
type textarea "Andes Heliboarding and his team of guides are revealing their experience and pr…"
type input "[EMAIL_ADDRESS][DOMAIN_NAME]"
type input "[URL][DOMAIN_NAME]"
type input "[STREET_ADDRESS][PERSON_NAME]"
type input "[PERSON_NAME]"
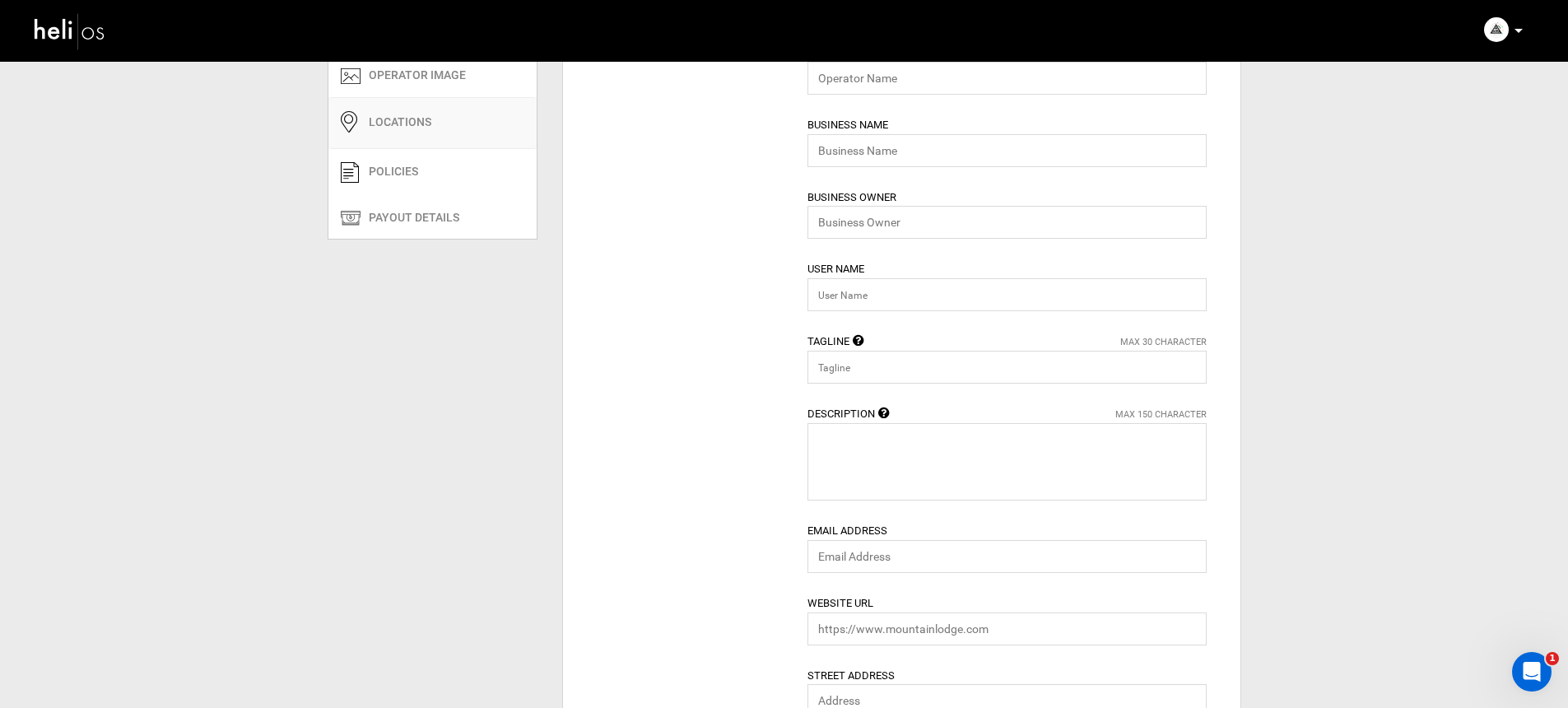
type input "7630000"
type input "00569428546"
type input "[PERSON_NAME]"
type input "The [PERSON_NAME] - El [PERSON_NAME], [GEOGRAPHIC_DATA], [GEOGRAPHIC_DATA]"
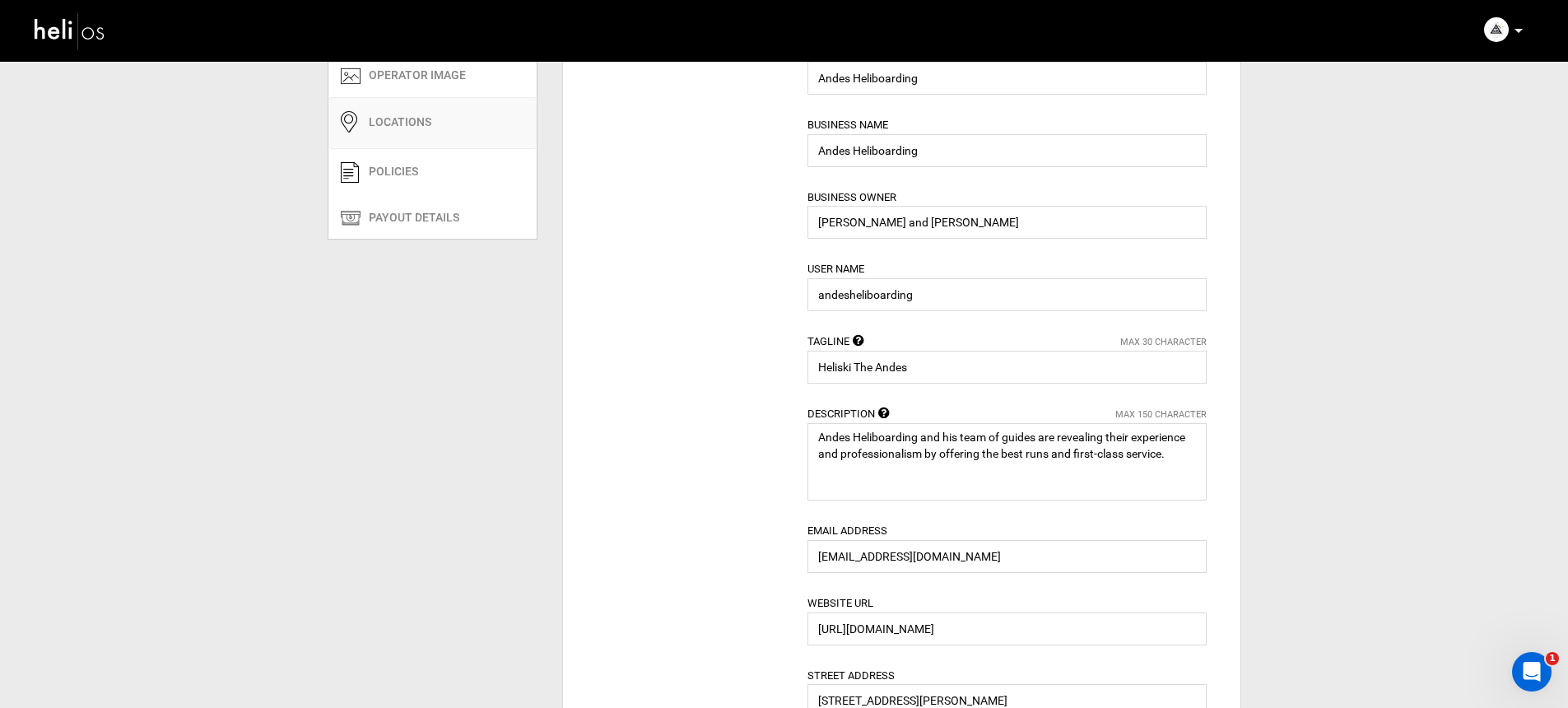
click at [445, 149] on link "Locations" at bounding box center [432, 122] width 208 height 51
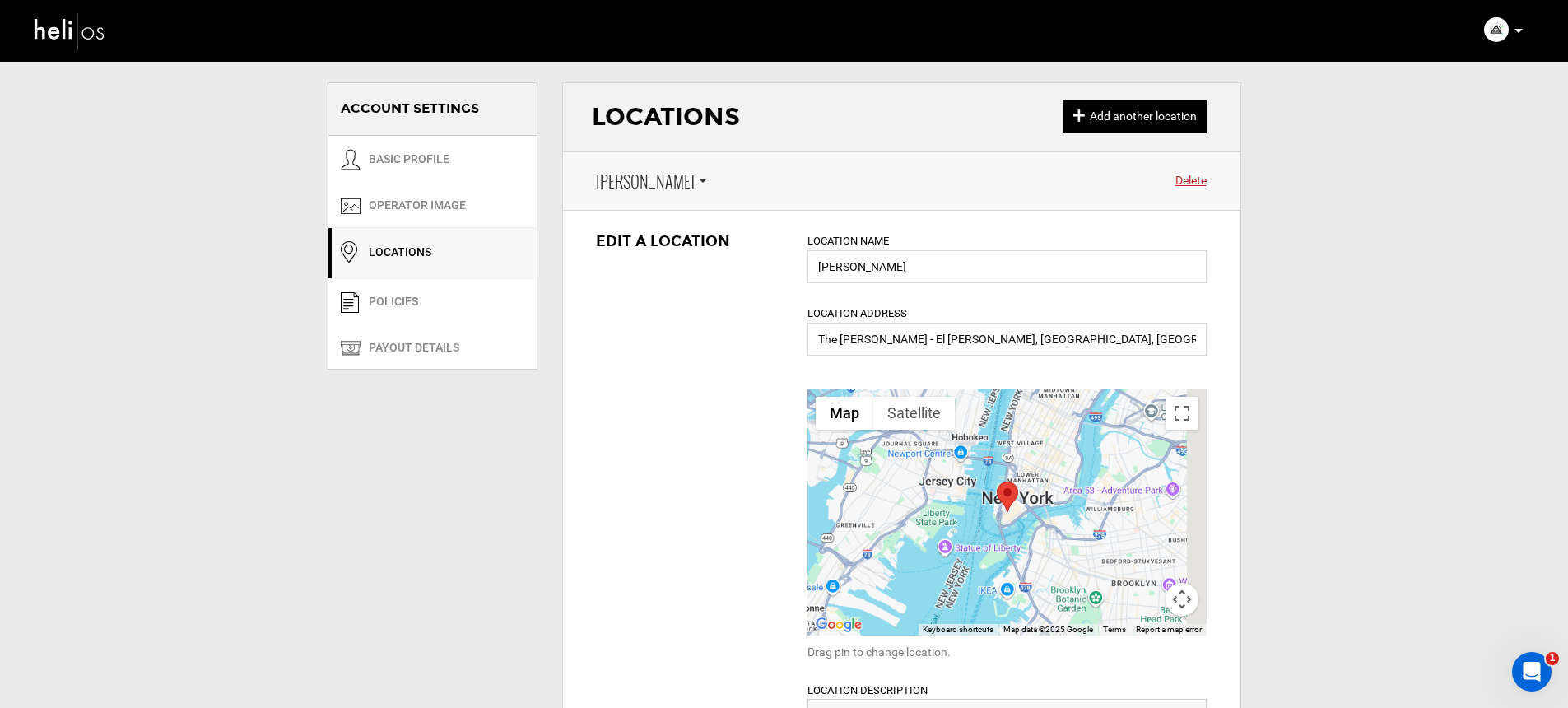
click at [620, 183] on span "[PERSON_NAME]" at bounding box center [645, 181] width 99 height 24
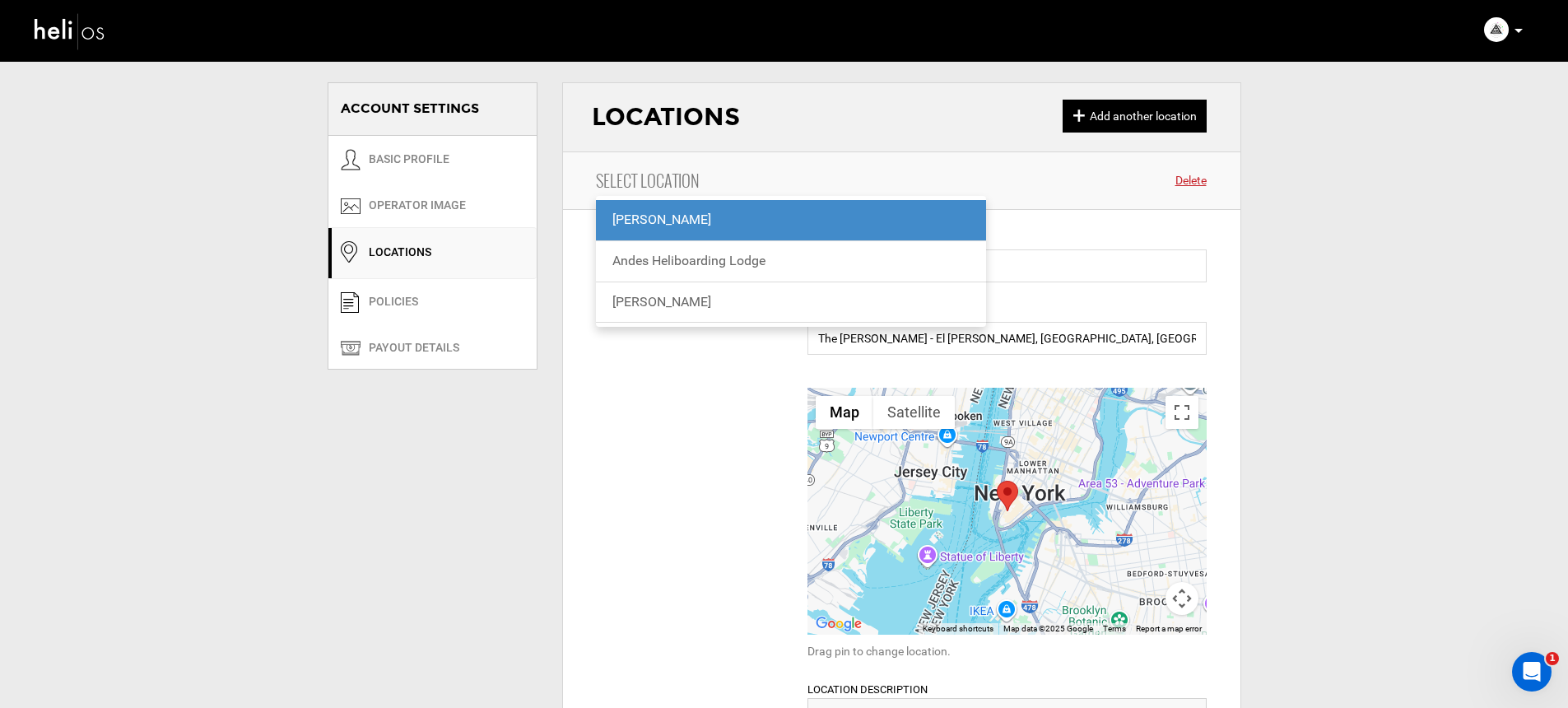
click at [657, 295] on div "[PERSON_NAME]" at bounding box center [791, 302] width 358 height 19
type input "[PERSON_NAME]"
type input "[GEOGRAPHIC_DATA], [GEOGRAPHIC_DATA][PERSON_NAME], [PERSON_NAME], [GEOGRAPHIC_D…"
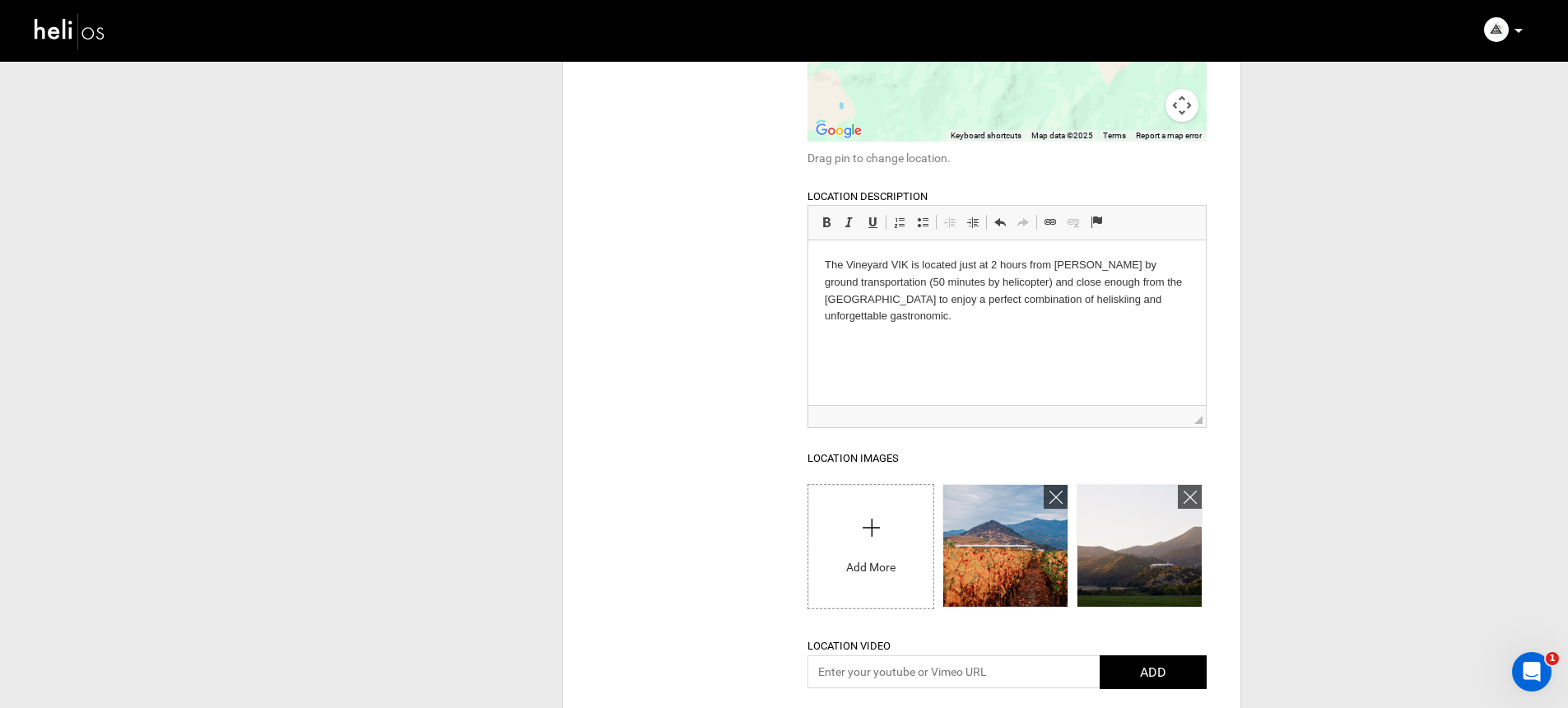
scroll to position [89, 0]
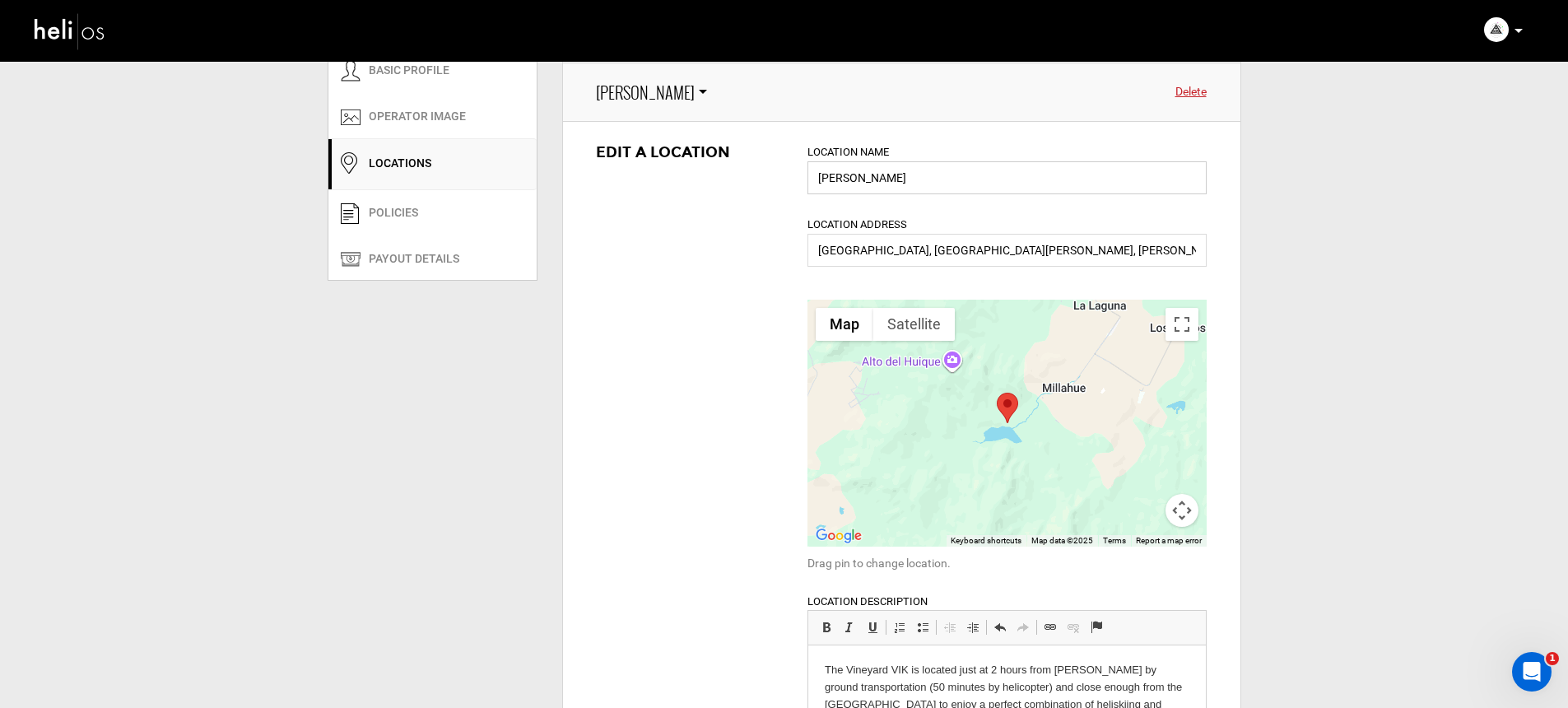
click at [913, 165] on input "[PERSON_NAME]" at bounding box center [1007, 177] width 399 height 33
click at [908, 174] on input "[PERSON_NAME]" at bounding box center [1007, 177] width 399 height 33
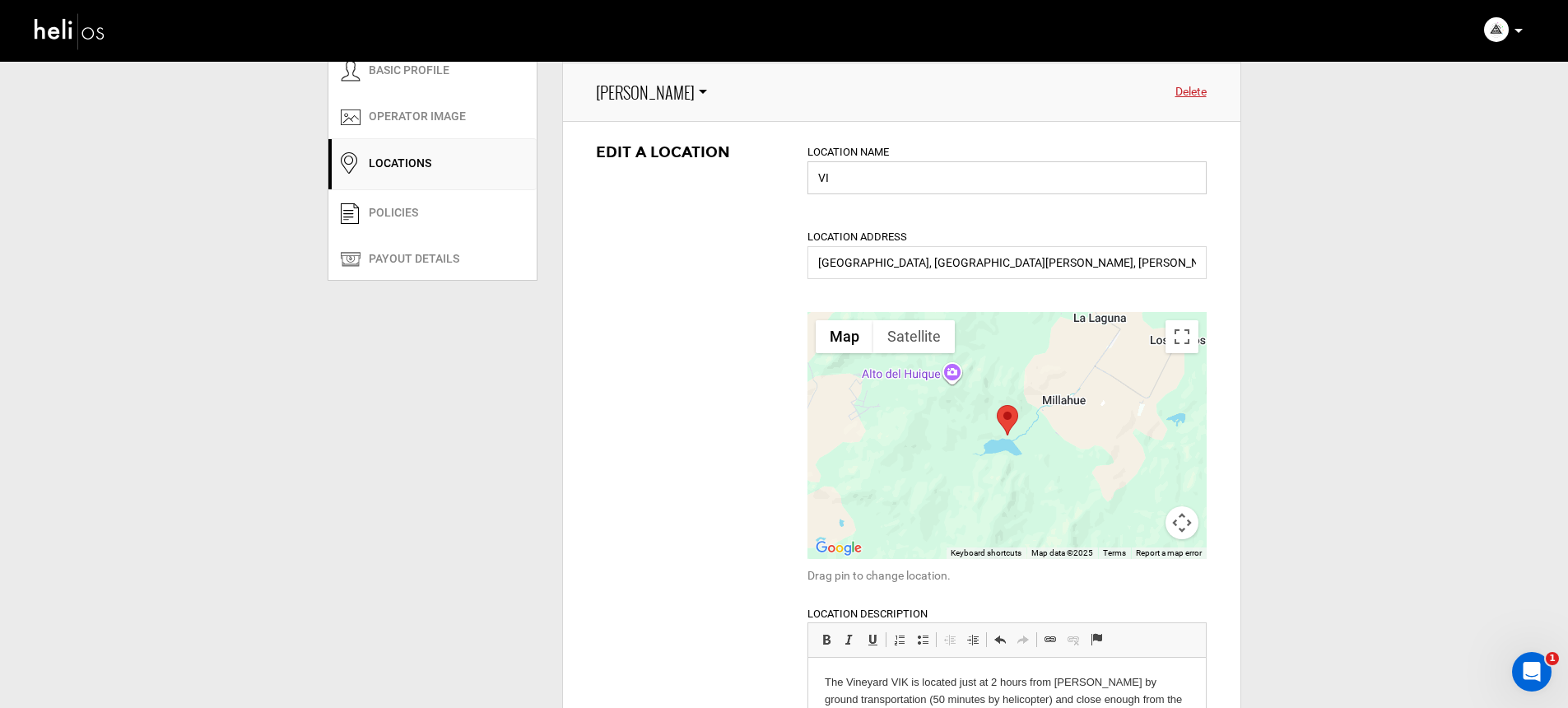
type input "V"
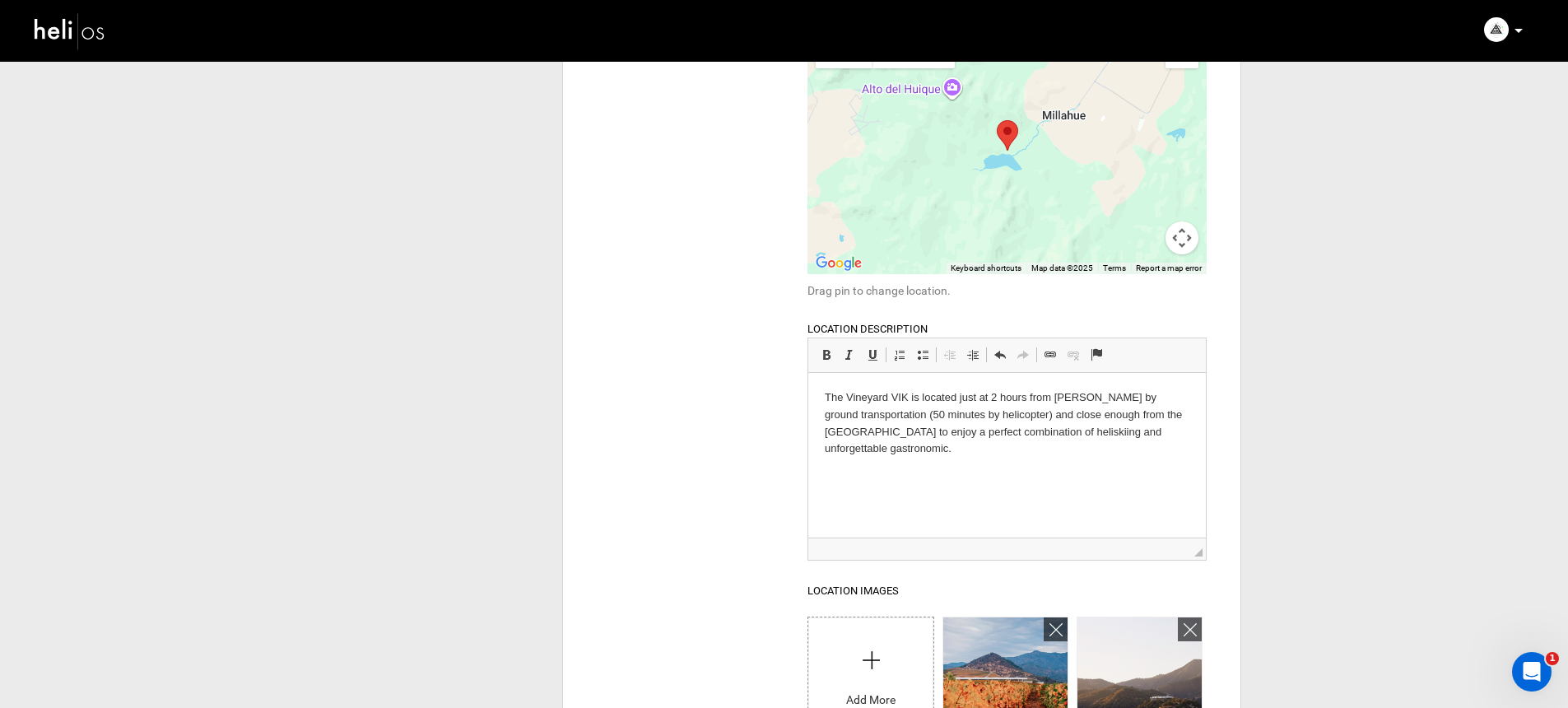
scroll to position [416, 0]
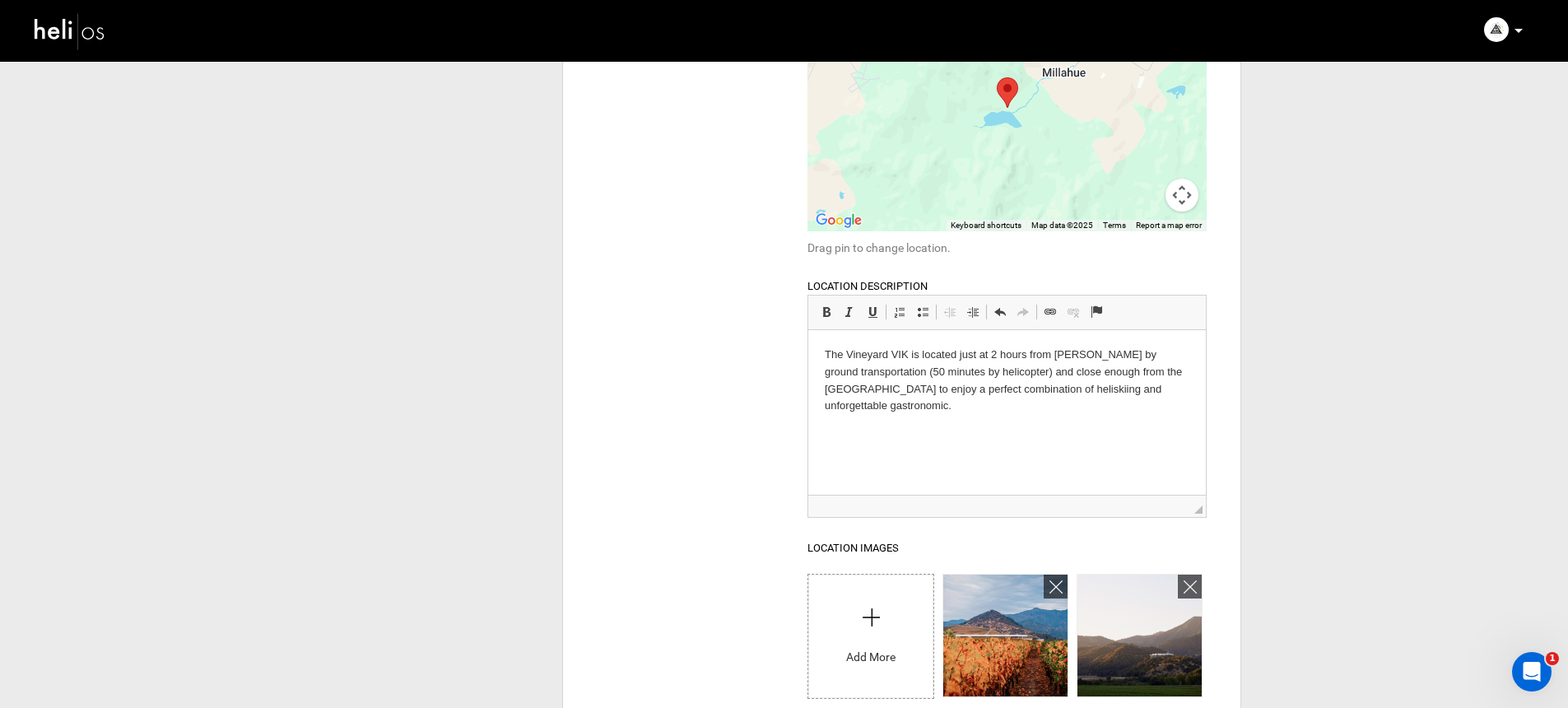
type input "Vina VIK"
click at [1005, 388] on p "The Vineyard VIK is located just at 2 hours from [PERSON_NAME] by ground transp…" at bounding box center [1007, 381] width 365 height 68
drag, startPoint x: 1008, startPoint y: 413, endPoint x: 817, endPoint y: 354, distance: 199.9
click at [817, 354] on html "The Vineyard VIK is located just at 2 hours from [PERSON_NAME] by ground transp…" at bounding box center [1007, 381] width 397 height 101
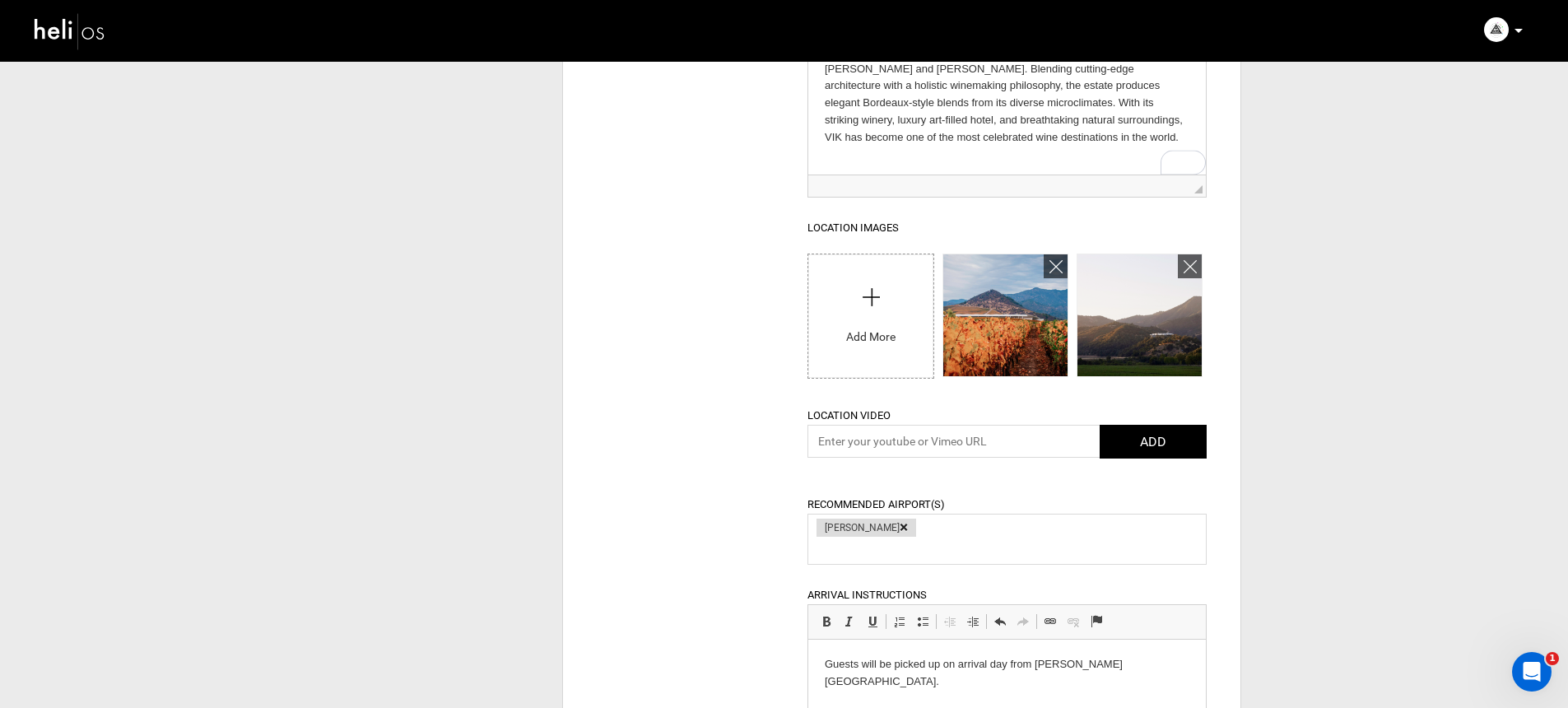
scroll to position [778, 0]
